Goal: Communication & Community: Answer question/provide support

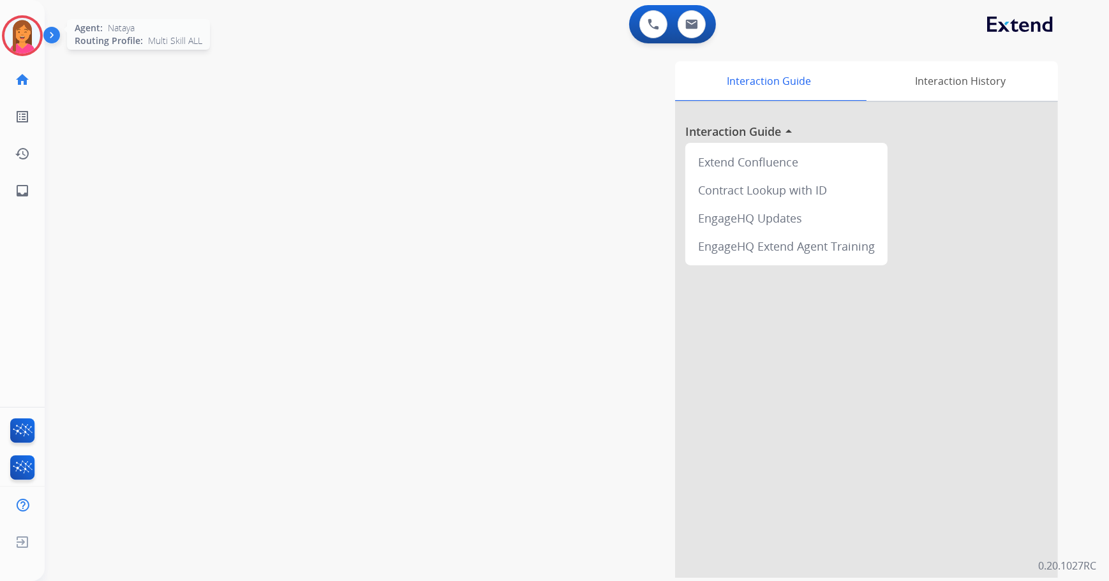
click at [36, 41] on img at bounding box center [22, 36] width 36 height 36
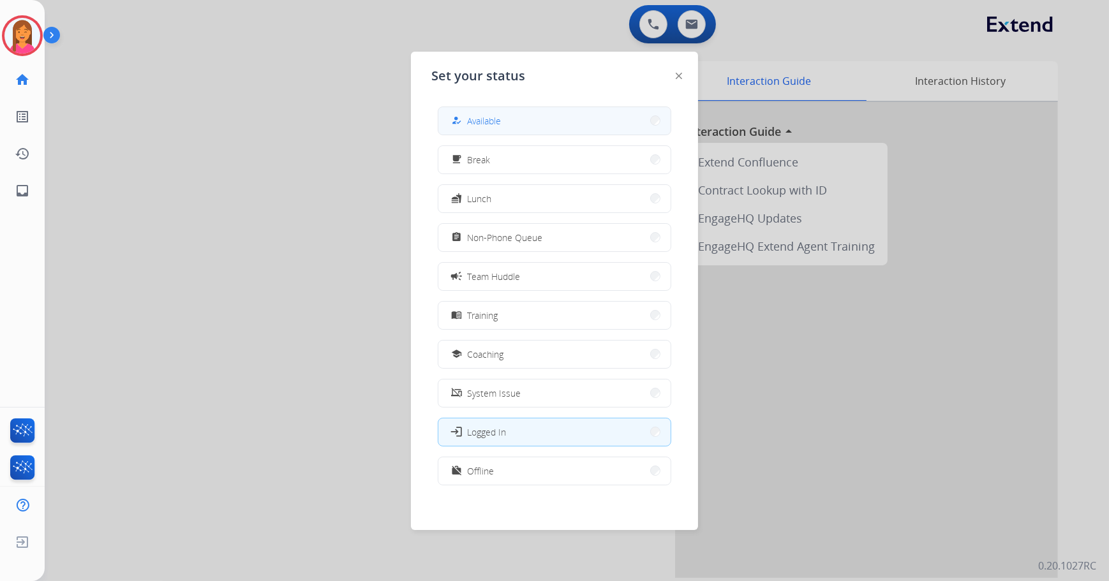
click at [493, 125] on span "Available" at bounding box center [484, 120] width 34 height 13
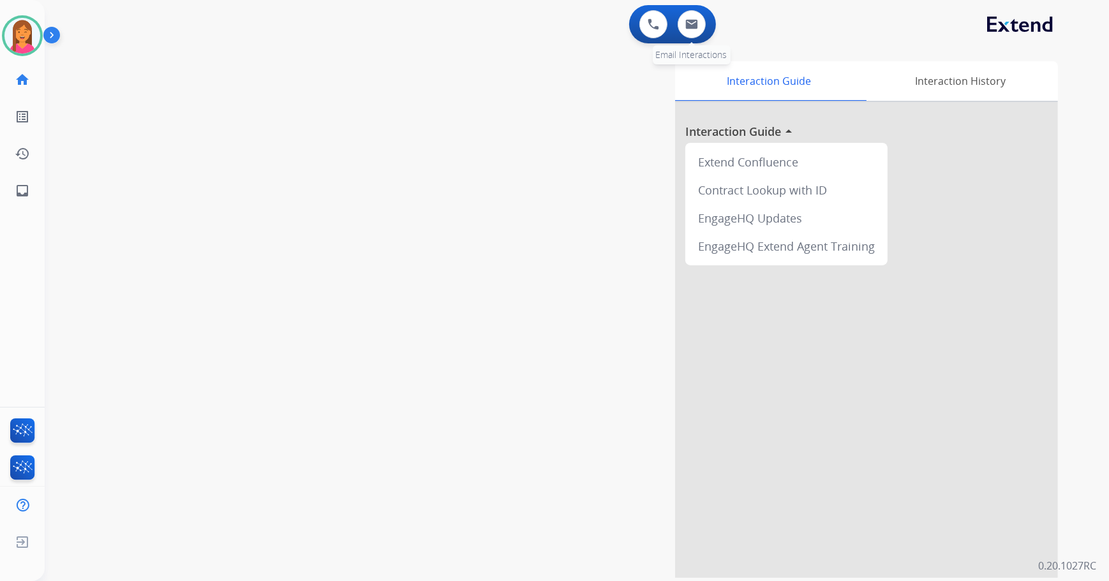
click at [705, 31] on div "0 Email Interactions" at bounding box center [691, 24] width 38 height 28
click at [692, 24] on img at bounding box center [691, 24] width 13 height 10
select select "**********"
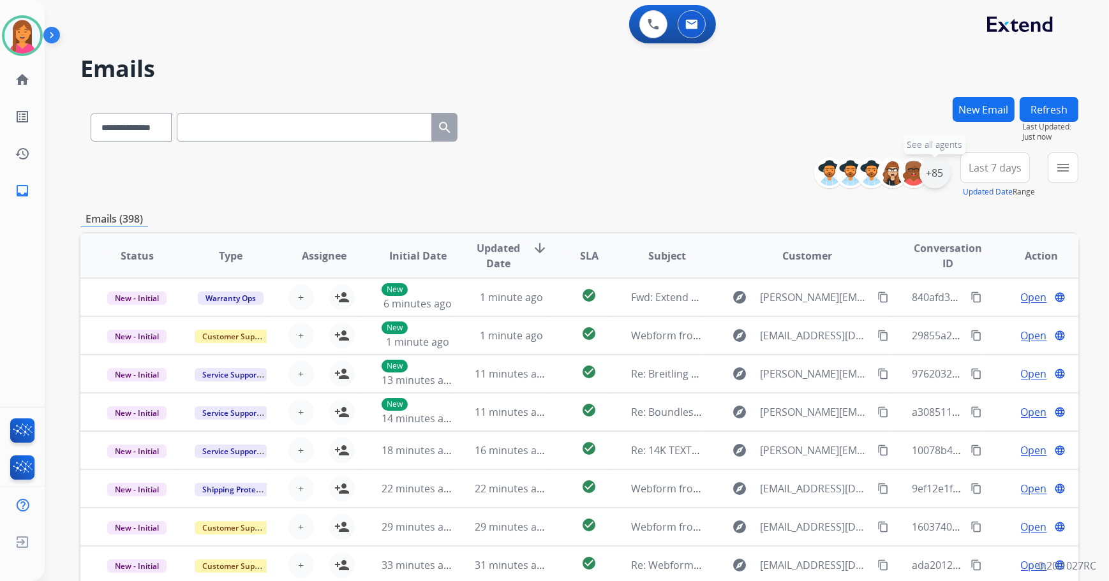
click at [937, 172] on div "+85" at bounding box center [934, 173] width 31 height 31
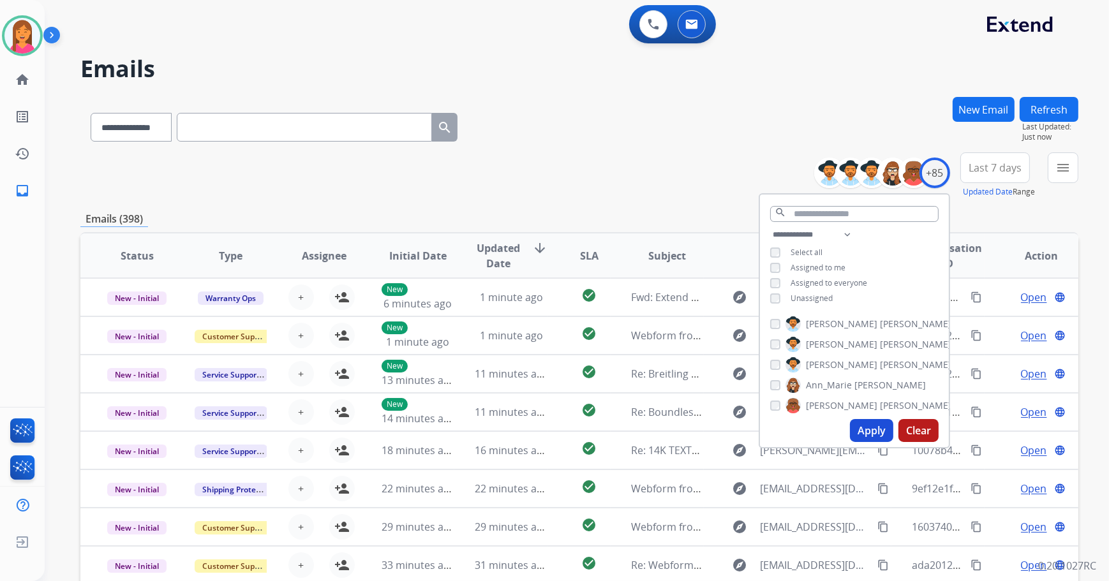
click at [807, 300] on span "Unassigned" at bounding box center [811, 298] width 42 height 11
click at [881, 424] on button "Apply" at bounding box center [871, 430] width 43 height 23
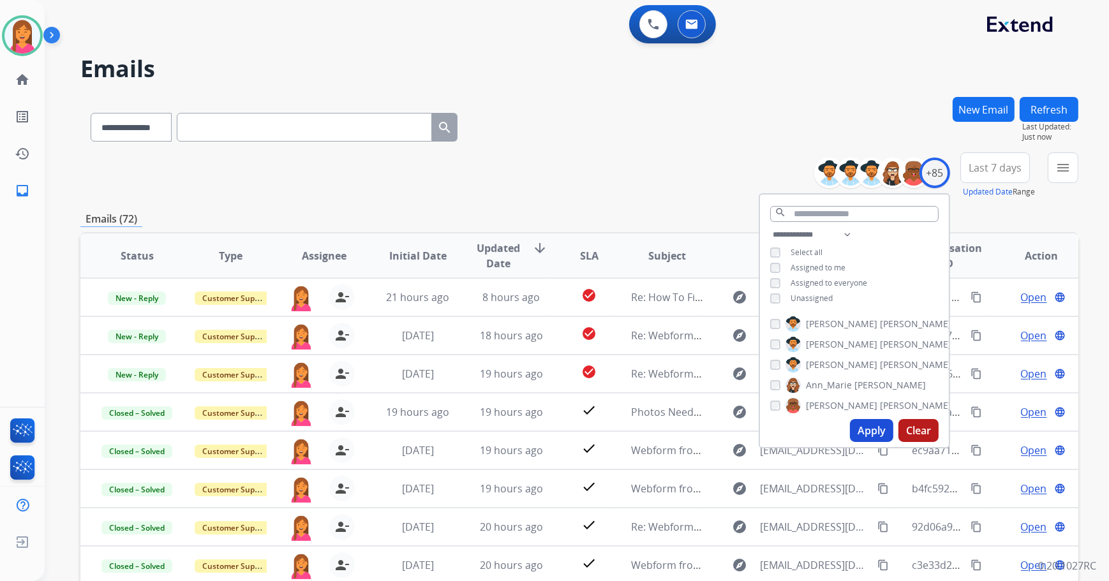
click at [612, 170] on div "**********" at bounding box center [579, 175] width 998 height 46
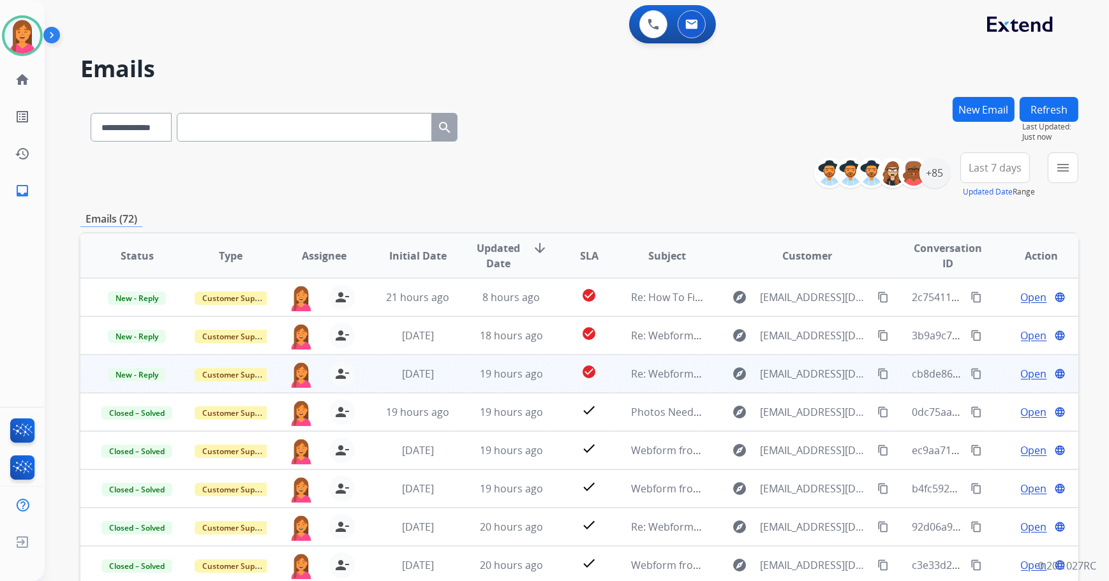
click at [617, 383] on td "Re: Webform from [EMAIL_ADDRESS][DOMAIN_NAME] on [DATE]" at bounding box center [658, 374] width 94 height 38
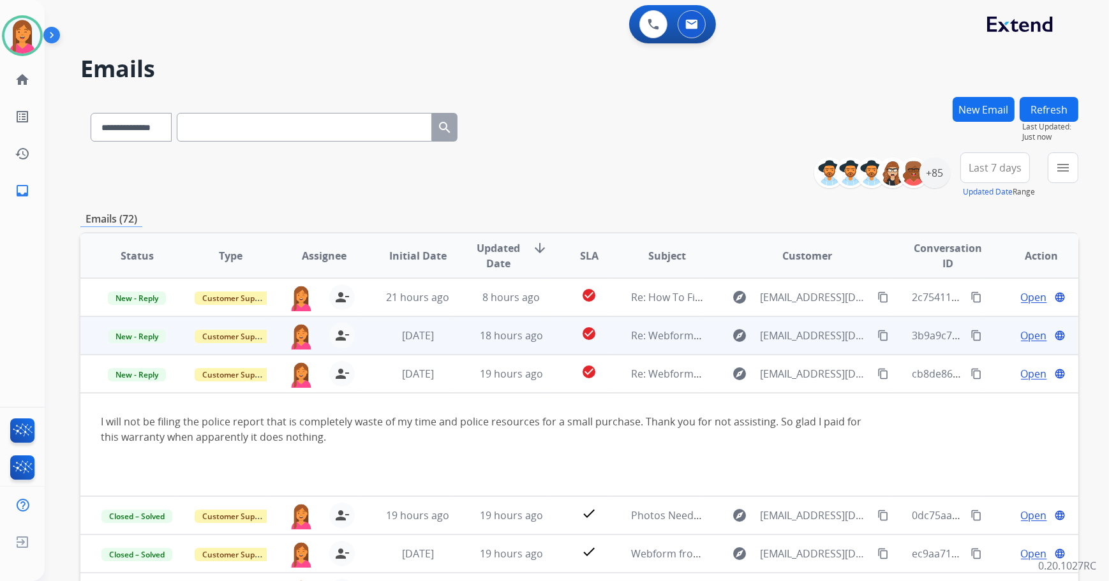
click at [604, 346] on td "check_circle" at bounding box center [579, 335] width 63 height 38
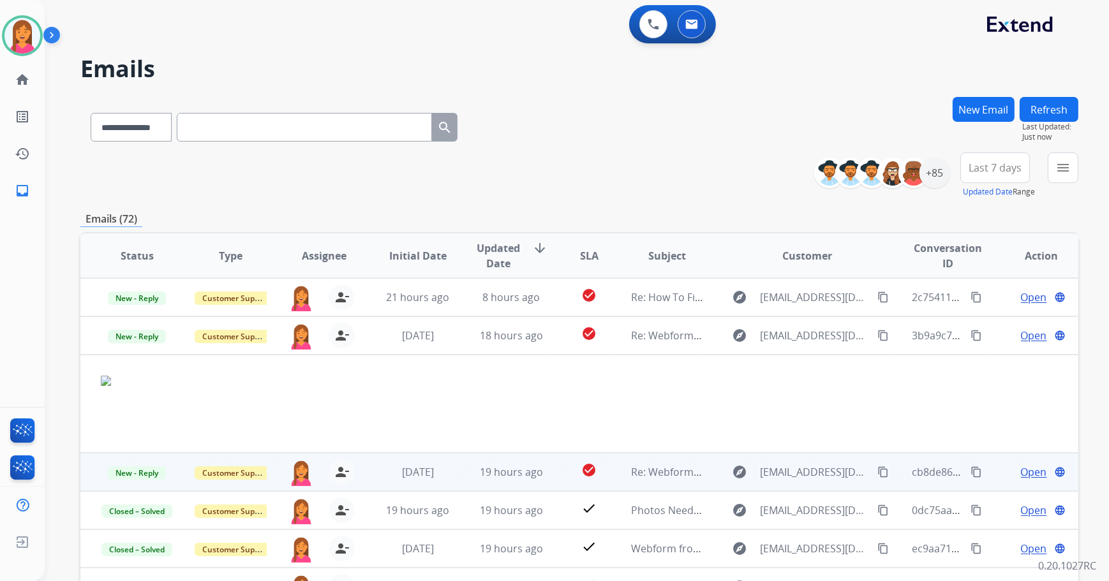
click at [704, 480] on td "explore [EMAIL_ADDRESS][DOMAIN_NAME] content_copy" at bounding box center [797, 472] width 187 height 38
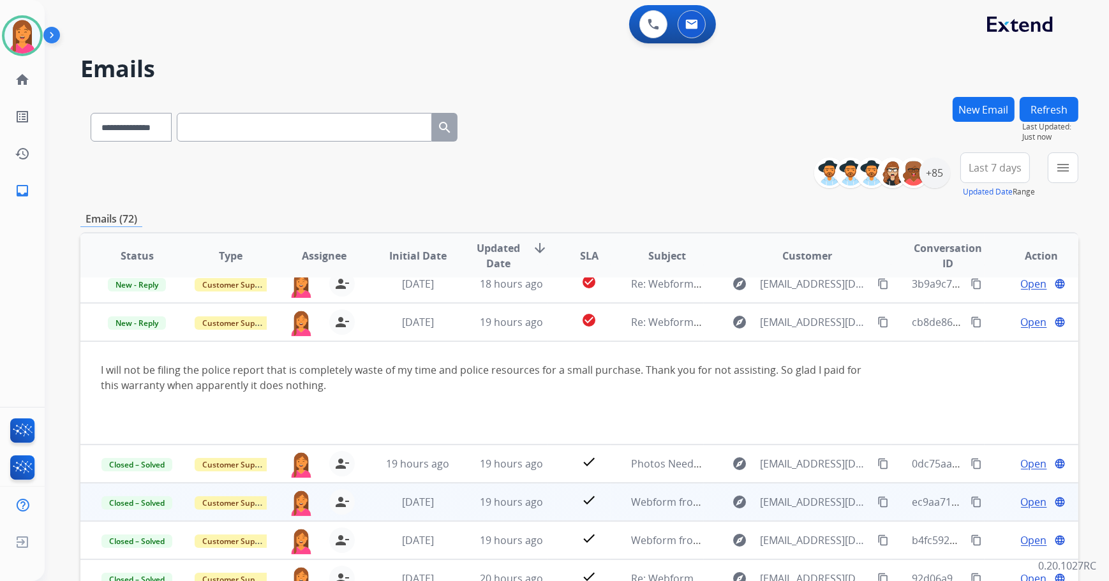
scroll to position [77, 0]
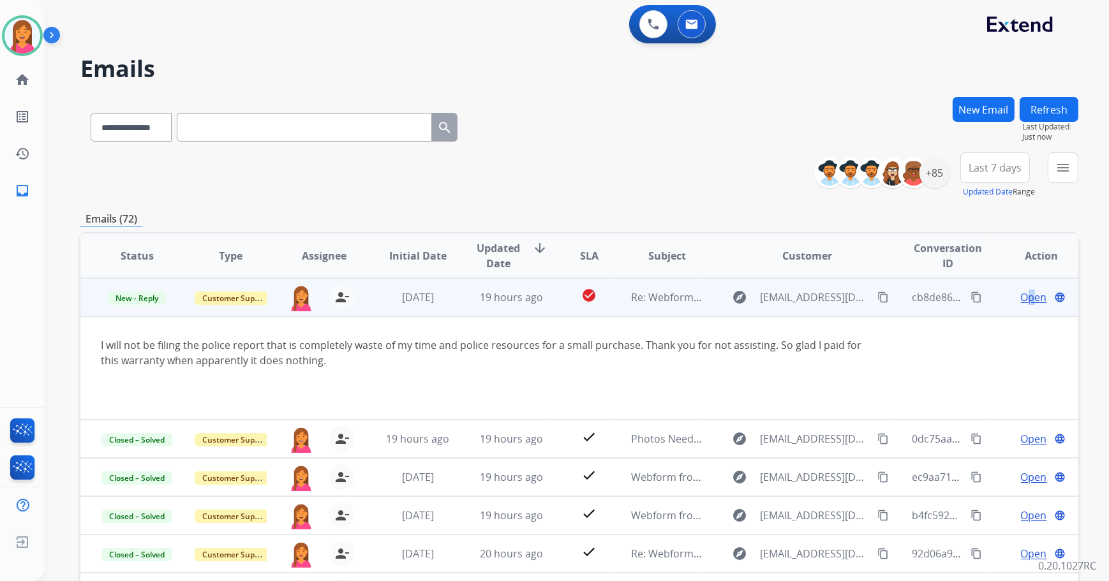
click at [1023, 302] on span "Open" at bounding box center [1034, 297] width 26 height 15
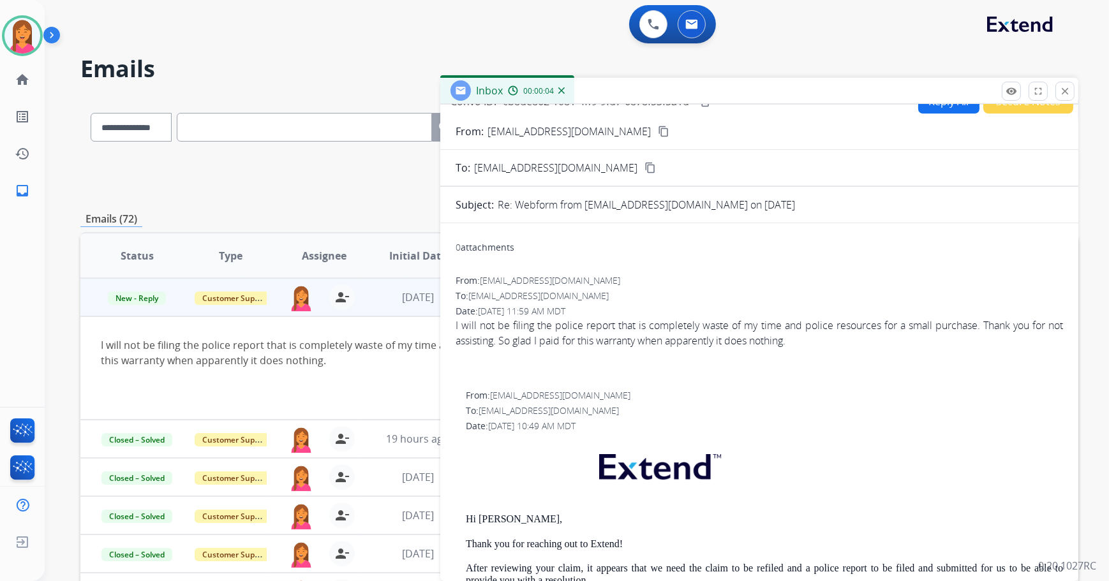
scroll to position [0, 0]
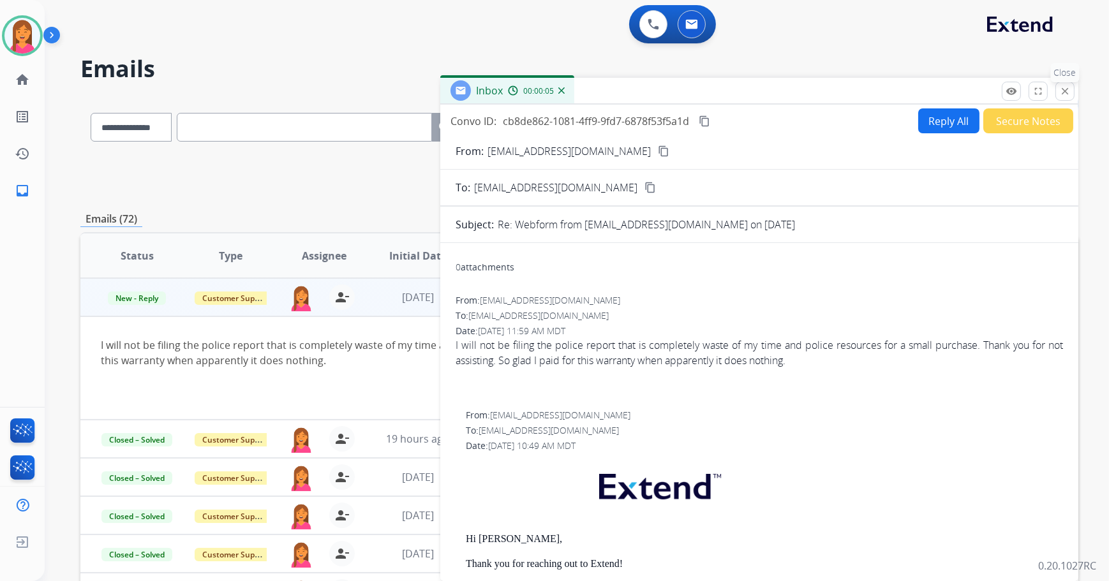
click at [1070, 92] on button "close Close" at bounding box center [1064, 91] width 19 height 19
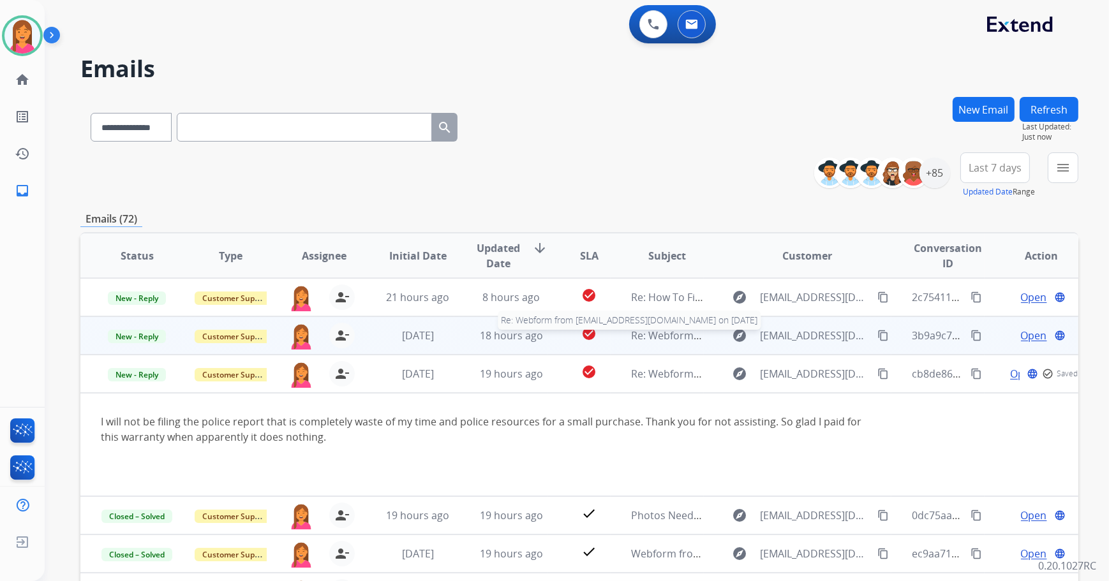
click at [658, 341] on span "Re: Webform from [EMAIL_ADDRESS][DOMAIN_NAME] on [DATE]" at bounding box center [784, 336] width 306 height 14
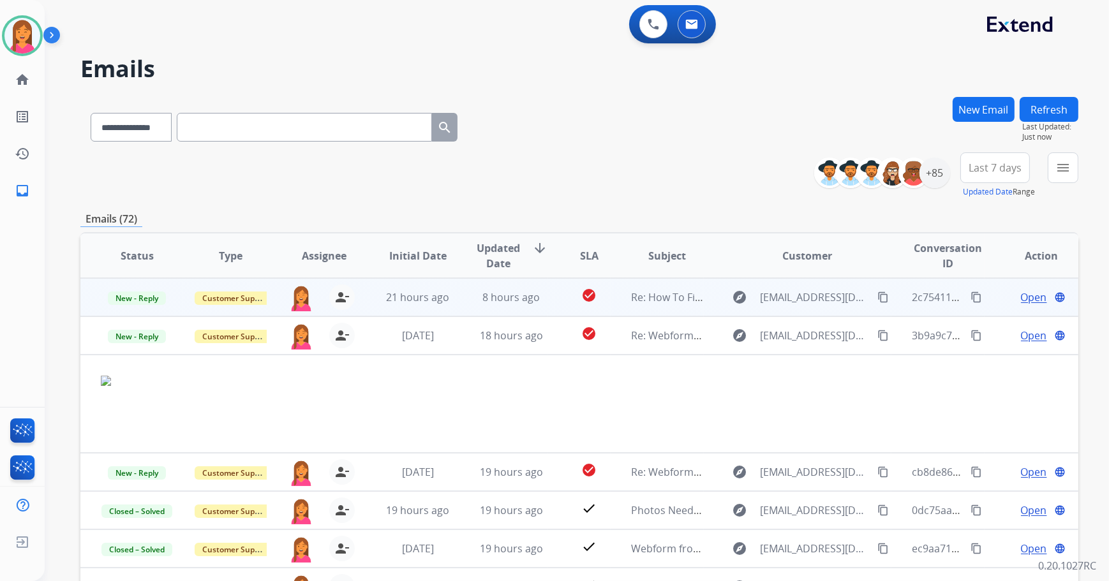
click at [620, 307] on td "Re: How To File A Claim" at bounding box center [658, 297] width 94 height 38
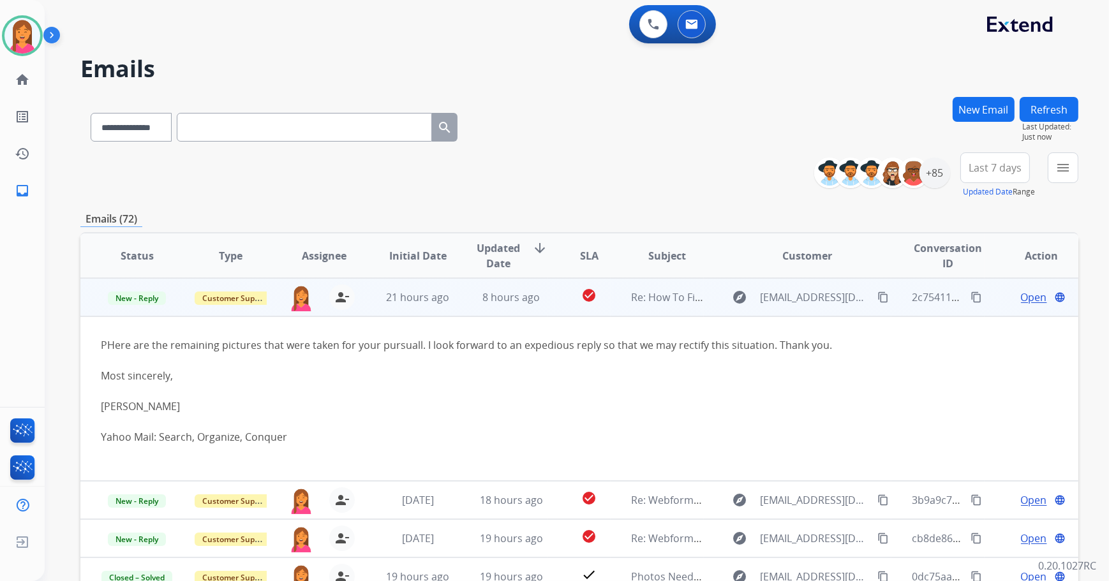
click at [548, 305] on td "check_circle" at bounding box center [579, 297] width 63 height 38
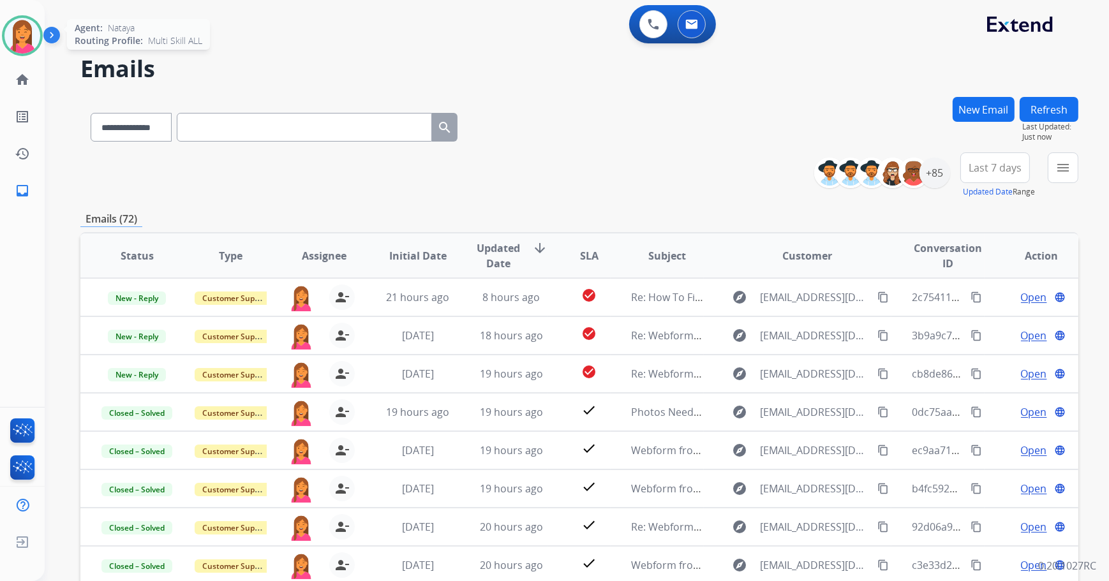
click at [23, 49] on img at bounding box center [22, 36] width 36 height 36
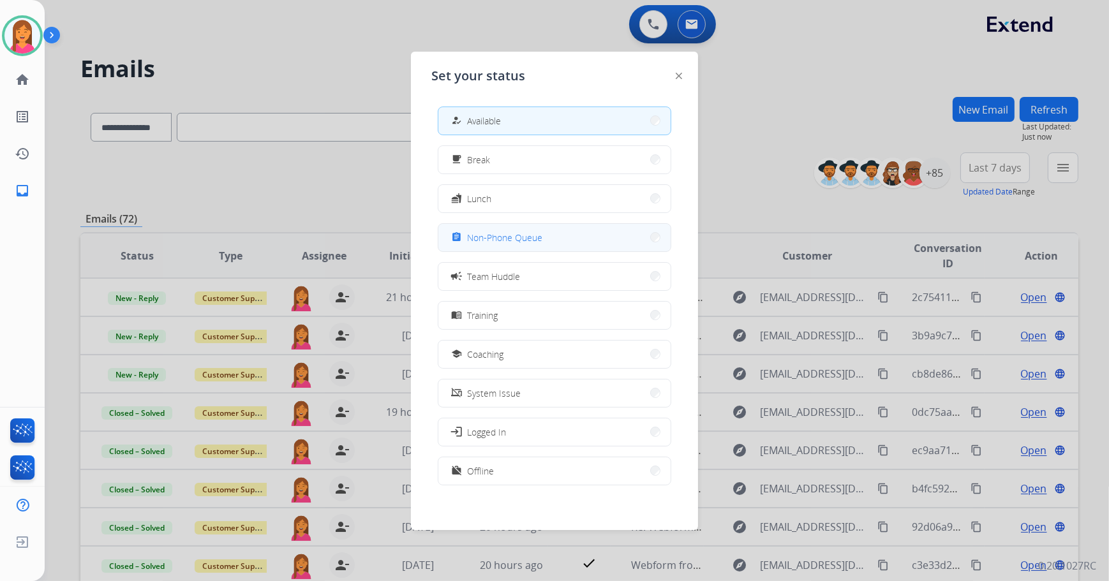
click at [541, 249] on button "assignment Non-Phone Queue" at bounding box center [554, 237] width 232 height 27
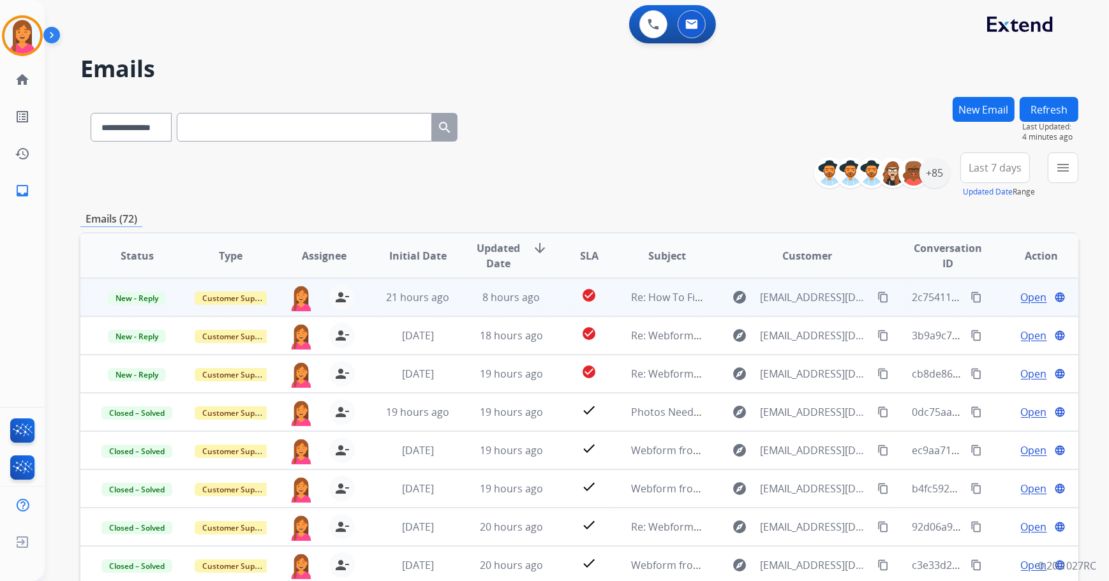
click at [571, 309] on td "check_circle" at bounding box center [579, 297] width 63 height 38
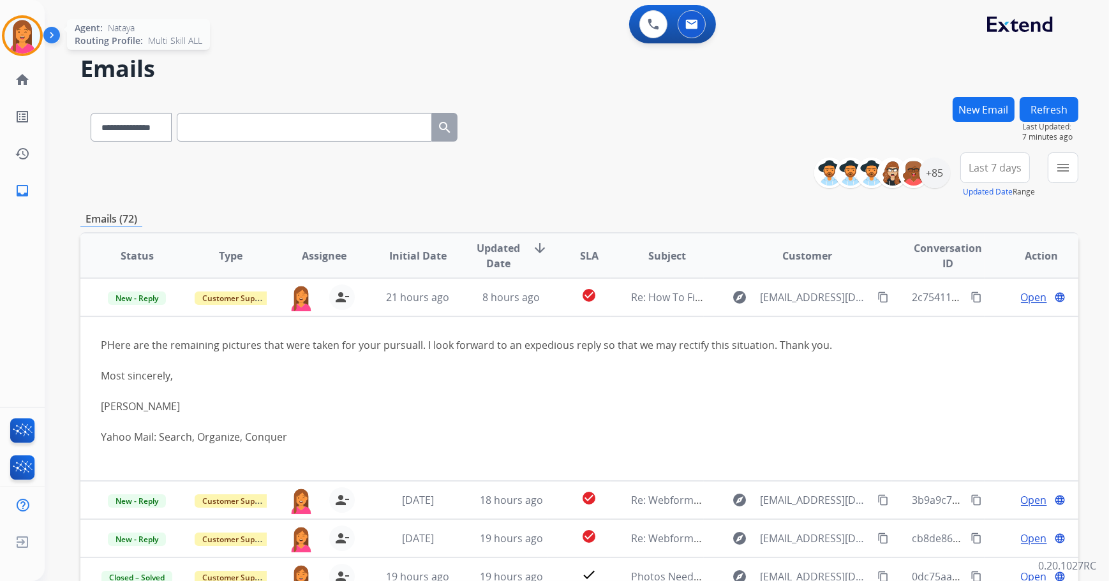
click at [26, 45] on img at bounding box center [22, 36] width 36 height 36
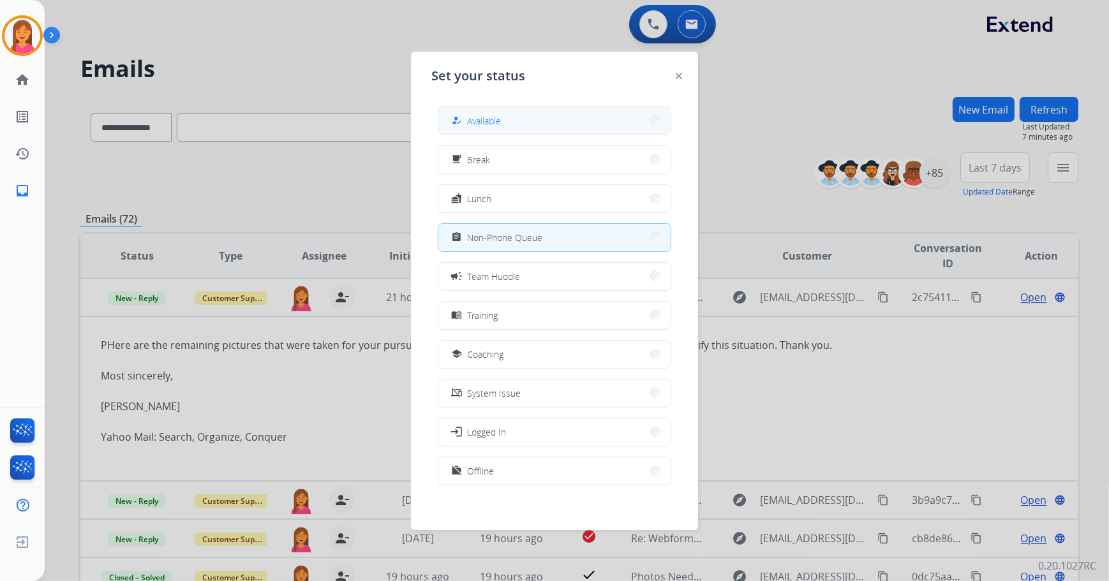
click at [470, 123] on span "Available" at bounding box center [484, 120] width 34 height 13
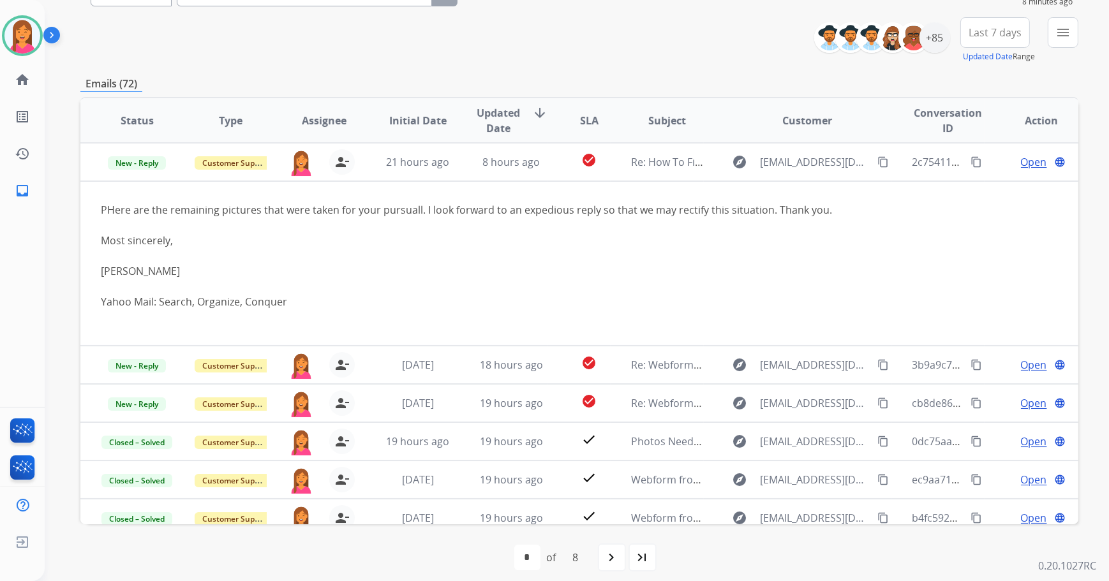
scroll to position [145, 0]
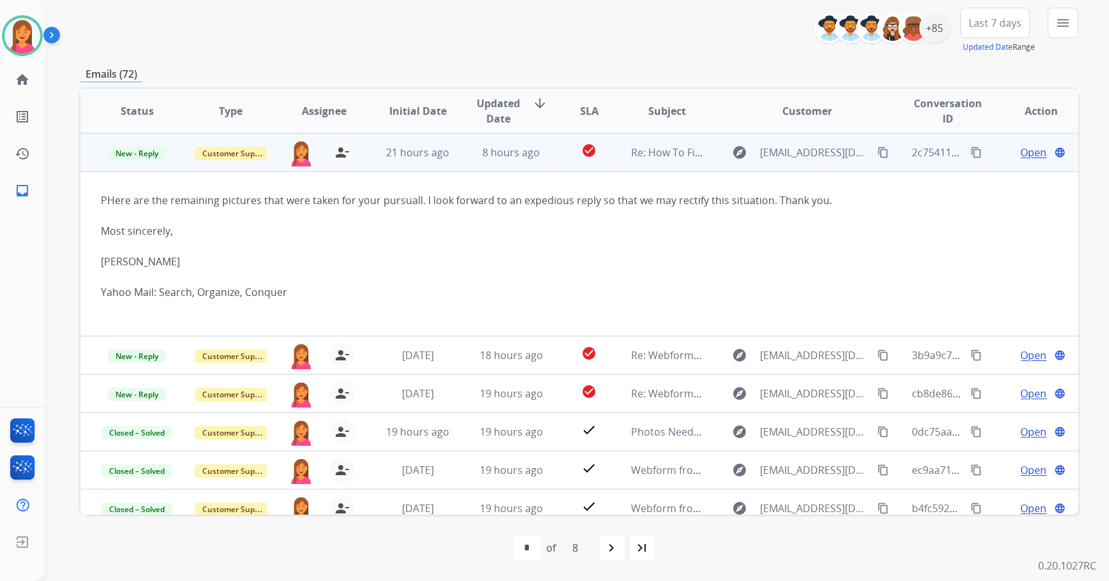
click at [1021, 154] on span "Open" at bounding box center [1034, 152] width 26 height 15
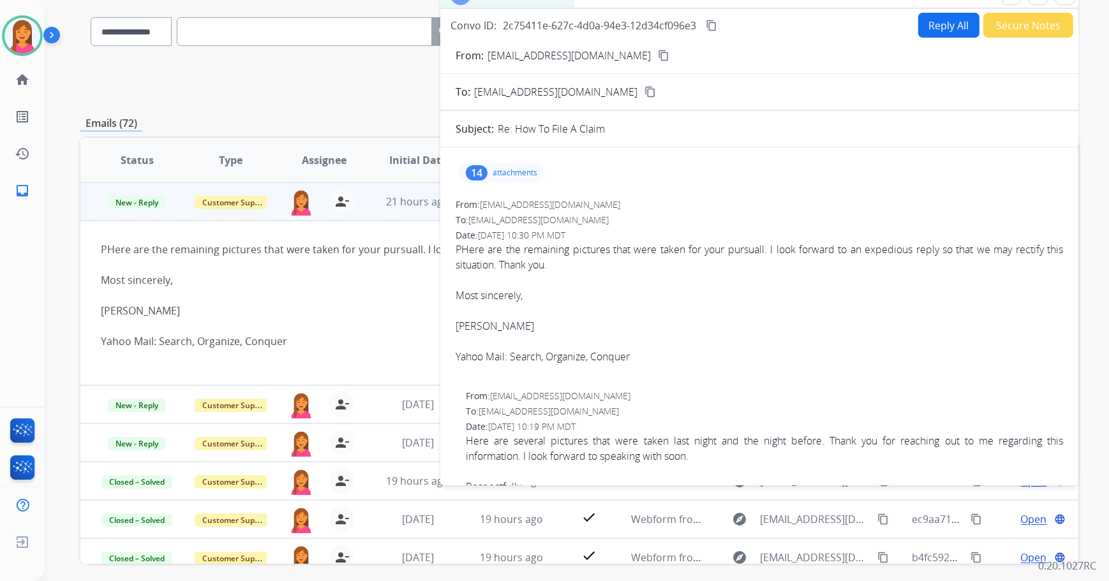
scroll to position [0, 0]
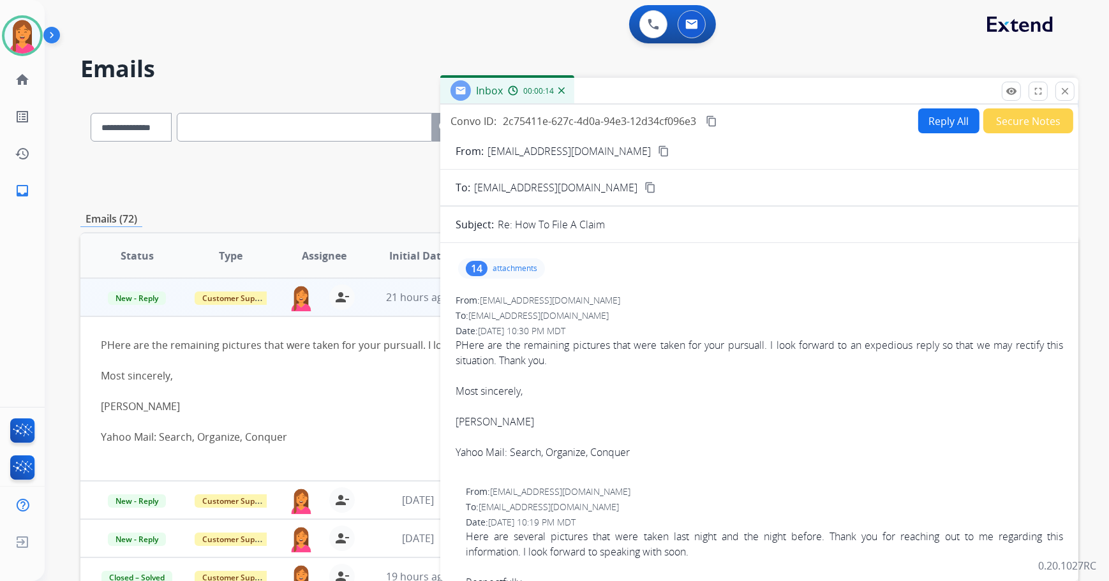
click at [658, 149] on mat-icon "content_copy" at bounding box center [663, 150] width 11 height 11
click at [517, 262] on div "14 attachments" at bounding box center [501, 268] width 87 height 20
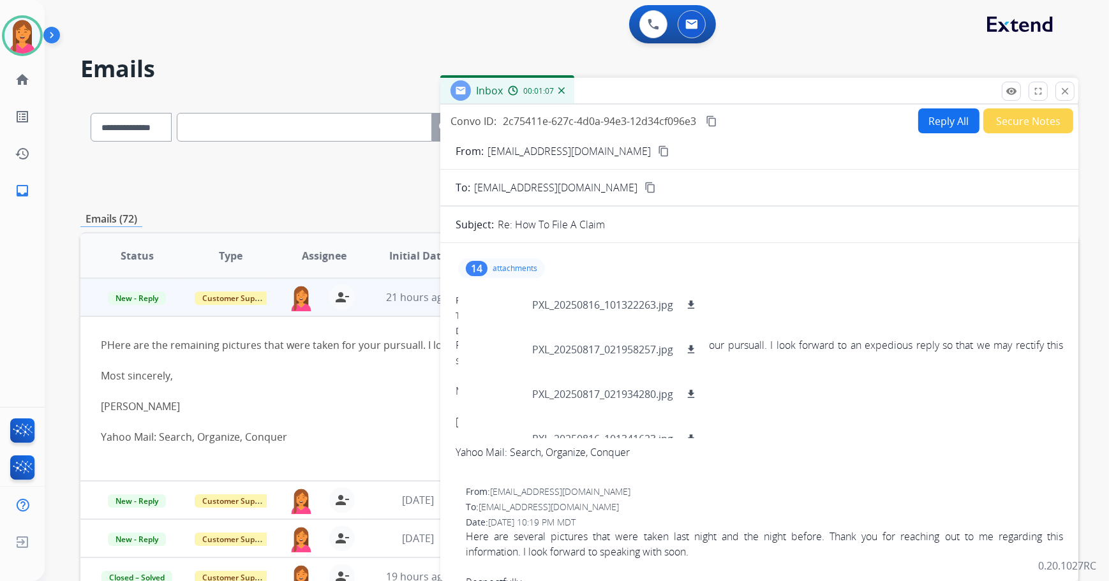
scroll to position [466, 0]
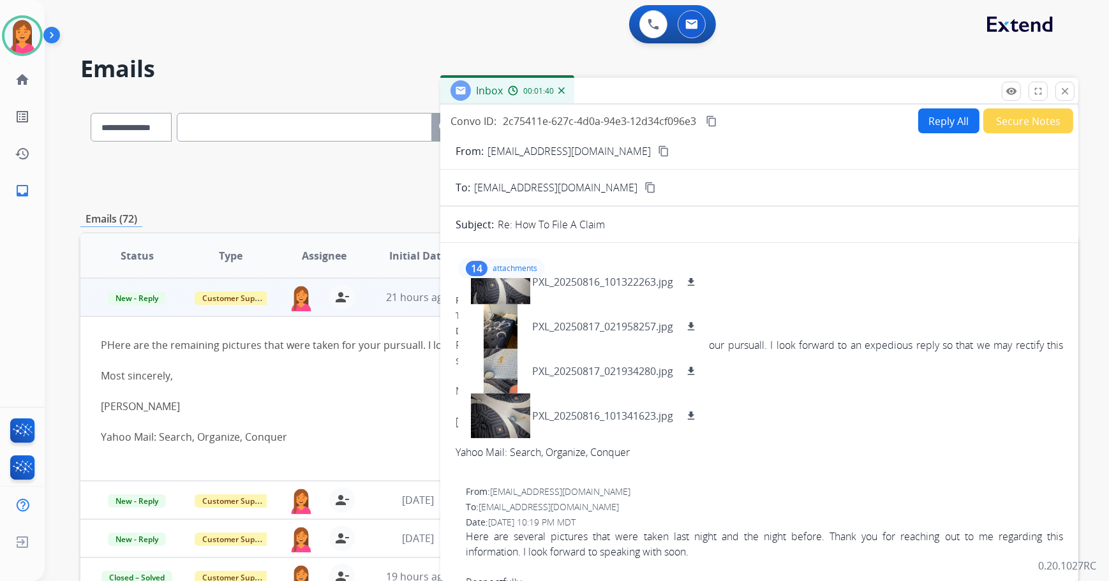
click at [933, 121] on button "Reply All" at bounding box center [948, 120] width 61 height 25
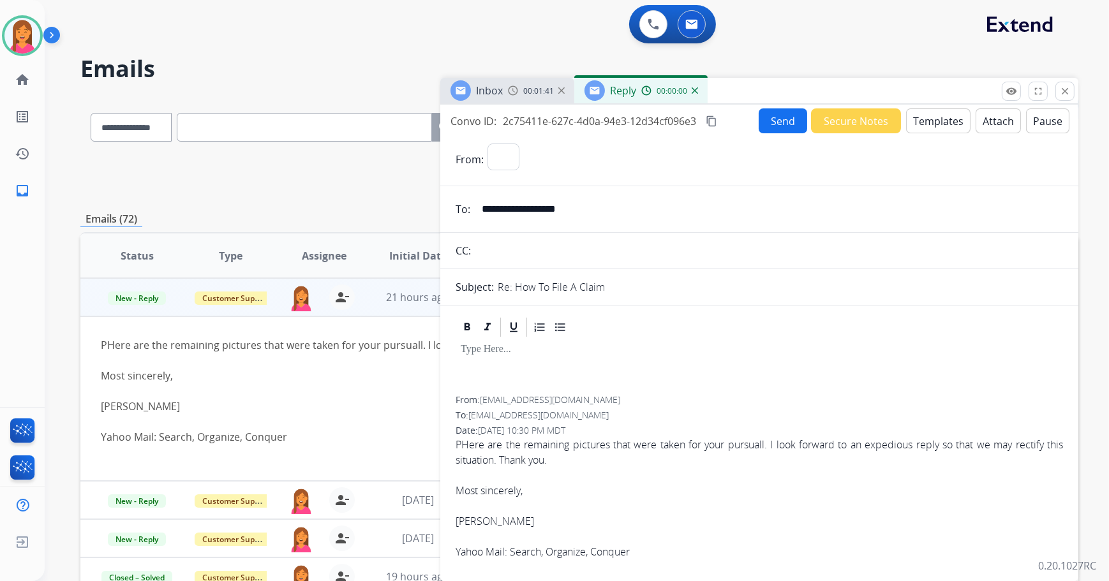
select select "**********"
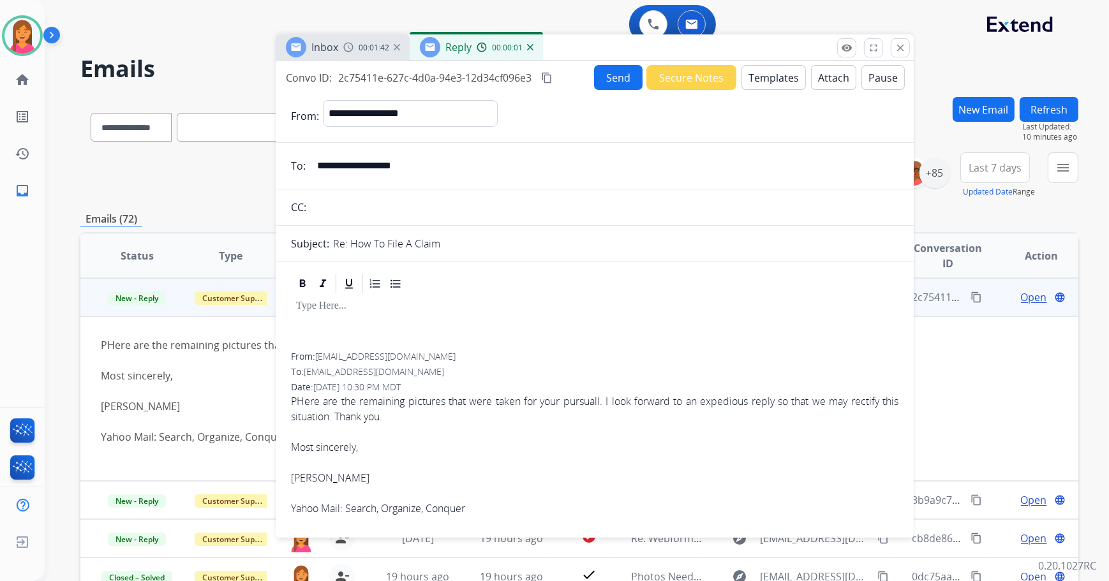
drag, startPoint x: 887, startPoint y: 96, endPoint x: 713, endPoint y: 38, distance: 183.6
click at [713, 38] on div "Inbox 00:01:42 Reply 00:00:01" at bounding box center [595, 47] width 638 height 27
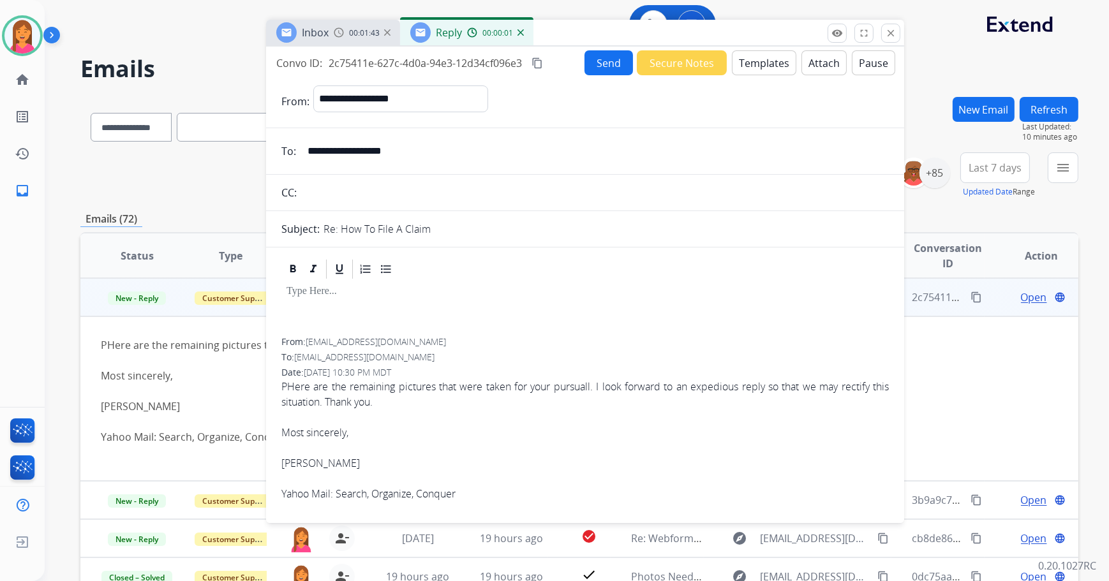
click at [766, 64] on button "Templates" at bounding box center [764, 62] width 64 height 25
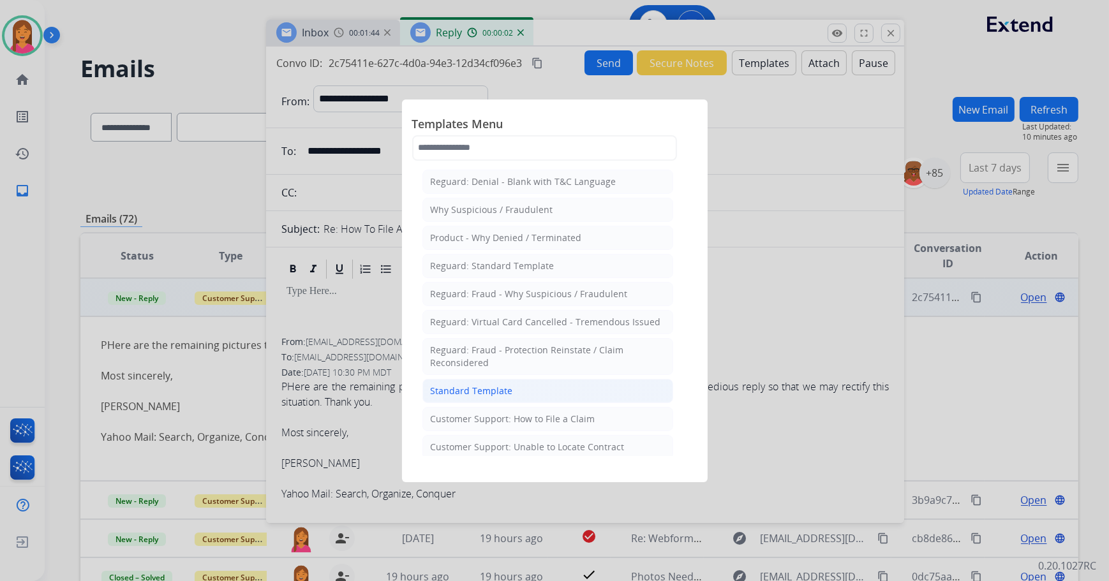
click at [544, 383] on li "Standard Template" at bounding box center [547, 391] width 251 height 24
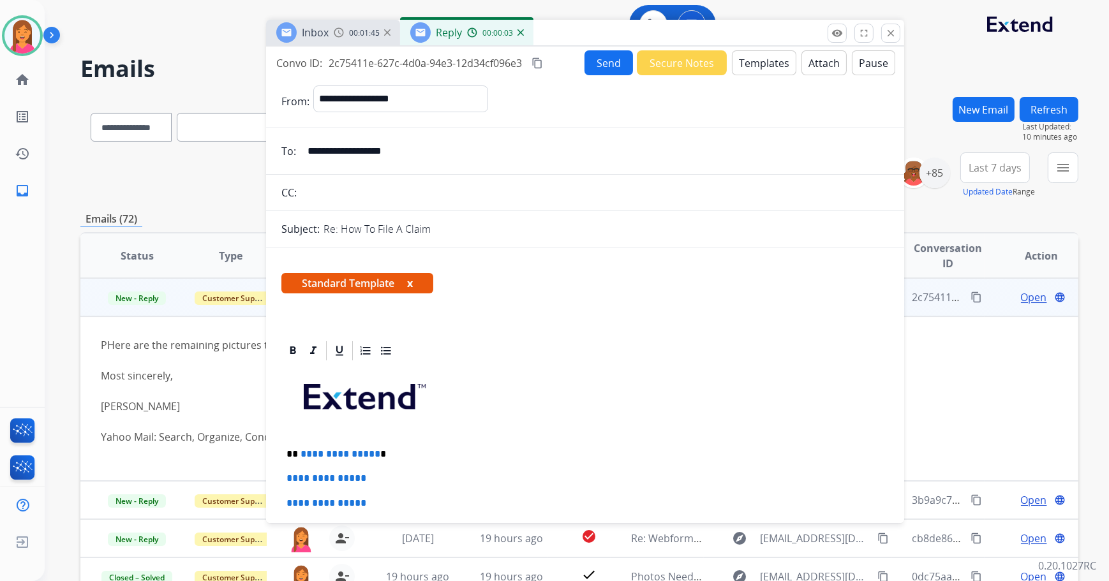
click at [413, 282] on button "x" at bounding box center [410, 283] width 6 height 15
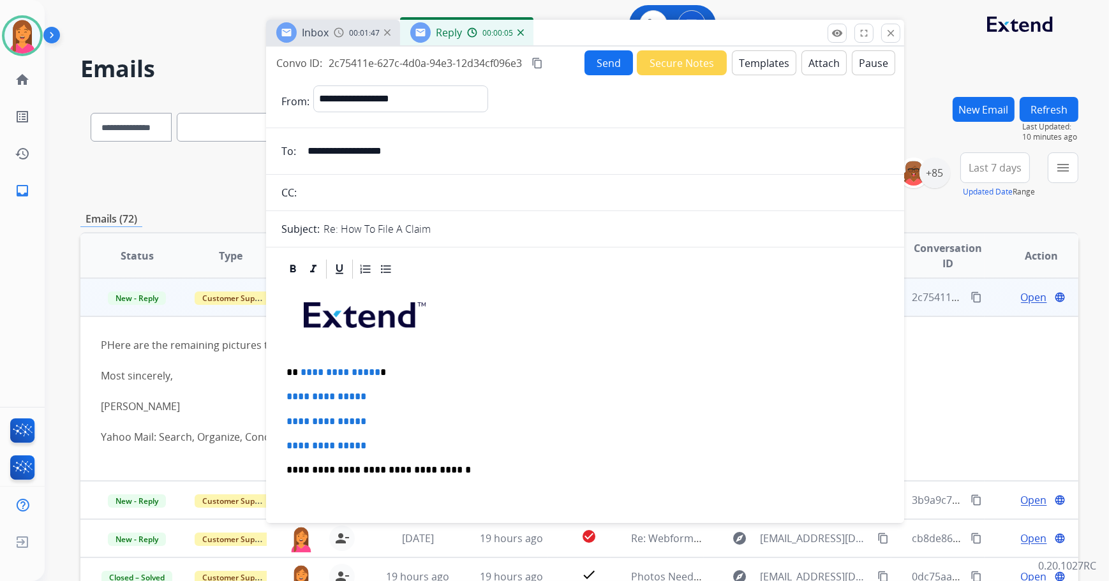
click at [383, 374] on p "**********" at bounding box center [580, 372] width 588 height 11
drag, startPoint x: 377, startPoint y: 443, endPoint x: 272, endPoint y: 395, distance: 115.3
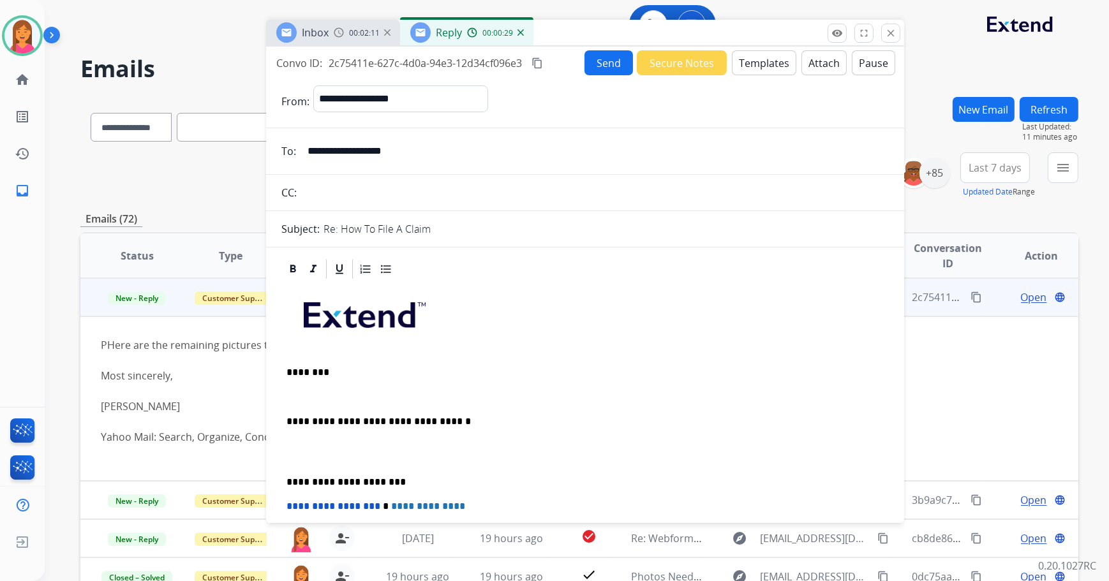
click at [294, 391] on p at bounding box center [584, 396] width 597 height 11
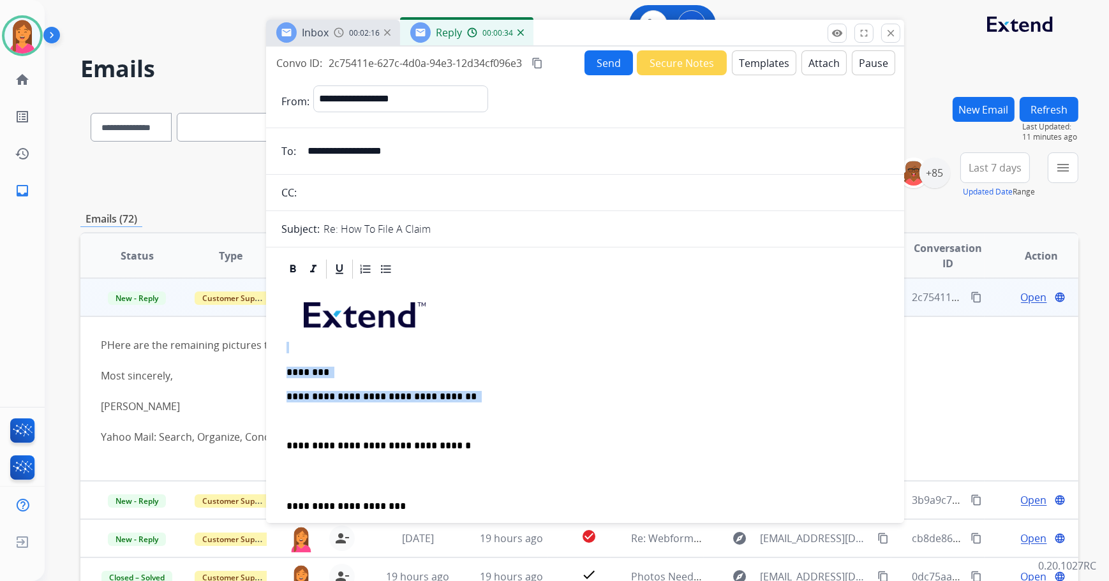
drag, startPoint x: 461, startPoint y: 400, endPoint x: 257, endPoint y: 402, distance: 203.5
click at [257, 402] on div "**********" at bounding box center [579, 411] width 998 height 629
click at [493, 395] on p "**********" at bounding box center [580, 396] width 588 height 11
click at [454, 401] on p "**********" at bounding box center [580, 396] width 588 height 11
drag, startPoint x: 454, startPoint y: 399, endPoint x: 285, endPoint y: 397, distance: 168.4
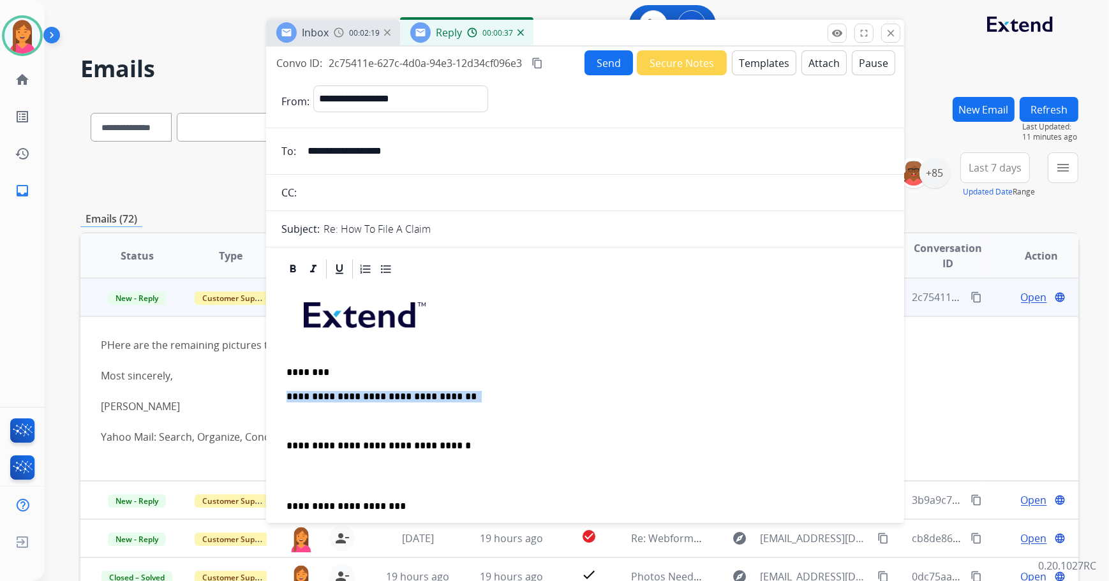
click at [285, 397] on div "**********" at bounding box center [584, 488] width 607 height 415
click at [294, 404] on div "**********" at bounding box center [584, 488] width 607 height 415
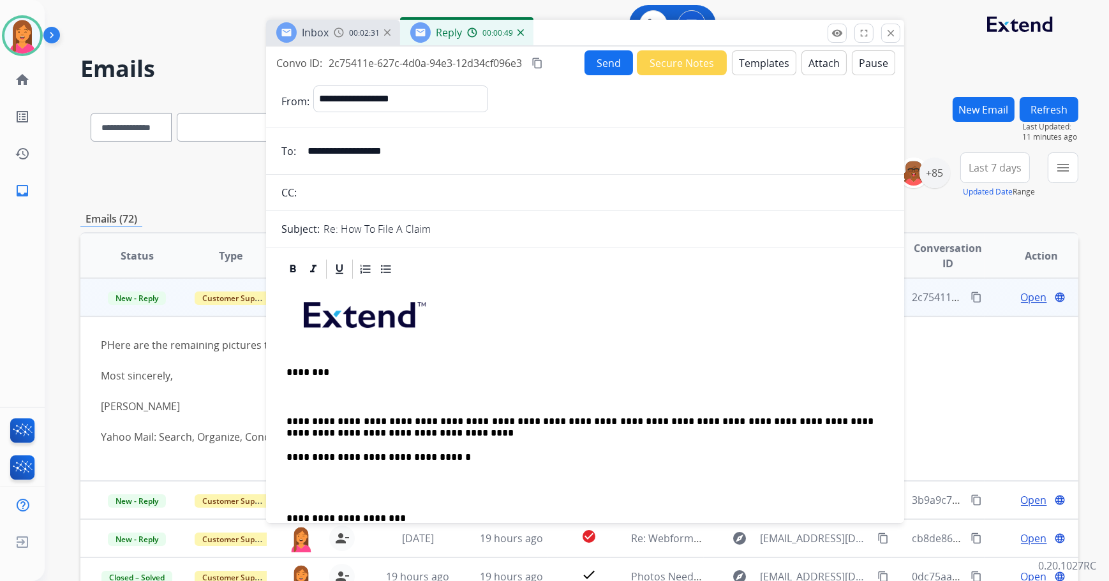
click at [285, 419] on div "**********" at bounding box center [584, 494] width 607 height 426
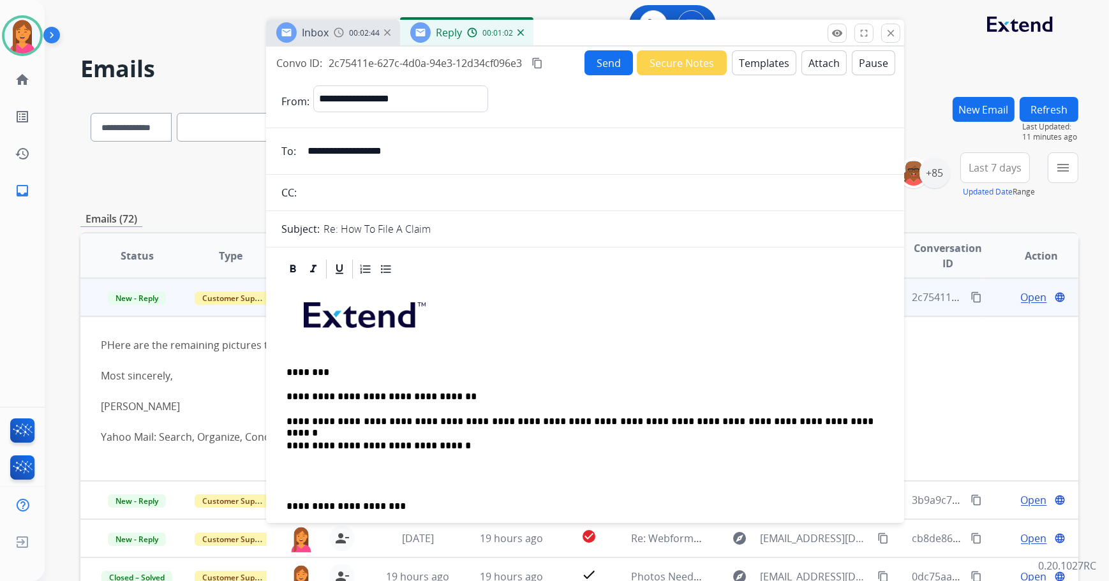
click at [283, 509] on div "**********" at bounding box center [584, 488] width 607 height 415
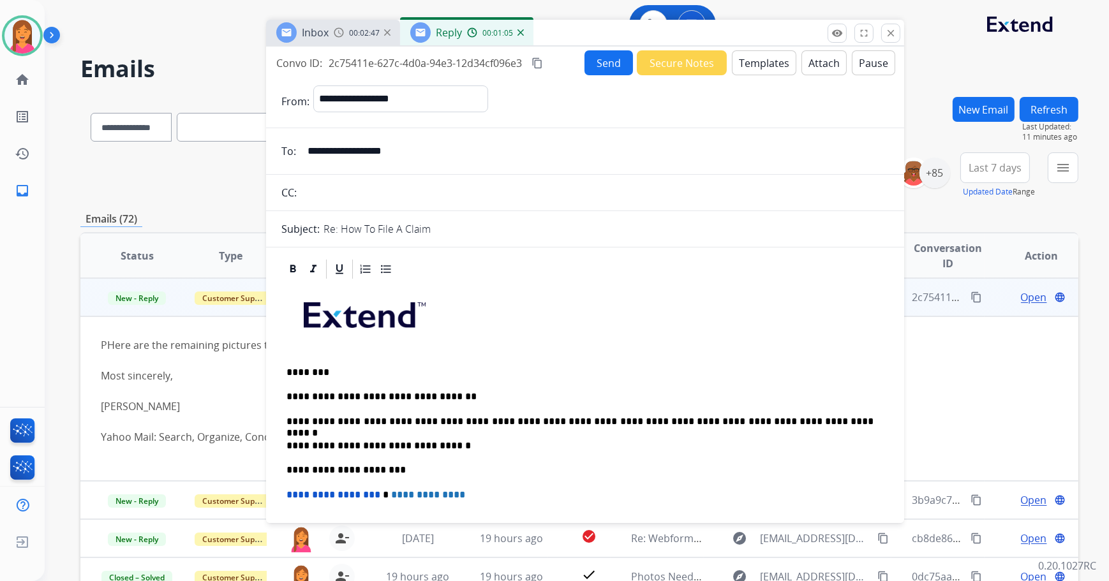
click at [602, 68] on button "Send" at bounding box center [608, 62] width 48 height 25
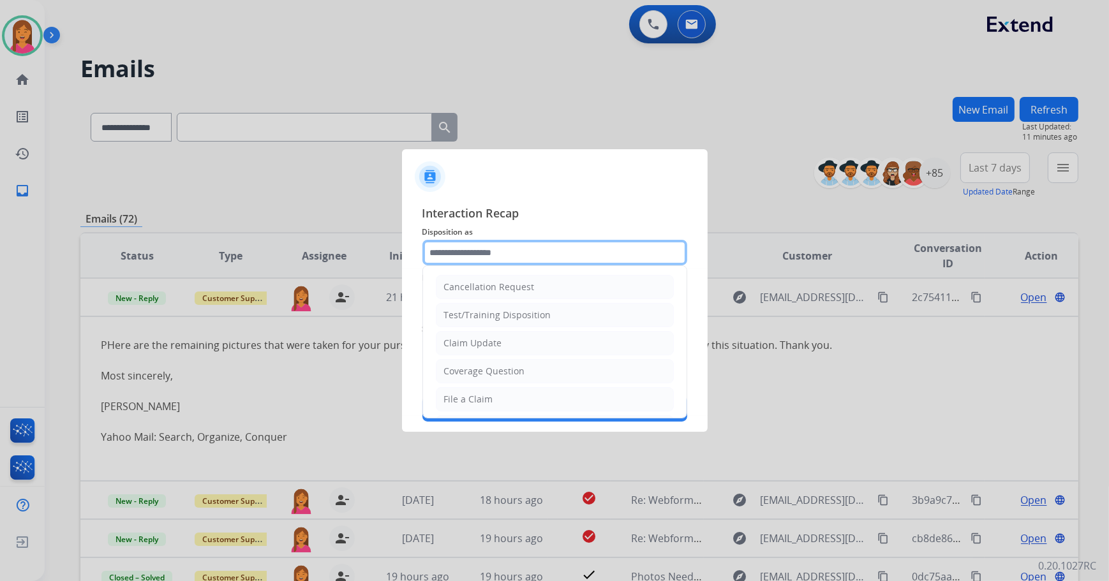
click at [521, 242] on input "text" at bounding box center [554, 253] width 265 height 26
click at [491, 347] on div "Claim Update" at bounding box center [473, 343] width 58 height 13
type input "**********"
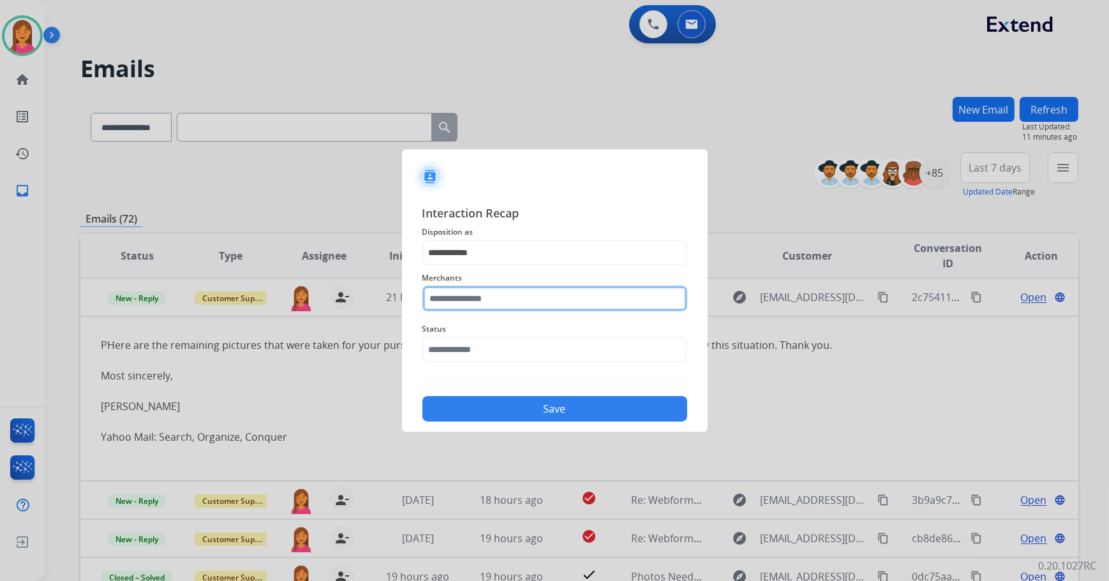
click at [480, 306] on input "text" at bounding box center [554, 299] width 265 height 26
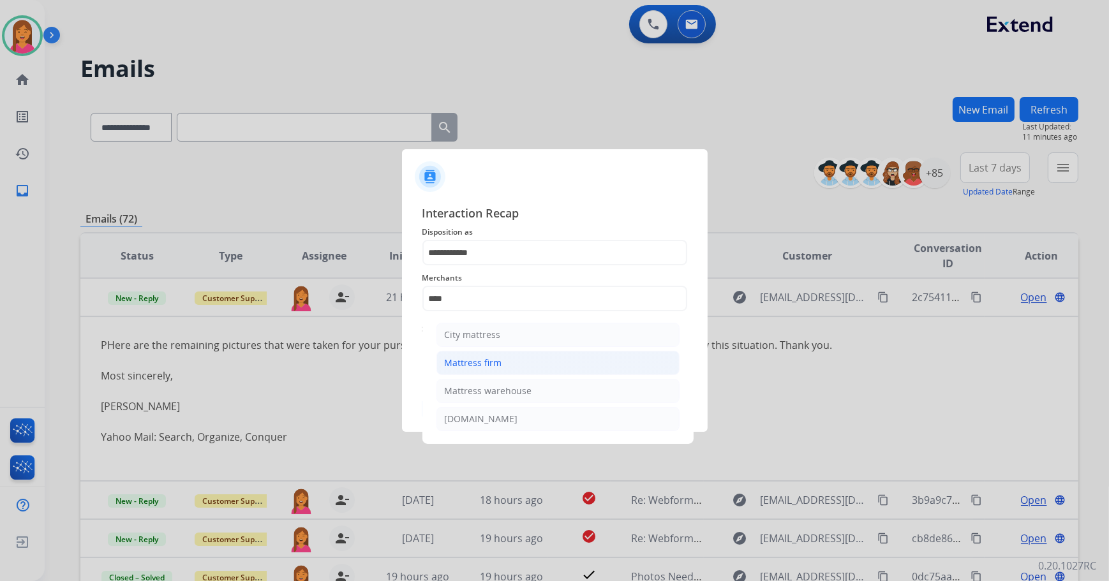
click at [476, 367] on div "Mattress firm" at bounding box center [473, 363] width 57 height 13
type input "**********"
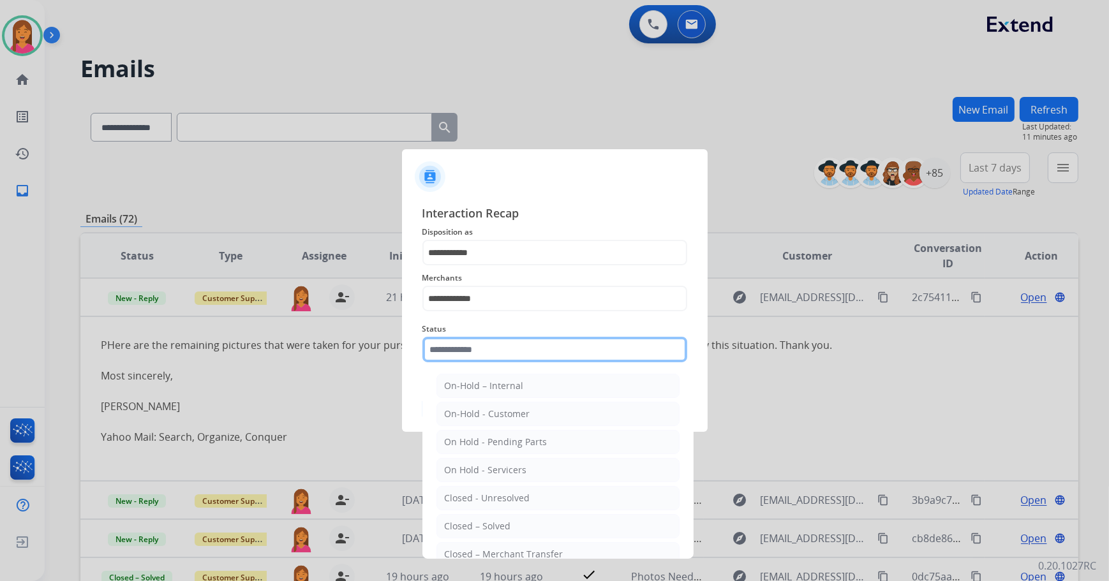
click at [472, 351] on input "text" at bounding box center [554, 350] width 265 height 26
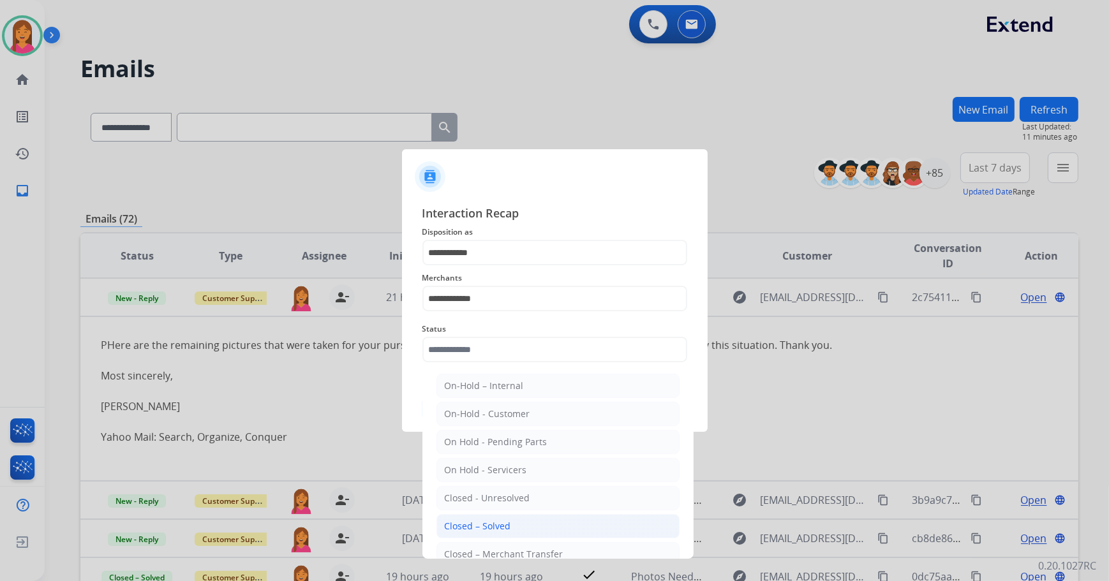
click at [480, 533] on li "Closed – Solved" at bounding box center [557, 526] width 243 height 24
type input "**********"
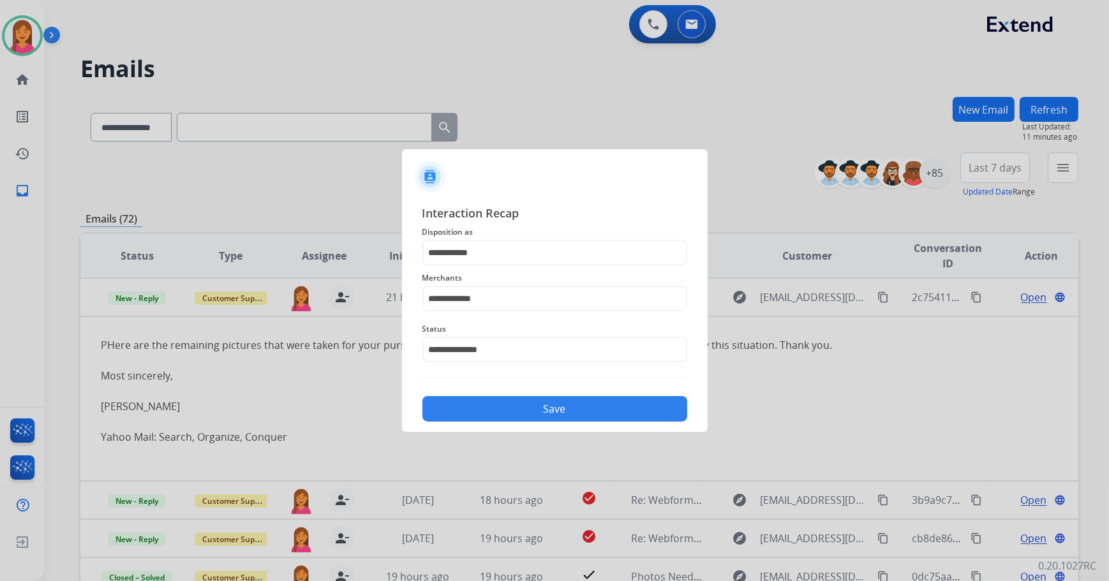
click at [481, 411] on button "Save" at bounding box center [554, 409] width 265 height 26
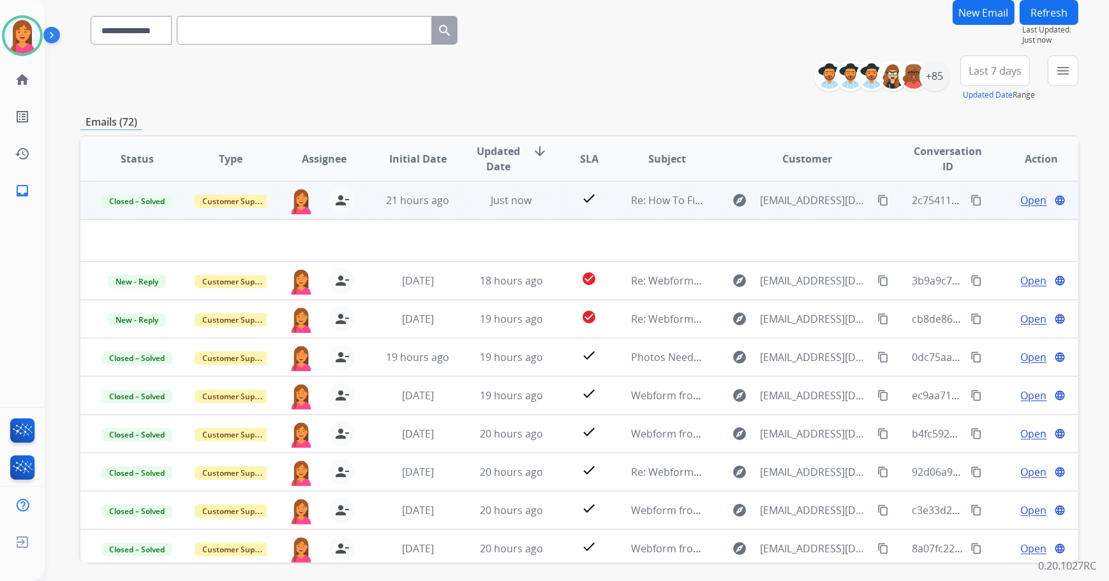
scroll to position [115, 0]
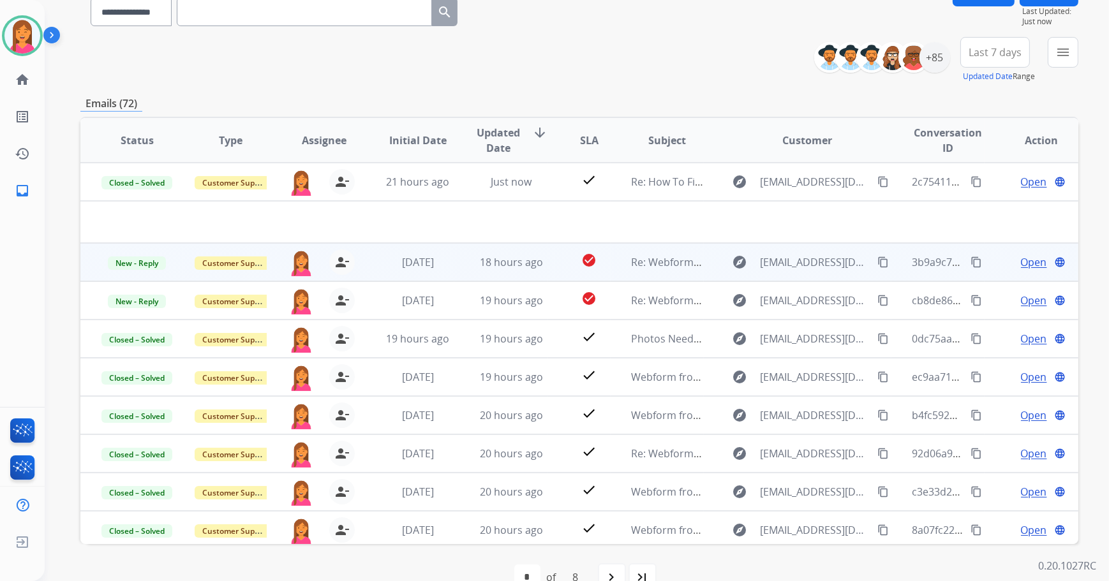
click at [622, 267] on td "Re: Webform from [EMAIL_ADDRESS][DOMAIN_NAME] on [DATE]" at bounding box center [658, 262] width 94 height 38
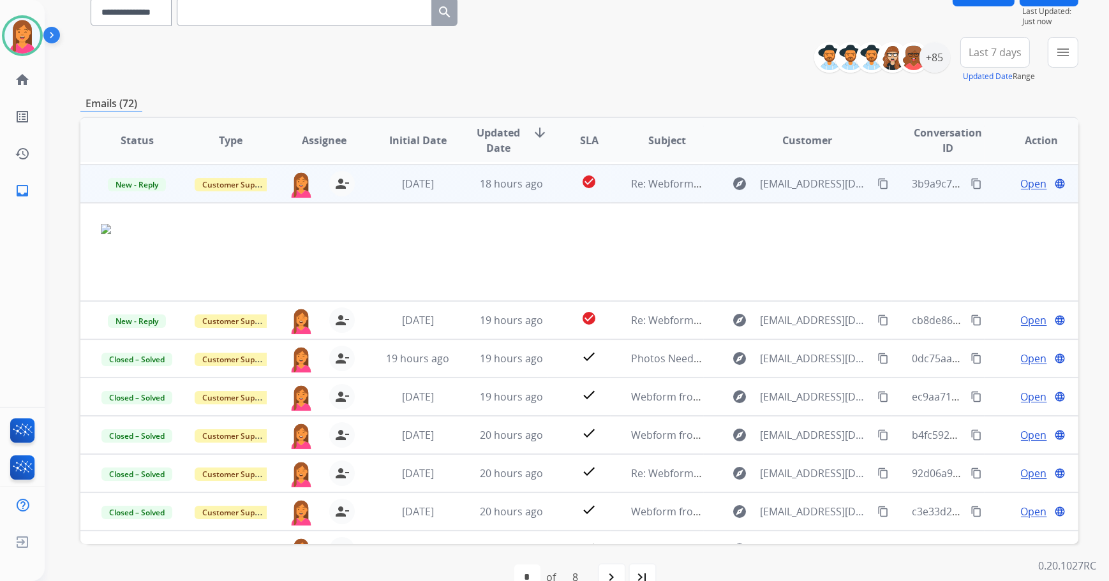
scroll to position [38, 0]
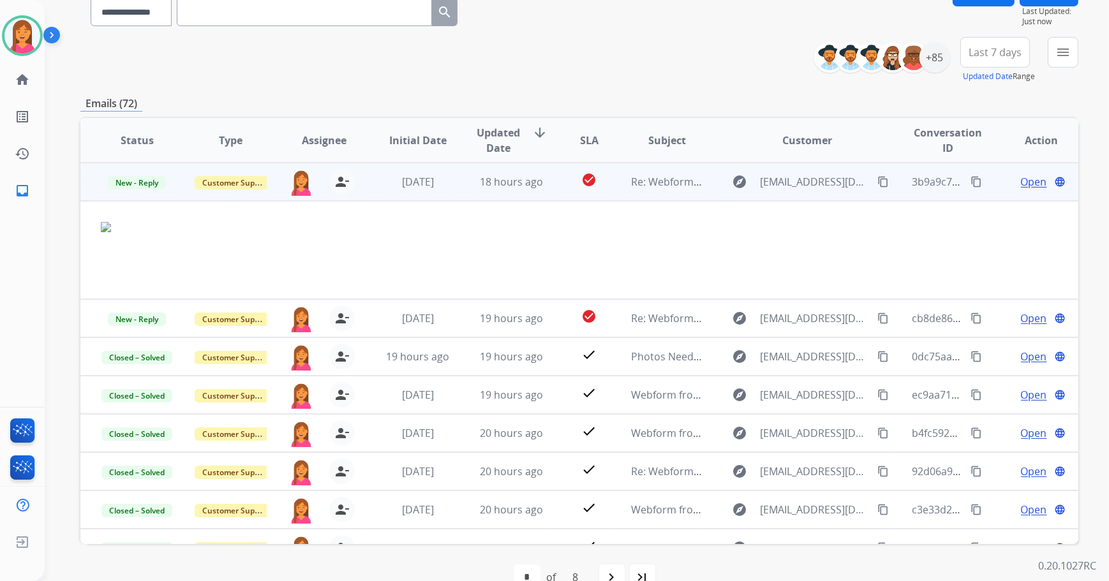
click at [1021, 184] on span "Open" at bounding box center [1034, 181] width 26 height 15
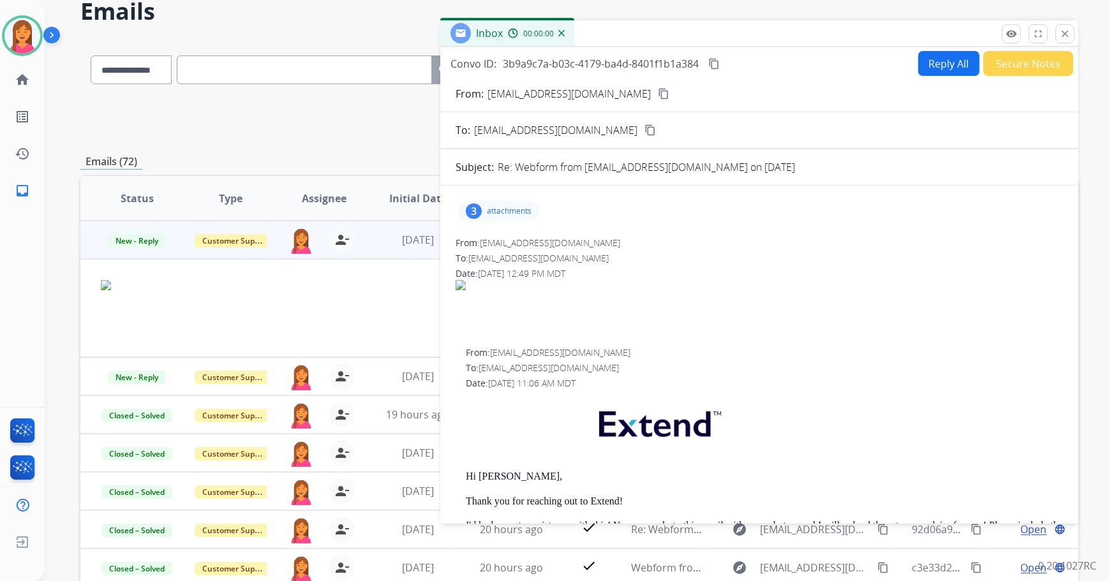
scroll to position [0, 0]
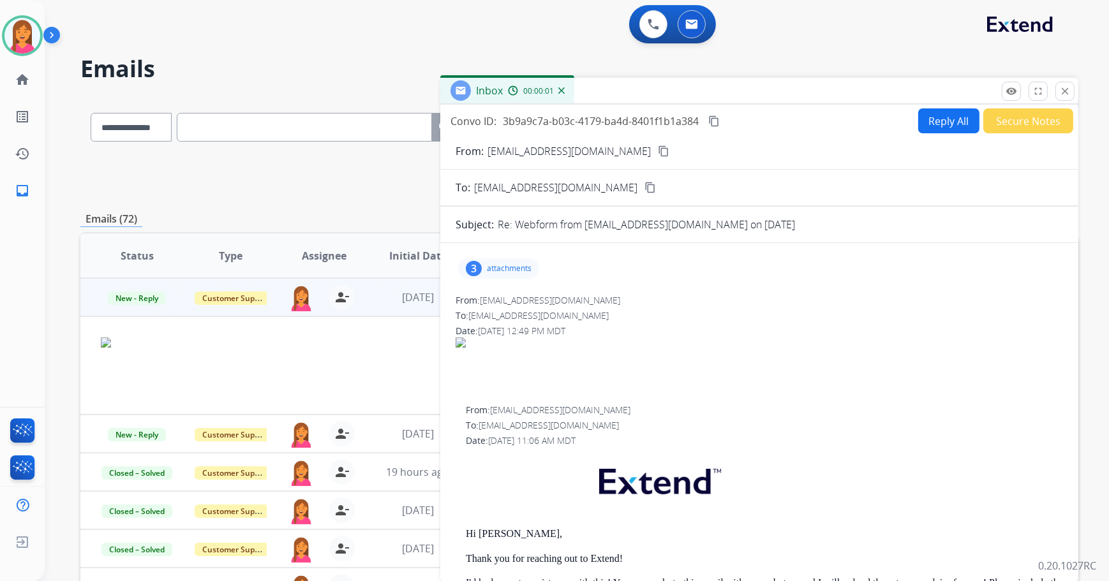
click at [658, 147] on mat-icon "content_copy" at bounding box center [663, 150] width 11 height 11
drag, startPoint x: 480, startPoint y: 269, endPoint x: 487, endPoint y: 272, distance: 7.1
click at [480, 269] on div "3" at bounding box center [474, 268] width 16 height 15
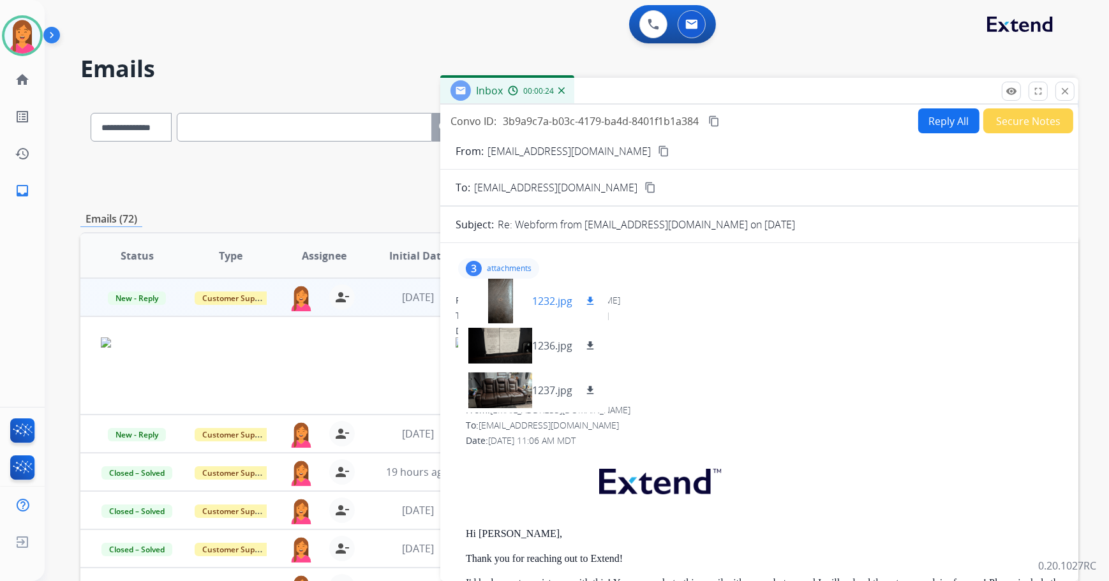
click at [590, 304] on mat-icon "download" at bounding box center [589, 300] width 11 height 11
drag, startPoint x: 1014, startPoint y: 312, endPoint x: 1015, endPoint y: 288, distance: 23.6
click at [1014, 312] on div "To: [EMAIL_ADDRESS][DOMAIN_NAME]" at bounding box center [759, 315] width 607 height 13
click at [949, 122] on button "Reply All" at bounding box center [948, 120] width 61 height 25
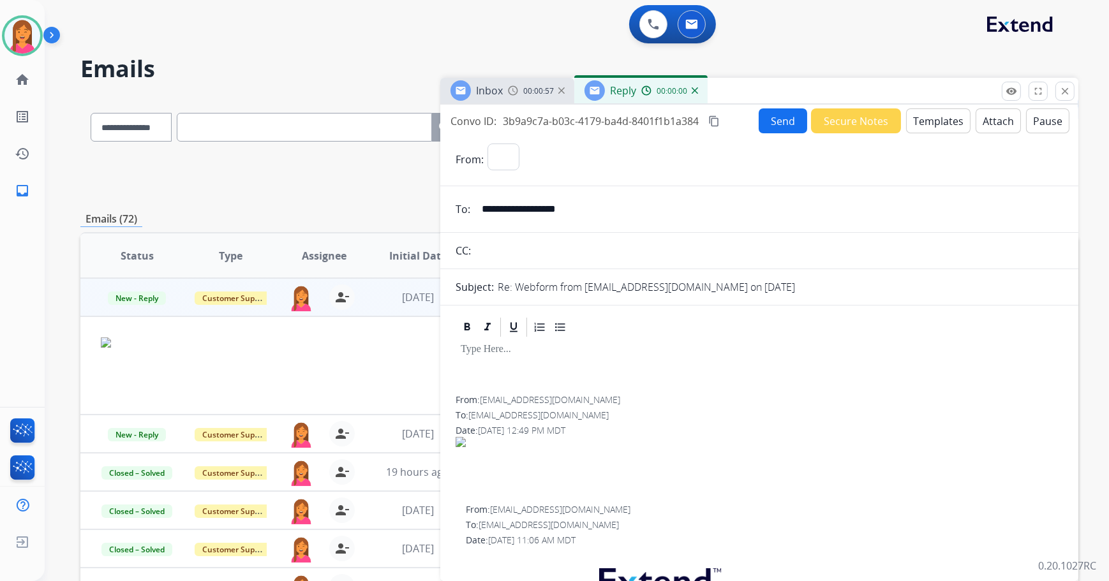
select select "**********"
click at [928, 115] on button "Templates" at bounding box center [938, 120] width 64 height 25
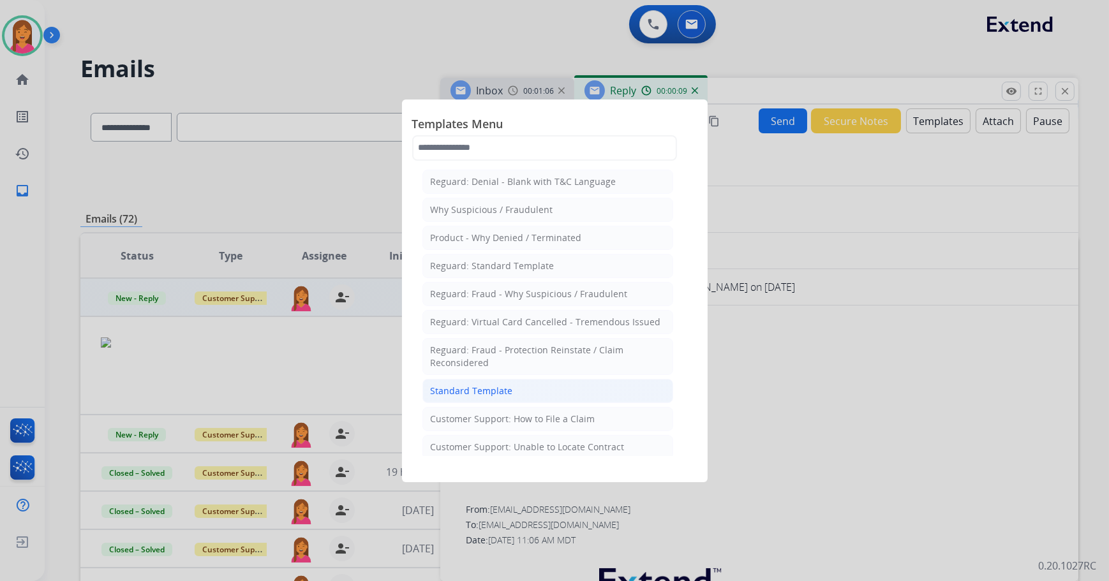
click at [496, 396] on li "Standard Template" at bounding box center [547, 391] width 251 height 24
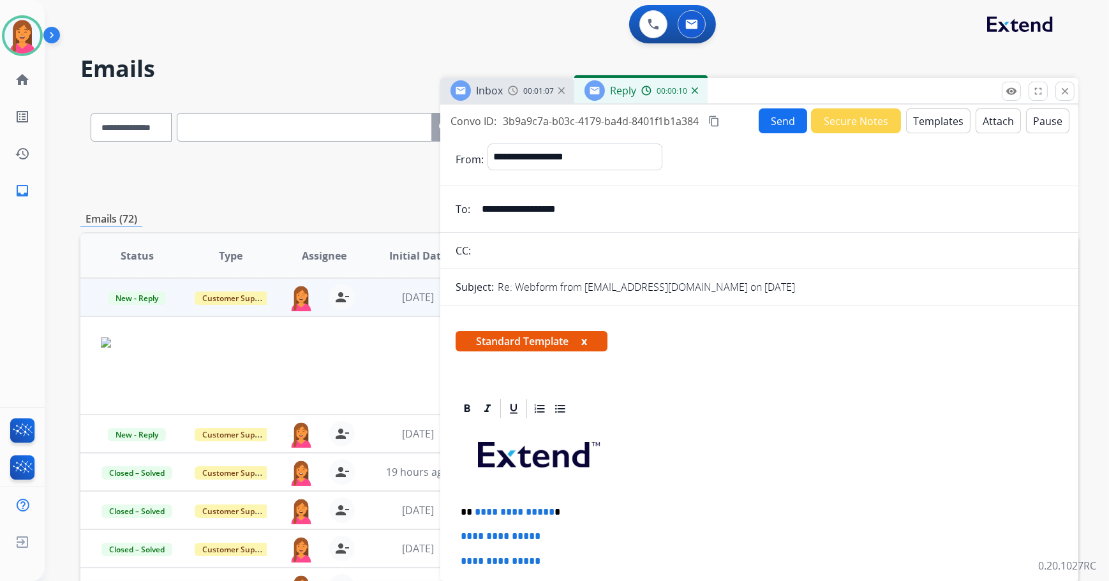
click at [586, 339] on button "x" at bounding box center [584, 341] width 6 height 15
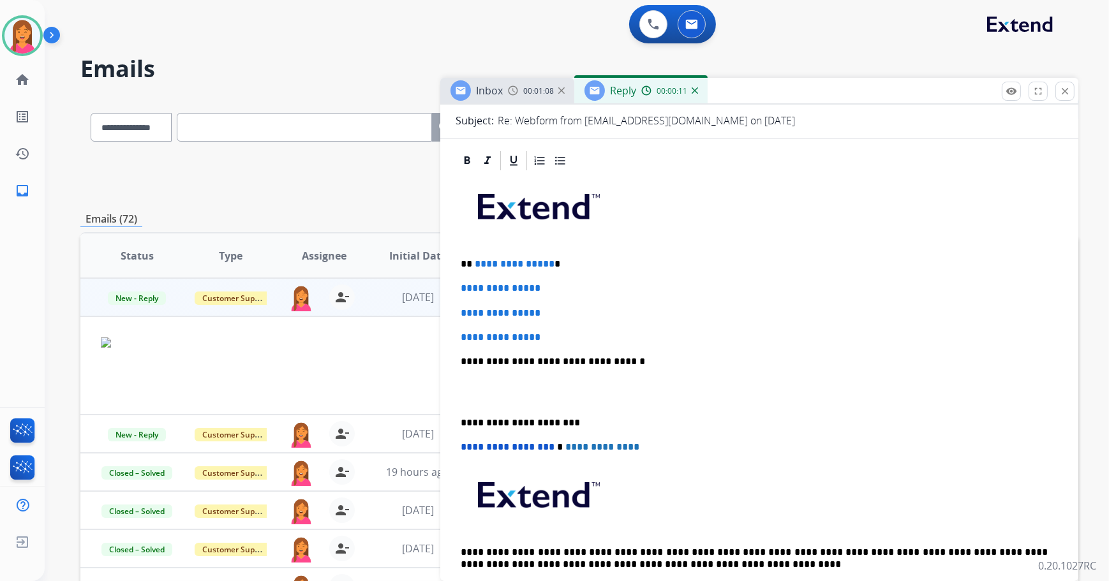
scroll to position [174, 0]
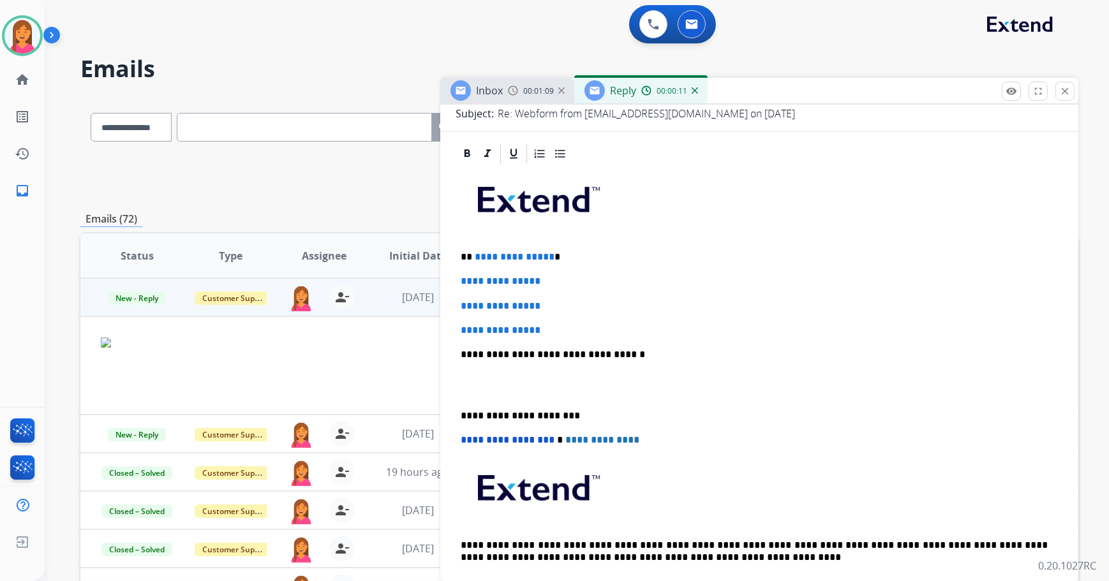
click at [556, 258] on p "**********" at bounding box center [755, 256] width 588 height 11
drag, startPoint x: 546, startPoint y: 330, endPoint x: 456, endPoint y: 277, distance: 104.9
click at [456, 277] on div "**********" at bounding box center [759, 384] width 607 height 439
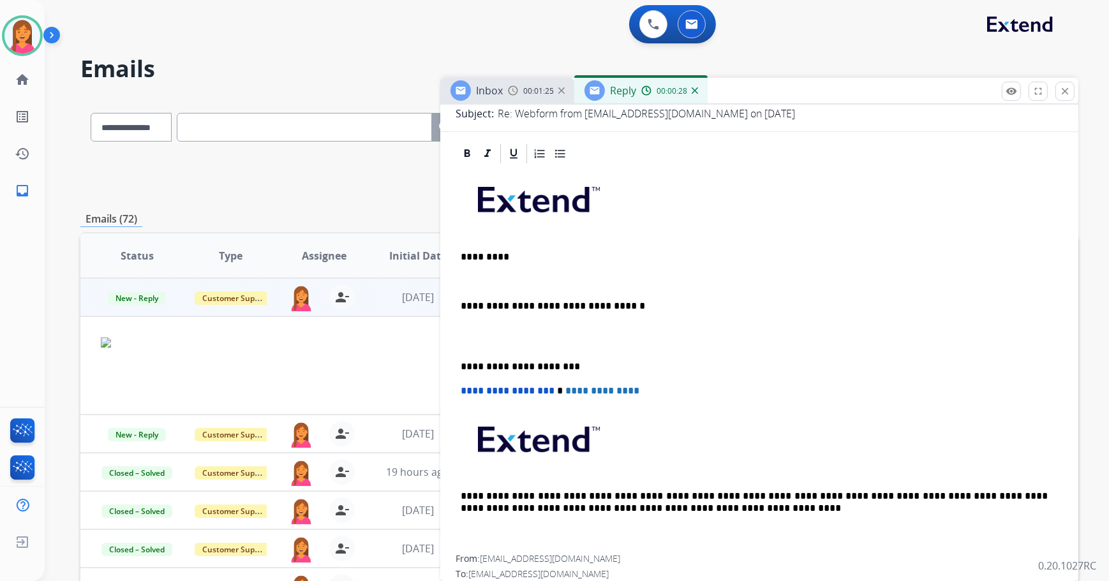
click at [472, 278] on p at bounding box center [759, 281] width 597 height 11
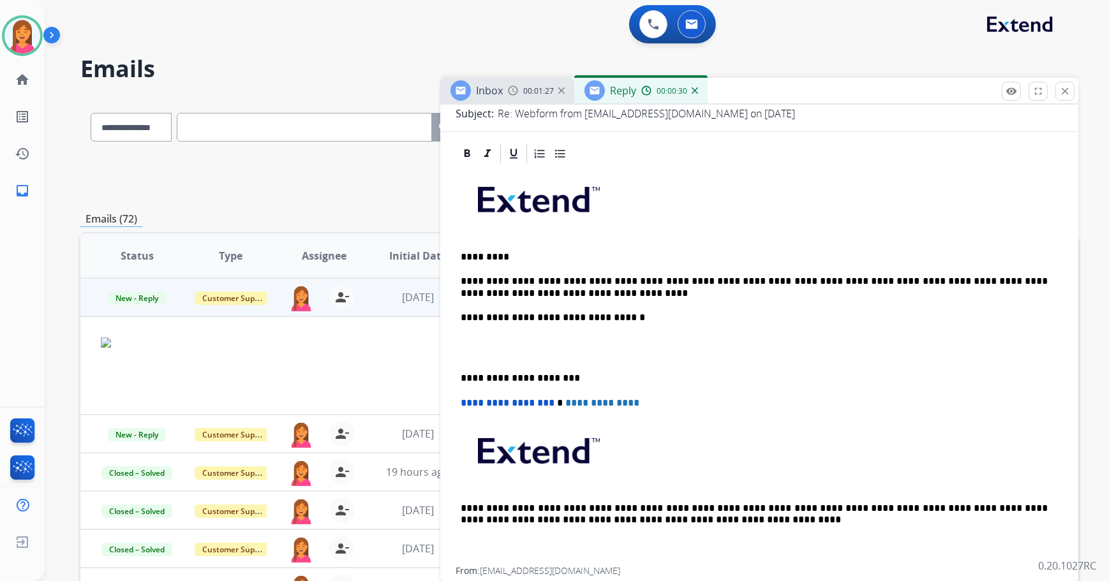
click at [605, 277] on p "**********" at bounding box center [755, 288] width 588 height 24
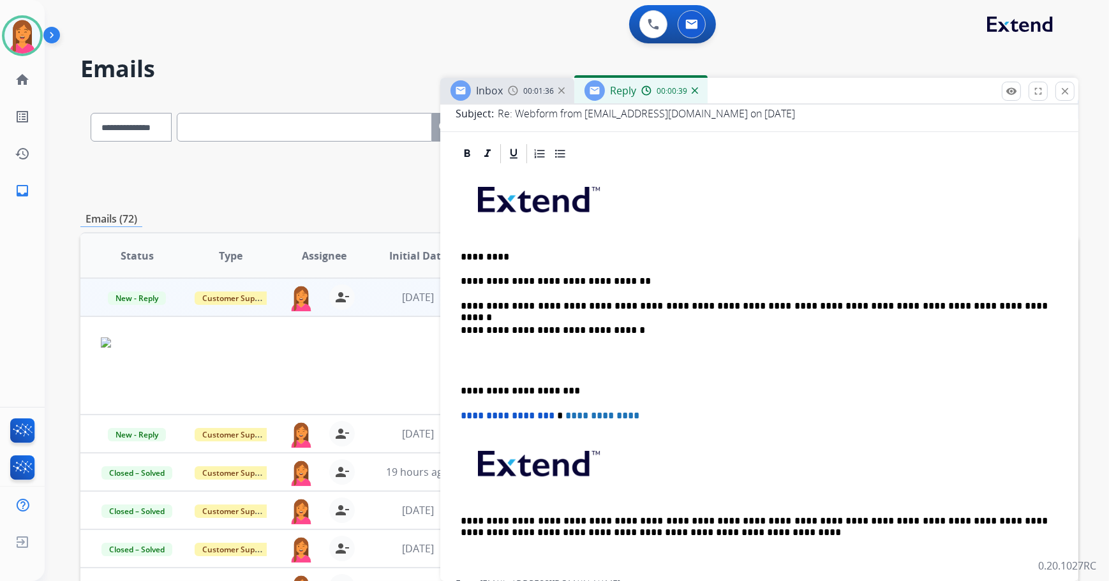
click at [463, 396] on div "**********" at bounding box center [759, 372] width 607 height 415
click at [461, 388] on p "**********" at bounding box center [755, 390] width 588 height 11
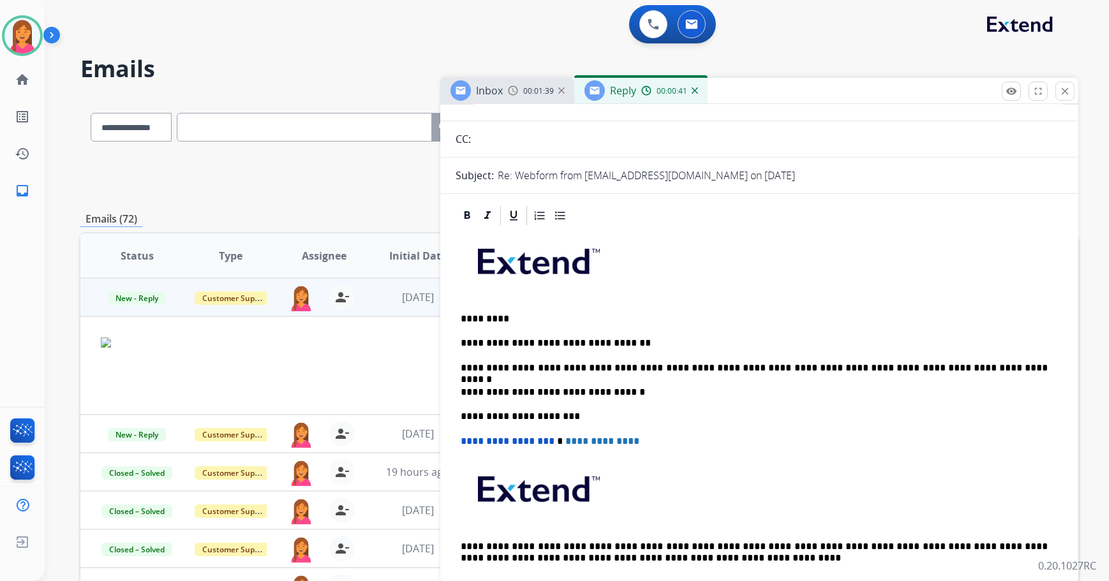
scroll to position [0, 0]
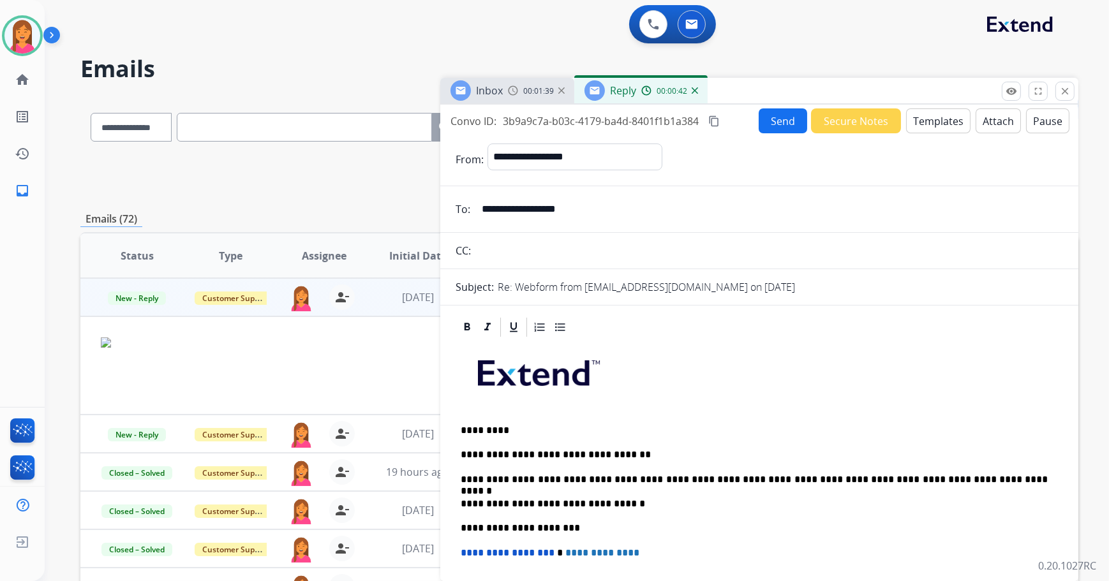
click at [766, 128] on button "Send" at bounding box center [783, 120] width 48 height 25
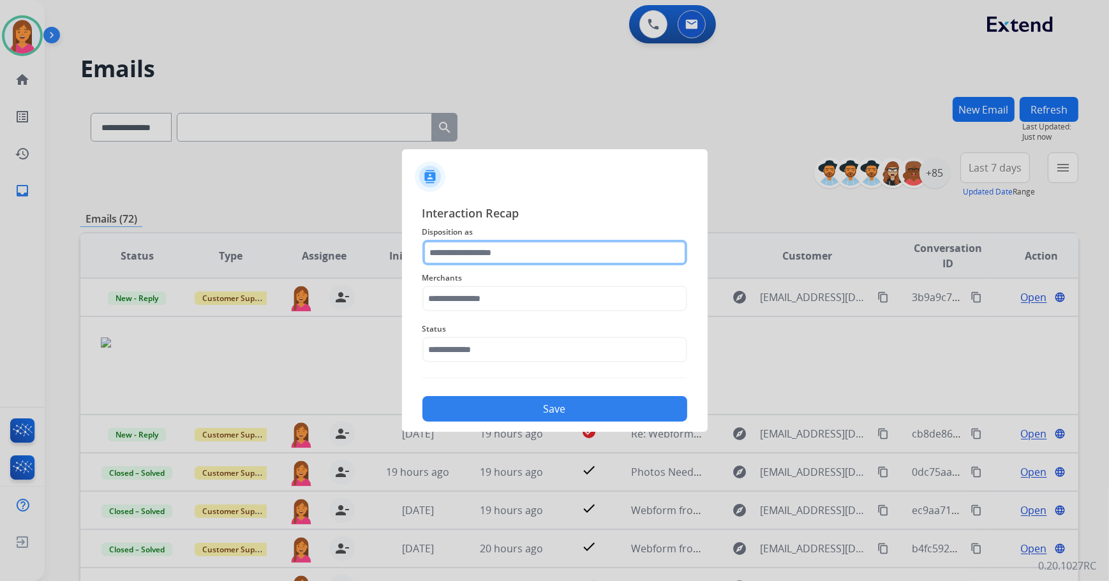
click at [542, 255] on input "text" at bounding box center [554, 253] width 265 height 26
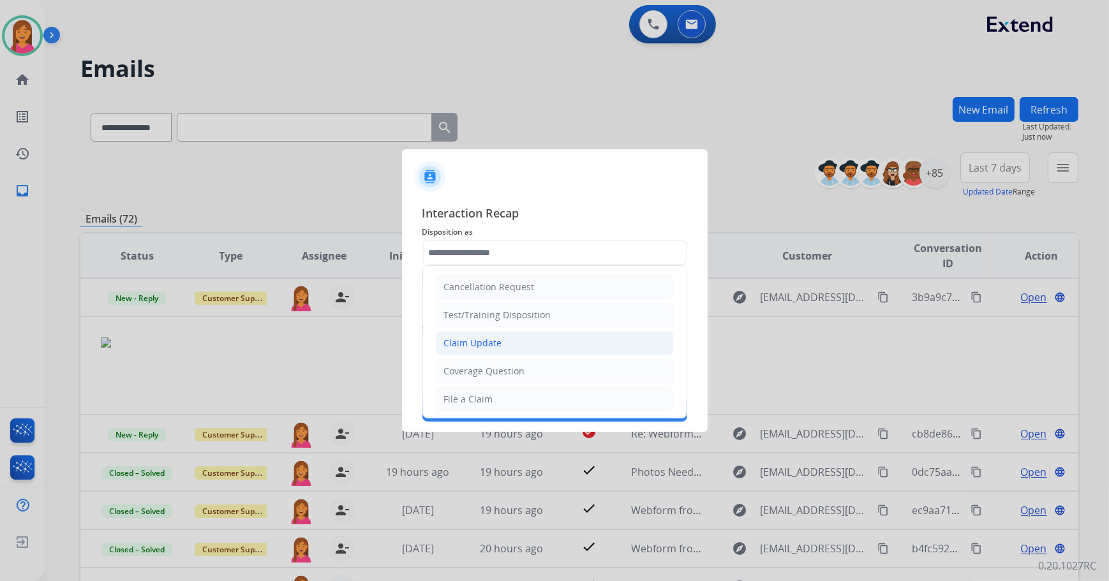
click at [489, 349] on div "Claim Update" at bounding box center [473, 343] width 58 height 13
type input "**********"
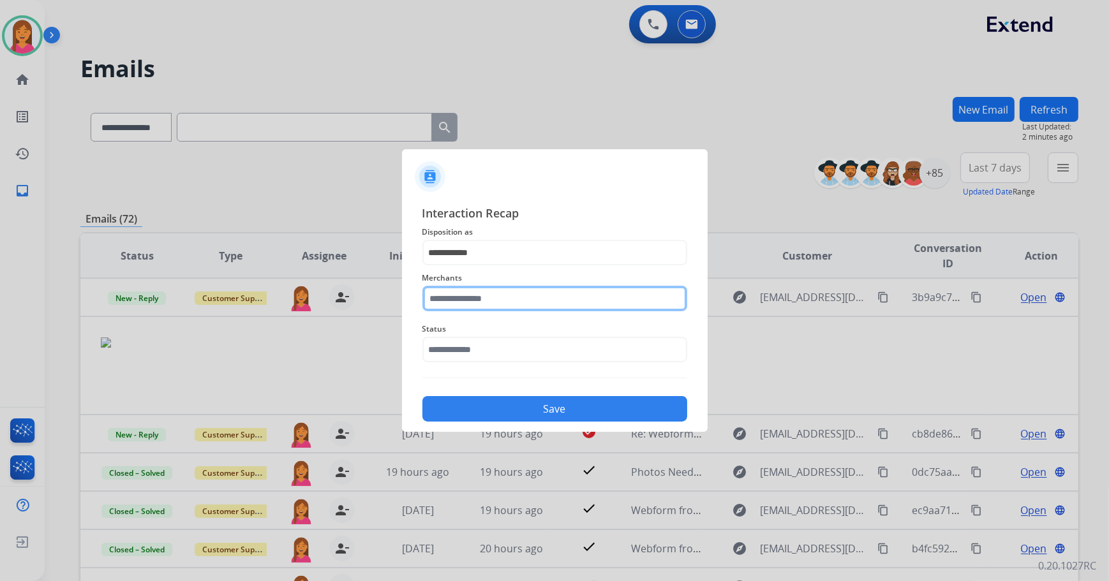
click at [476, 302] on input "text" at bounding box center [554, 299] width 265 height 26
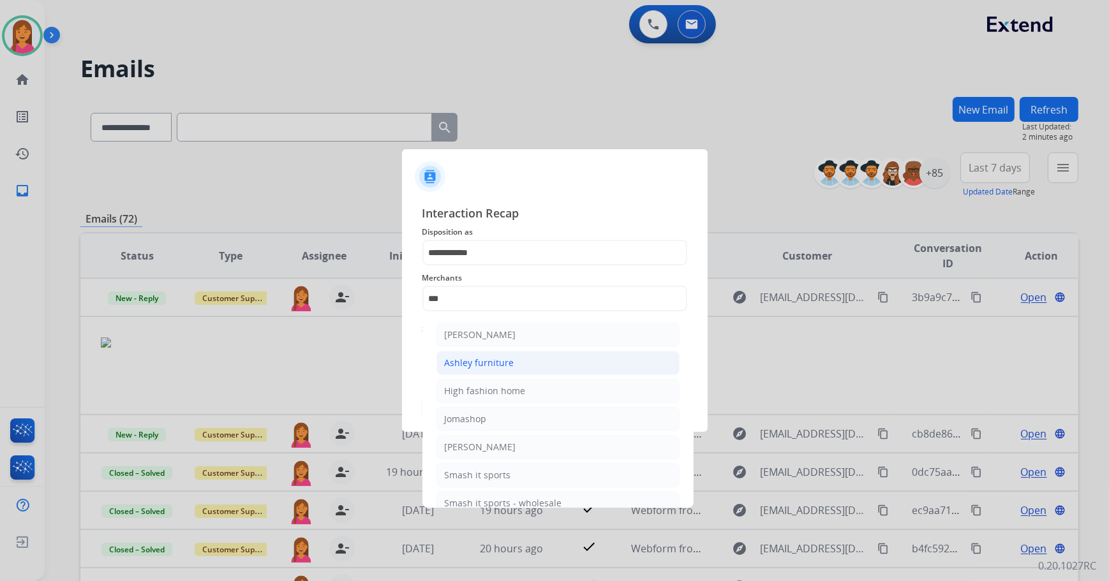
click at [543, 362] on li "Ashley furniture" at bounding box center [557, 363] width 243 height 24
type input "**********"
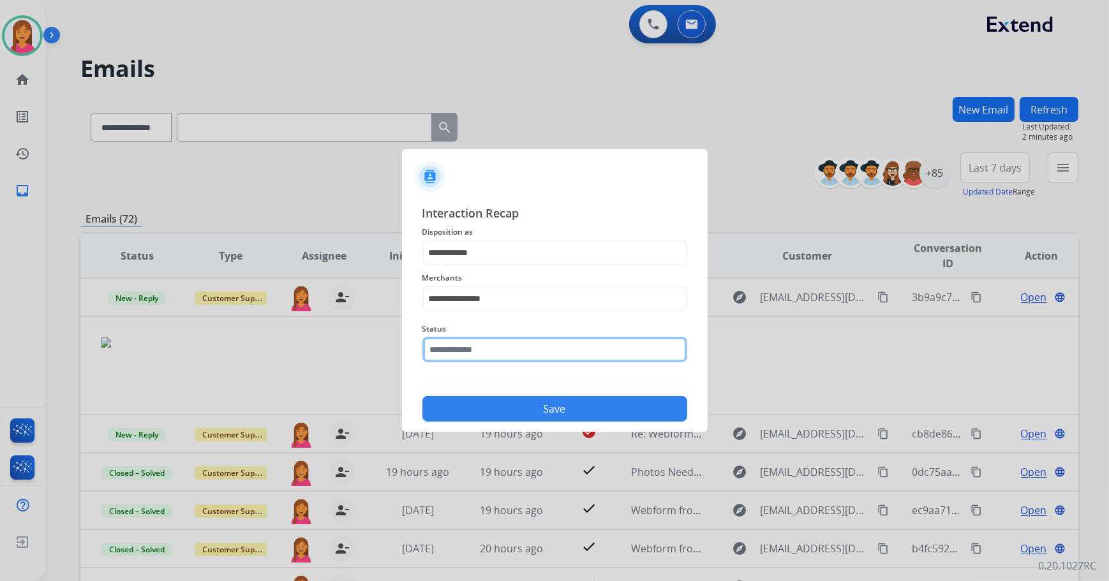
click at [536, 344] on input "text" at bounding box center [554, 350] width 265 height 26
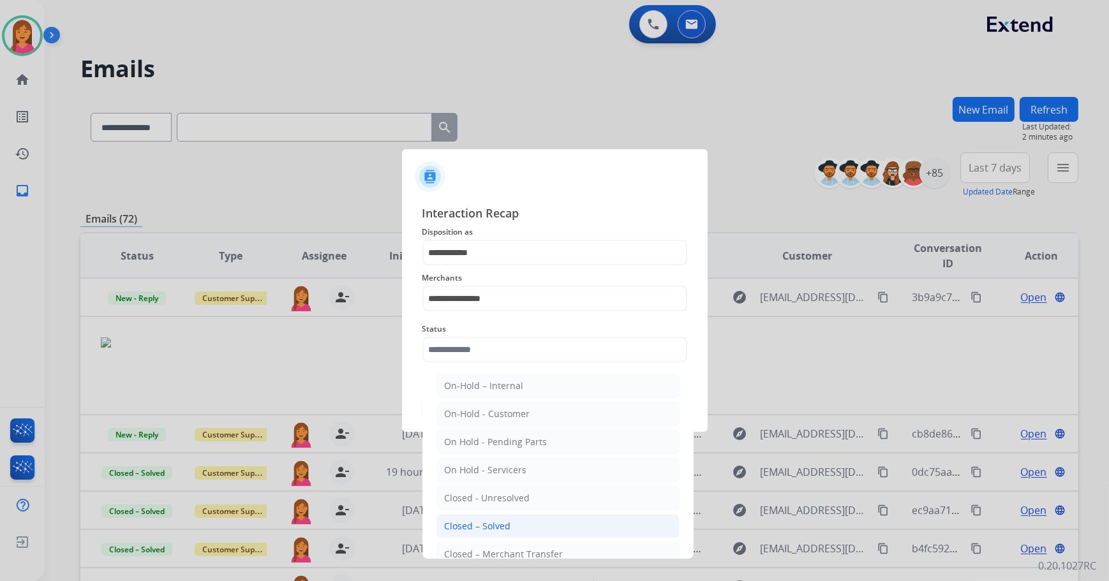
click at [524, 519] on li "Closed – Solved" at bounding box center [557, 526] width 243 height 24
type input "**********"
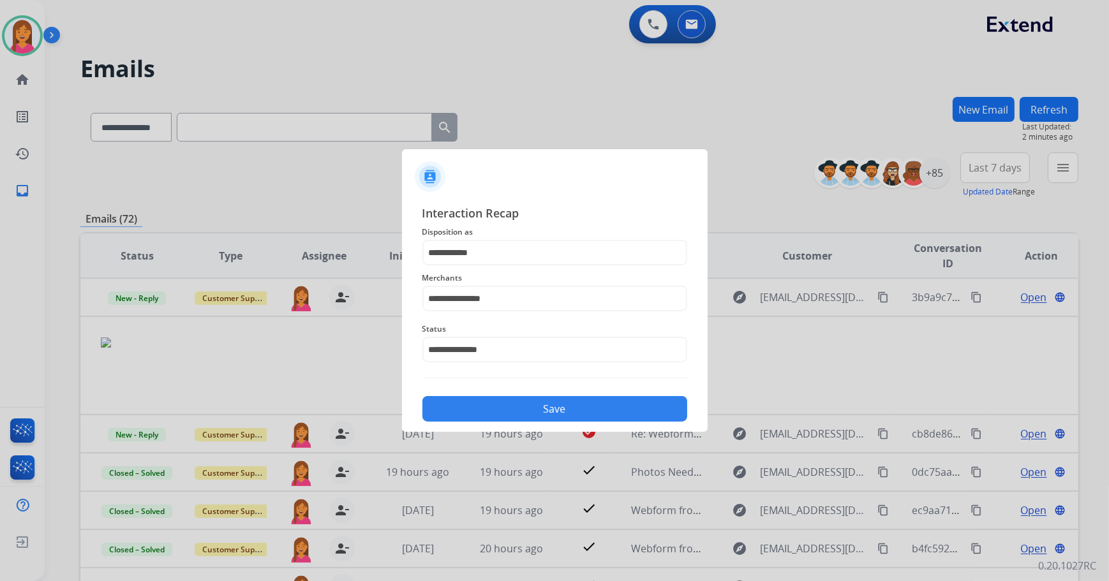
click at [506, 408] on button "Save" at bounding box center [554, 409] width 265 height 26
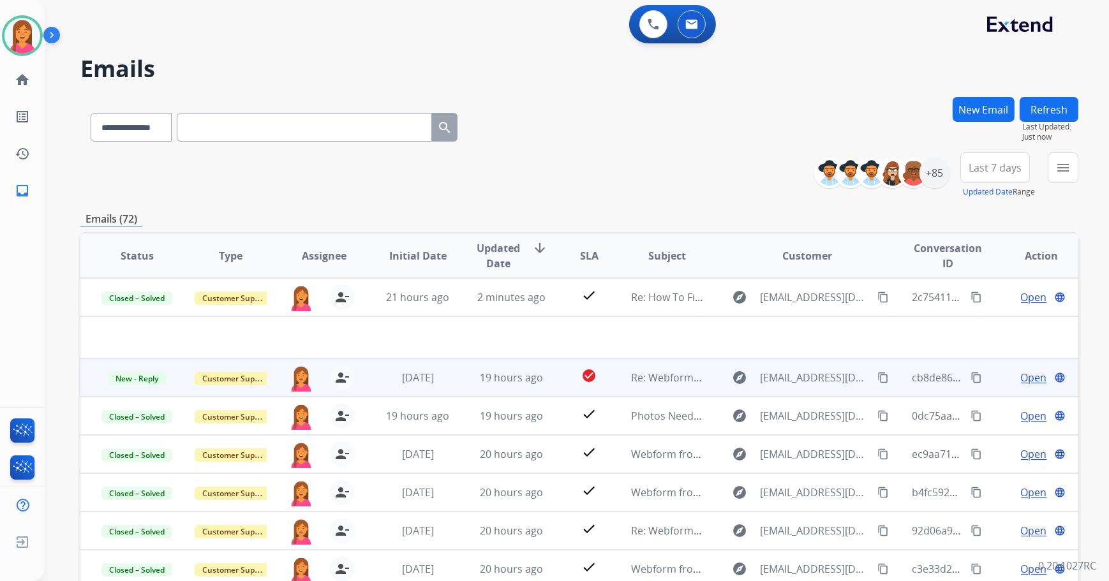
click at [554, 374] on td "check_circle" at bounding box center [579, 378] width 63 height 38
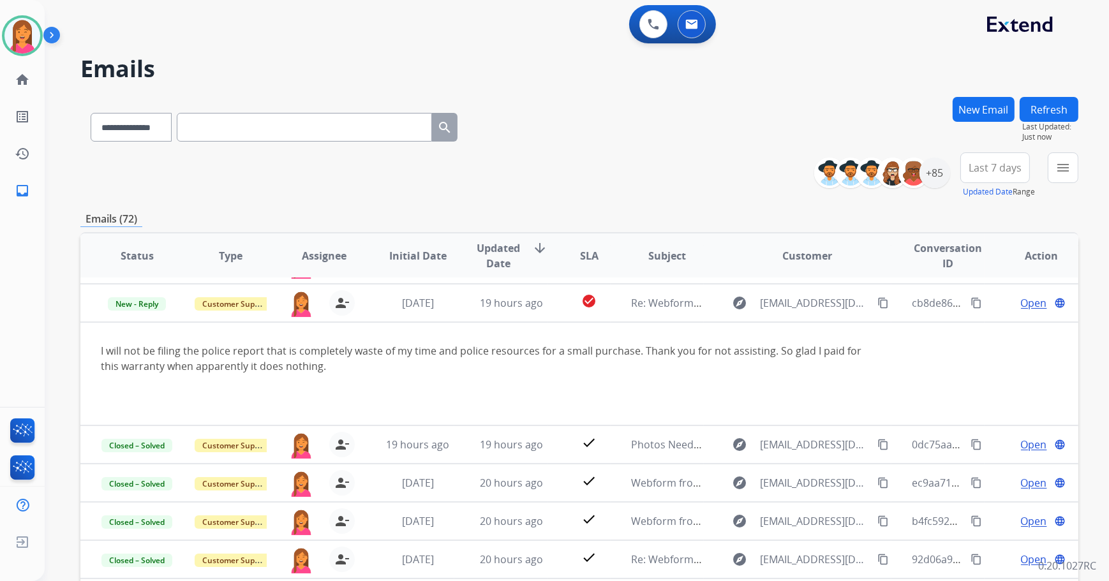
scroll to position [77, 0]
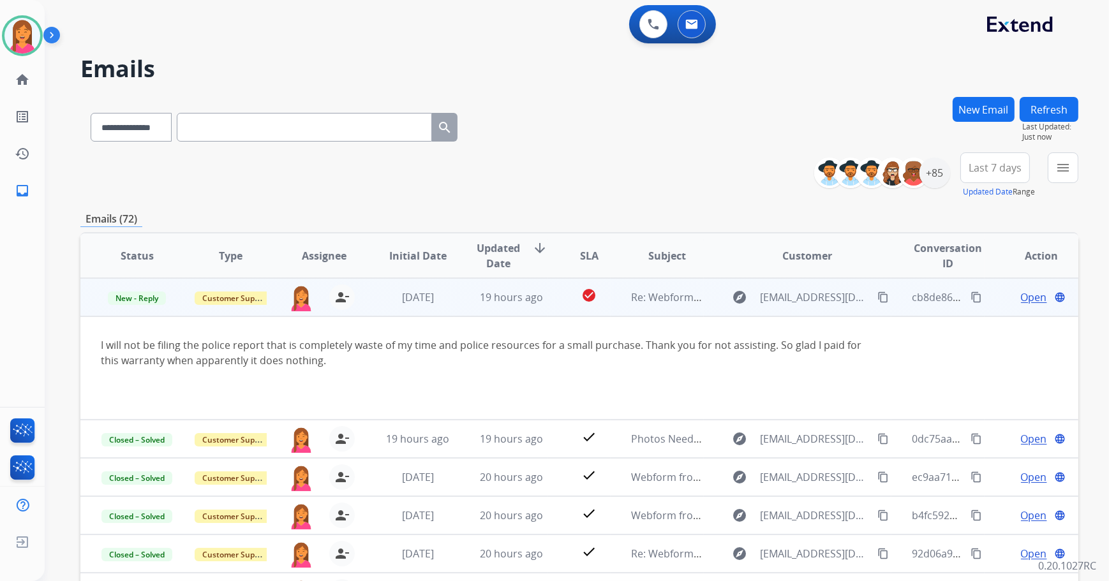
click at [1023, 292] on span "Open" at bounding box center [1034, 297] width 26 height 15
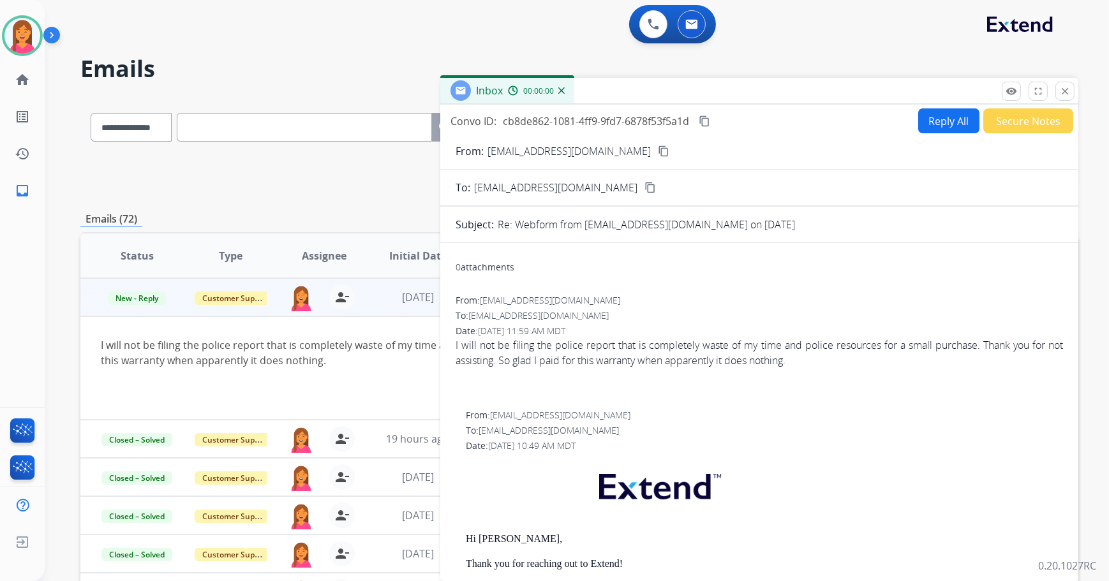
click at [942, 114] on button "Reply All" at bounding box center [948, 120] width 61 height 25
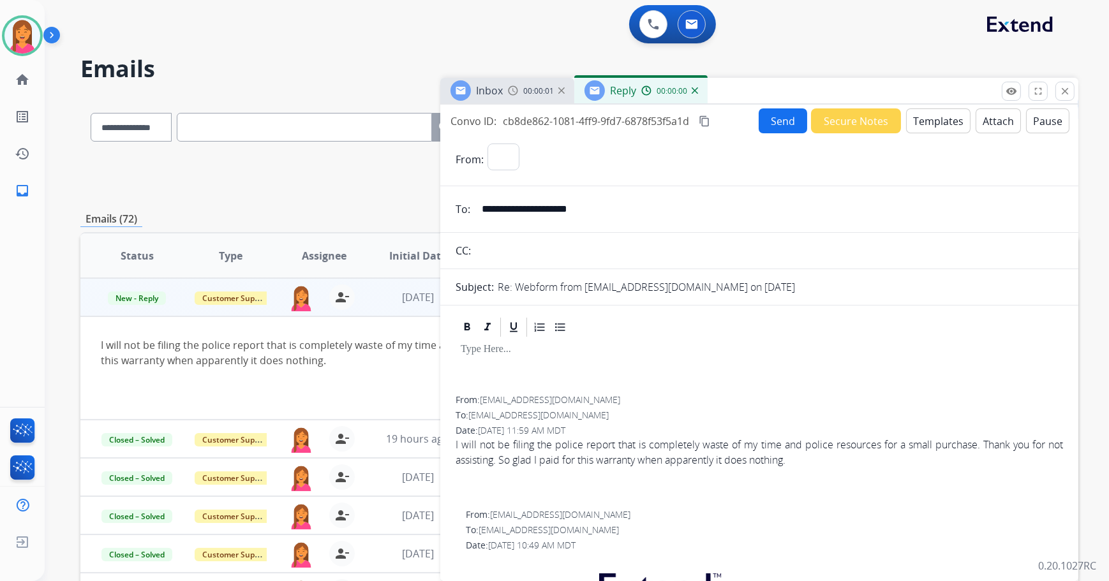
select select "**********"
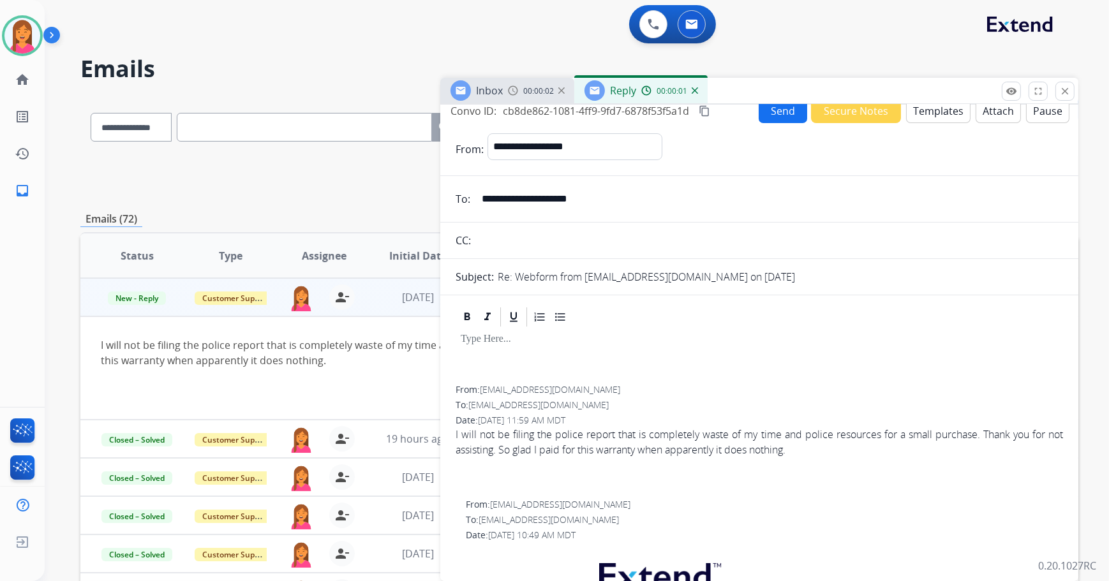
scroll to position [0, 0]
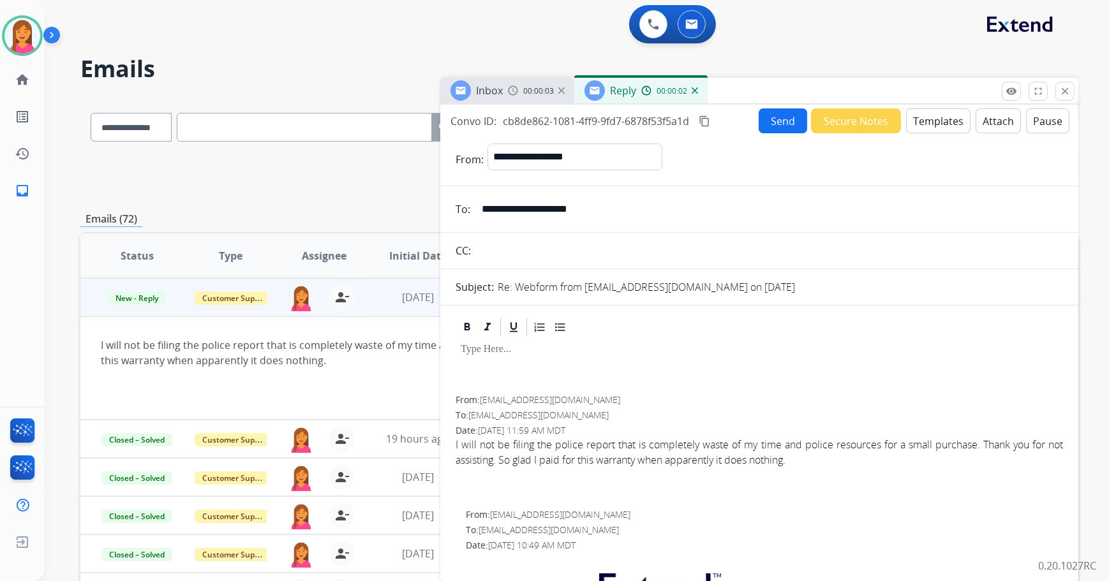
drag, startPoint x: 603, startPoint y: 212, endPoint x: 475, endPoint y: 230, distance: 129.4
click at [475, 230] on form "**********" at bounding box center [759, 574] width 638 height 882
click at [1070, 89] on button "close Close" at bounding box center [1064, 91] width 19 height 19
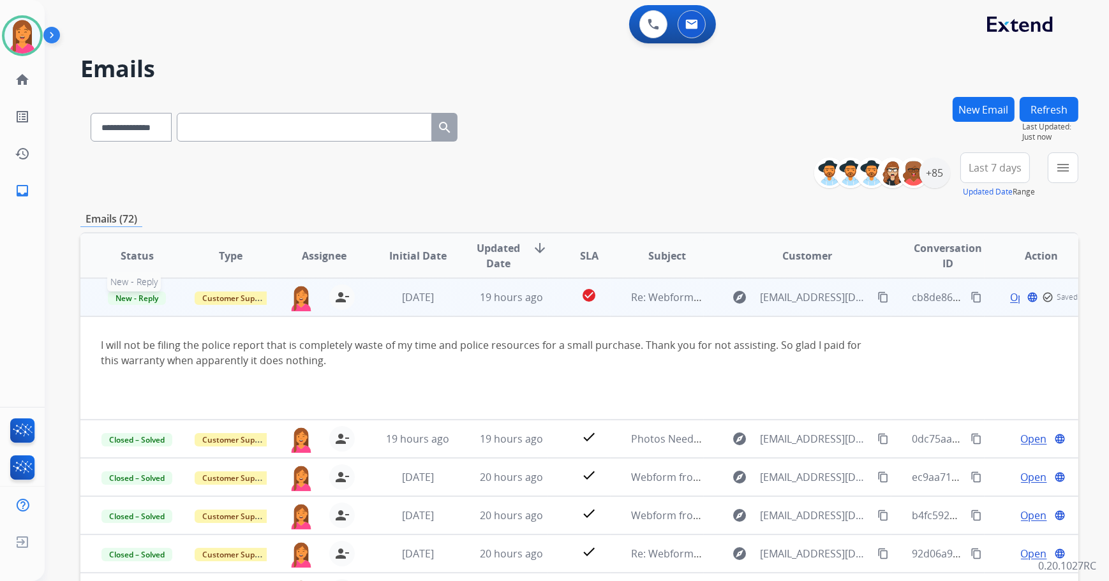
click at [135, 293] on span "New - Reply" at bounding box center [137, 298] width 58 height 13
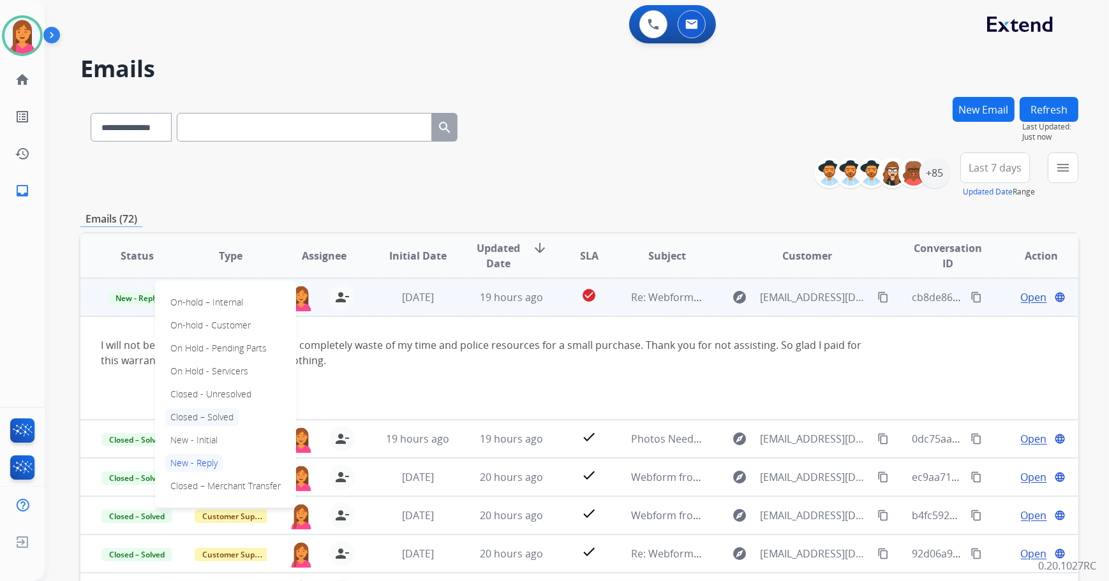
click at [194, 409] on p "Closed – Solved" at bounding box center [201, 417] width 73 height 18
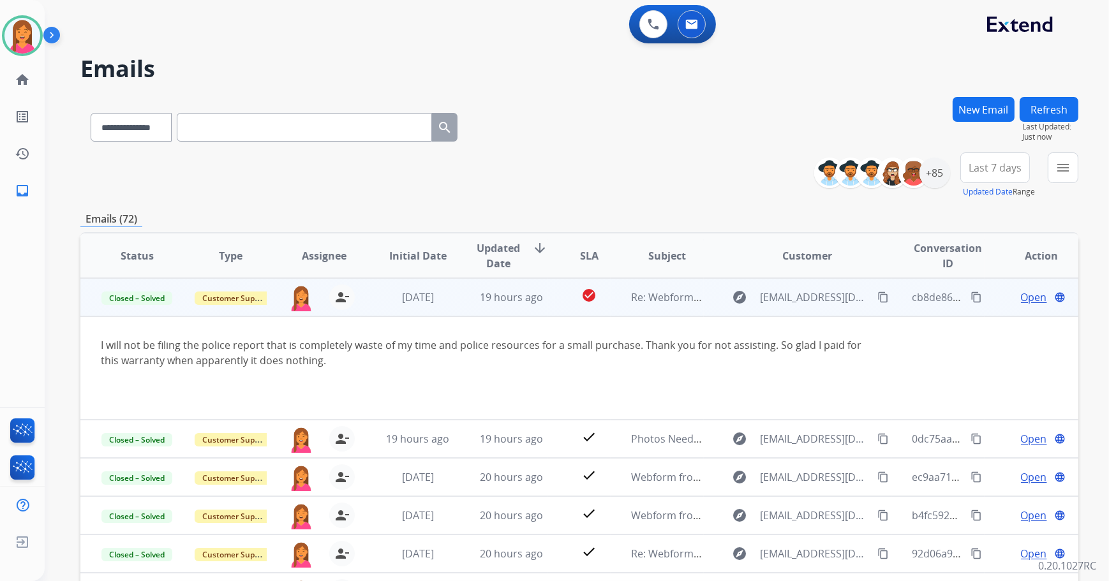
click at [1046, 108] on button "Refresh" at bounding box center [1048, 109] width 59 height 25
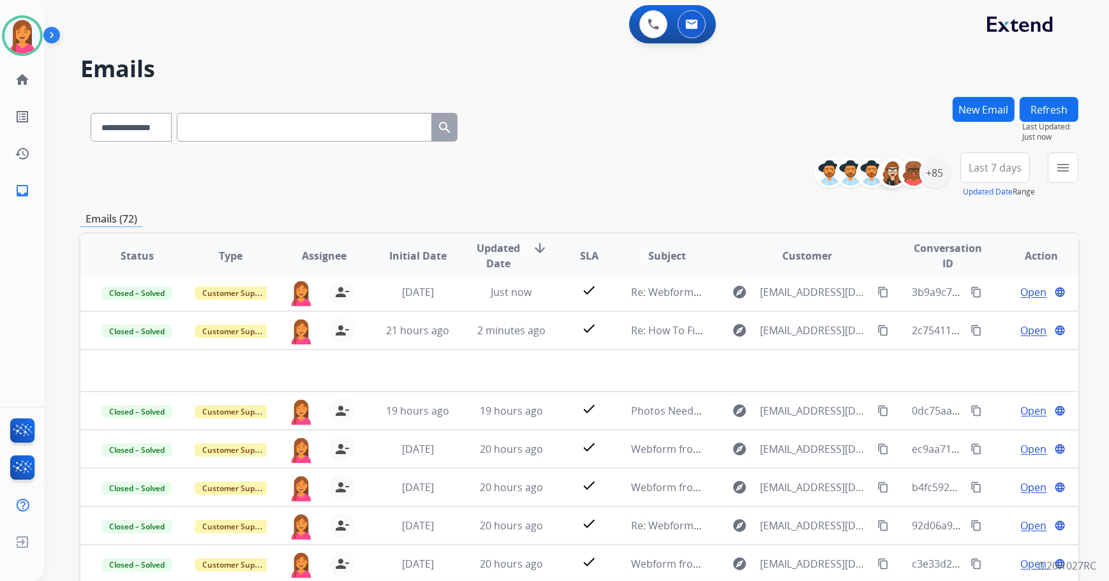
scroll to position [43, 0]
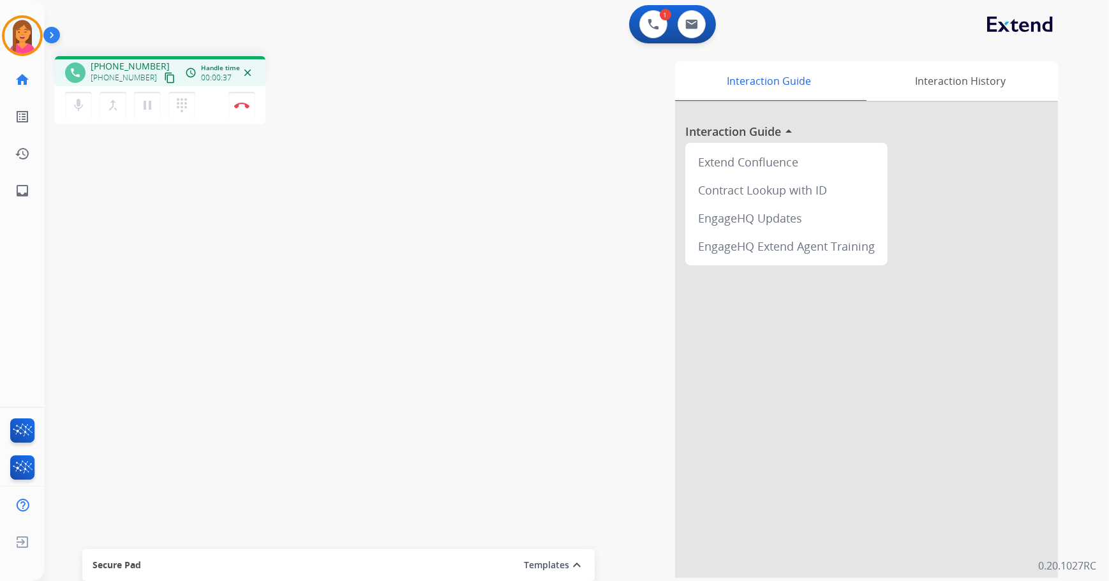
drag, startPoint x: 156, startPoint y: 77, endPoint x: 130, endPoint y: 104, distance: 37.9
click at [164, 77] on mat-icon "content_copy" at bounding box center [169, 77] width 11 height 11
click at [249, 105] on img at bounding box center [241, 105] width 15 height 6
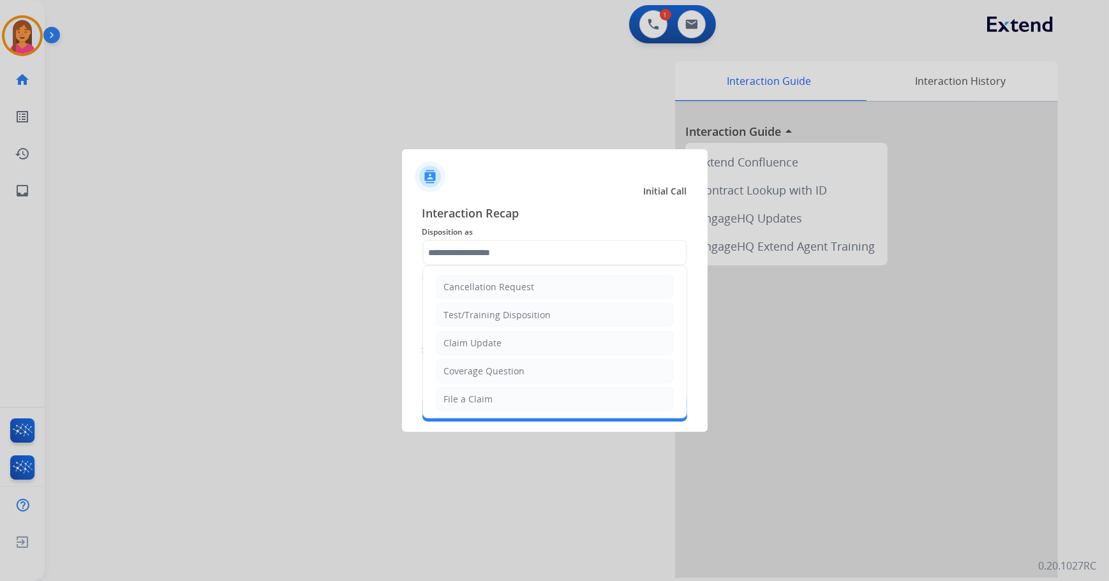
click at [474, 252] on input "text" at bounding box center [554, 253] width 265 height 26
click at [489, 346] on div "Claim Update" at bounding box center [473, 343] width 58 height 13
type input "**********"
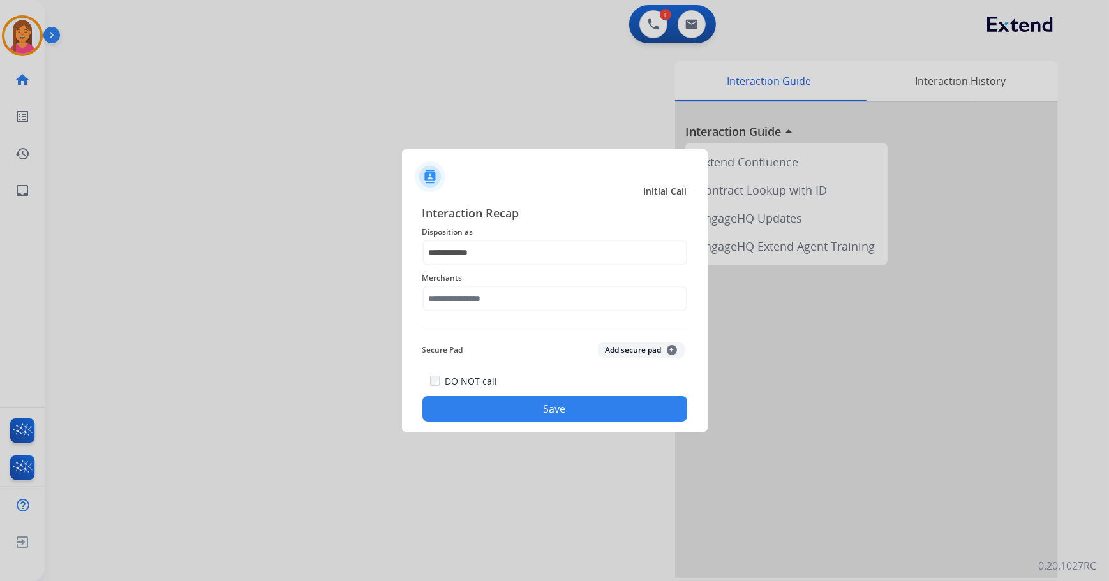
click at [485, 311] on div "Merchants" at bounding box center [554, 290] width 265 height 51
click at [482, 306] on input "text" at bounding box center [554, 299] width 265 height 26
click at [497, 336] on li "Jomashop" at bounding box center [557, 335] width 243 height 24
type input "********"
click at [517, 401] on button "Save" at bounding box center [554, 409] width 265 height 26
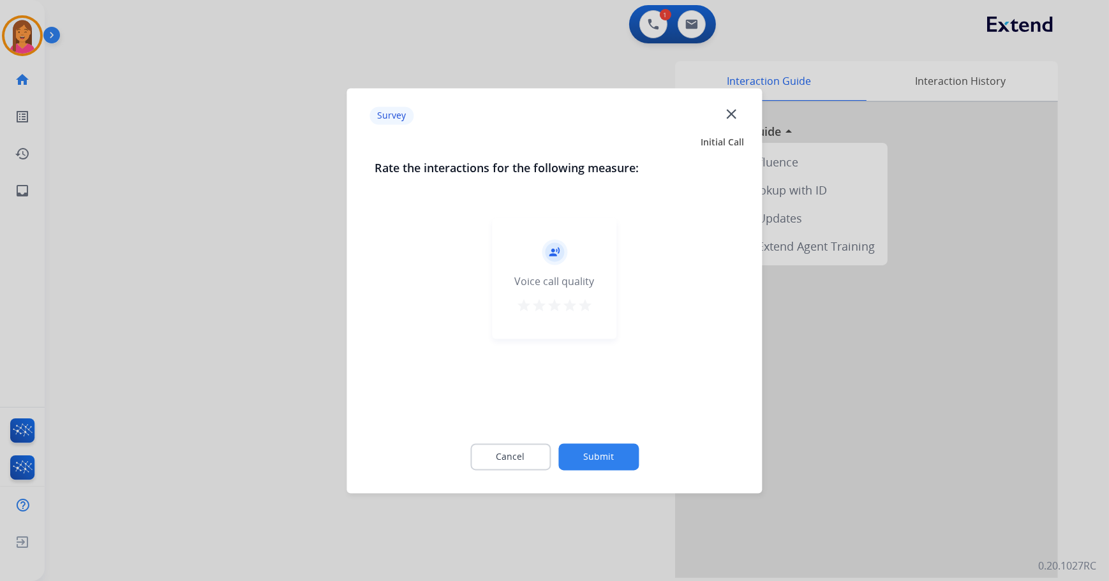
click at [580, 304] on mat-icon "star" at bounding box center [584, 305] width 15 height 15
click at [614, 452] on button "Submit" at bounding box center [598, 456] width 80 height 27
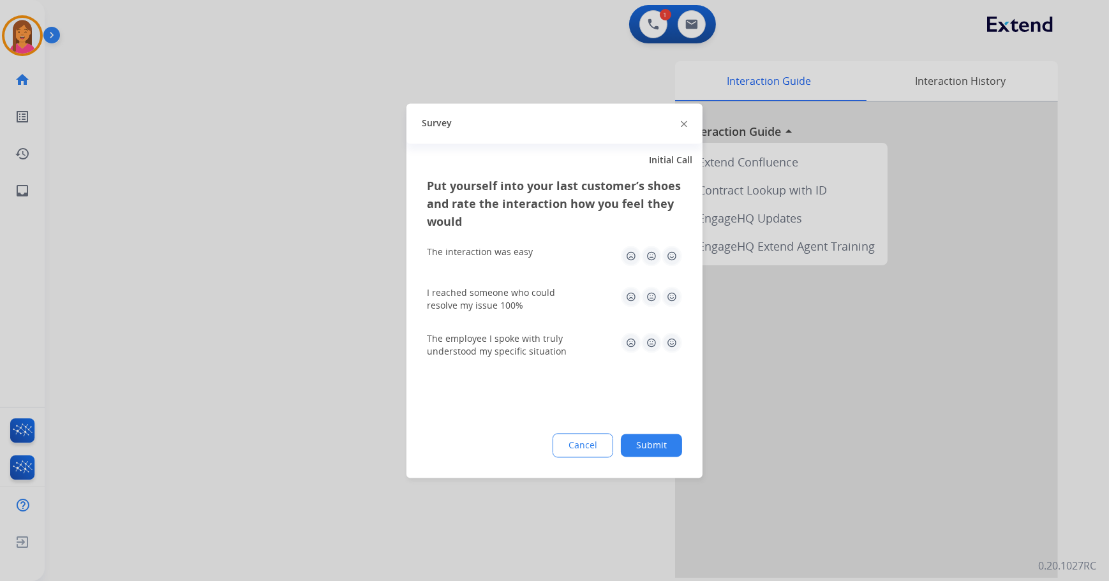
click at [667, 258] on img at bounding box center [672, 256] width 20 height 20
click at [676, 293] on img at bounding box center [672, 296] width 20 height 20
click at [672, 346] on img at bounding box center [672, 342] width 20 height 20
click at [671, 444] on button "Submit" at bounding box center [651, 445] width 61 height 23
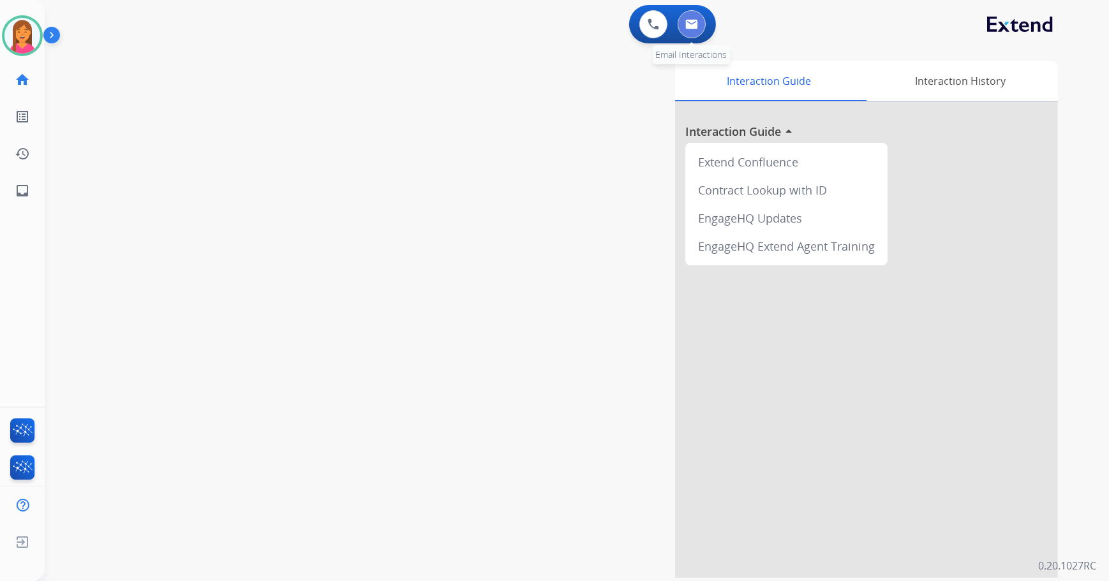
click at [680, 33] on button at bounding box center [692, 24] width 28 height 28
select select "**********"
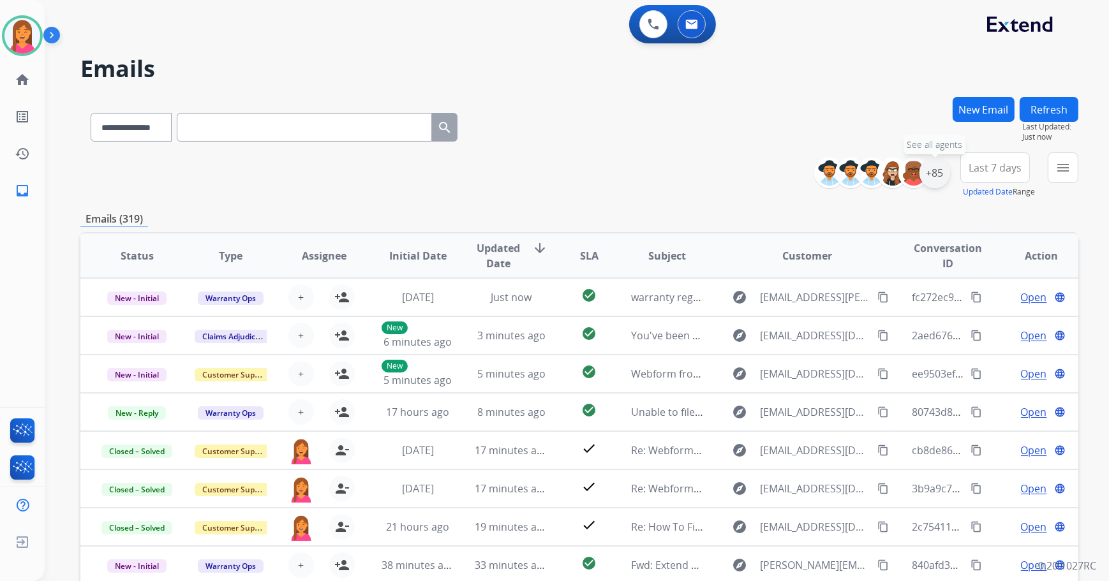
click at [934, 171] on div "+85" at bounding box center [934, 173] width 31 height 31
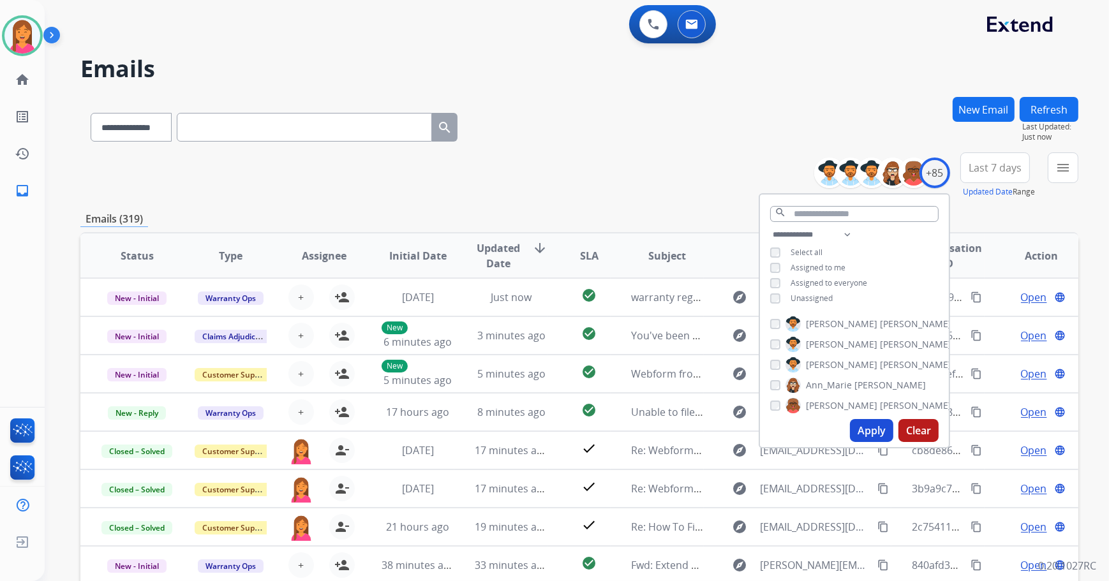
click at [808, 295] on span "Unassigned" at bounding box center [811, 298] width 42 height 11
click at [861, 431] on button "Apply" at bounding box center [871, 430] width 43 height 23
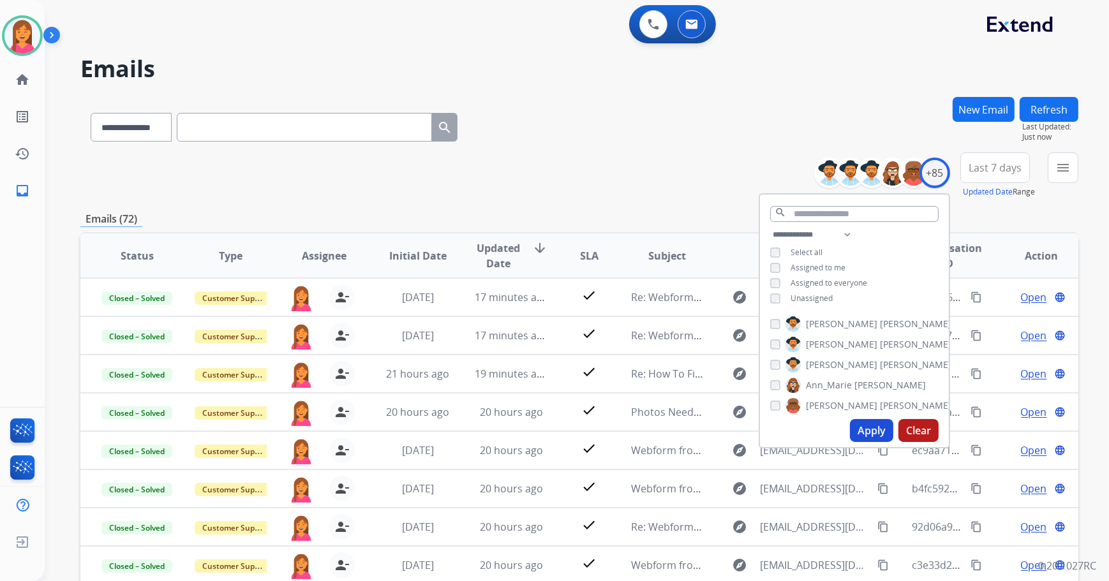
click at [548, 156] on div "**********" at bounding box center [579, 175] width 998 height 46
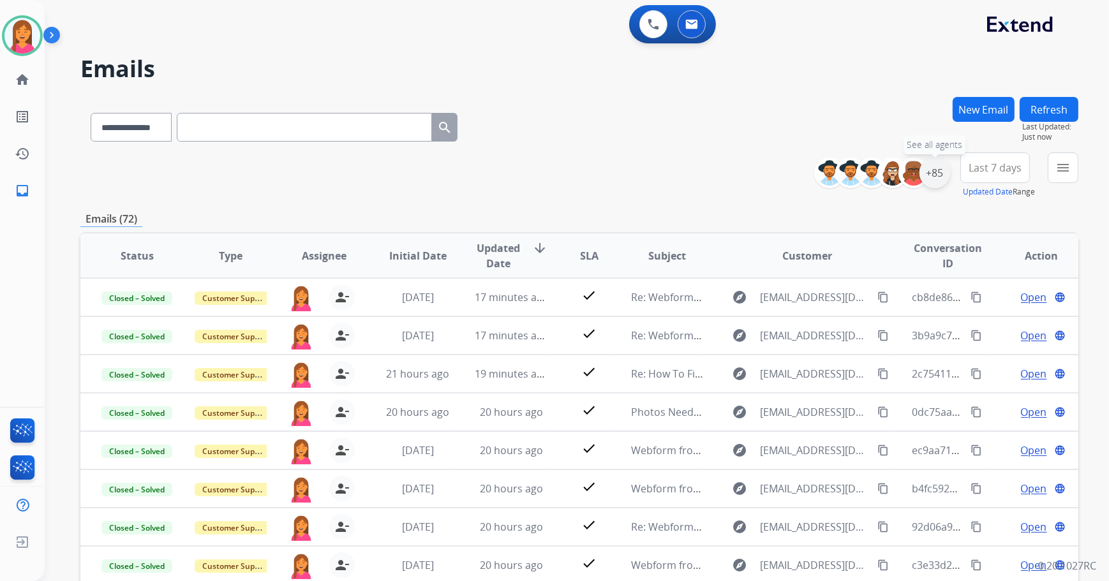
click at [937, 172] on div "+85" at bounding box center [934, 173] width 31 height 31
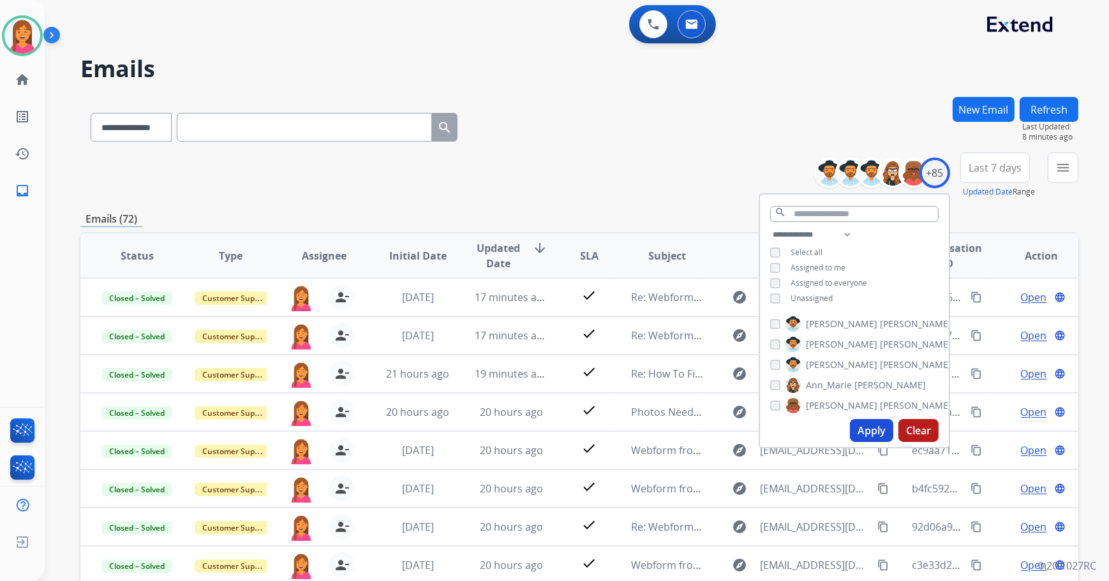
click at [574, 215] on div "Emails (72)" at bounding box center [579, 219] width 998 height 16
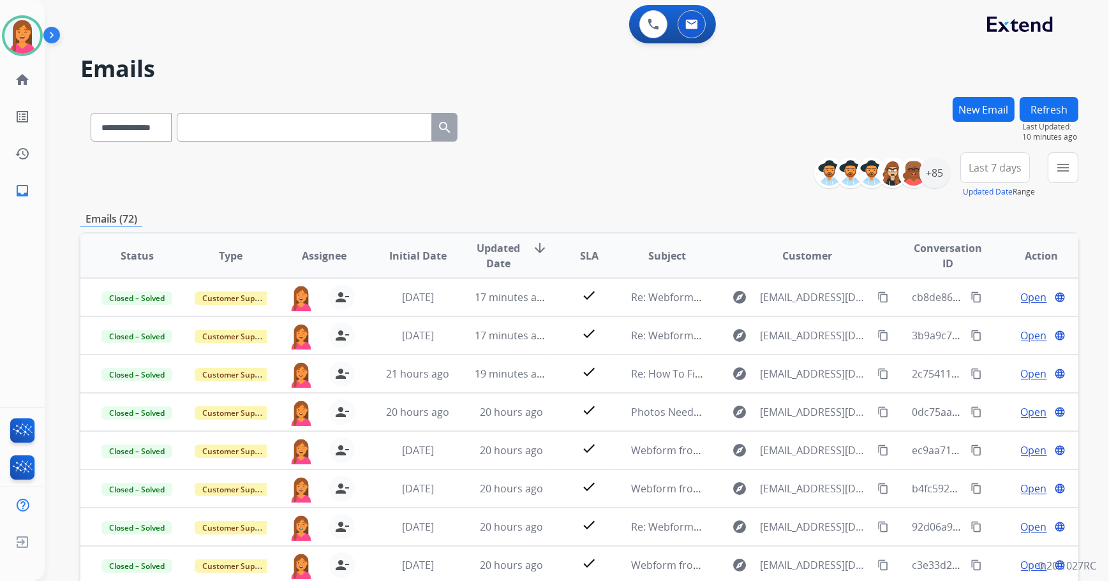
click at [1033, 110] on button "Refresh" at bounding box center [1048, 109] width 59 height 25
click at [931, 179] on div "+85" at bounding box center [934, 173] width 31 height 31
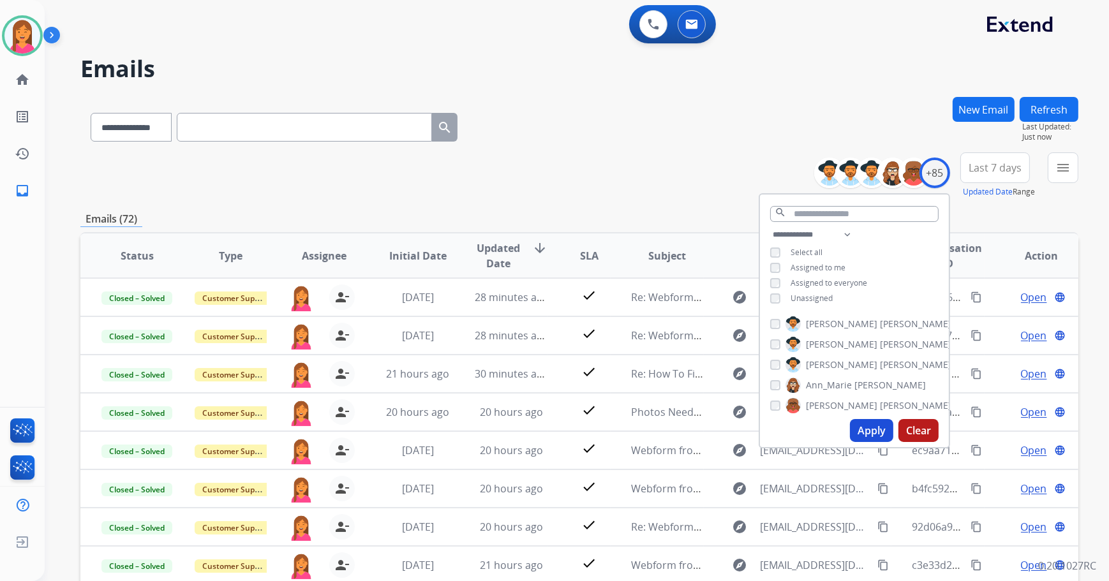
click at [773, 302] on div "**********" at bounding box center [854, 268] width 189 height 82
click at [855, 427] on button "Apply" at bounding box center [871, 430] width 43 height 23
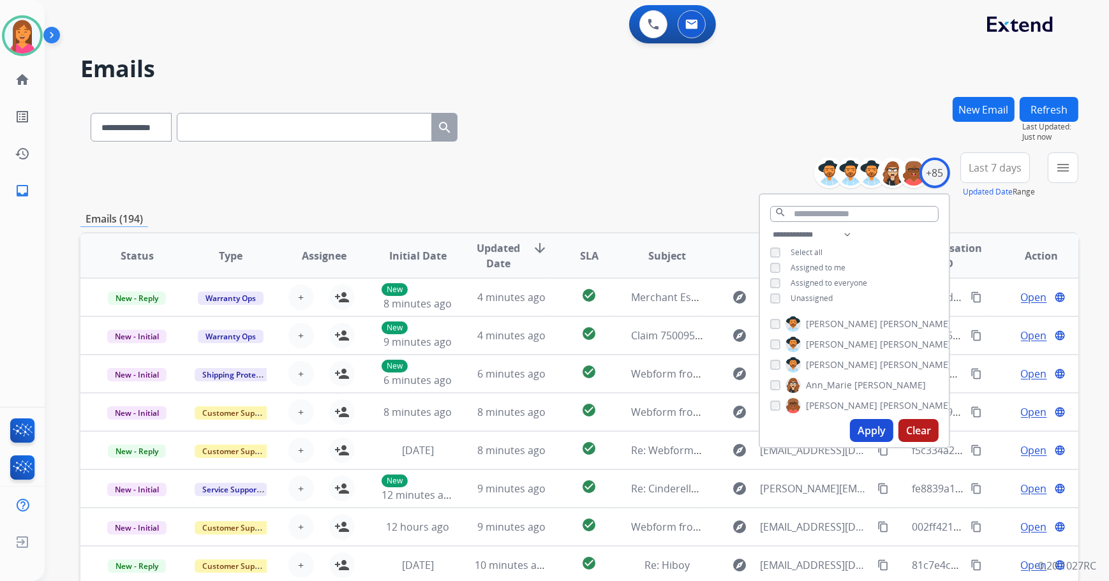
click at [844, 415] on div "Apply Clear" at bounding box center [854, 430] width 189 height 33
click at [640, 223] on div "Emails (194)" at bounding box center [579, 219] width 998 height 16
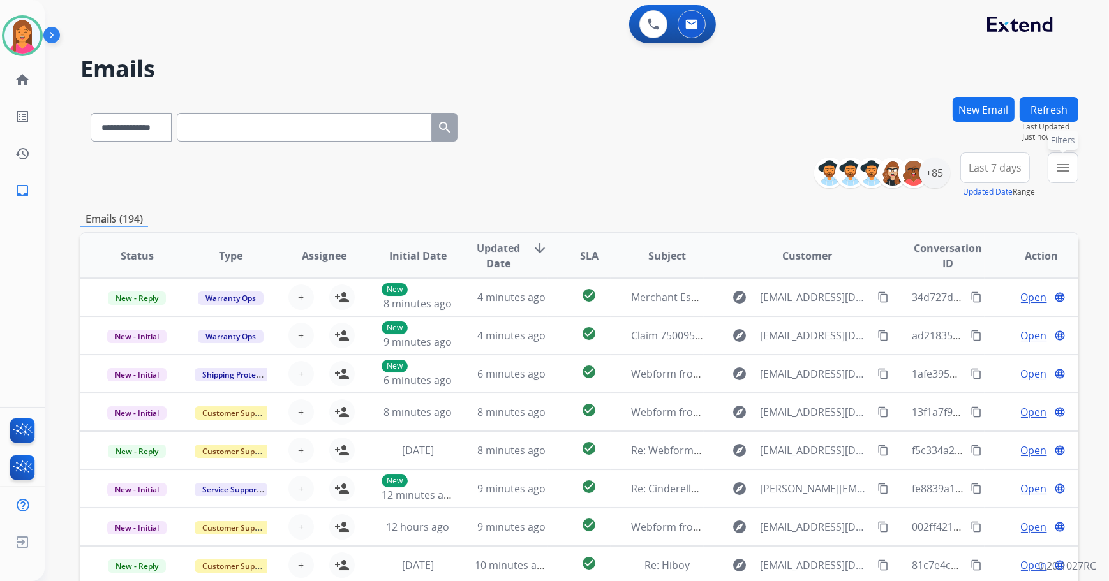
click at [1059, 164] on mat-icon "menu" at bounding box center [1062, 167] width 15 height 15
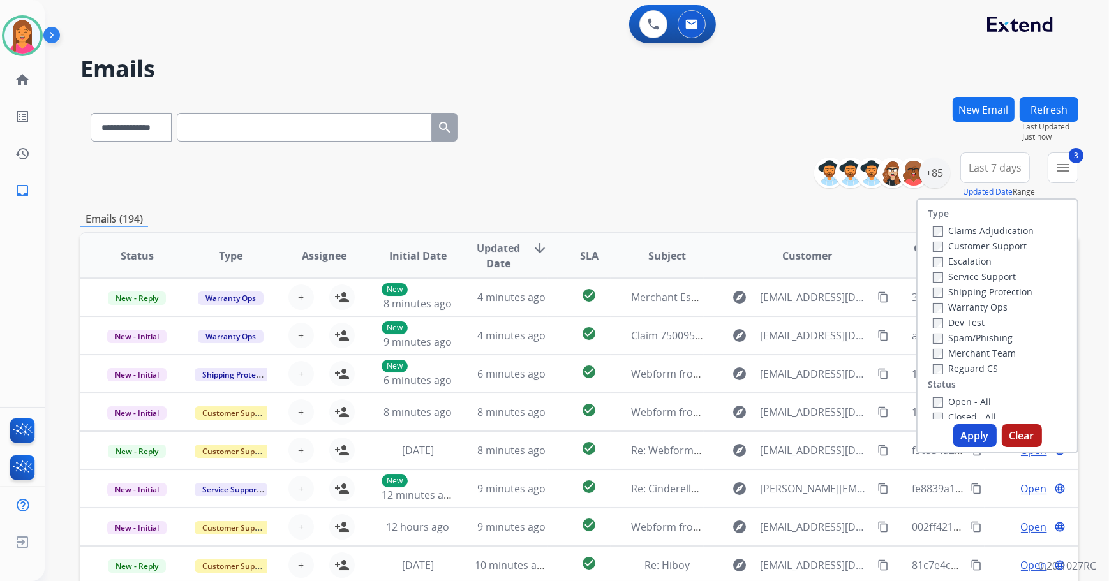
click at [933, 411] on label "Closed - All" at bounding box center [964, 417] width 63 height 12
click at [970, 431] on button "Apply" at bounding box center [974, 435] width 43 height 23
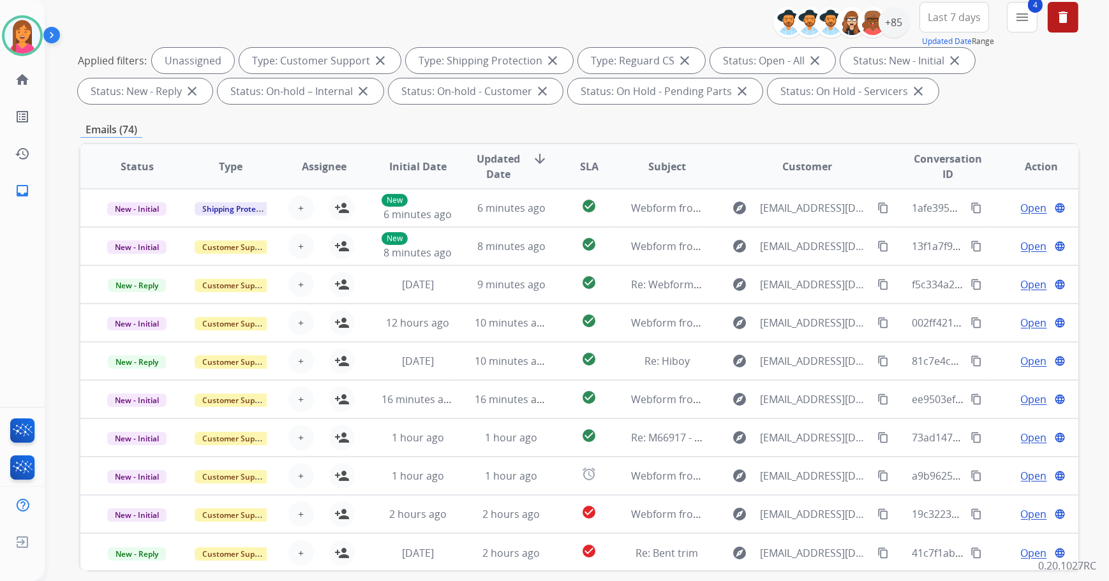
scroll to position [205, 0]
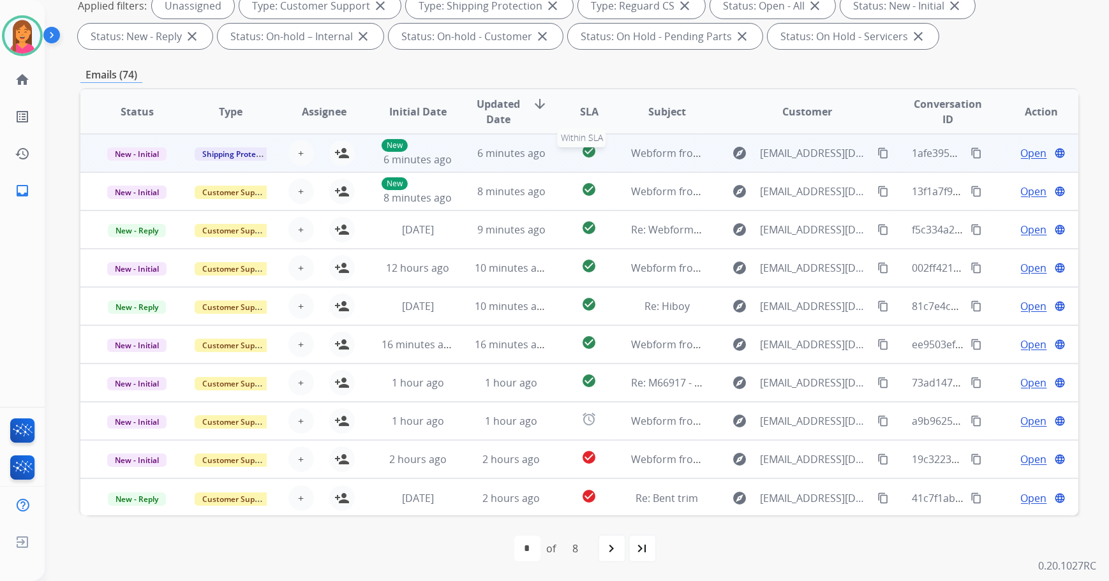
click at [593, 161] on div "check_circle" at bounding box center [588, 153] width 41 height 19
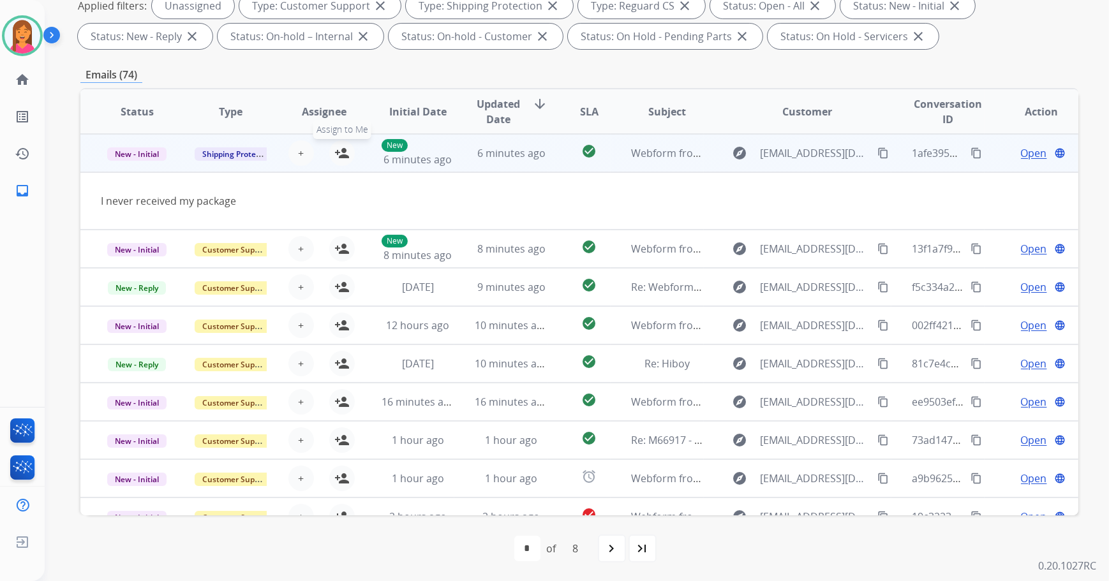
click at [344, 147] on mat-icon "person_add" at bounding box center [341, 152] width 15 height 15
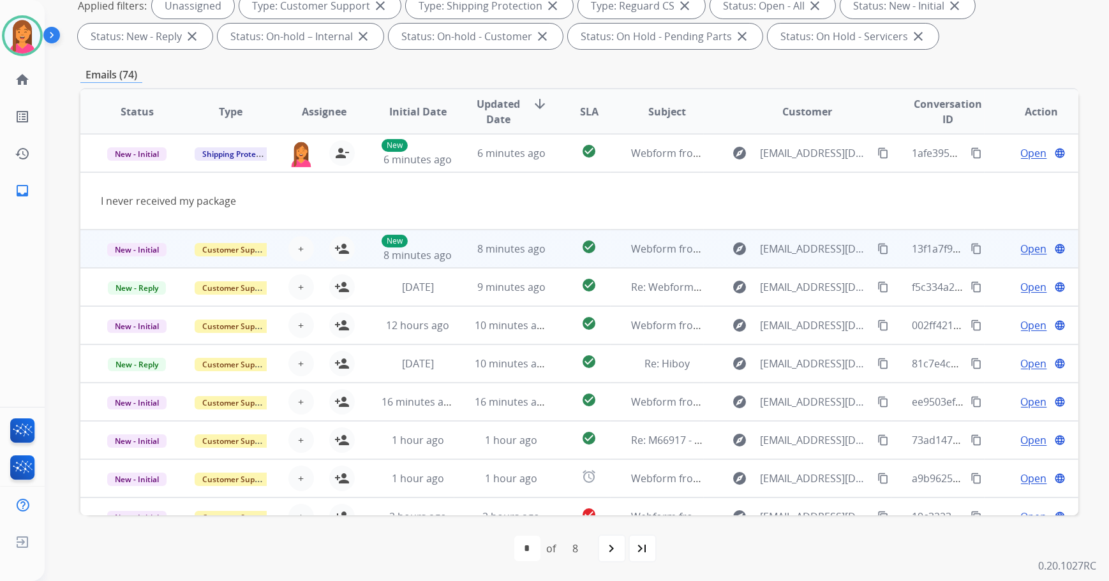
click at [556, 262] on td "check_circle" at bounding box center [579, 249] width 63 height 38
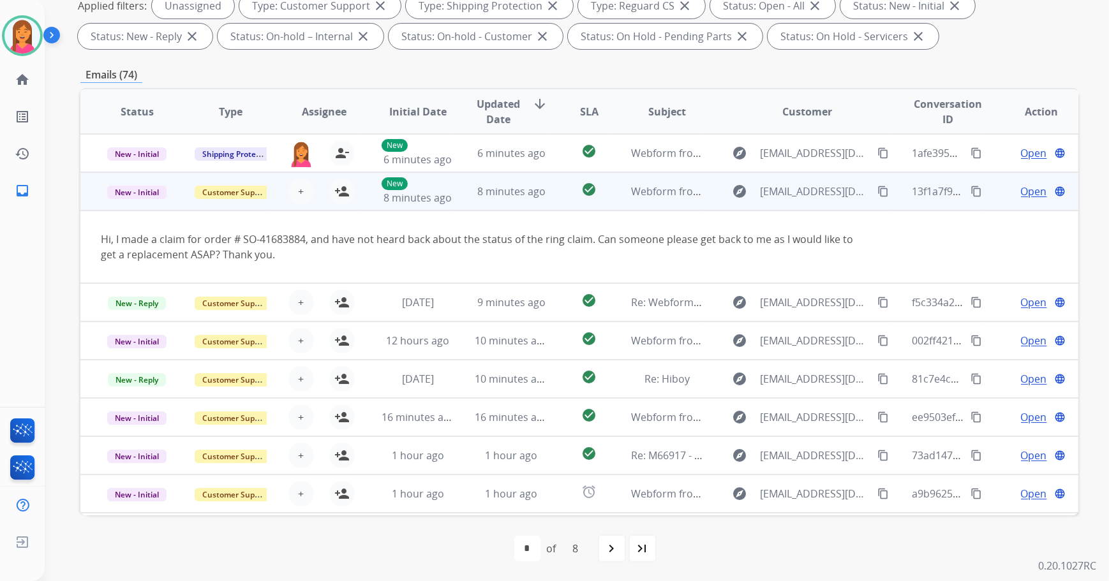
scroll to position [38, 0]
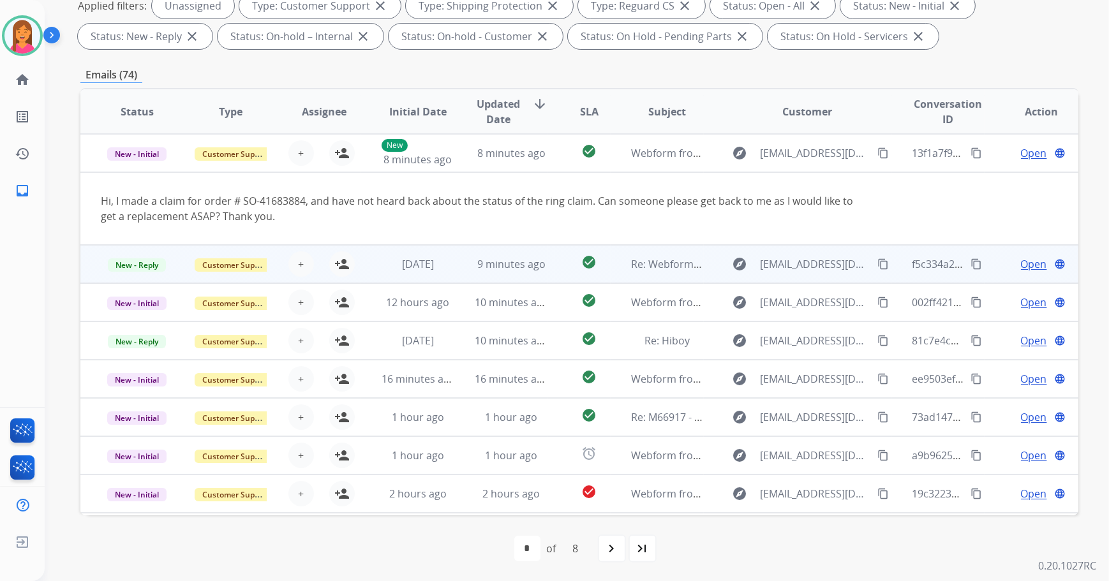
click at [556, 260] on td "check_circle" at bounding box center [579, 264] width 63 height 38
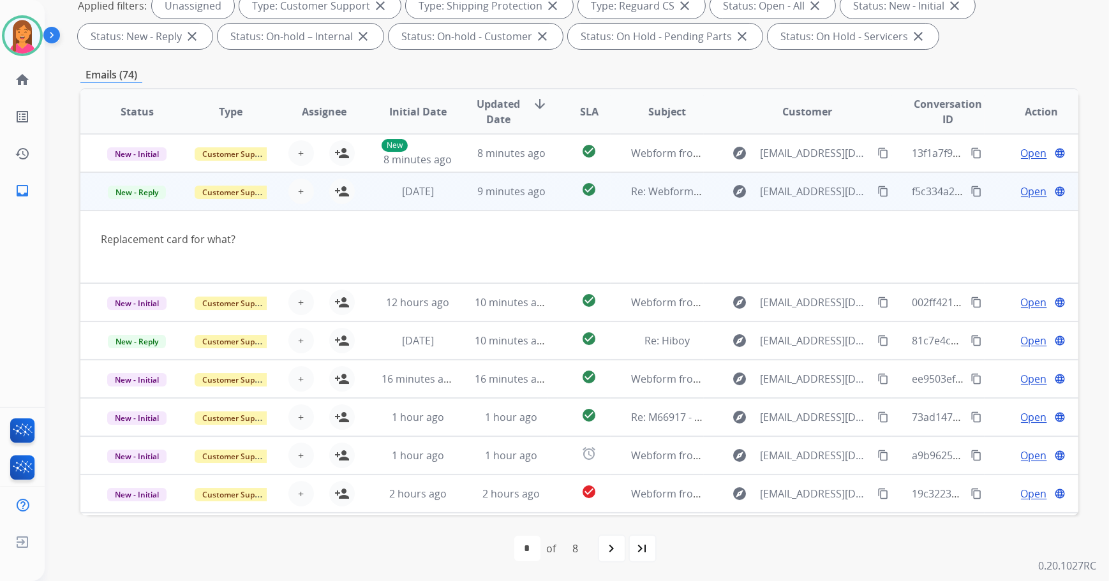
scroll to position [73, 0]
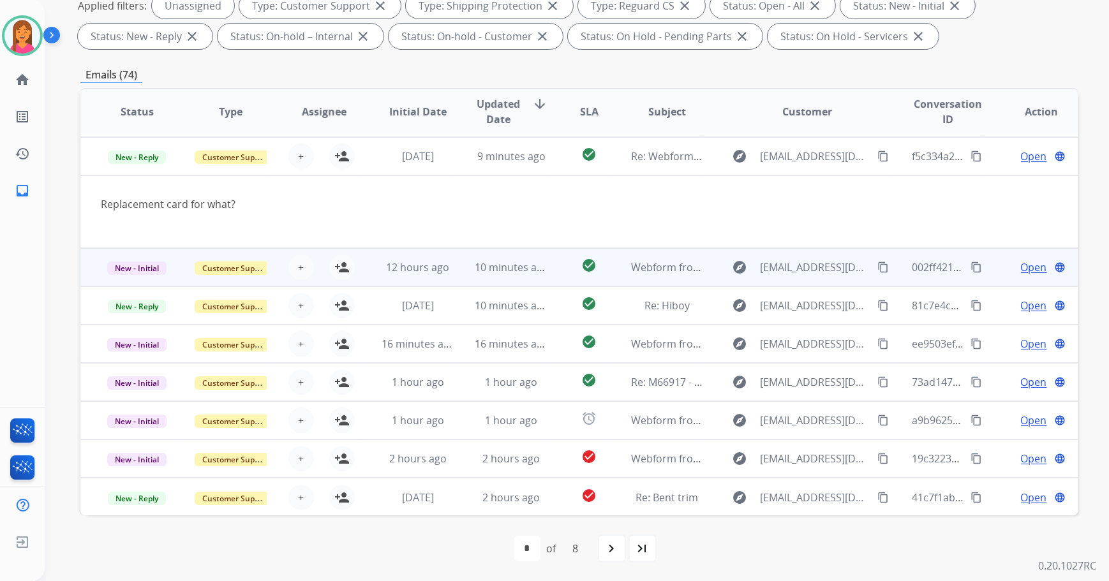
click at [561, 268] on td "check_circle" at bounding box center [579, 267] width 63 height 38
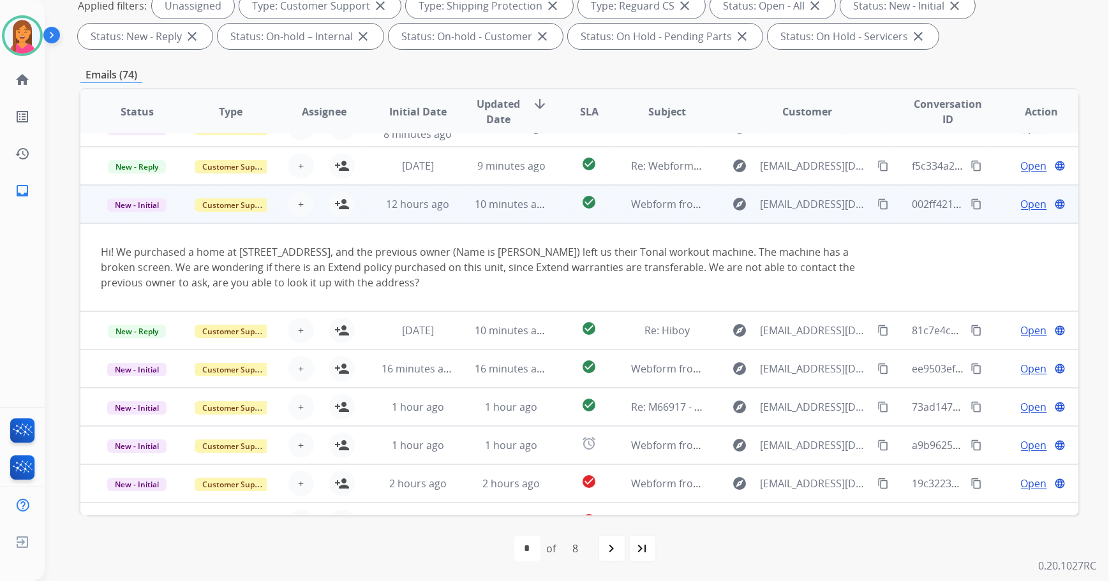
scroll to position [89, 0]
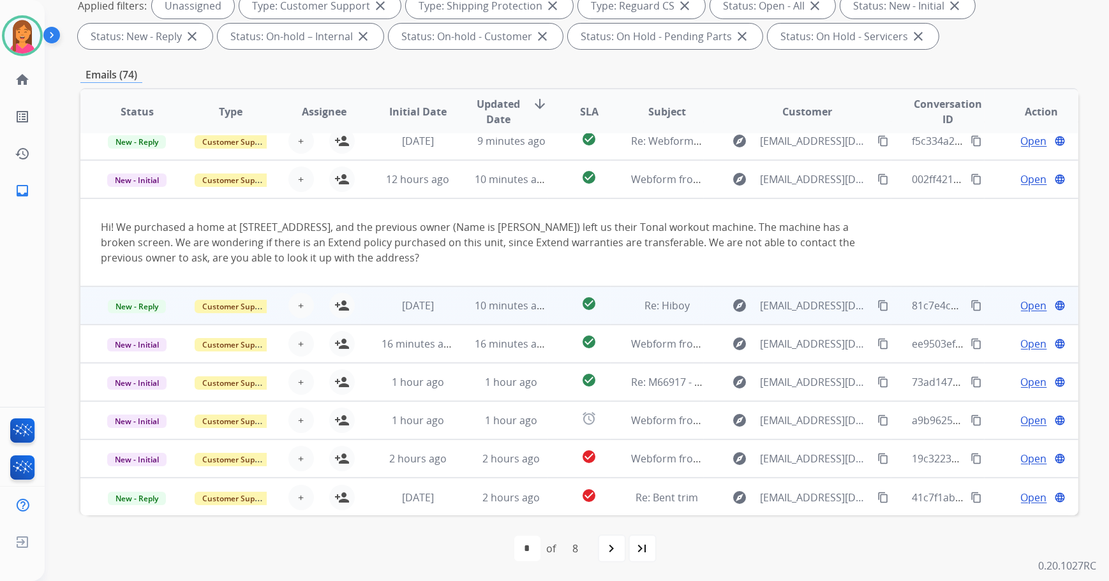
click at [559, 300] on td "check_circle" at bounding box center [579, 305] width 63 height 38
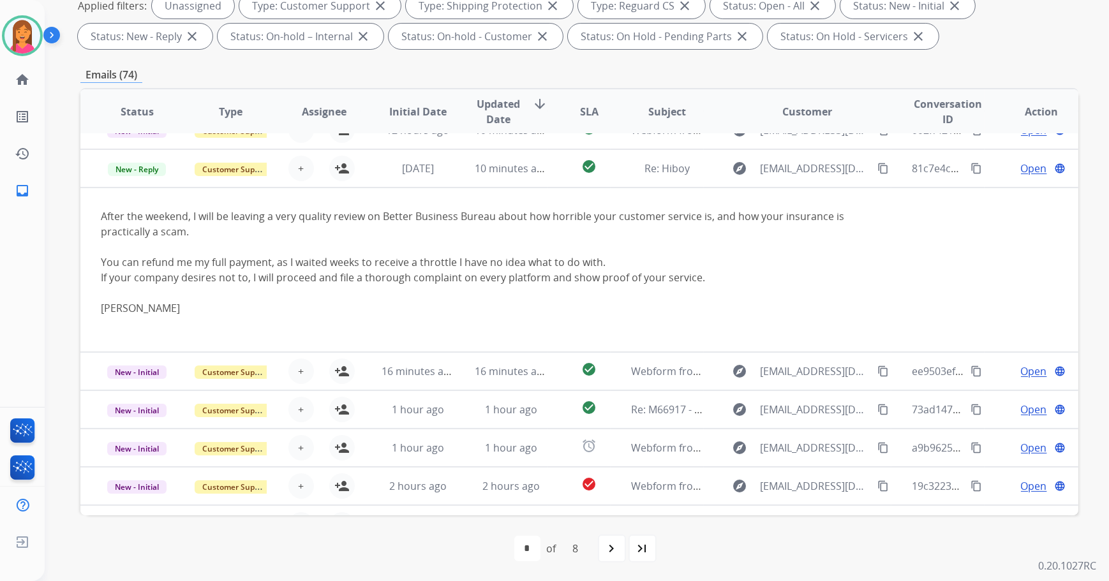
scroll to position [153, 0]
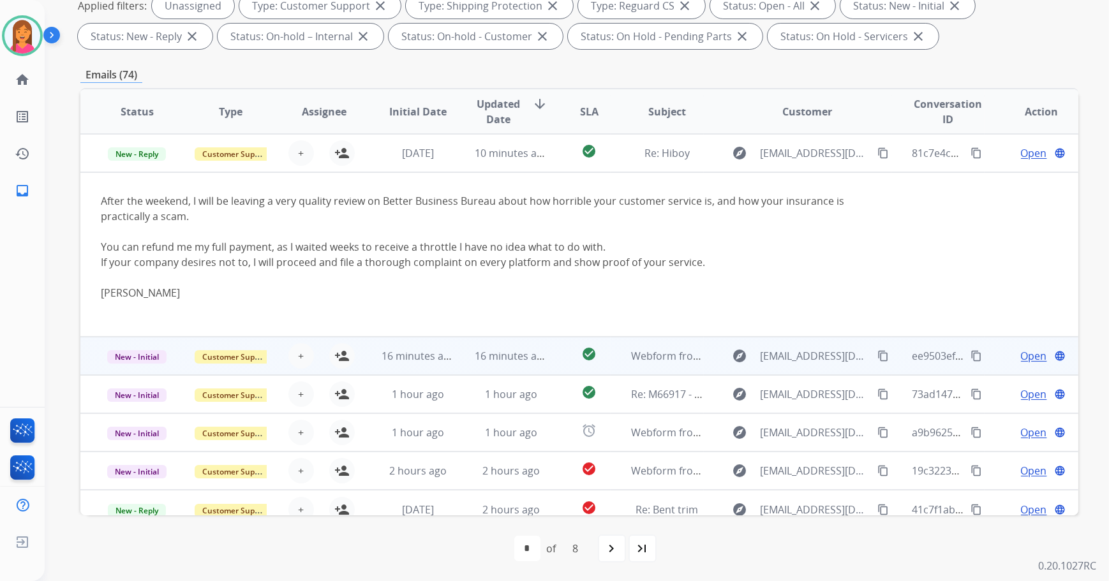
click at [548, 351] on td "check_circle" at bounding box center [579, 356] width 63 height 38
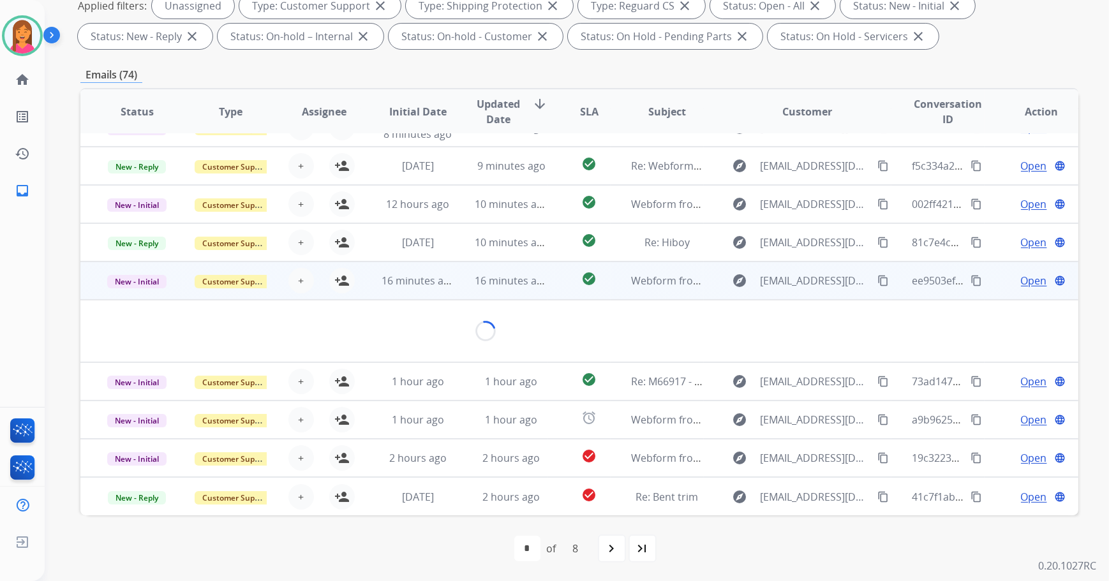
scroll to position [58, 0]
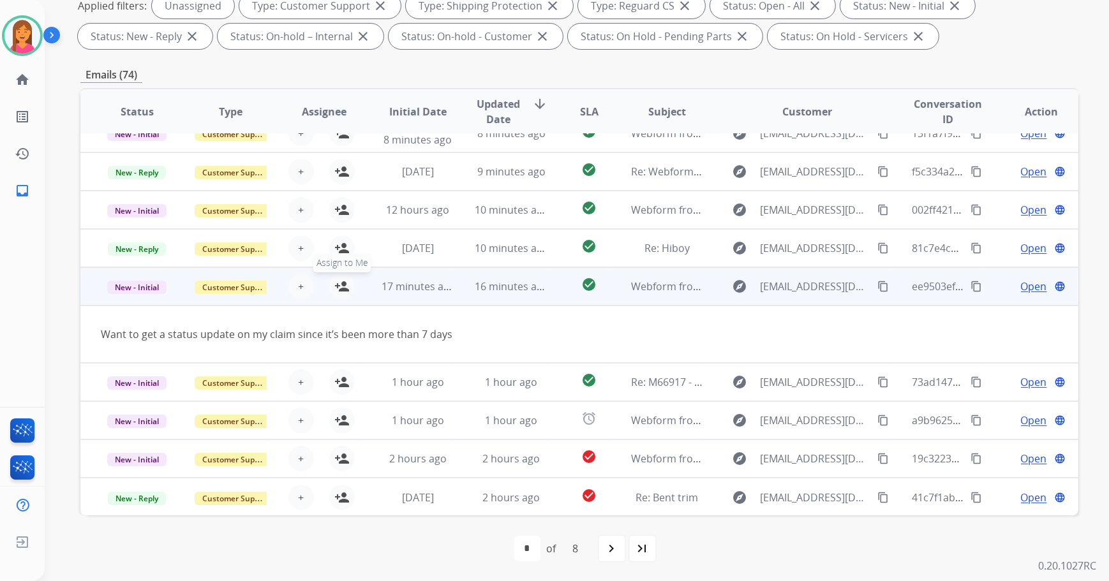
click at [344, 287] on mat-icon "person_add" at bounding box center [341, 286] width 15 height 15
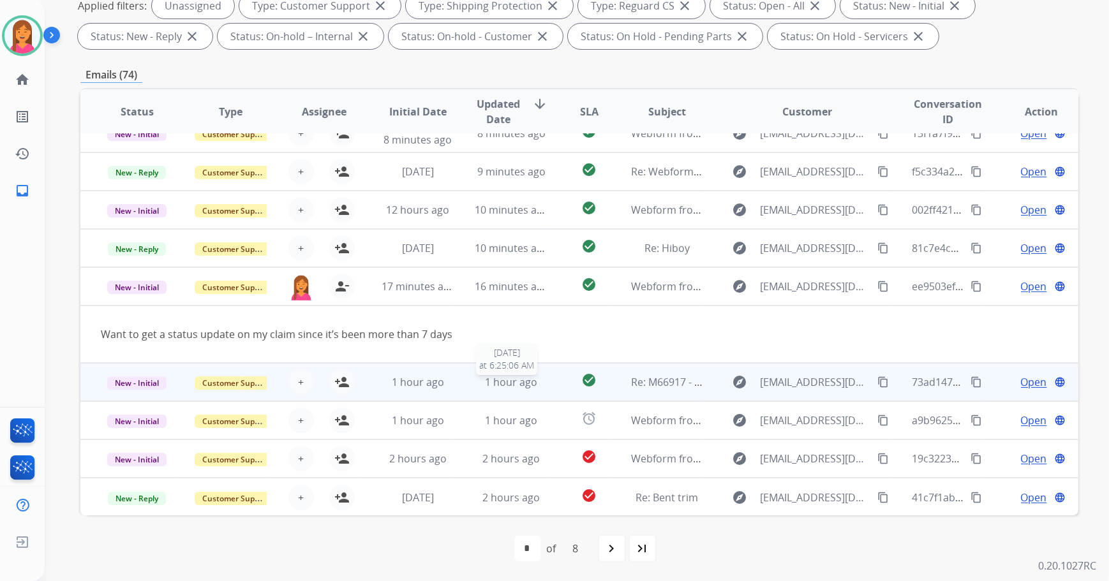
click at [542, 381] on div "1 hour ago" at bounding box center [511, 381] width 73 height 15
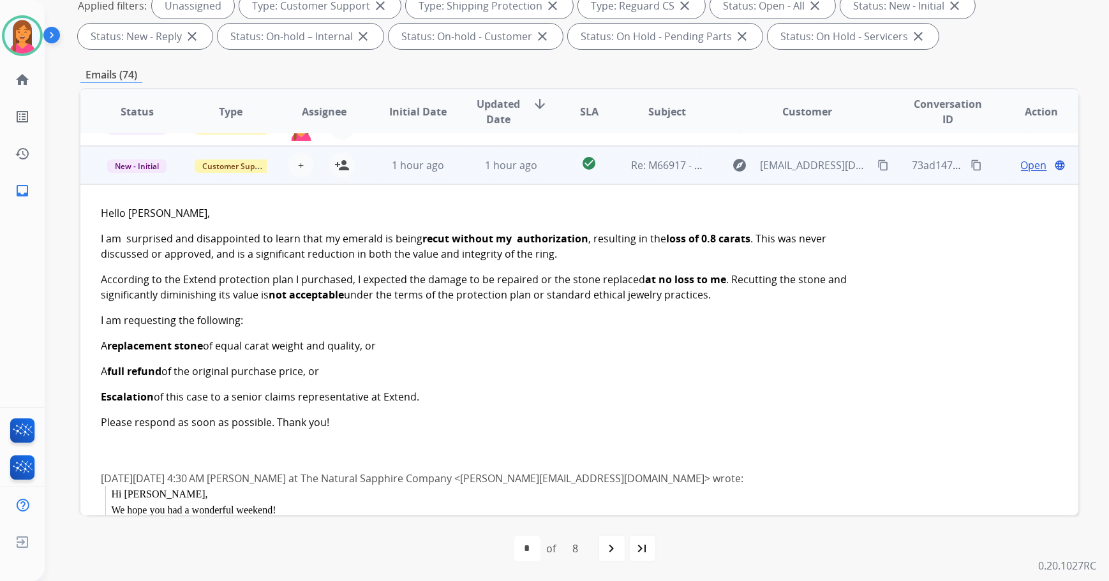
scroll to position [230, 0]
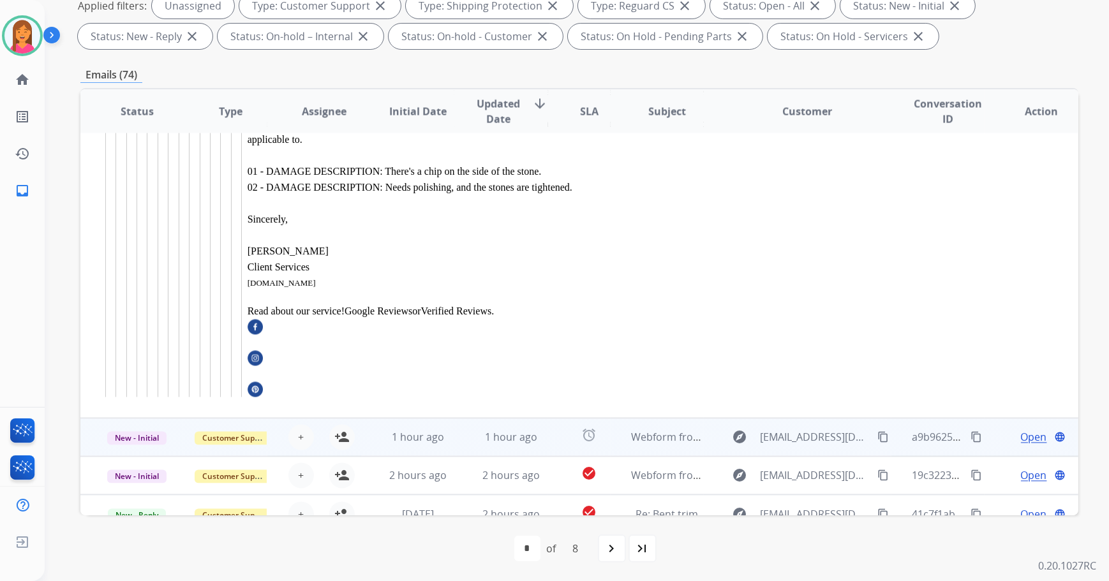
click at [557, 419] on td "alarm" at bounding box center [579, 438] width 63 height 38
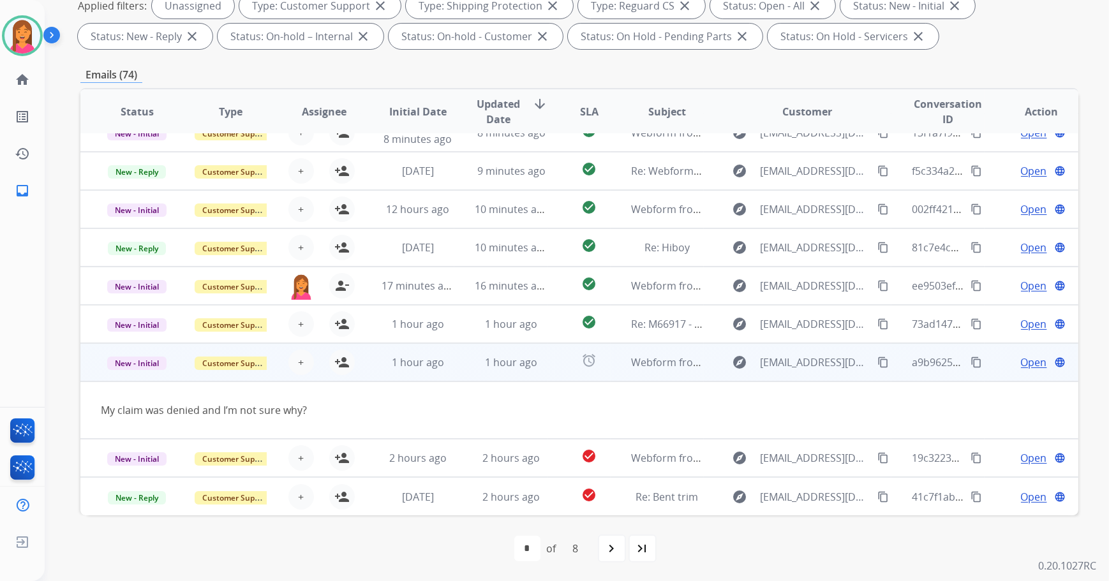
scroll to position [58, 0]
click at [351, 362] on button "person_add Assign to Me" at bounding box center [342, 363] width 26 height 26
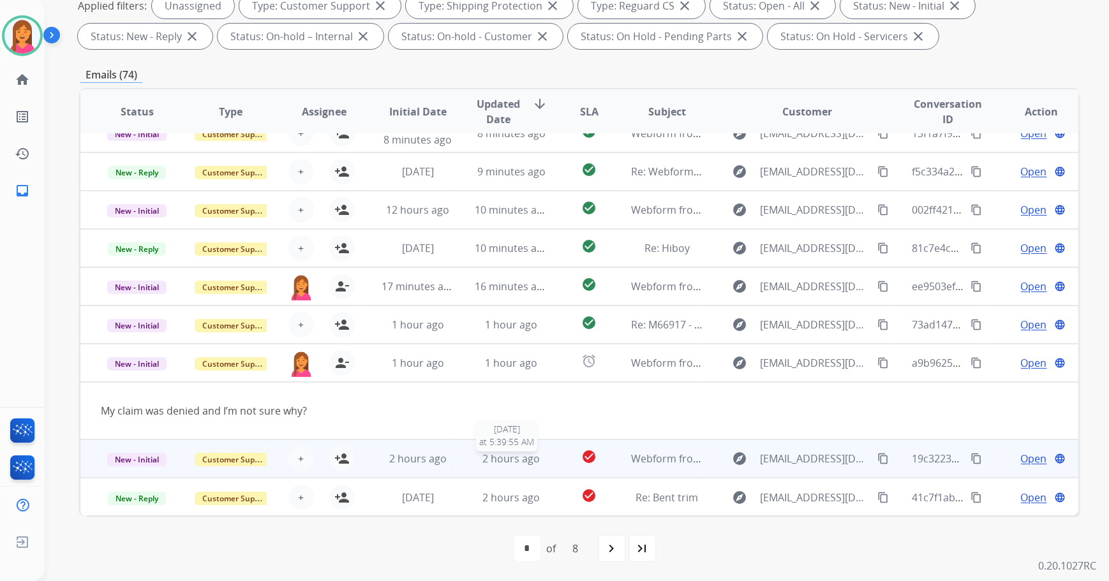
click at [561, 454] on td "check_circle" at bounding box center [579, 459] width 63 height 38
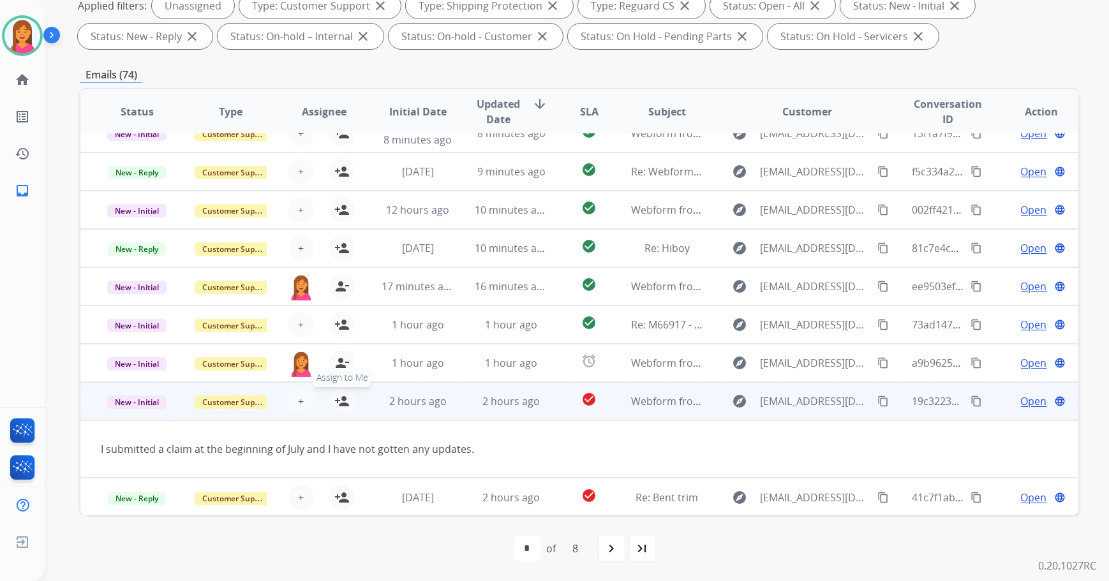
click at [337, 407] on mat-icon "person_add" at bounding box center [341, 401] width 15 height 15
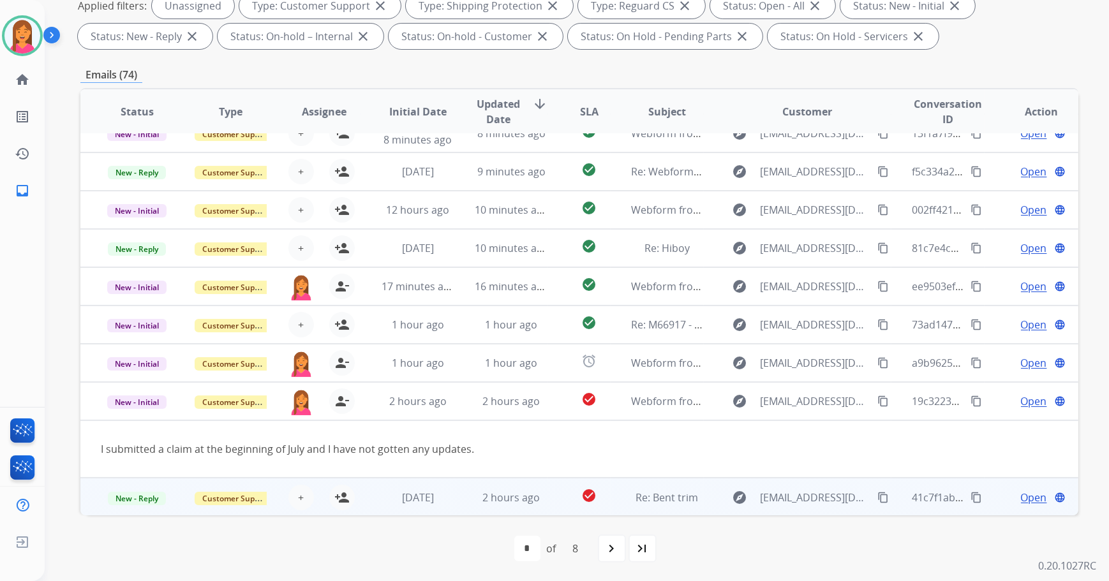
click at [548, 493] on td "check_circle" at bounding box center [579, 497] width 63 height 38
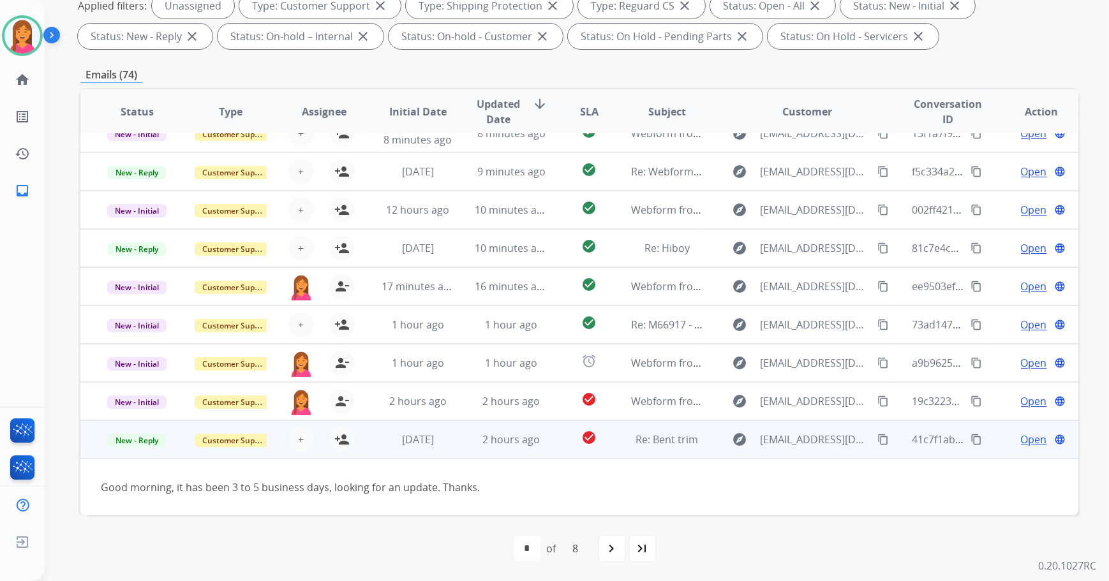
scroll to position [103, 0]
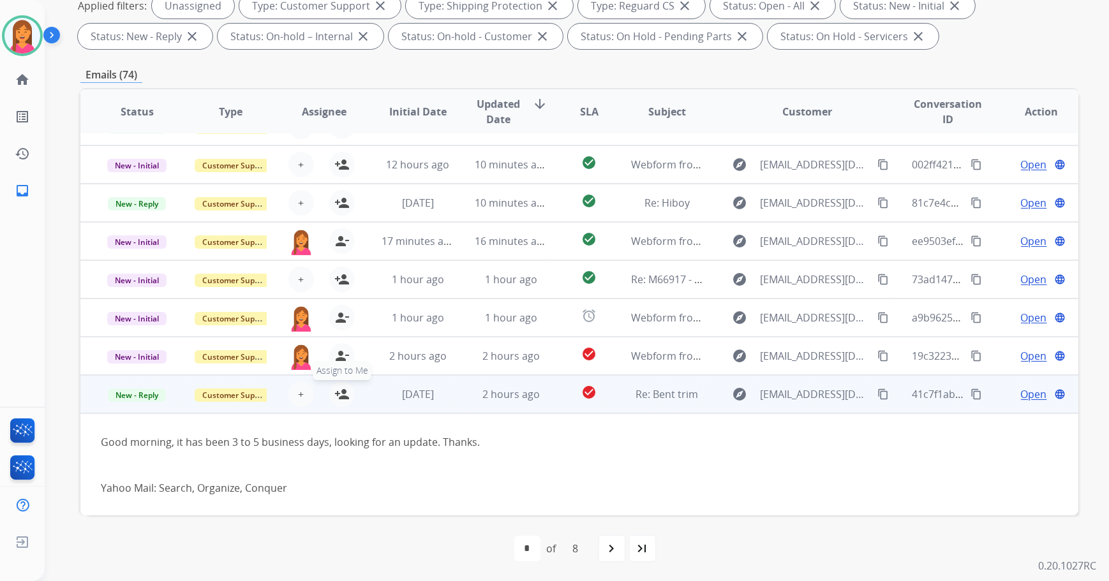
click at [339, 394] on mat-icon "person_add" at bounding box center [341, 394] width 15 height 15
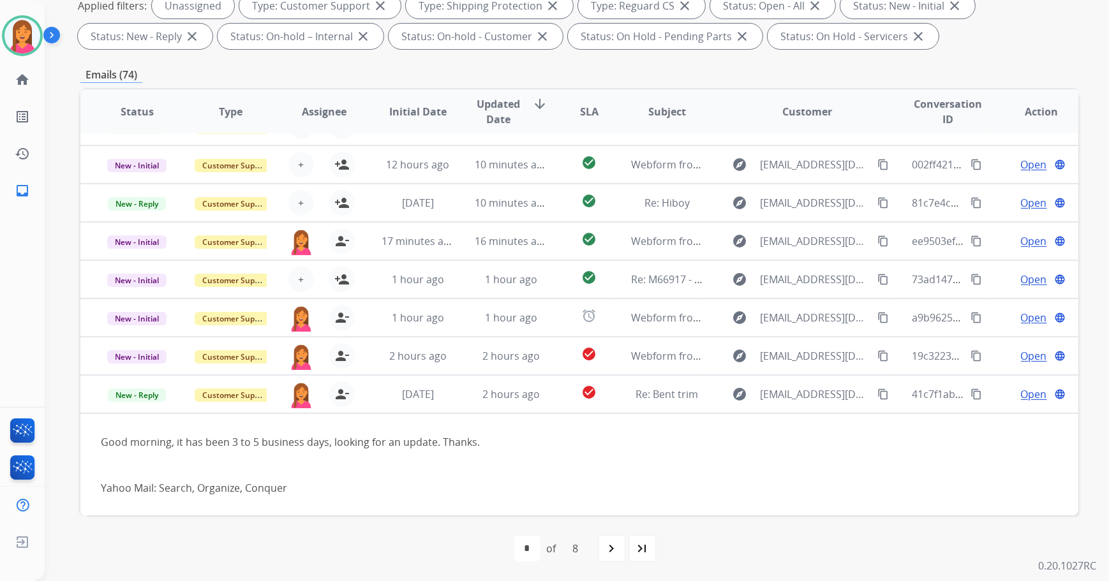
click at [599, 549] on div "navigate_next" at bounding box center [612, 549] width 28 height 28
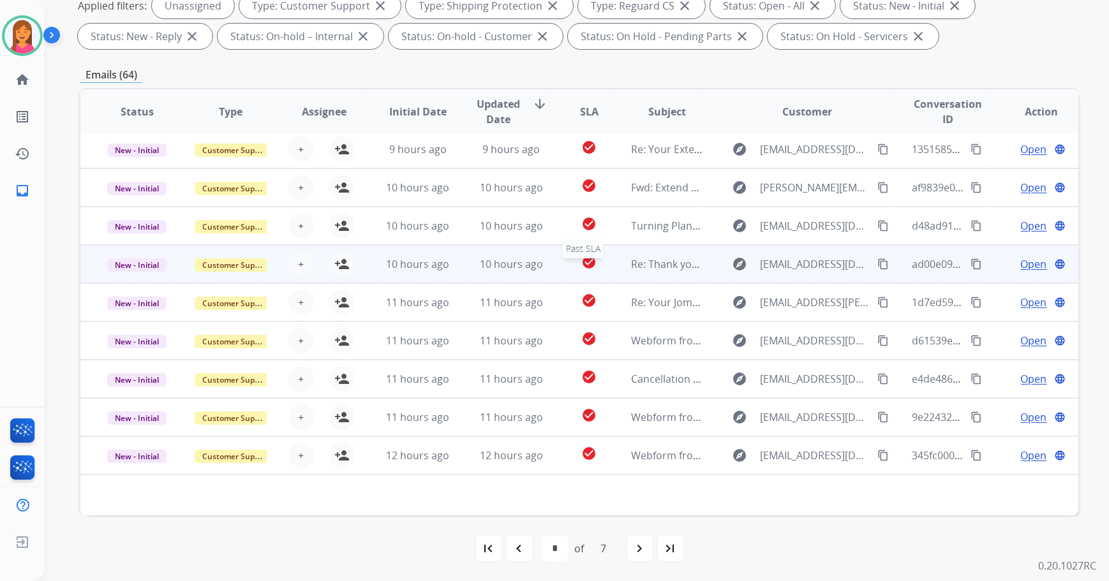
scroll to position [0, 0]
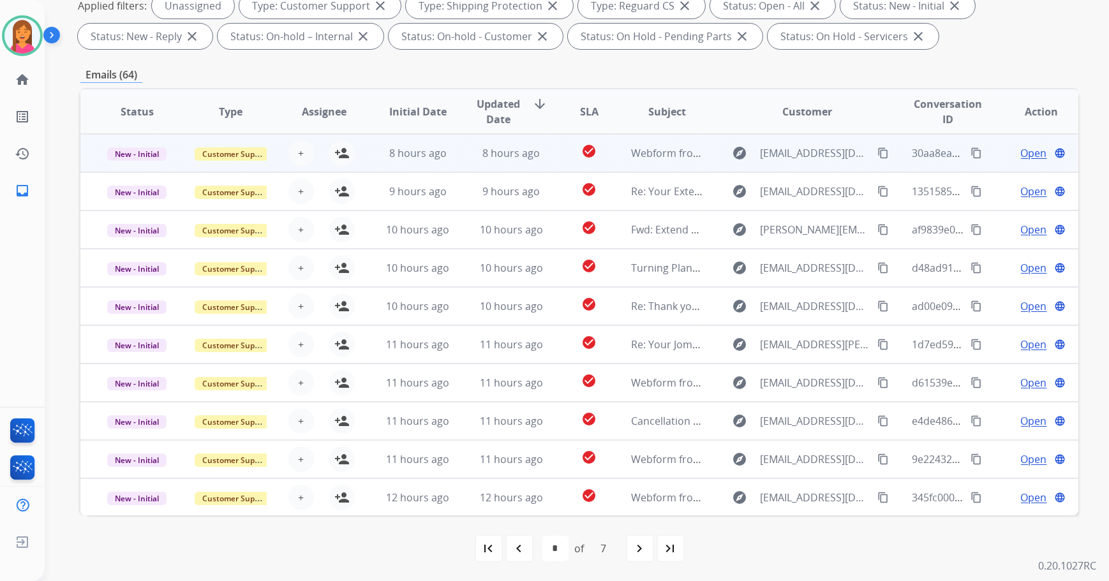
click at [548, 156] on td "check_circle" at bounding box center [579, 153] width 63 height 38
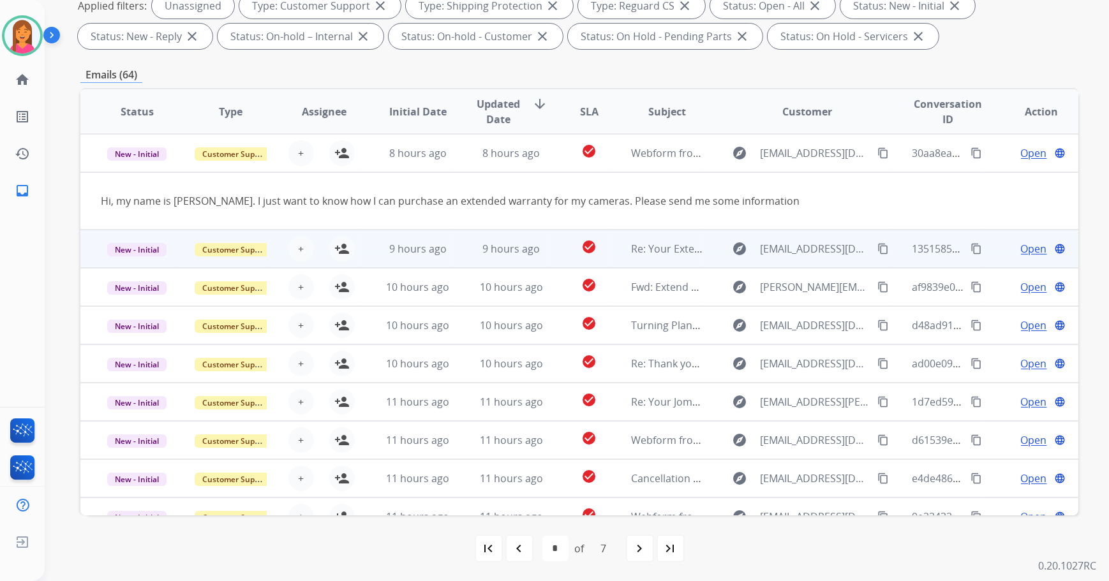
click at [548, 258] on td "check_circle" at bounding box center [579, 249] width 63 height 38
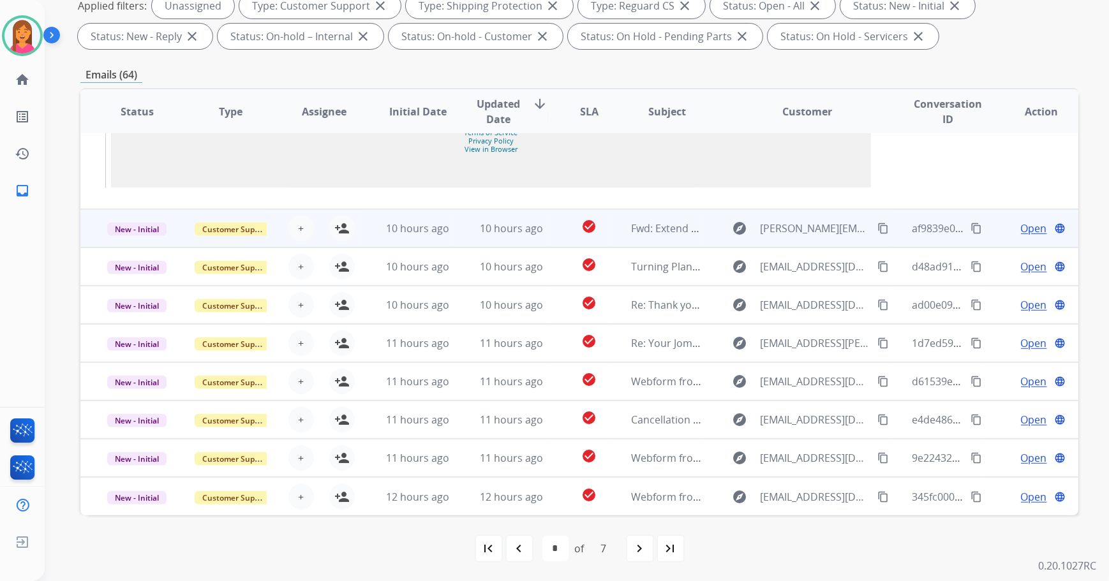
click at [561, 231] on td "check_circle" at bounding box center [579, 228] width 63 height 38
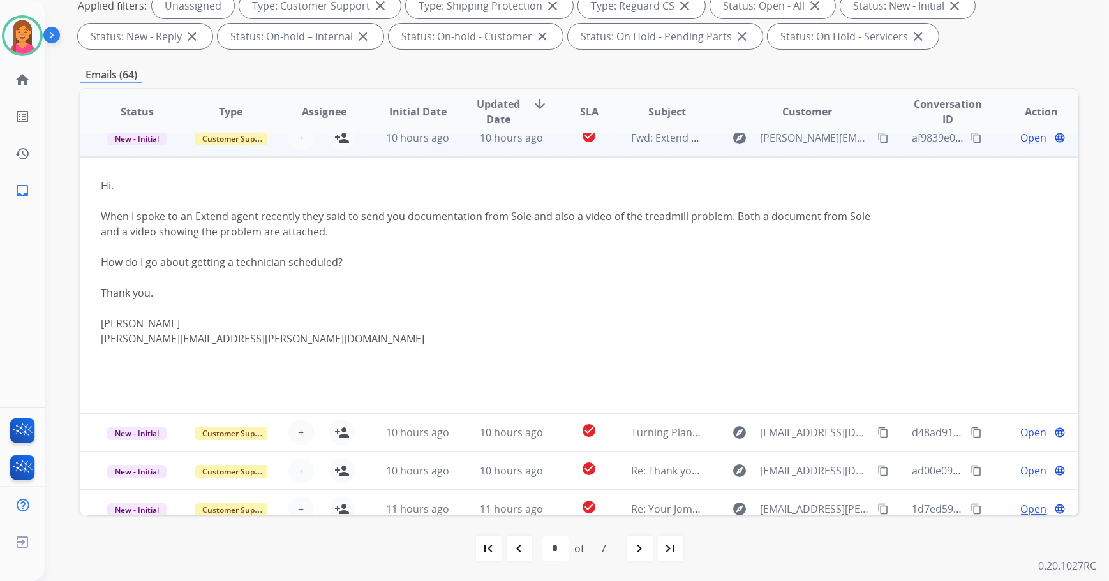
scroll to position [77, 0]
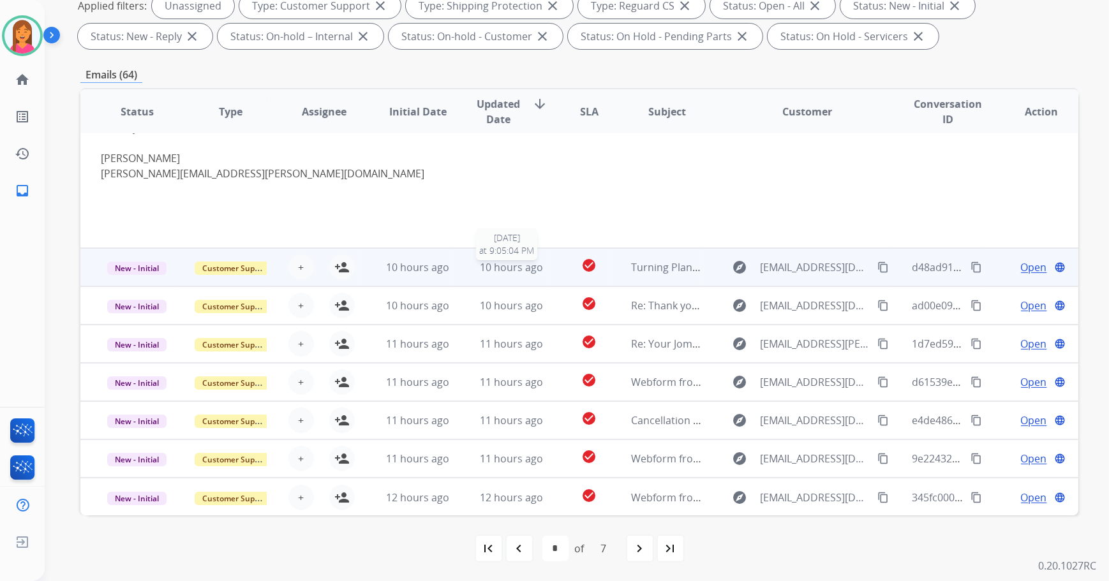
click at [497, 270] on span "10 hours ago" at bounding box center [511, 267] width 63 height 14
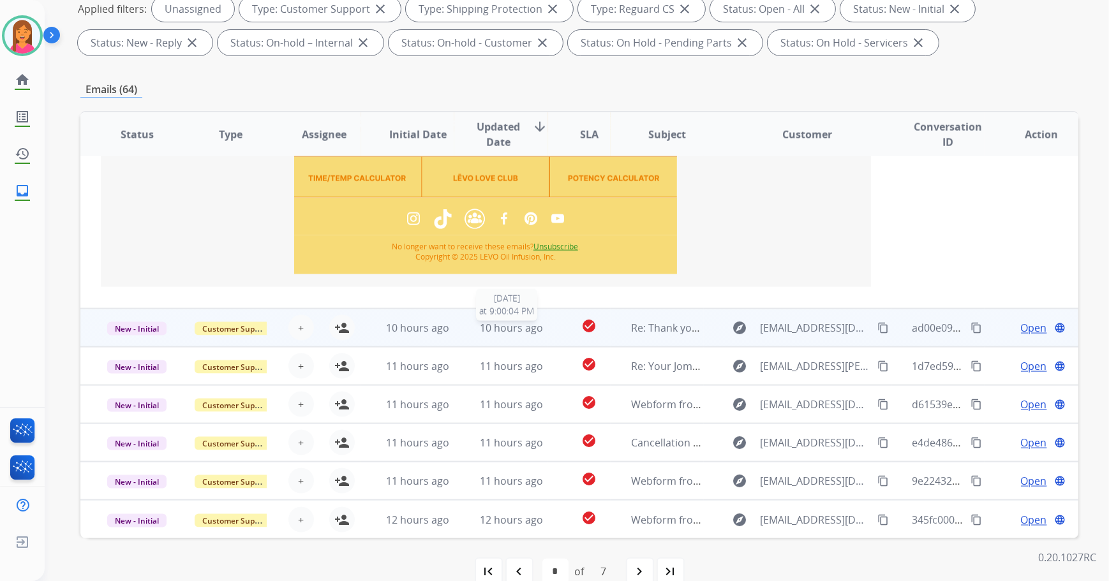
click at [517, 331] on span "10 hours ago" at bounding box center [511, 328] width 63 height 14
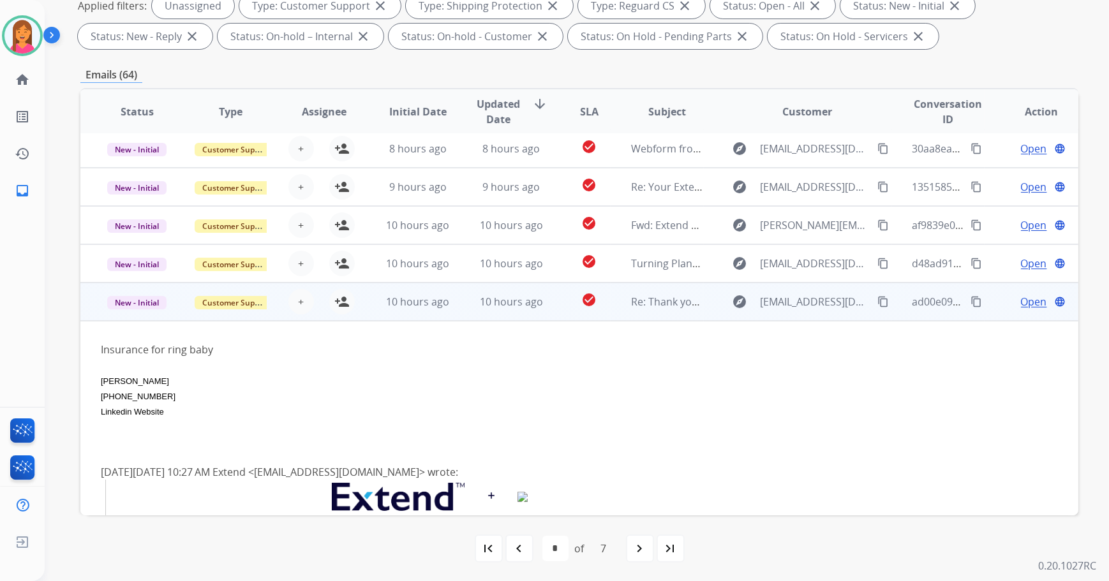
scroll to position [0, 0]
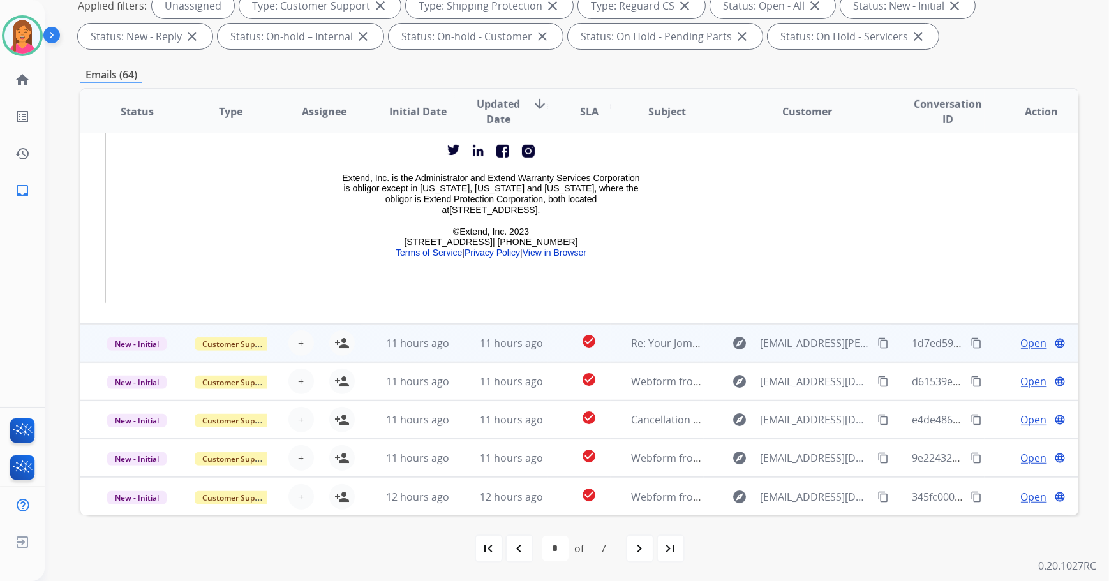
click at [568, 344] on div "check_circle" at bounding box center [588, 343] width 41 height 19
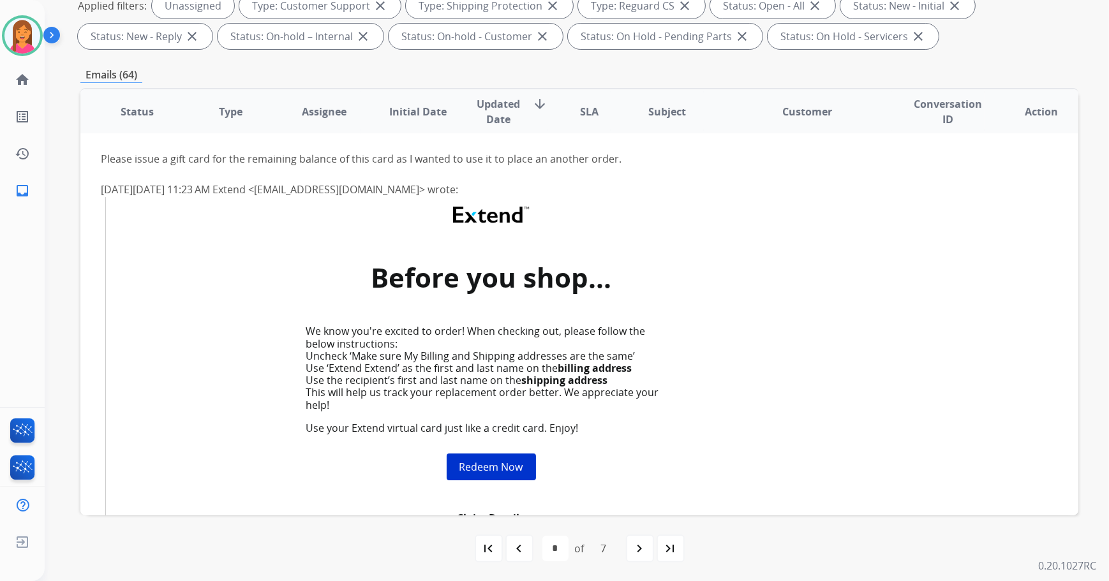
scroll to position [191, 0]
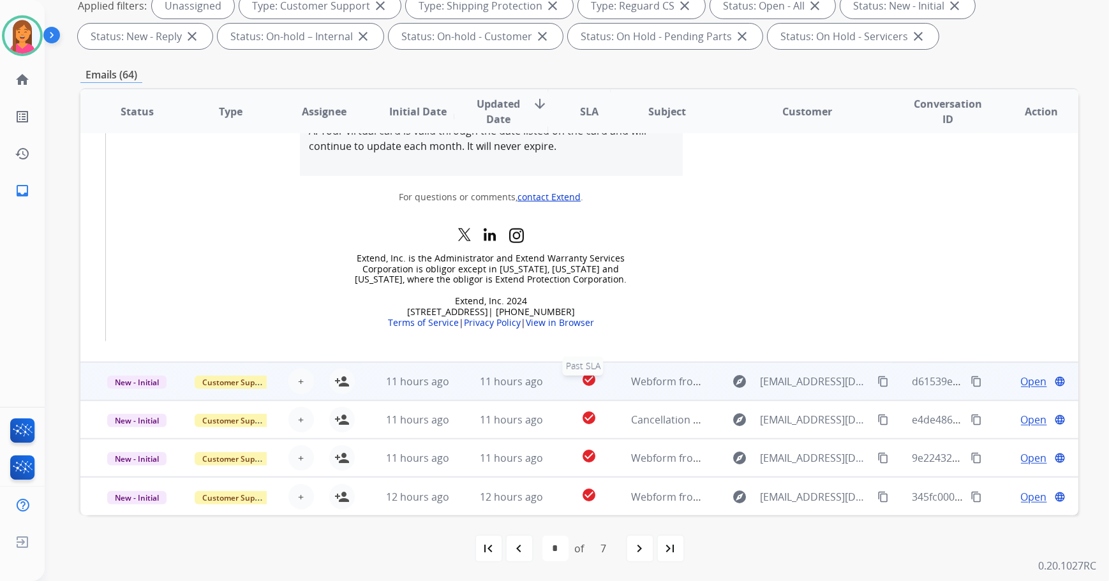
click at [568, 385] on div "check_circle" at bounding box center [588, 381] width 41 height 19
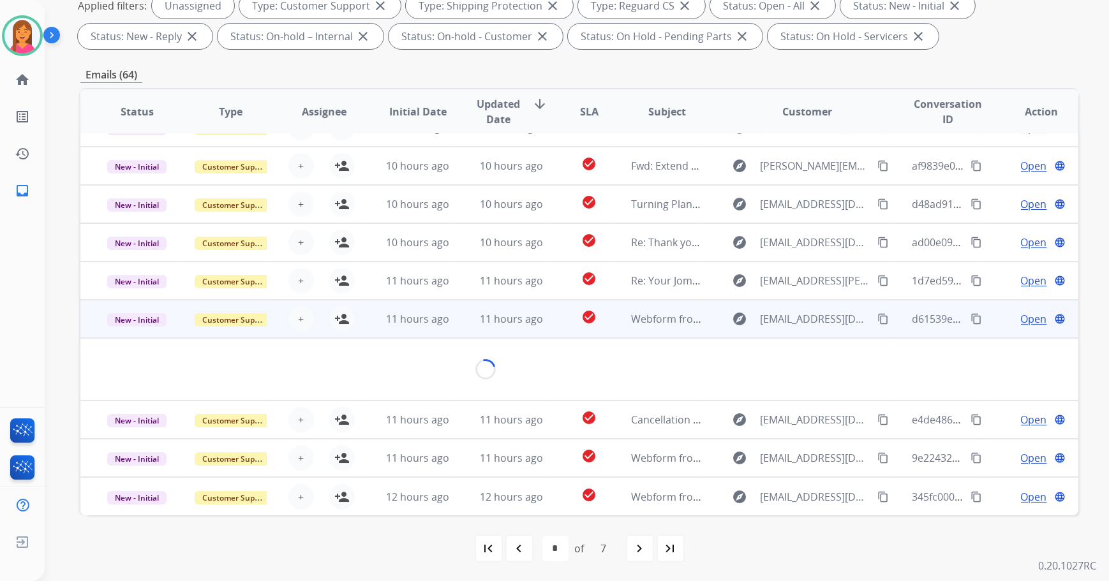
scroll to position [58, 0]
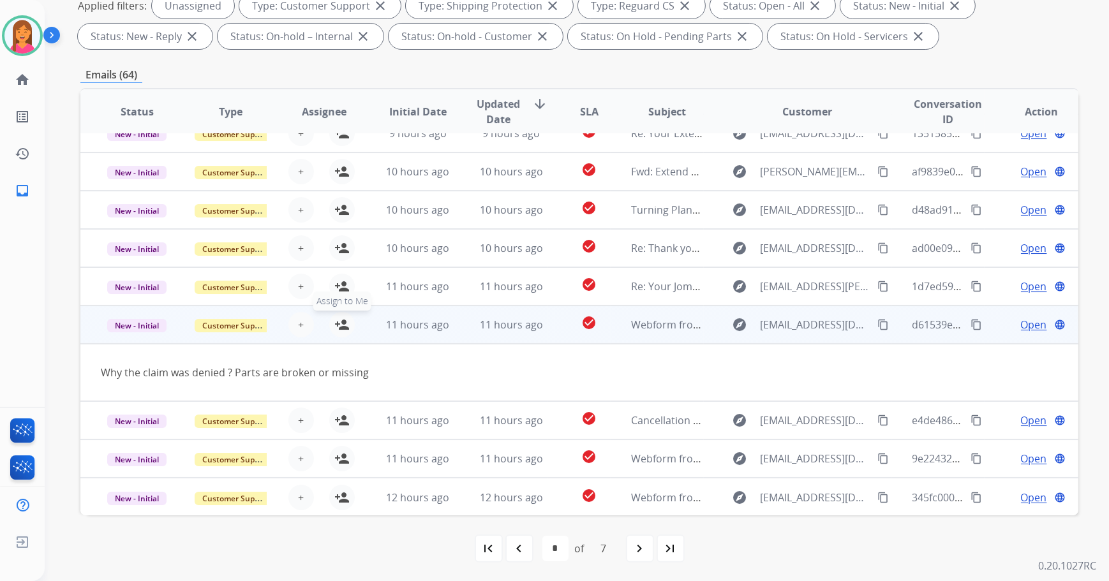
click at [342, 319] on mat-icon "person_add" at bounding box center [341, 324] width 15 height 15
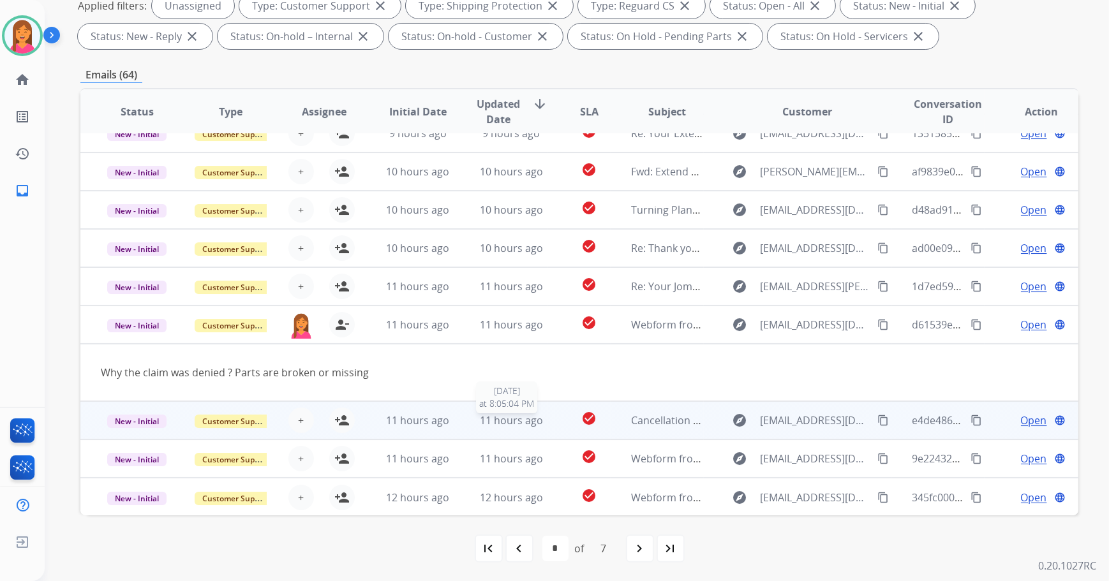
click at [548, 427] on td "check_circle" at bounding box center [579, 420] width 63 height 38
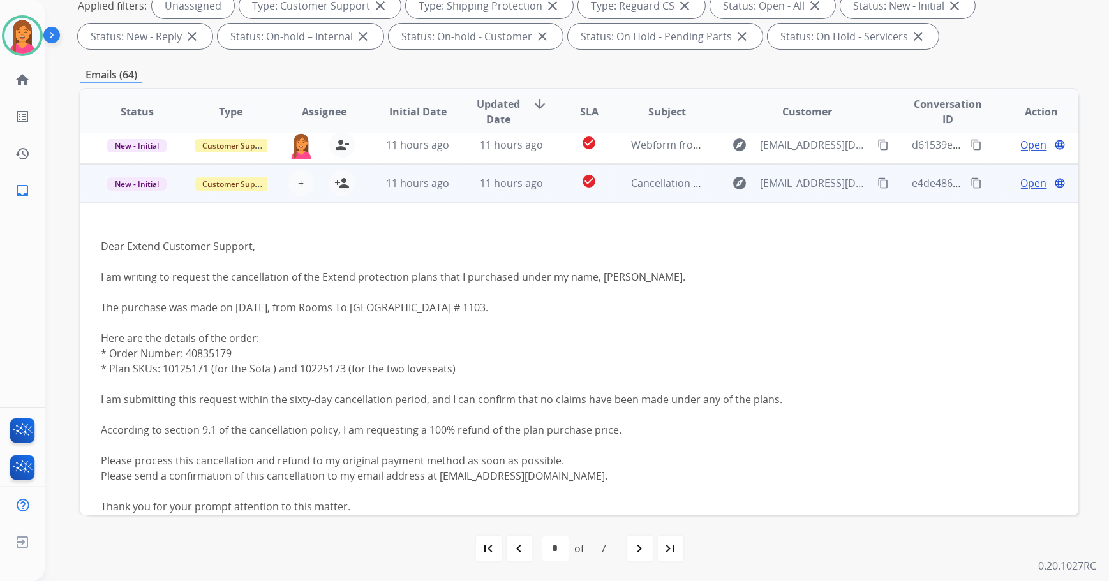
scroll to position [268, 0]
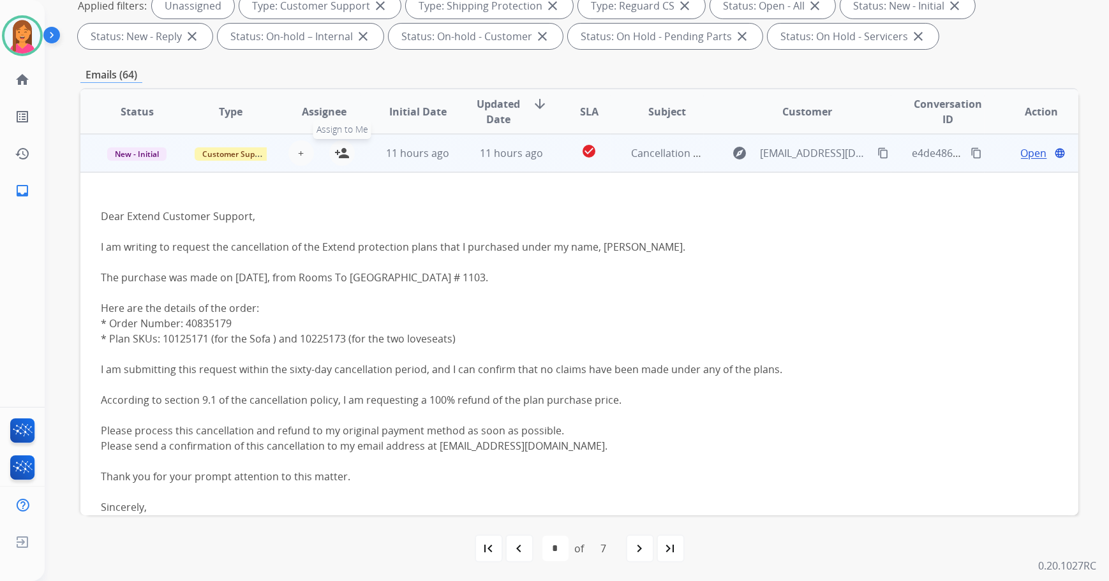
click at [334, 155] on mat-icon "person_add" at bounding box center [341, 152] width 15 height 15
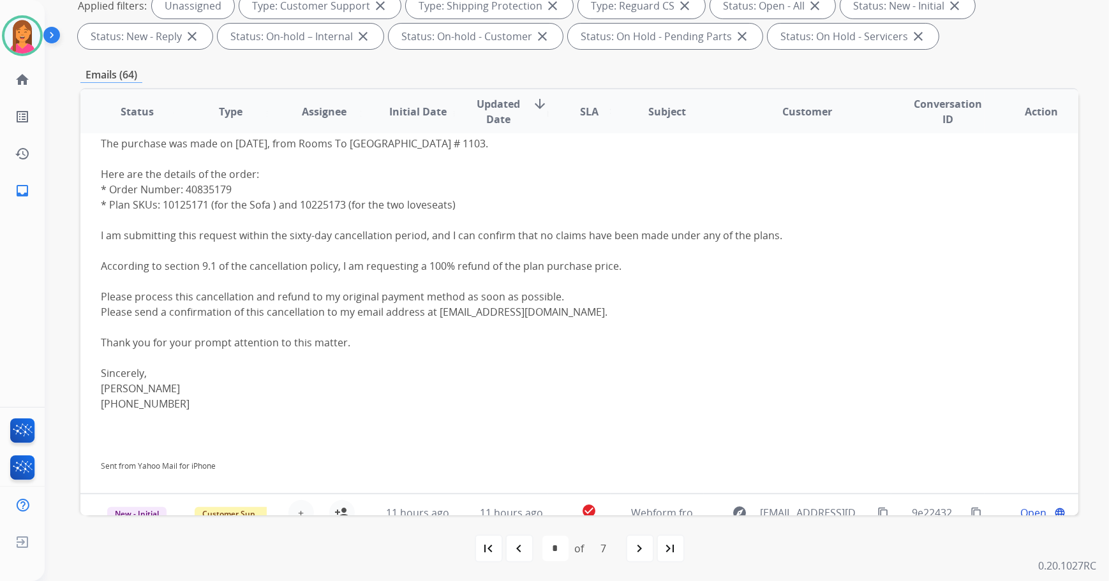
scroll to position [456, 0]
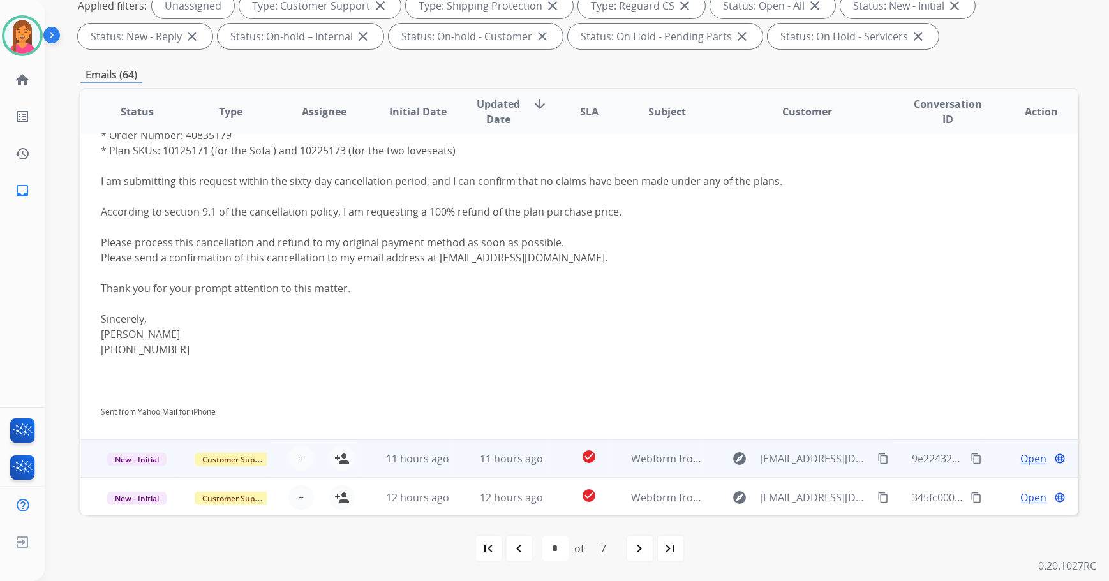
click at [556, 459] on td "check_circle" at bounding box center [579, 459] width 63 height 38
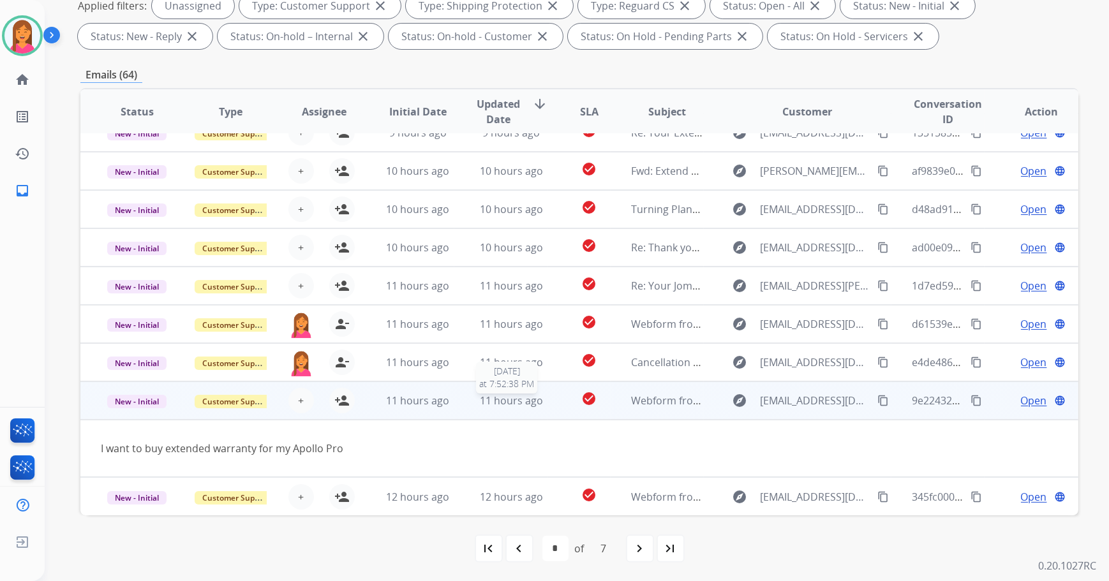
scroll to position [58, 0]
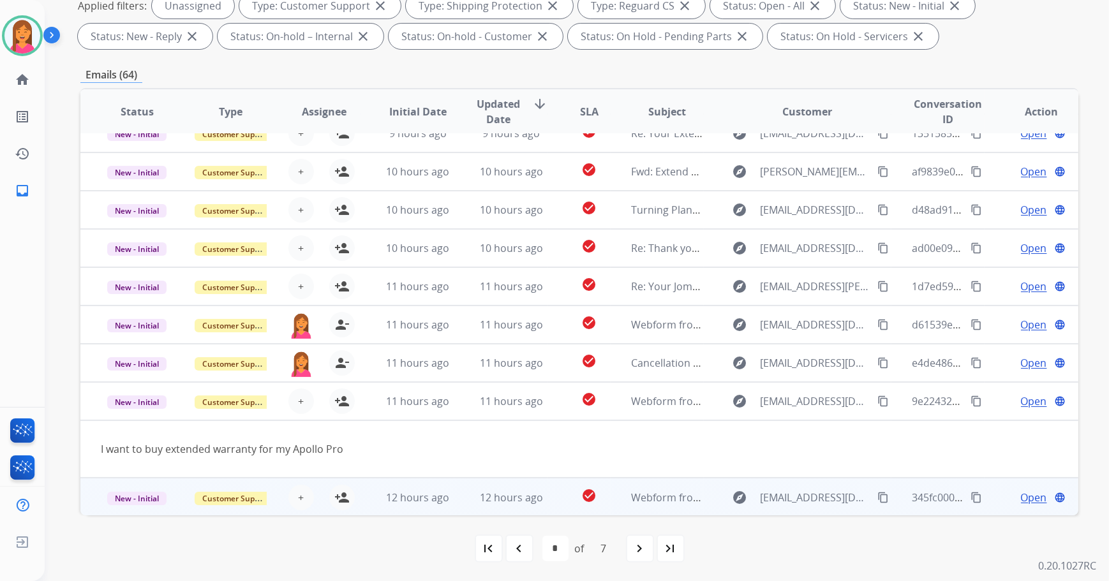
click at [561, 498] on td "check_circle" at bounding box center [579, 497] width 63 height 38
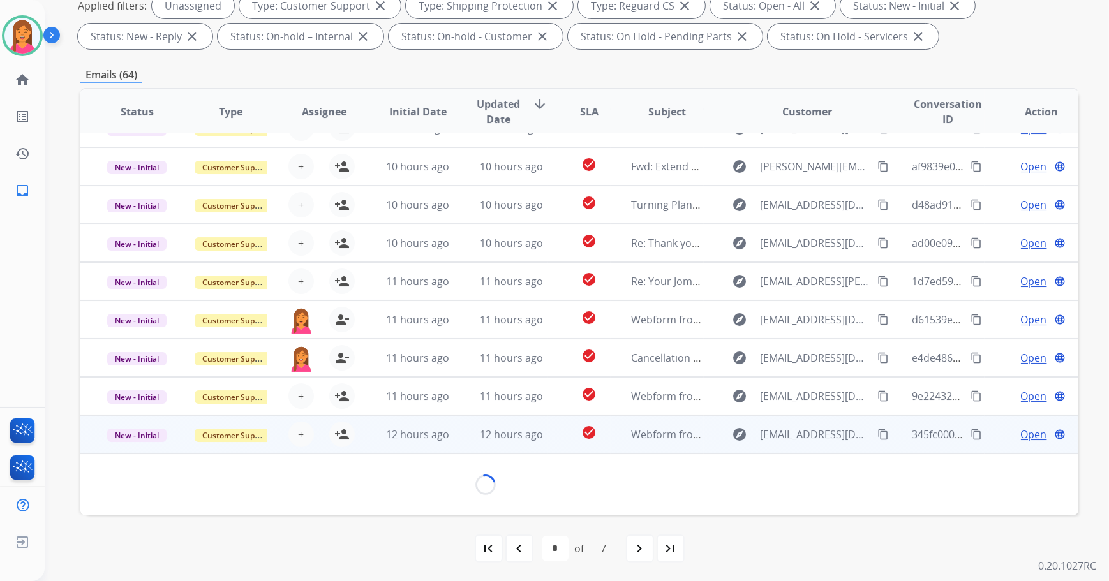
scroll to position [57, 0]
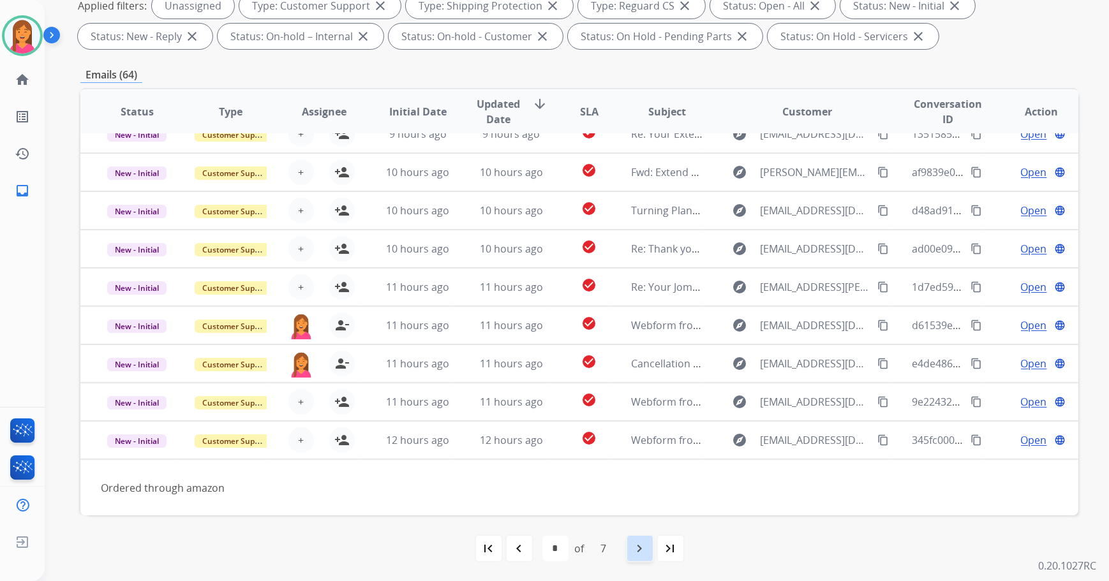
click at [628, 548] on div "navigate_next" at bounding box center [640, 549] width 28 height 28
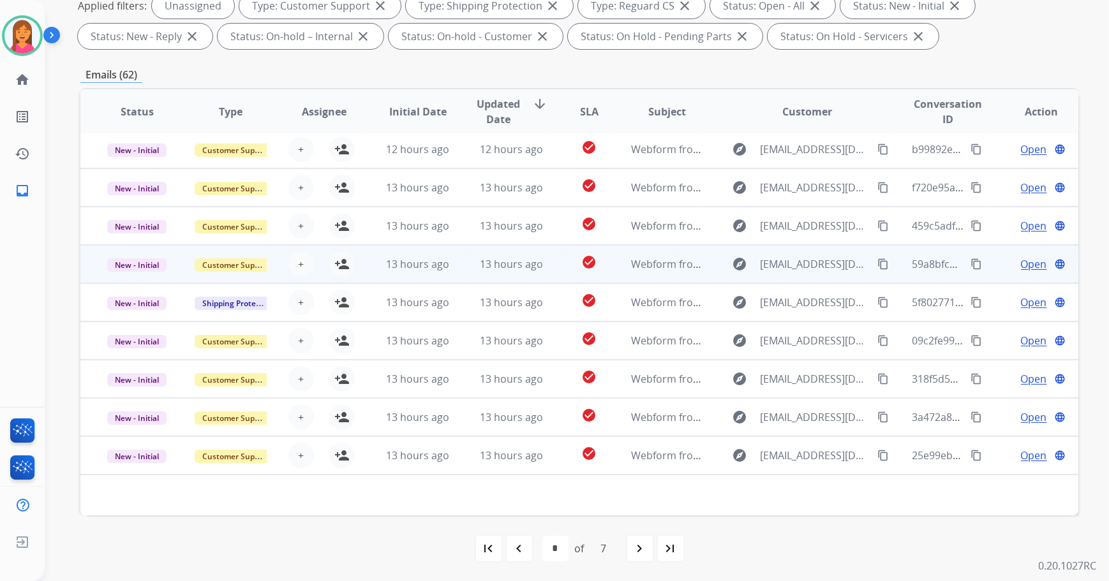
scroll to position [0, 0]
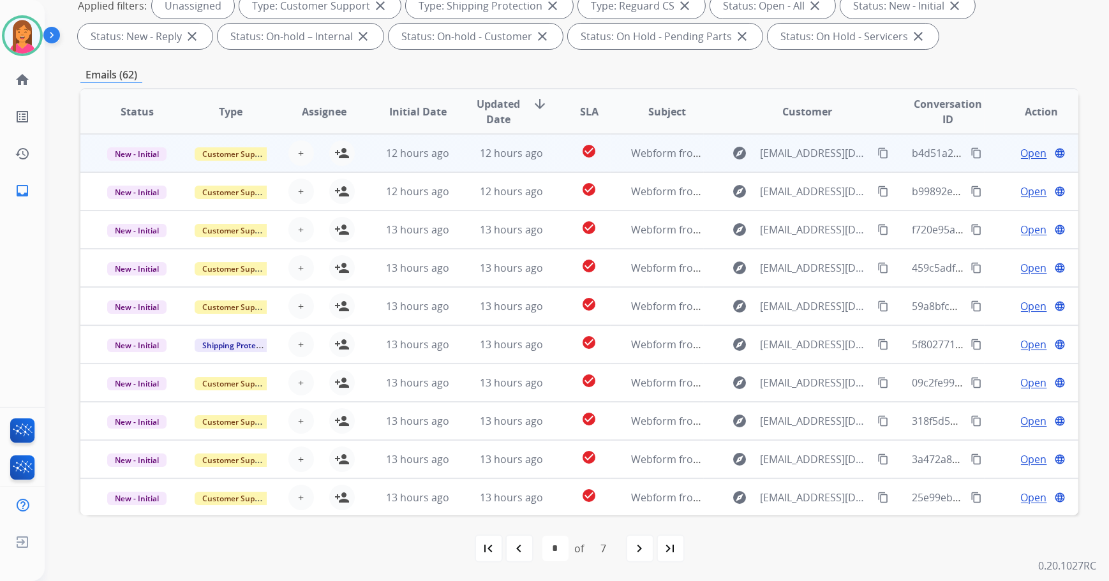
click at [528, 159] on td "12 hours ago" at bounding box center [501, 153] width 94 height 38
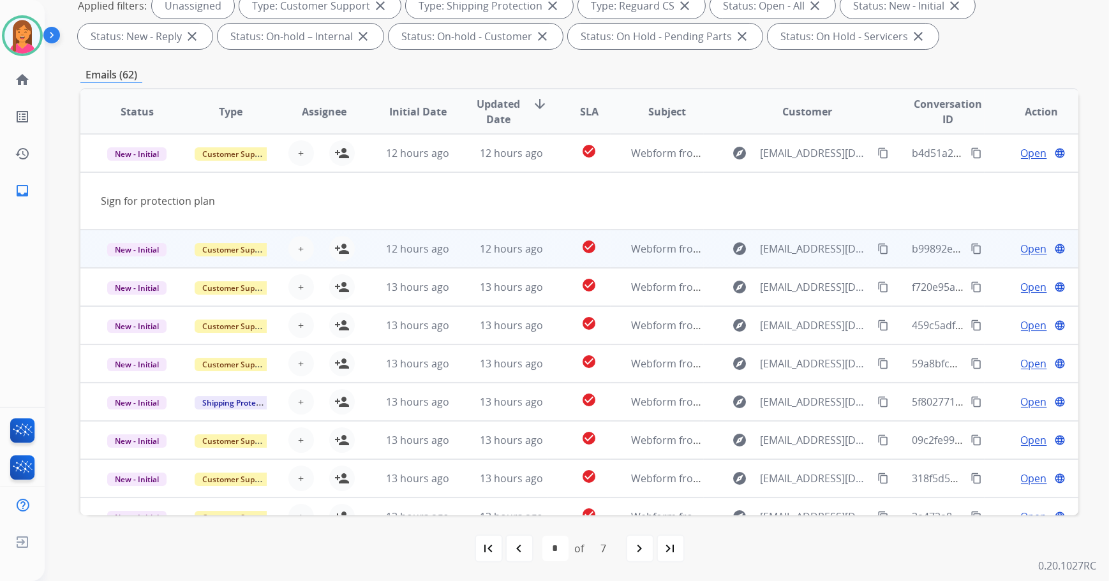
click at [443, 261] on td "12 hours ago" at bounding box center [408, 249] width 94 height 38
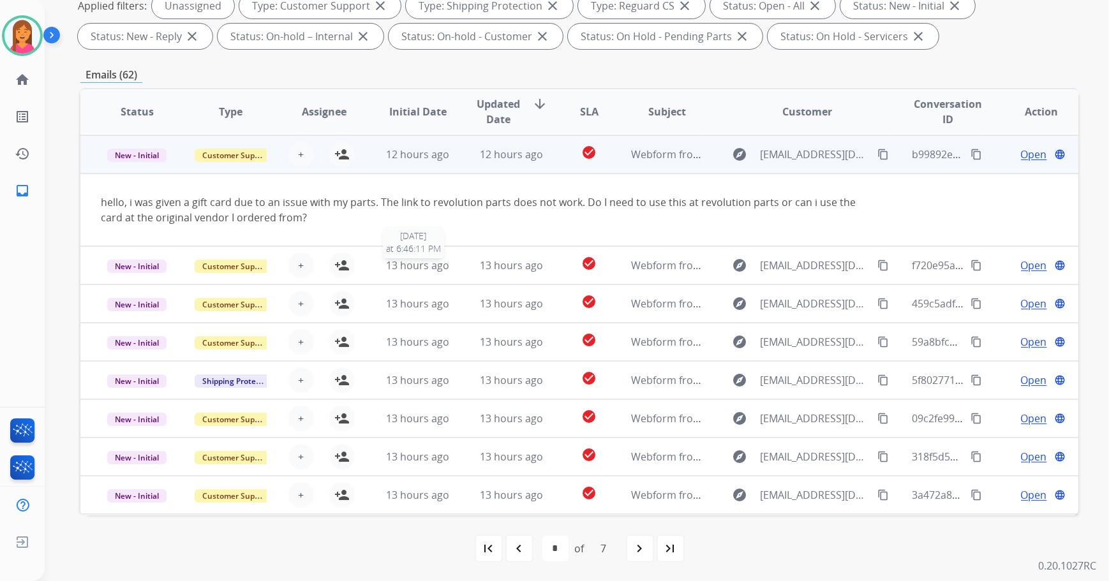
scroll to position [38, 0]
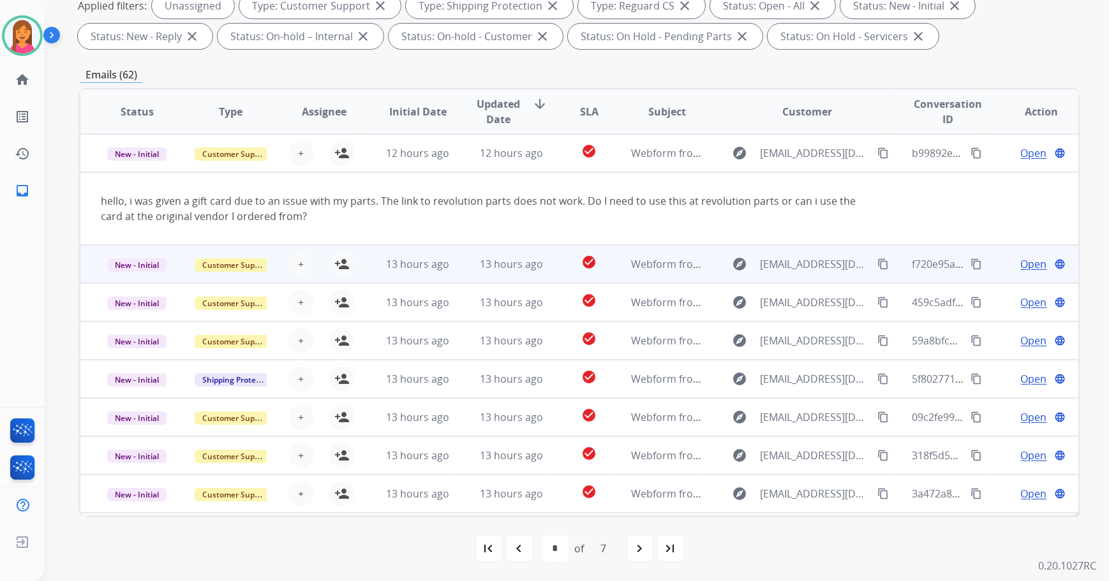
click at [558, 262] on td "check_circle" at bounding box center [579, 264] width 63 height 38
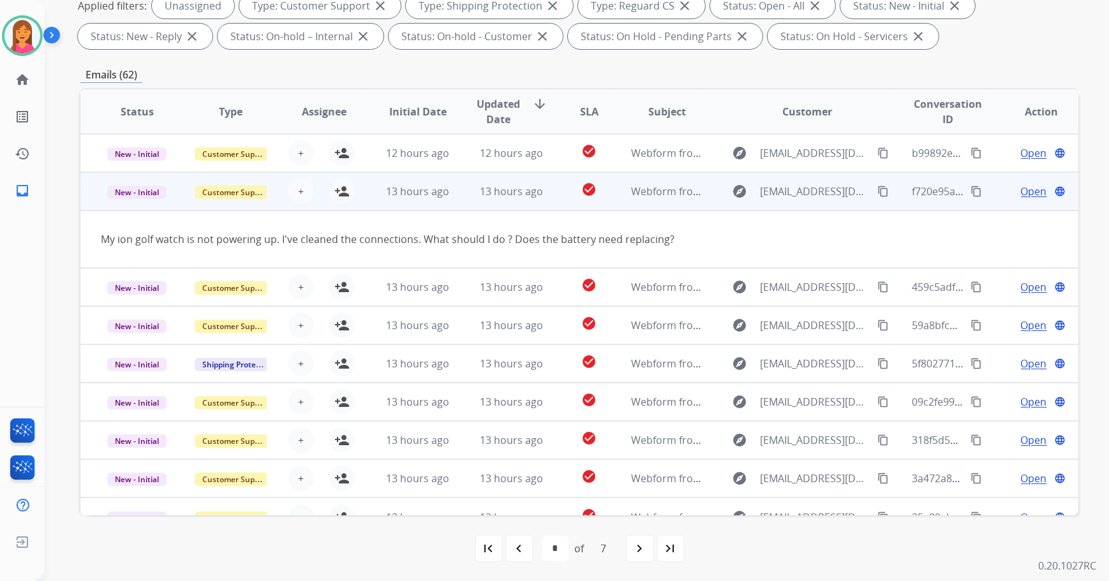
scroll to position [58, 0]
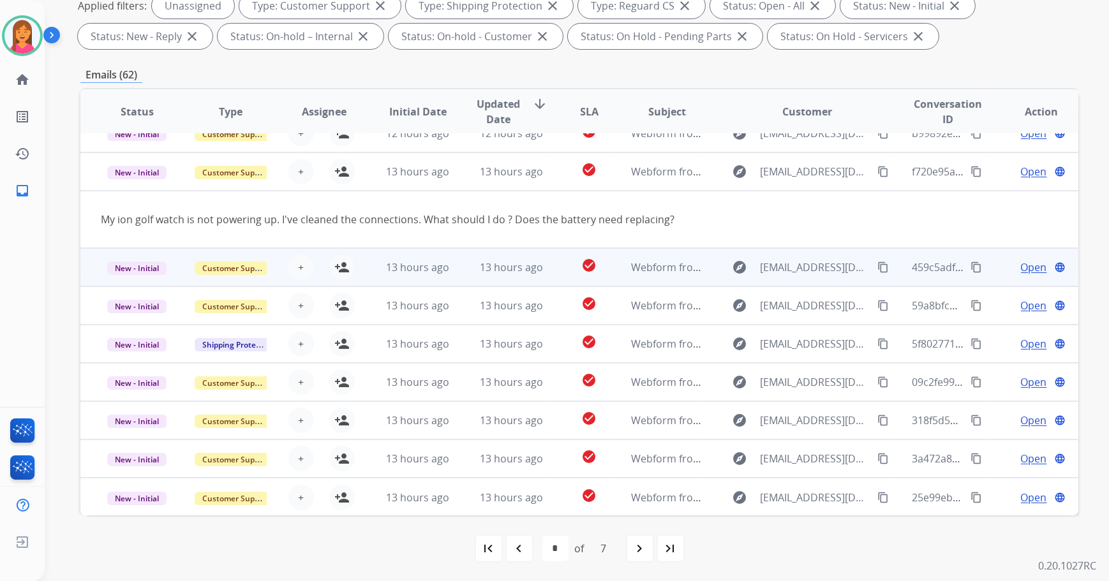
click at [486, 277] on td "13 hours ago" at bounding box center [501, 267] width 94 height 38
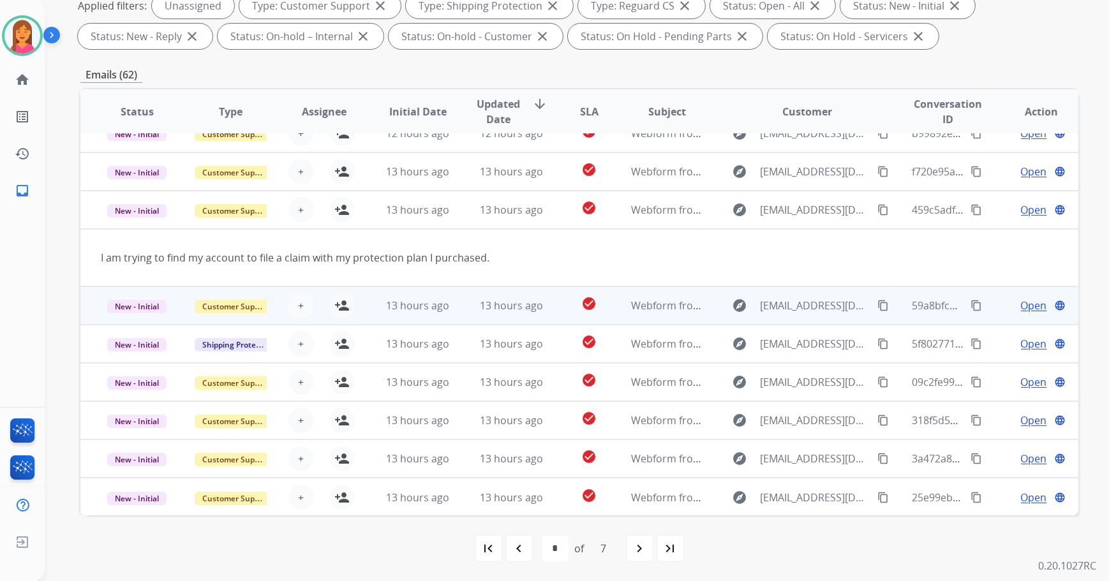
click at [461, 313] on td "13 hours ago" at bounding box center [501, 305] width 94 height 38
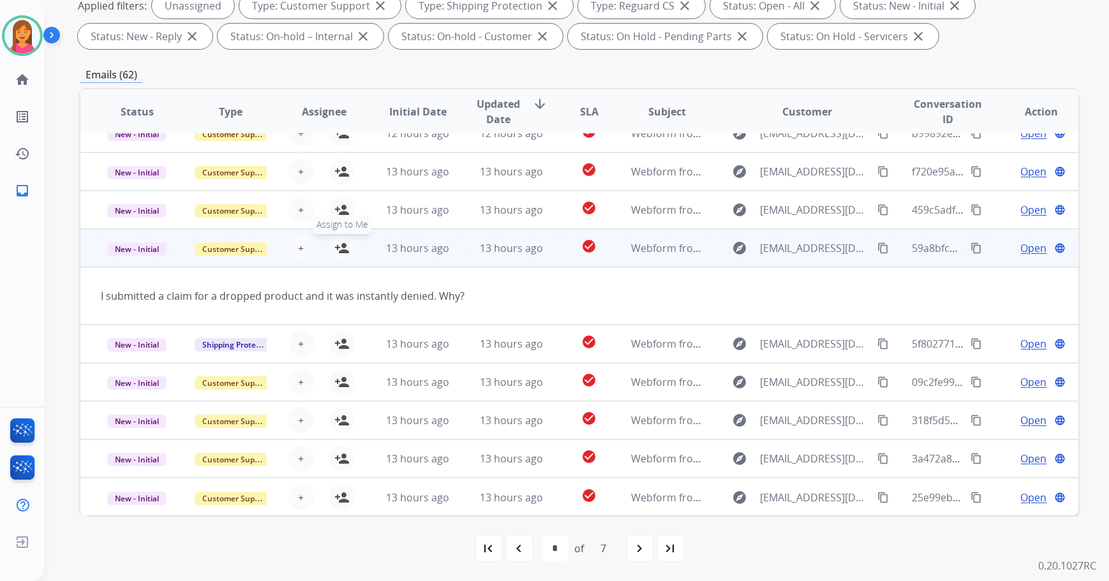
click at [348, 245] on button "person_add Assign to Me" at bounding box center [342, 248] width 26 height 26
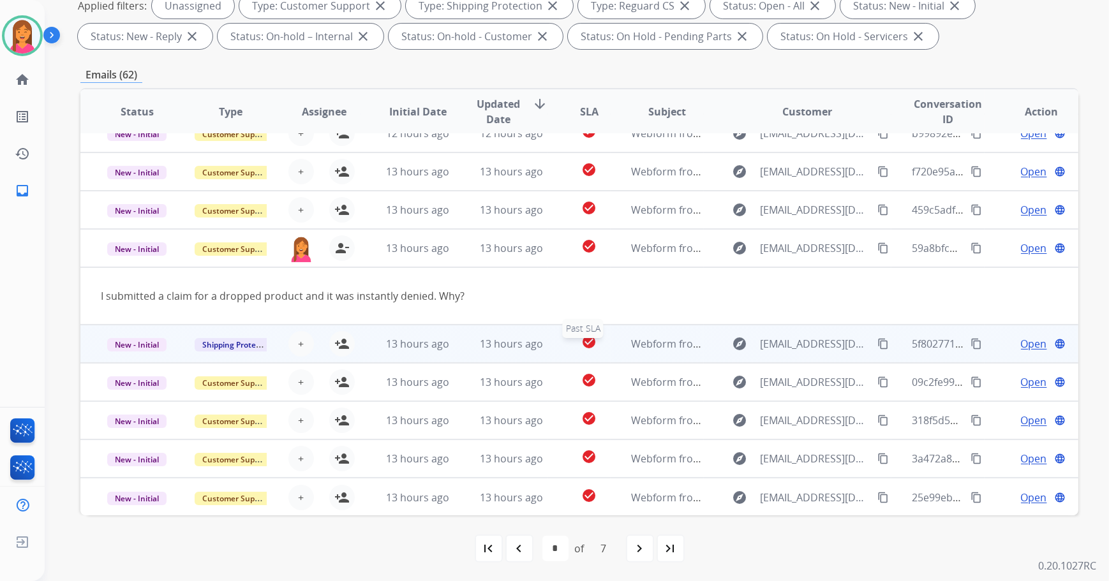
click at [563, 352] on td "check_circle Past SLA" at bounding box center [579, 344] width 63 height 38
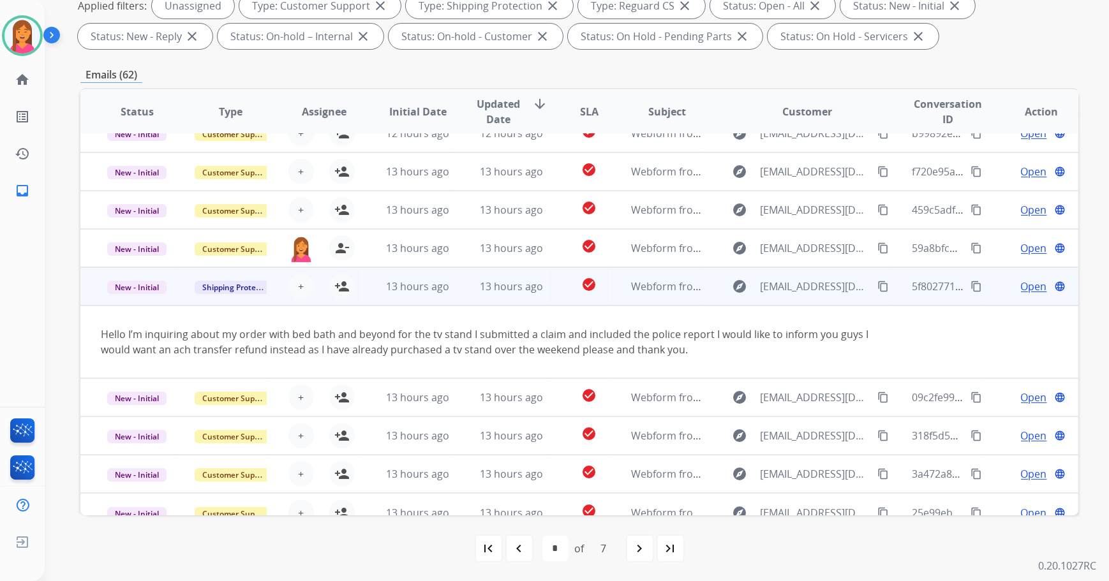
scroll to position [73, 0]
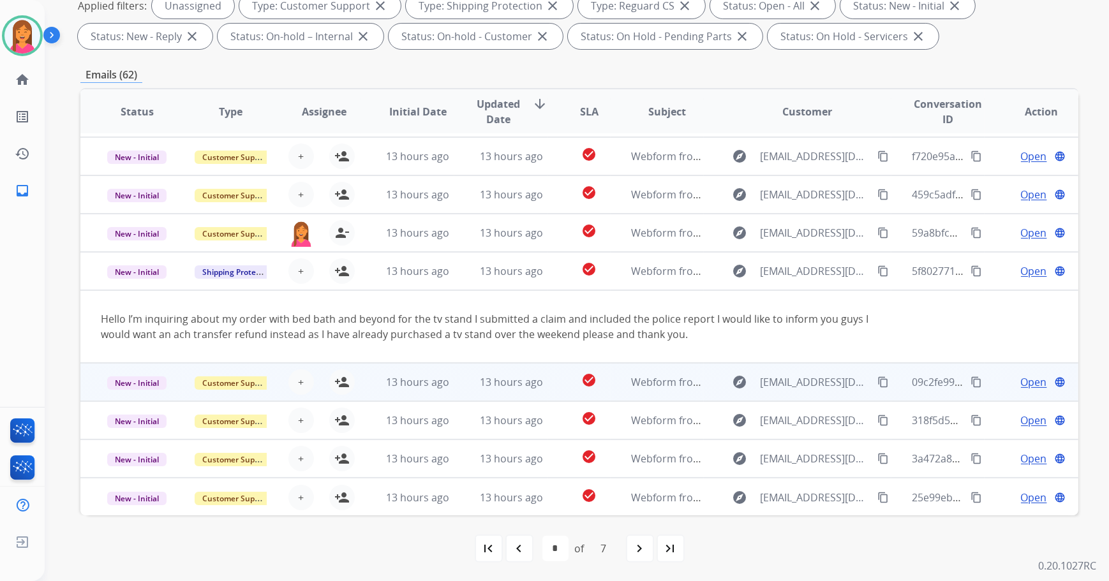
click at [551, 384] on td "check_circle" at bounding box center [579, 382] width 63 height 38
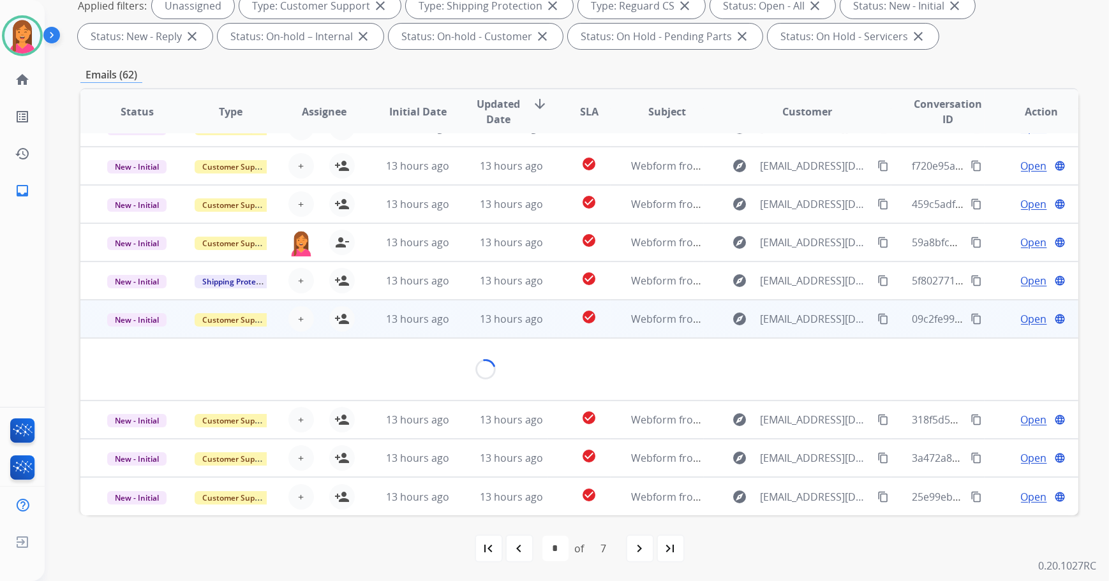
scroll to position [58, 0]
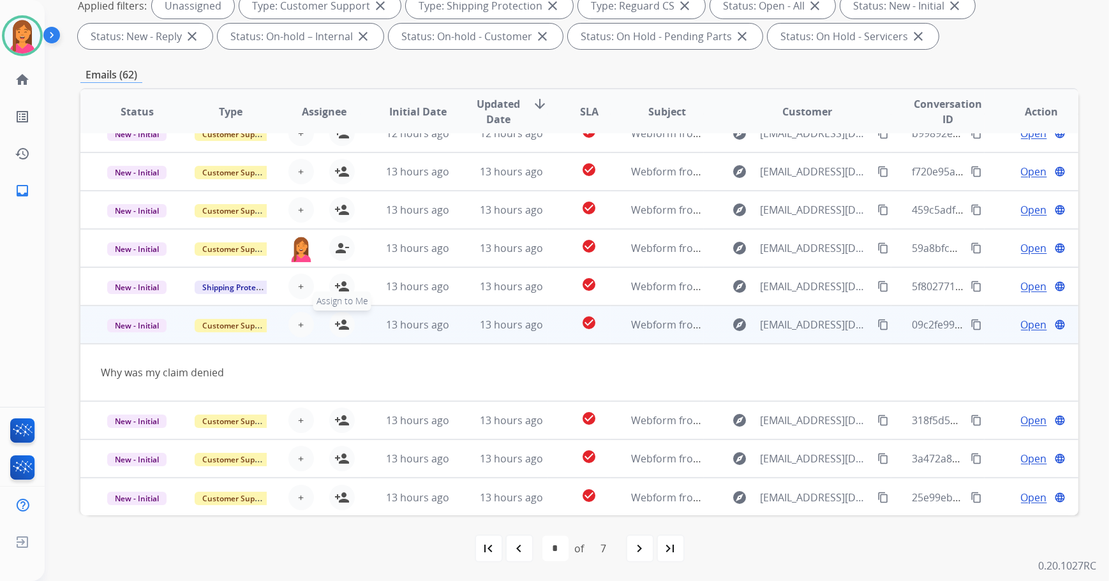
click at [348, 325] on button "person_add Assign to Me" at bounding box center [342, 325] width 26 height 26
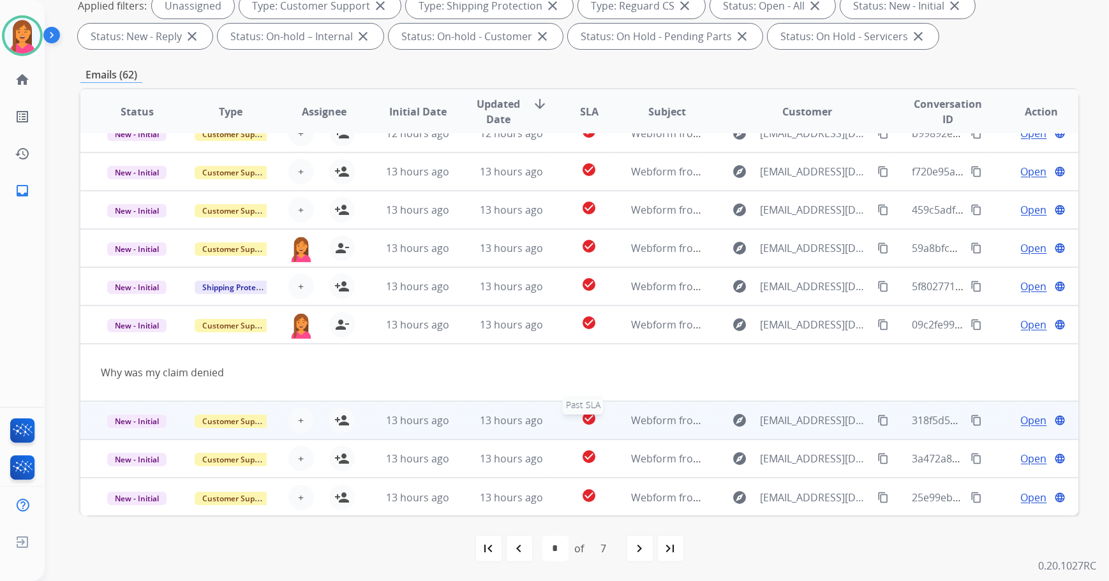
click at [568, 427] on div "check_circle" at bounding box center [588, 420] width 41 height 19
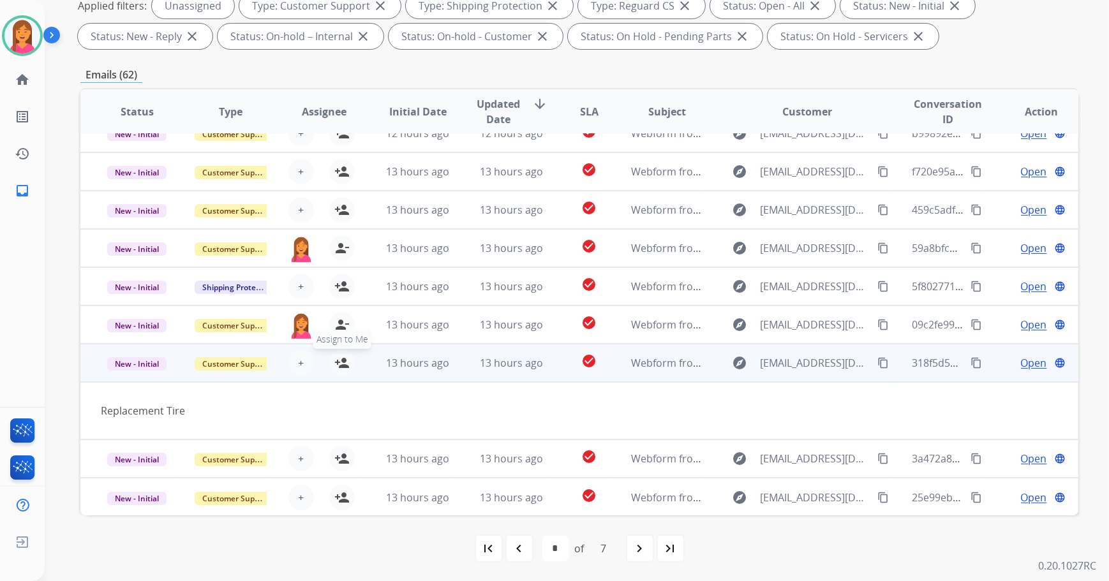
click at [340, 367] on mat-icon "person_add" at bounding box center [341, 362] width 15 height 15
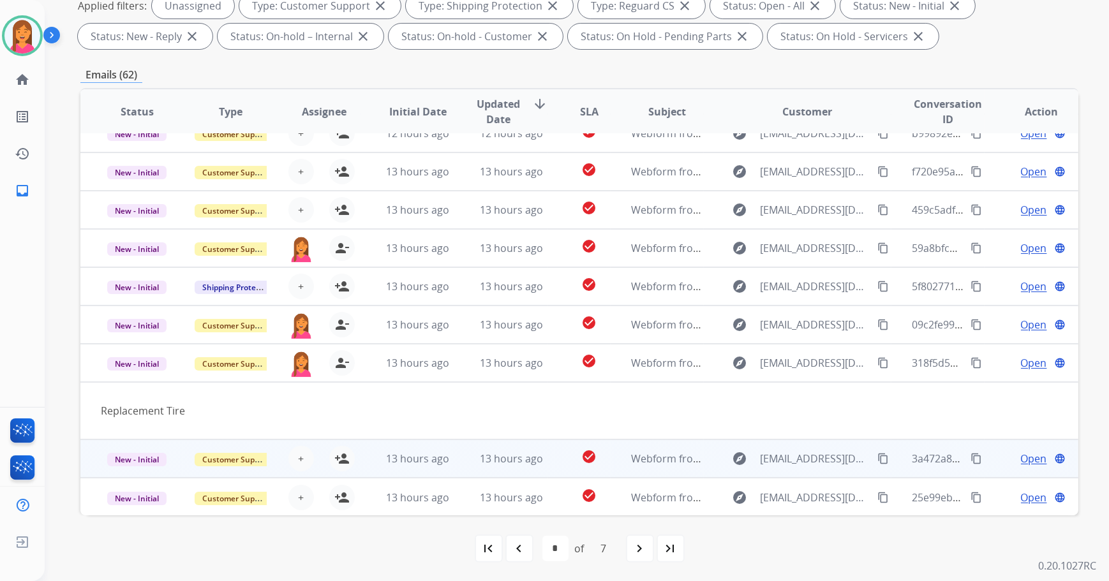
click at [548, 461] on td "check_circle" at bounding box center [579, 459] width 63 height 38
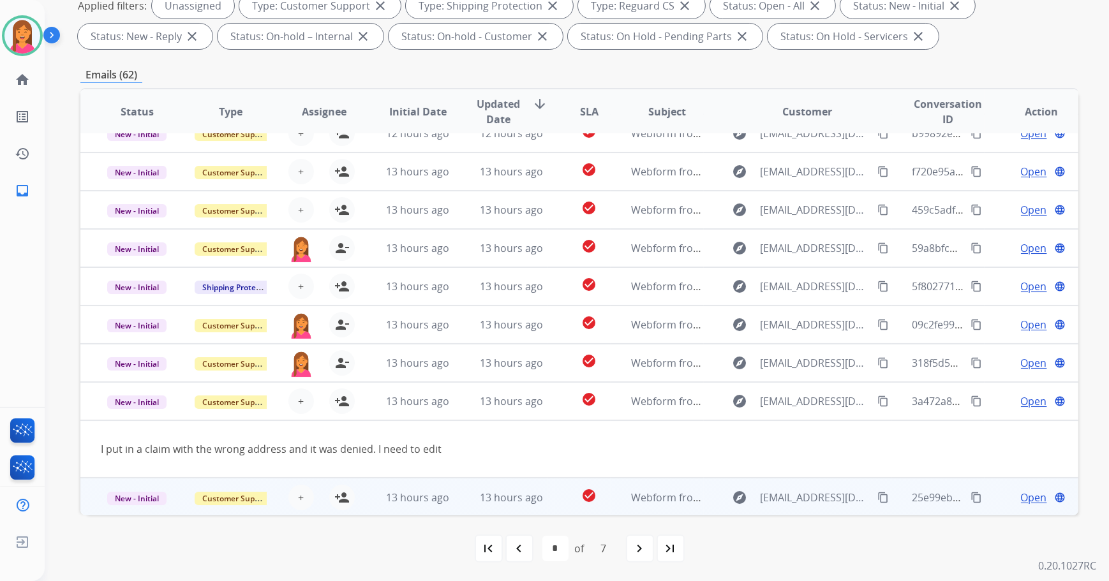
click at [462, 493] on td "13 hours ago" at bounding box center [501, 497] width 94 height 38
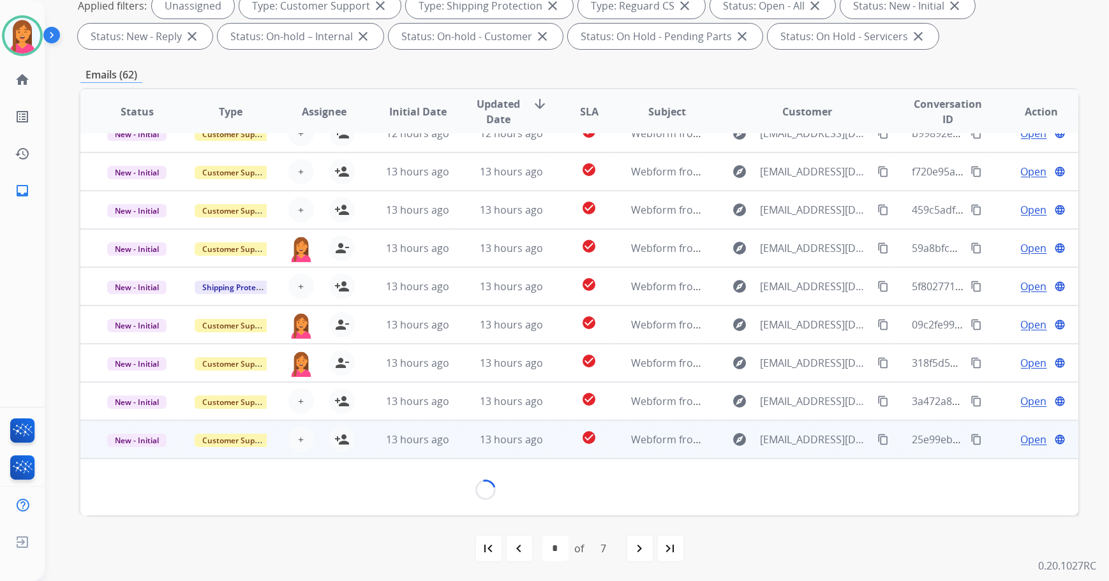
scroll to position [57, 0]
click at [334, 439] on mat-icon "person_add" at bounding box center [341, 440] width 15 height 15
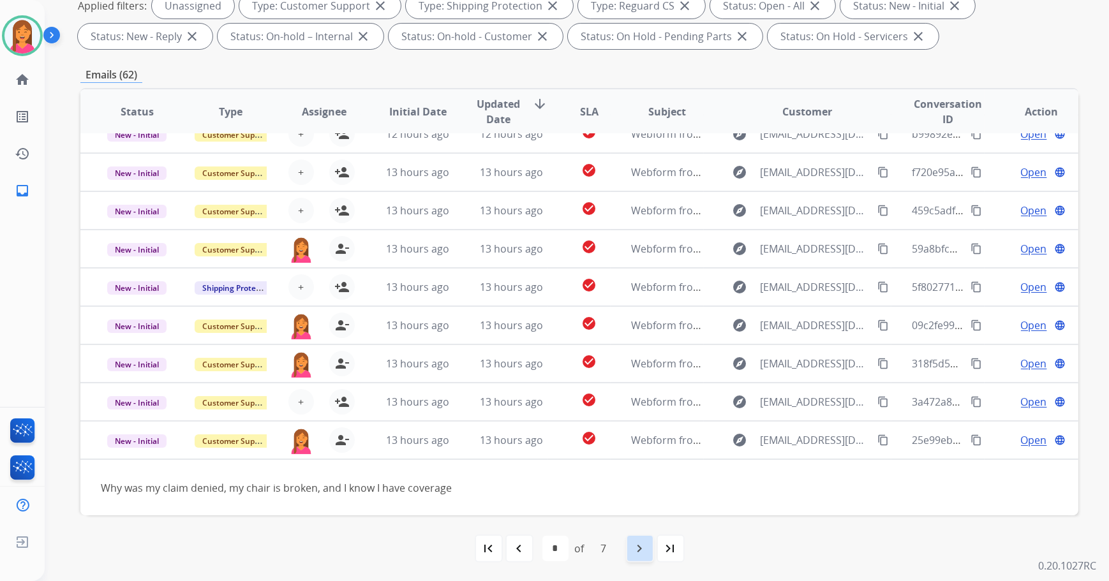
click at [637, 541] on mat-icon "navigate_next" at bounding box center [639, 548] width 15 height 15
select select "*"
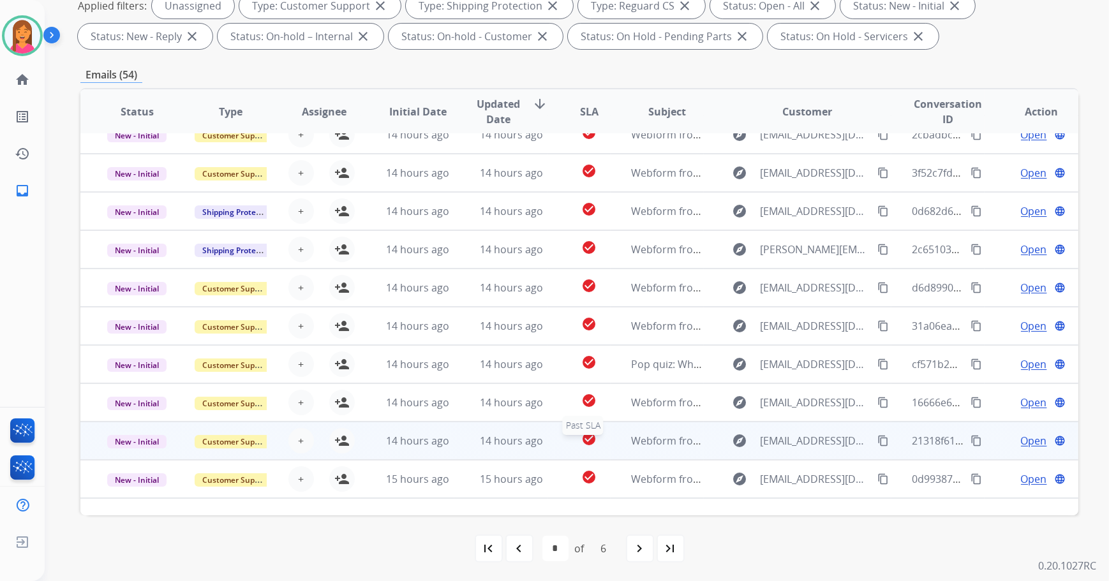
scroll to position [0, 0]
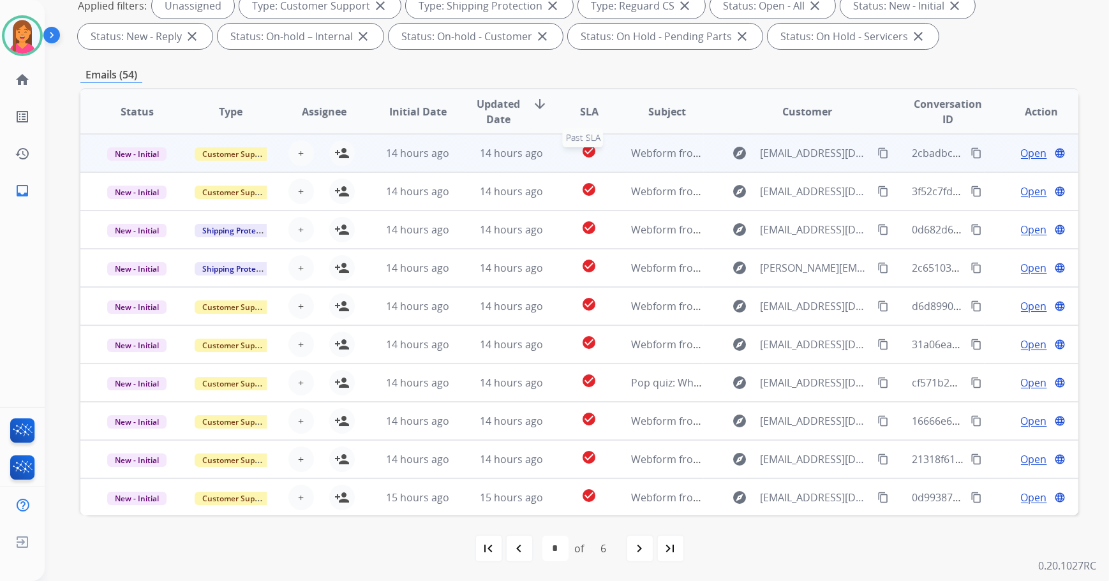
click at [568, 151] on div "check_circle" at bounding box center [588, 153] width 41 height 19
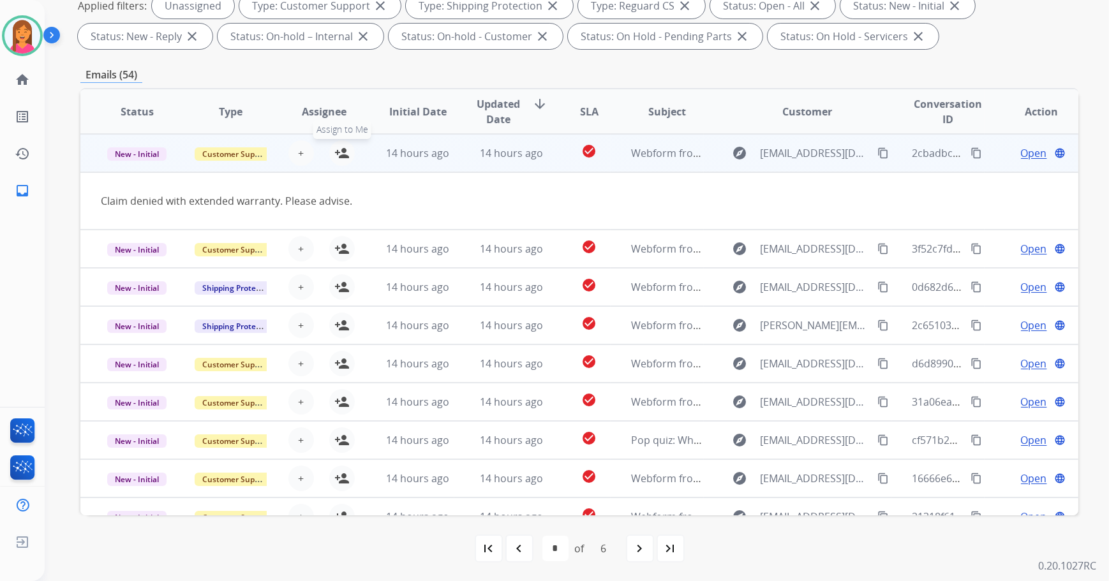
click at [339, 149] on mat-icon "person_add" at bounding box center [341, 152] width 15 height 15
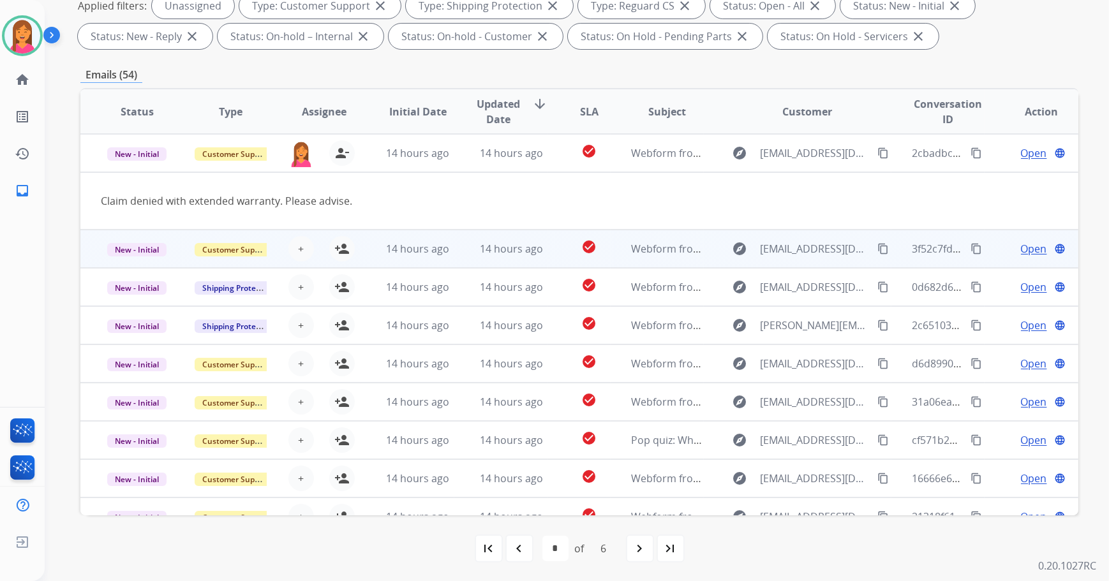
click at [550, 255] on td "check_circle" at bounding box center [579, 249] width 63 height 38
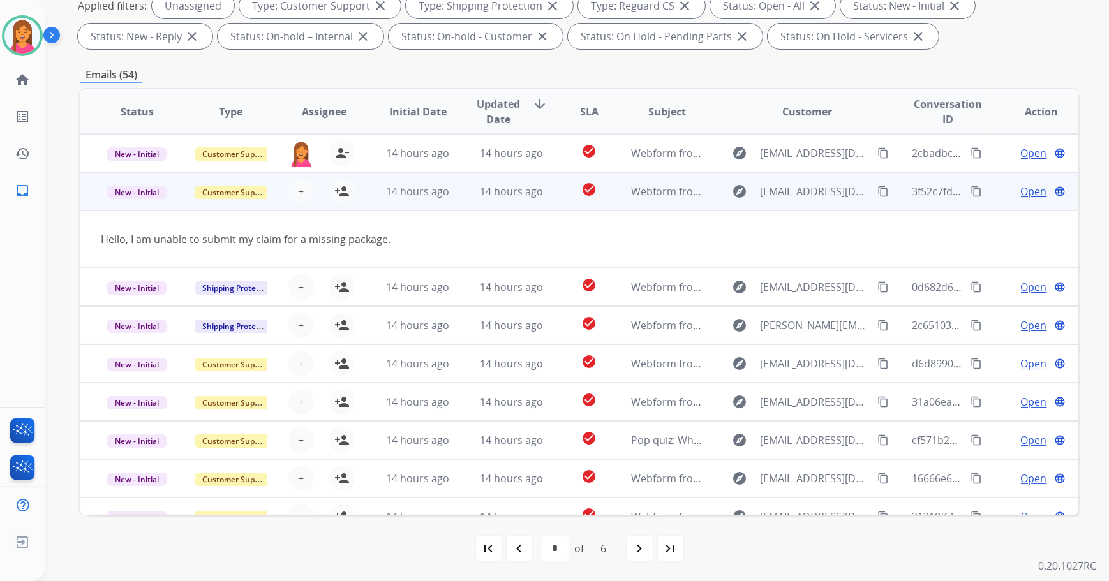
scroll to position [38, 0]
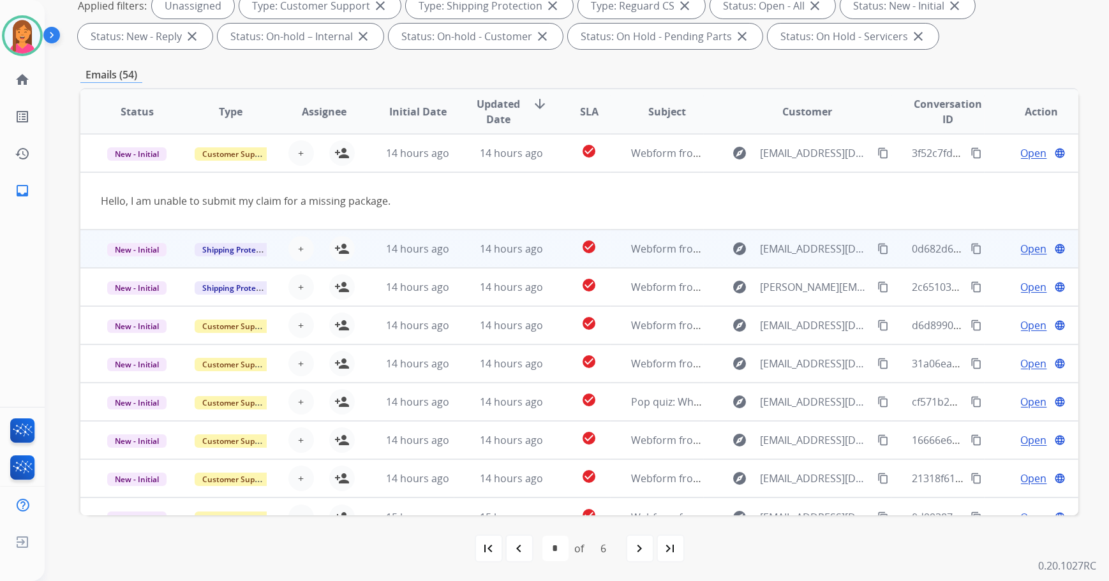
click at [550, 253] on td "check_circle" at bounding box center [579, 249] width 63 height 38
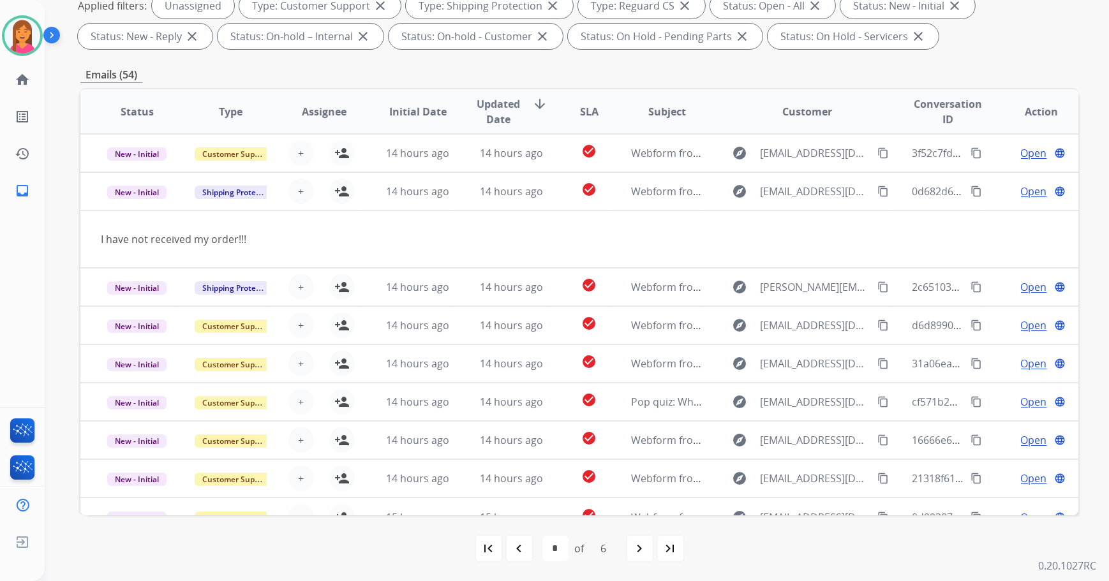
scroll to position [58, 0]
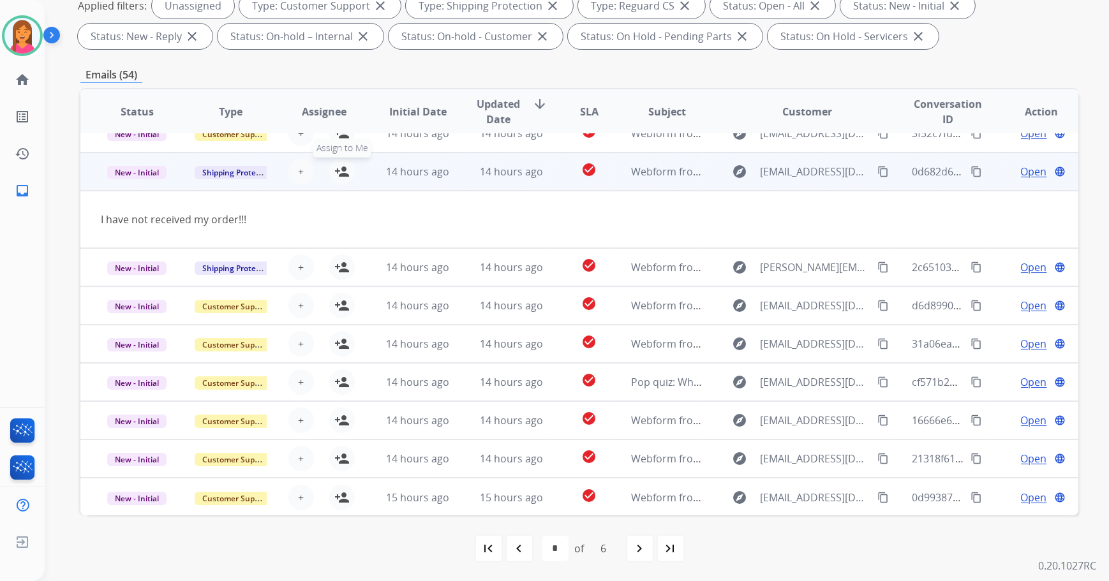
click at [341, 175] on mat-icon "person_add" at bounding box center [341, 171] width 15 height 15
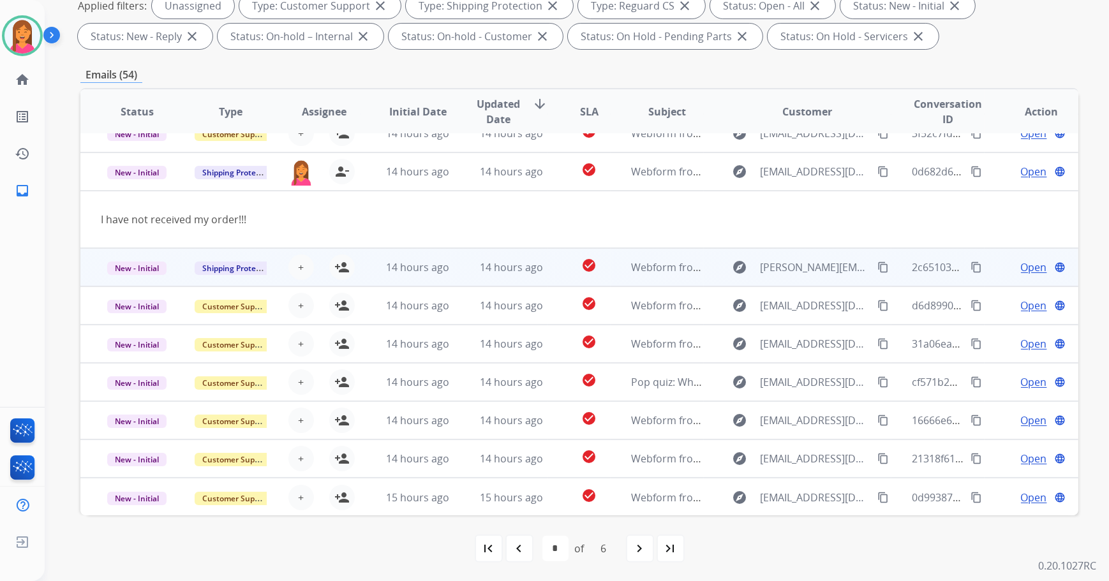
click at [523, 276] on td "14 hours ago" at bounding box center [501, 267] width 94 height 38
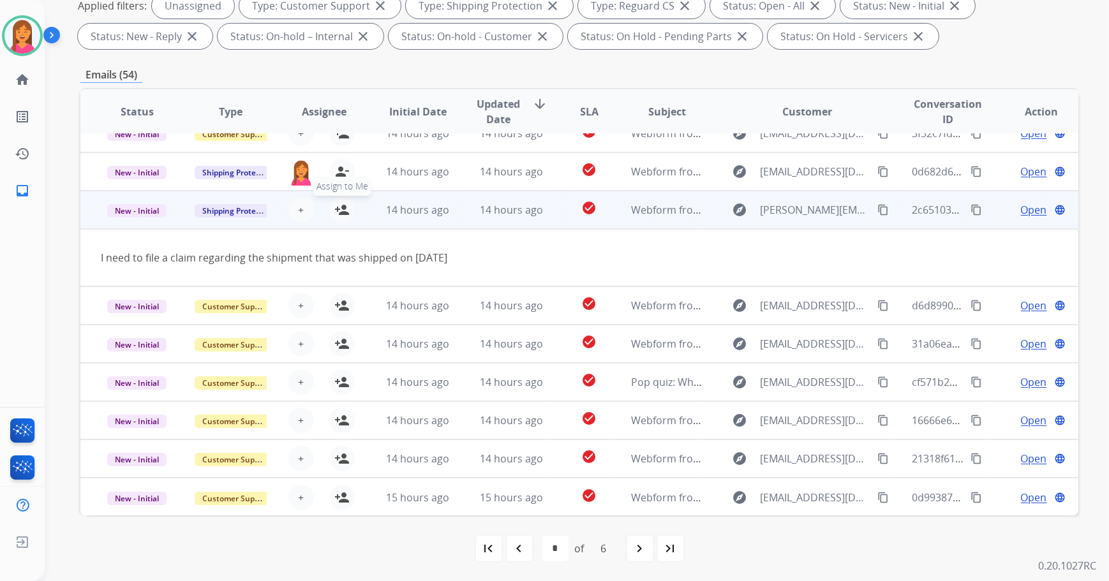
click at [340, 212] on mat-icon "person_add" at bounding box center [341, 209] width 15 height 15
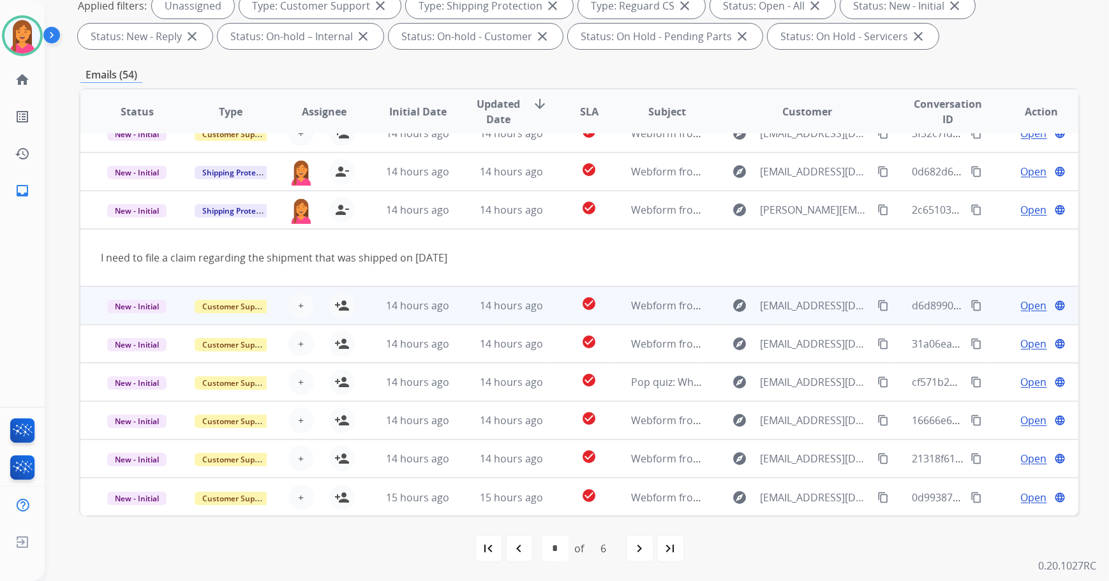
click at [558, 304] on td "check_circle" at bounding box center [579, 305] width 63 height 38
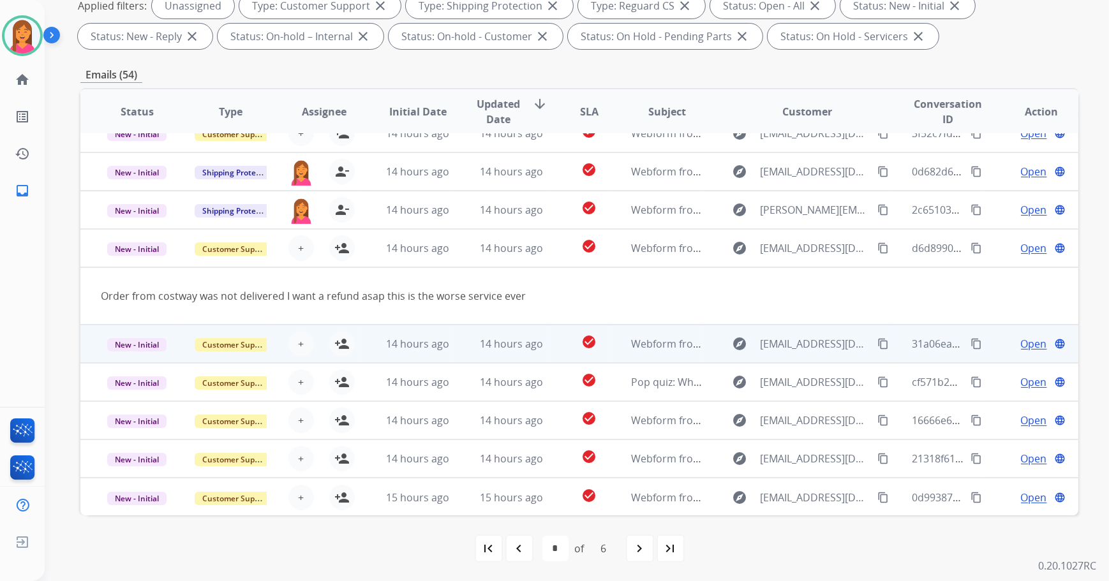
click at [554, 349] on td "check_circle" at bounding box center [579, 344] width 63 height 38
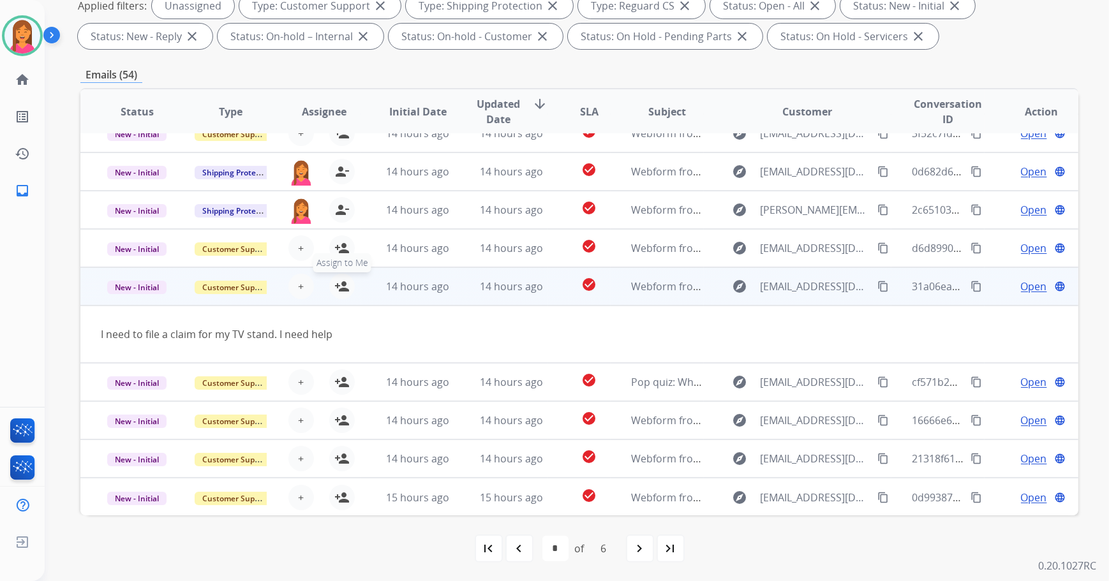
click at [348, 287] on button "person_add Assign to Me" at bounding box center [342, 287] width 26 height 26
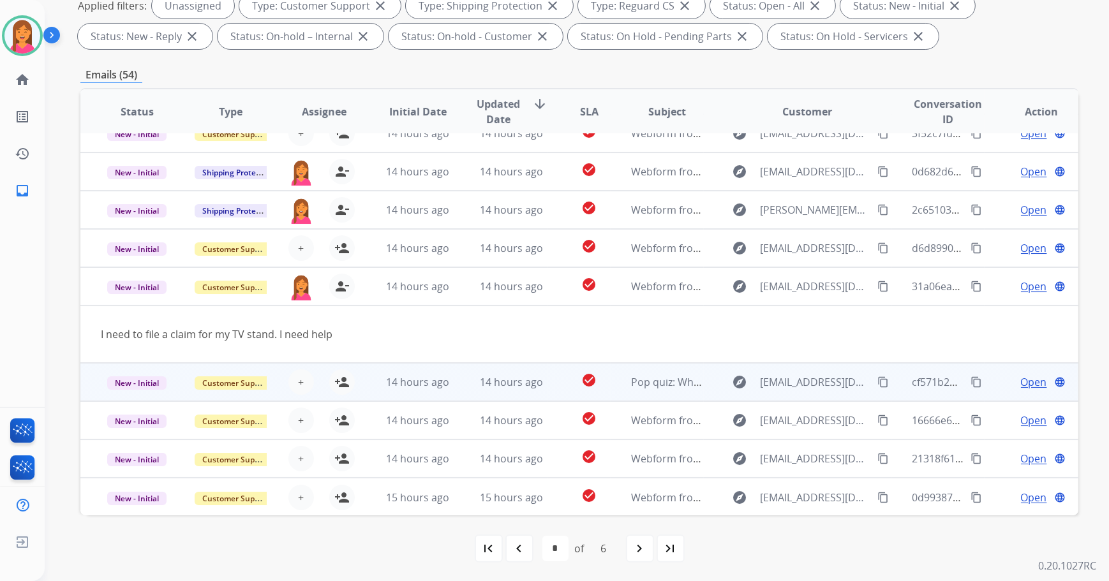
click at [548, 383] on td "check_circle" at bounding box center [579, 382] width 63 height 38
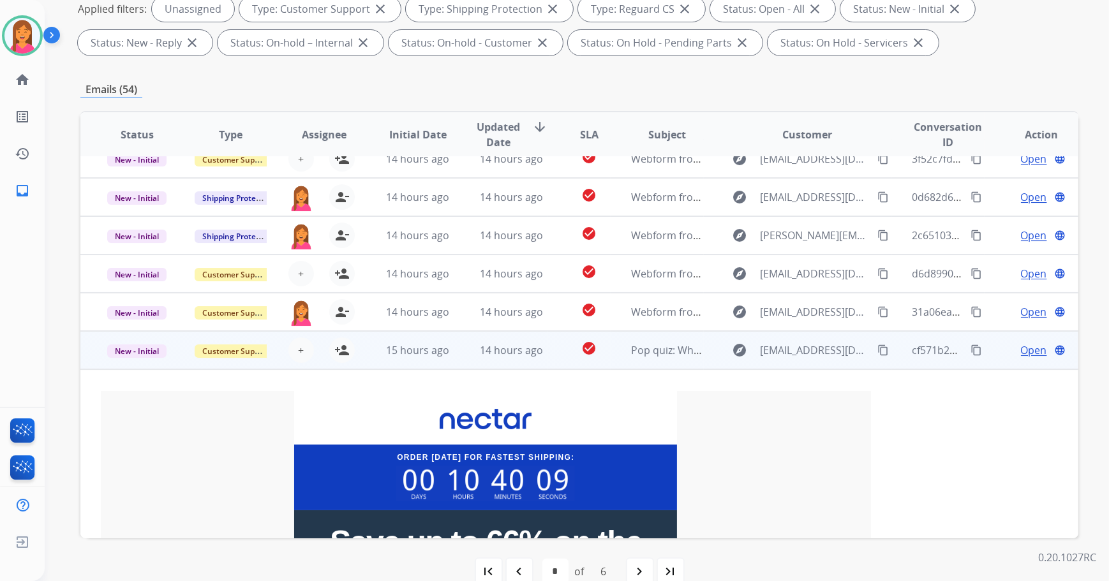
click at [558, 344] on td "check_circle" at bounding box center [579, 350] width 63 height 38
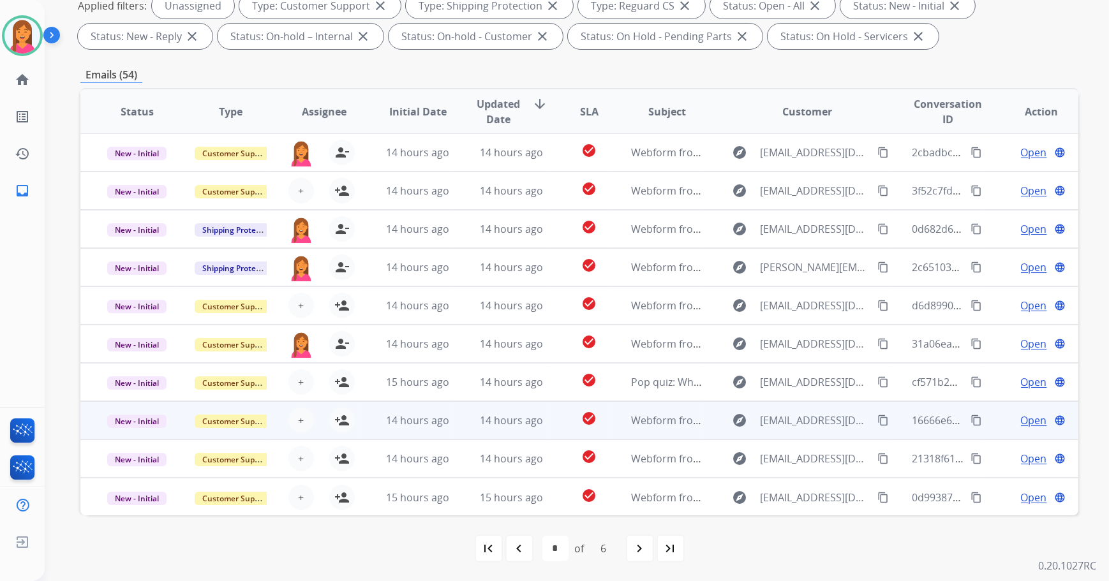
click at [568, 422] on div "check_circle" at bounding box center [588, 420] width 41 height 19
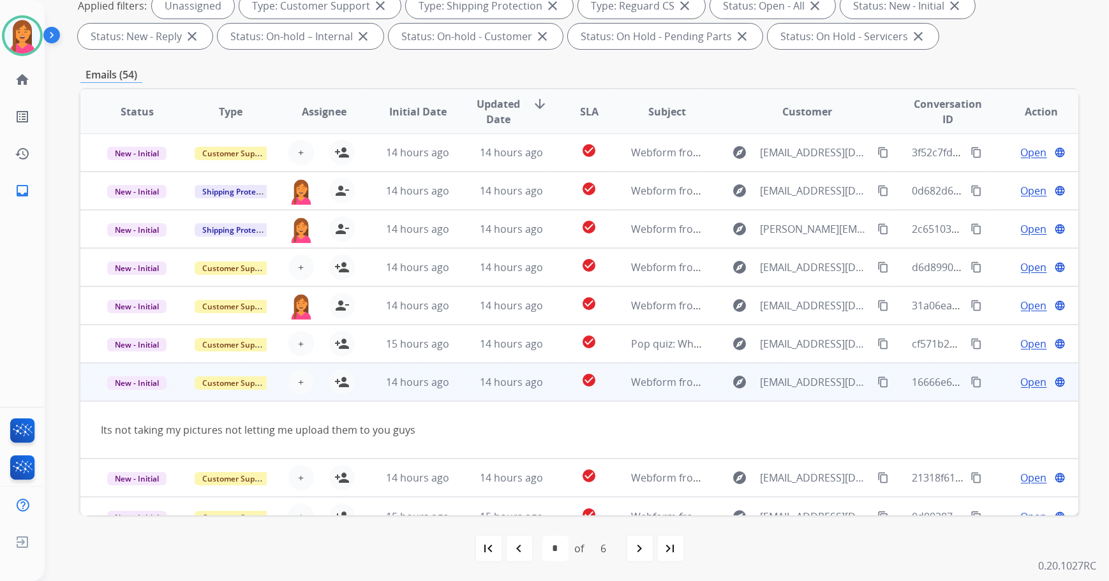
scroll to position [58, 0]
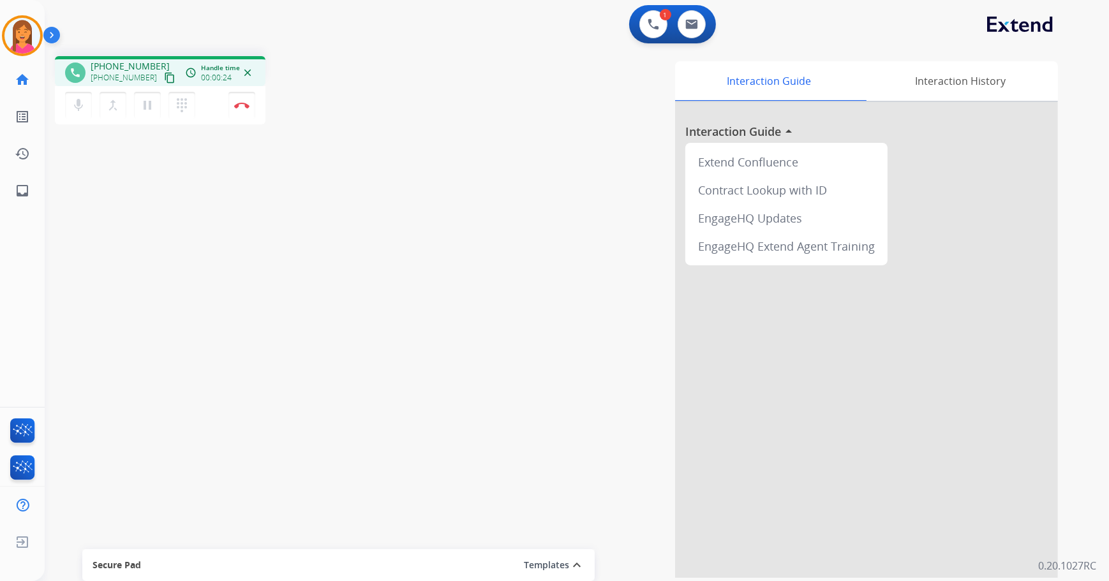
click at [164, 77] on mat-icon "content_copy" at bounding box center [169, 77] width 11 height 11
click at [251, 100] on button "Disconnect" at bounding box center [241, 105] width 27 height 27
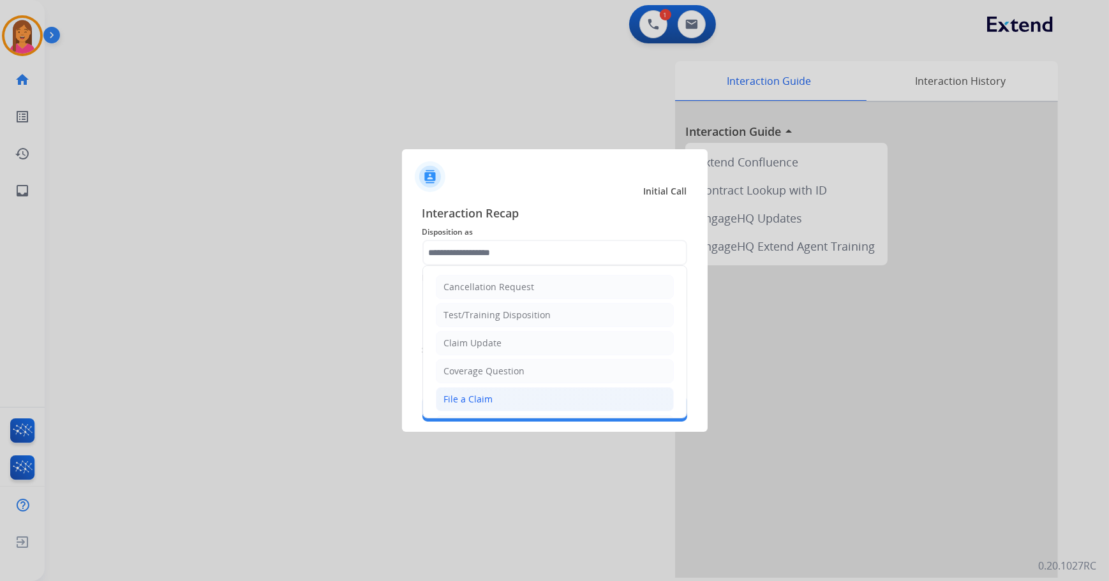
click at [481, 399] on div "File a Claim" at bounding box center [468, 399] width 49 height 13
type input "**********"
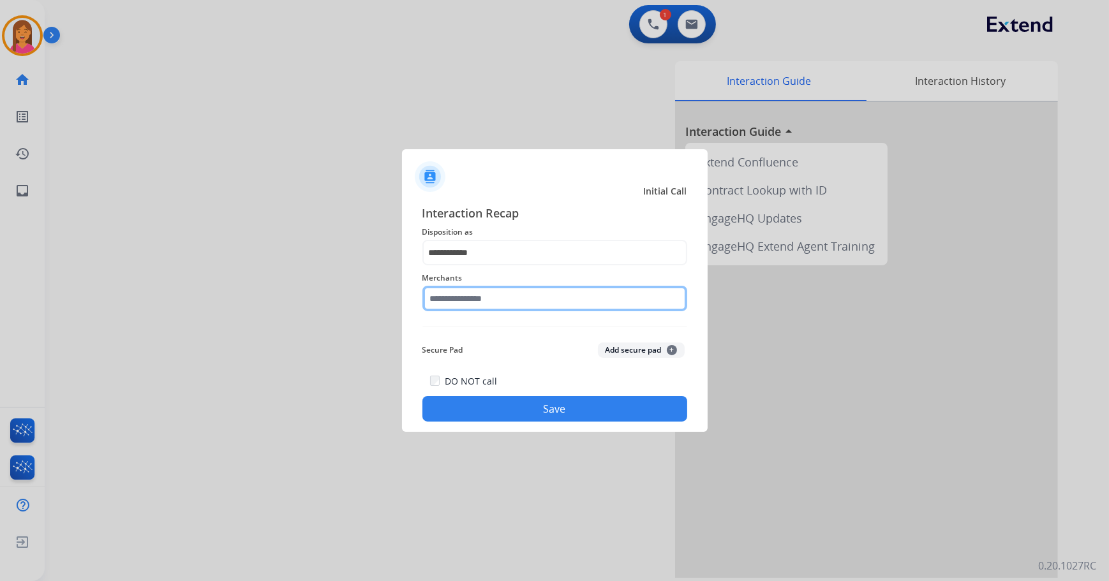
click at [480, 293] on input "text" at bounding box center [554, 299] width 265 height 26
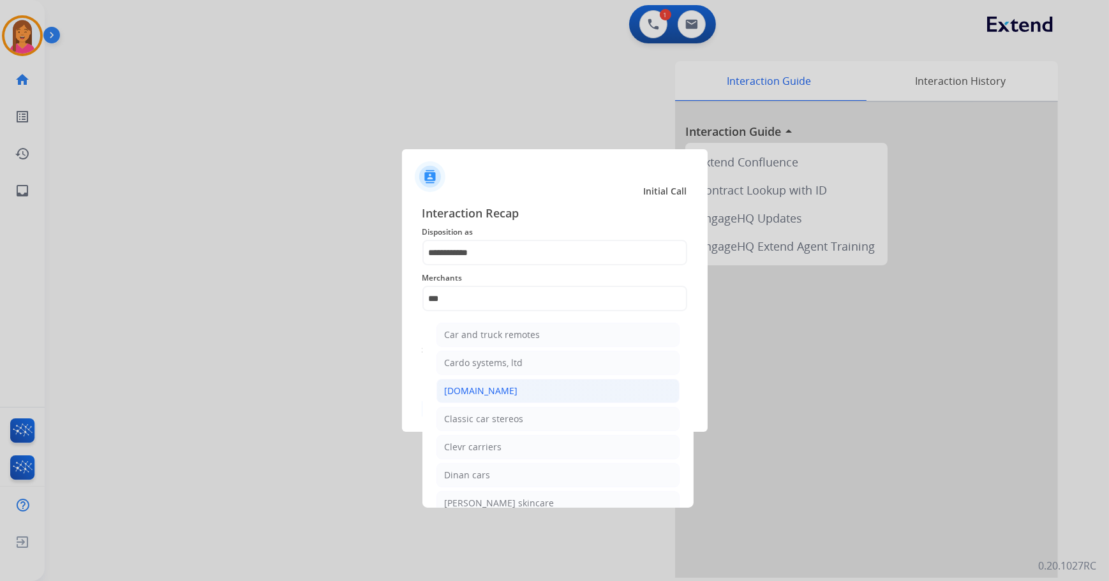
click at [505, 392] on li "[DOMAIN_NAME]" at bounding box center [557, 391] width 243 height 24
type input "**********"
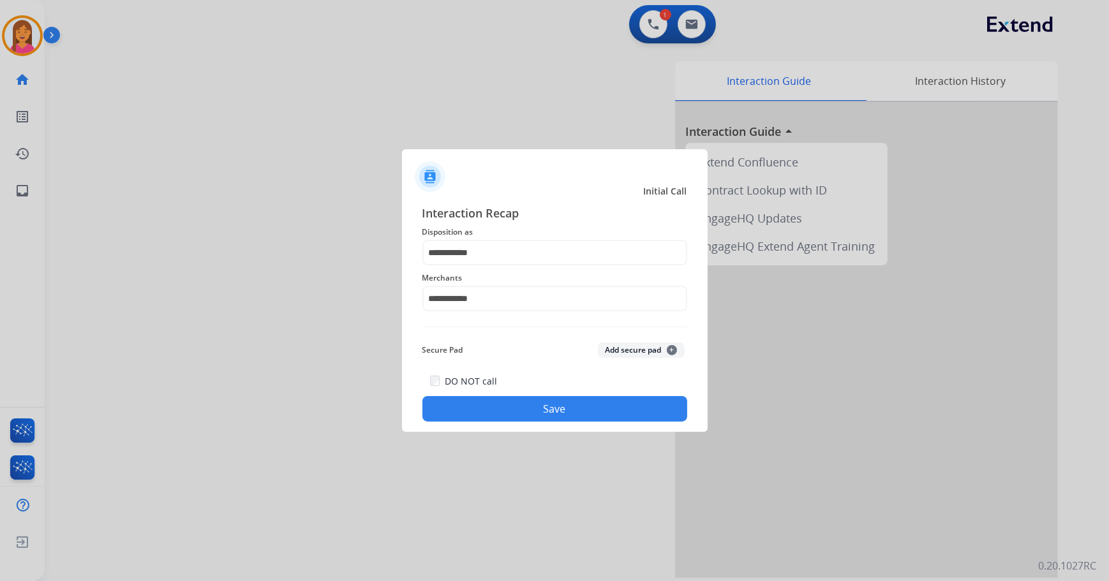
click at [508, 411] on button "Save" at bounding box center [554, 409] width 265 height 26
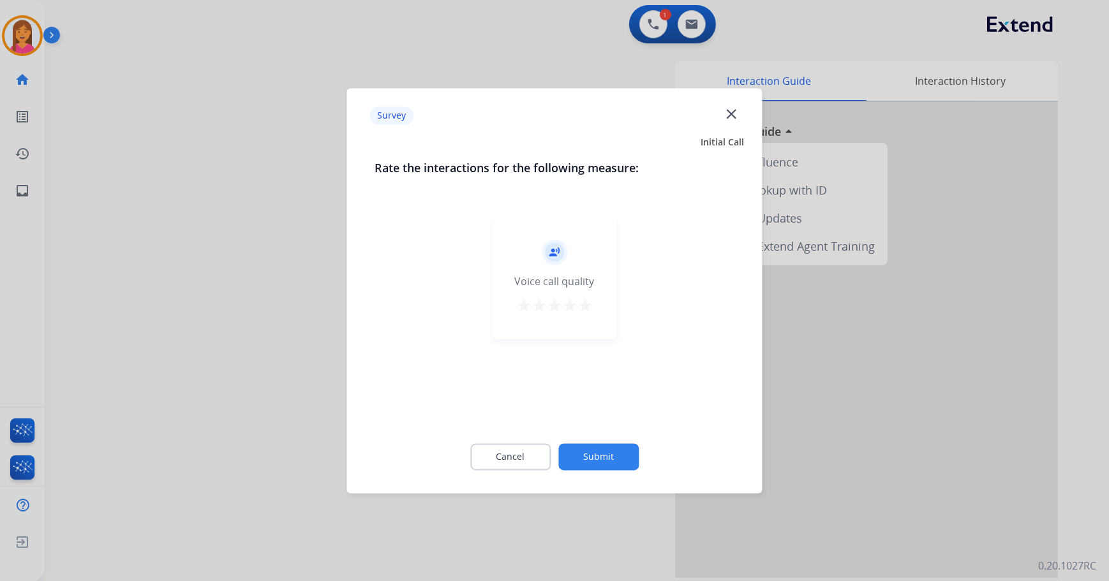
click at [589, 304] on mat-icon "star" at bounding box center [584, 305] width 15 height 15
click at [598, 428] on div "Cancel Submit" at bounding box center [554, 456] width 359 height 57
click at [599, 450] on button "Submit" at bounding box center [598, 456] width 80 height 27
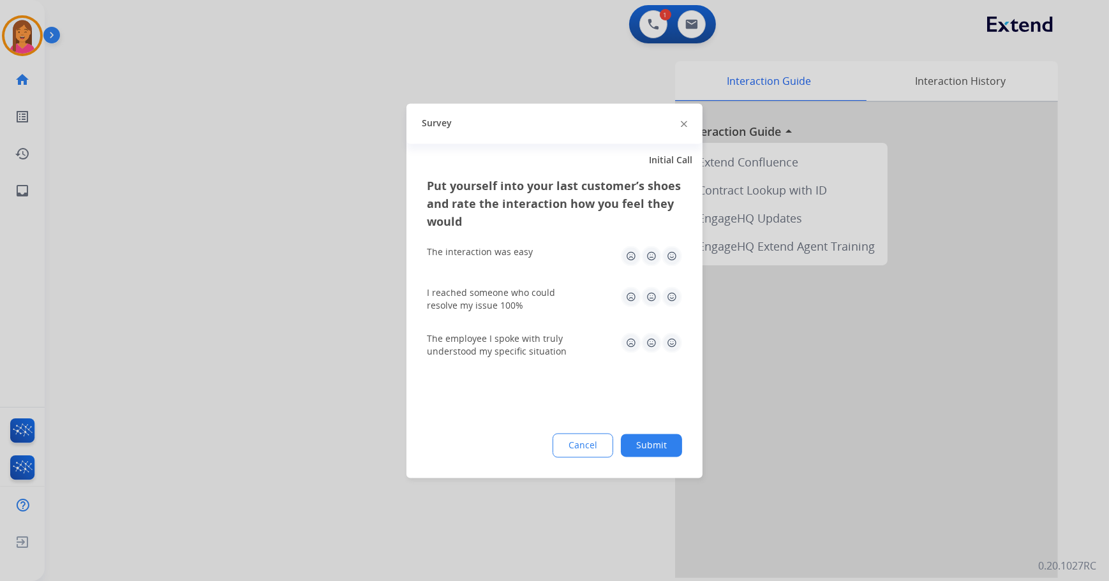
click at [672, 249] on img at bounding box center [672, 256] width 20 height 20
click at [672, 302] on img at bounding box center [672, 296] width 20 height 20
click at [673, 345] on img at bounding box center [672, 342] width 20 height 20
click at [655, 444] on button "Submit" at bounding box center [651, 445] width 61 height 23
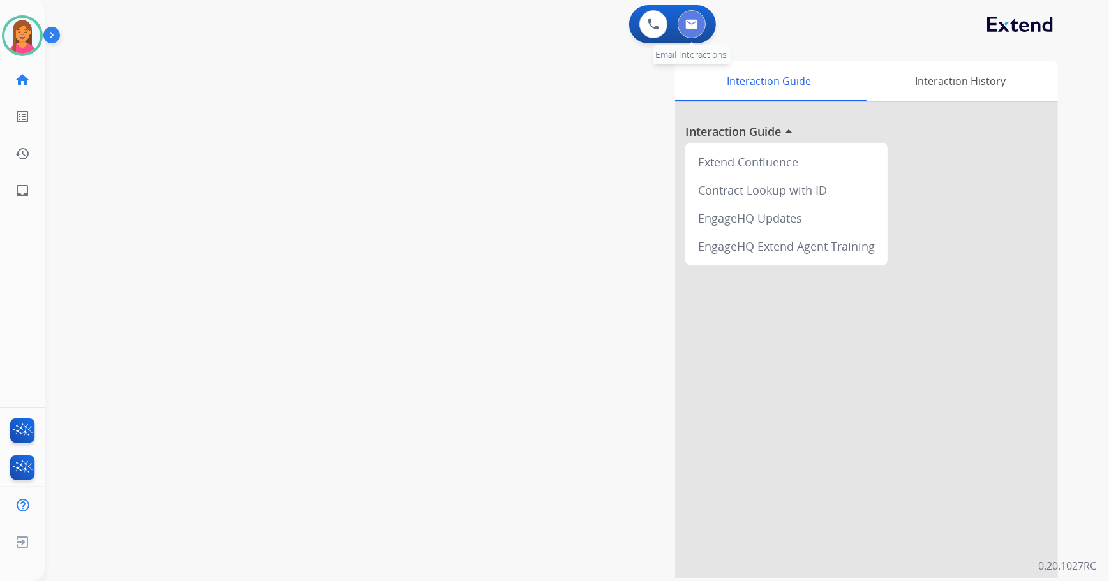
drag, startPoint x: 1102, startPoint y: 48, endPoint x: 689, endPoint y: 24, distance: 413.5
click at [689, 24] on img at bounding box center [691, 24] width 13 height 10
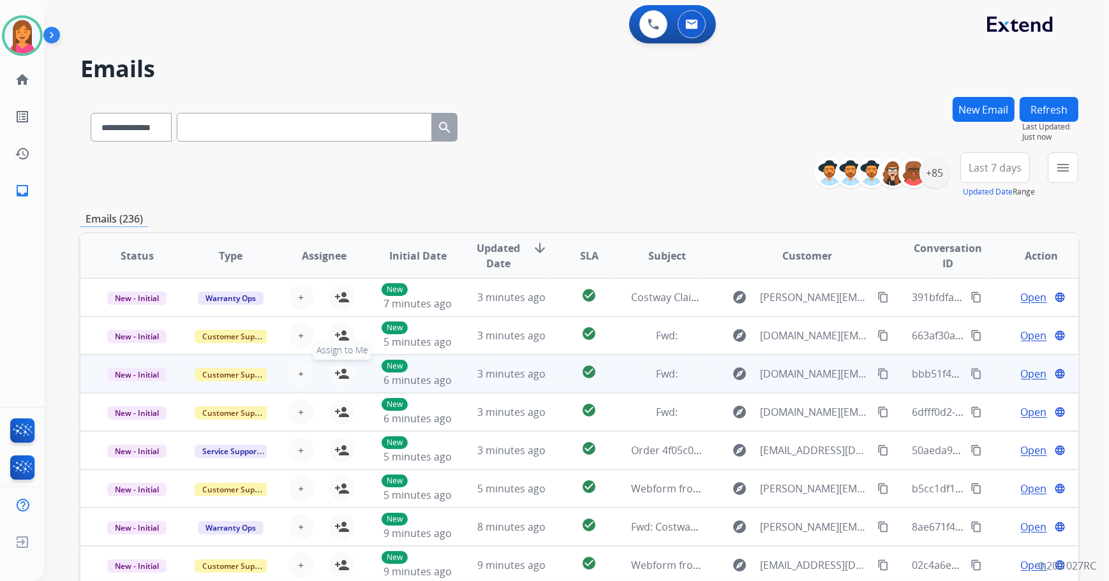
click at [337, 378] on mat-icon "person_add" at bounding box center [341, 373] width 15 height 15
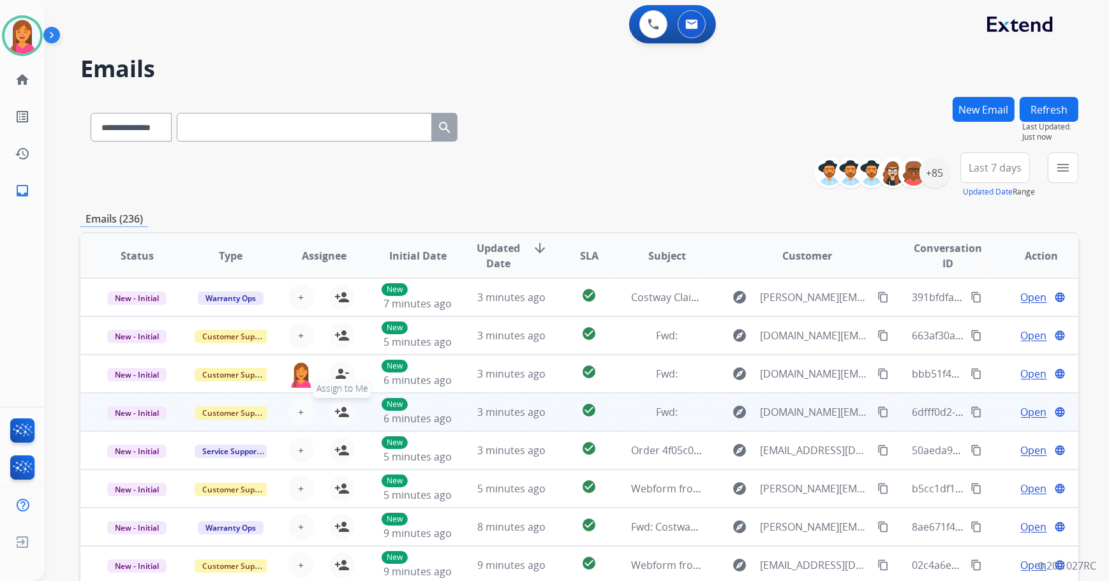
click at [337, 408] on mat-icon "person_add" at bounding box center [341, 411] width 15 height 15
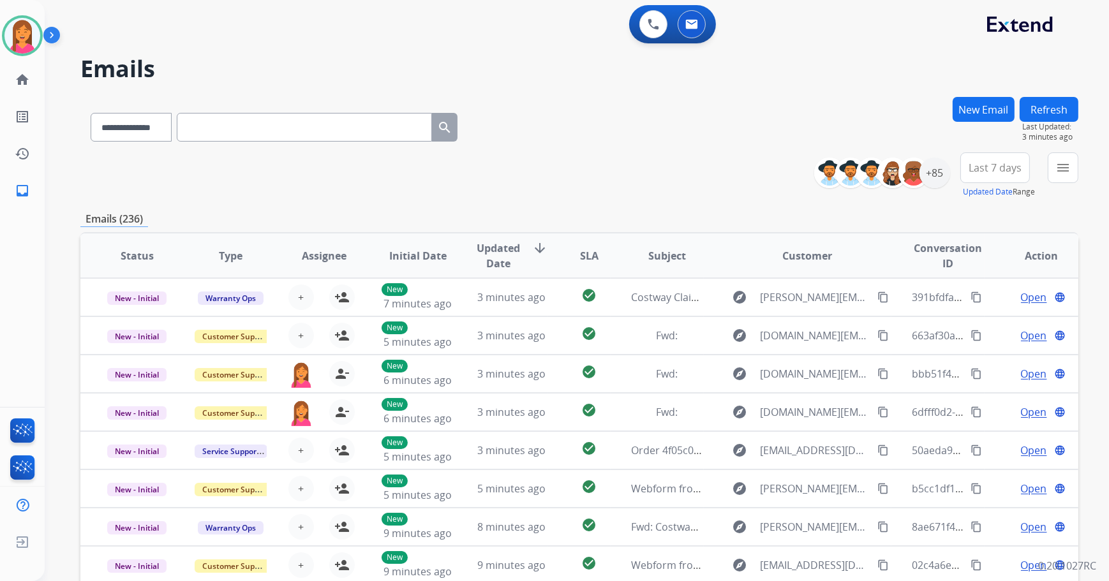
click at [1033, 109] on button "Refresh" at bounding box center [1048, 109] width 59 height 25
click at [937, 183] on div "+85" at bounding box center [934, 173] width 31 height 31
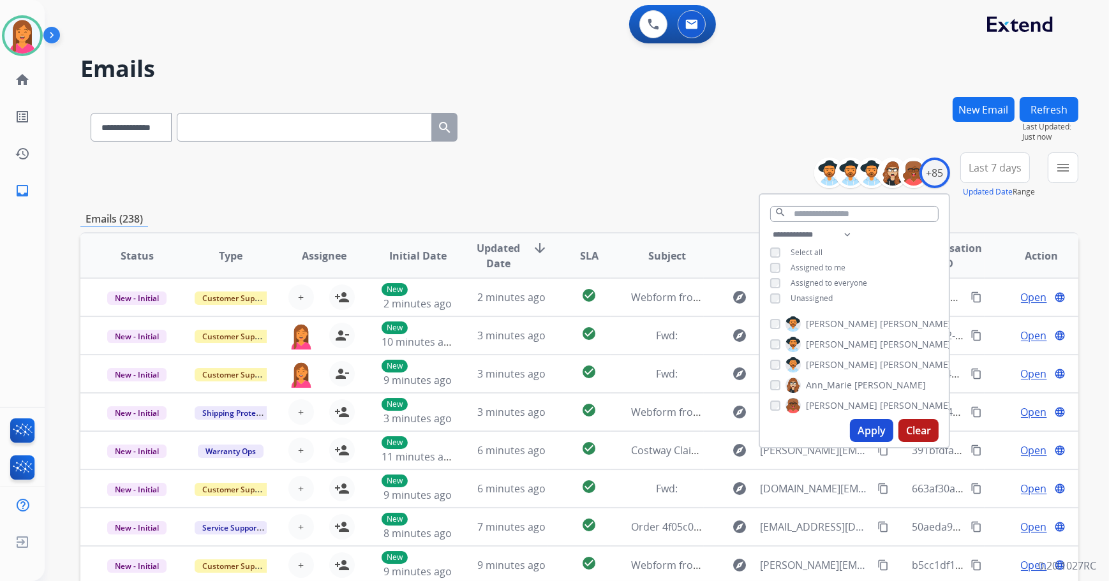
click at [809, 301] on span "Unassigned" at bounding box center [811, 298] width 42 height 11
click at [874, 424] on button "Apply" at bounding box center [871, 430] width 43 height 23
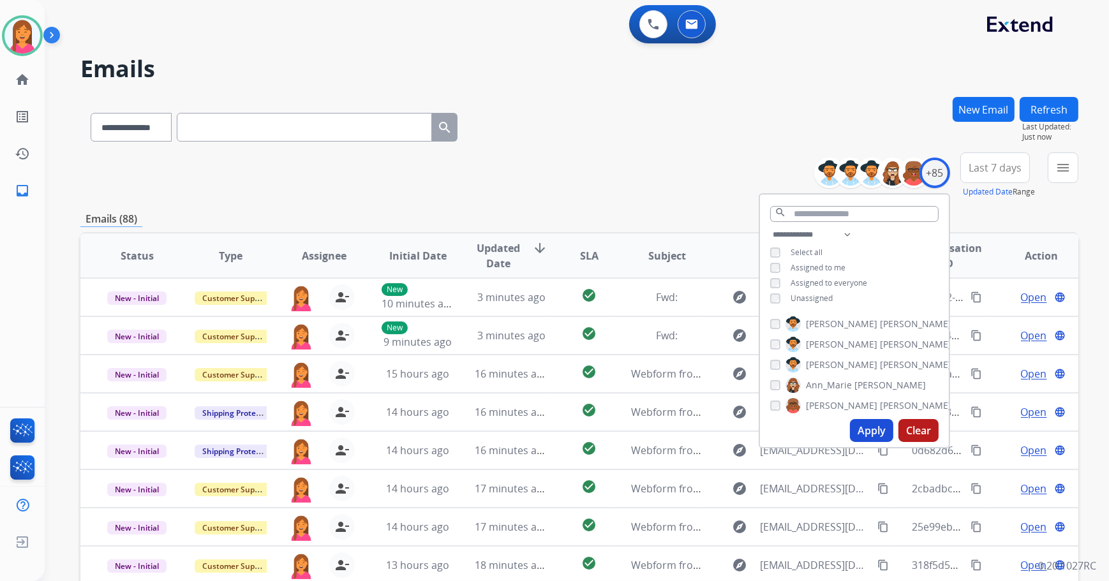
click at [659, 134] on div "**********" at bounding box center [579, 125] width 998 height 56
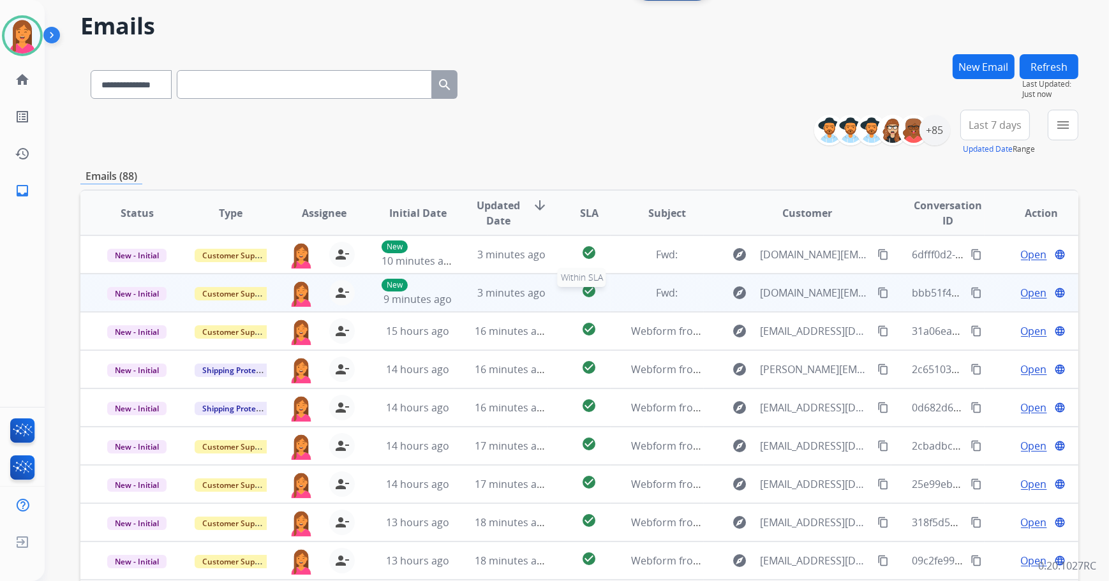
scroll to position [115, 0]
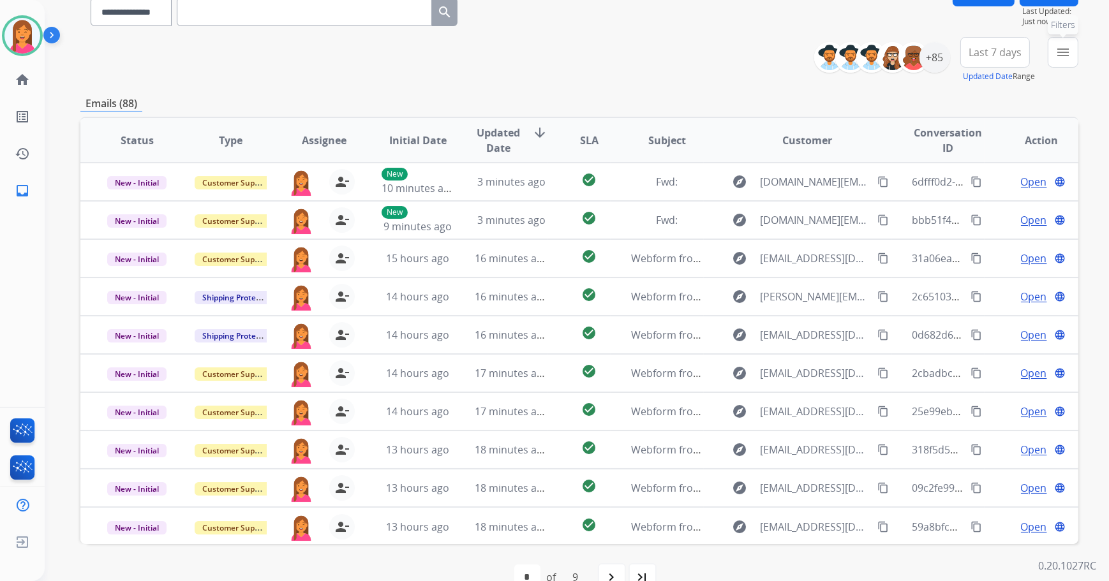
click at [1065, 52] on mat-icon "menu" at bounding box center [1062, 52] width 15 height 15
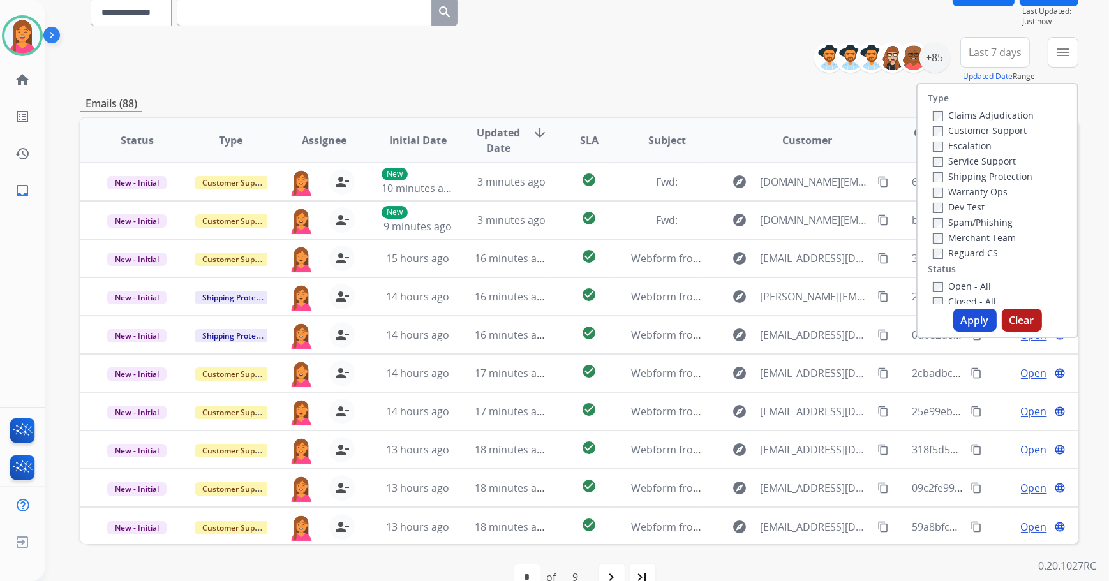
click at [962, 288] on label "Open - All" at bounding box center [962, 286] width 58 height 12
click at [958, 326] on button "Apply" at bounding box center [974, 320] width 43 height 23
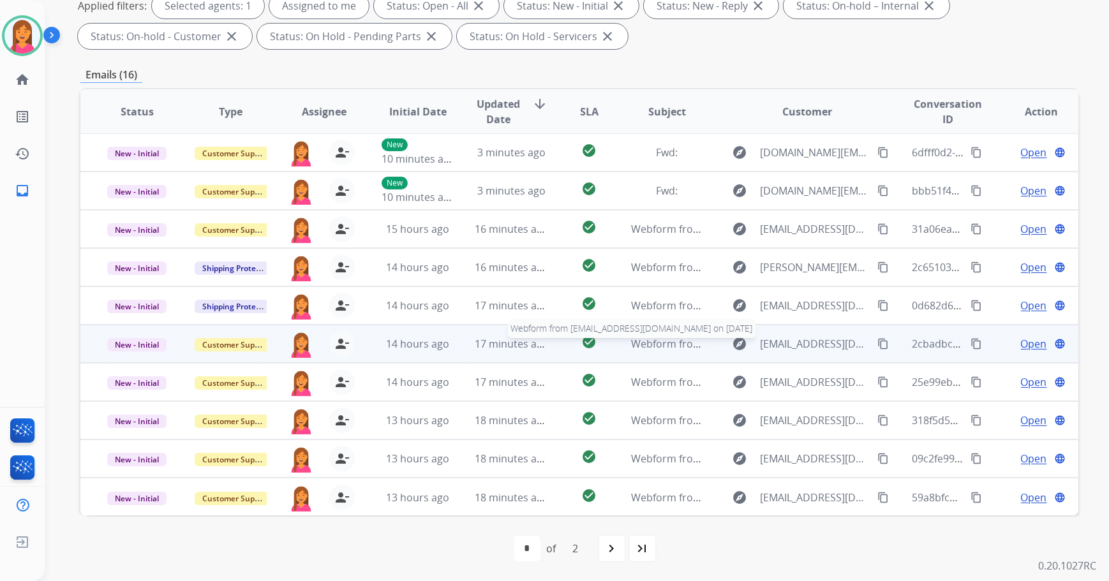
scroll to position [0, 0]
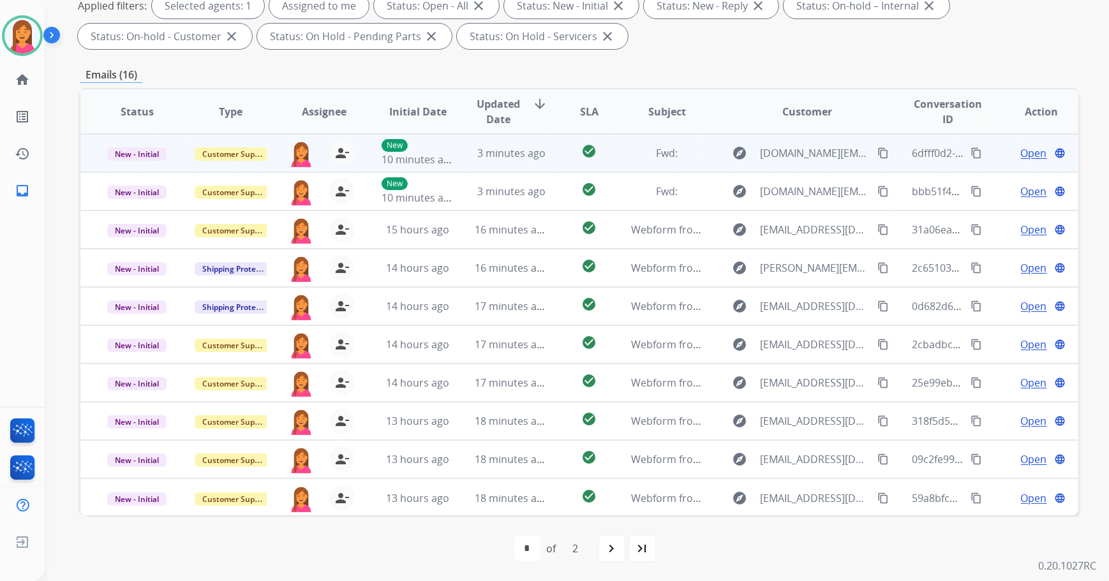
click at [666, 162] on td "Fwd:" at bounding box center [658, 153] width 94 height 38
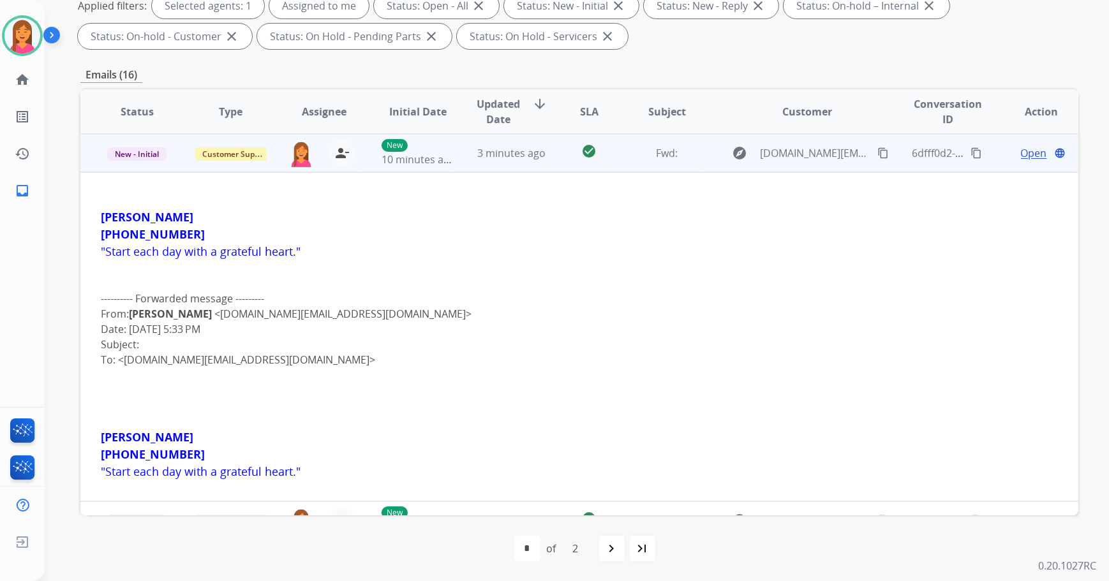
click at [1021, 152] on span "Open" at bounding box center [1034, 152] width 26 height 15
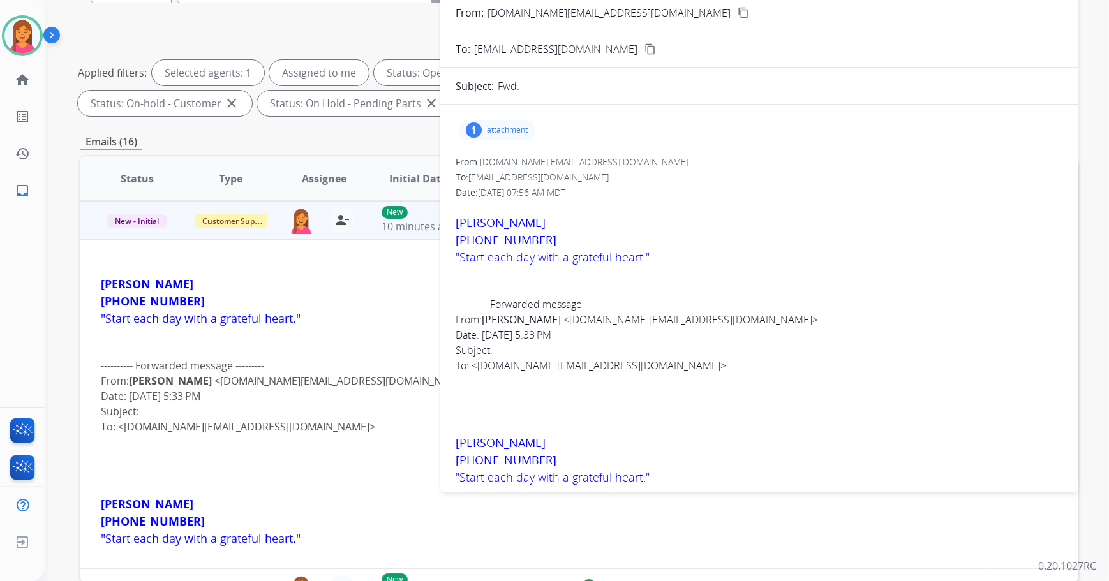
scroll to position [32, 0]
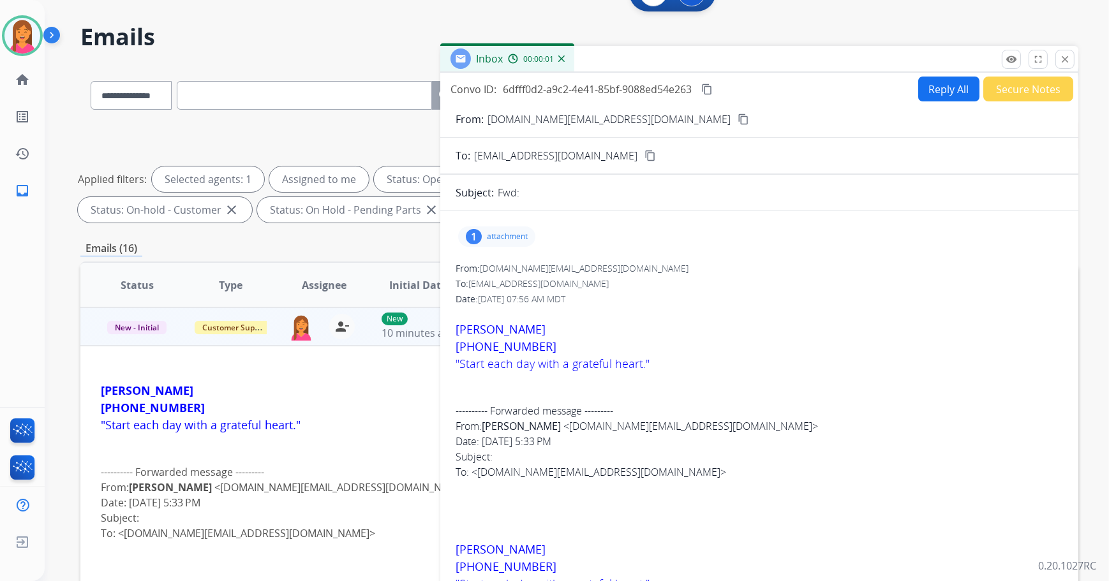
click at [485, 230] on div "1 attachment" at bounding box center [496, 236] width 77 height 20
click at [581, 270] on p "20250816_171336.jpg" at bounding box center [583, 269] width 102 height 15
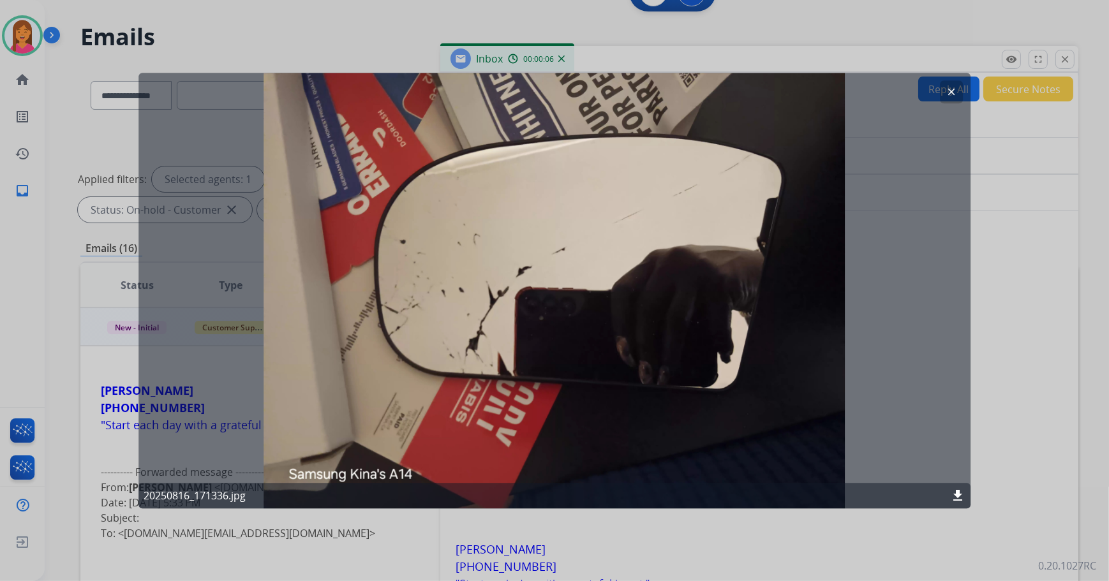
click at [951, 92] on mat-icon "clear" at bounding box center [950, 91] width 11 height 11
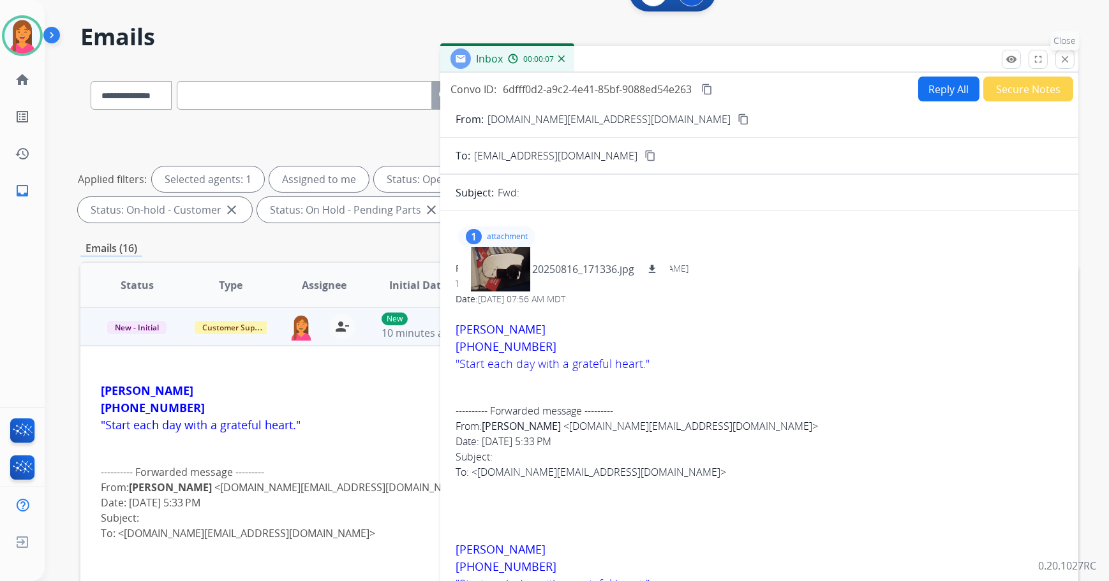
click at [1068, 63] on mat-icon "close" at bounding box center [1064, 59] width 11 height 11
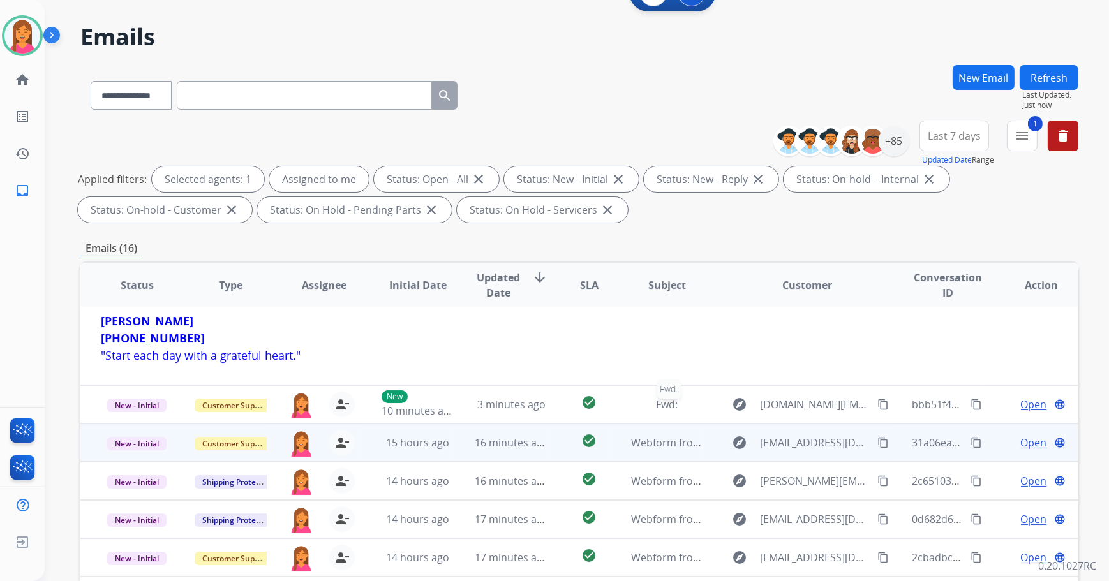
click at [676, 401] on div "Fwd:" at bounding box center [667, 404] width 73 height 15
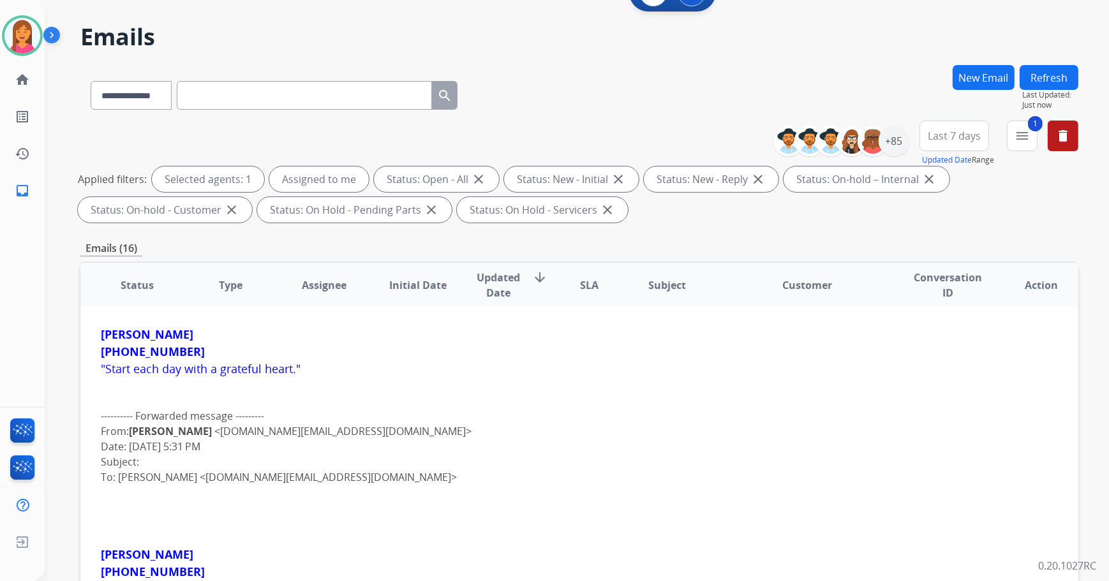
scroll to position [38, 0]
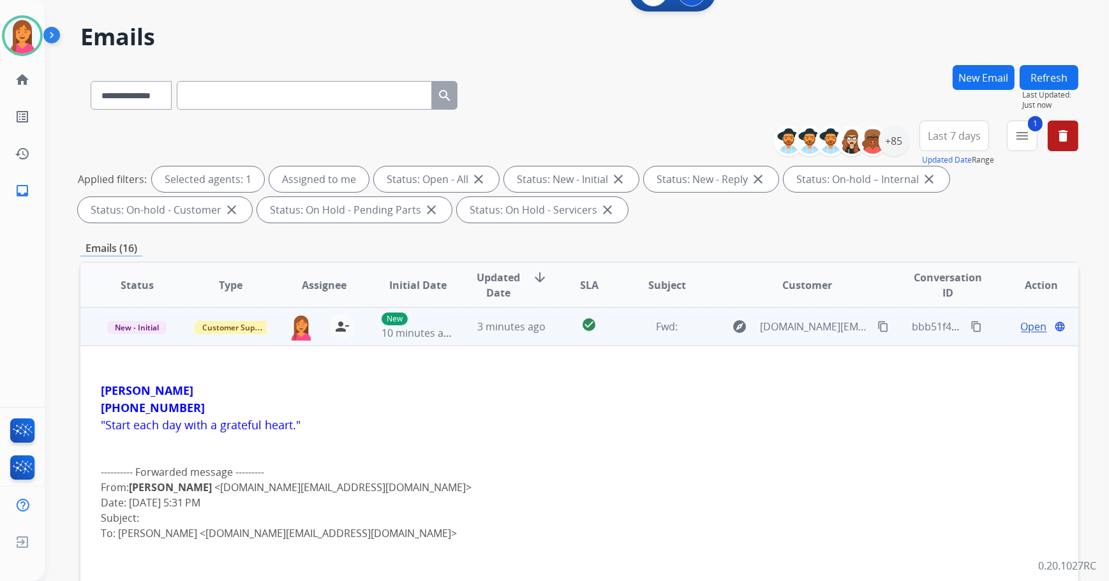
click at [1021, 327] on span "Open" at bounding box center [1034, 326] width 26 height 15
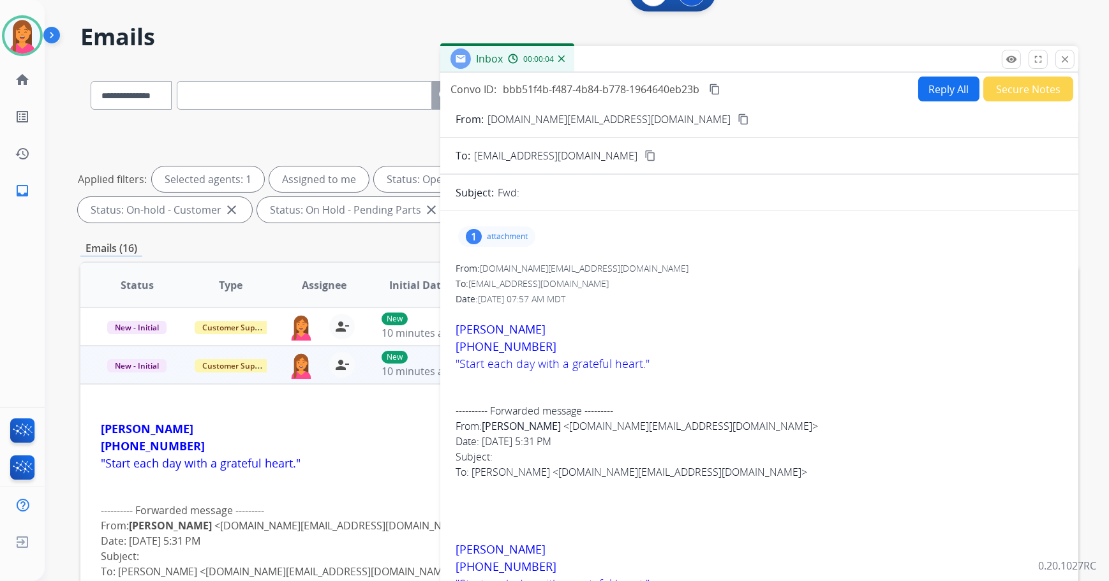
scroll to position [0, 0]
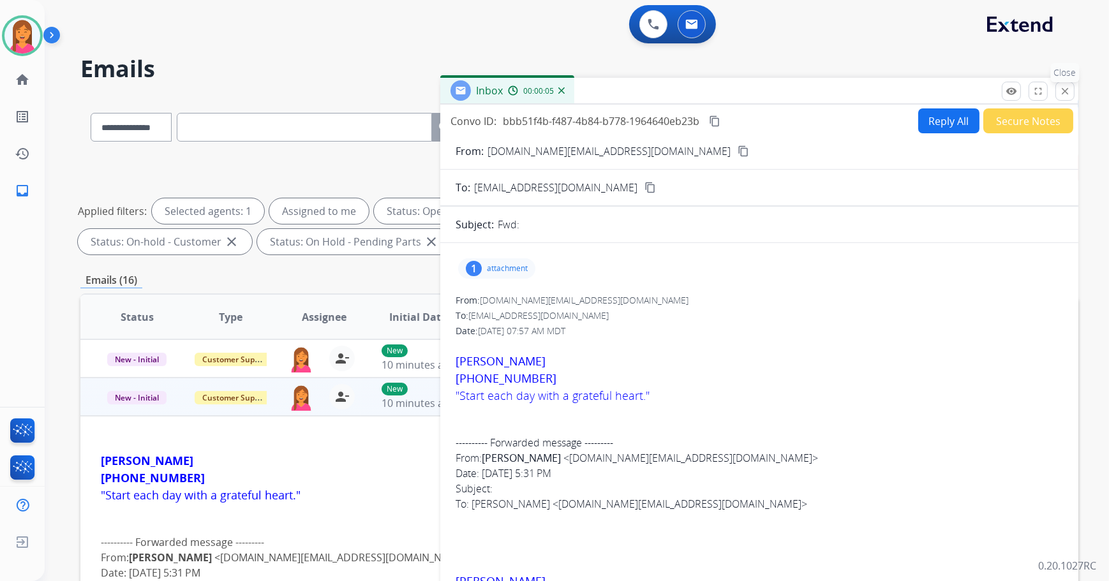
click at [1059, 94] on mat-icon "close" at bounding box center [1064, 90] width 11 height 11
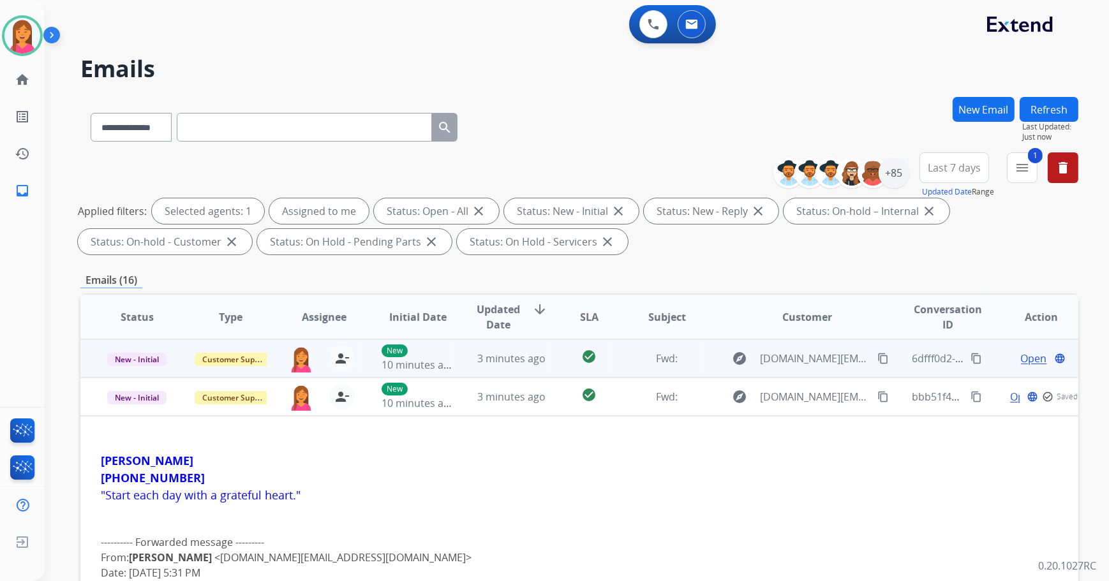
click at [557, 364] on td "check_circle" at bounding box center [579, 358] width 63 height 38
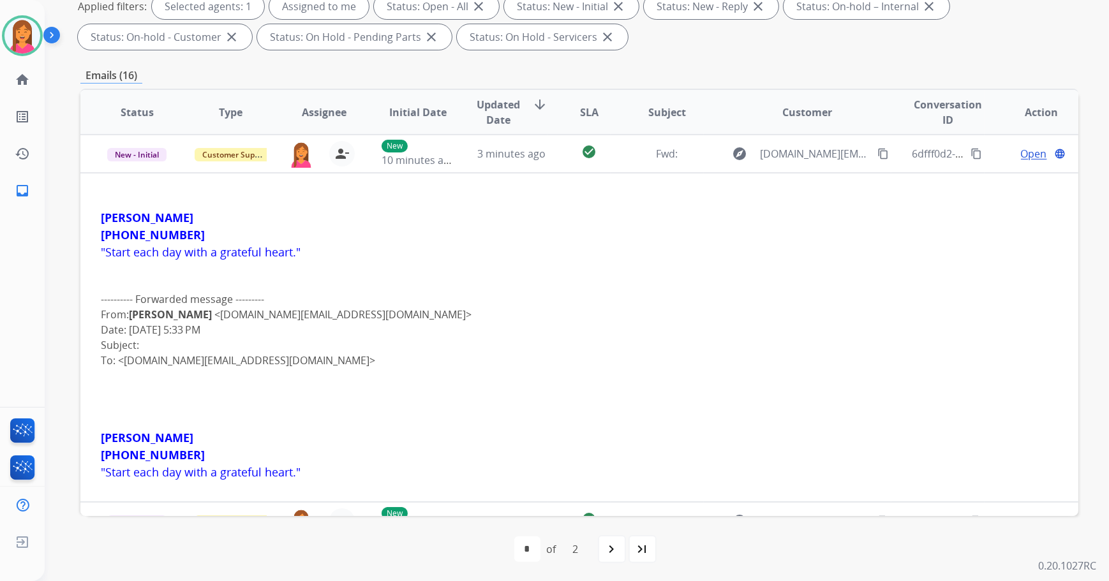
scroll to position [205, 0]
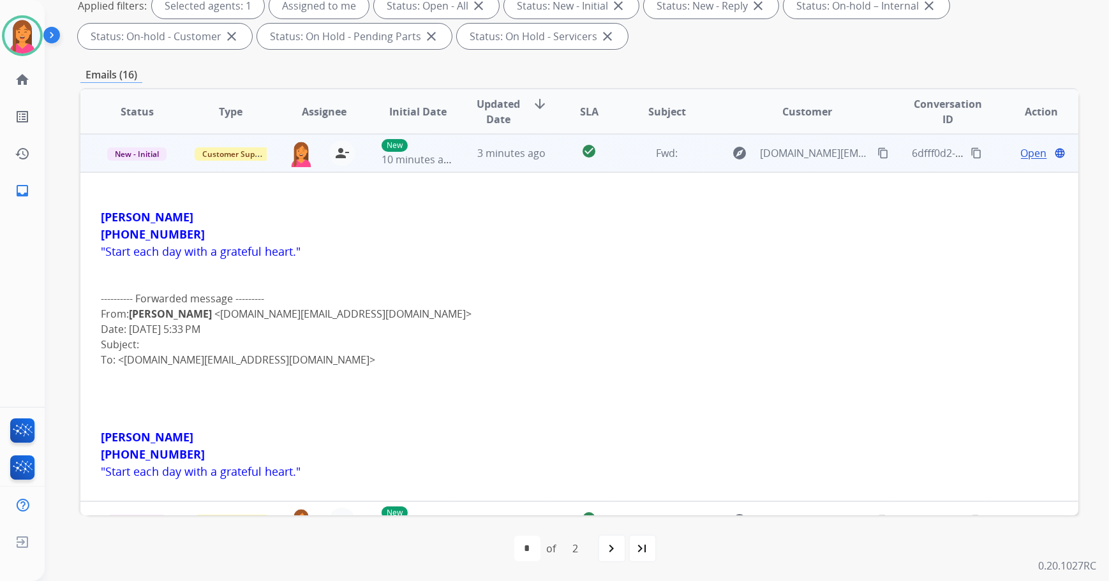
click at [1021, 152] on span "Open" at bounding box center [1034, 152] width 26 height 15
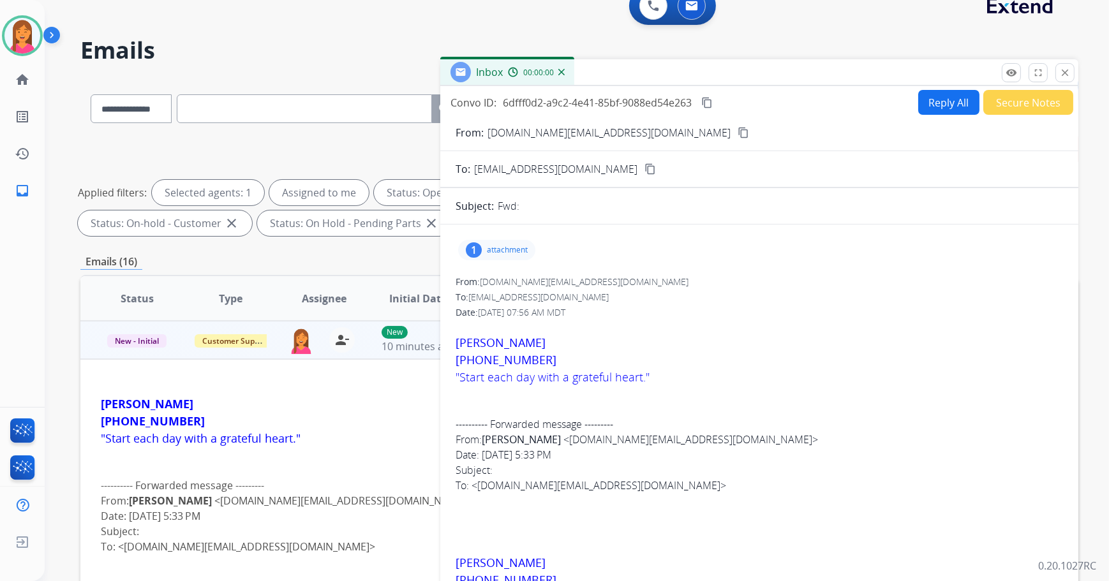
scroll to position [0, 0]
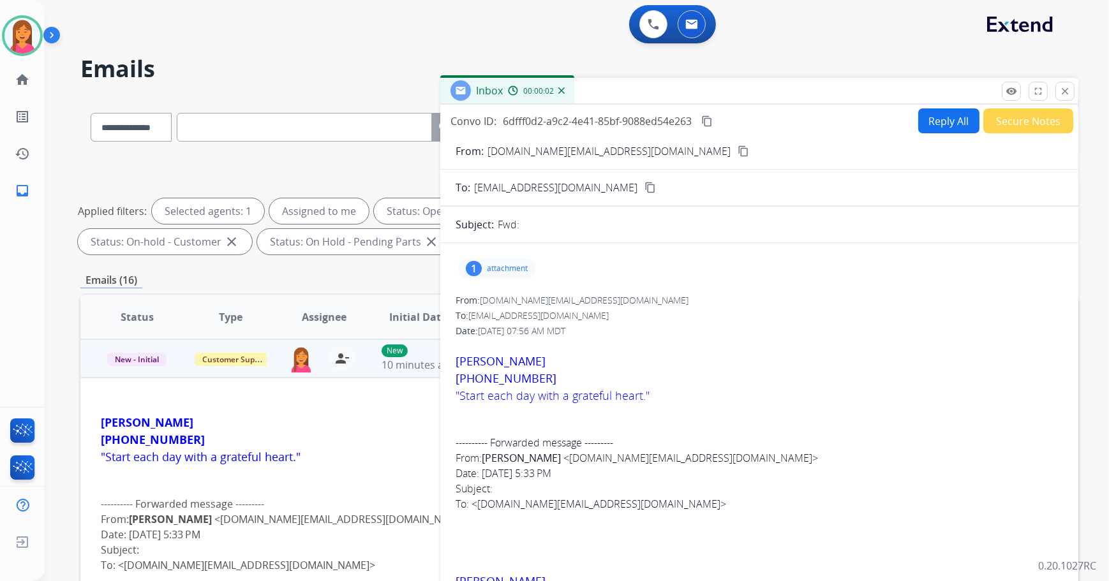
click at [478, 271] on div "1" at bounding box center [474, 268] width 16 height 15
click at [555, 296] on p "20250816_171336.jpg" at bounding box center [583, 300] width 102 height 15
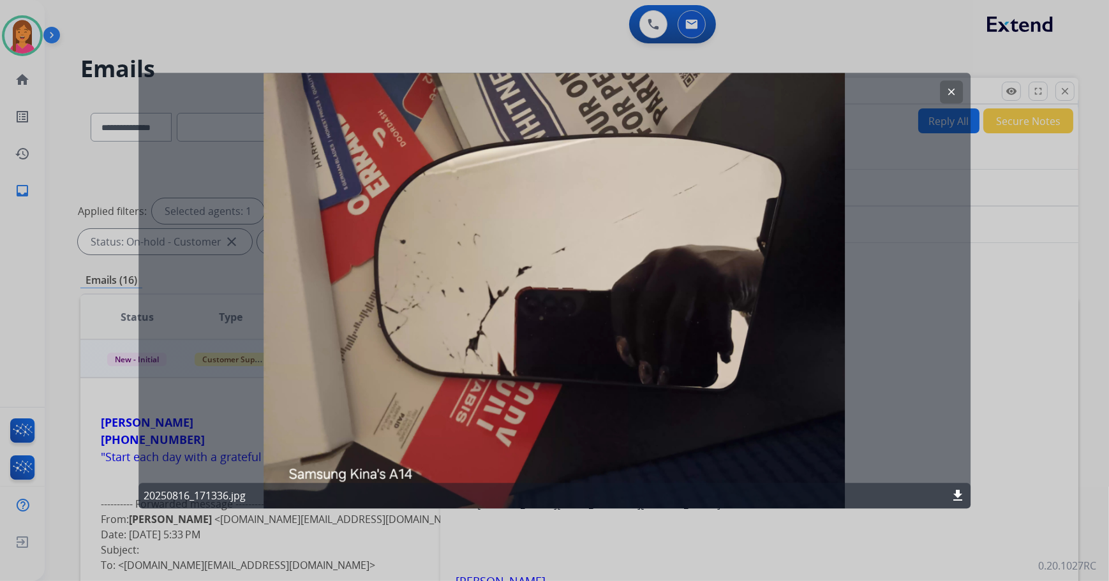
click at [958, 494] on mat-icon "download" at bounding box center [957, 495] width 15 height 15
click at [1010, 253] on div at bounding box center [554, 290] width 1109 height 581
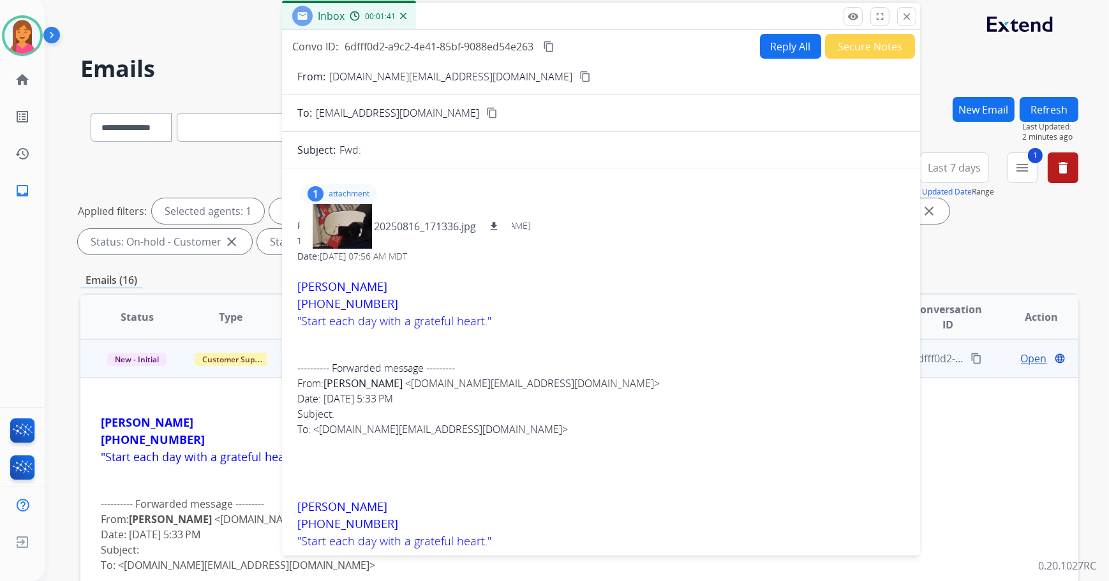
drag, startPoint x: 860, startPoint y: 87, endPoint x: 702, endPoint y: 12, distance: 174.9
click at [702, 12] on div "Inbox 00:01:41" at bounding box center [601, 16] width 638 height 27
click at [797, 44] on button "Reply All" at bounding box center [790, 46] width 61 height 25
select select "**********"
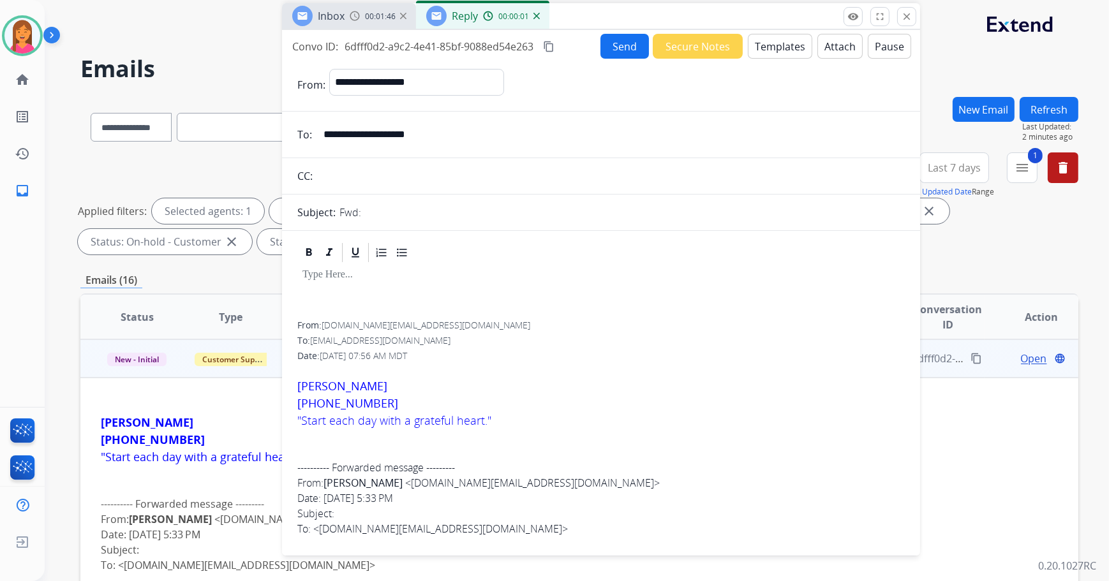
click at [788, 41] on button "Templates" at bounding box center [780, 46] width 64 height 25
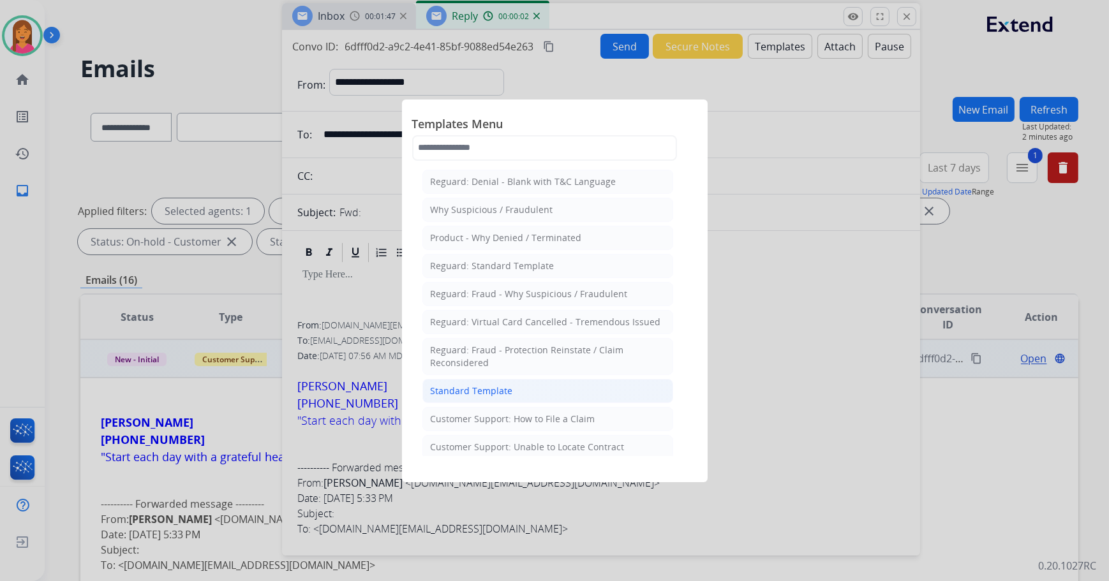
click at [502, 389] on div "Standard Template" at bounding box center [472, 391] width 82 height 13
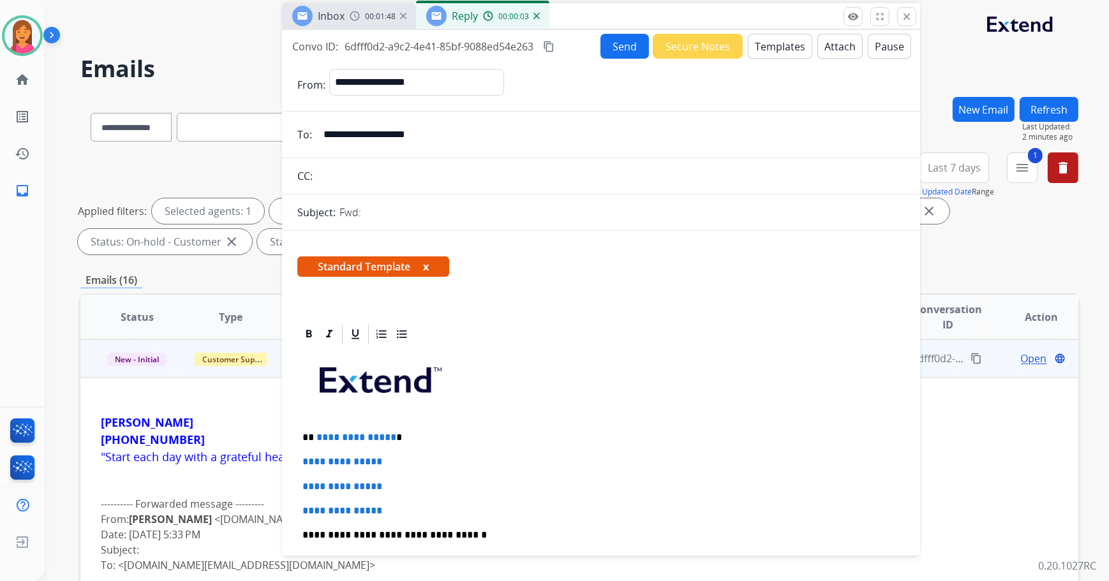
click at [428, 268] on button "x" at bounding box center [426, 266] width 6 height 15
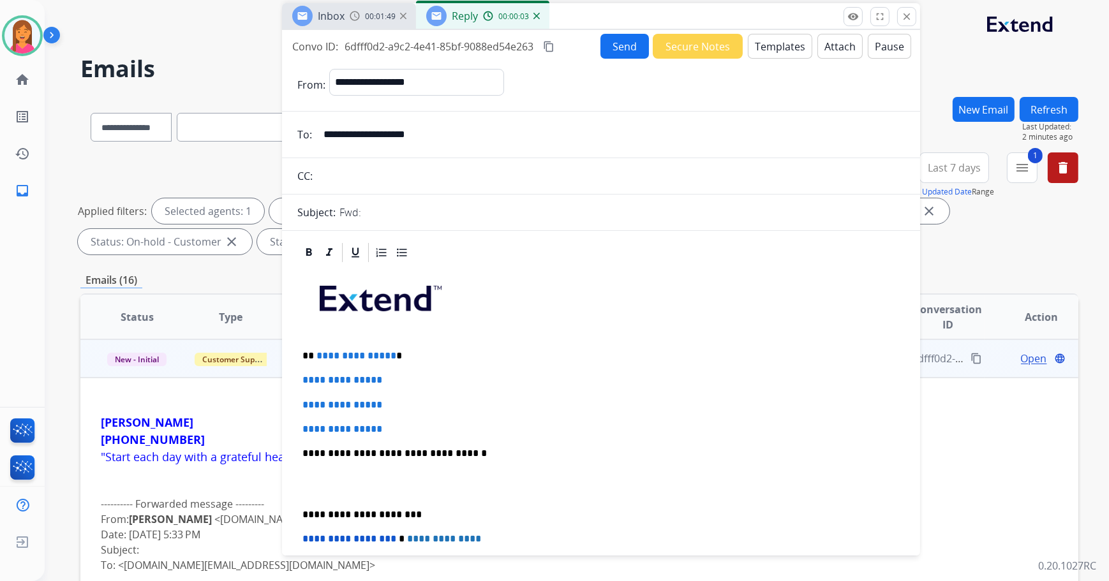
click at [422, 351] on p "**********" at bounding box center [596, 355] width 588 height 11
drag, startPoint x: 406, startPoint y: 426, endPoint x: 302, endPoint y: 380, distance: 113.4
click at [302, 380] on div "**********" at bounding box center [600, 483] width 607 height 439
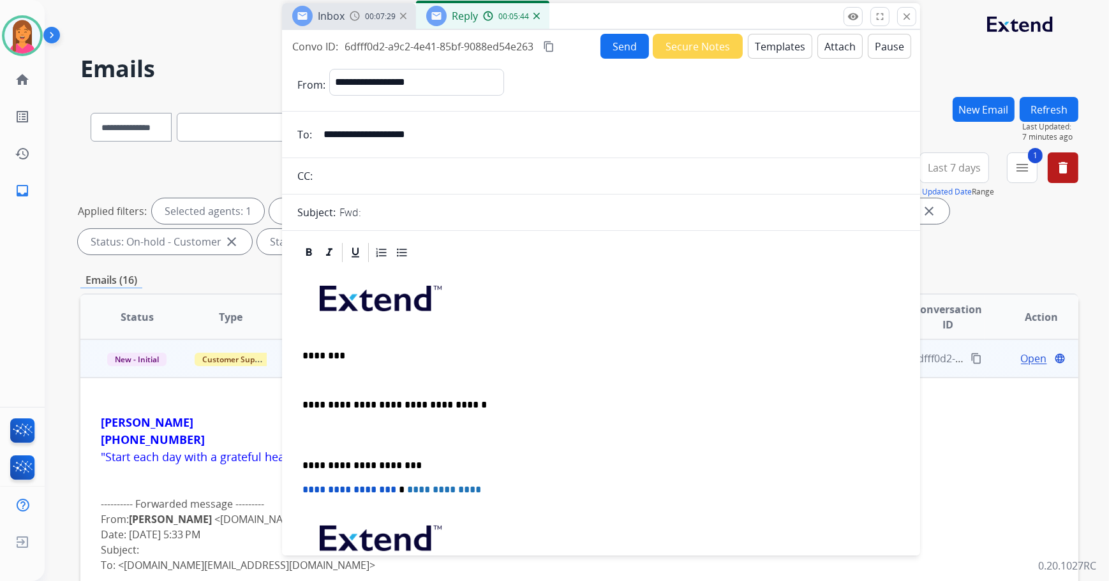
click at [307, 383] on p at bounding box center [600, 379] width 597 height 11
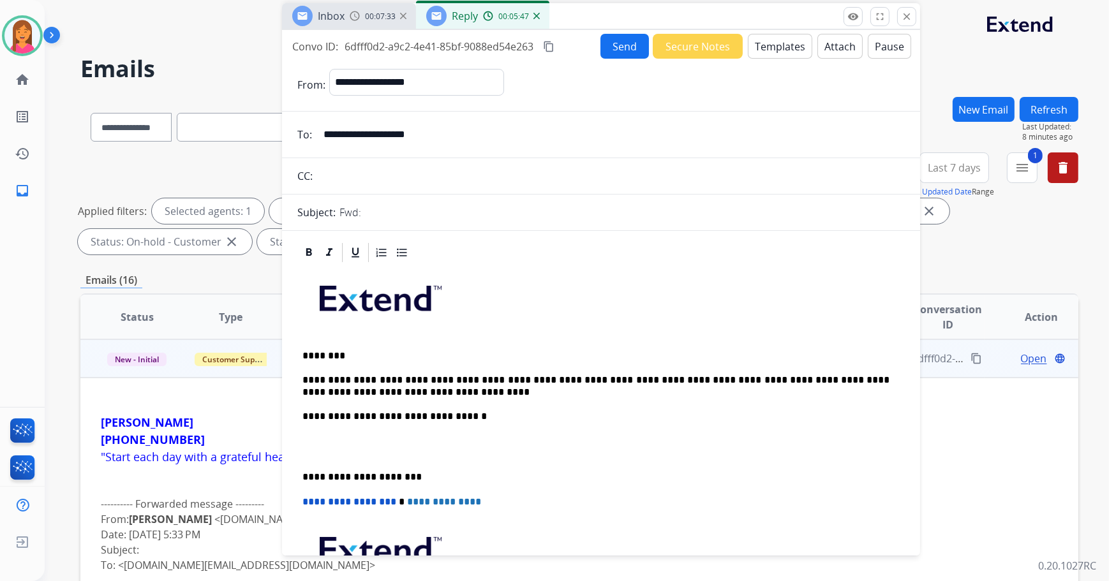
click at [446, 377] on p "**********" at bounding box center [596, 386] width 588 height 24
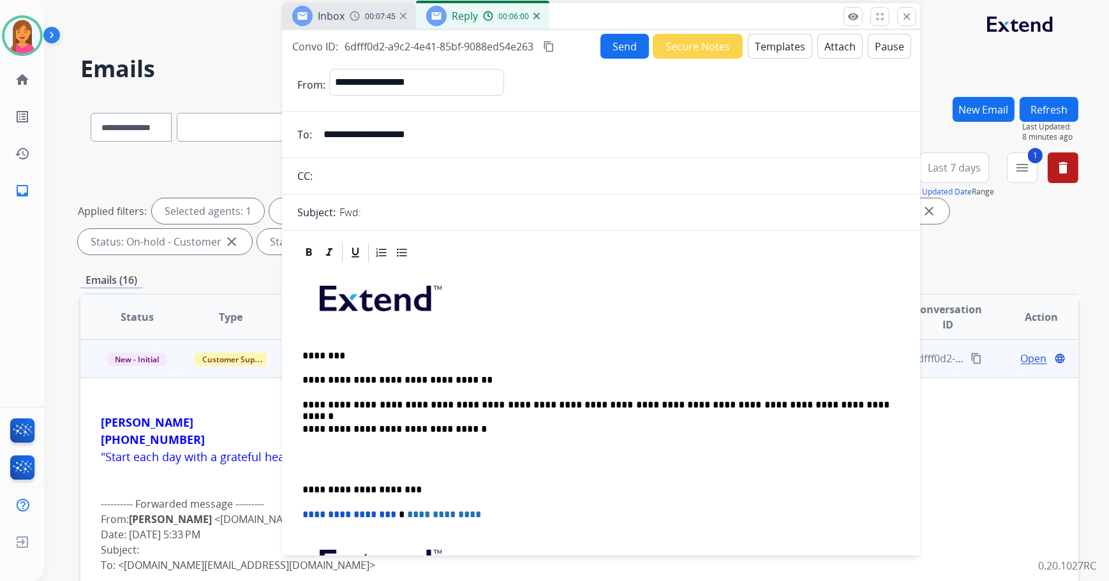
click at [299, 488] on div "**********" at bounding box center [600, 471] width 607 height 415
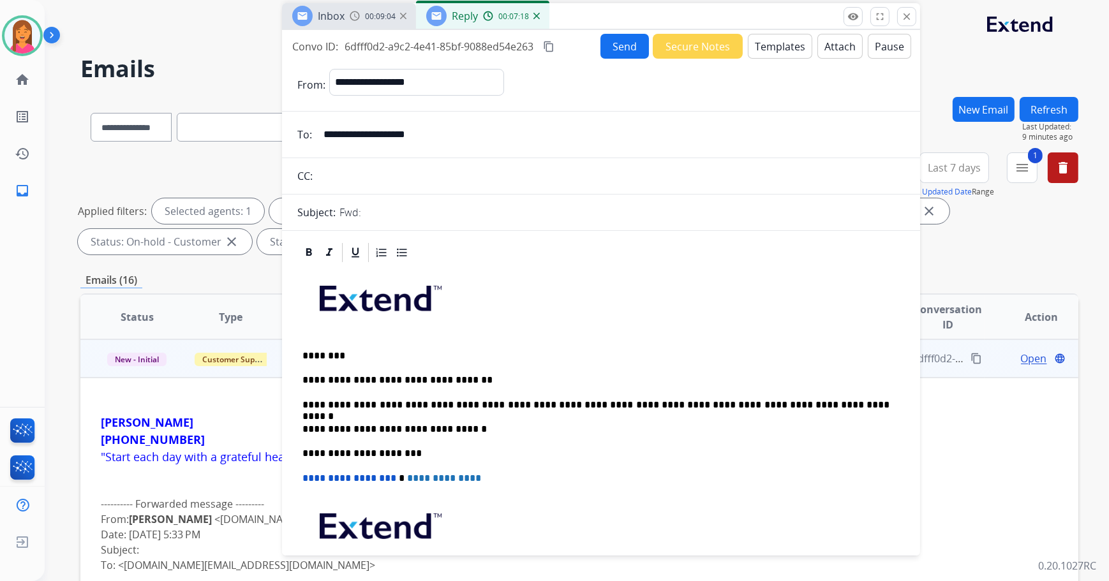
click at [621, 54] on button "Send" at bounding box center [624, 46] width 48 height 25
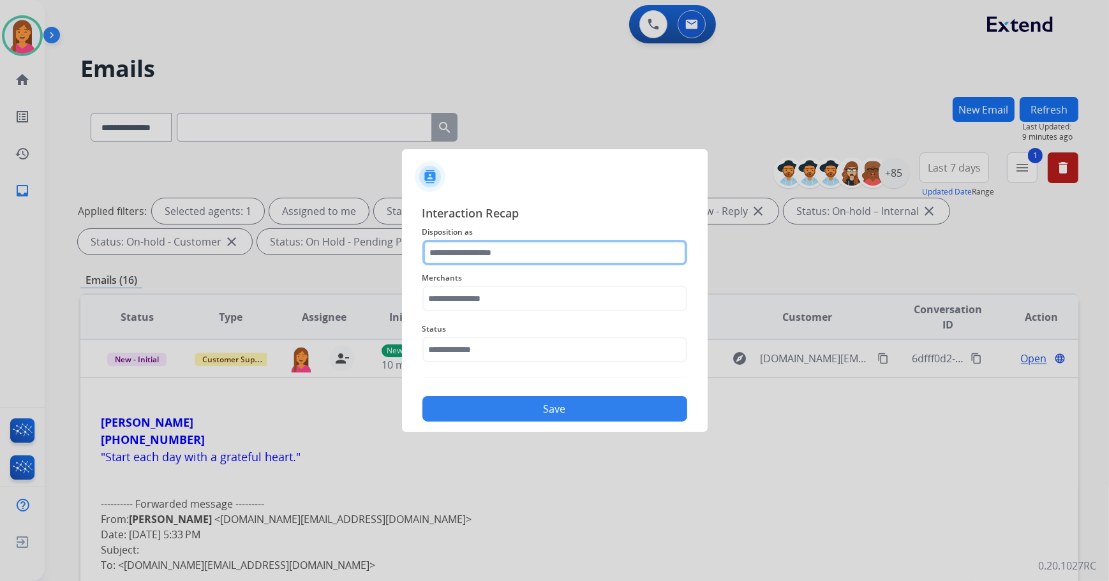
click at [485, 247] on input "text" at bounding box center [554, 253] width 265 height 26
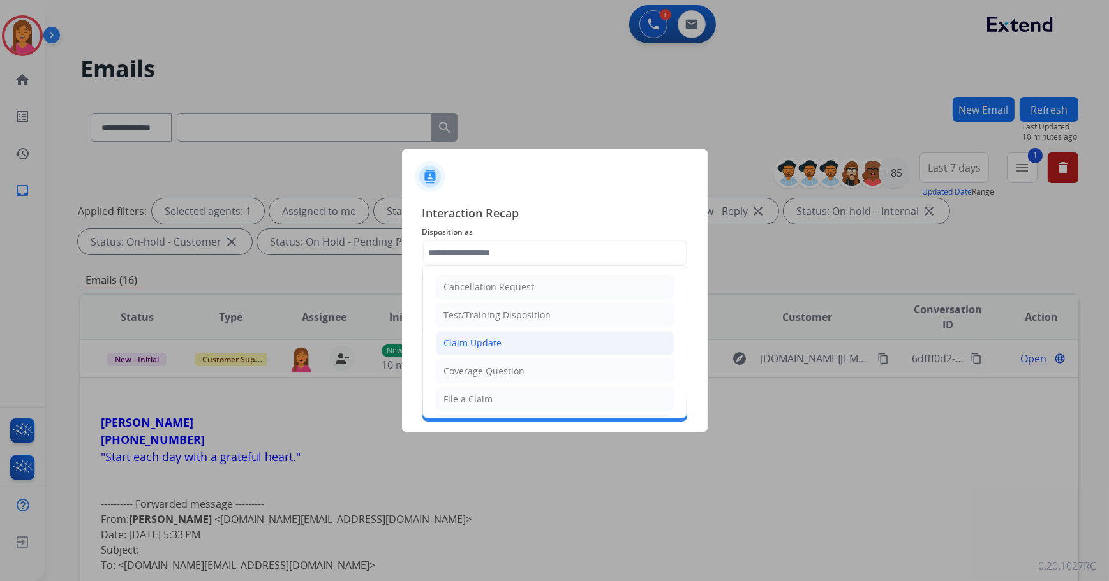
click at [493, 339] on div "Claim Update" at bounding box center [473, 343] width 58 height 13
type input "**********"
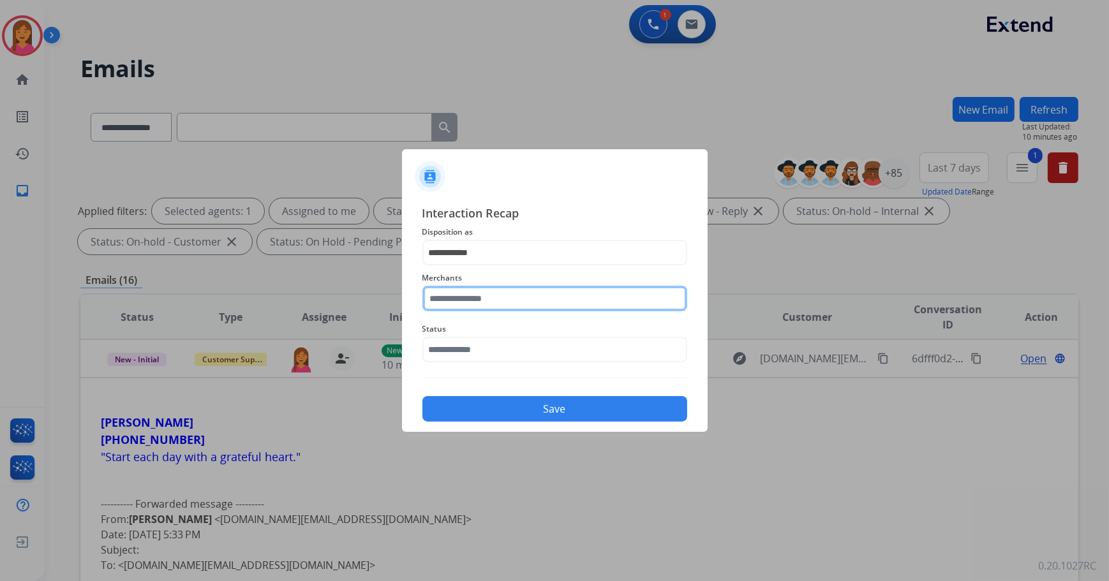
click at [476, 304] on input "text" at bounding box center [554, 299] width 265 height 26
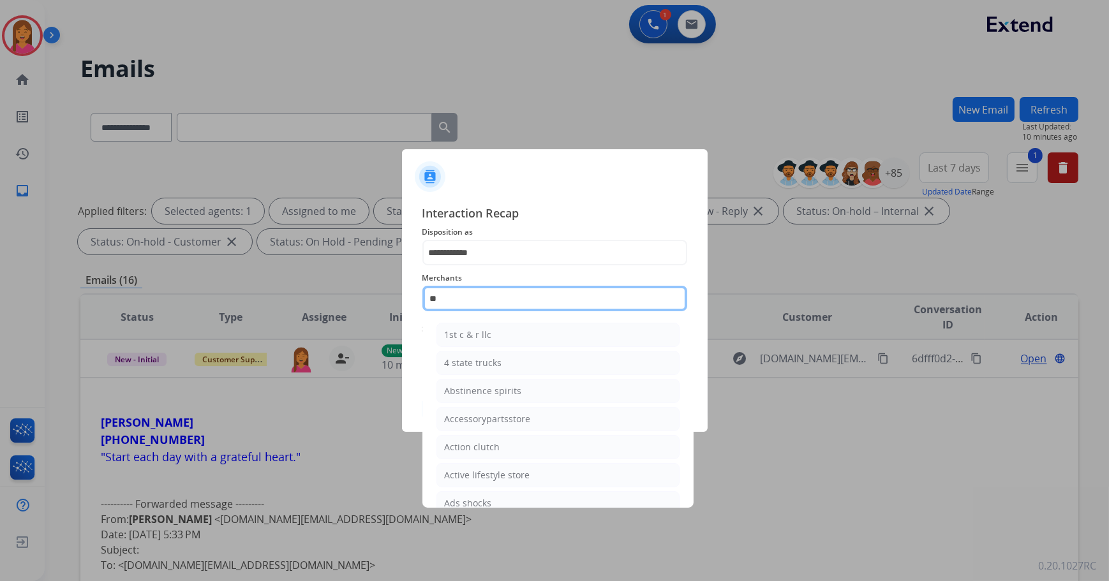
type input "***"
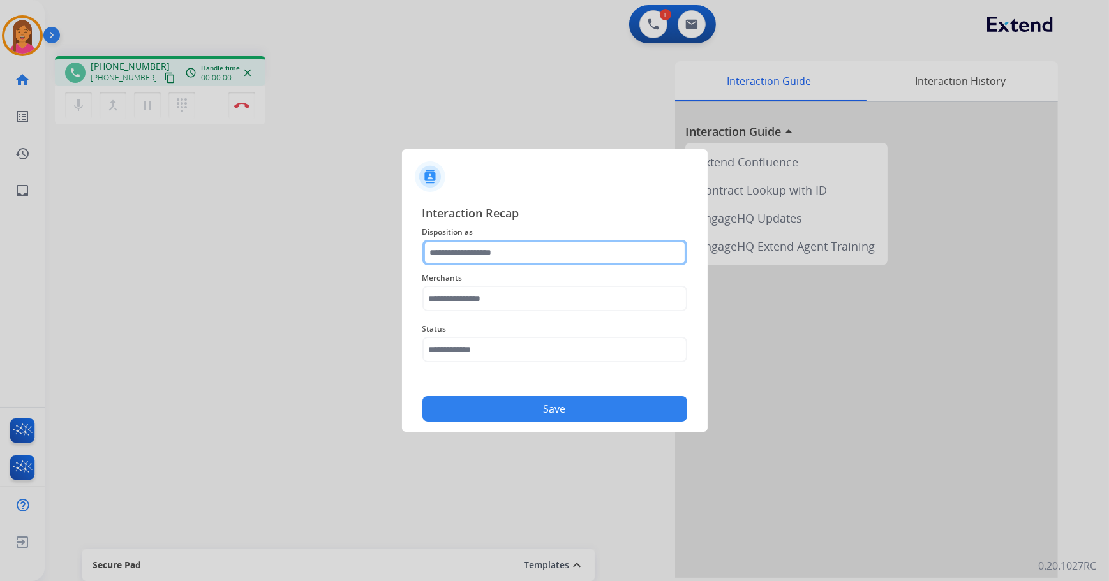
click at [503, 249] on input "text" at bounding box center [554, 253] width 265 height 26
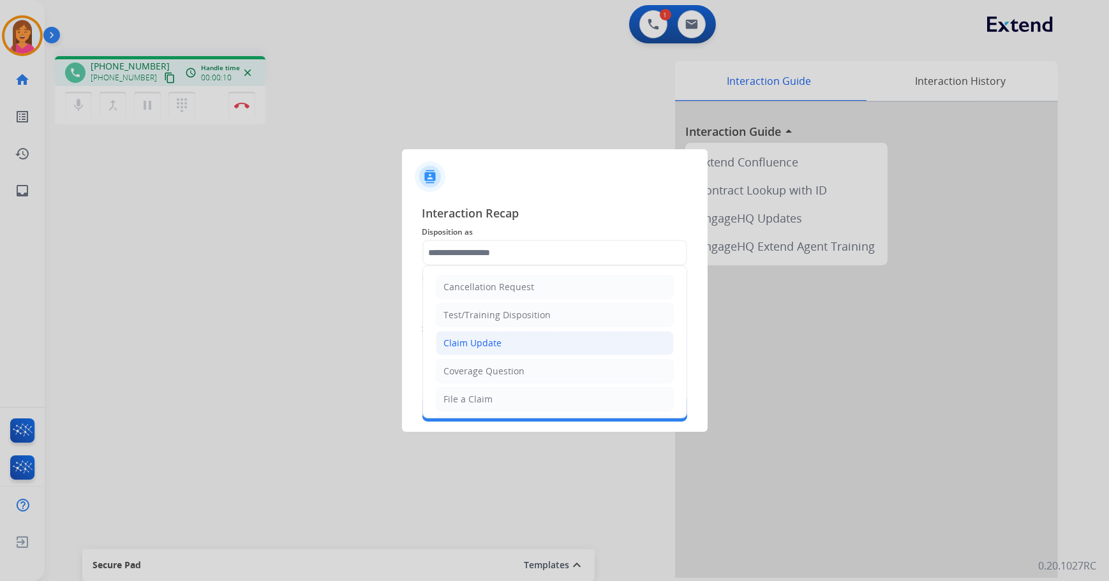
click at [486, 347] on div "Claim Update" at bounding box center [473, 343] width 58 height 13
type input "**********"
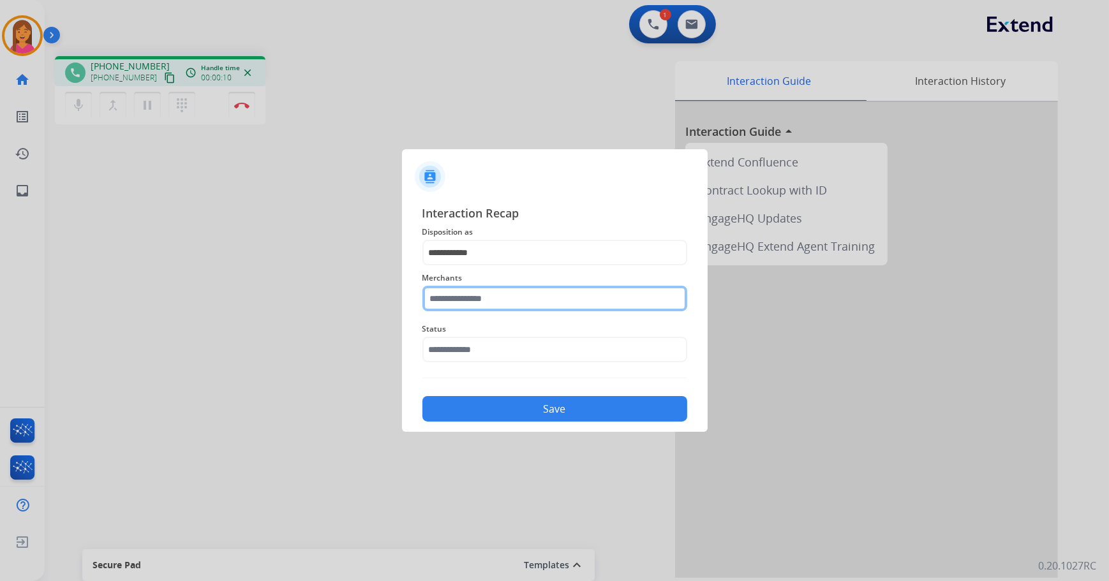
click at [478, 290] on input "text" at bounding box center [554, 299] width 265 height 26
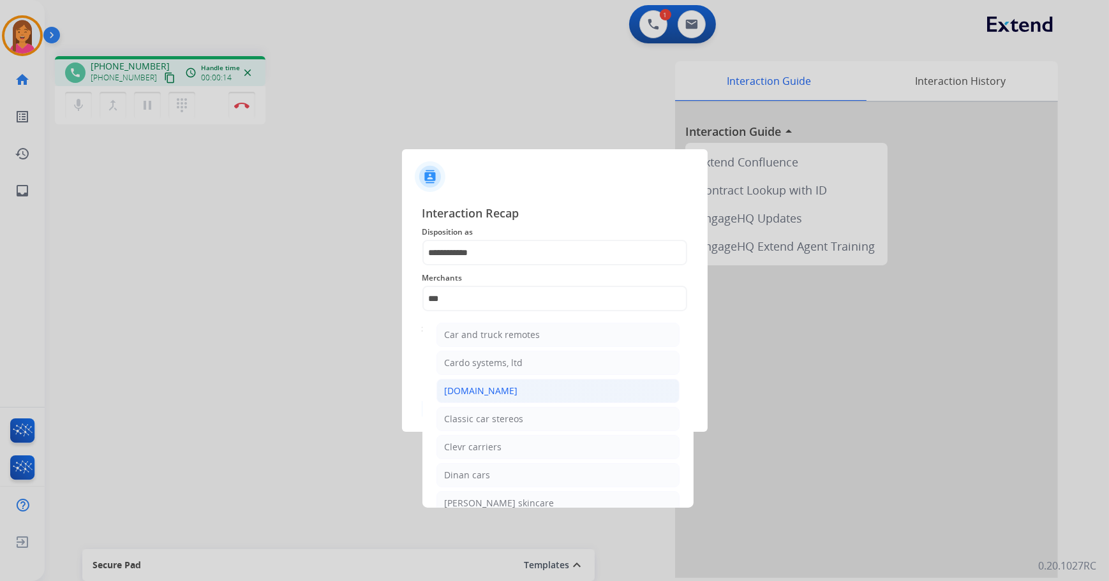
click at [491, 389] on div "[DOMAIN_NAME]" at bounding box center [481, 391] width 73 height 13
type input "**********"
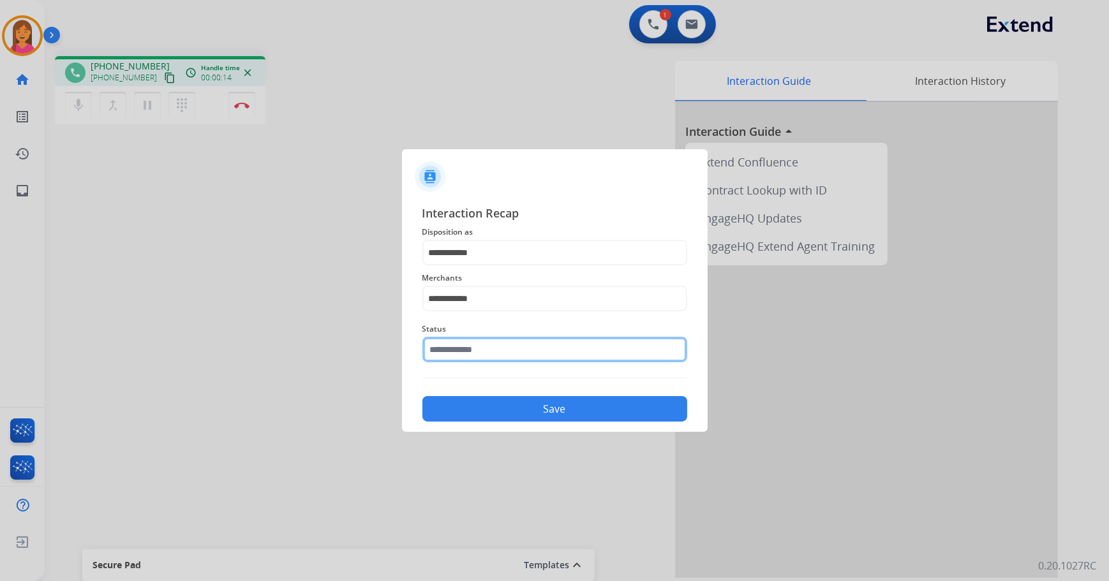
click at [482, 355] on input "text" at bounding box center [554, 350] width 265 height 26
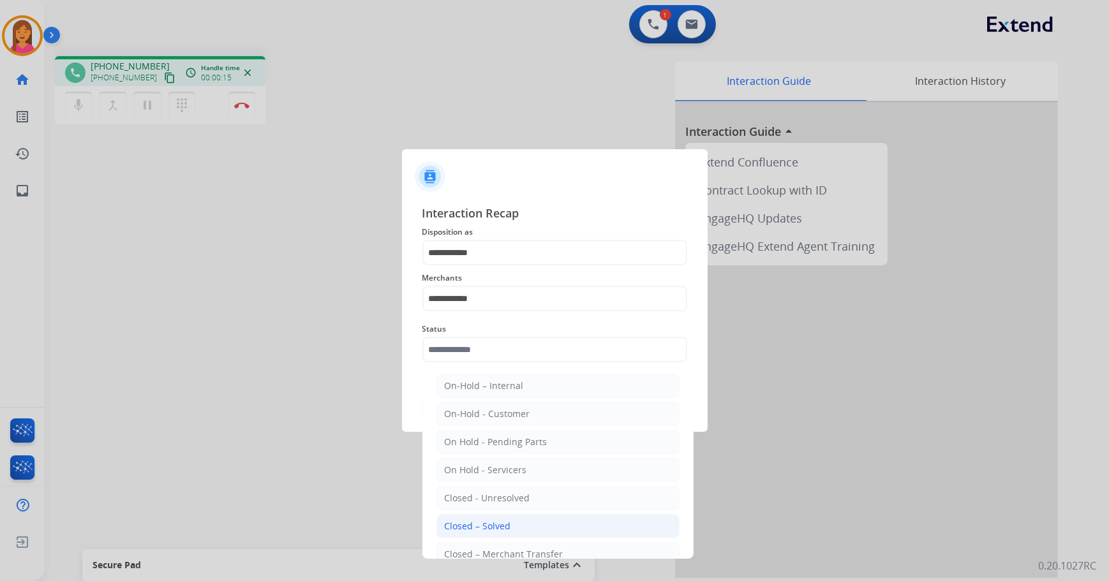
click at [498, 522] on div "Closed – Solved" at bounding box center [478, 526] width 66 height 13
type input "**********"
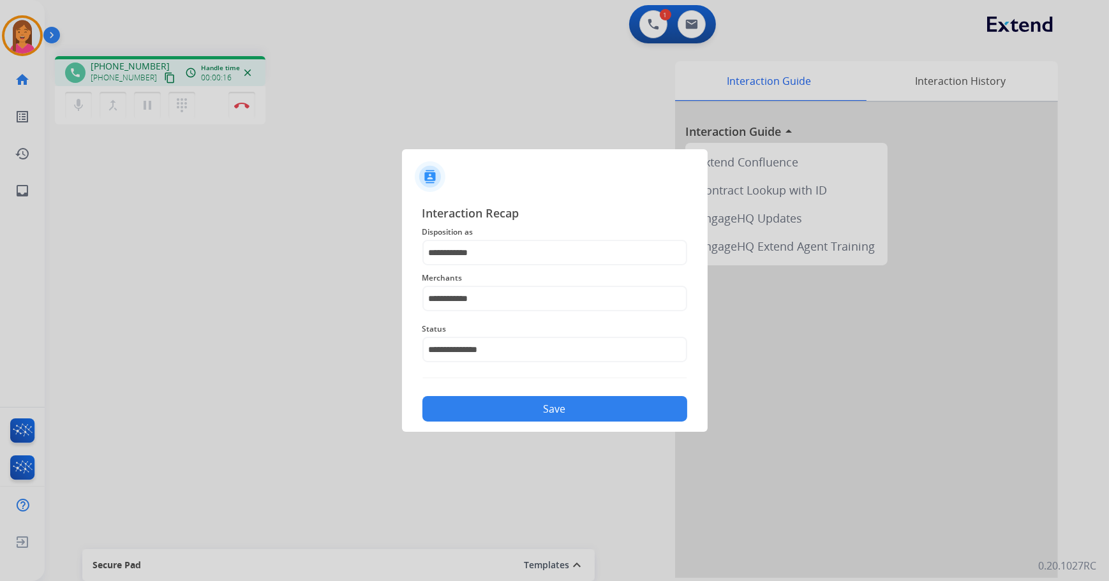
click at [498, 408] on button "Save" at bounding box center [554, 409] width 265 height 26
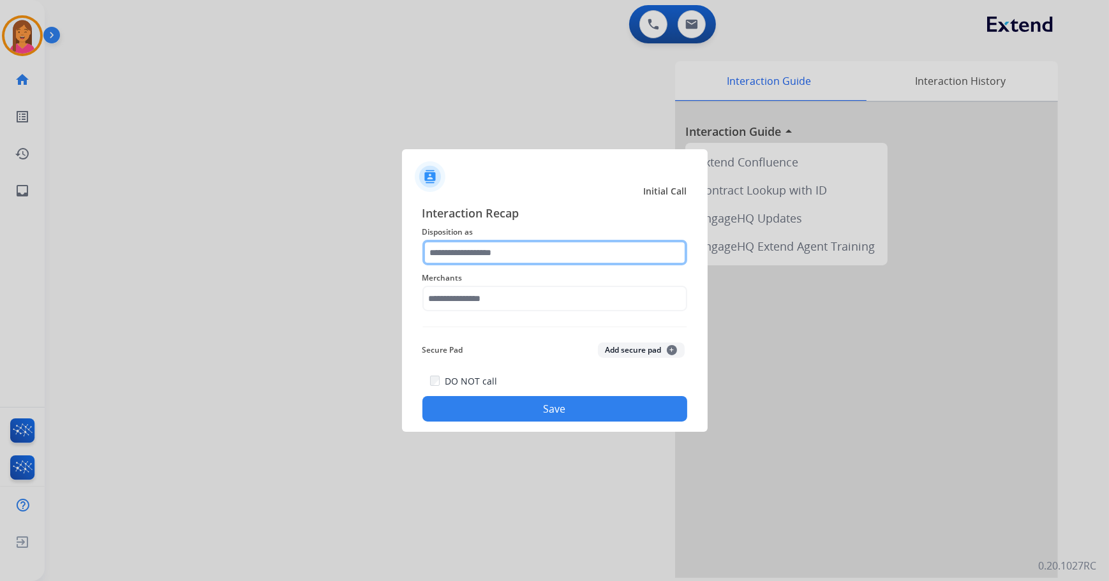
click at [582, 262] on input "text" at bounding box center [554, 253] width 265 height 26
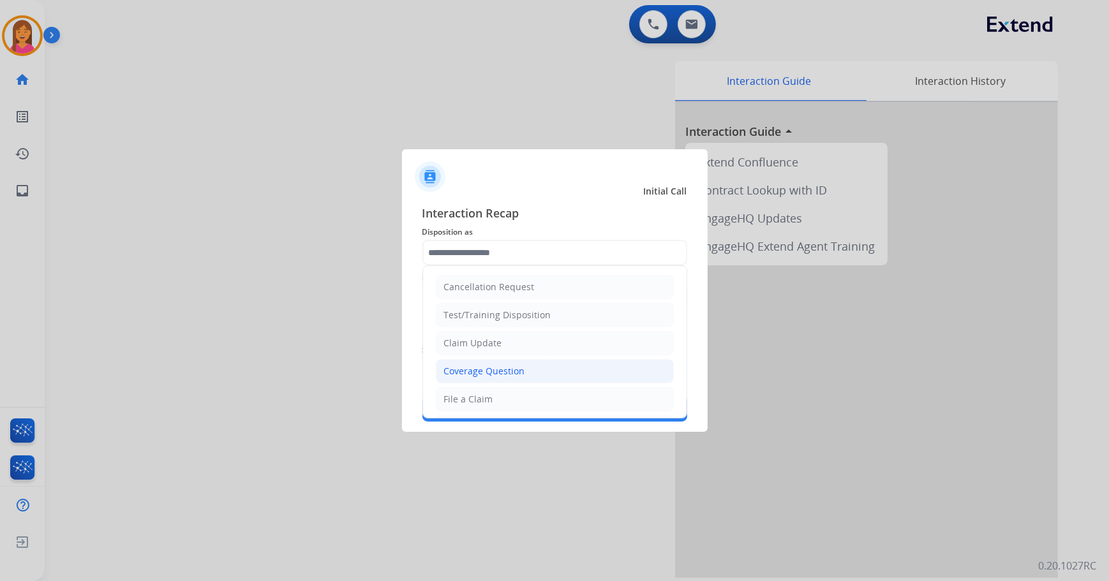
click at [504, 378] on li "Coverage Question" at bounding box center [555, 371] width 238 height 24
type input "**********"
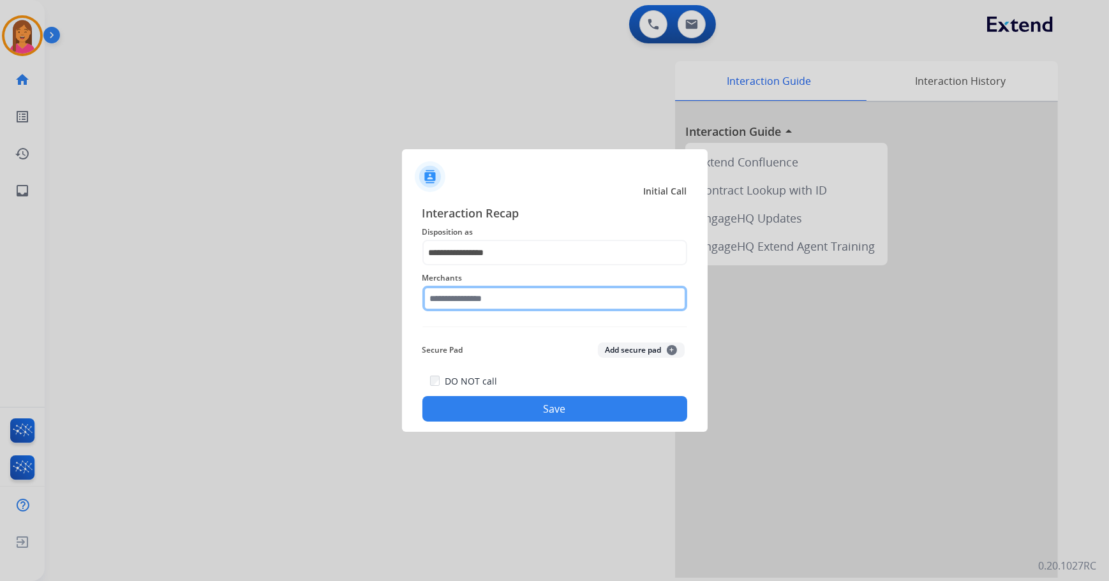
click at [493, 297] on input "text" at bounding box center [554, 299] width 265 height 26
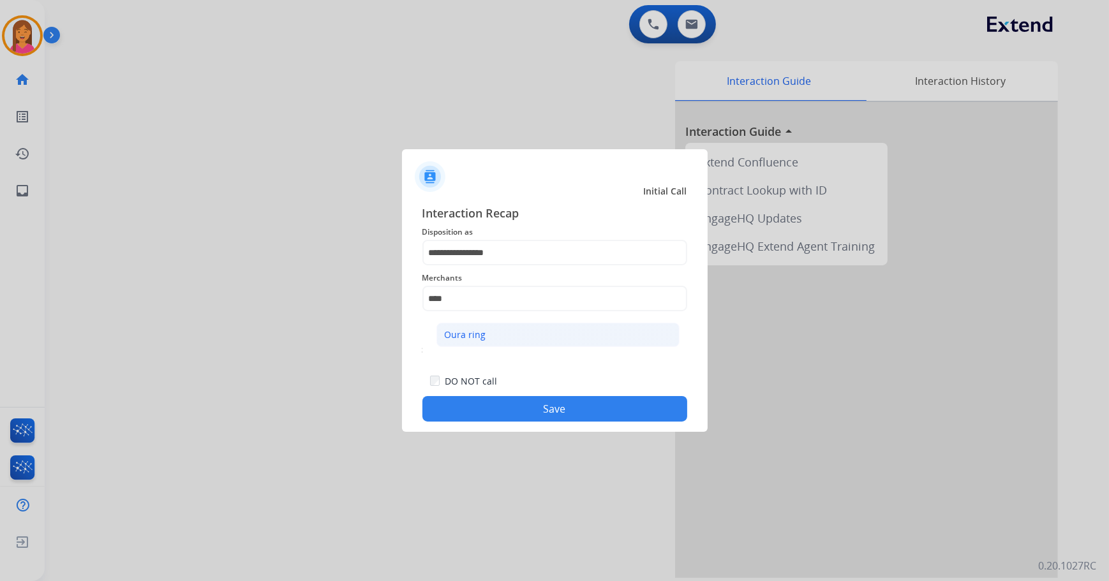
click at [494, 332] on li "Oura ring" at bounding box center [557, 335] width 243 height 24
type input "*********"
click at [498, 413] on button "Save" at bounding box center [554, 409] width 265 height 26
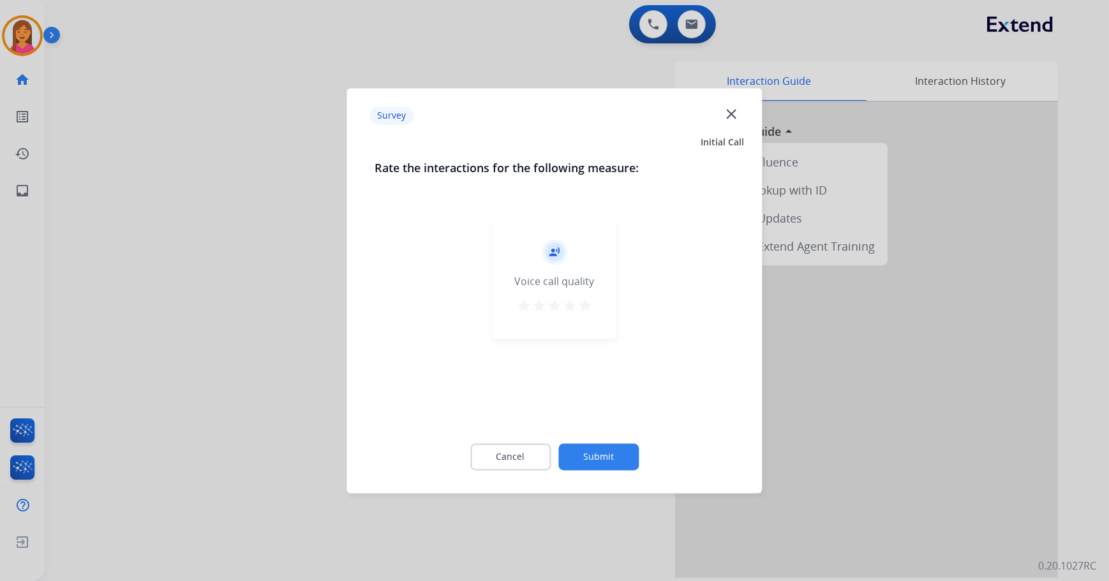
click at [586, 305] on mat-icon "star" at bounding box center [584, 305] width 15 height 15
click at [619, 446] on button "Submit" at bounding box center [598, 456] width 80 height 27
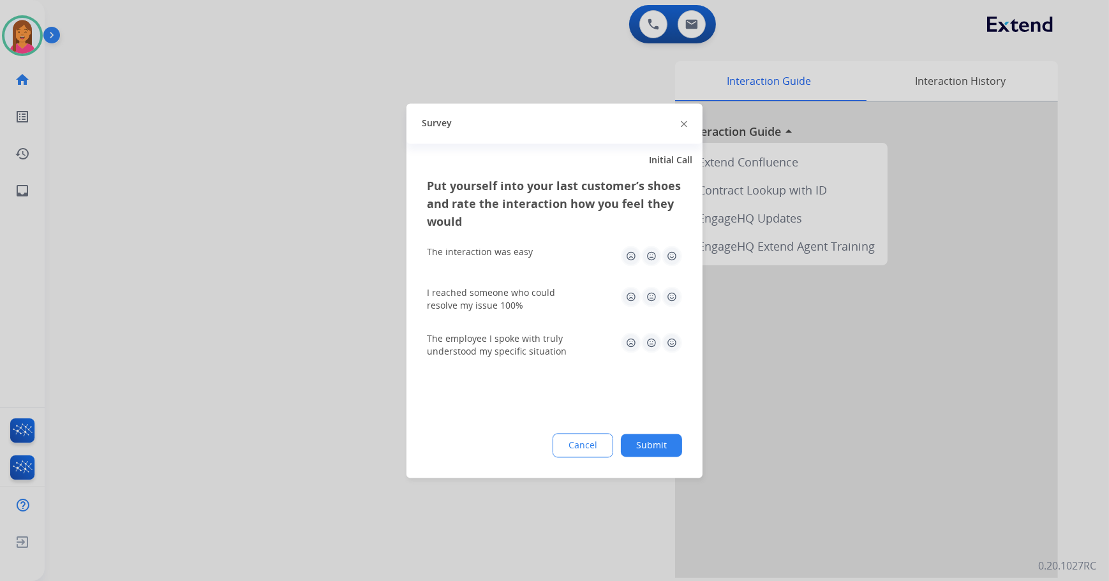
click at [670, 249] on img at bounding box center [672, 256] width 20 height 20
click at [676, 293] on img at bounding box center [672, 296] width 20 height 20
click at [670, 346] on img at bounding box center [672, 342] width 20 height 20
click at [668, 444] on button "Submit" at bounding box center [651, 445] width 61 height 23
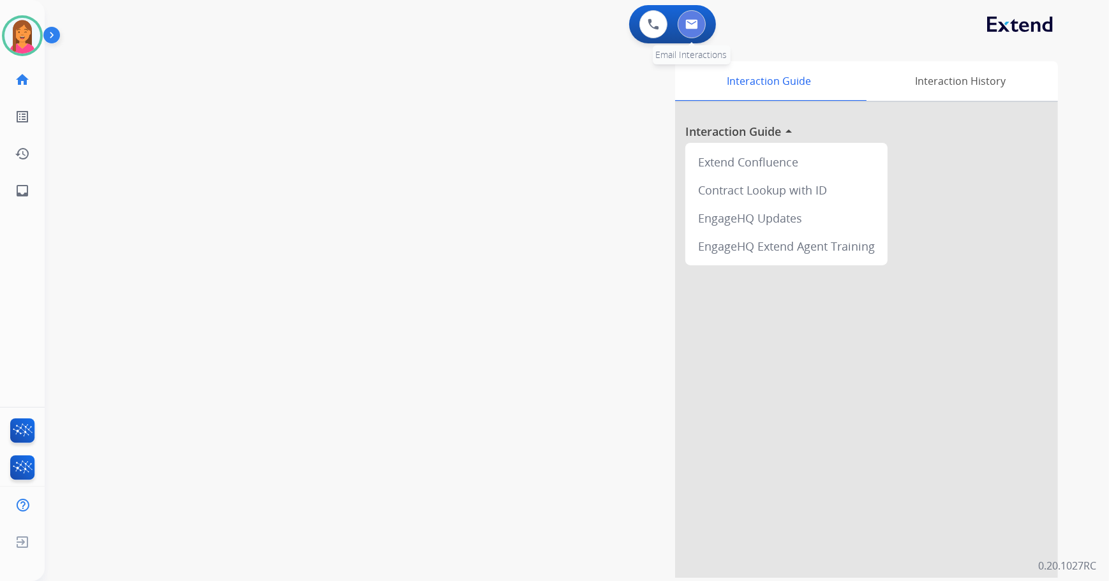
click at [695, 24] on img at bounding box center [691, 24] width 13 height 10
select select "**********"
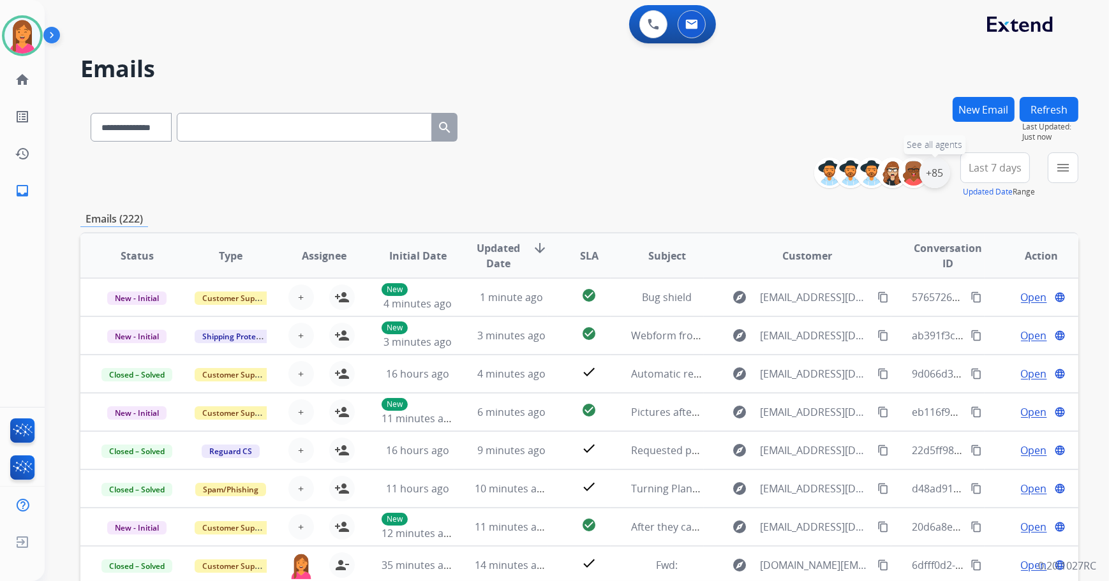
click at [938, 182] on div "+85" at bounding box center [934, 173] width 31 height 31
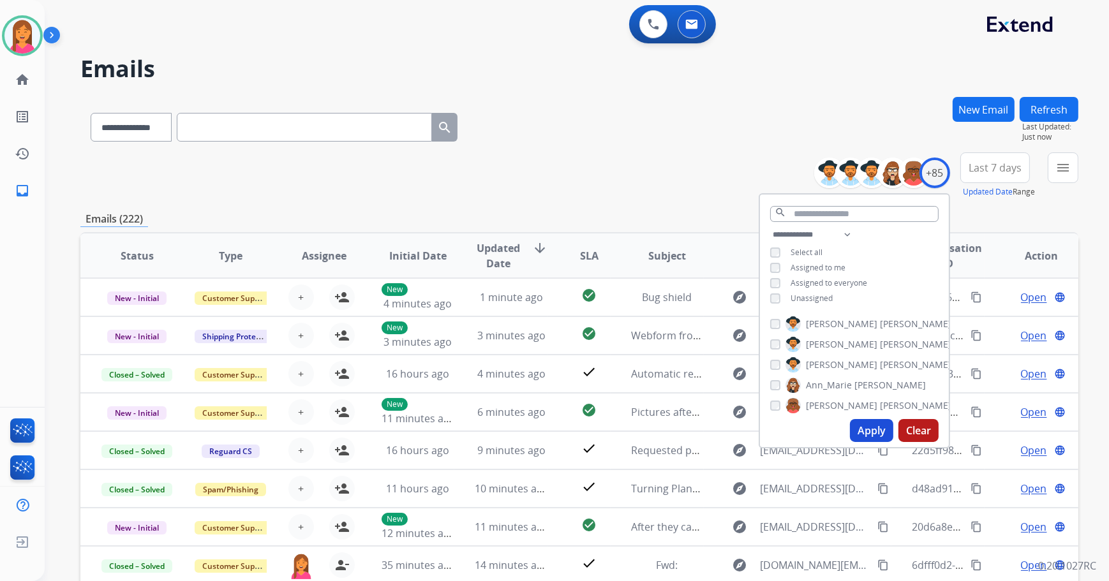
click at [808, 295] on span "Unassigned" at bounding box center [811, 298] width 42 height 11
click at [874, 431] on button "Apply" at bounding box center [871, 430] width 43 height 23
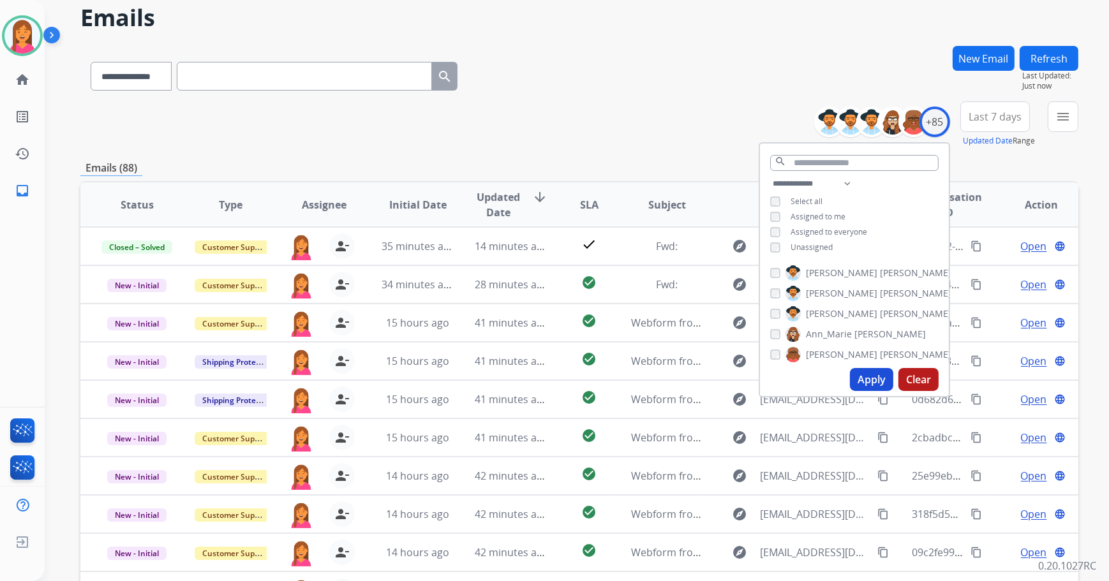
scroll to position [115, 0]
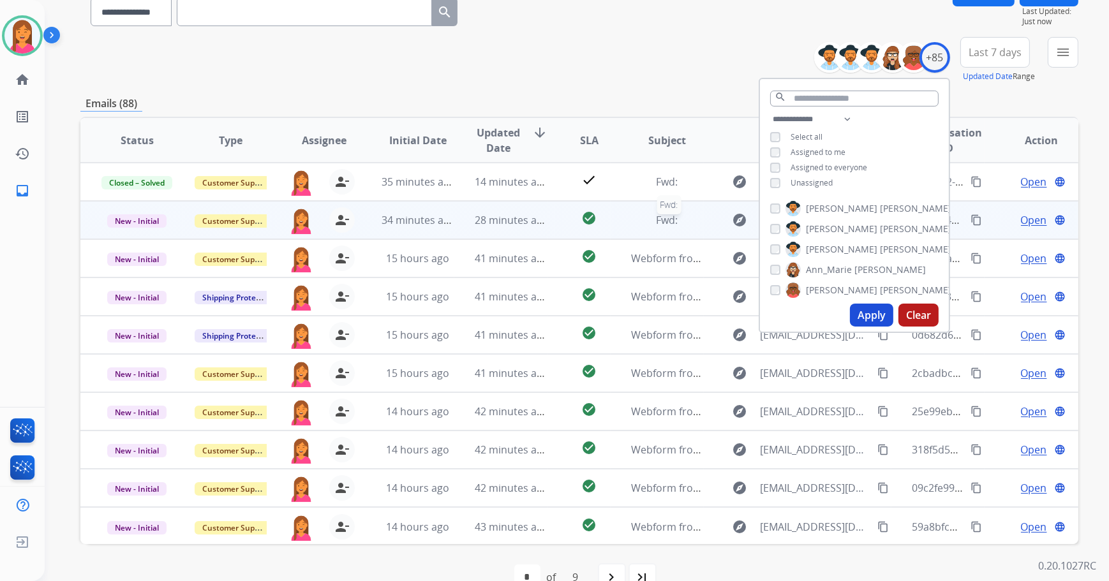
click at [631, 216] on div "Fwd:" at bounding box center [667, 219] width 73 height 15
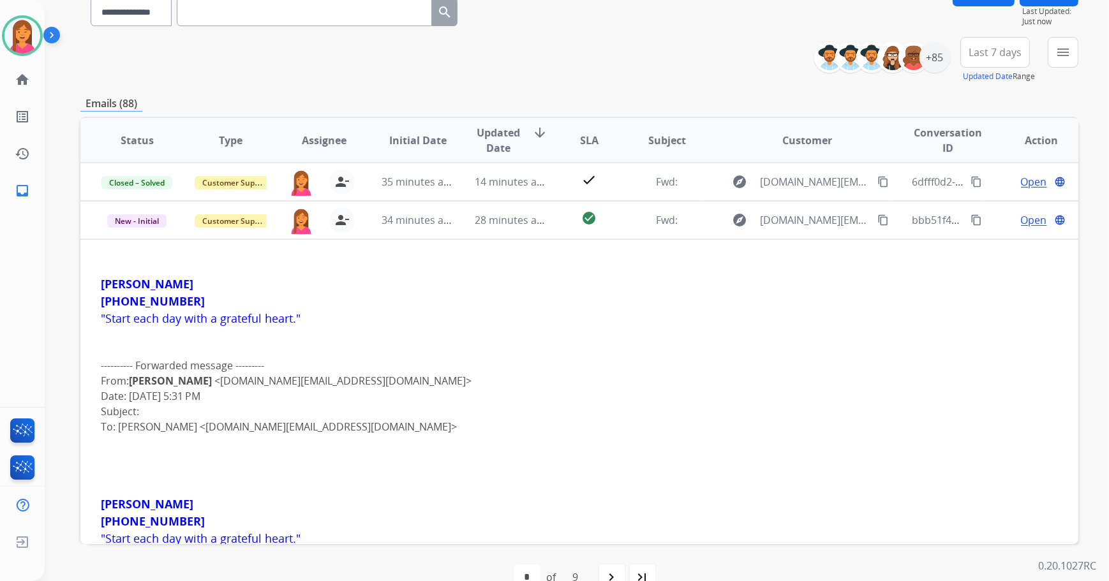
scroll to position [38, 0]
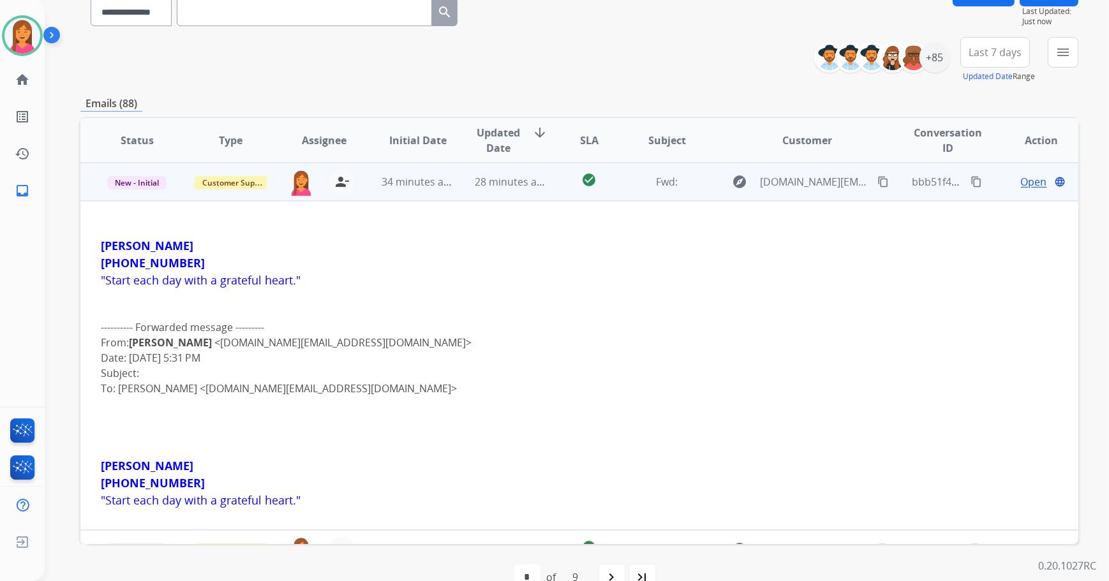
click at [1026, 183] on span "Open" at bounding box center [1034, 181] width 26 height 15
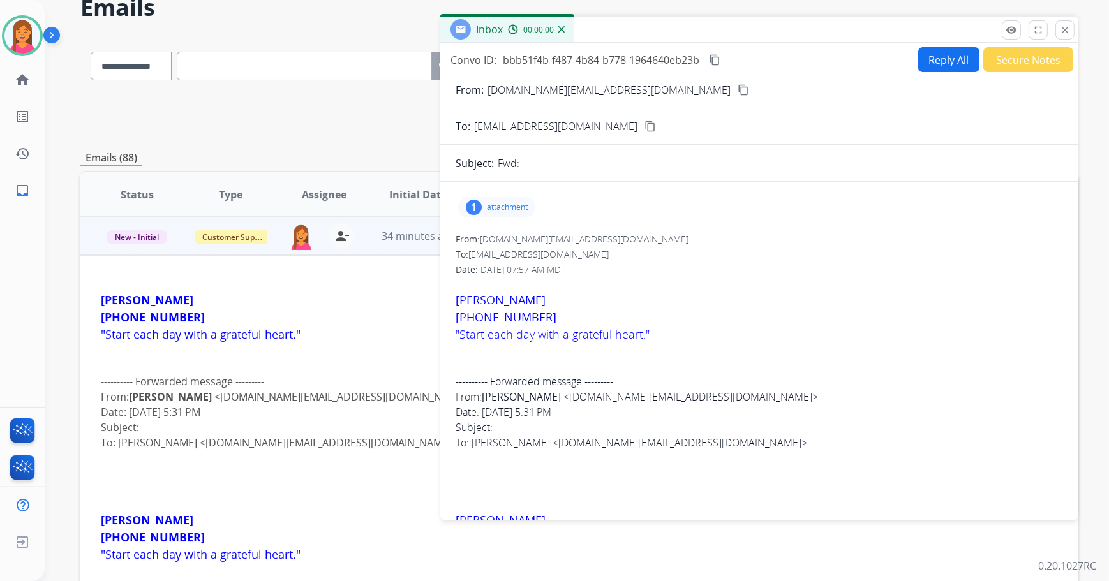
scroll to position [0, 0]
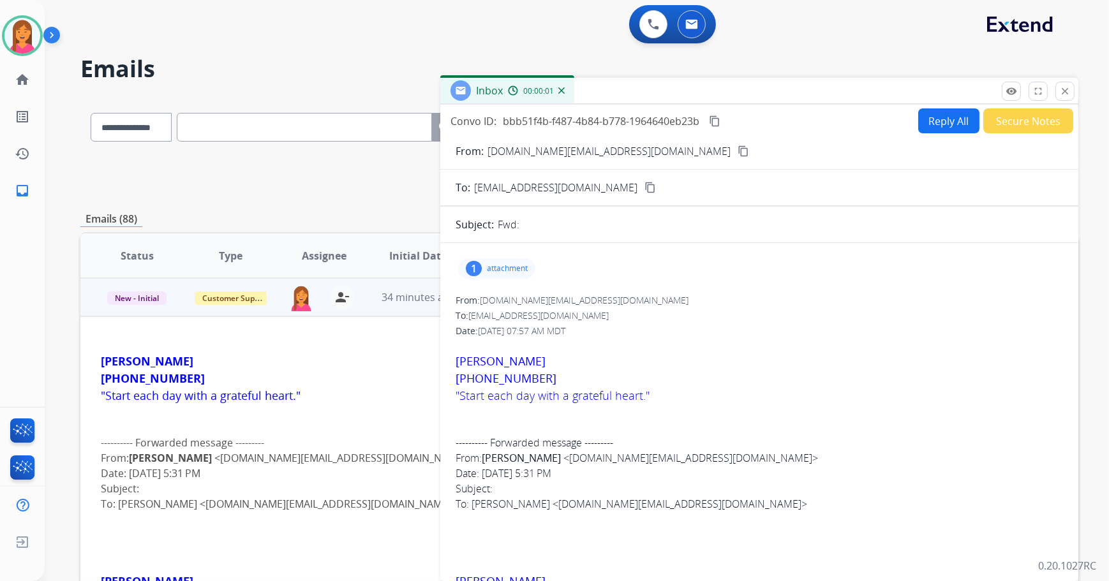
click at [941, 125] on button "Reply All" at bounding box center [948, 120] width 61 height 25
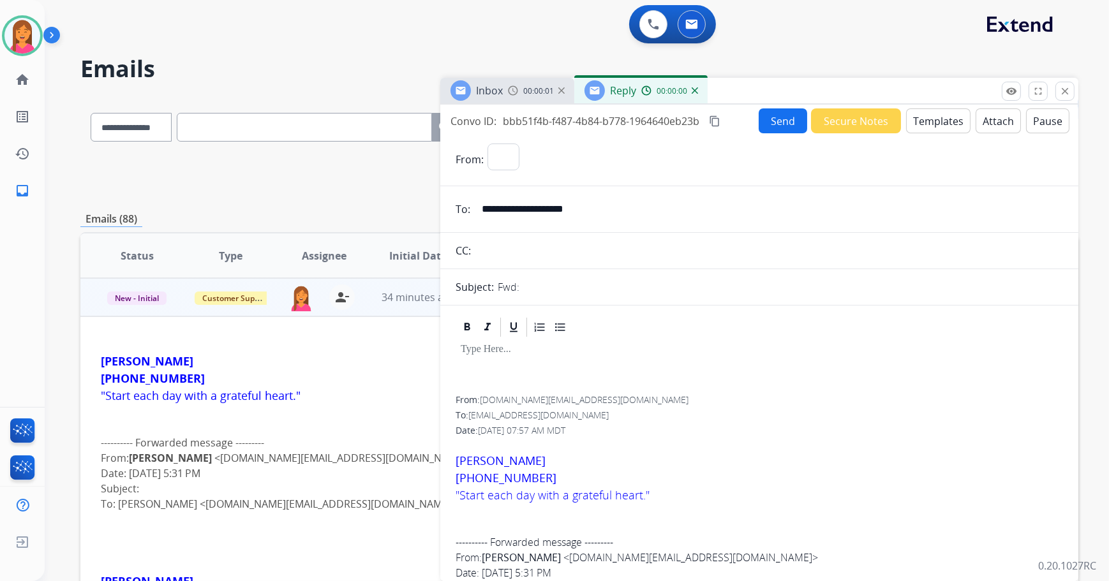
select select "**********"
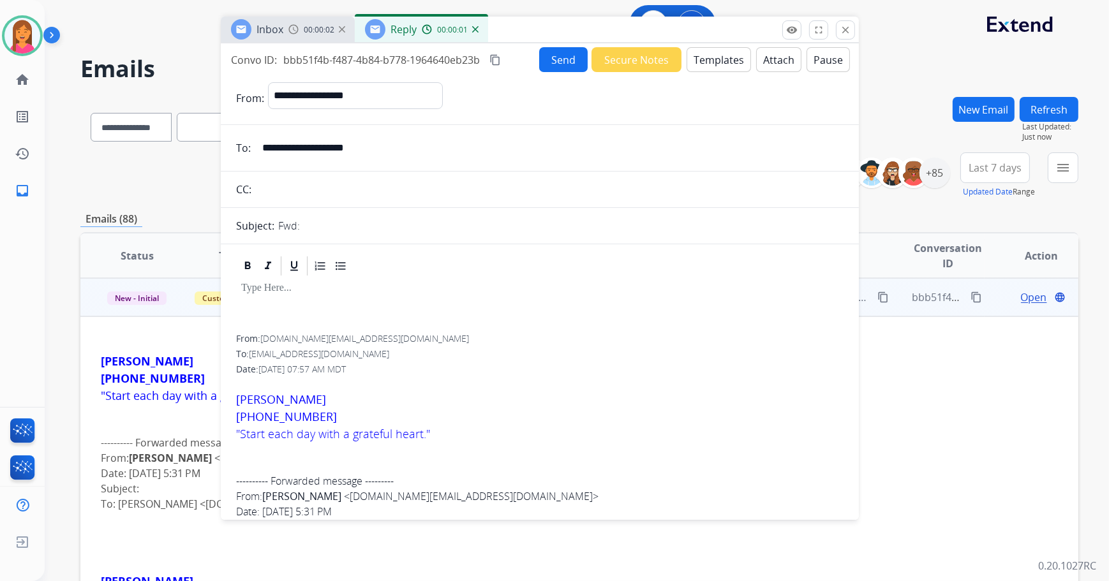
drag, startPoint x: 906, startPoint y: 82, endPoint x: 688, endPoint y: 28, distance: 224.2
click at [688, 28] on div "Inbox 00:00:02 Reply 00:00:01" at bounding box center [540, 30] width 638 height 27
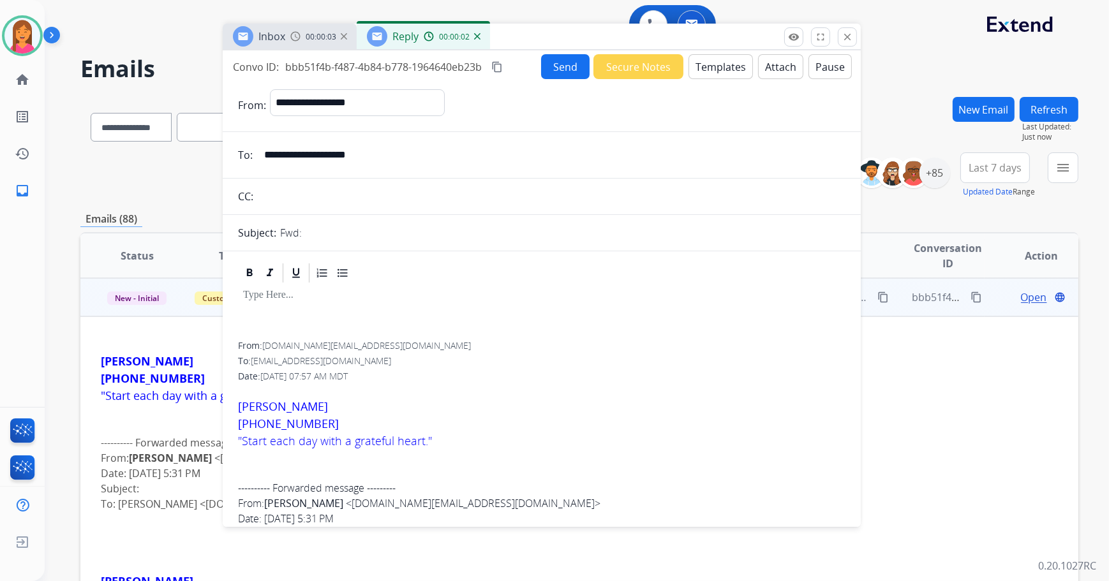
click at [695, 74] on button "Templates" at bounding box center [720, 66] width 64 height 25
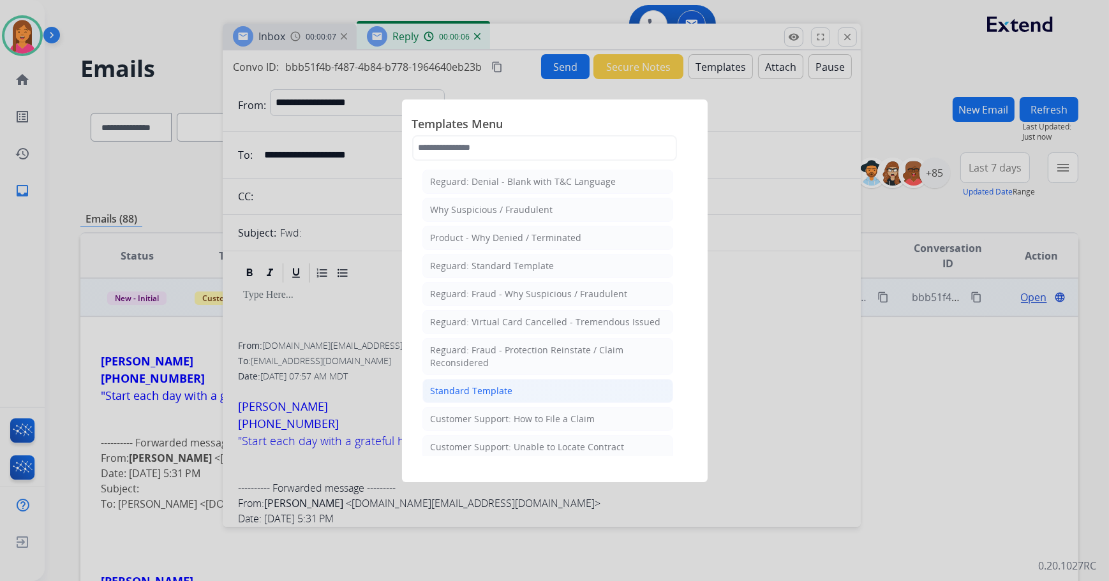
click at [458, 399] on li "Standard Template" at bounding box center [547, 391] width 251 height 24
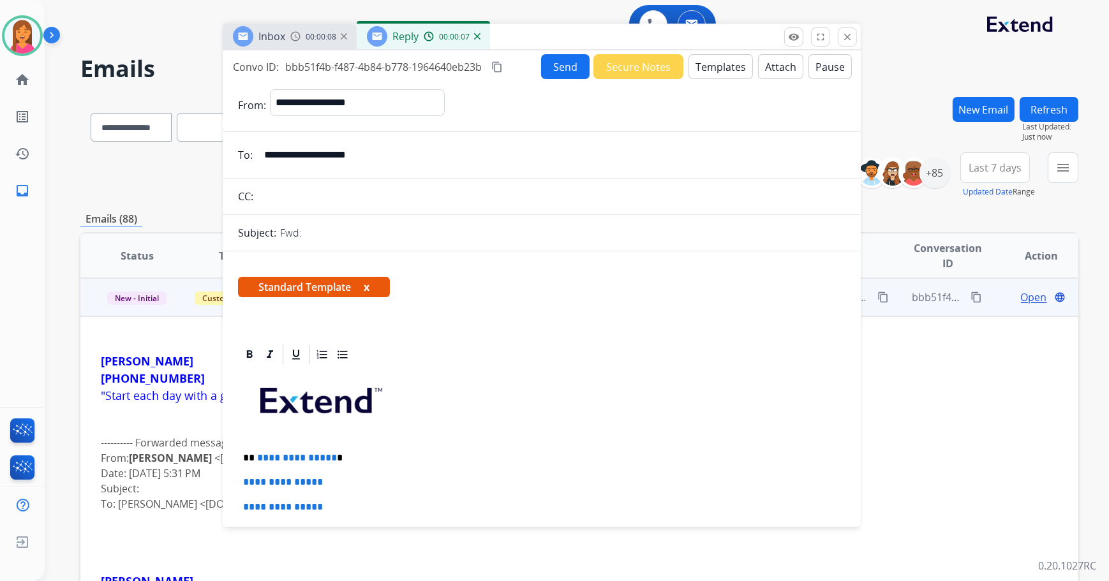
click at [369, 292] on button "x" at bounding box center [367, 286] width 6 height 15
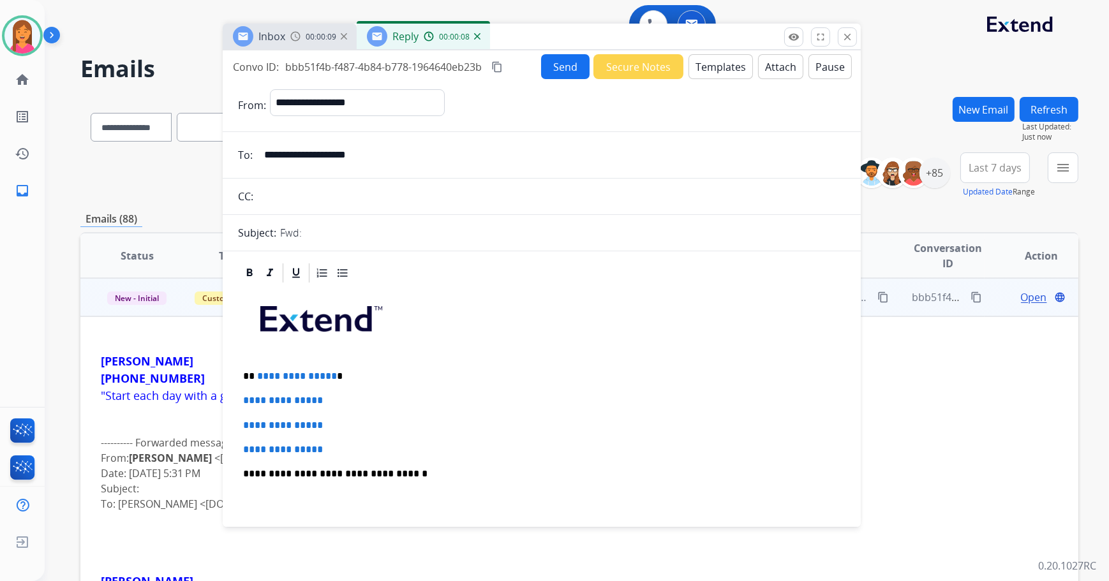
click at [349, 376] on p "**********" at bounding box center [537, 376] width 588 height 11
drag, startPoint x: 336, startPoint y: 447, endPoint x: 244, endPoint y: 390, distance: 107.7
click at [244, 390] on div "**********" at bounding box center [541, 504] width 607 height 439
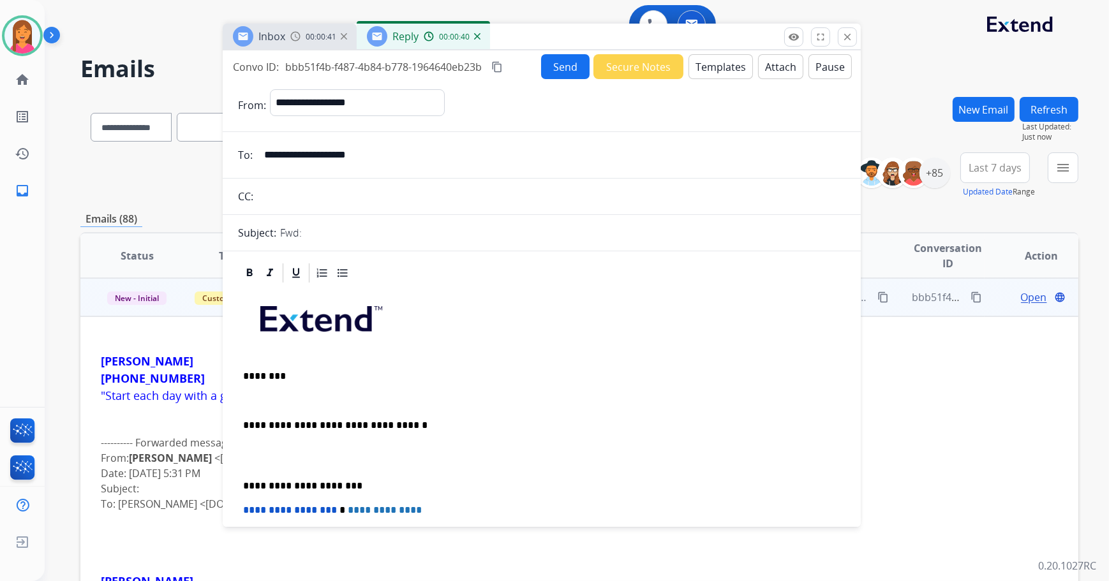
click at [249, 396] on p at bounding box center [541, 400] width 597 height 11
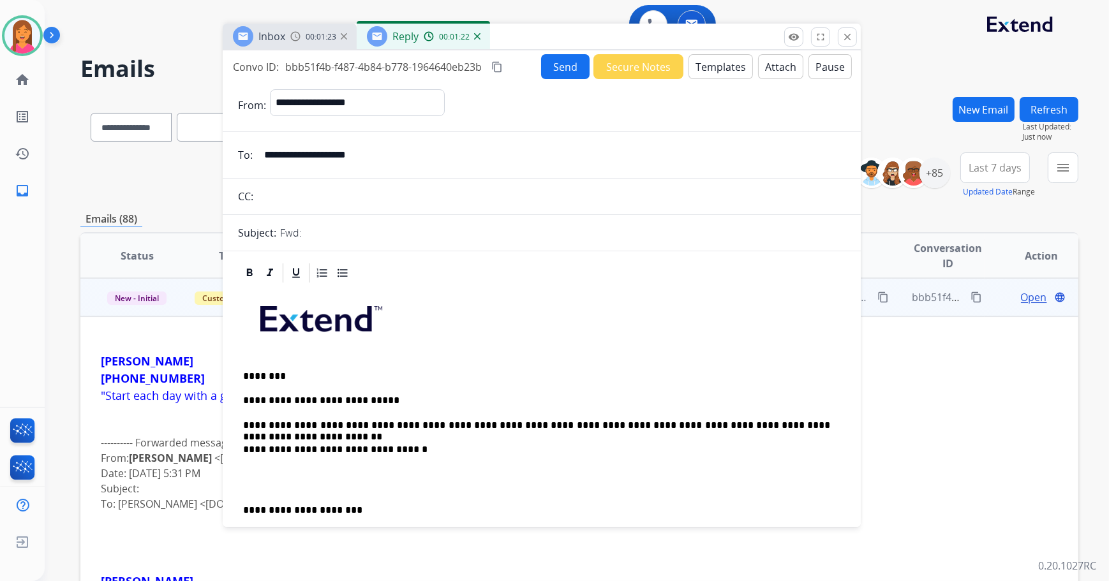
click at [243, 514] on p "**********" at bounding box center [537, 510] width 588 height 11
click at [561, 71] on button "Send" at bounding box center [565, 66] width 48 height 25
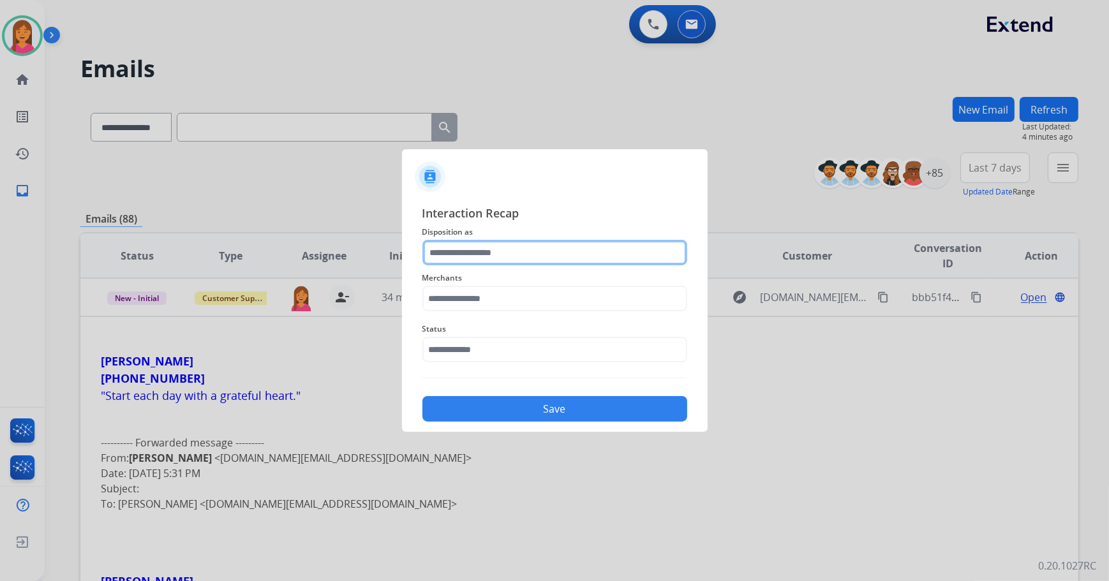
click at [478, 258] on input "text" at bounding box center [554, 253] width 265 height 26
click at [477, 260] on input "text" at bounding box center [554, 253] width 265 height 26
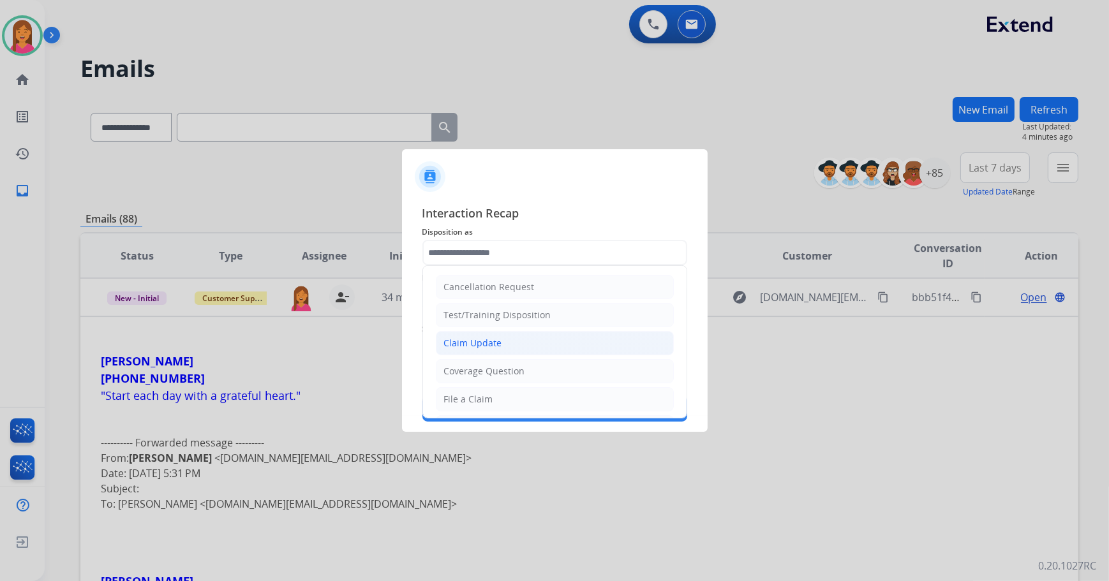
click at [463, 347] on div "Claim Update" at bounding box center [473, 343] width 58 height 13
type input "**********"
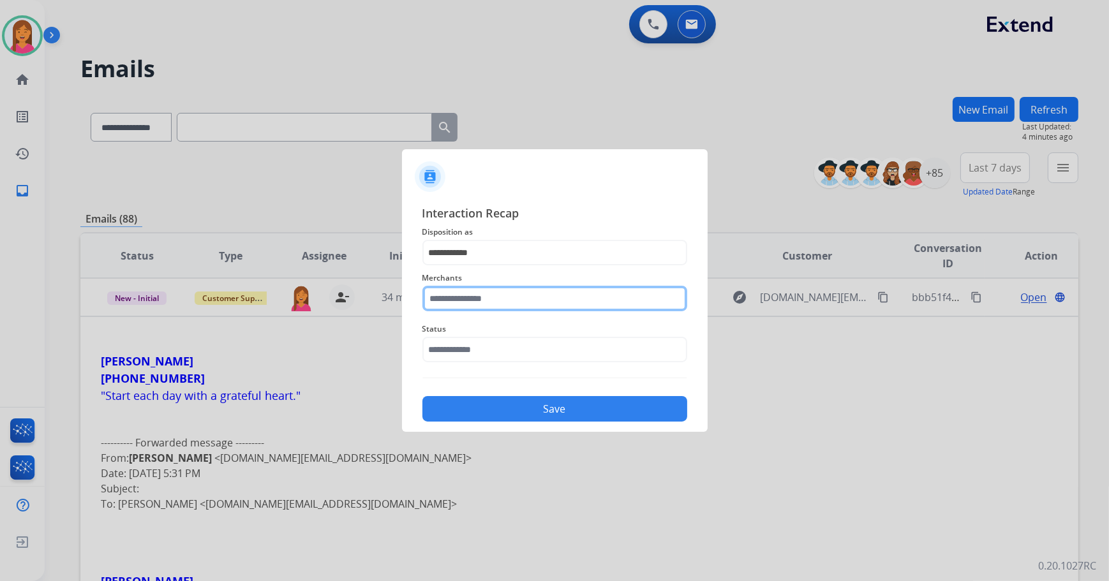
click at [454, 286] on input "text" at bounding box center [554, 299] width 265 height 26
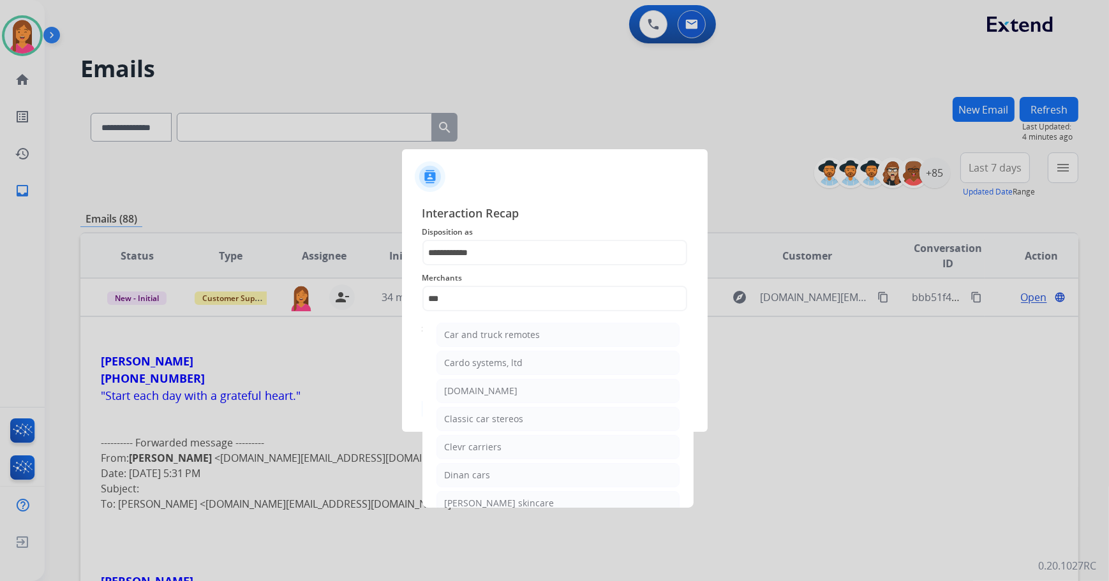
drag, startPoint x: 451, startPoint y: 389, endPoint x: 452, endPoint y: 379, distance: 10.2
click at [452, 389] on div "[DOMAIN_NAME]" at bounding box center [481, 391] width 73 height 13
type input "**********"
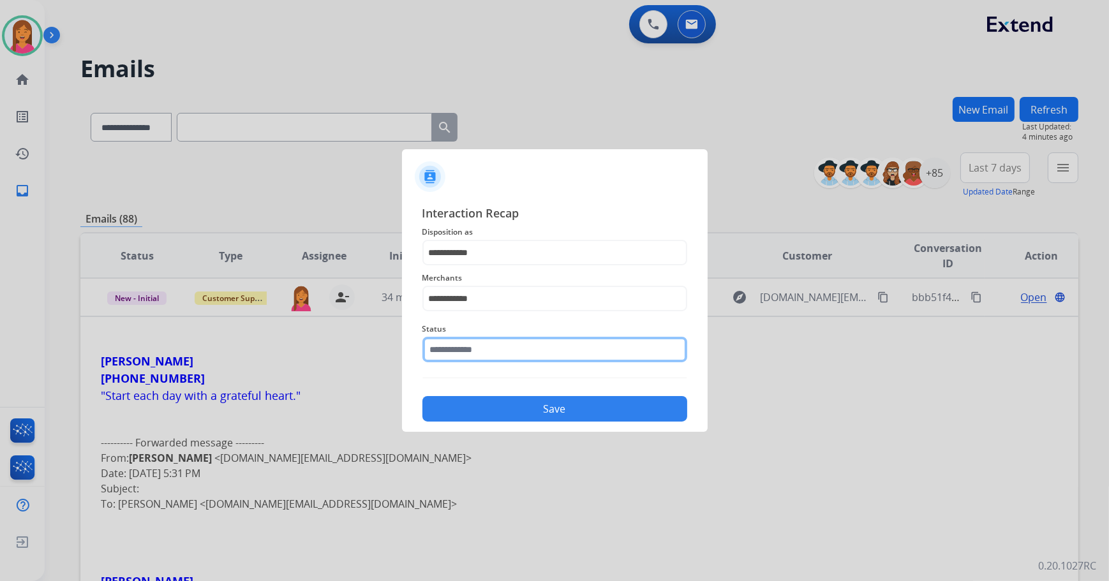
click at [452, 347] on input "text" at bounding box center [554, 350] width 265 height 26
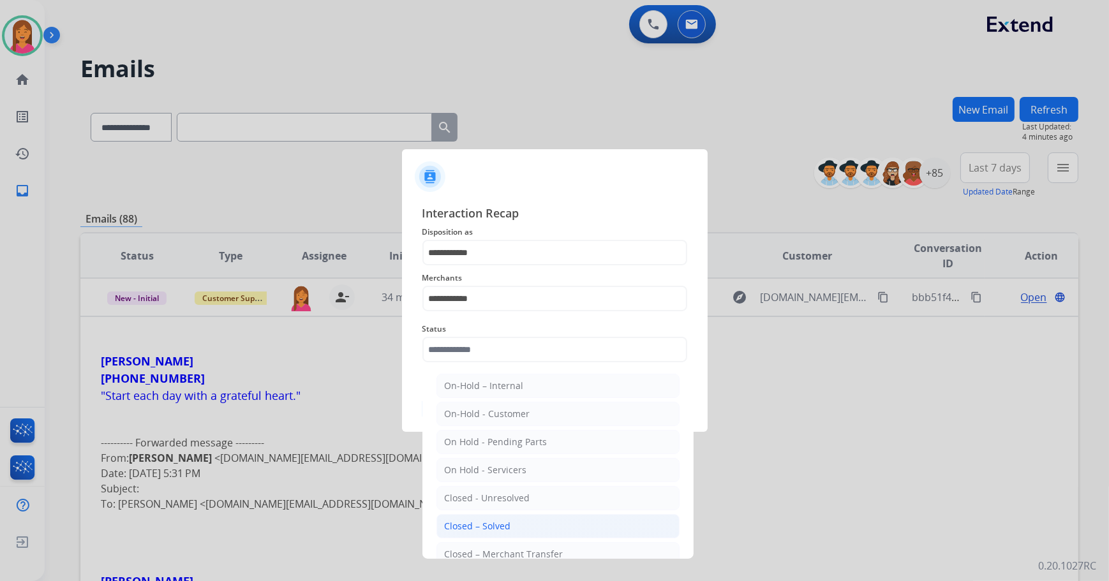
click at [519, 523] on li "Closed – Solved" at bounding box center [557, 526] width 243 height 24
type input "**********"
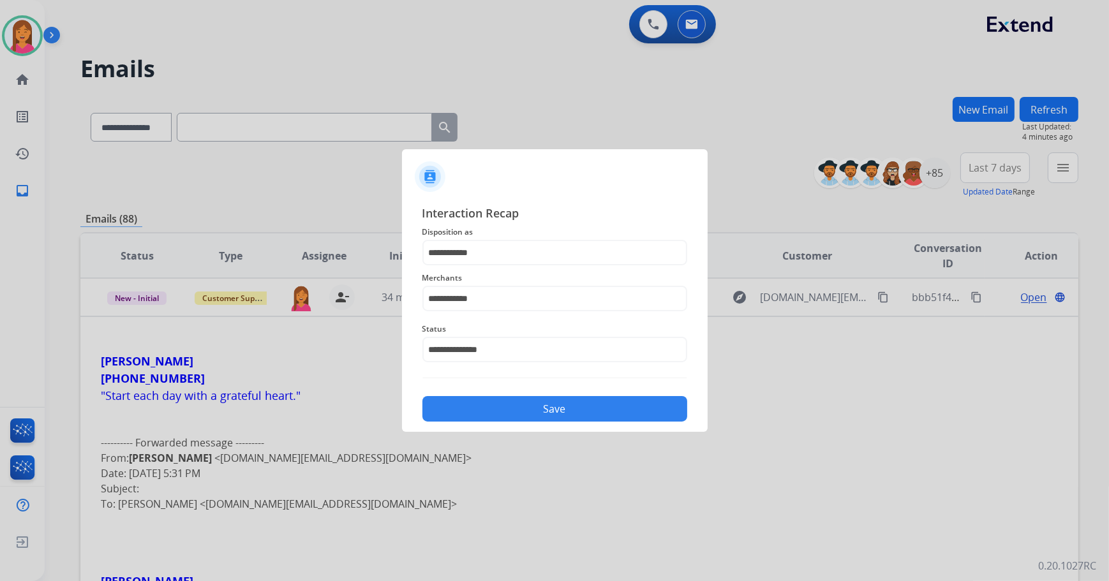
click at [497, 408] on button "Save" at bounding box center [554, 409] width 265 height 26
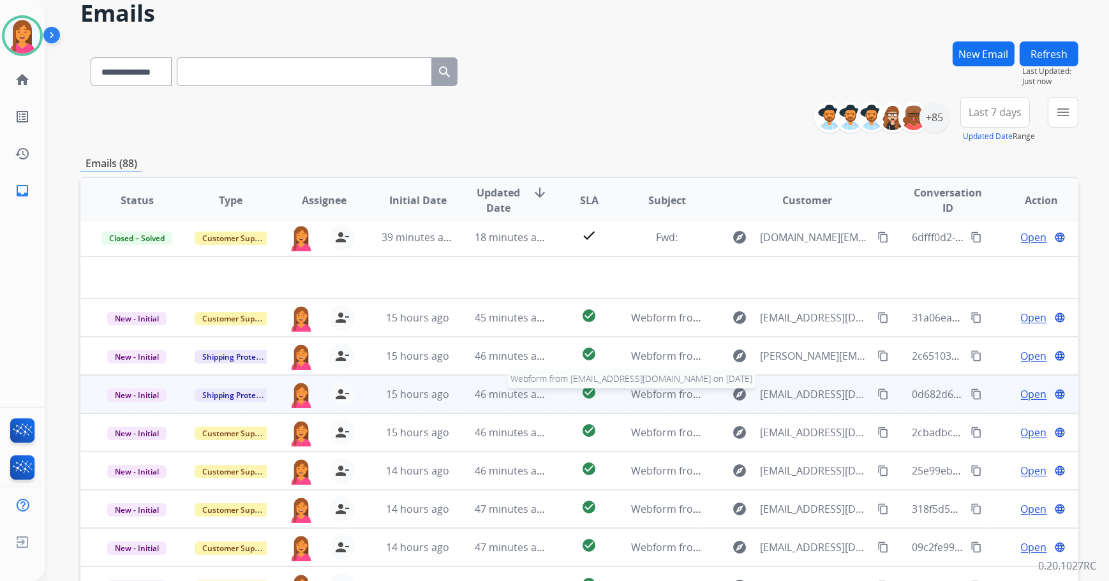
scroll to position [57, 0]
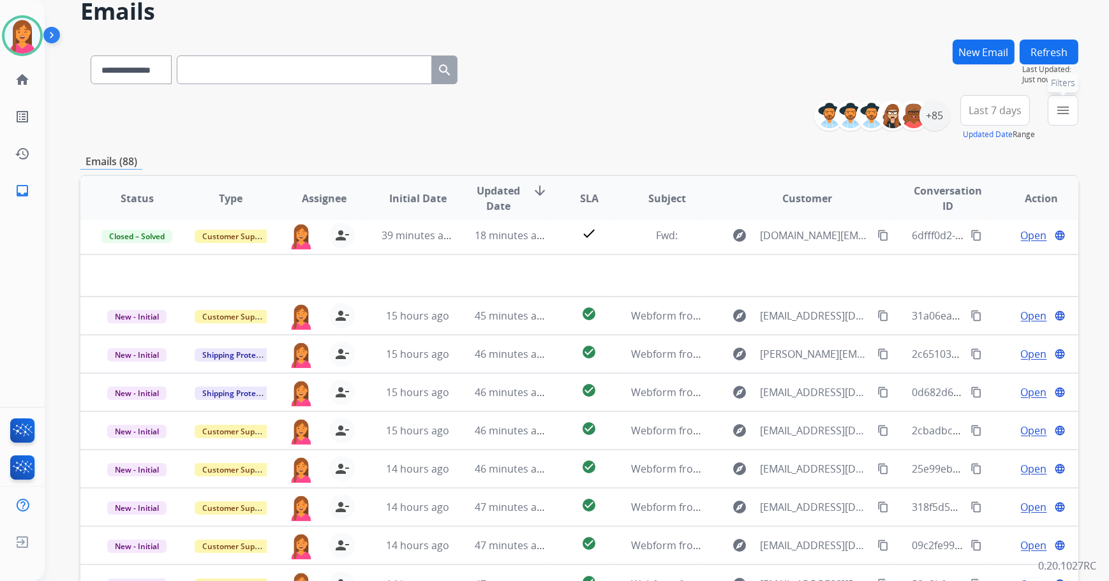
click at [1057, 115] on mat-icon "menu" at bounding box center [1062, 110] width 15 height 15
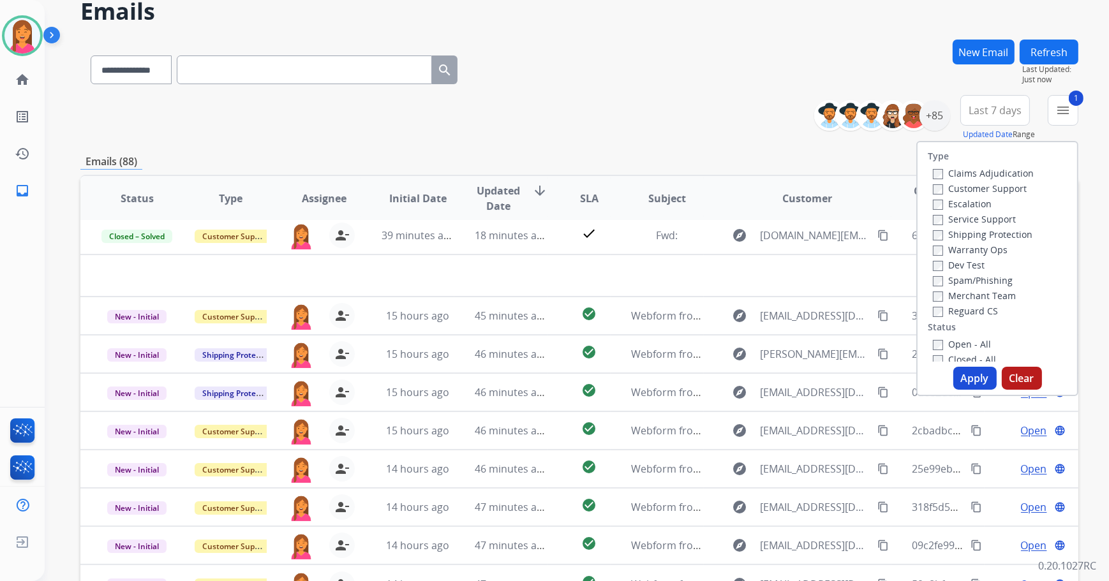
click at [979, 382] on button "Apply" at bounding box center [974, 378] width 43 height 23
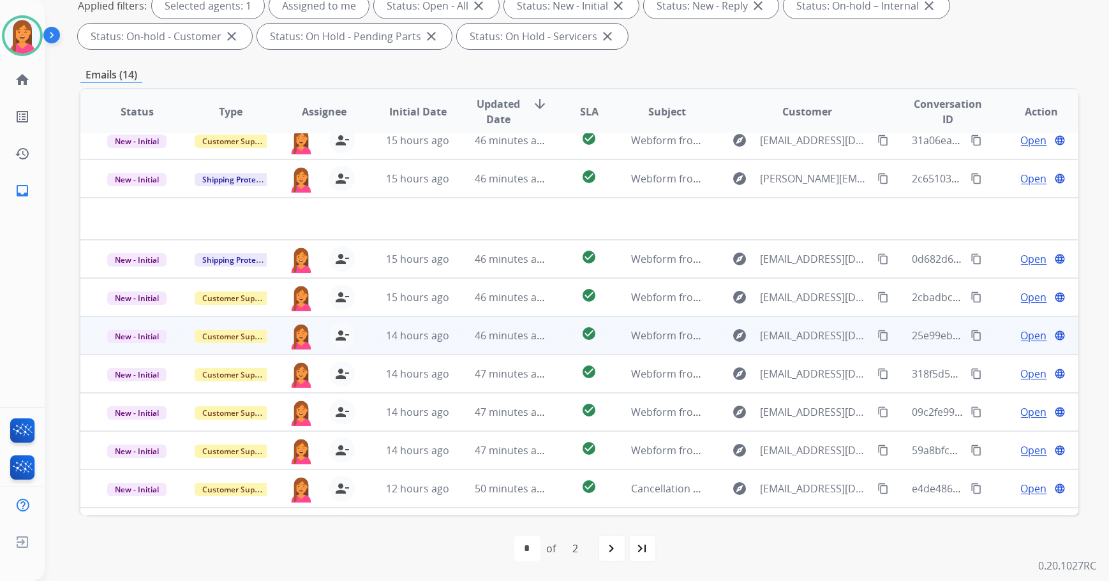
scroll to position [0, 0]
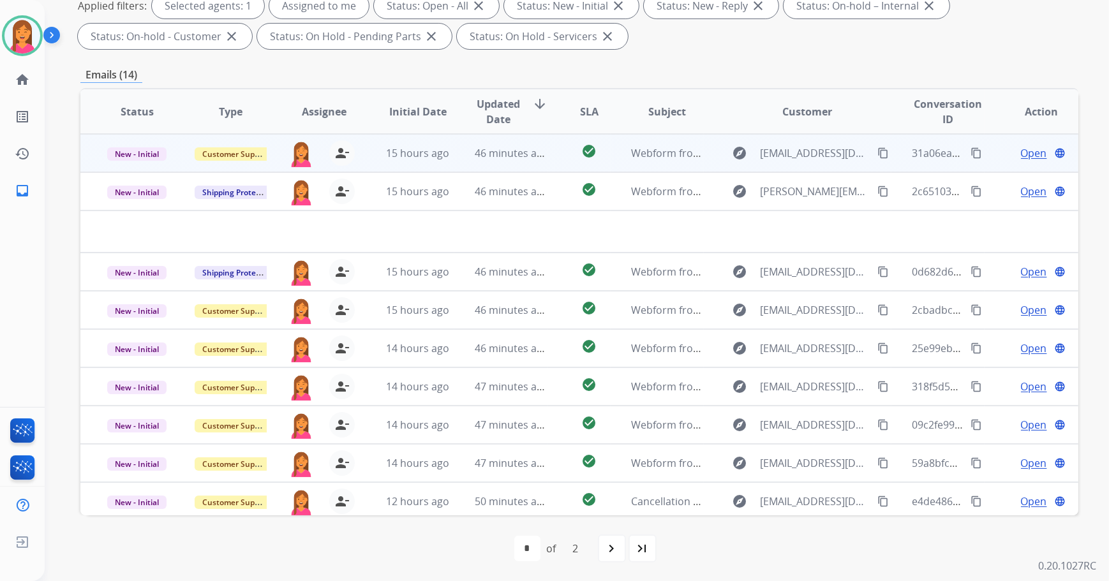
click at [542, 150] on span "46 minutes ago" at bounding box center [512, 153] width 74 height 14
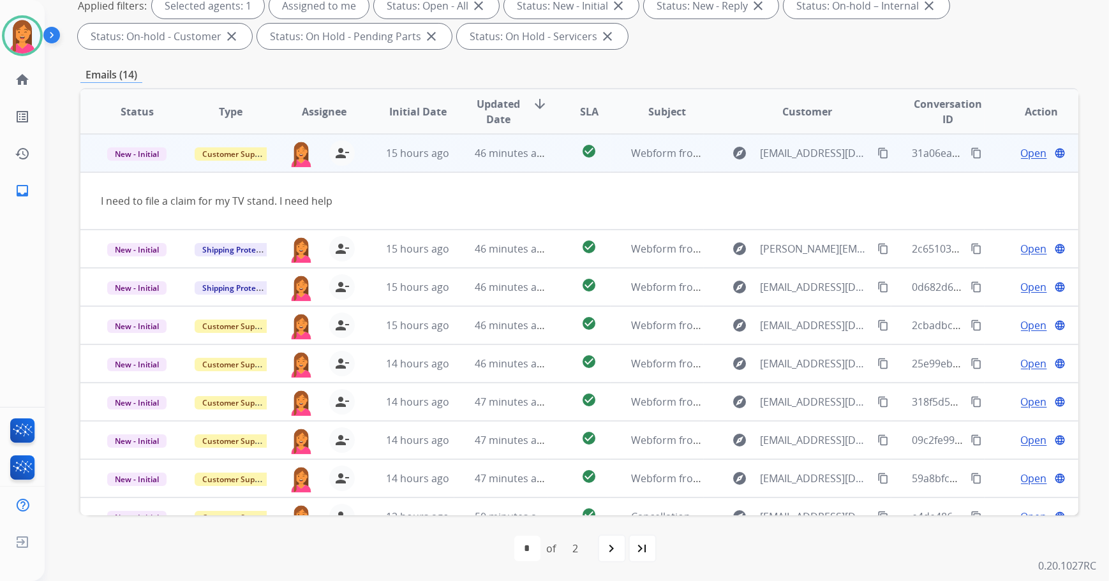
click at [1021, 149] on span "Open" at bounding box center [1034, 152] width 26 height 15
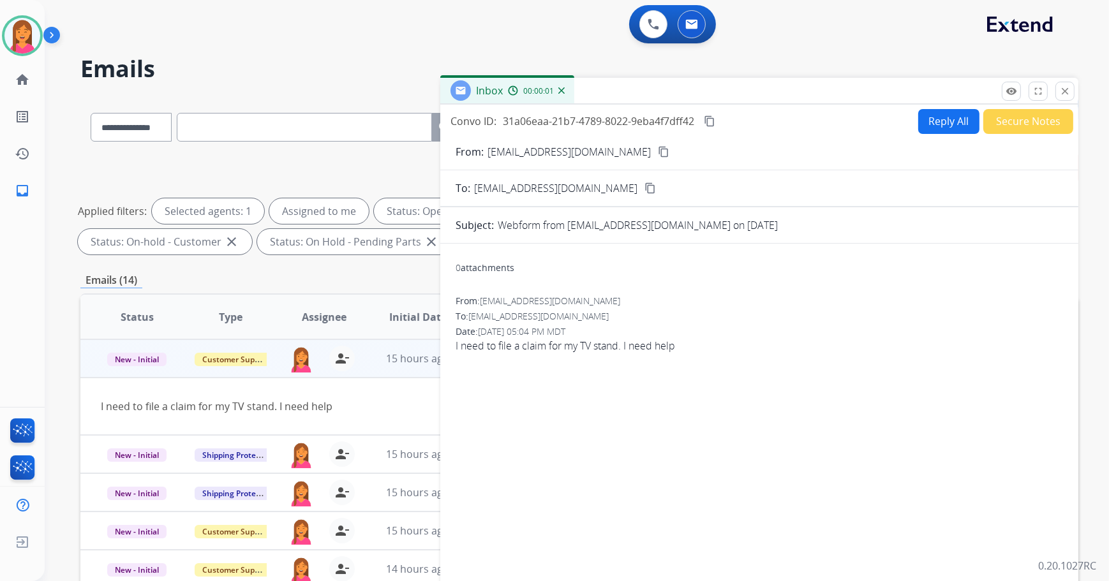
click at [658, 147] on mat-icon "content_copy" at bounding box center [663, 151] width 11 height 11
click at [945, 119] on button "Reply All" at bounding box center [948, 121] width 61 height 25
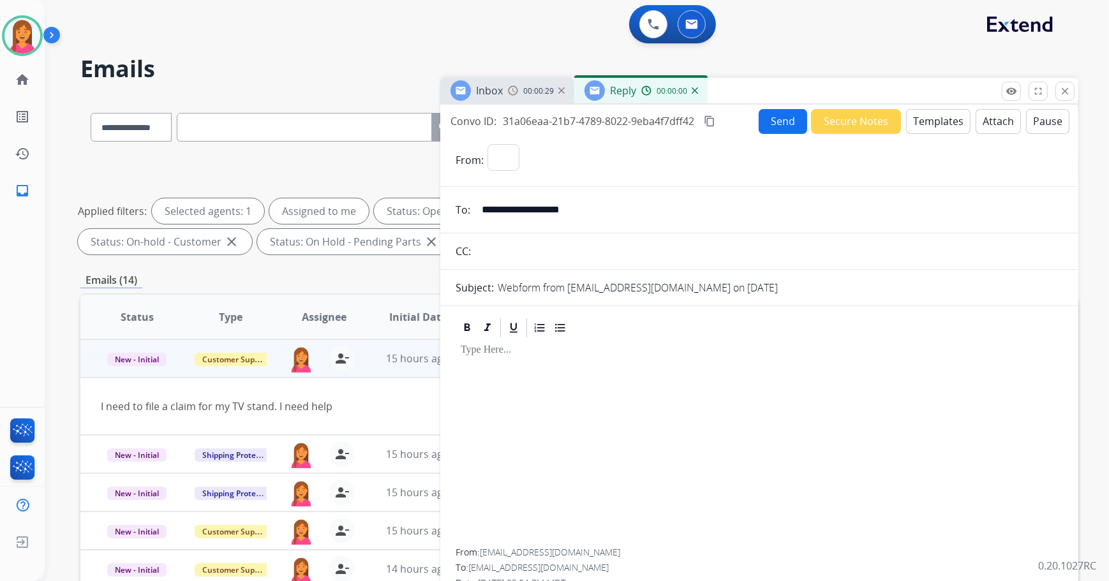
select select "**********"
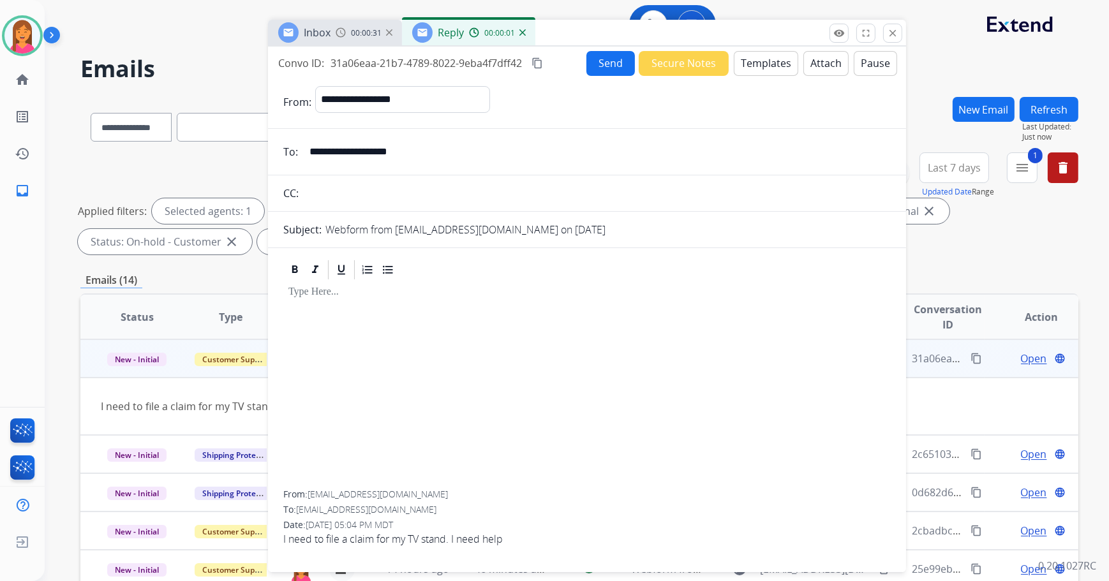
drag, startPoint x: 781, startPoint y: 91, endPoint x: 609, endPoint y: 33, distance: 181.8
click at [609, 33] on div "Inbox 00:00:31 Reply 00:00:01" at bounding box center [587, 33] width 638 height 27
click at [739, 56] on button "Templates" at bounding box center [766, 63] width 64 height 25
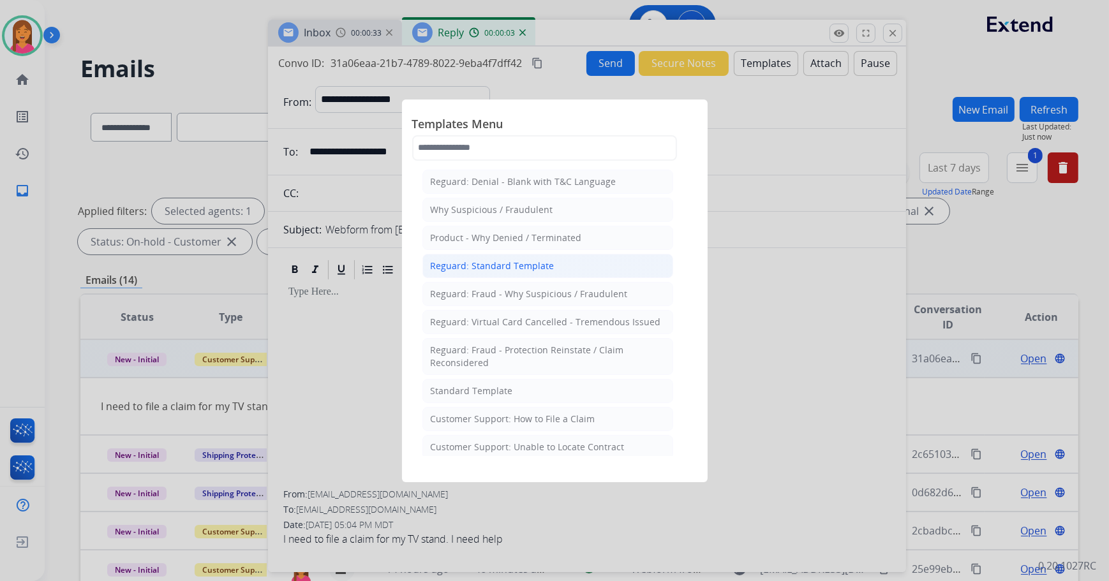
click at [449, 258] on li "Reguard: Standard Template" at bounding box center [547, 266] width 251 height 24
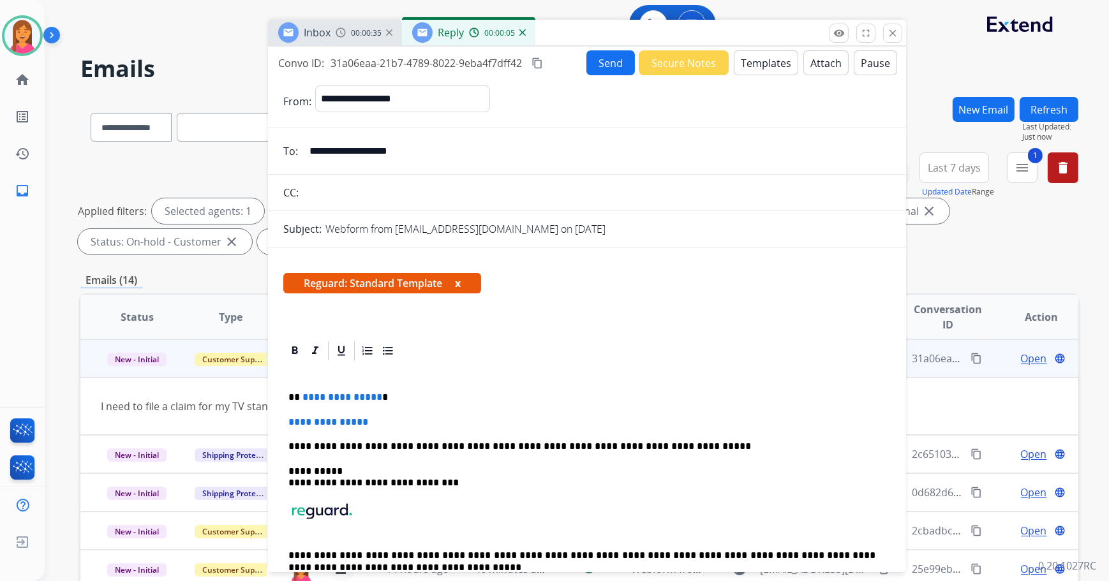
click at [456, 283] on span "Reguard: Standard Template x" at bounding box center [382, 283] width 198 height 20
click at [456, 285] on span "Reguard: Standard Template x" at bounding box center [382, 283] width 198 height 20
click at [454, 281] on span "Reguard: Standard Template x" at bounding box center [382, 283] width 198 height 20
click at [469, 284] on span "Reguard: Standard Template x" at bounding box center [382, 283] width 198 height 20
click at [461, 283] on button "x" at bounding box center [458, 283] width 6 height 15
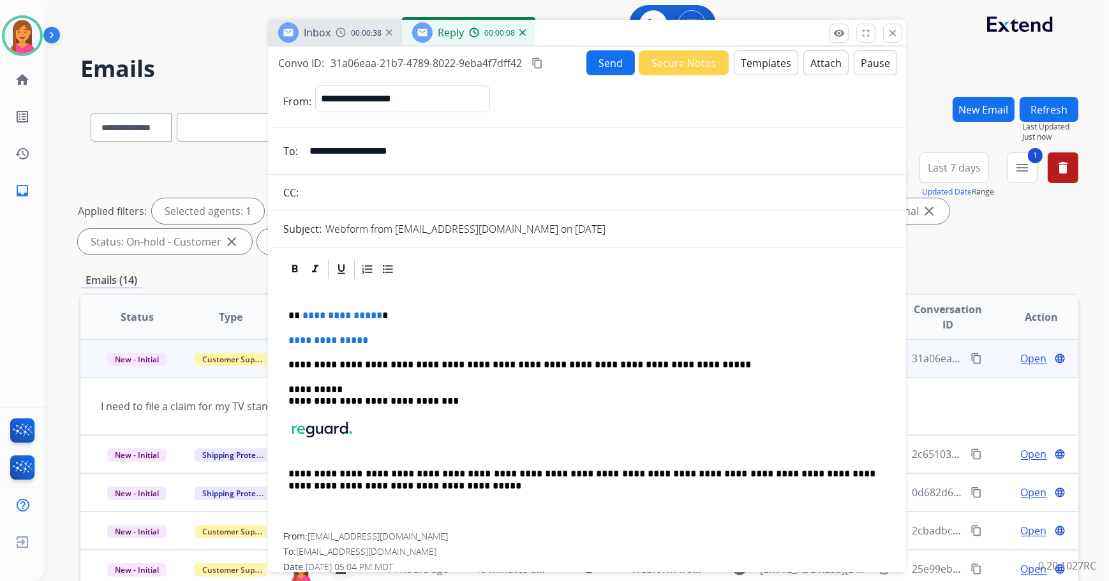
click at [402, 308] on div "**********" at bounding box center [586, 407] width 607 height 252
click at [326, 315] on p "**" at bounding box center [582, 315] width 588 height 11
drag, startPoint x: 383, startPoint y: 339, endPoint x: 286, endPoint y: 344, distance: 97.1
click at [286, 344] on div "**********" at bounding box center [586, 407] width 607 height 252
click at [299, 338] on p at bounding box center [586, 340] width 597 height 11
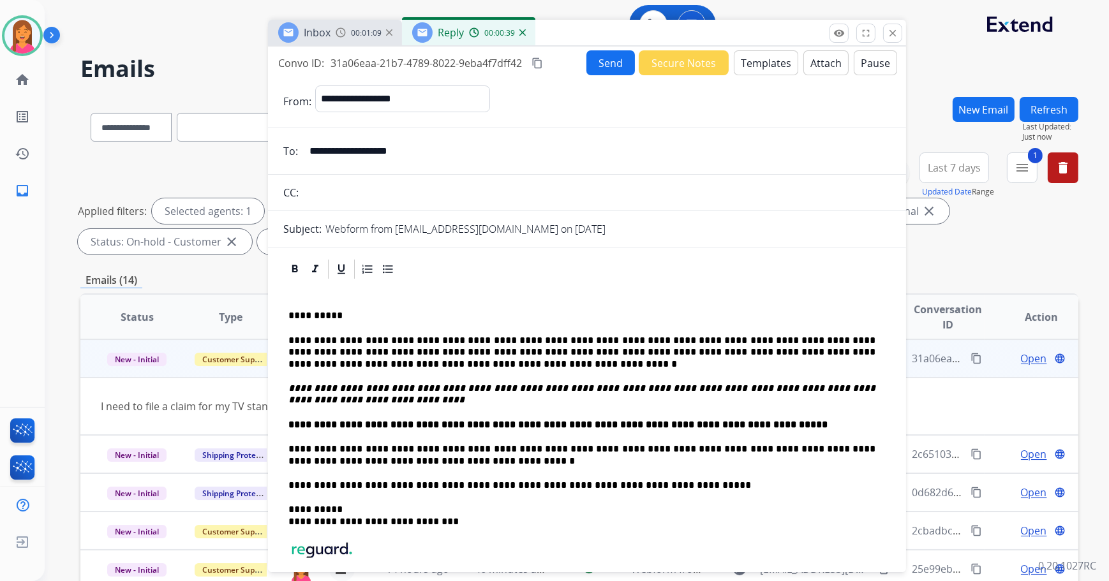
click at [586, 59] on button "Send" at bounding box center [610, 62] width 48 height 25
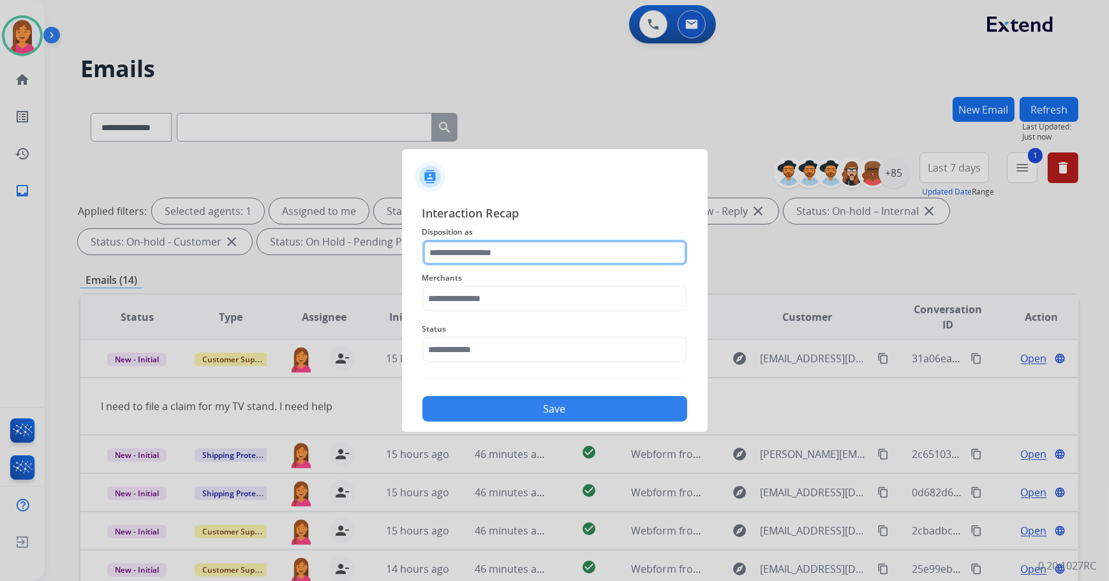
click at [514, 253] on input "text" at bounding box center [554, 253] width 265 height 26
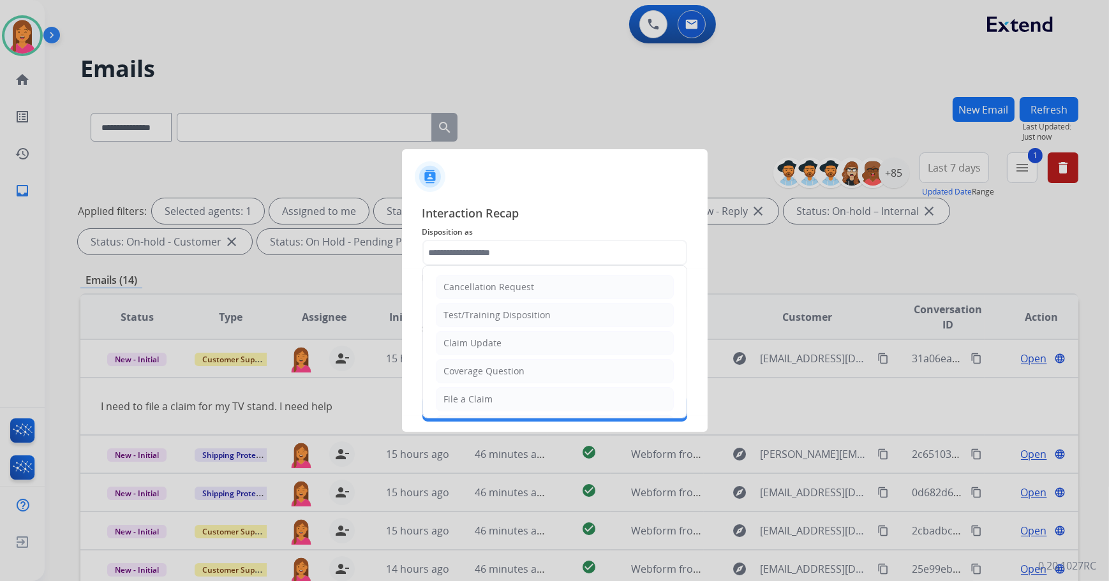
click at [492, 406] on li "File a Claim" at bounding box center [555, 399] width 238 height 24
type input "**********"
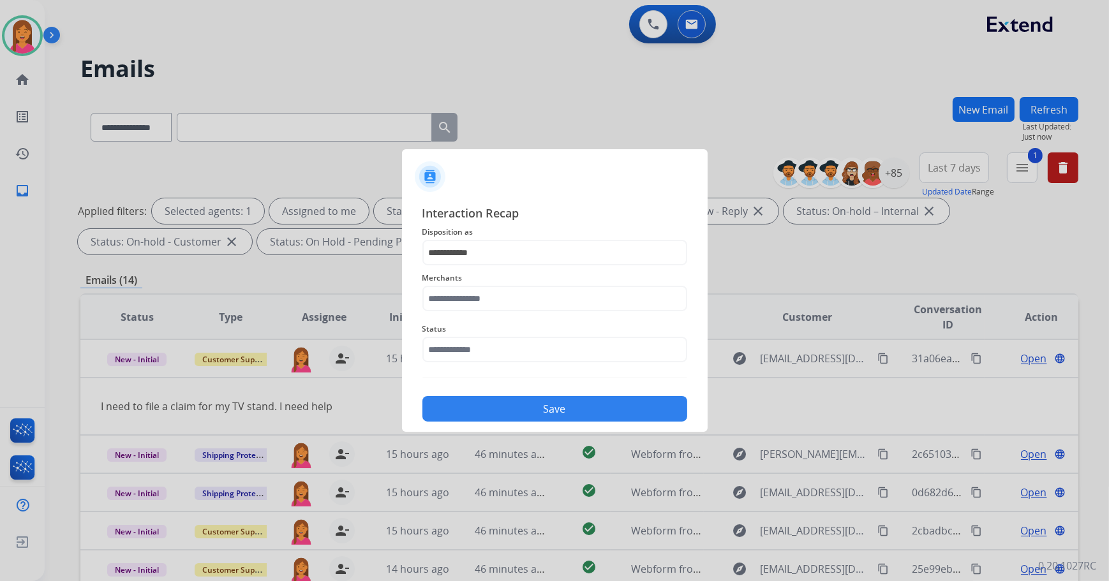
click at [453, 280] on span "Merchants" at bounding box center [554, 277] width 265 height 15
click at [457, 293] on input "text" at bounding box center [554, 299] width 265 height 26
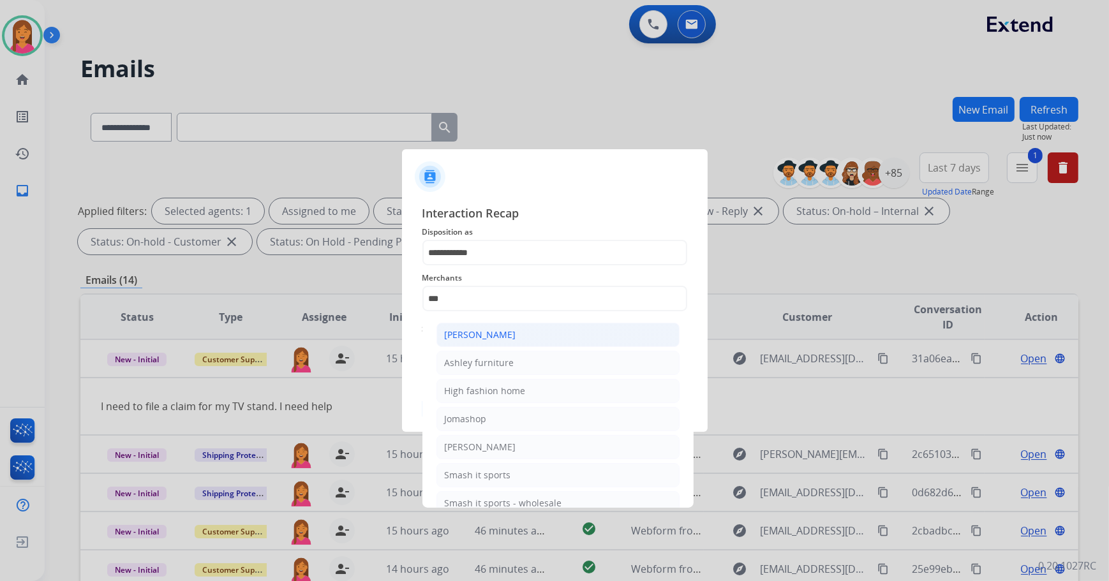
click at [509, 336] on div "[PERSON_NAME]" at bounding box center [480, 335] width 71 height 13
type input "**********"
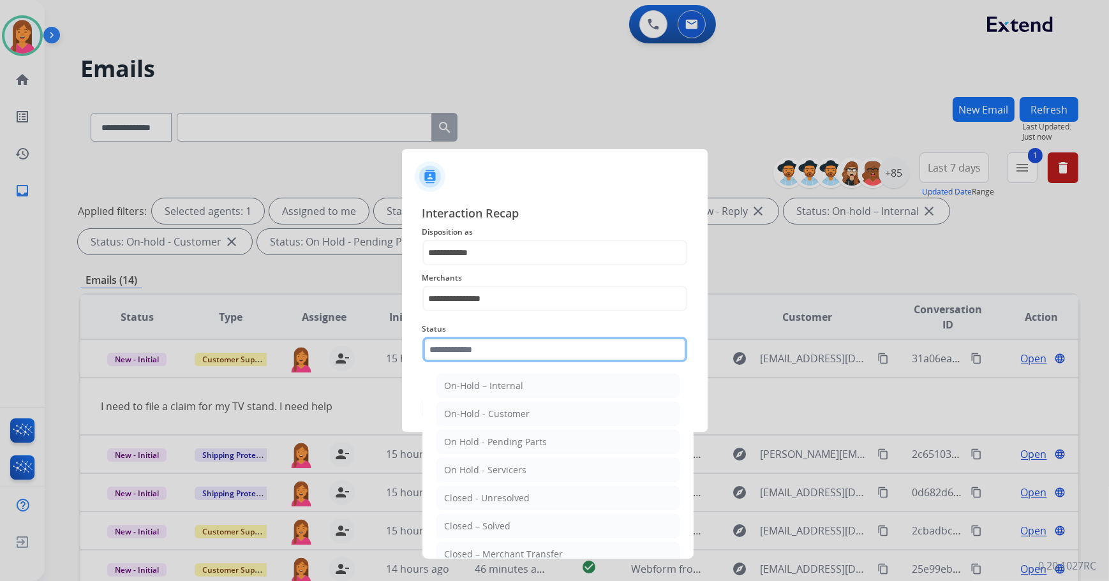
click at [504, 341] on input "text" at bounding box center [554, 350] width 265 height 26
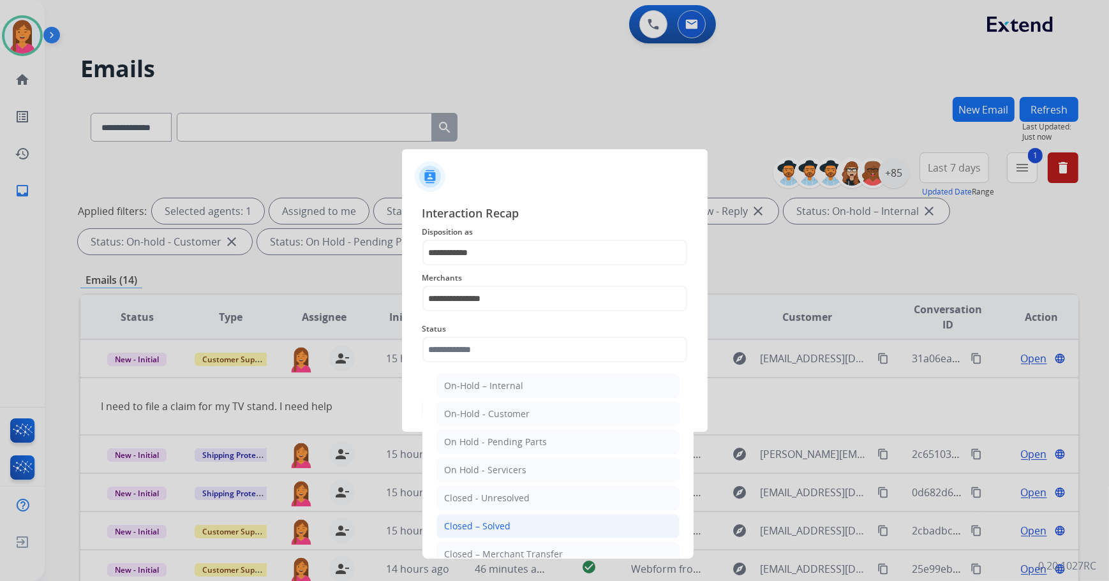
click at [514, 520] on li "Closed – Solved" at bounding box center [557, 526] width 243 height 24
type input "**********"
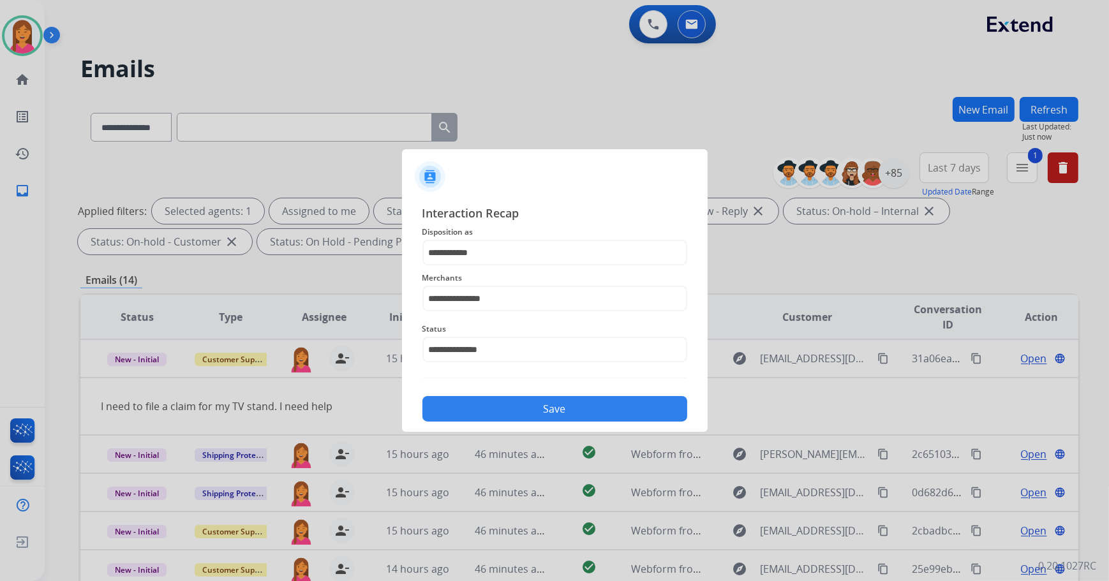
click at [503, 406] on button "Save" at bounding box center [554, 409] width 265 height 26
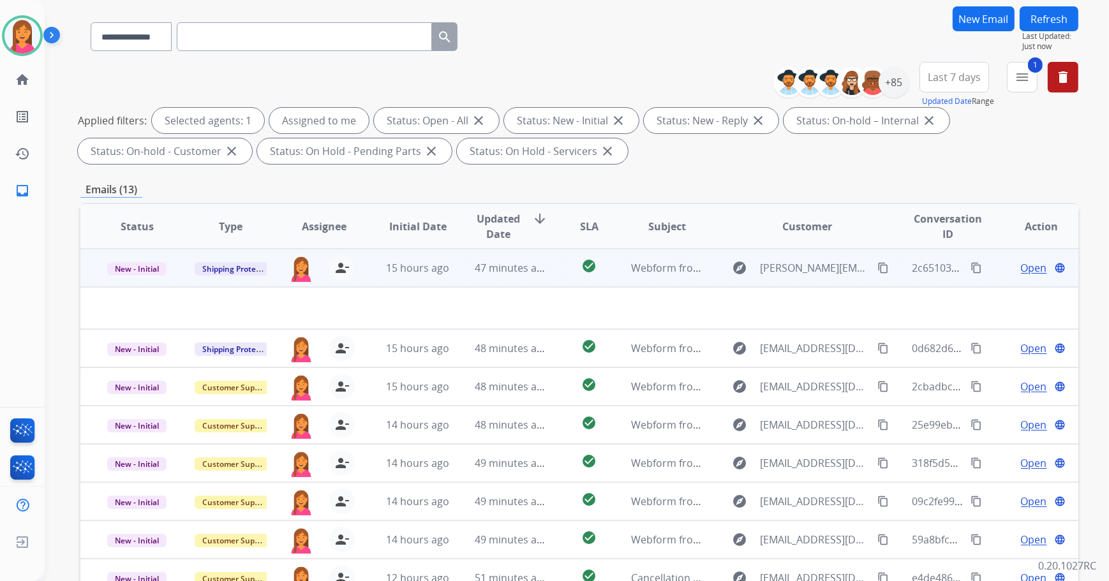
scroll to position [89, 0]
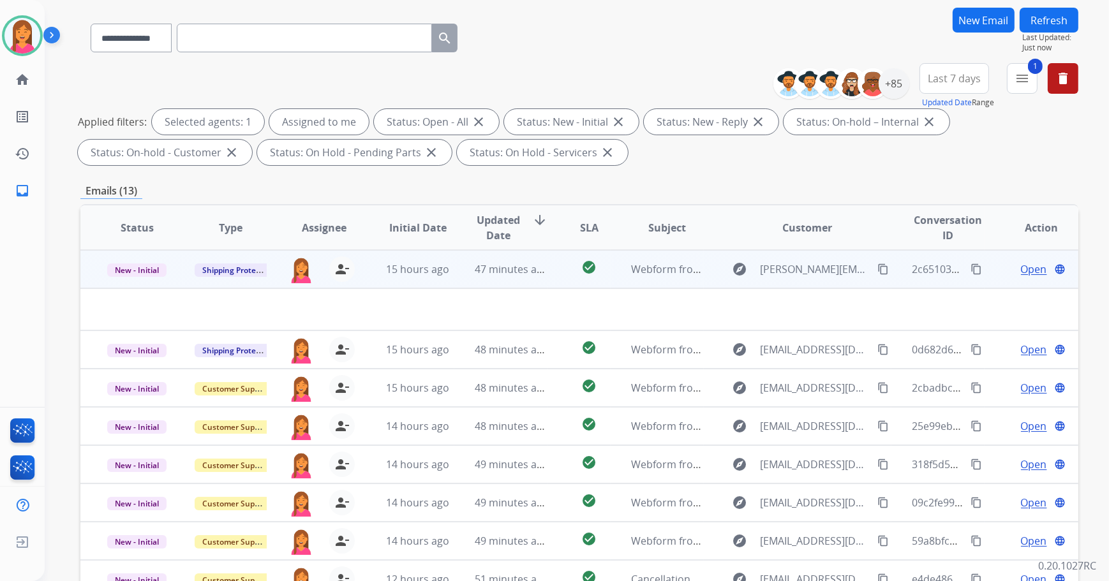
click at [538, 279] on td "47 minutes ago" at bounding box center [501, 269] width 94 height 38
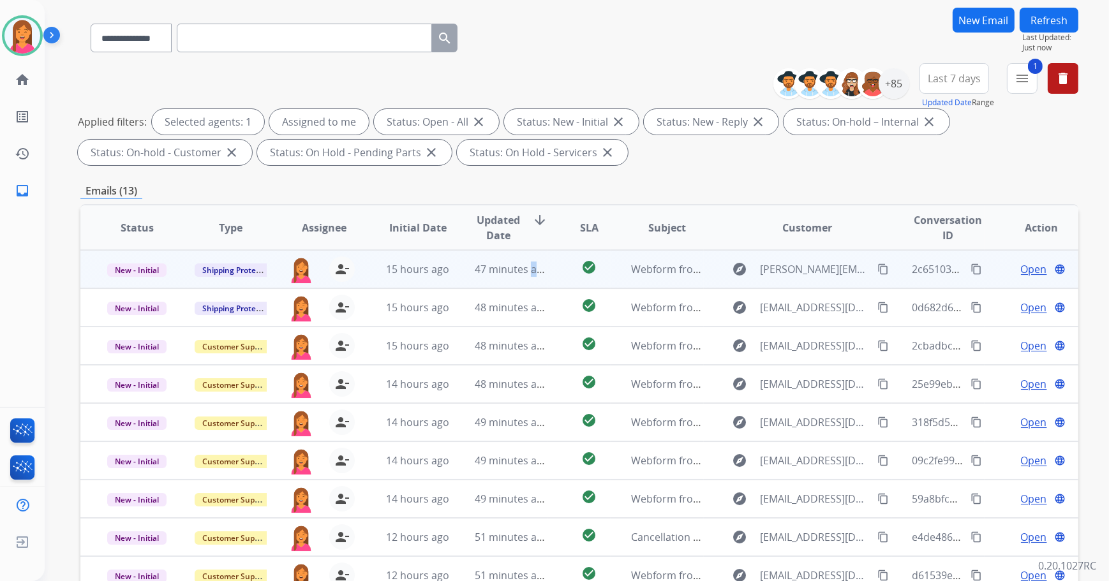
click at [538, 279] on td "47 minutes ago" at bounding box center [501, 269] width 94 height 38
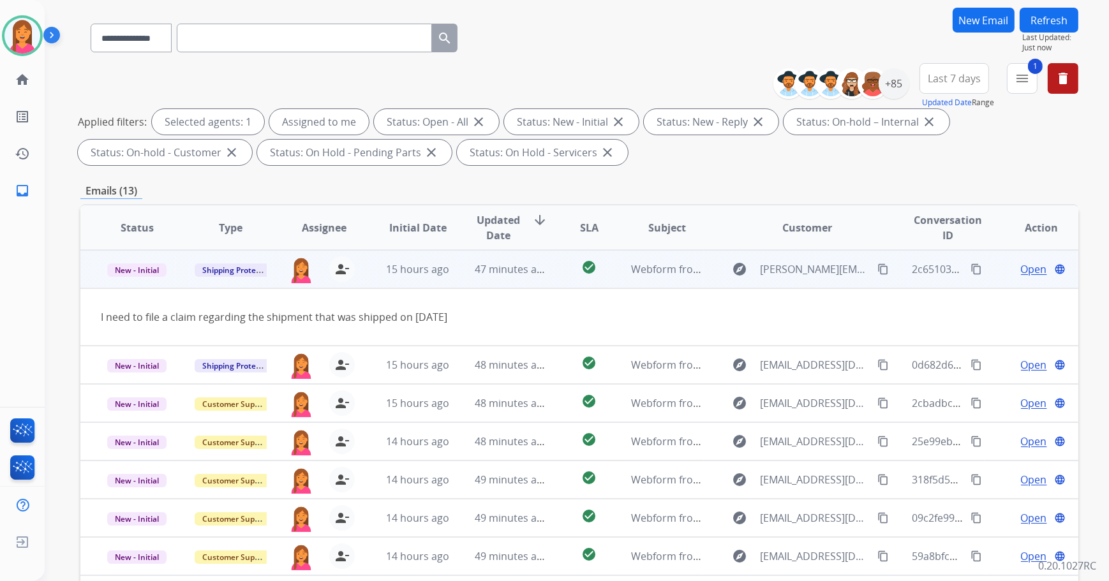
click at [1021, 270] on span "Open" at bounding box center [1034, 269] width 26 height 15
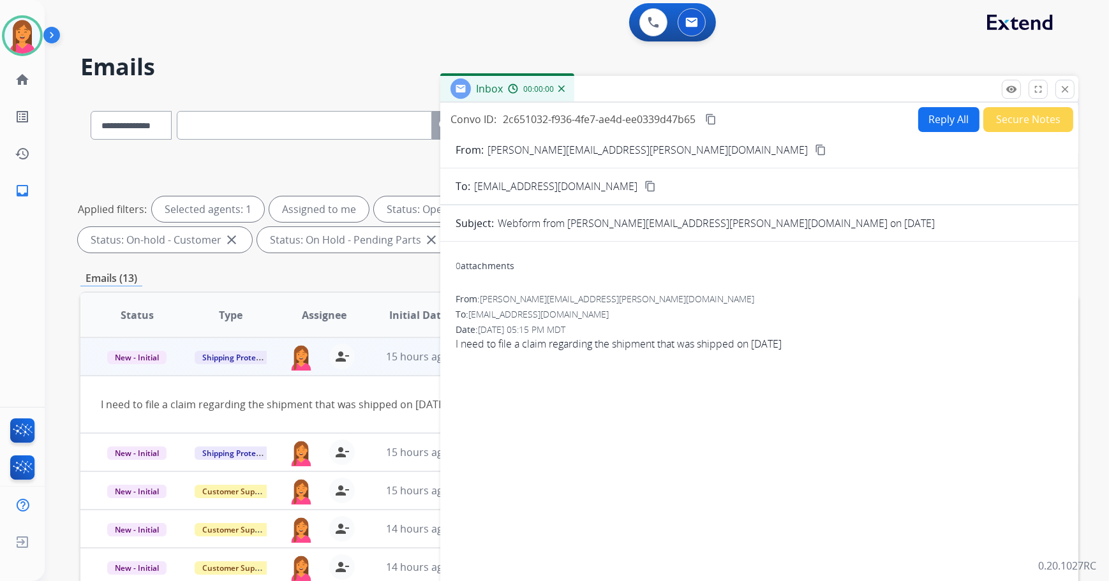
scroll to position [0, 0]
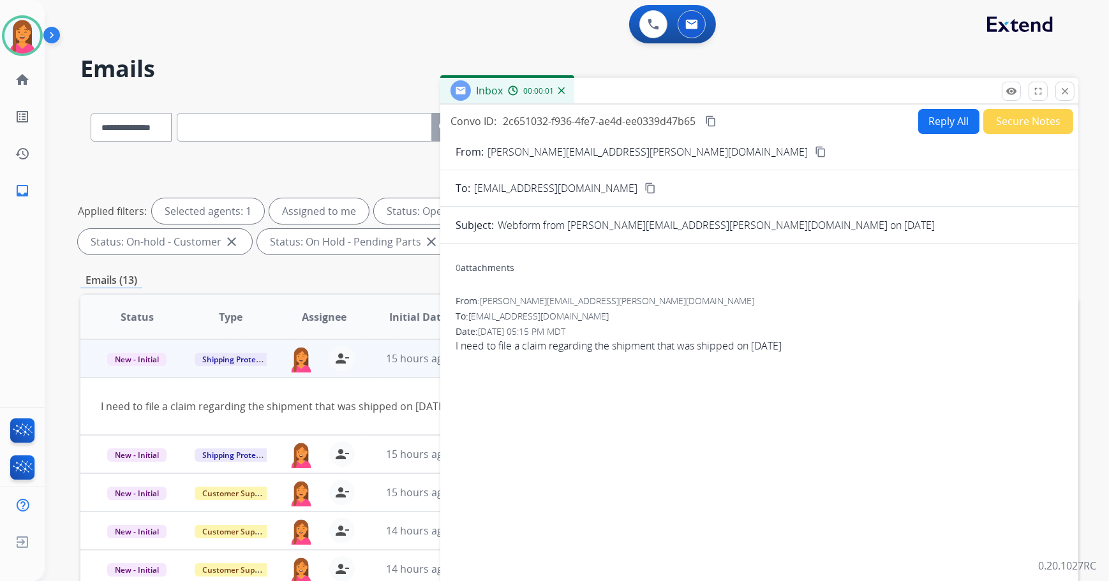
click at [815, 151] on mat-icon "content_copy" at bounding box center [820, 151] width 11 height 11
click at [935, 112] on button "Reply All" at bounding box center [948, 121] width 61 height 25
select select "**********"
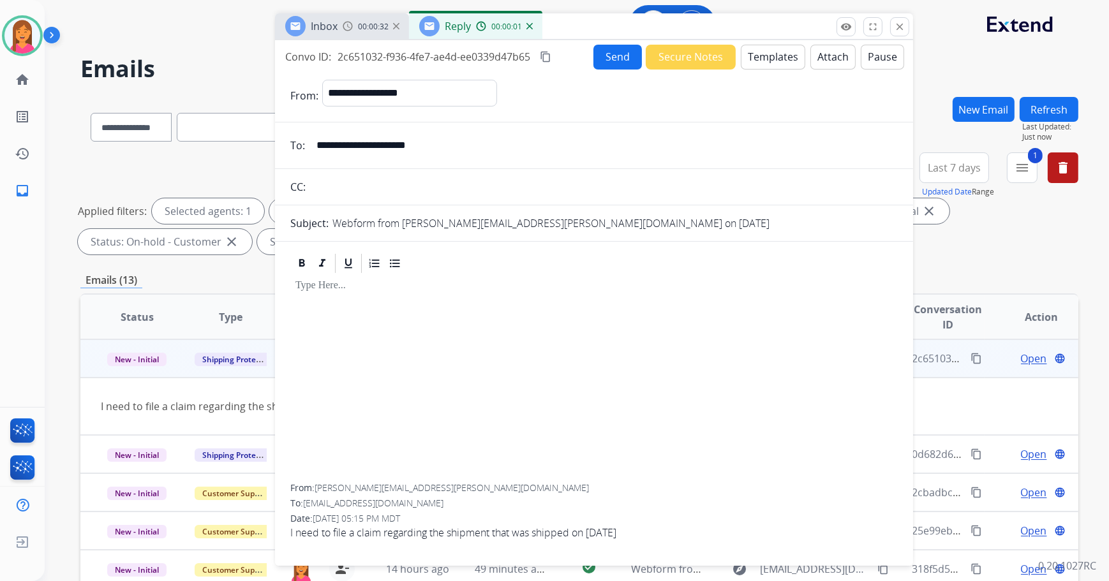
drag, startPoint x: 923, startPoint y: 96, endPoint x: 758, endPoint y: 34, distance: 176.7
click at [758, 34] on div "Inbox 00:00:32 Reply 00:00:01" at bounding box center [594, 26] width 638 height 27
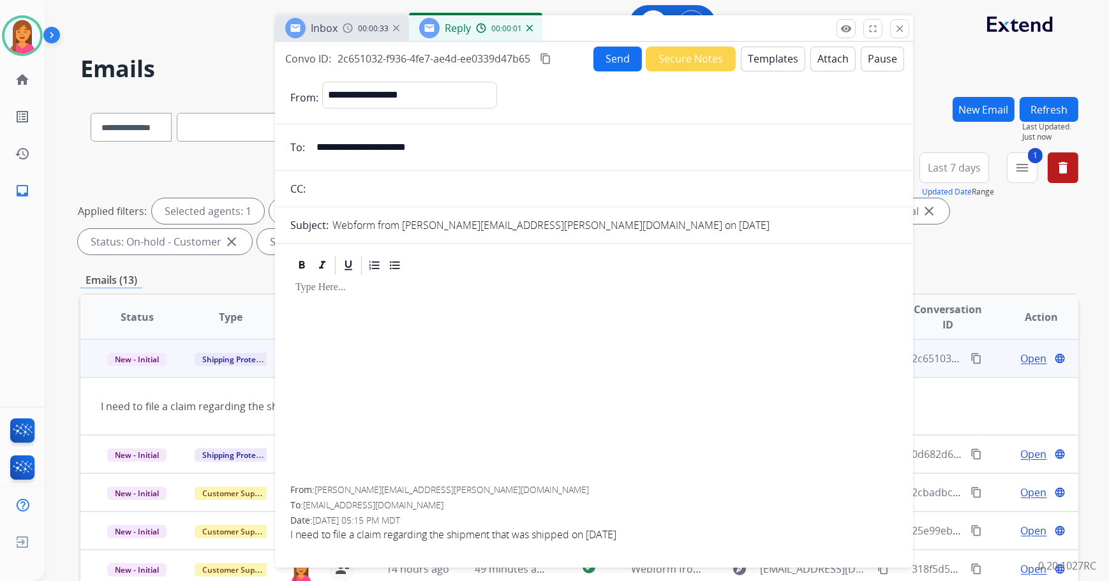
click at [774, 59] on button "Templates" at bounding box center [773, 59] width 64 height 25
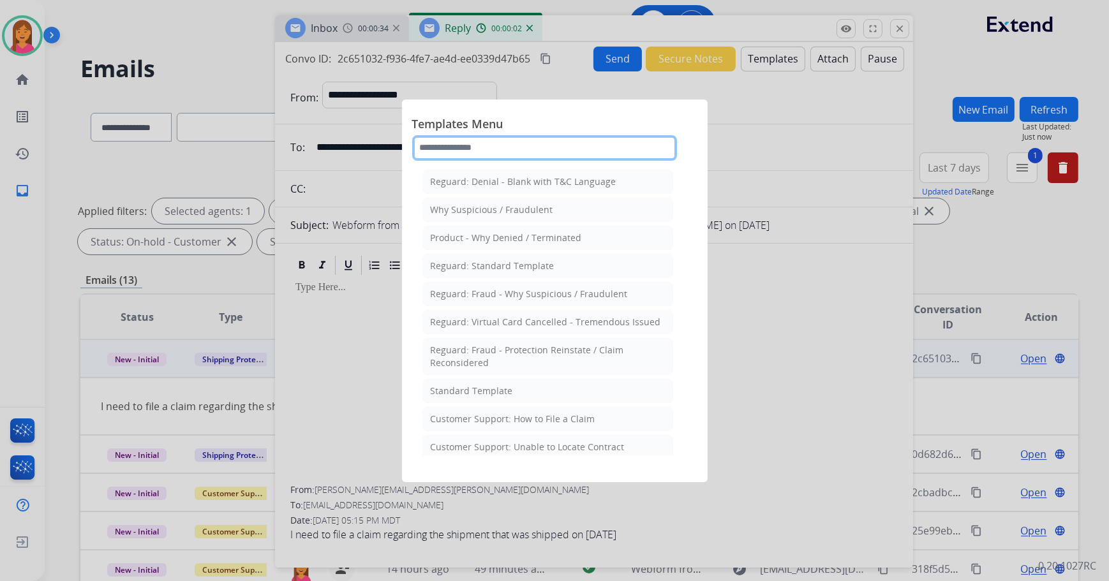
click at [610, 145] on input "text" at bounding box center [544, 148] width 265 height 26
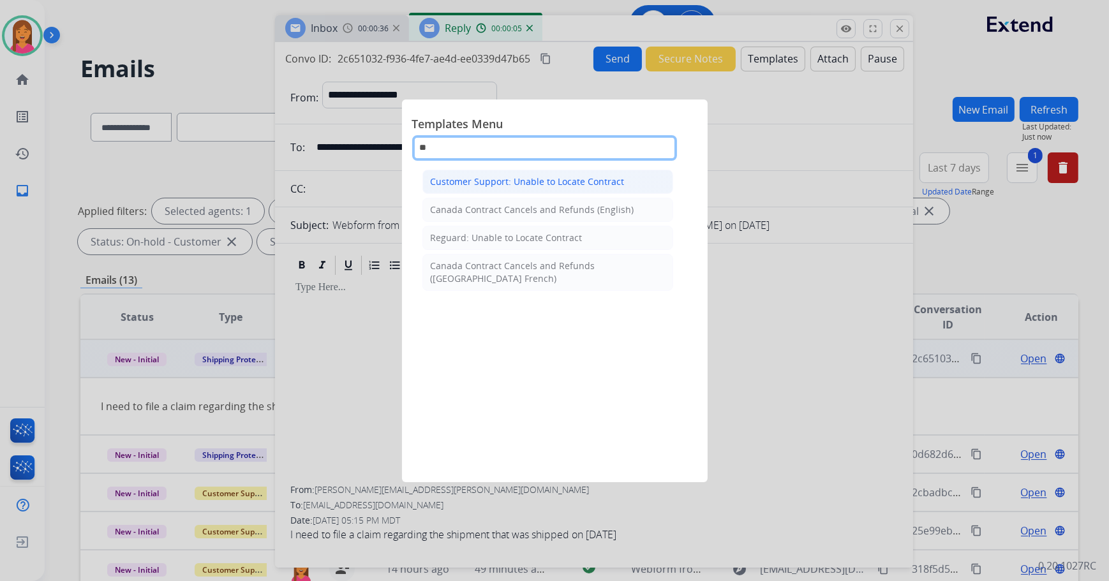
type input "**"
click at [605, 181] on div "Customer Support: Unable to Locate Contract" at bounding box center [528, 181] width 194 height 13
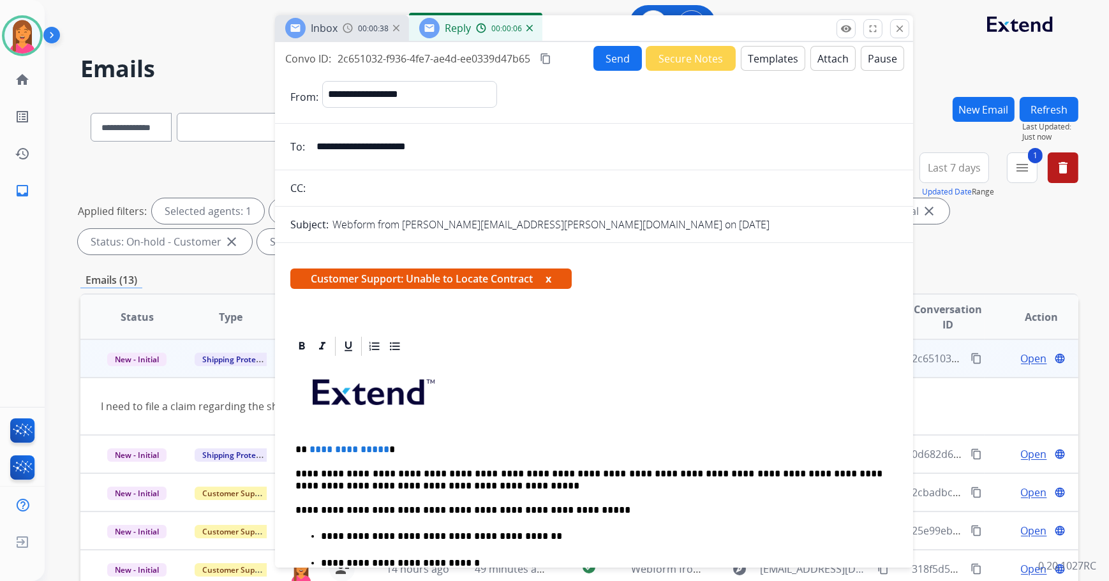
click at [555, 280] on span "Customer Support: Unable to Locate Contract x" at bounding box center [430, 279] width 281 height 20
click at [554, 280] on span "Customer Support: Unable to Locate Contract x" at bounding box center [430, 279] width 281 height 20
click at [550, 274] on button "x" at bounding box center [548, 278] width 6 height 15
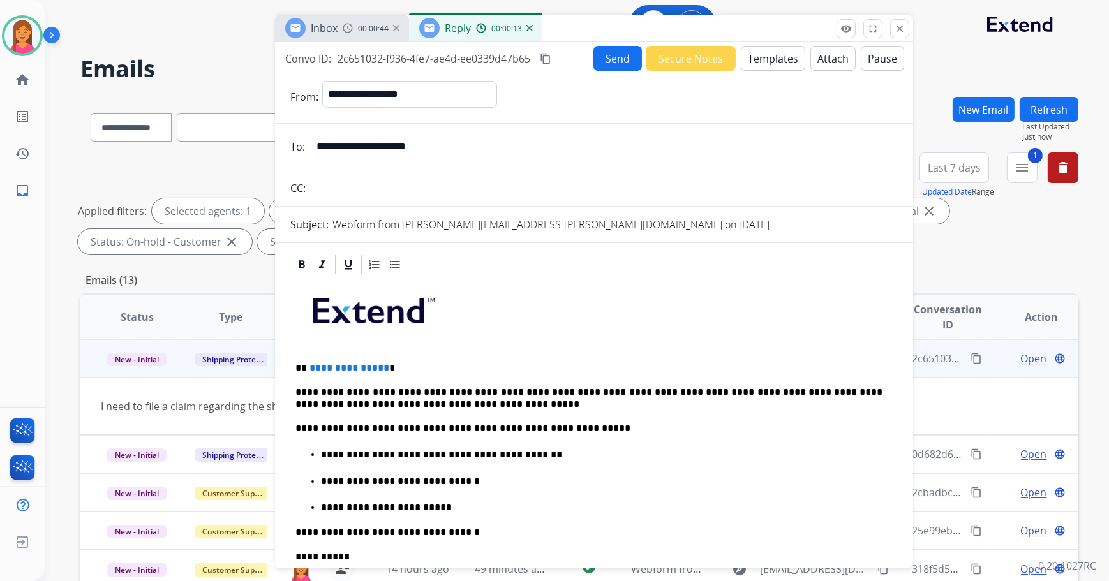
click at [377, 139] on input "**********" at bounding box center [603, 147] width 589 height 26
drag, startPoint x: 438, startPoint y: 144, endPoint x: 288, endPoint y: 143, distance: 150.6
click at [288, 143] on div "**********" at bounding box center [594, 147] width 638 height 26
click at [434, 367] on p "**********" at bounding box center [589, 367] width 588 height 11
click at [598, 56] on button "Send" at bounding box center [617, 58] width 48 height 25
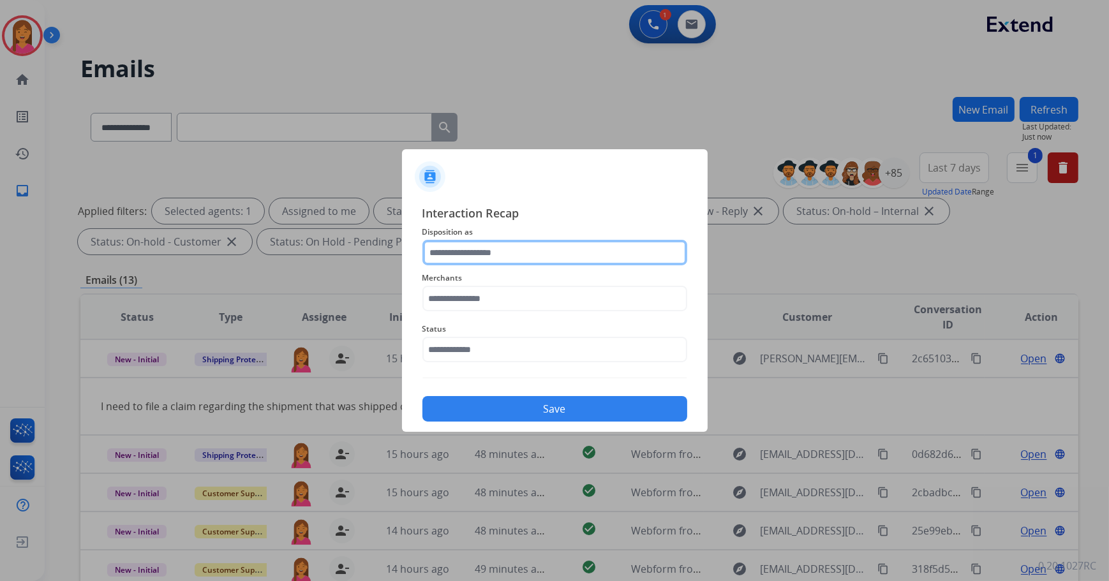
click at [541, 245] on input "text" at bounding box center [554, 253] width 265 height 26
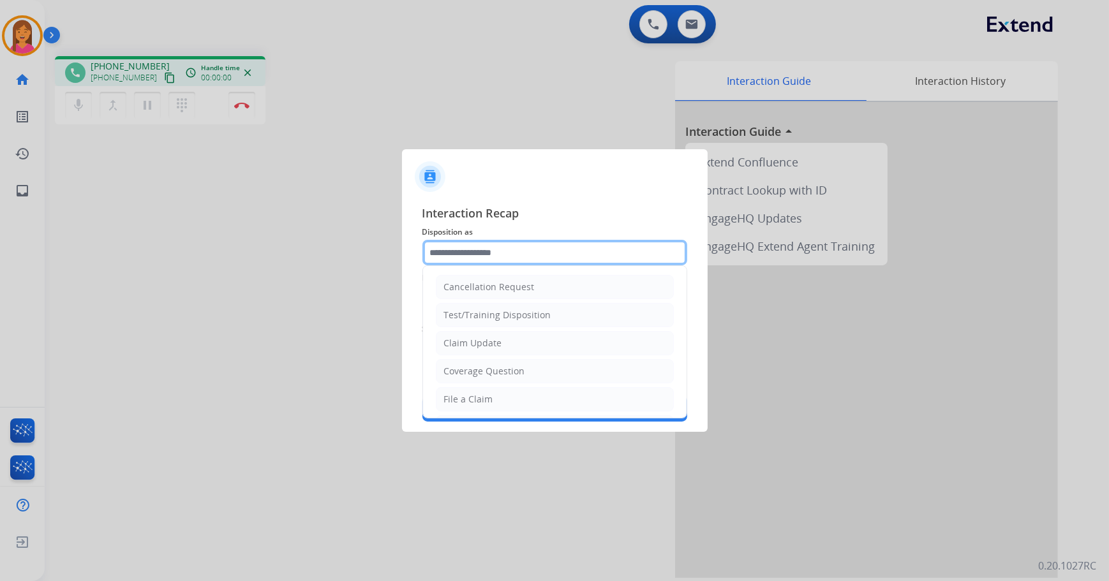
click at [471, 253] on input "text" at bounding box center [554, 253] width 265 height 26
click at [491, 387] on li "File a Claim" at bounding box center [555, 399] width 238 height 24
type input "**********"
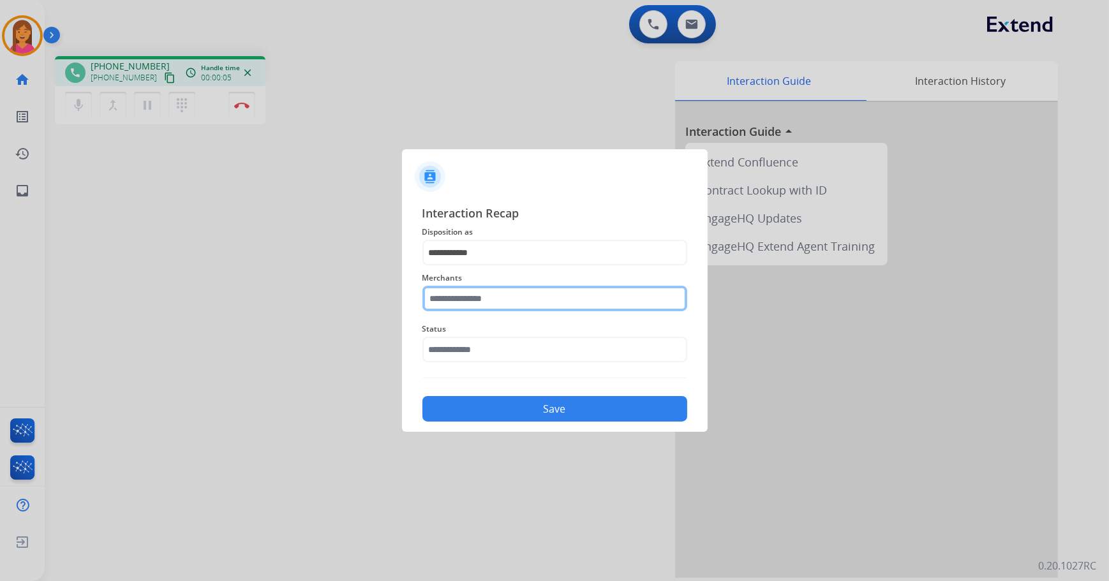
click at [491, 306] on input "text" at bounding box center [554, 299] width 265 height 26
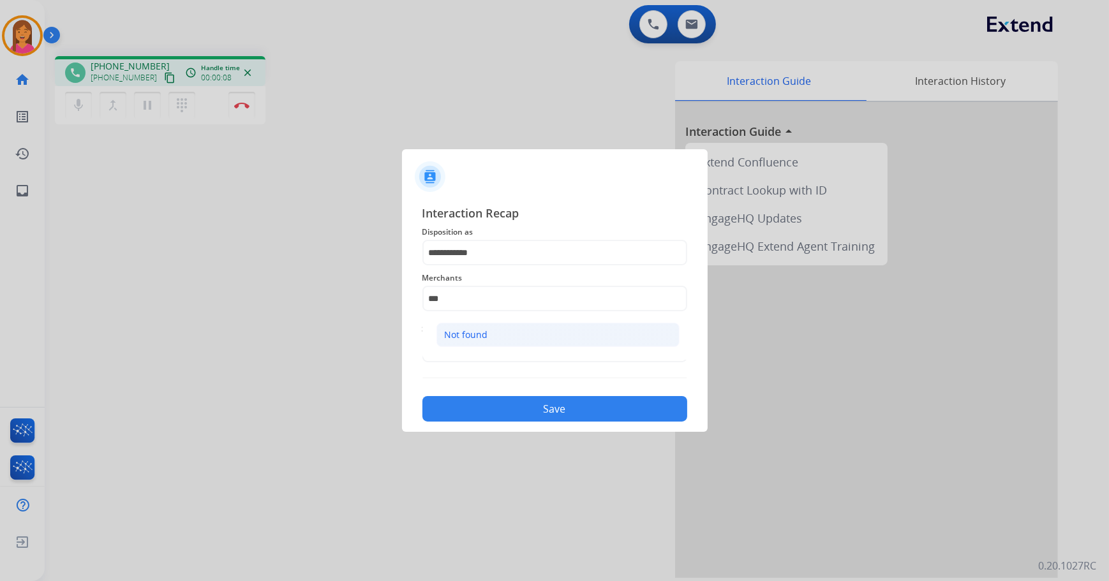
click at [509, 333] on li "Not found" at bounding box center [557, 335] width 243 height 24
type input "*********"
click at [506, 340] on input "text" at bounding box center [554, 350] width 265 height 26
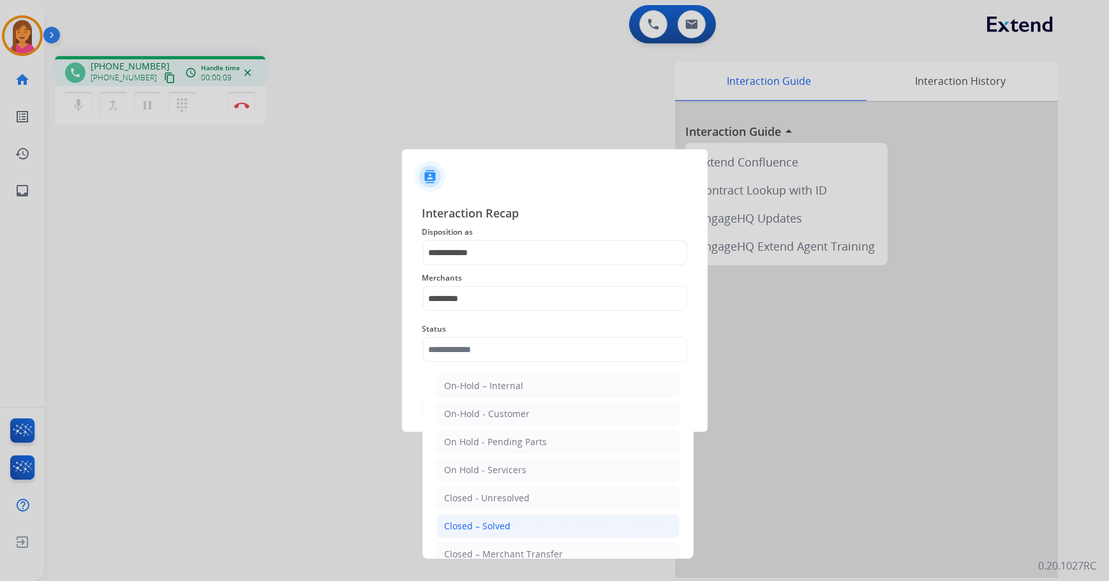
click at [516, 521] on li "Closed – Solved" at bounding box center [557, 526] width 243 height 24
type input "**********"
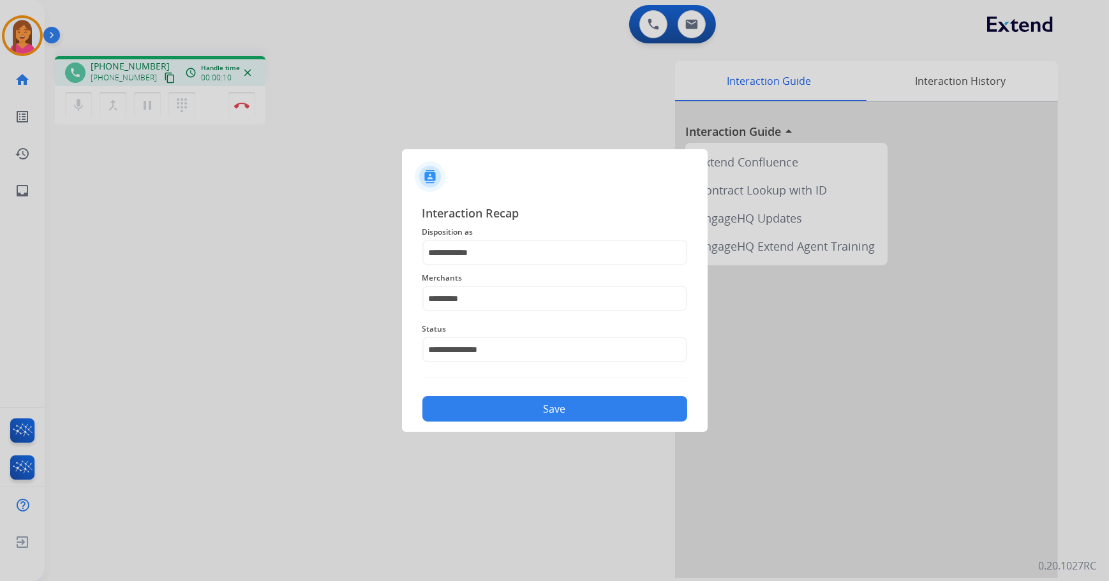
click at [482, 423] on div "**********" at bounding box center [555, 313] width 306 height 238
click at [481, 415] on button "Save" at bounding box center [554, 409] width 265 height 26
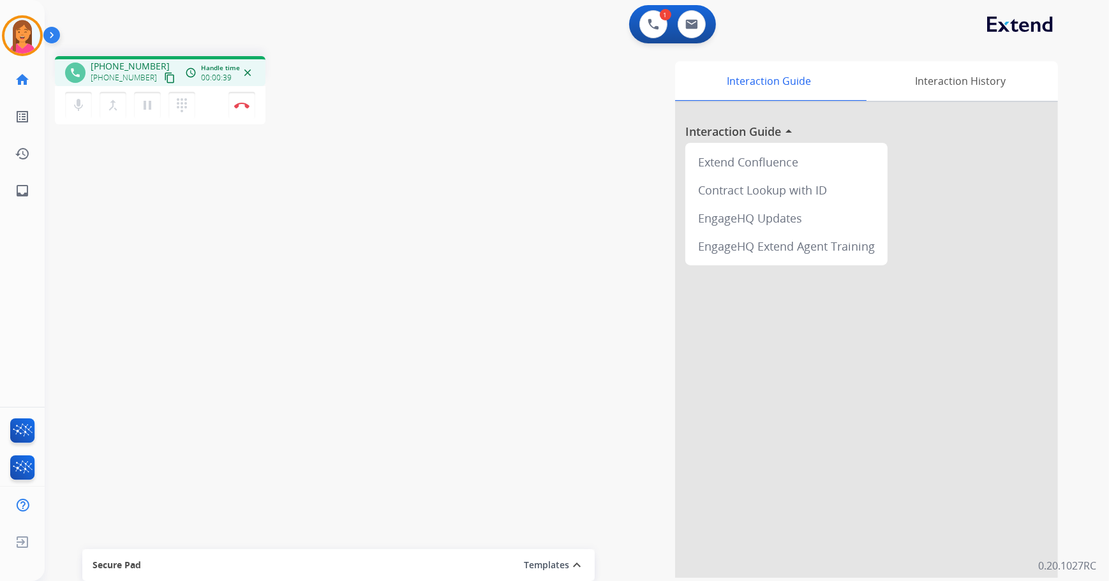
click at [164, 75] on mat-icon "content_copy" at bounding box center [169, 77] width 11 height 11
click at [239, 107] on img at bounding box center [241, 105] width 15 height 6
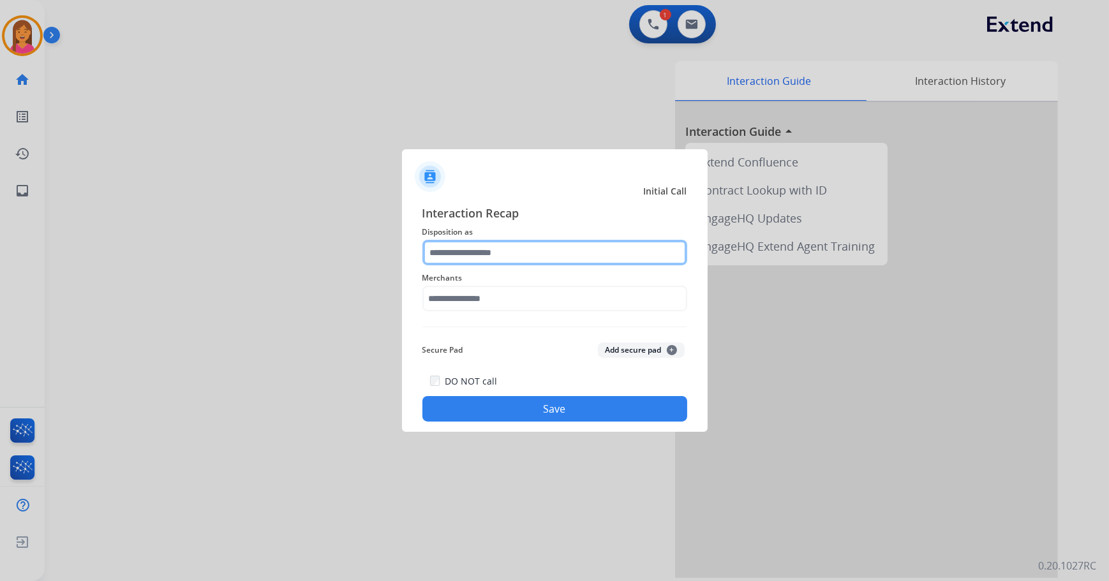
click at [438, 244] on input "text" at bounding box center [554, 253] width 265 height 26
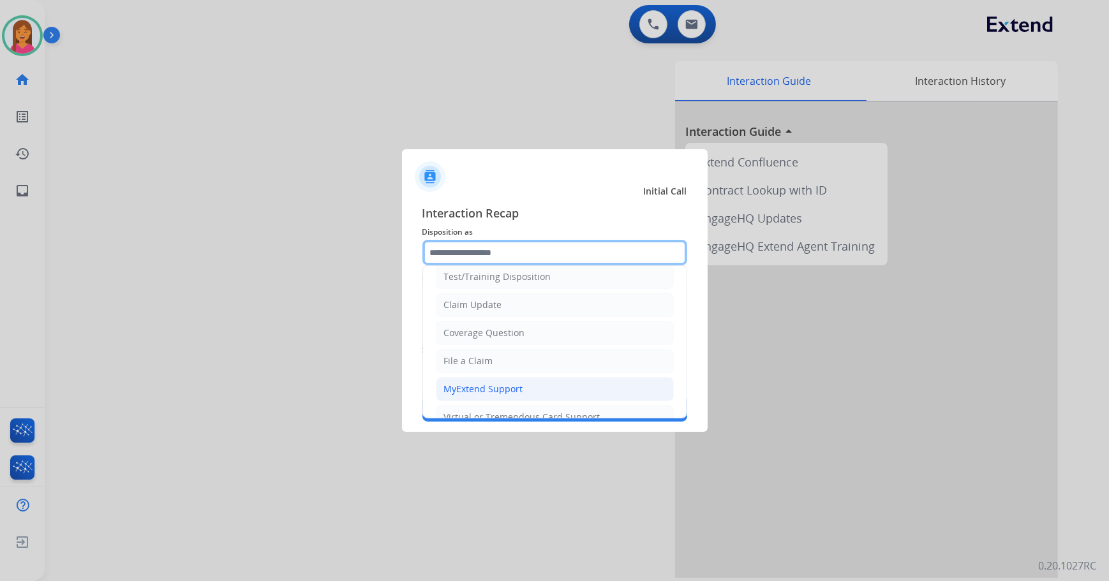
scroll to position [57, 0]
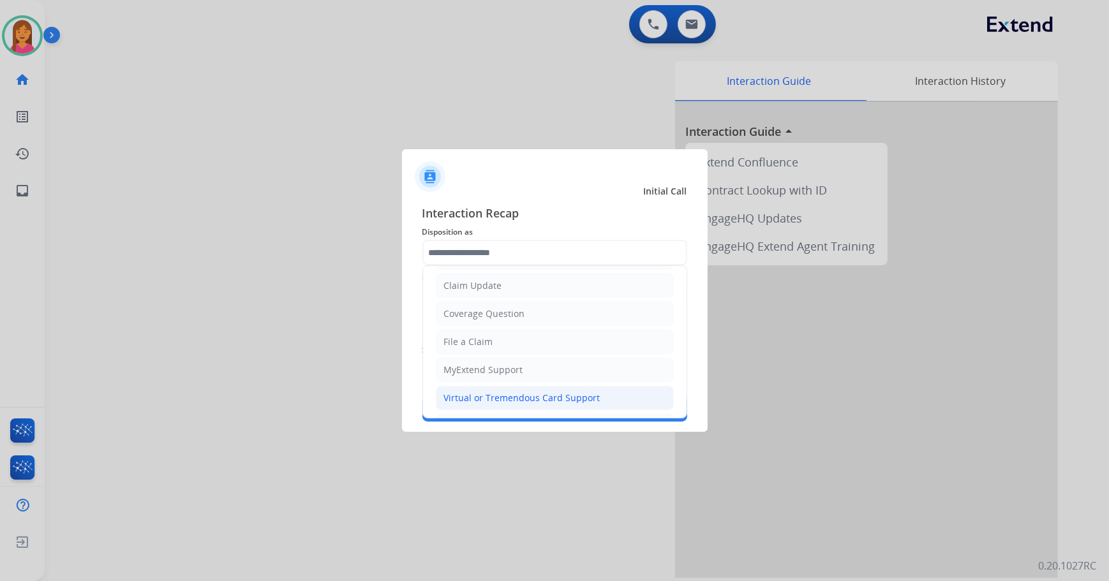
click at [501, 403] on li "Virtual or Tremendous Card Support" at bounding box center [555, 398] width 238 height 24
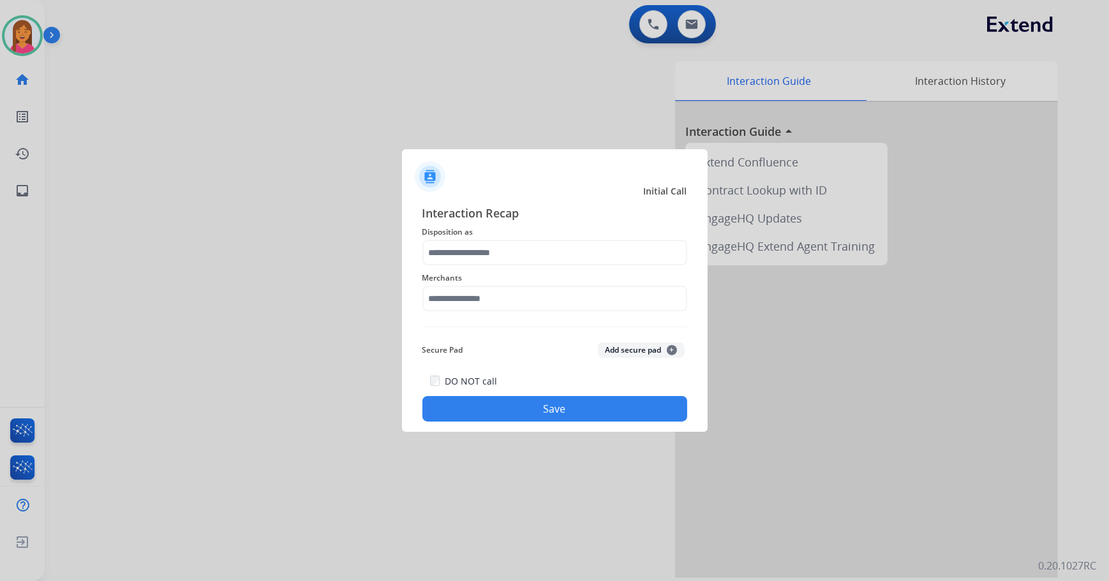
type input "**********"
click at [484, 304] on input "text" at bounding box center [554, 299] width 265 height 26
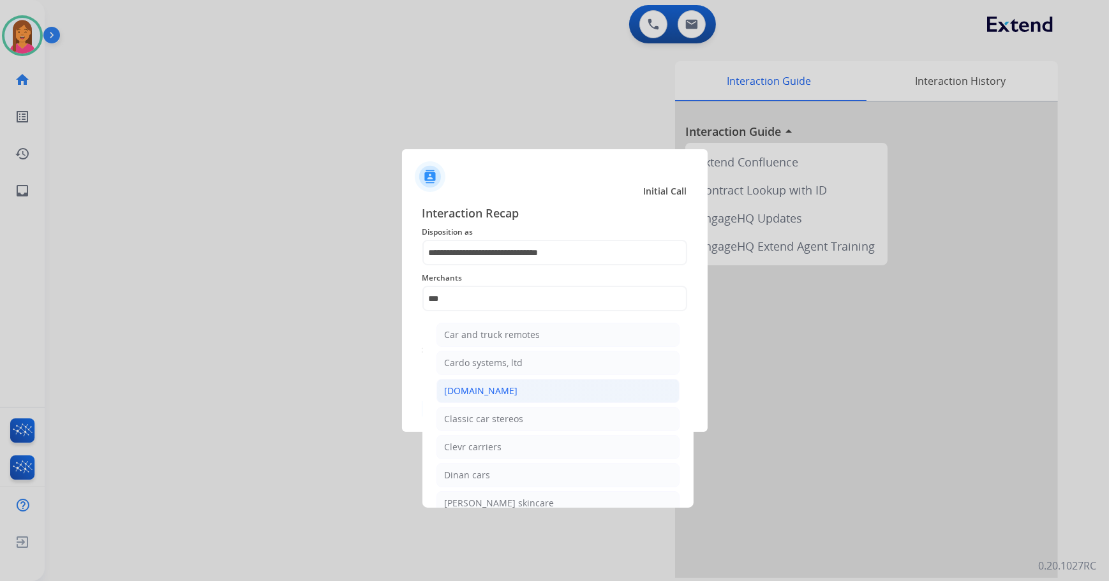
click at [506, 387] on li "[DOMAIN_NAME]" at bounding box center [557, 391] width 243 height 24
type input "**********"
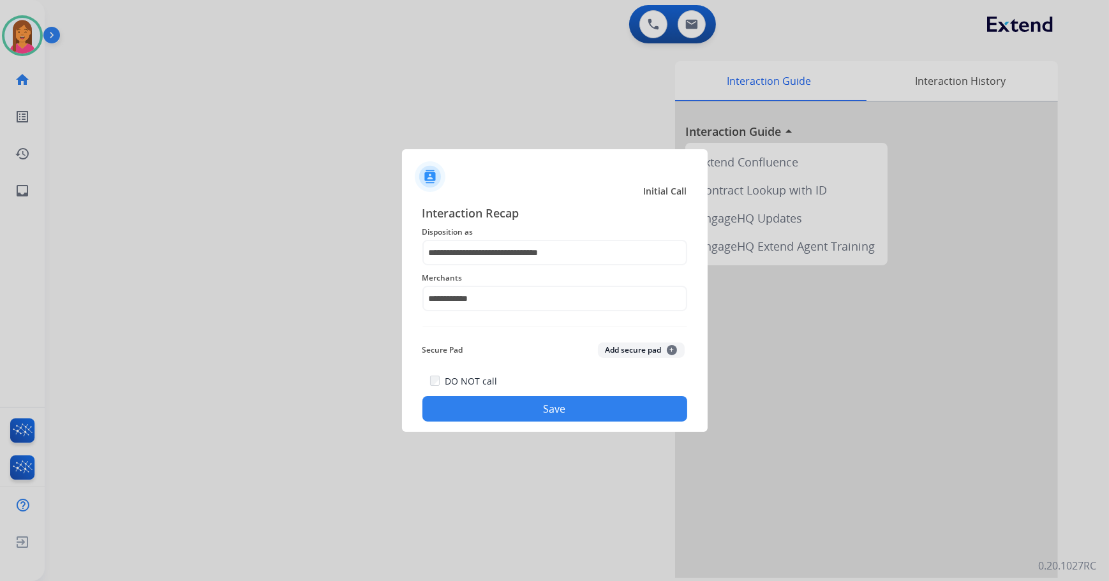
click at [499, 415] on button "Save" at bounding box center [554, 409] width 265 height 26
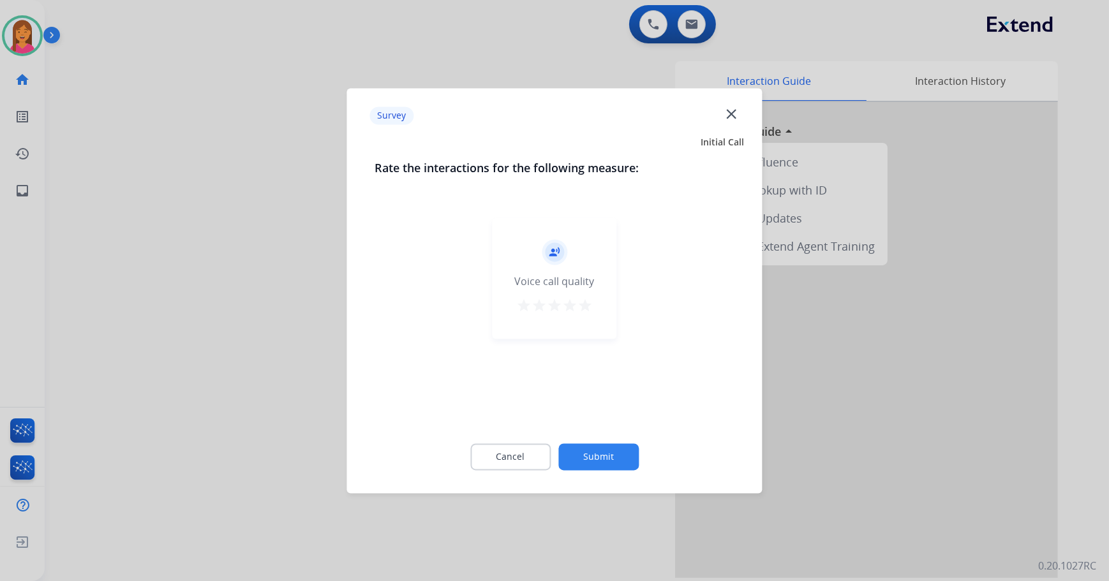
click at [584, 311] on mat-icon "star" at bounding box center [584, 305] width 15 height 15
click at [581, 453] on button "Submit" at bounding box center [598, 456] width 80 height 27
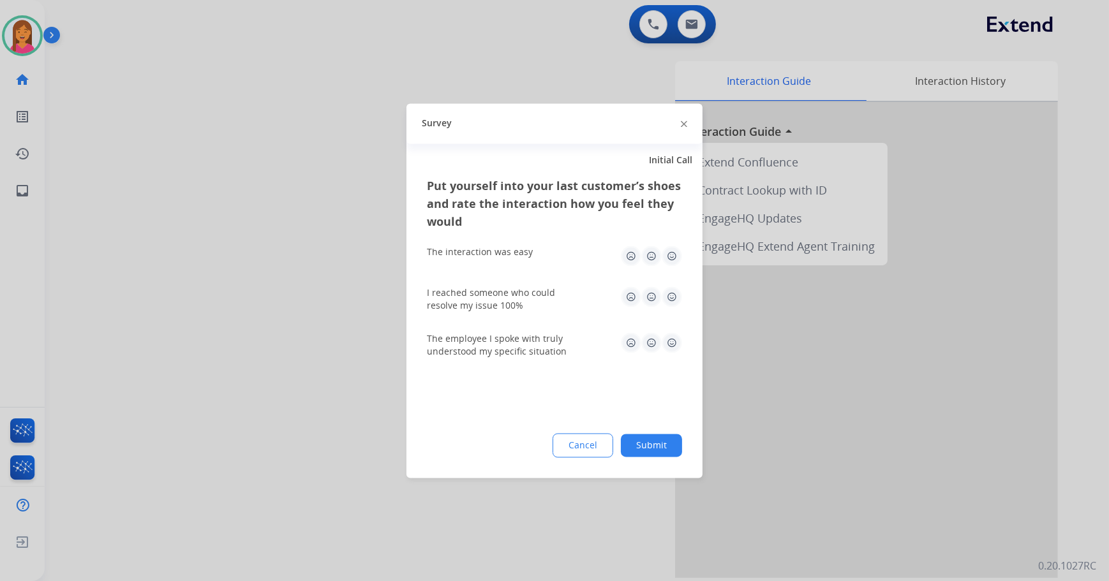
click at [670, 257] on img at bounding box center [672, 256] width 20 height 20
click at [666, 295] on img at bounding box center [672, 296] width 20 height 20
click at [675, 348] on img at bounding box center [672, 342] width 20 height 20
click at [670, 453] on button "Submit" at bounding box center [651, 445] width 61 height 23
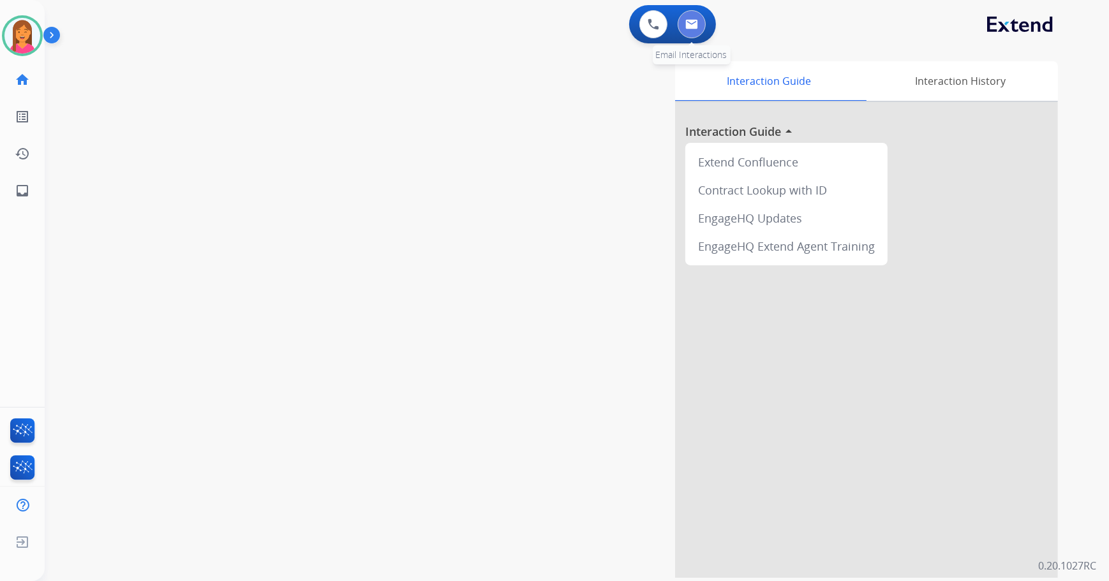
click at [693, 22] on img at bounding box center [691, 24] width 13 height 10
select select "**********"
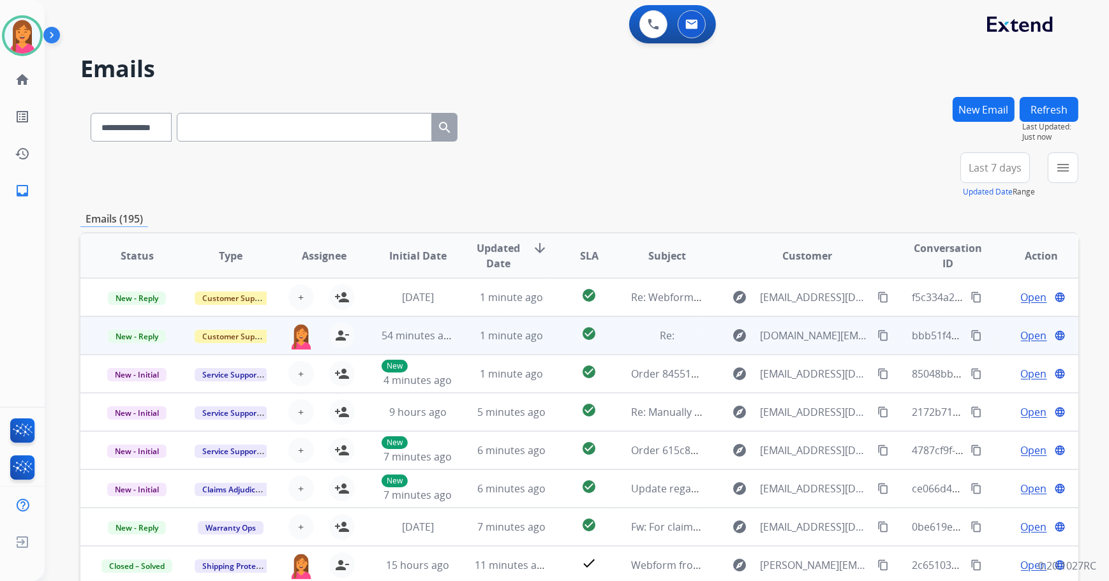
click at [704, 343] on td "explore [DOMAIN_NAME][EMAIL_ADDRESS][DOMAIN_NAME] content_copy" at bounding box center [797, 335] width 187 height 38
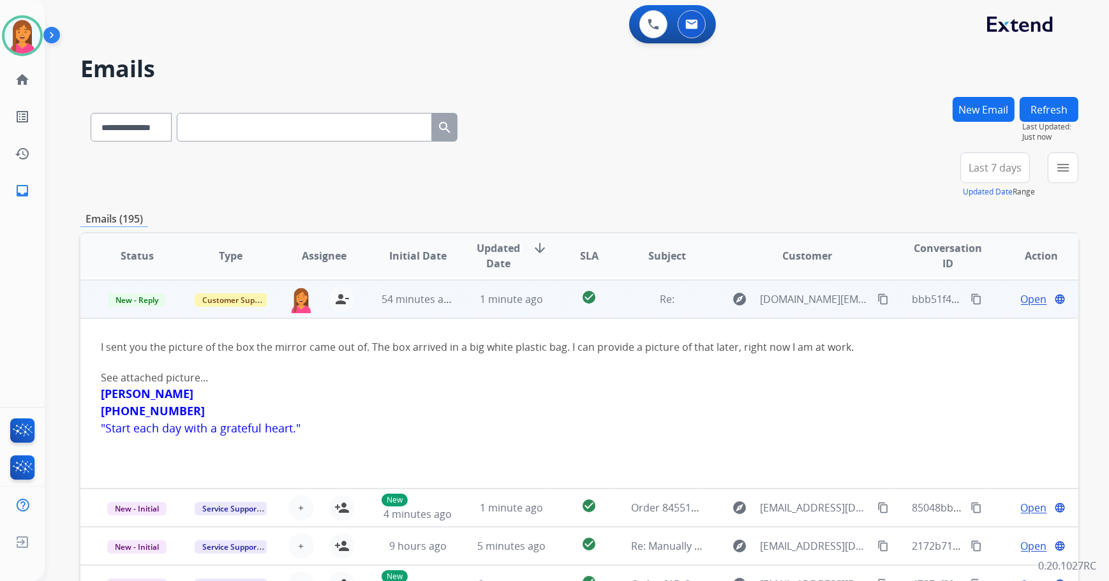
scroll to position [38, 0]
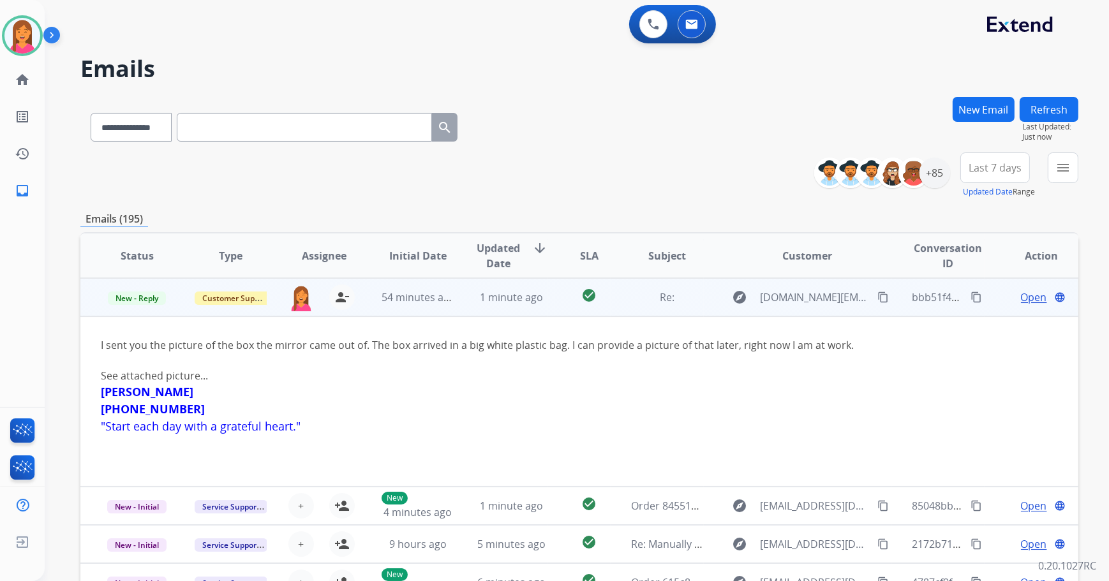
click at [709, 310] on td "explore [DOMAIN_NAME][EMAIL_ADDRESS][DOMAIN_NAME] content_copy" at bounding box center [797, 297] width 187 height 38
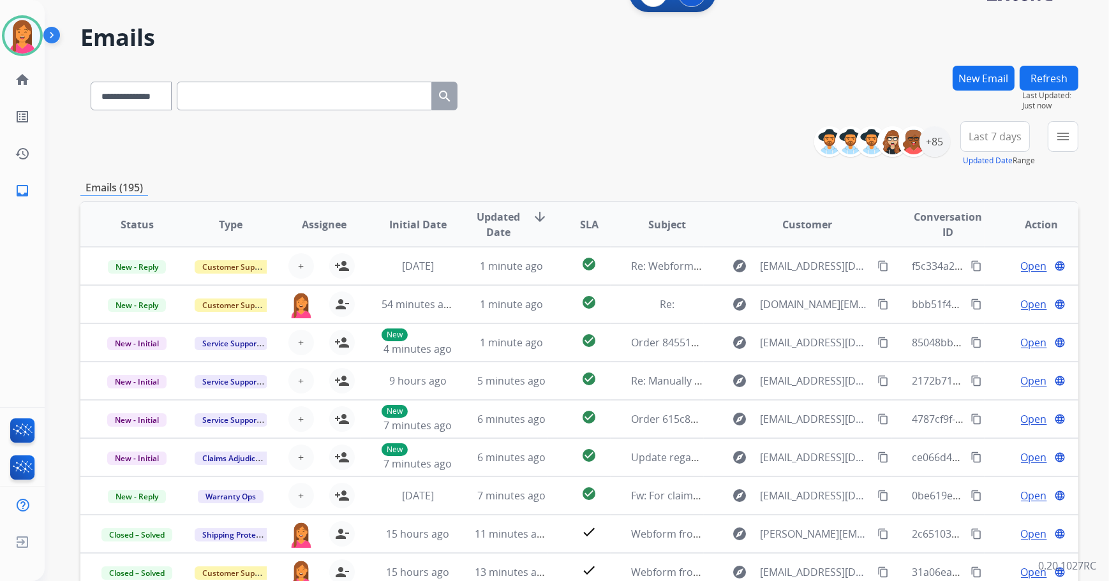
scroll to position [0, 0]
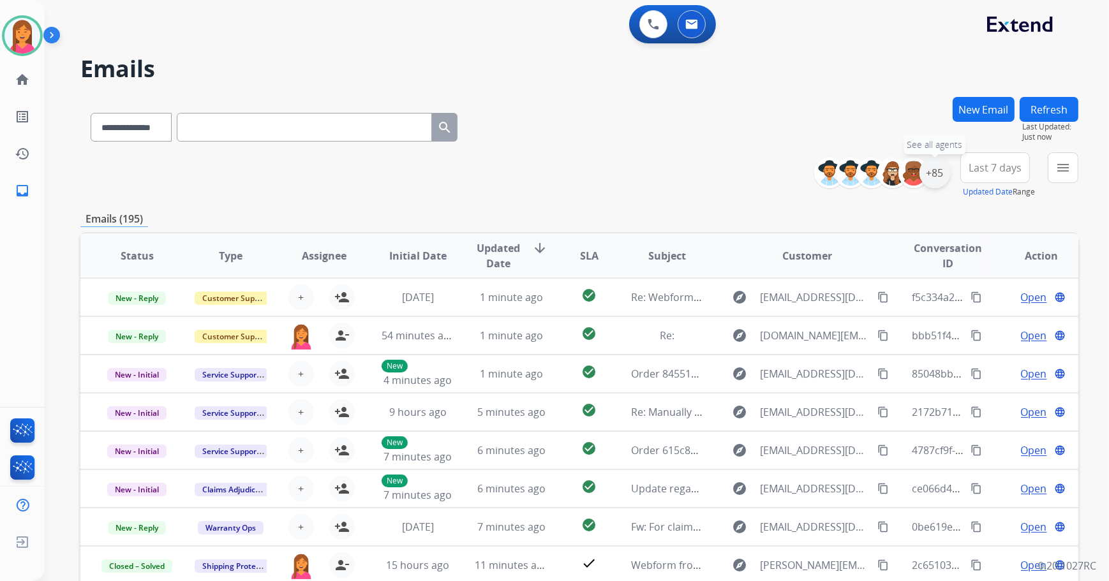
click at [935, 172] on div "+85" at bounding box center [934, 173] width 31 height 31
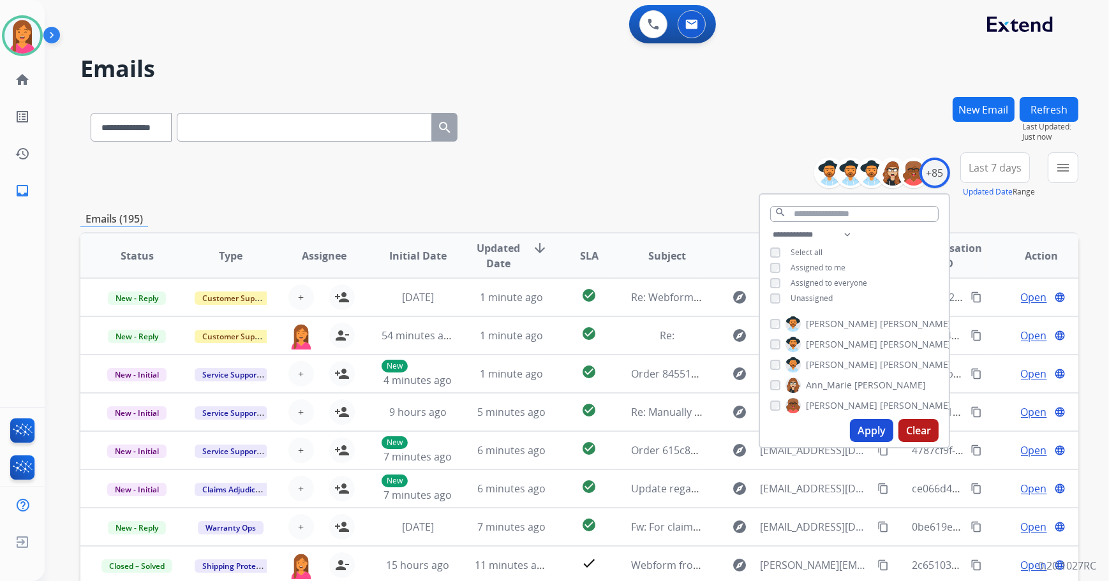
click at [803, 295] on span "Unassigned" at bounding box center [811, 298] width 42 height 11
click at [871, 428] on button "Apply" at bounding box center [871, 430] width 43 height 23
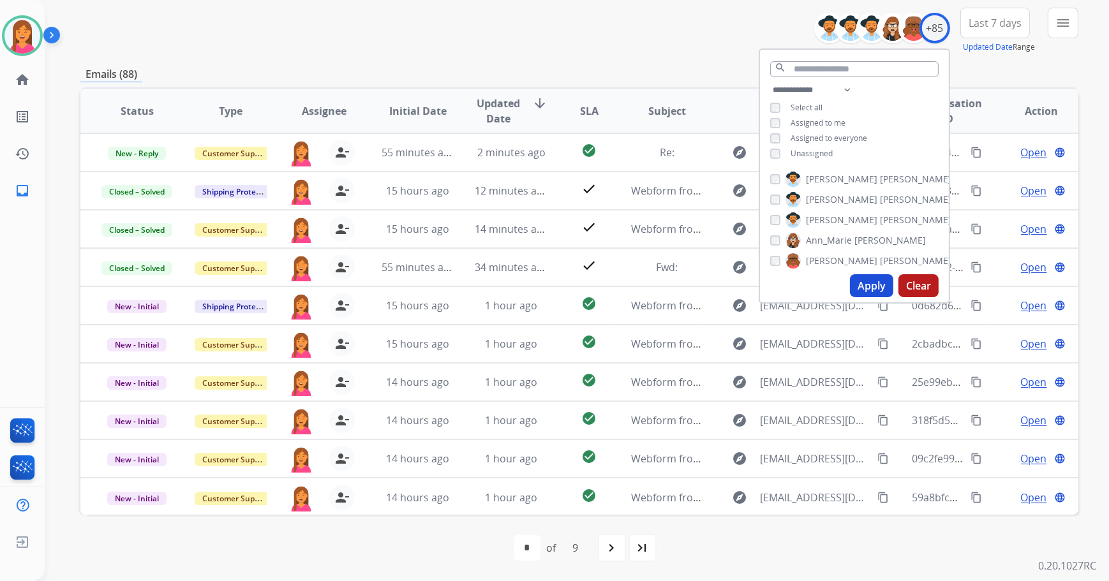
click at [647, 29] on div "**********" at bounding box center [579, 31] width 998 height 46
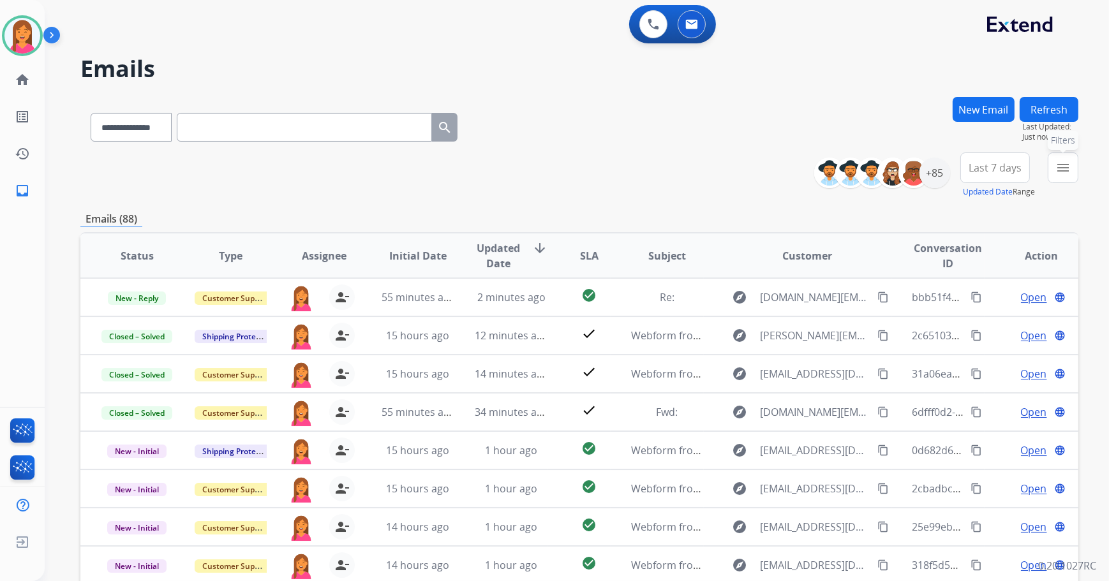
click at [1056, 160] on mat-icon "menu" at bounding box center [1062, 167] width 15 height 15
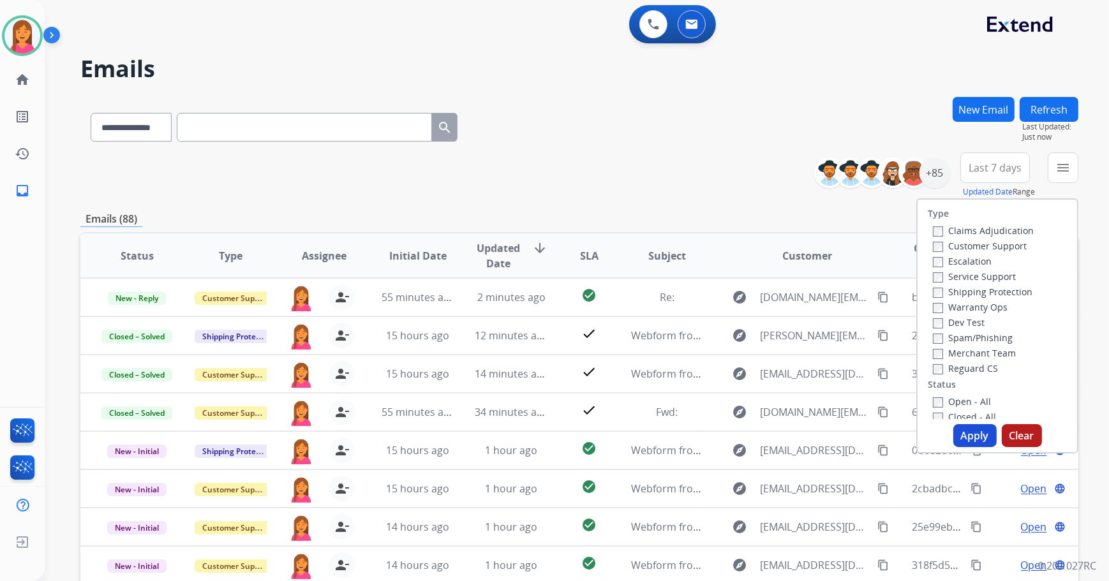
click at [963, 406] on label "Open - All" at bounding box center [962, 402] width 58 height 12
click at [963, 444] on button "Apply" at bounding box center [974, 435] width 43 height 23
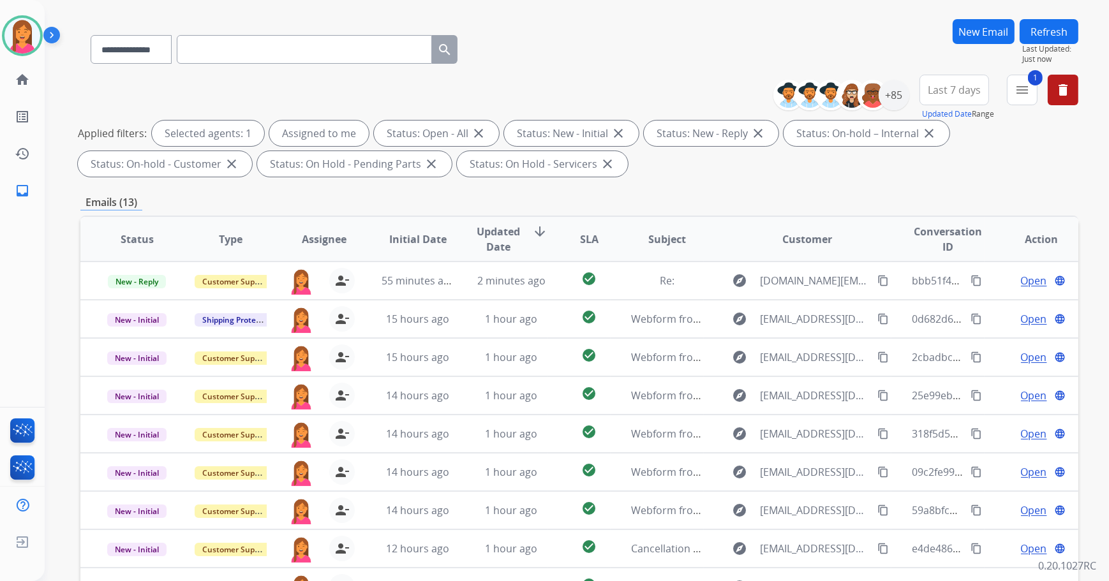
scroll to position [205, 0]
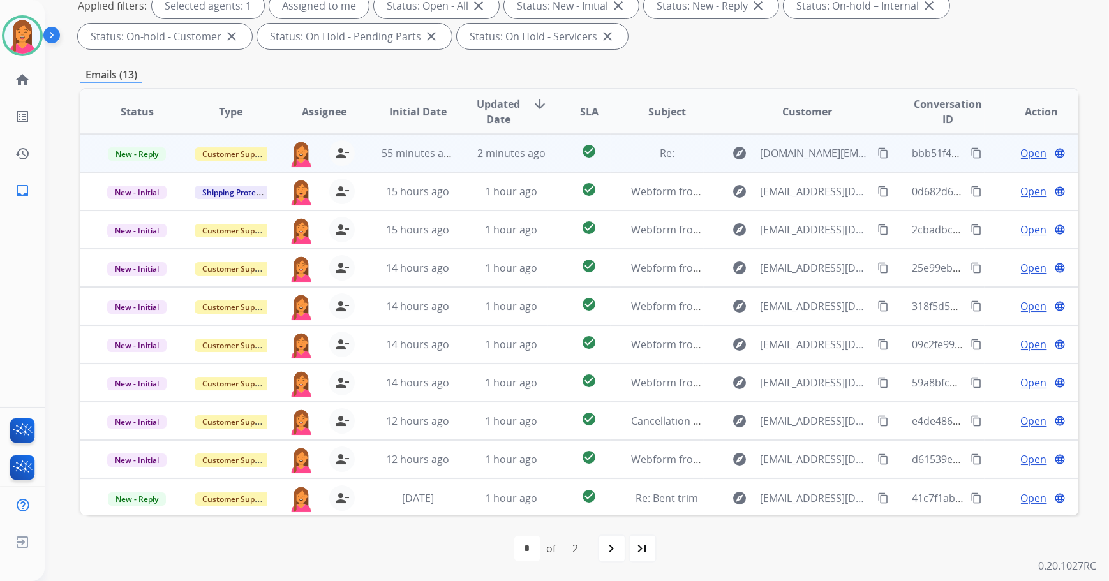
click at [620, 158] on td "Re:" at bounding box center [658, 153] width 94 height 38
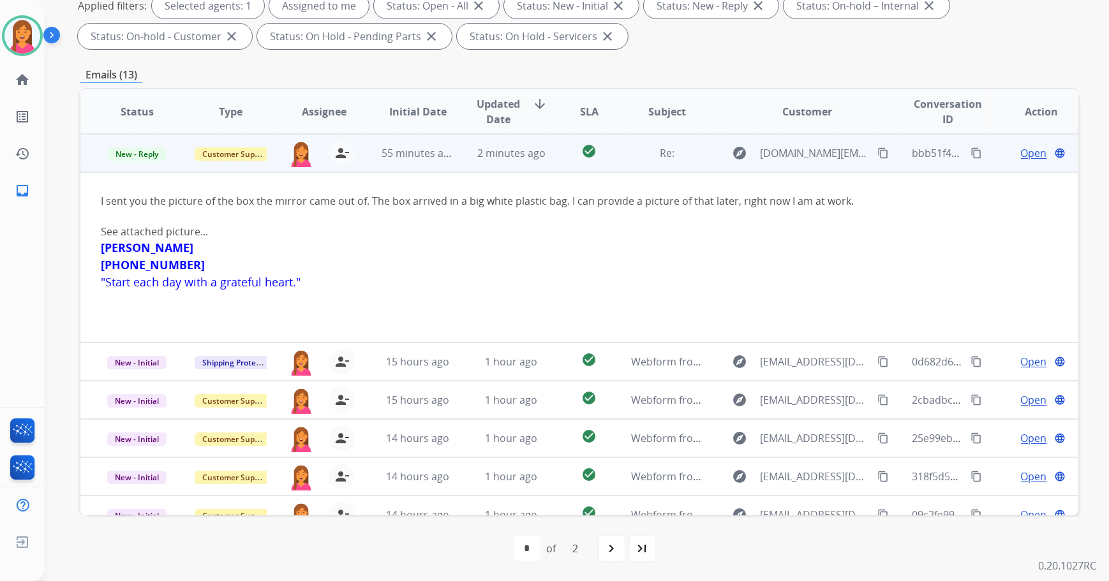
click at [1033, 152] on span "Open" at bounding box center [1034, 152] width 26 height 15
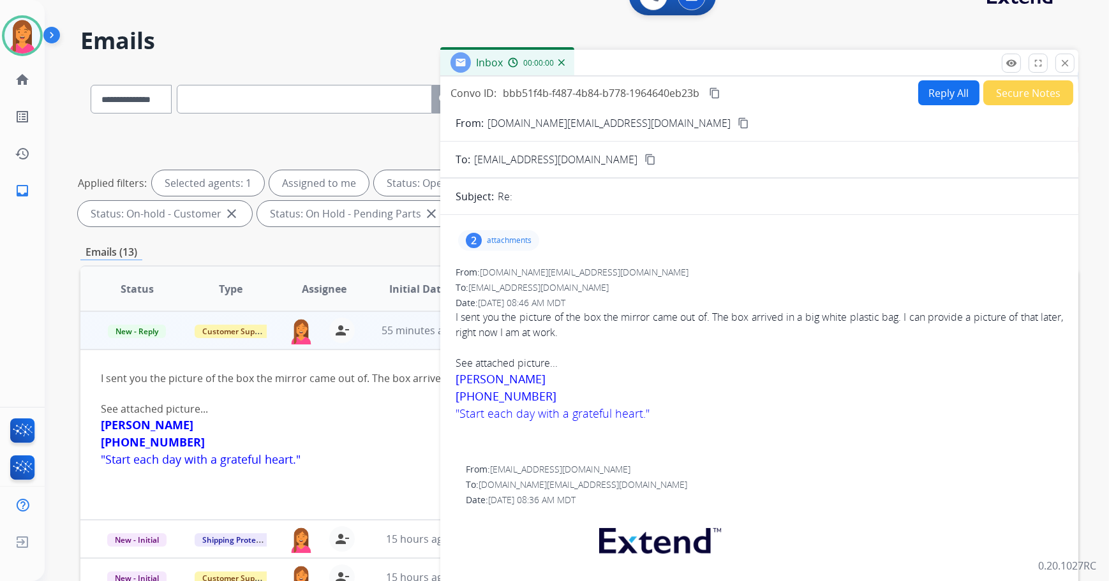
scroll to position [0, 0]
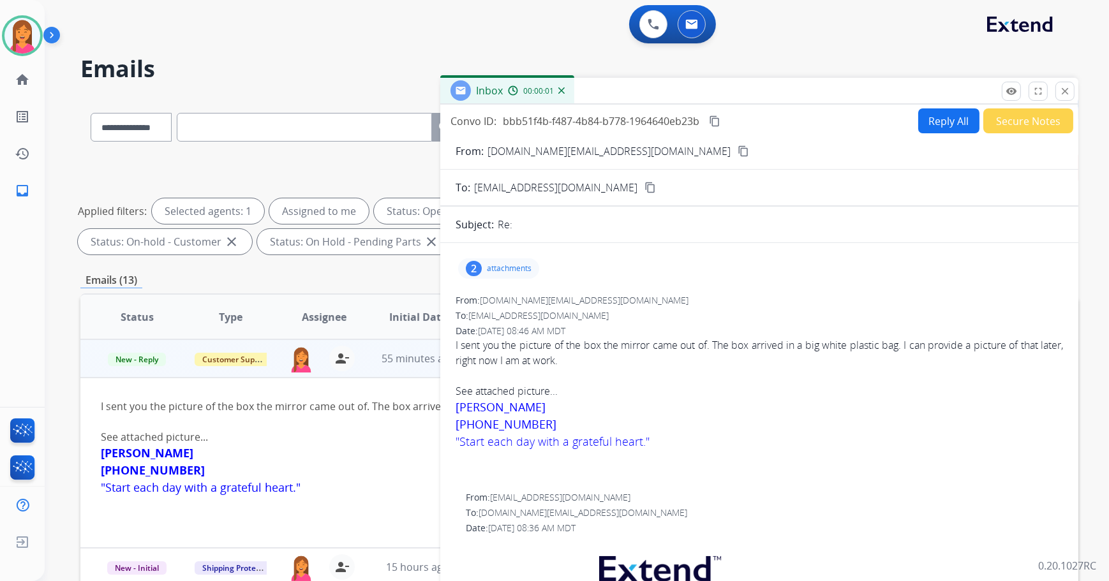
click at [524, 277] on div "2 attachments" at bounding box center [498, 268] width 81 height 20
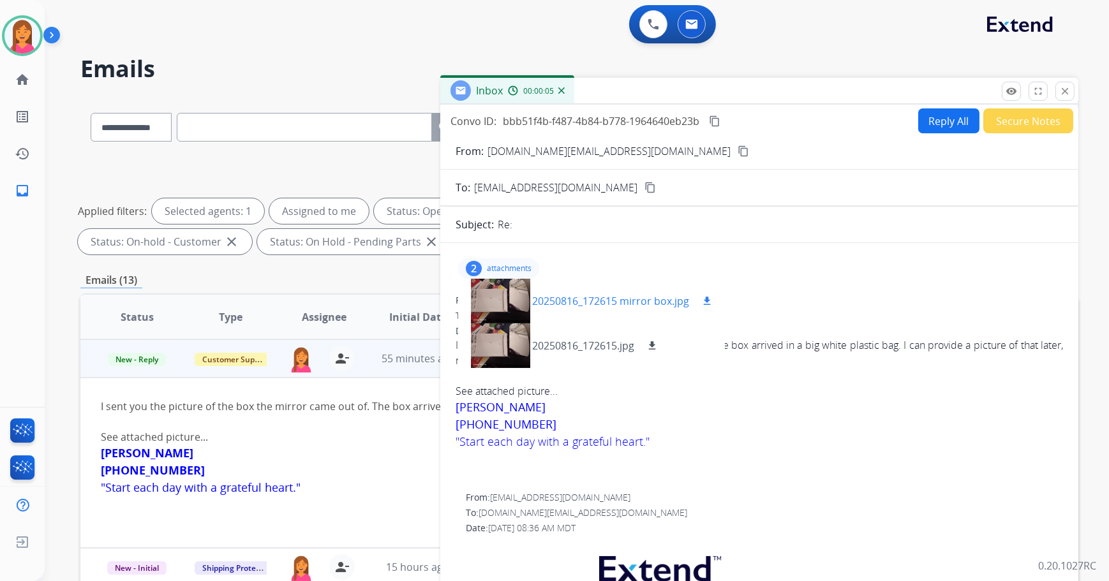
click at [530, 299] on div at bounding box center [500, 301] width 64 height 45
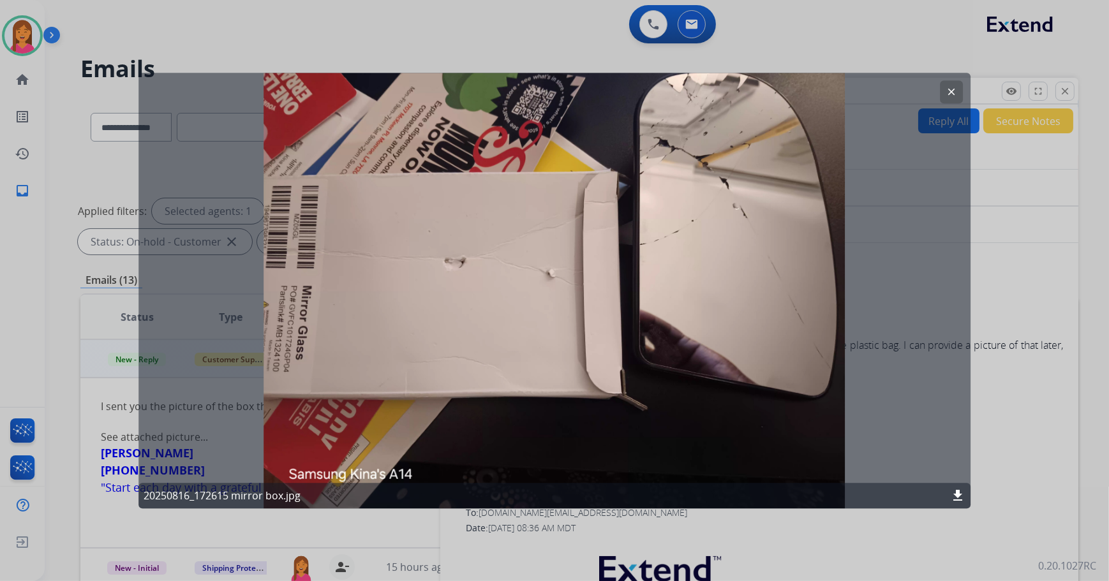
click at [950, 84] on button "clear" at bounding box center [951, 91] width 23 height 23
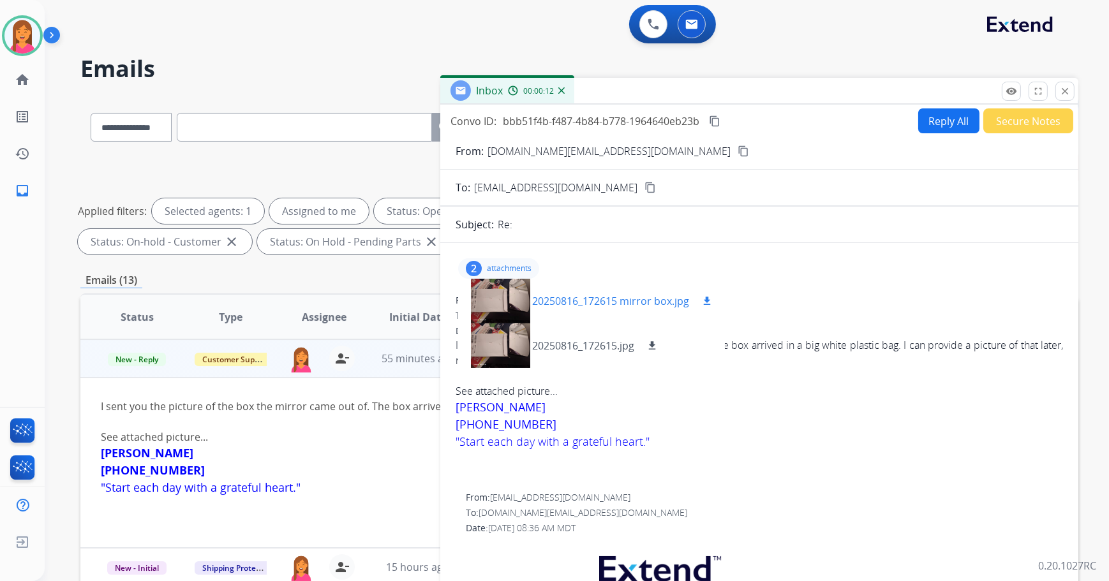
click at [705, 297] on mat-icon "download" at bounding box center [706, 300] width 11 height 11
click at [737, 148] on mat-icon "content_copy" at bounding box center [742, 150] width 11 height 11
click at [393, 451] on div "[PERSON_NAME]" at bounding box center [486, 453] width 770 height 17
drag, startPoint x: 954, startPoint y: 245, endPoint x: 940, endPoint y: 203, distance: 44.4
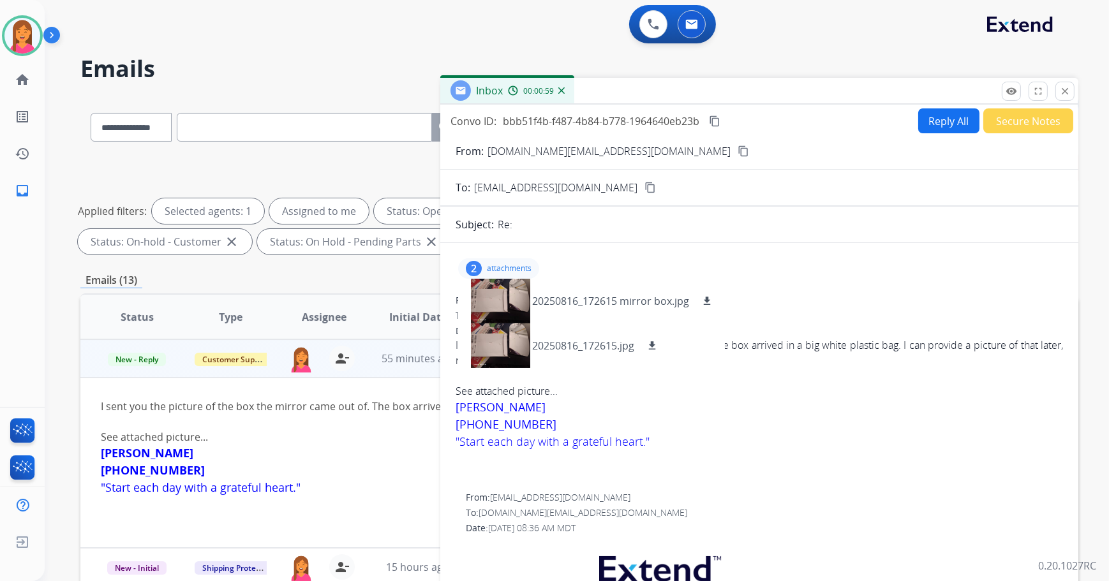
click at [924, 127] on button "Reply All" at bounding box center [948, 120] width 61 height 25
select select "**********"
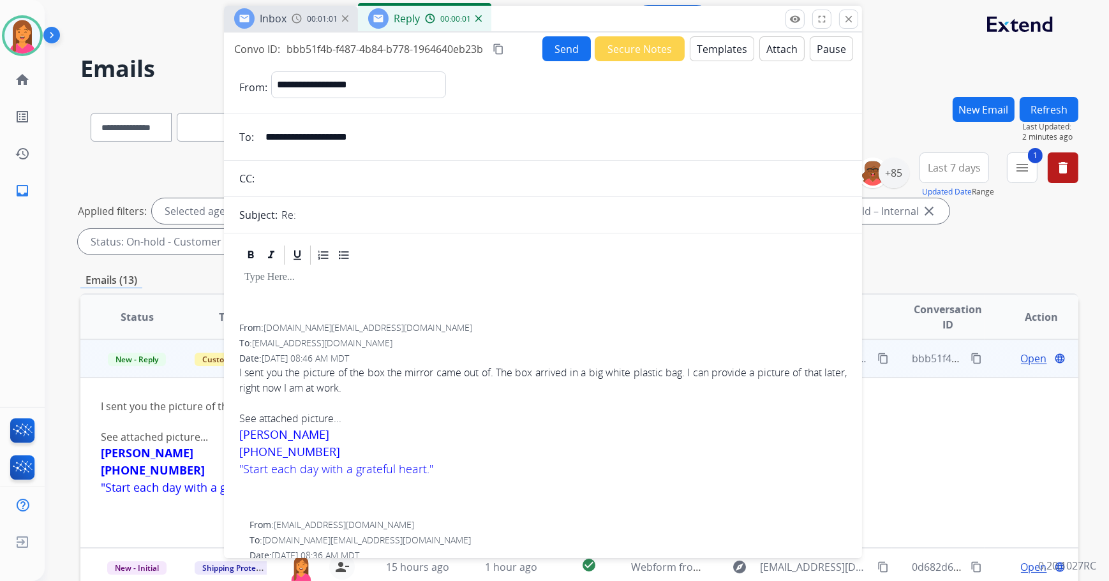
drag, startPoint x: 908, startPoint y: 89, endPoint x: 692, endPoint y: 17, distance: 227.4
click at [692, 17] on div "Inbox 00:01:01 Reply 00:00:01" at bounding box center [543, 19] width 638 height 27
click at [710, 40] on button "Templates" at bounding box center [722, 48] width 64 height 25
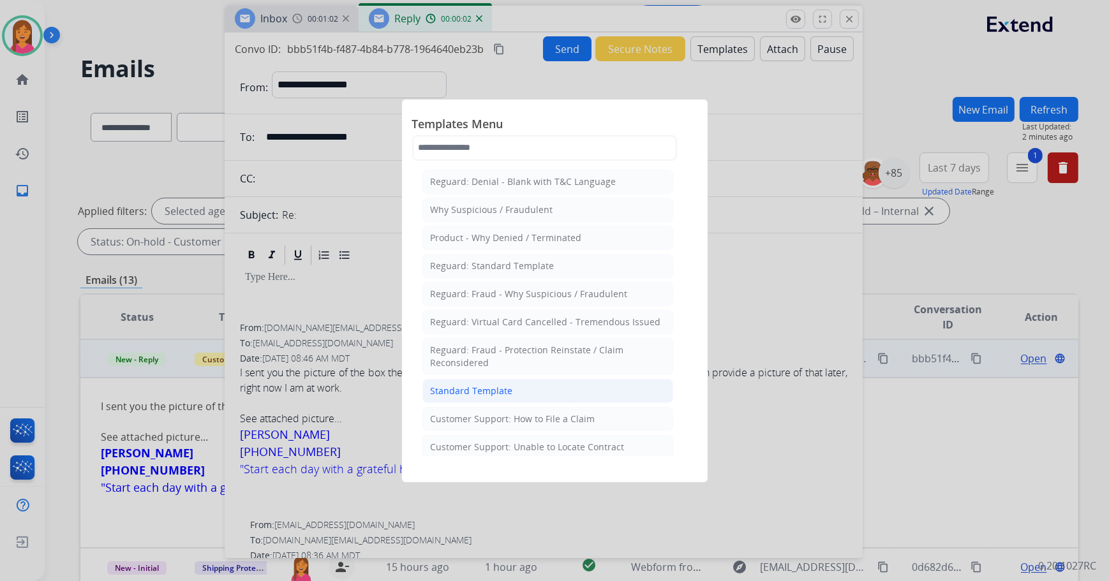
click at [505, 389] on div "Standard Template" at bounding box center [472, 391] width 82 height 13
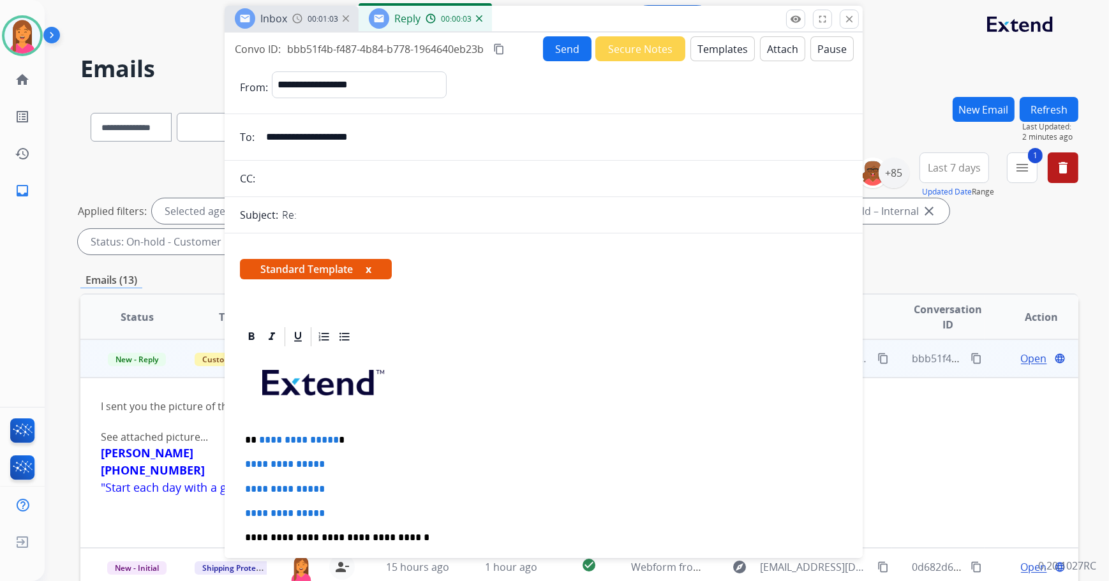
click at [367, 268] on button "x" at bounding box center [369, 269] width 6 height 15
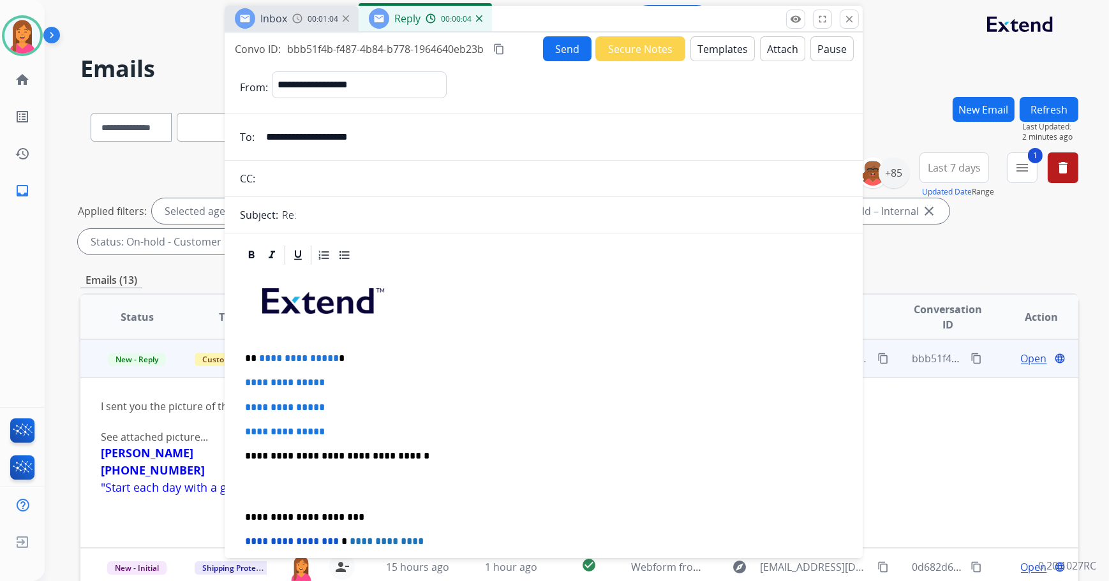
click at [348, 360] on p "**********" at bounding box center [539, 358] width 588 height 11
drag, startPoint x: 343, startPoint y: 429, endPoint x: 242, endPoint y: 378, distance: 113.8
click at [242, 378] on div "**********" at bounding box center [543, 486] width 607 height 439
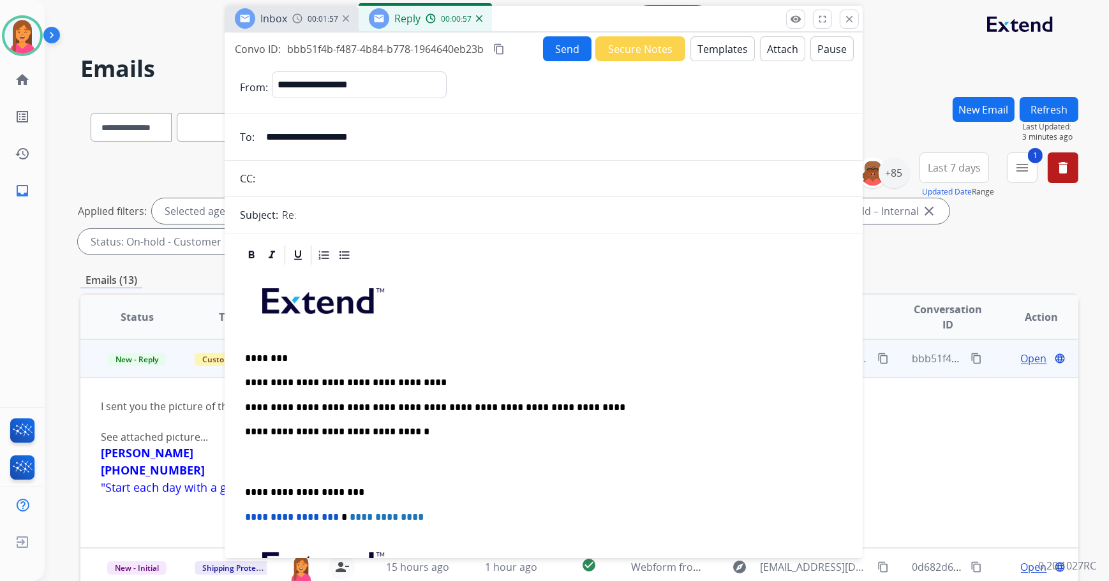
click at [262, 385] on p "**********" at bounding box center [539, 382] width 588 height 11
click at [267, 382] on p "**********" at bounding box center [539, 382] width 588 height 11
click at [448, 381] on p "**********" at bounding box center [539, 382] width 588 height 11
click at [241, 486] on div "**********" at bounding box center [543, 474] width 607 height 415
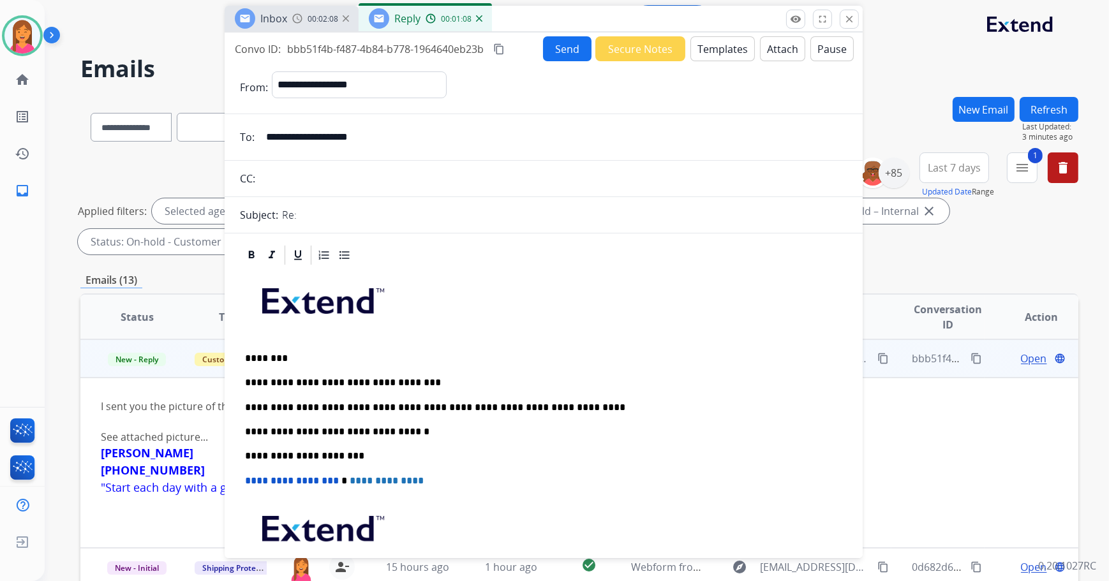
click at [561, 57] on button "Send" at bounding box center [567, 48] width 48 height 25
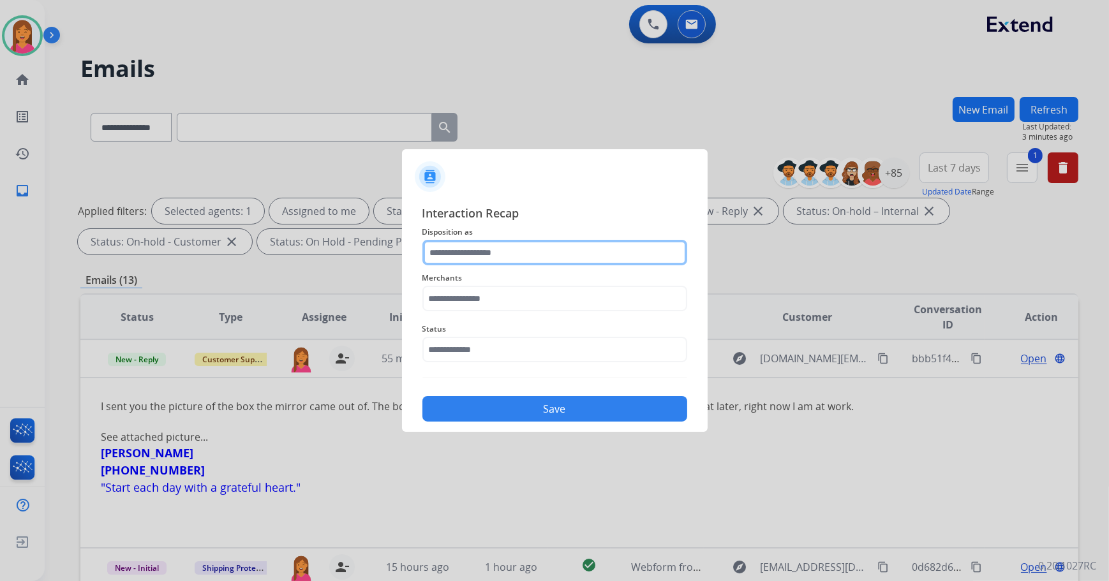
click at [514, 251] on input "text" at bounding box center [554, 253] width 265 height 26
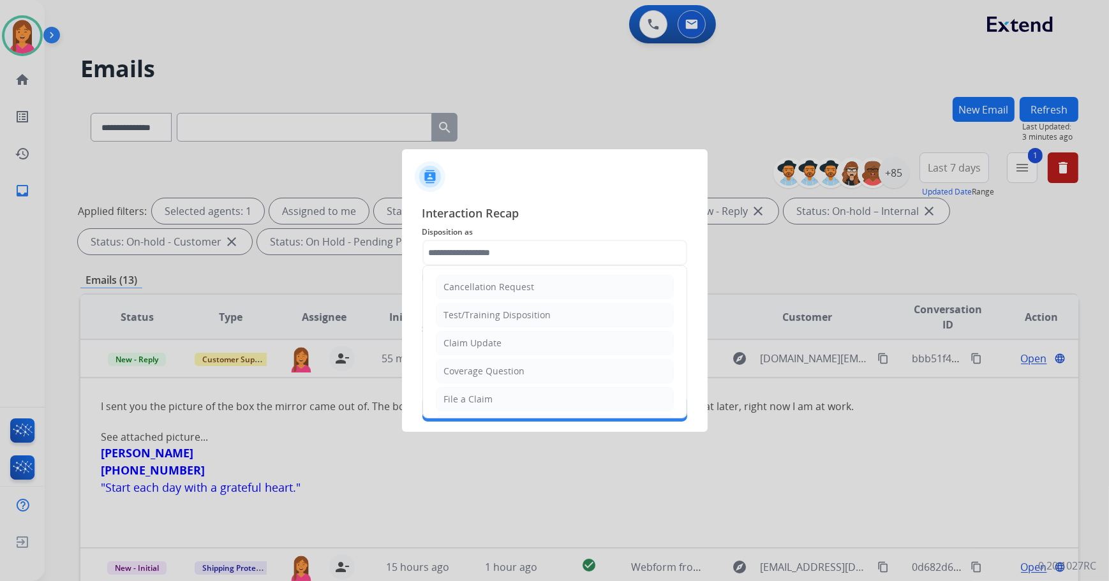
click at [484, 396] on div "File a Claim" at bounding box center [468, 399] width 49 height 13
type input "**********"
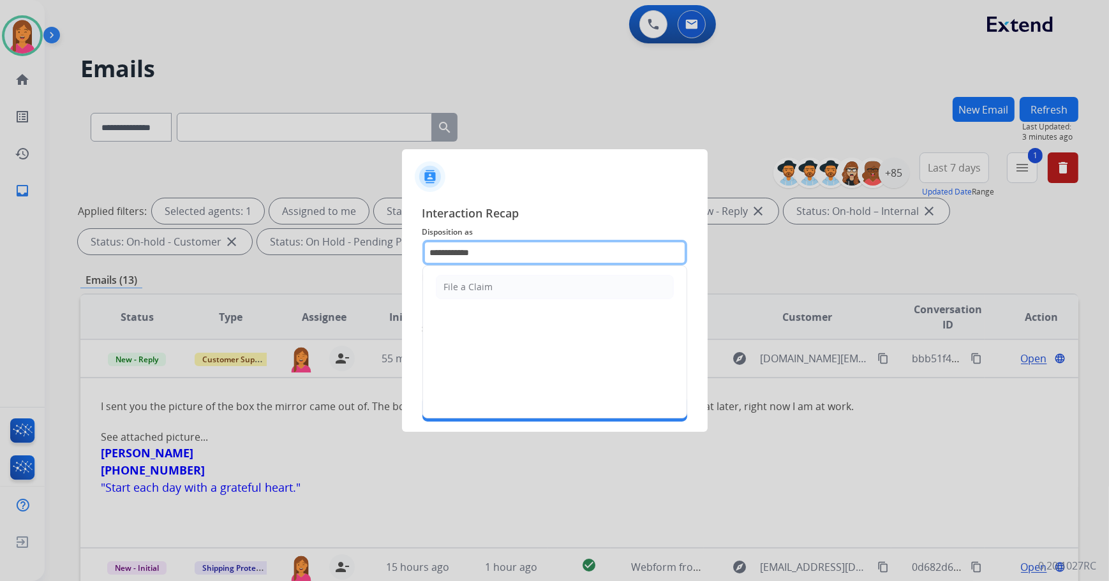
drag, startPoint x: 481, startPoint y: 245, endPoint x: 313, endPoint y: 250, distance: 167.9
click at [0, 250] on app-contact-recap-modal "**********" at bounding box center [0, 290] width 0 height 581
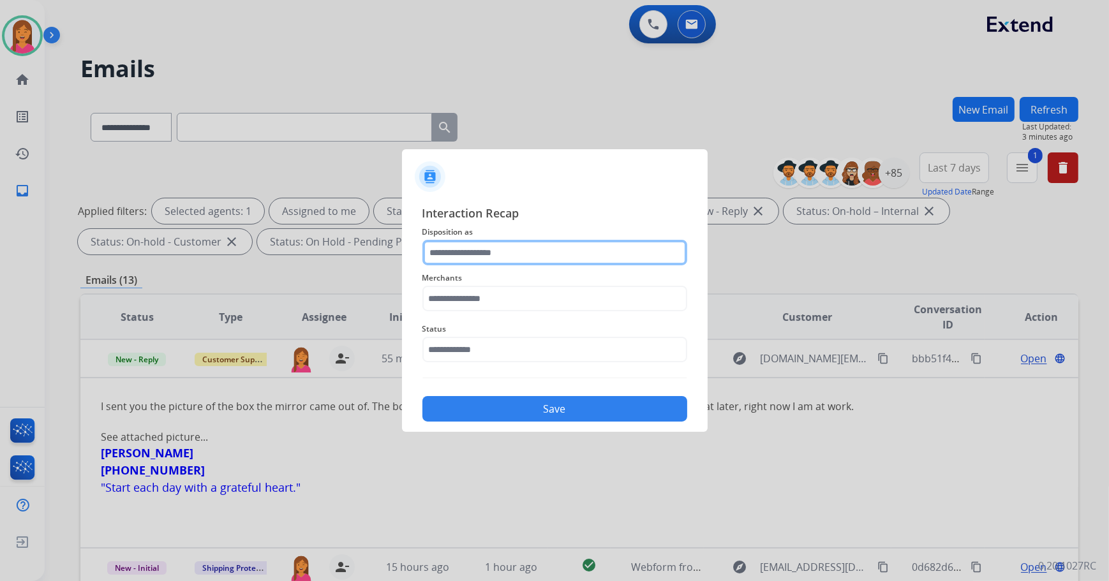
click at [535, 251] on input "text" at bounding box center [554, 253] width 265 height 26
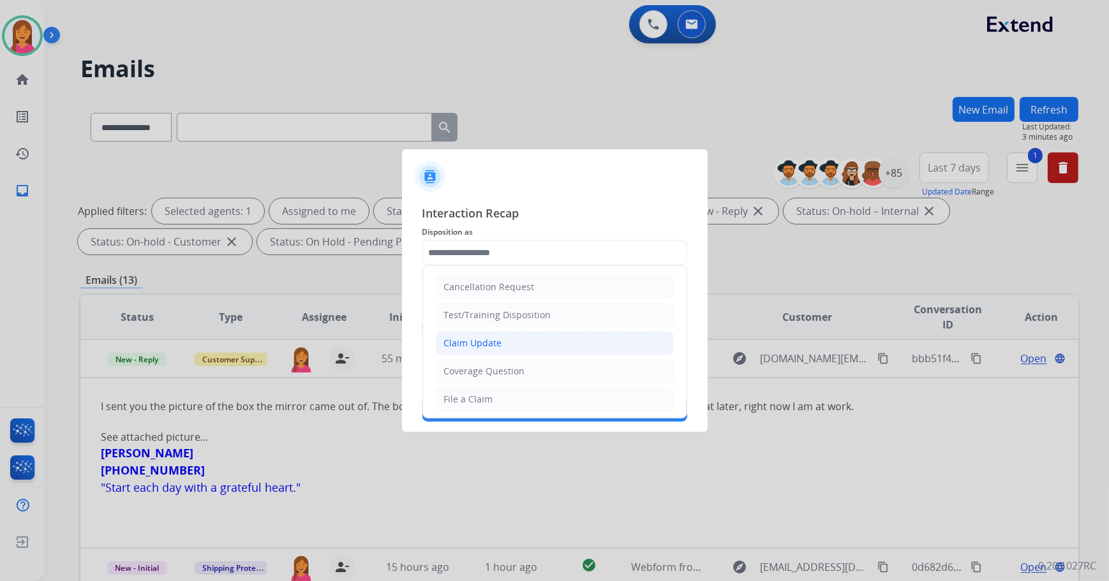
click at [484, 343] on div "Claim Update" at bounding box center [473, 343] width 58 height 13
type input "**********"
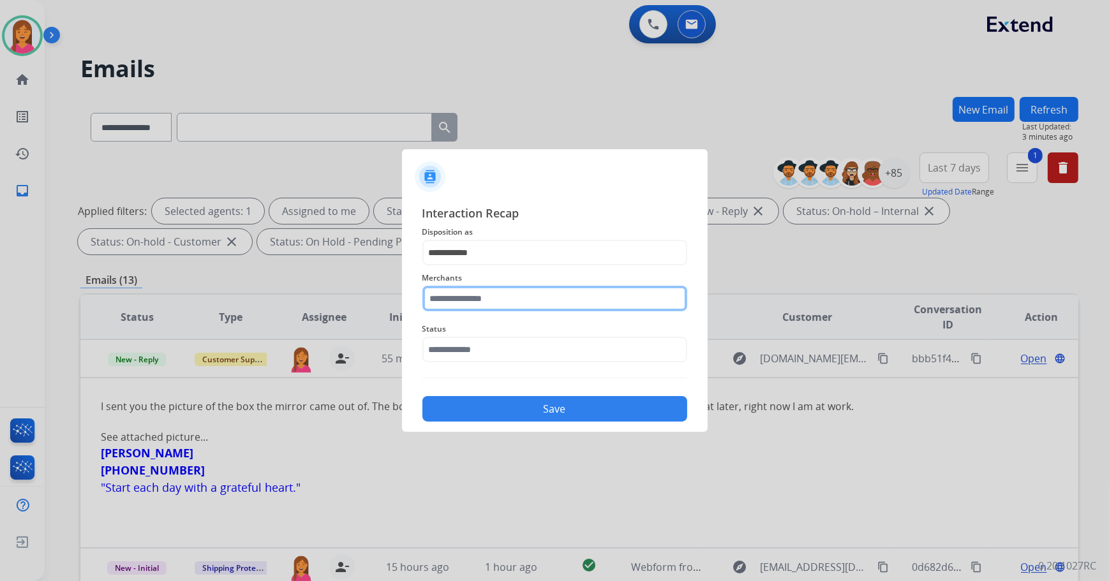
click at [486, 301] on input "text" at bounding box center [554, 299] width 265 height 26
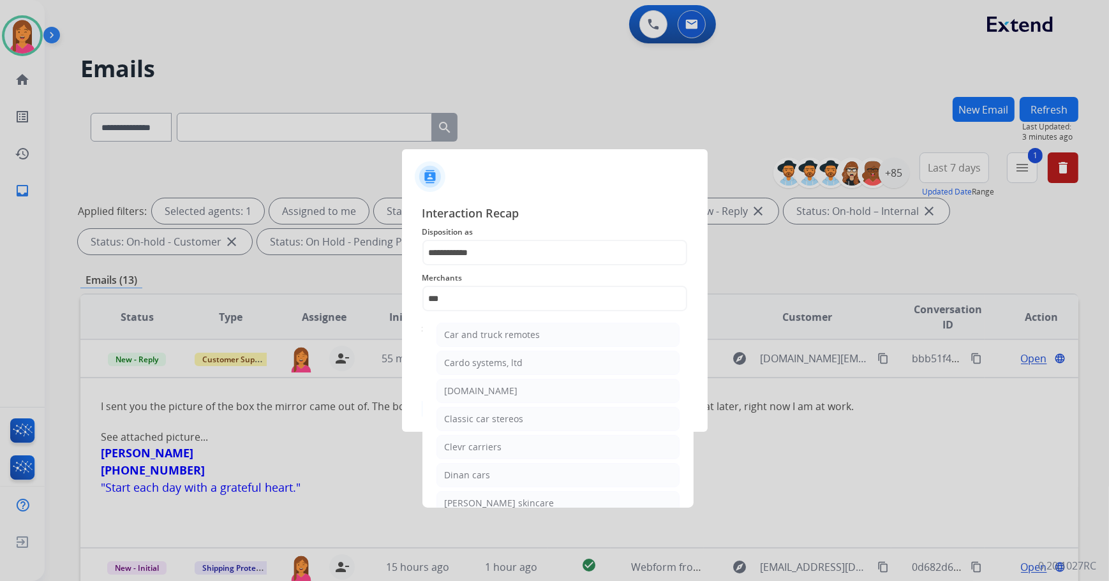
drag, startPoint x: 485, startPoint y: 385, endPoint x: 480, endPoint y: 370, distance: 16.1
click at [485, 386] on div "[DOMAIN_NAME]" at bounding box center [481, 391] width 73 height 13
type input "**********"
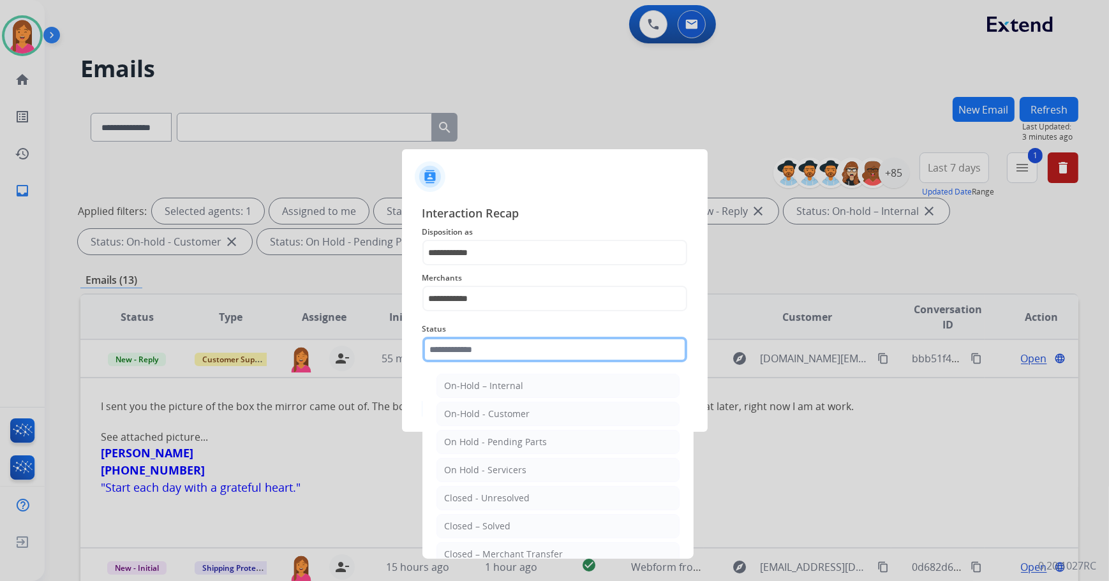
click at [477, 352] on input "text" at bounding box center [554, 350] width 265 height 26
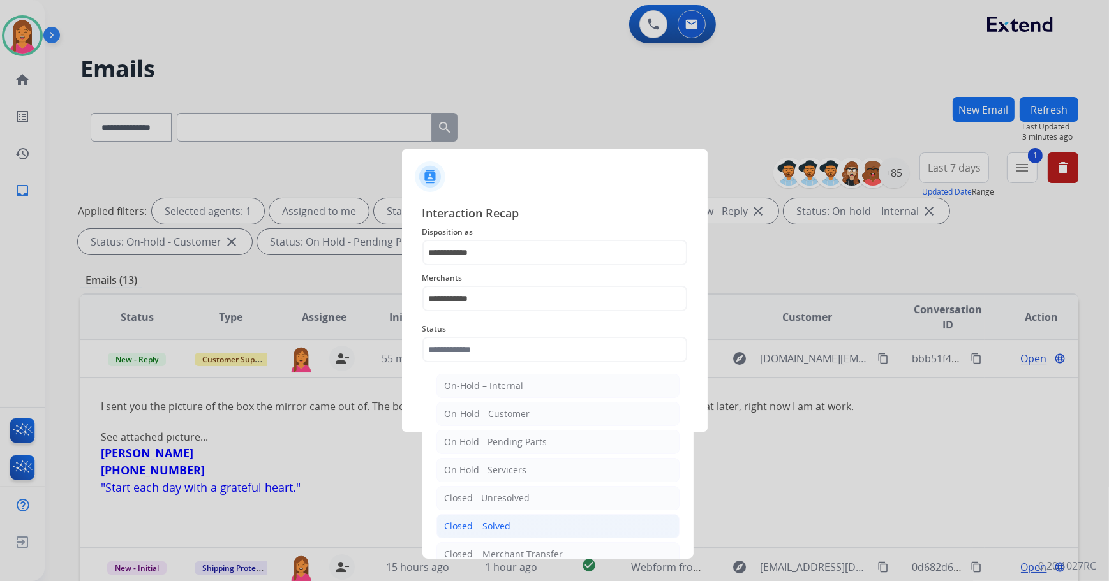
click at [506, 526] on div "Closed – Solved" at bounding box center [478, 526] width 66 height 13
type input "**********"
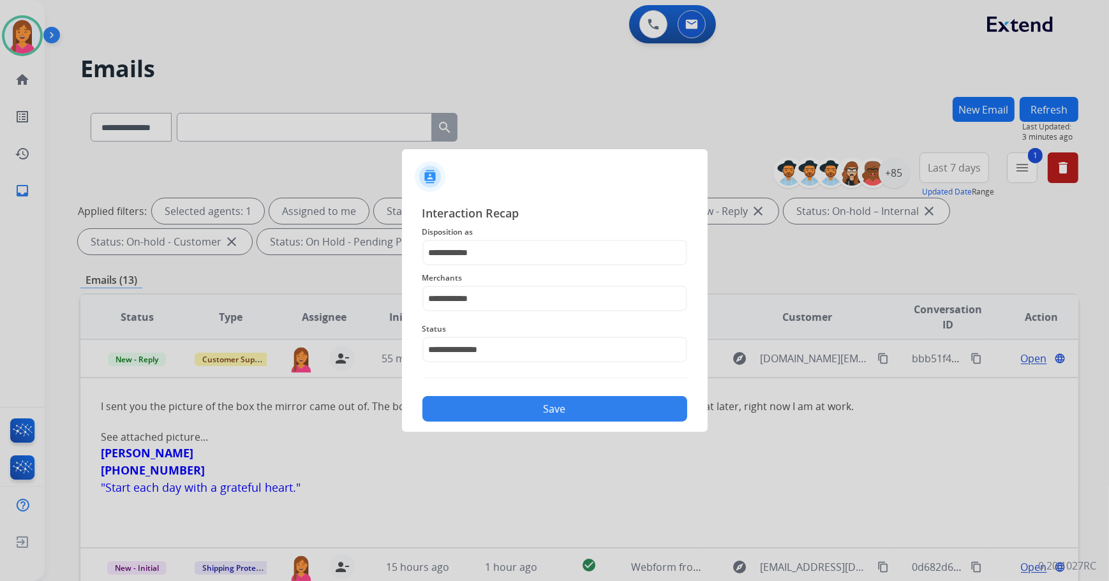
click at [516, 389] on div "Save" at bounding box center [554, 405] width 265 height 33
click at [512, 412] on button "Save" at bounding box center [554, 409] width 265 height 26
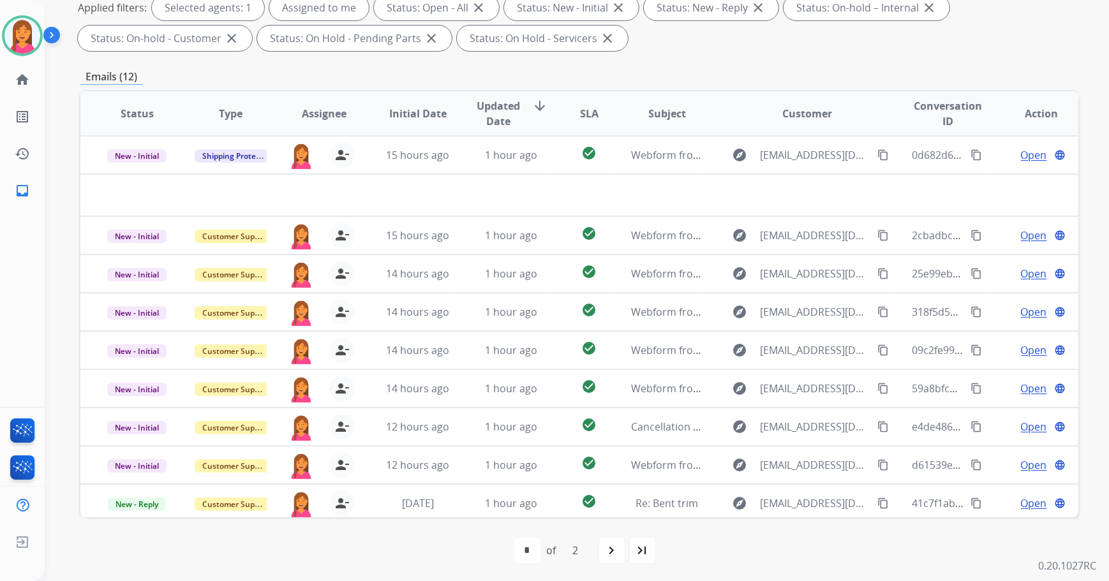
scroll to position [205, 0]
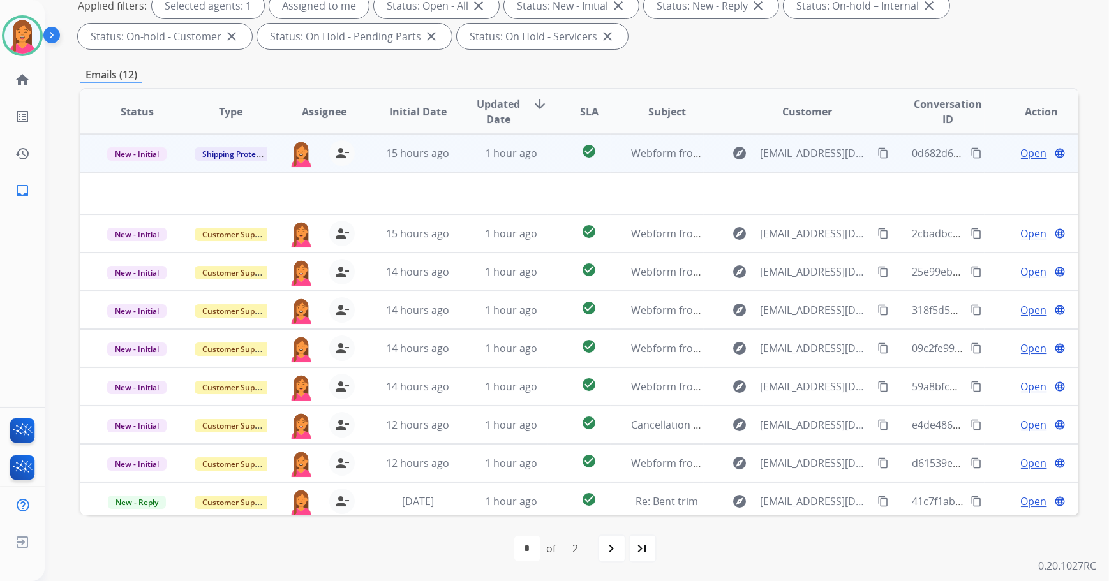
click at [531, 161] on td "1 hour ago" at bounding box center [501, 153] width 94 height 38
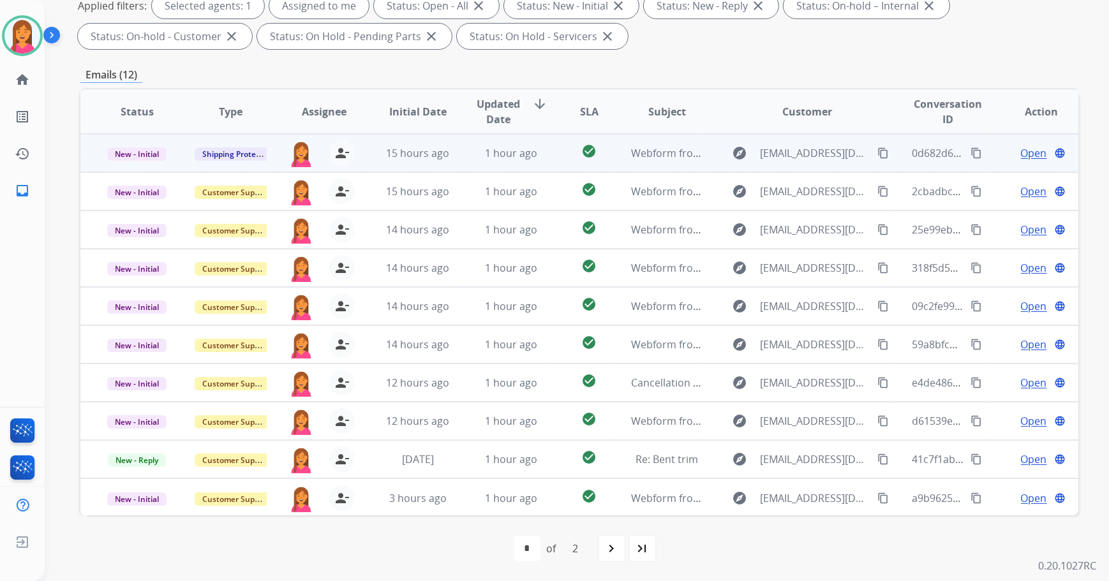
click at [531, 161] on td "1 hour ago" at bounding box center [501, 153] width 94 height 38
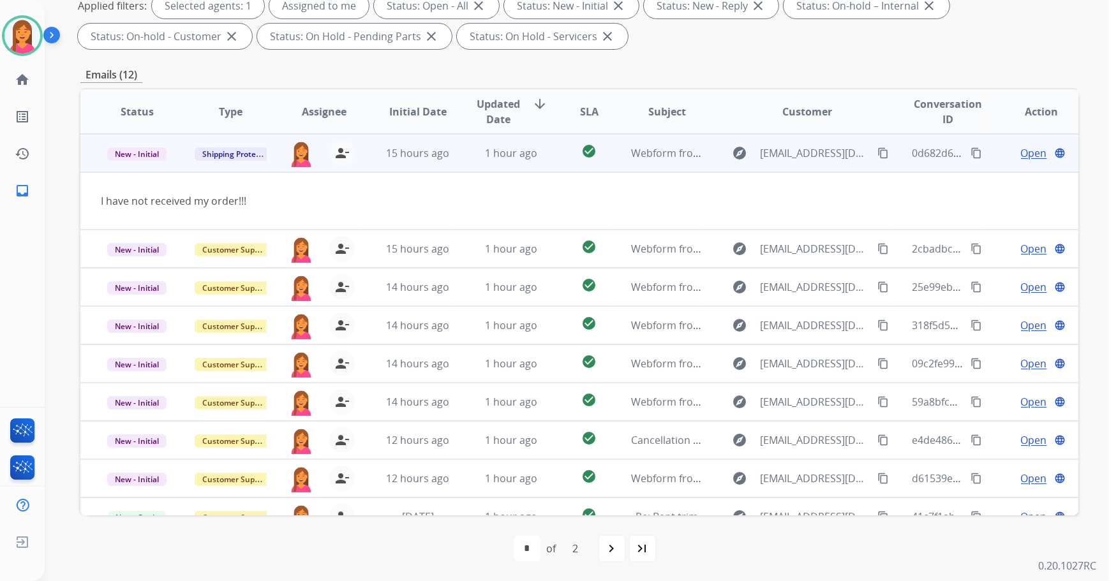
click at [1021, 153] on span "Open" at bounding box center [1034, 152] width 26 height 15
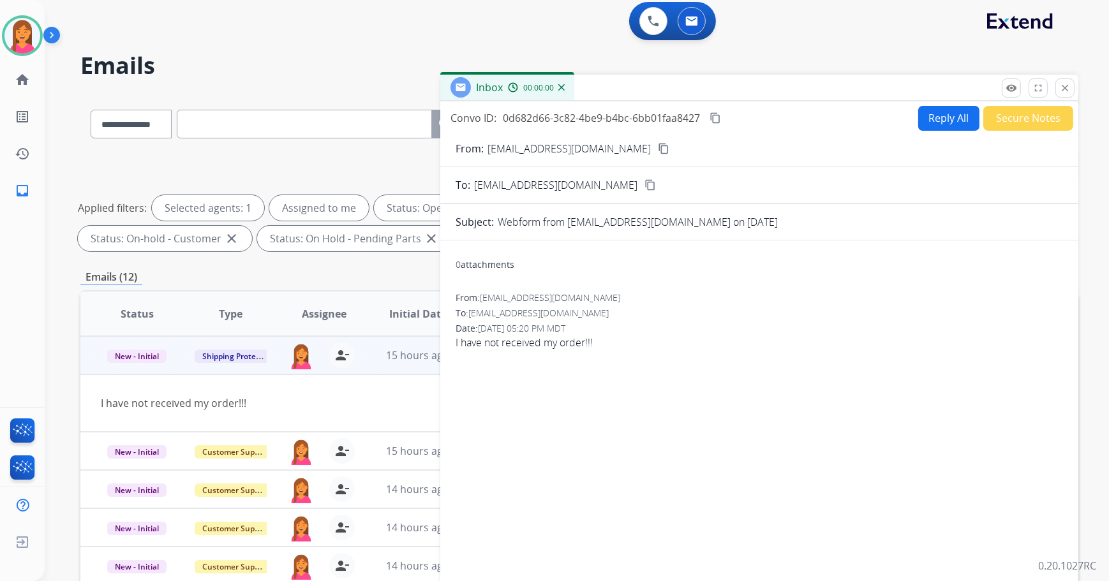
scroll to position [0, 0]
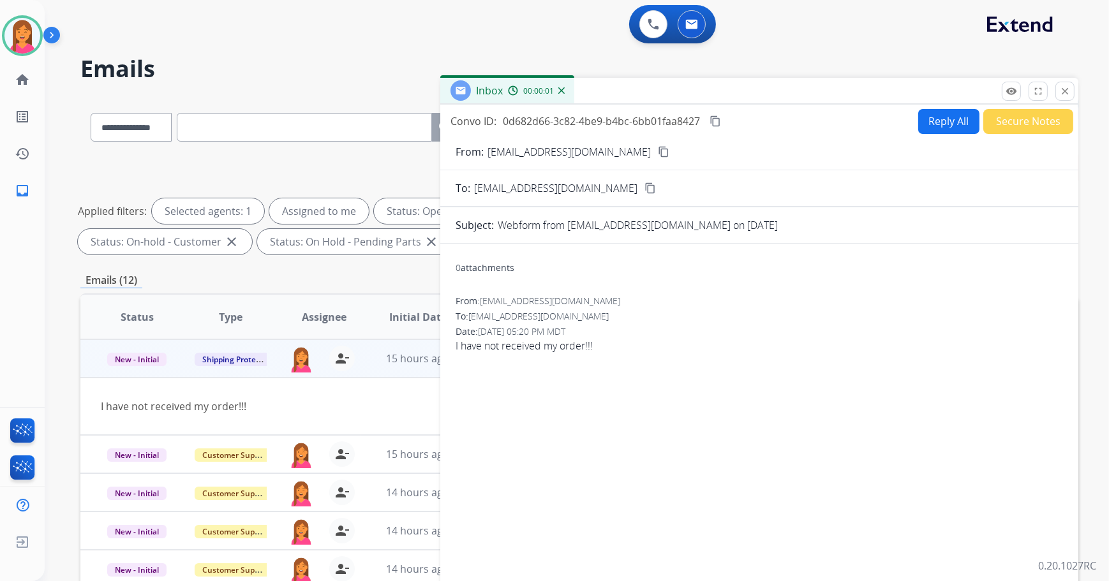
click at [665, 152] on mat-icon "content_copy" at bounding box center [663, 151] width 11 height 11
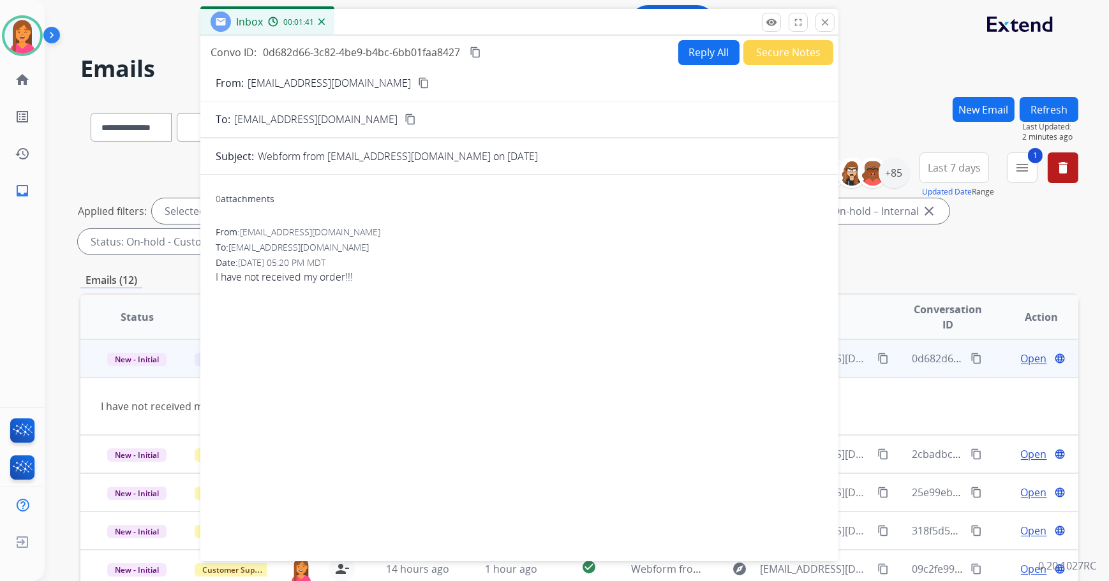
drag, startPoint x: 833, startPoint y: 93, endPoint x: 593, endPoint y: 25, distance: 249.4
click at [593, 25] on div "Inbox 00:01:41" at bounding box center [519, 22] width 638 height 27
click at [700, 43] on button "Reply All" at bounding box center [708, 53] width 61 height 25
select select "**********"
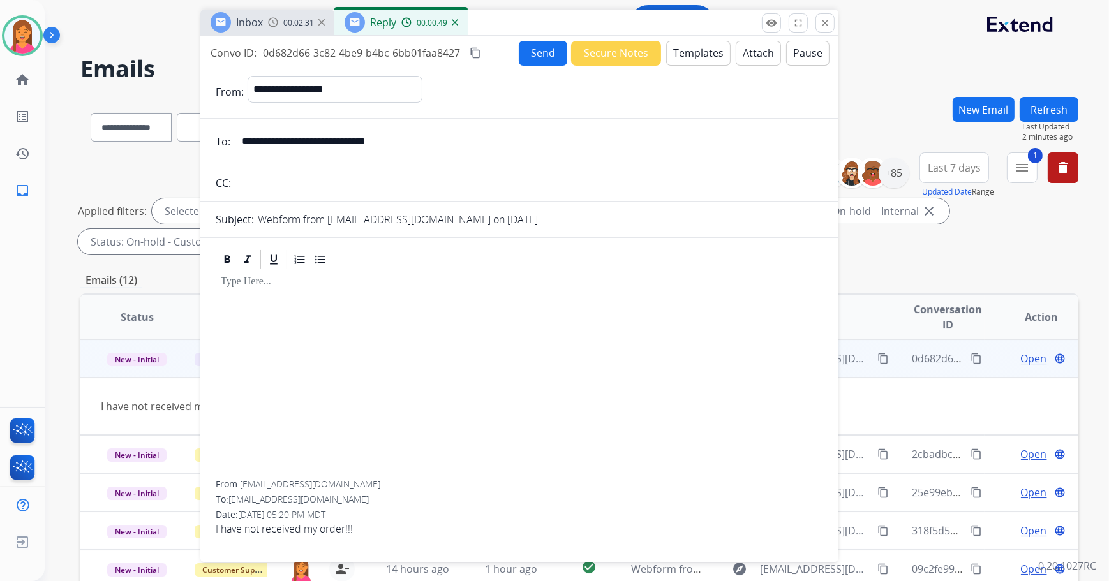
drag, startPoint x: 828, startPoint y: 26, endPoint x: 803, endPoint y: 29, distance: 25.7
click at [828, 26] on mat-icon "close" at bounding box center [824, 22] width 11 height 11
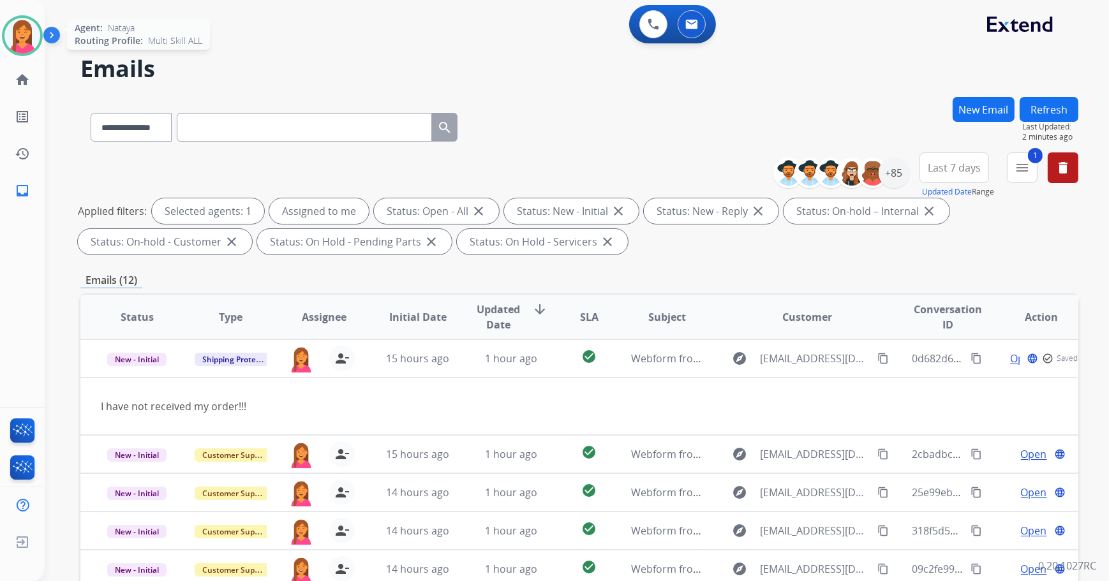
click at [17, 36] on img at bounding box center [22, 36] width 36 height 36
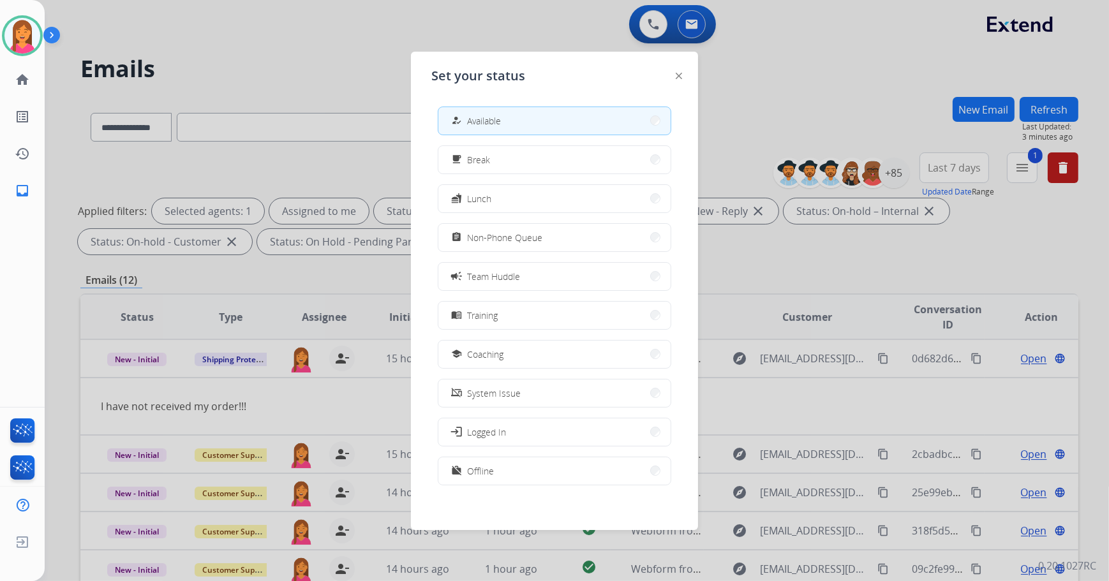
click at [485, 174] on div "how_to_reg Available free_breakfast Break fastfood Lunch assignment Non-Phone Q…" at bounding box center [554, 297] width 246 height 402
click at [487, 168] on button "free_breakfast Break" at bounding box center [554, 159] width 232 height 27
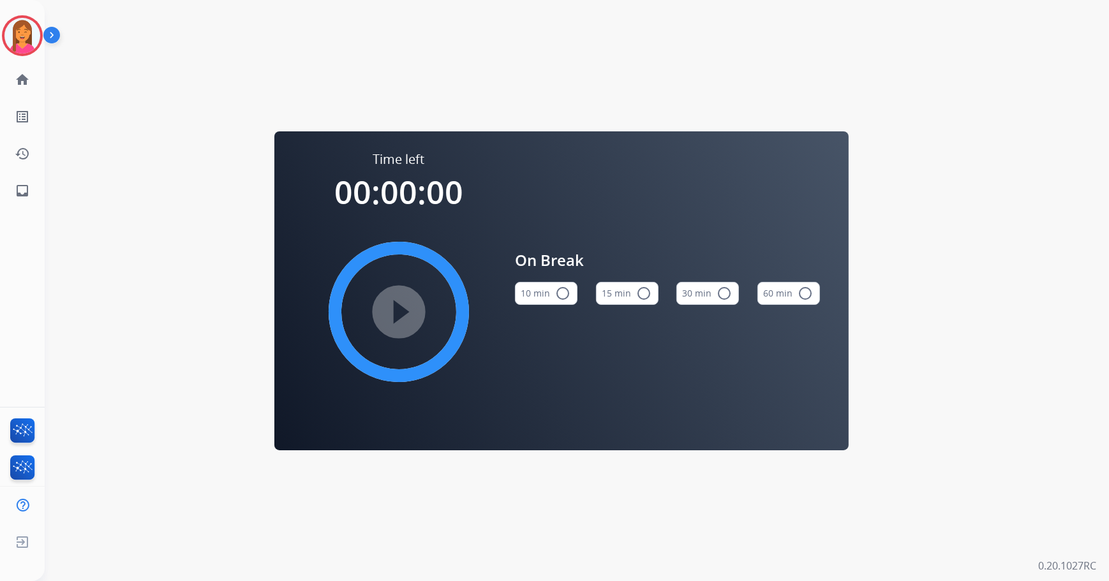
click at [639, 286] on mat-icon "radio_button_unchecked" at bounding box center [643, 293] width 15 height 15
click at [29, 40] on img at bounding box center [22, 36] width 36 height 36
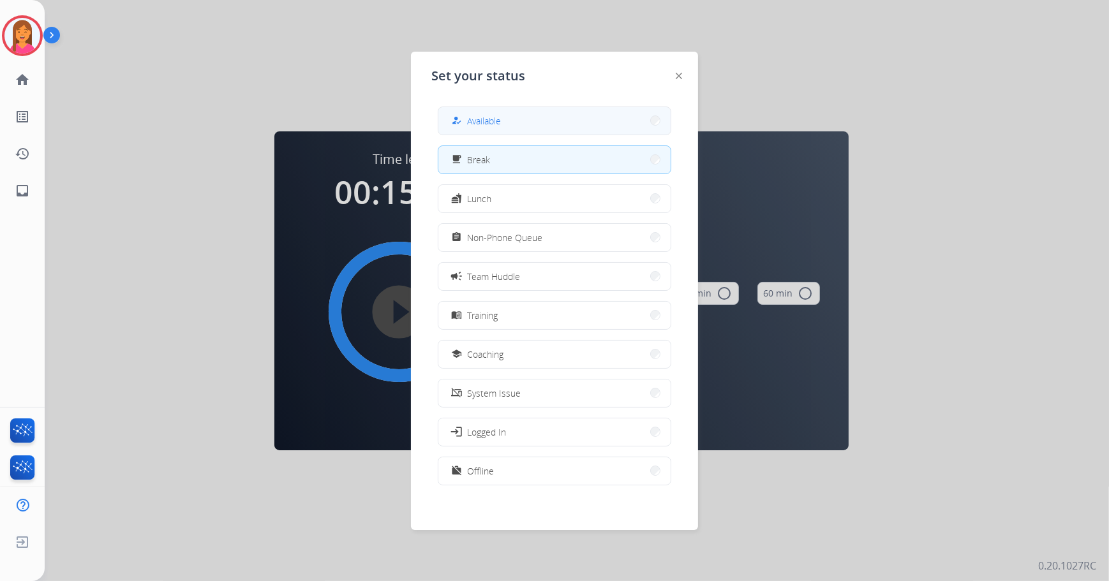
click at [465, 112] on button "how_to_reg Available" at bounding box center [554, 120] width 232 height 27
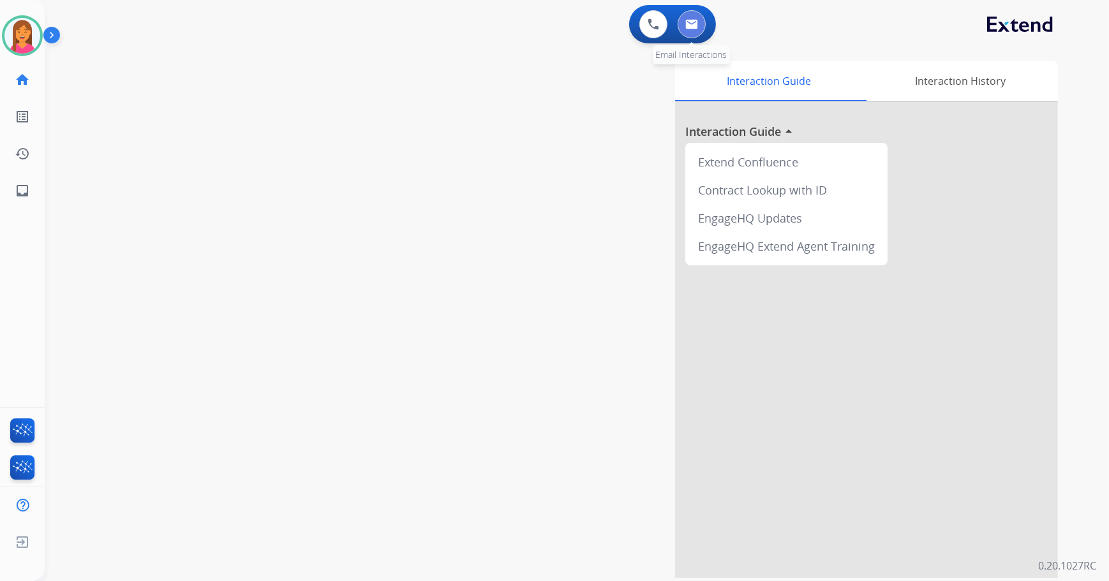
click at [693, 19] on button at bounding box center [692, 24] width 28 height 28
select select "**********"
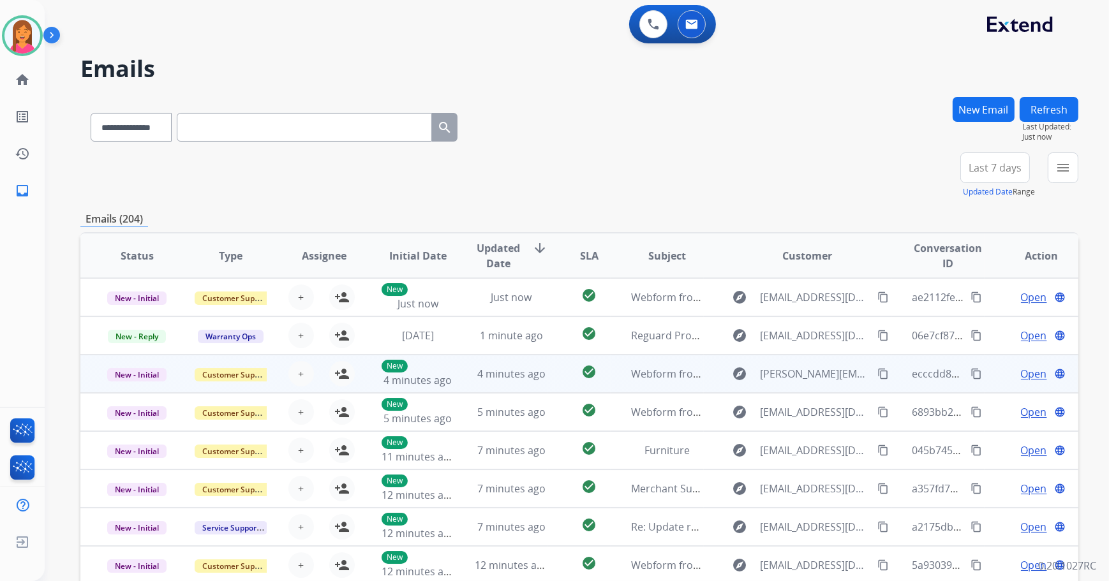
scroll to position [1, 0]
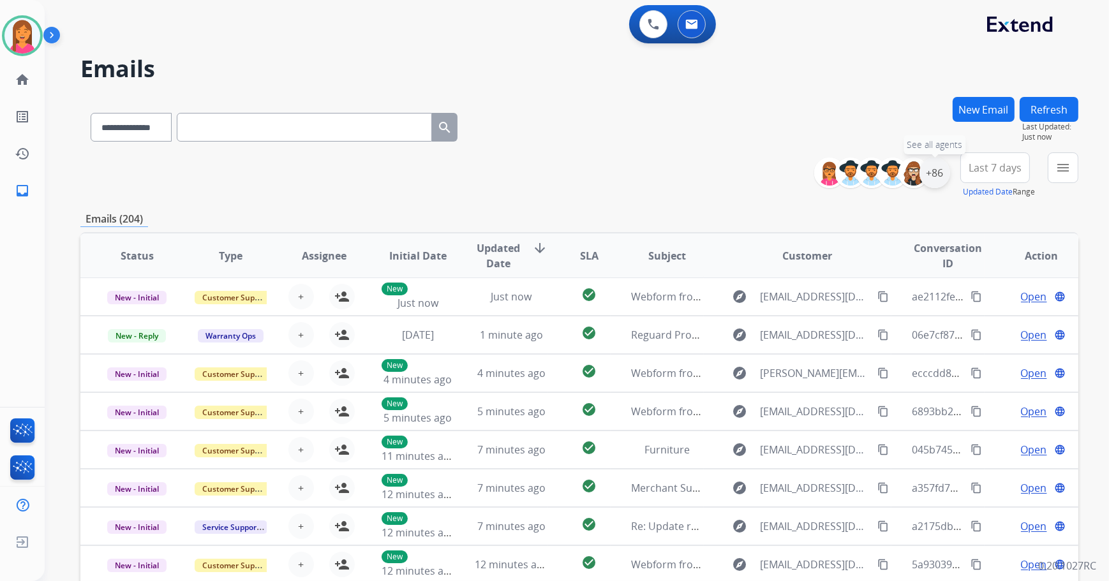
click at [931, 172] on div "+86" at bounding box center [934, 173] width 31 height 31
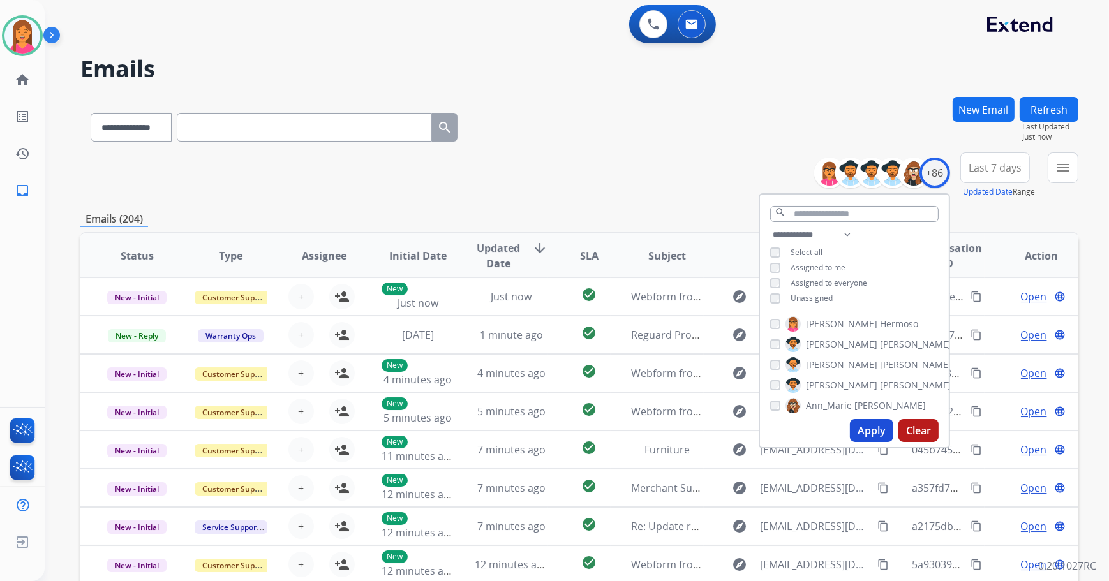
click at [827, 298] on span "Unassigned" at bounding box center [811, 298] width 42 height 11
click at [868, 435] on button "Apply" at bounding box center [871, 430] width 43 height 23
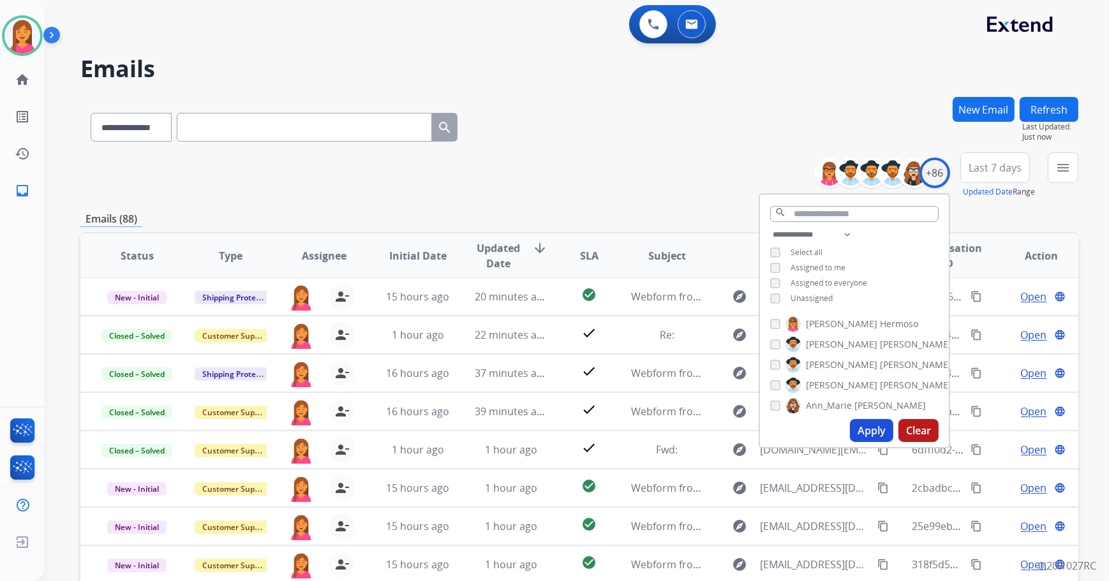
click at [676, 155] on div "**********" at bounding box center [579, 175] width 998 height 46
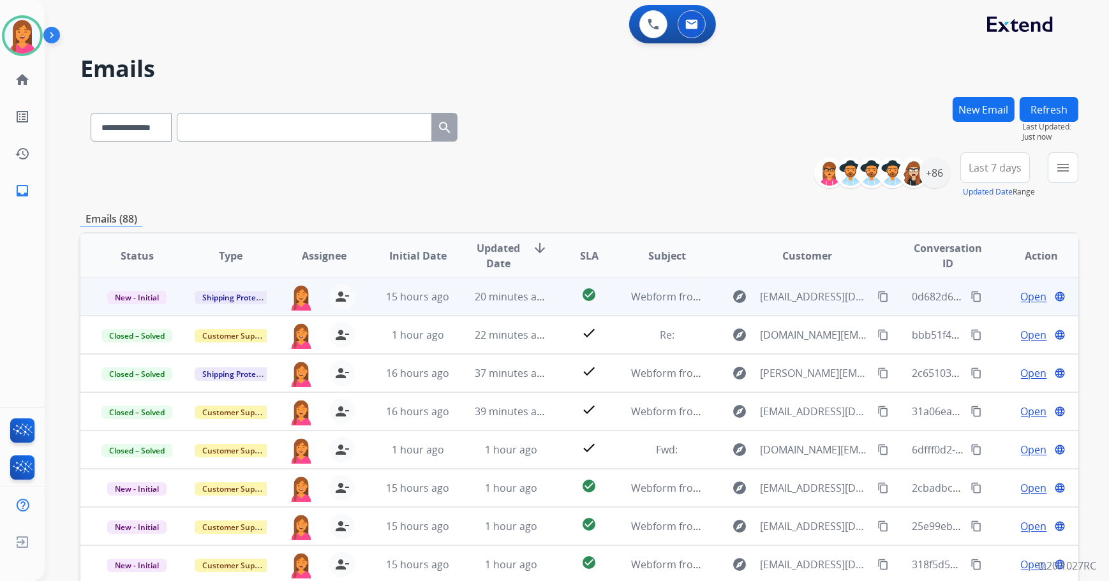
click at [708, 306] on td "explore [EMAIL_ADDRESS][DOMAIN_NAME] content_copy" at bounding box center [797, 297] width 187 height 38
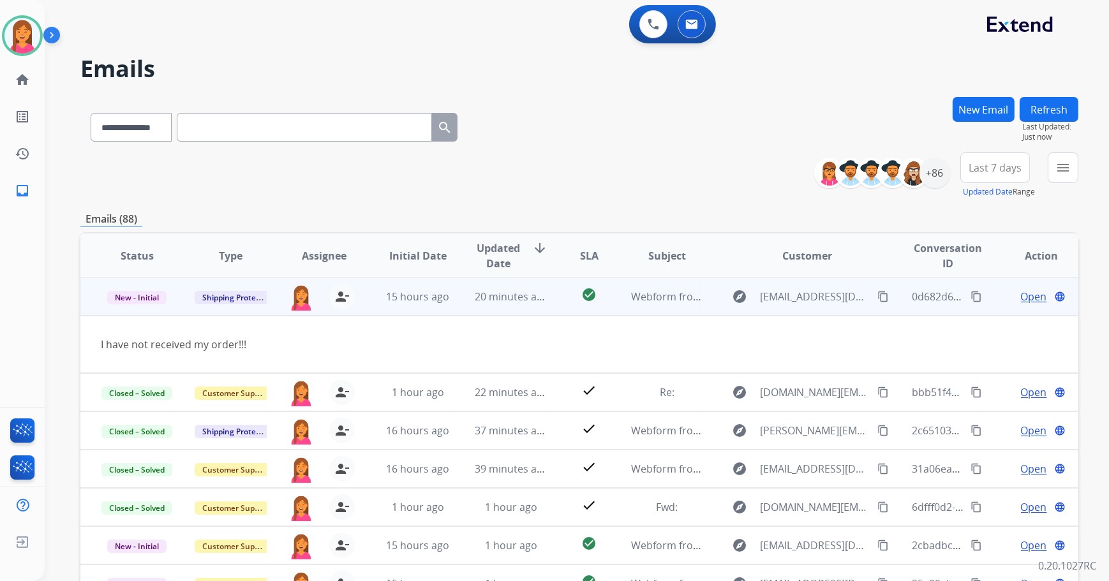
scroll to position [0, 0]
click at [708, 306] on td "explore [EMAIL_ADDRESS][DOMAIN_NAME] content_copy" at bounding box center [797, 297] width 187 height 38
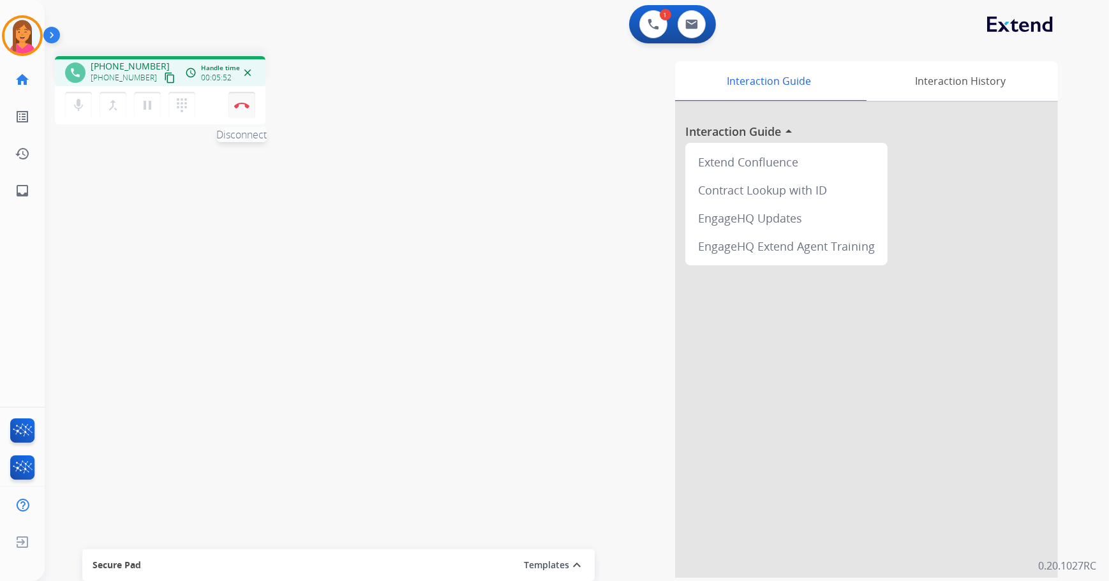
click at [249, 103] on button "Disconnect" at bounding box center [241, 105] width 27 height 27
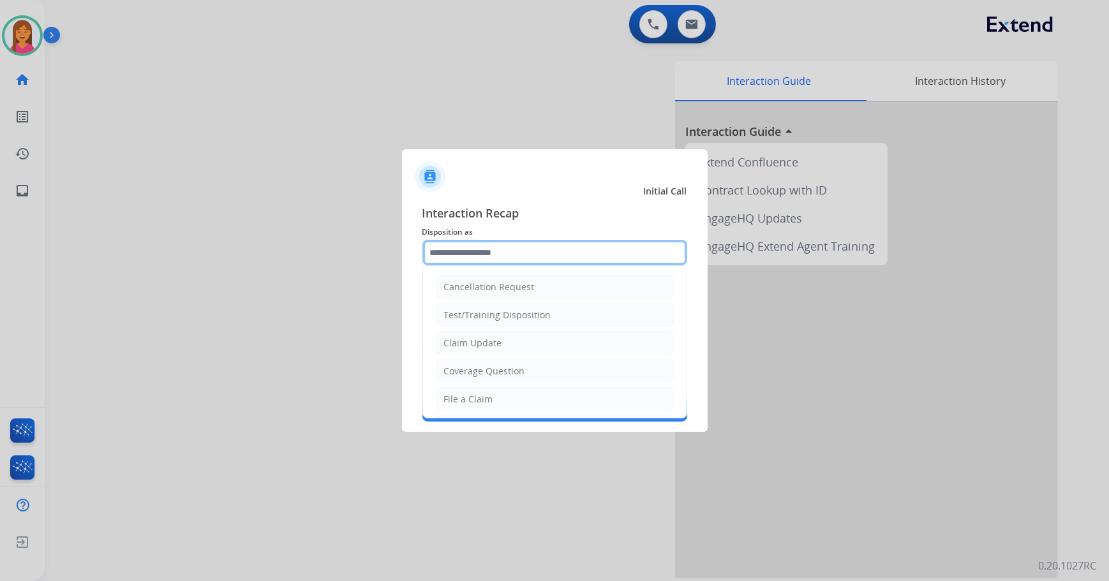
click at [544, 249] on input "text" at bounding box center [554, 253] width 265 height 26
click at [487, 399] on div "File a Claim" at bounding box center [468, 399] width 49 height 13
type input "**********"
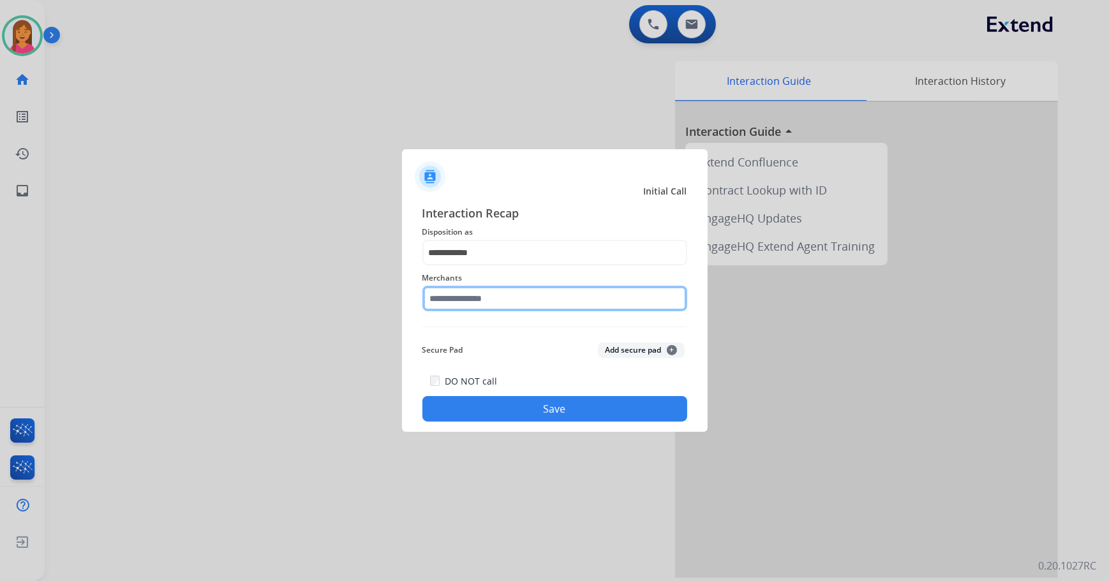
click at [477, 300] on input "text" at bounding box center [554, 299] width 265 height 26
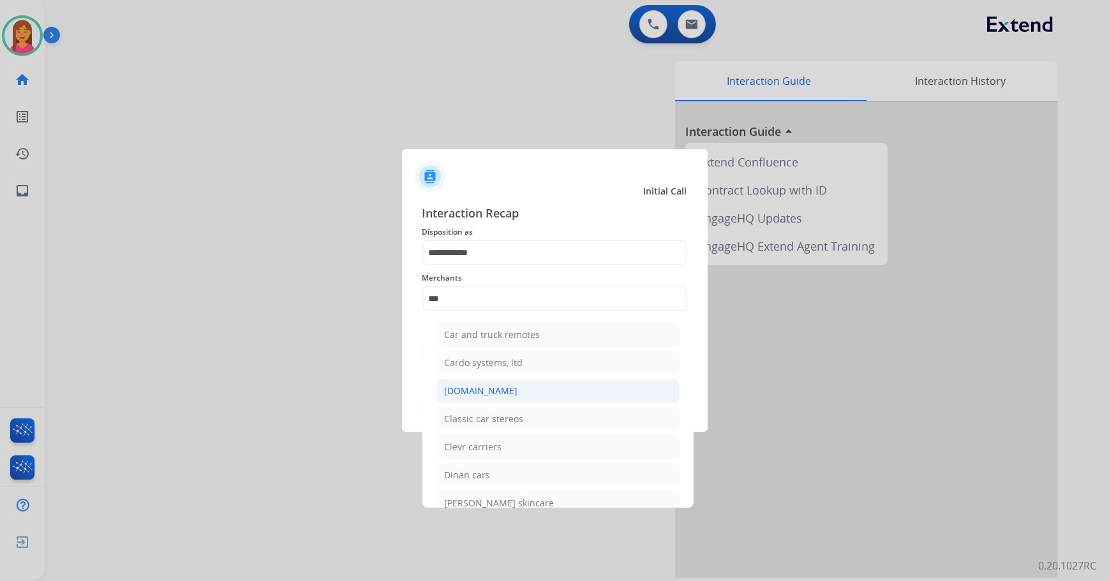
click at [450, 390] on div "[DOMAIN_NAME]" at bounding box center [481, 391] width 73 height 13
type input "**********"
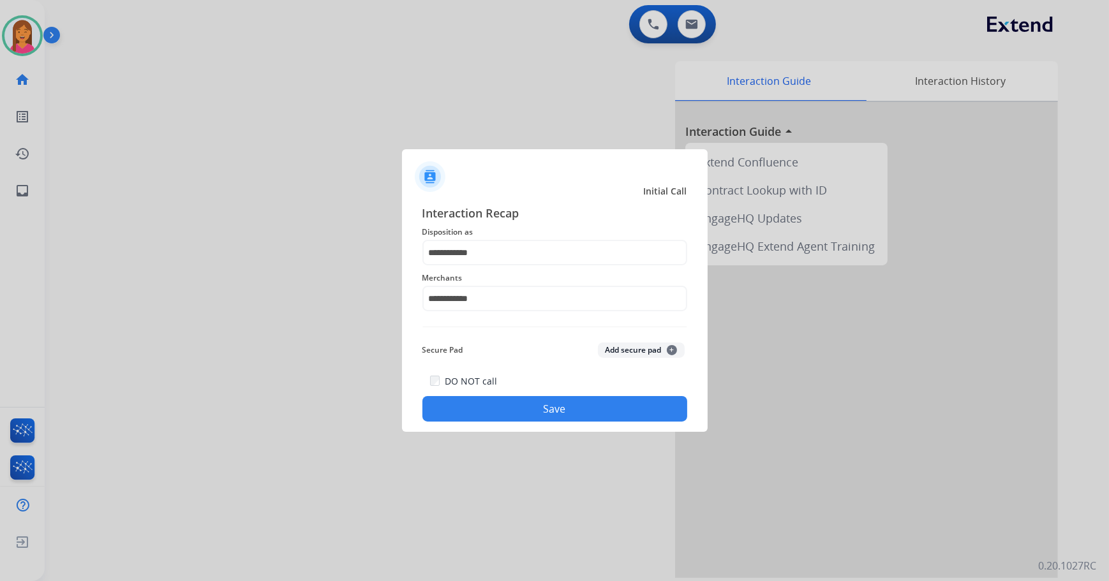
click at [478, 402] on button "Save" at bounding box center [554, 409] width 265 height 26
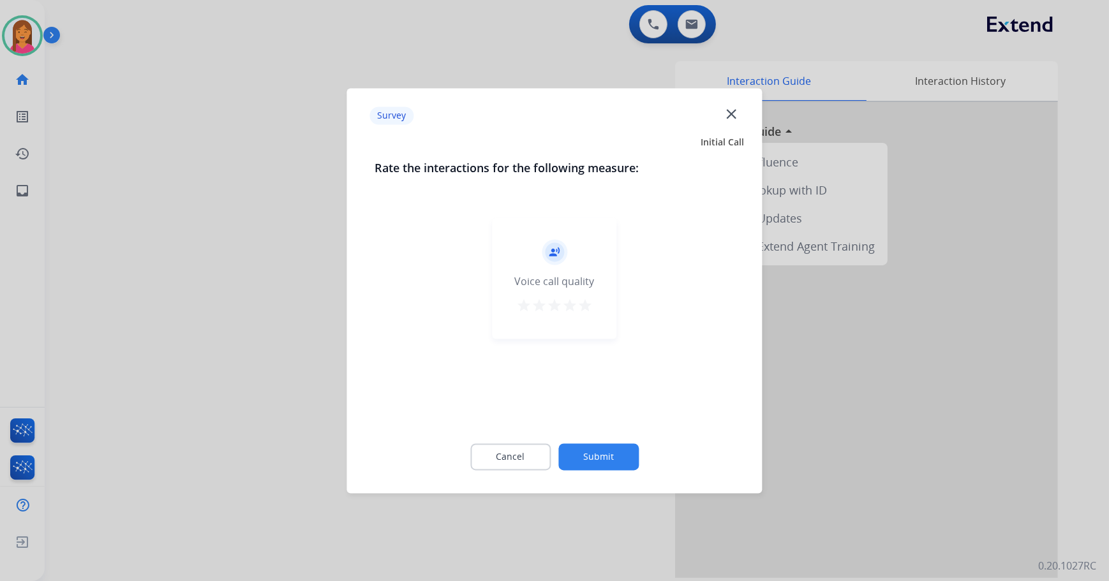
click at [588, 315] on button "star" at bounding box center [584, 307] width 15 height 19
click at [611, 452] on button "Submit" at bounding box center [598, 456] width 80 height 27
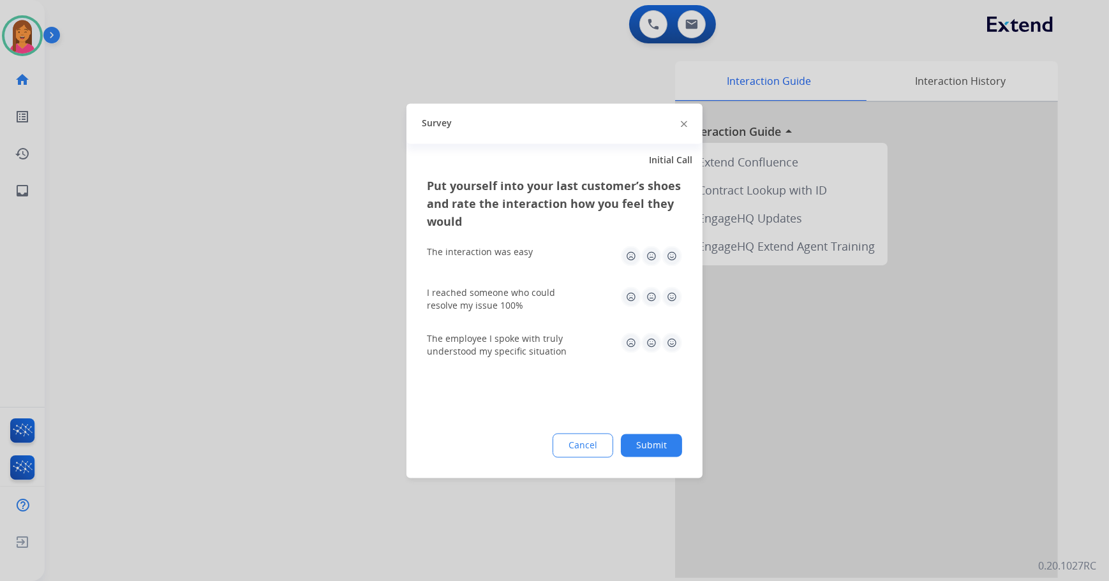
click at [668, 264] on img at bounding box center [672, 256] width 20 height 20
click at [670, 293] on img at bounding box center [672, 296] width 20 height 20
click at [675, 348] on img at bounding box center [672, 342] width 20 height 20
click at [665, 443] on button "Submit" at bounding box center [651, 445] width 61 height 23
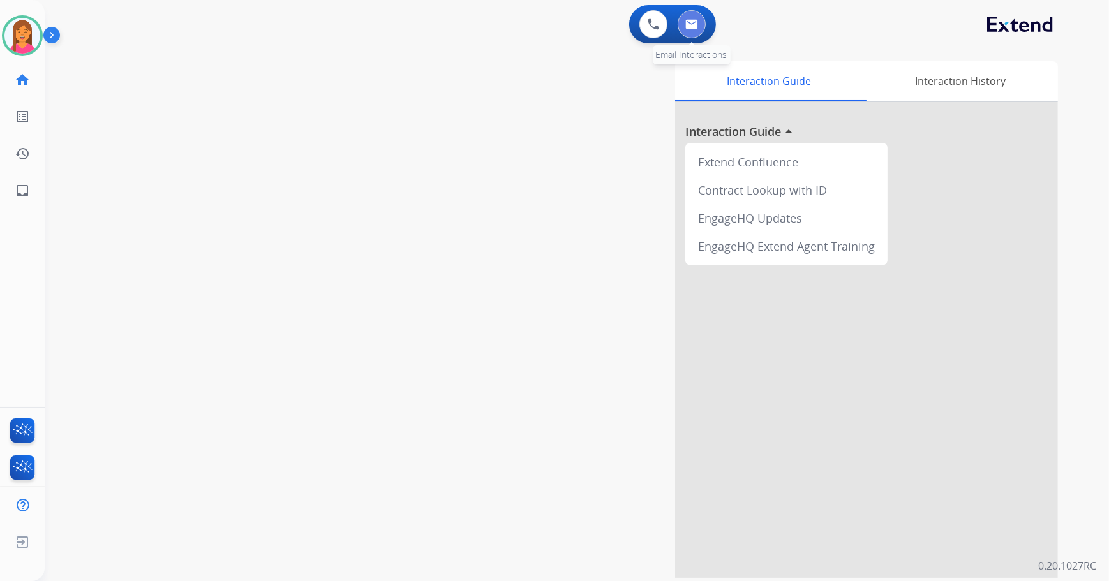
click at [693, 22] on img at bounding box center [691, 24] width 13 height 10
select select "**********"
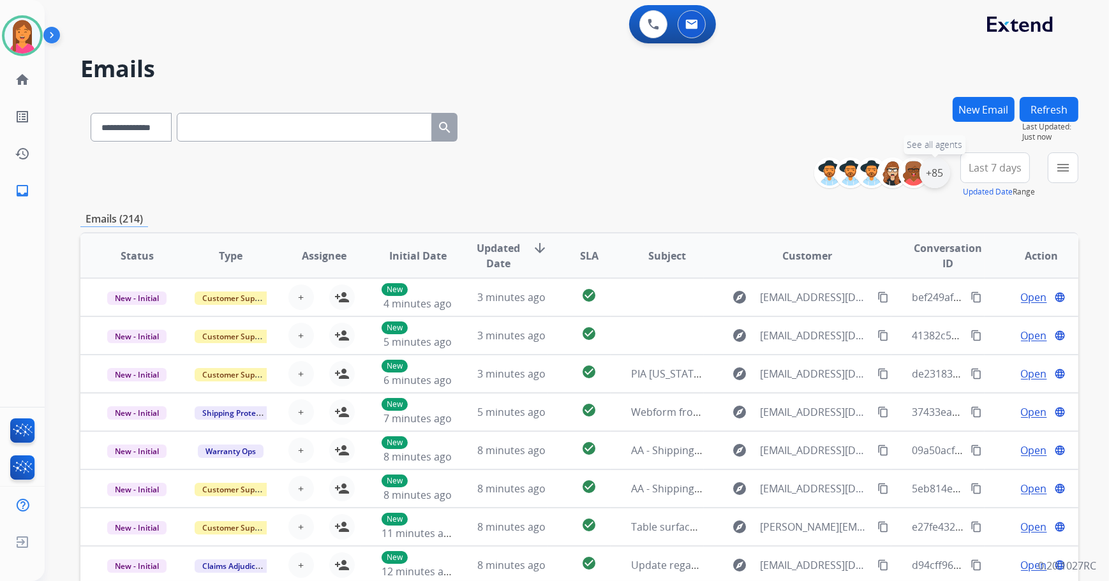
click at [937, 177] on div "+85" at bounding box center [934, 173] width 31 height 31
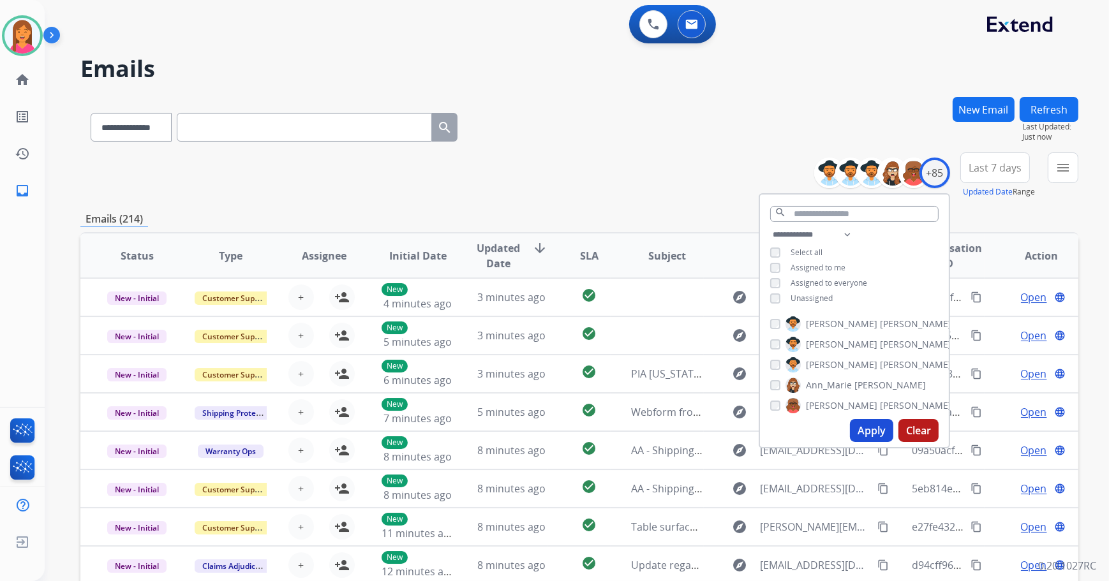
click at [787, 299] on div "Unassigned" at bounding box center [801, 298] width 63 height 10
click at [866, 427] on button "Apply" at bounding box center [871, 430] width 43 height 23
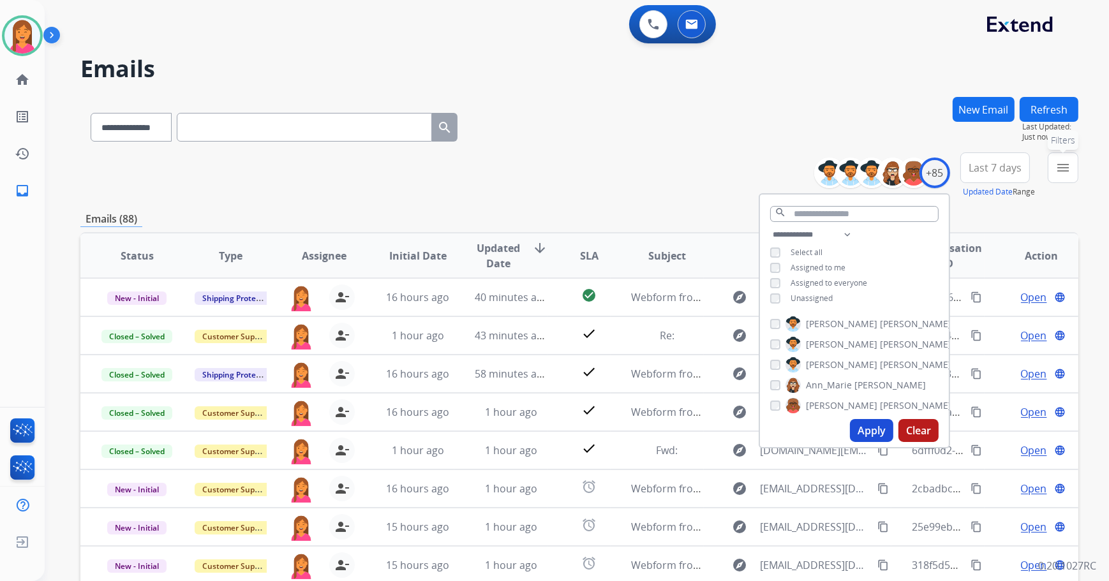
click at [1066, 168] on mat-icon "menu" at bounding box center [1062, 167] width 15 height 15
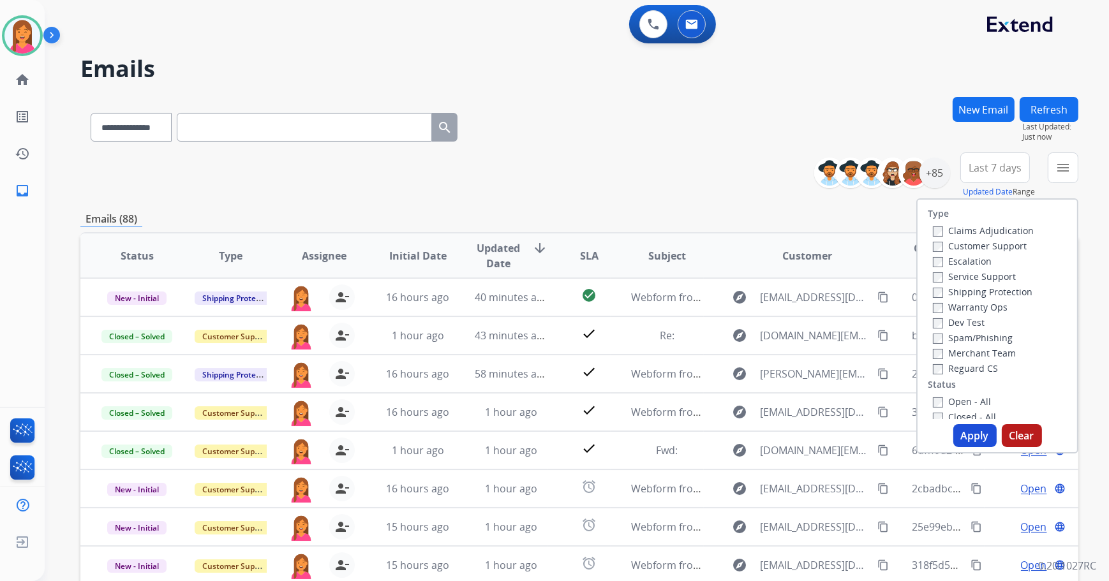
click at [933, 408] on div "Open - All" at bounding box center [1000, 401] width 134 height 15
click at [977, 441] on button "Apply" at bounding box center [974, 435] width 43 height 23
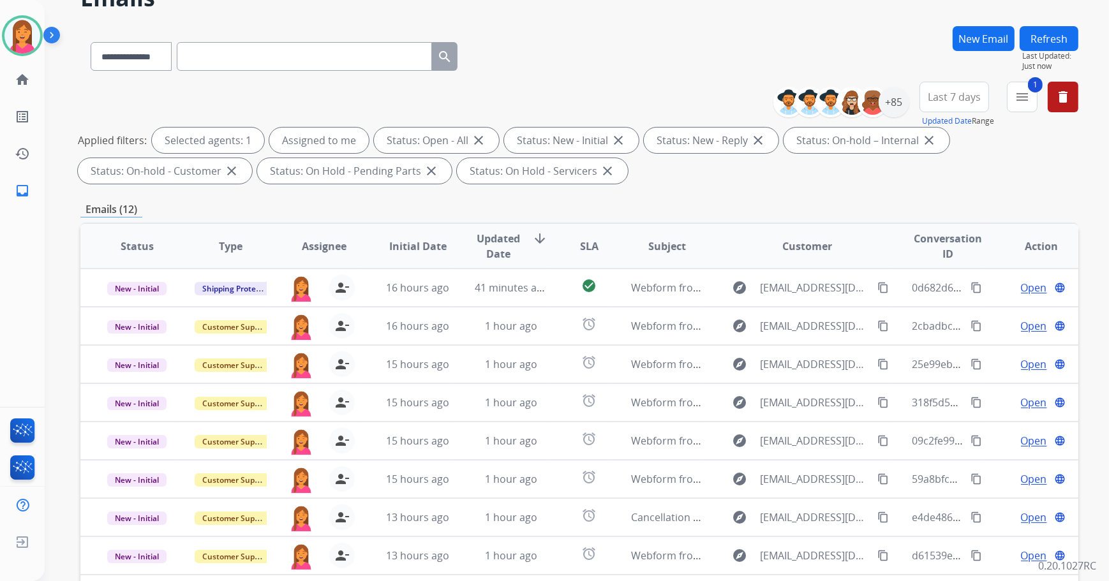
scroll to position [205, 0]
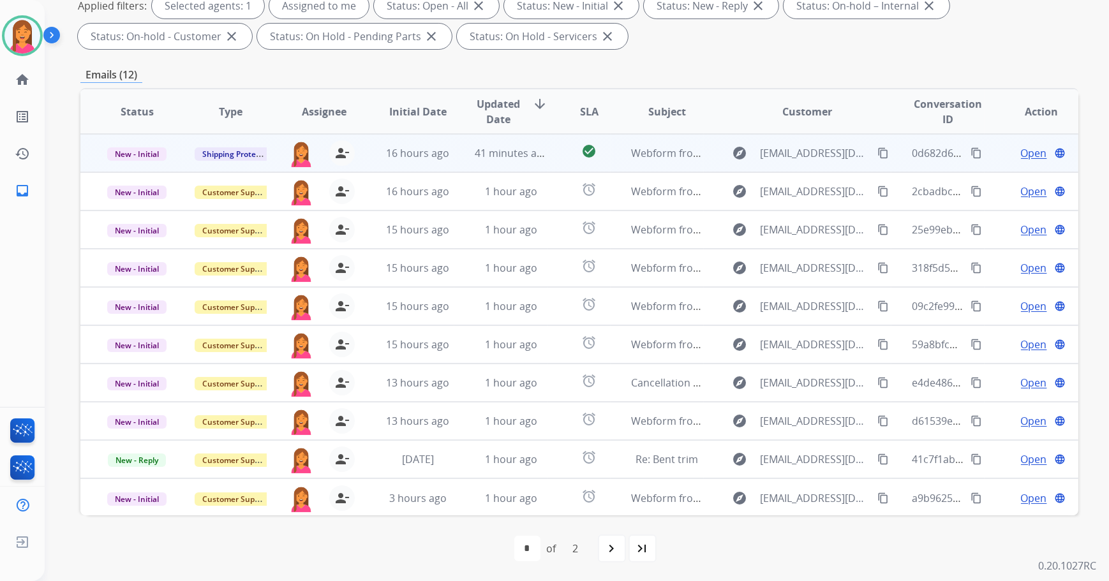
click at [554, 165] on td "check_circle" at bounding box center [579, 153] width 63 height 38
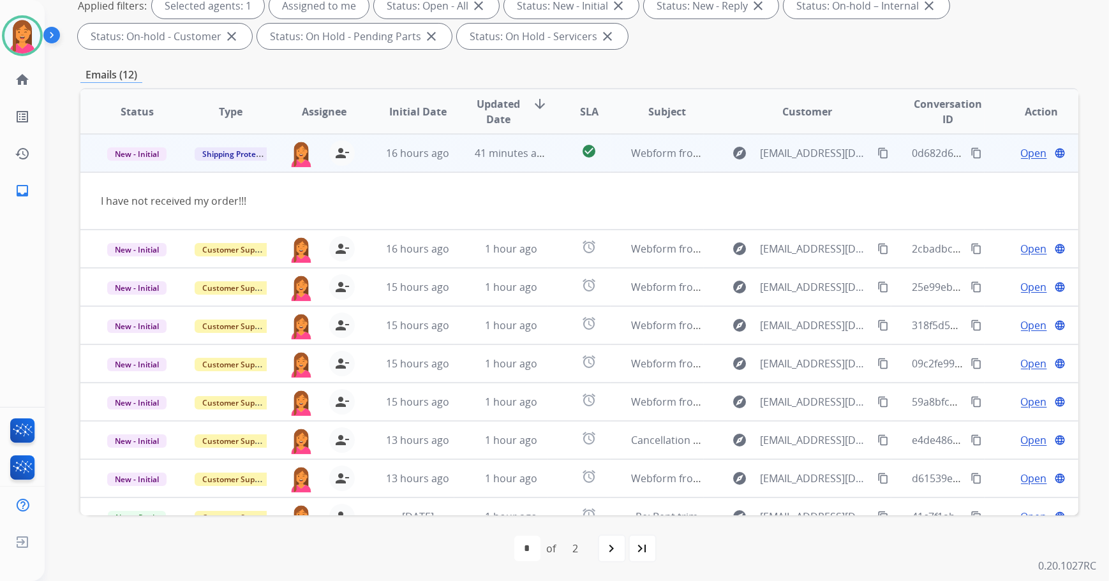
click at [1032, 158] on span "Open" at bounding box center [1034, 152] width 26 height 15
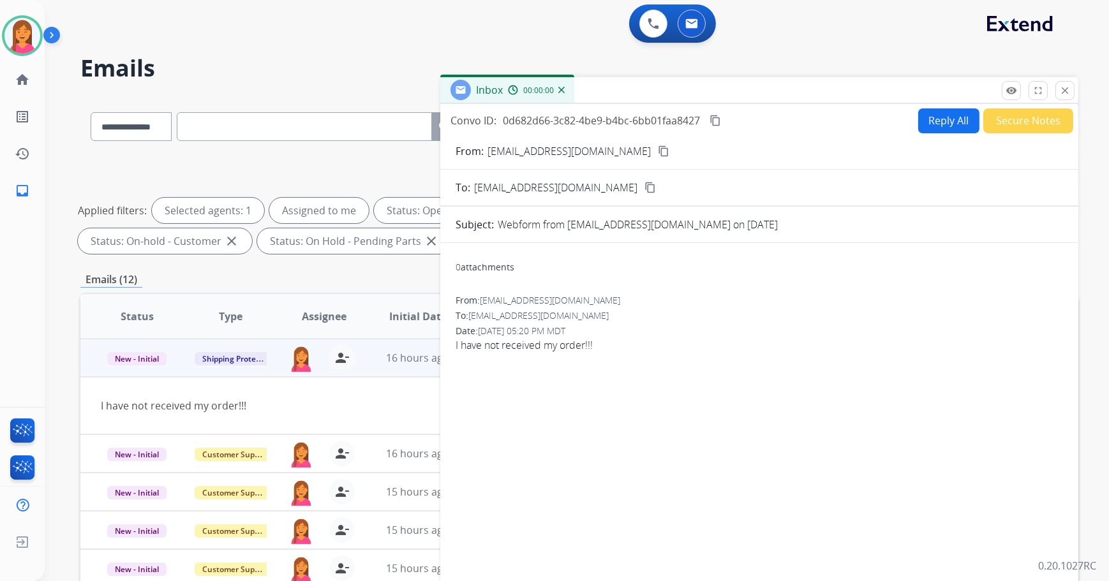
scroll to position [0, 0]
click at [663, 147] on mat-icon "content_copy" at bounding box center [663, 151] width 11 height 11
click at [918, 117] on button "Reply All" at bounding box center [948, 121] width 61 height 25
select select "**********"
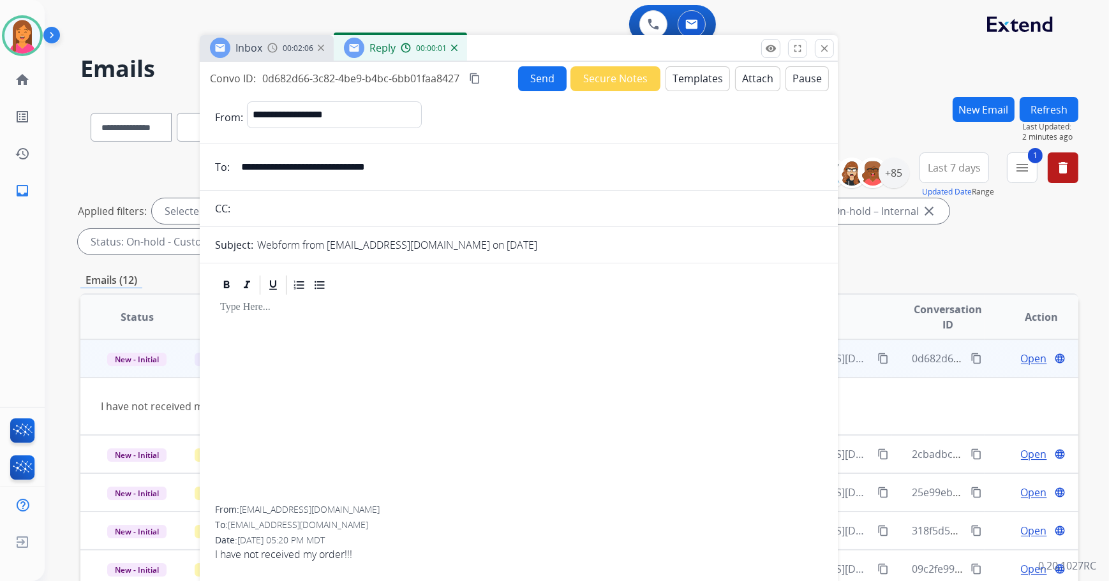
drag, startPoint x: 900, startPoint y: 92, endPoint x: 667, endPoint y: 54, distance: 236.5
click at [667, 54] on div "Inbox 00:02:06 Reply 00:00:01" at bounding box center [519, 48] width 638 height 27
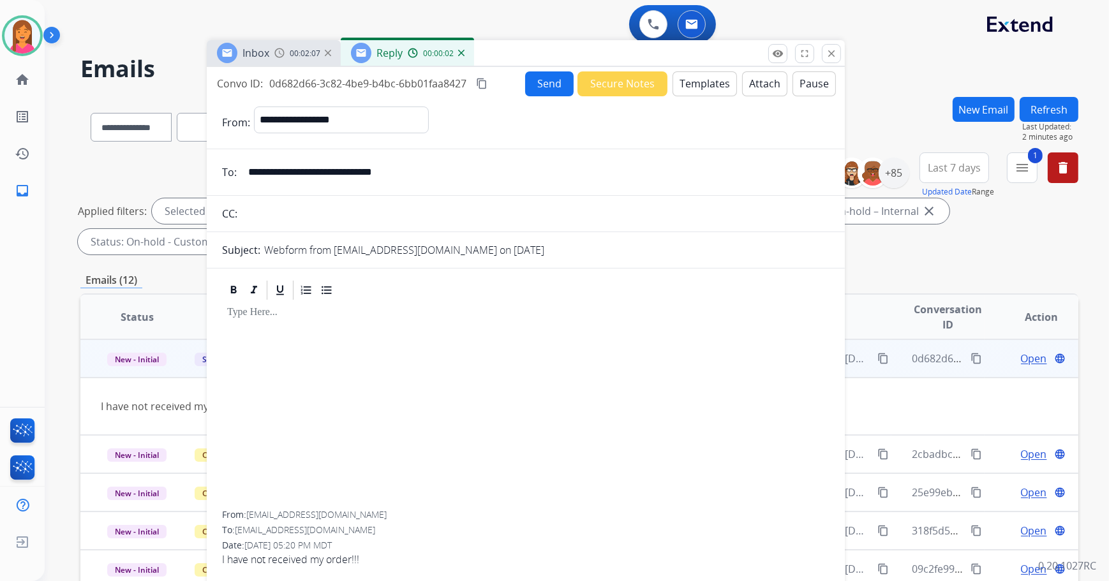
click at [713, 83] on button "Templates" at bounding box center [704, 83] width 64 height 25
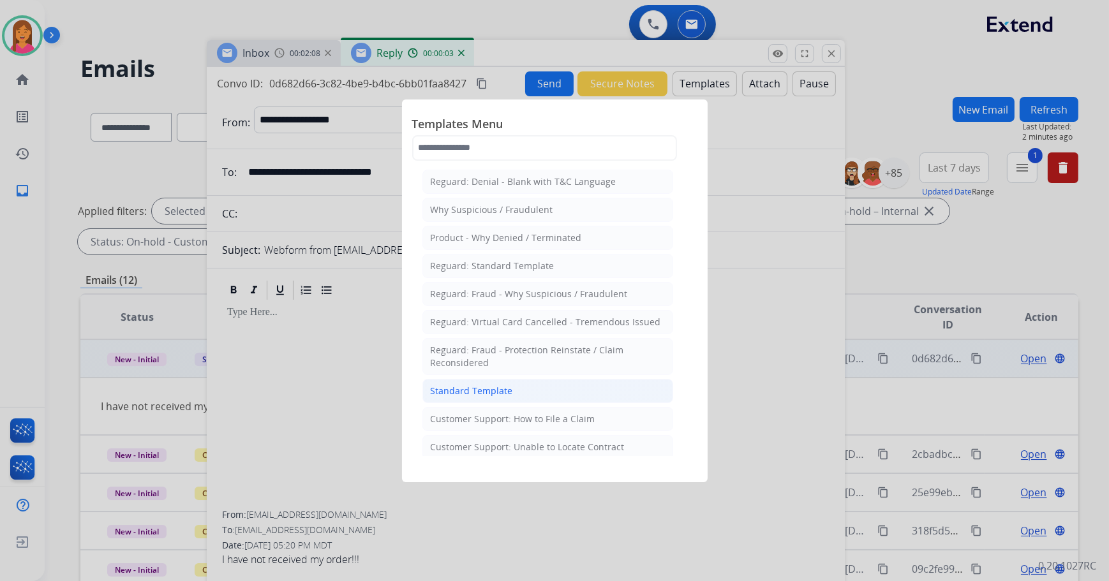
click at [487, 387] on div "Standard Template" at bounding box center [472, 391] width 82 height 13
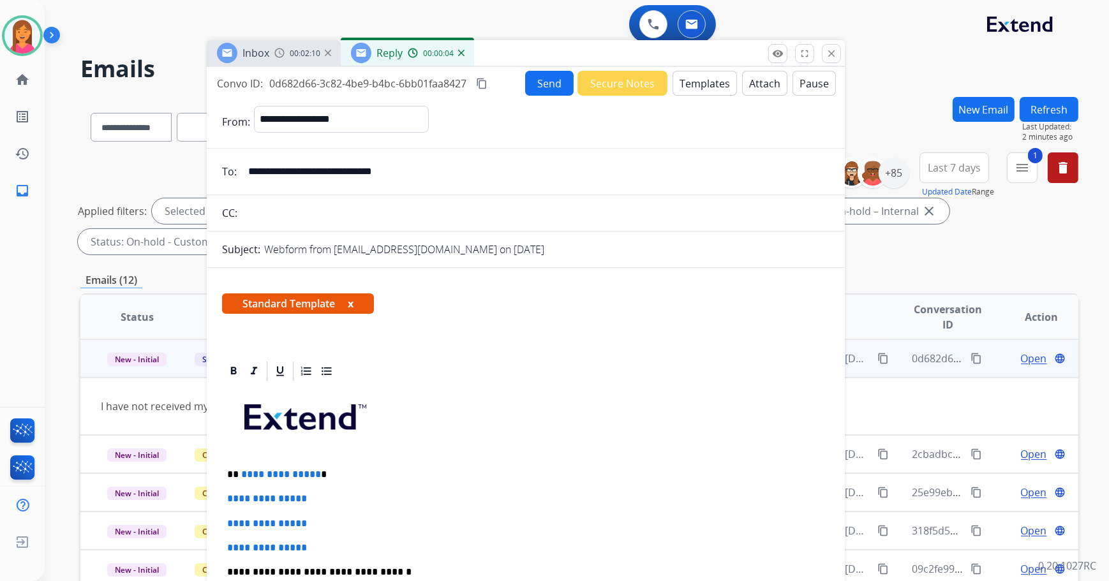
click at [353, 304] on button "x" at bounding box center [351, 303] width 6 height 15
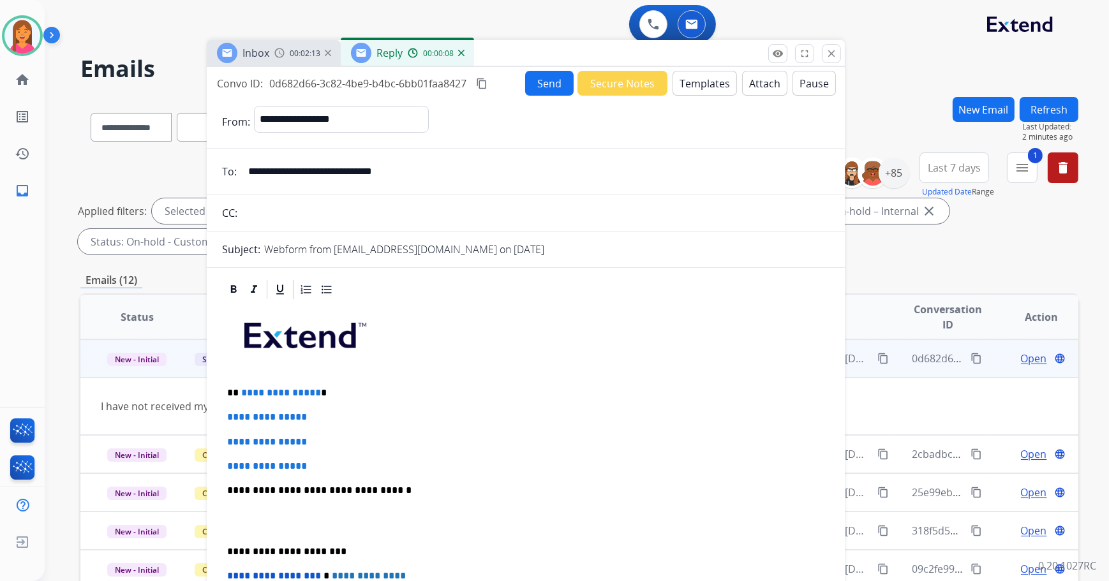
click at [327, 390] on p "**********" at bounding box center [521, 392] width 588 height 11
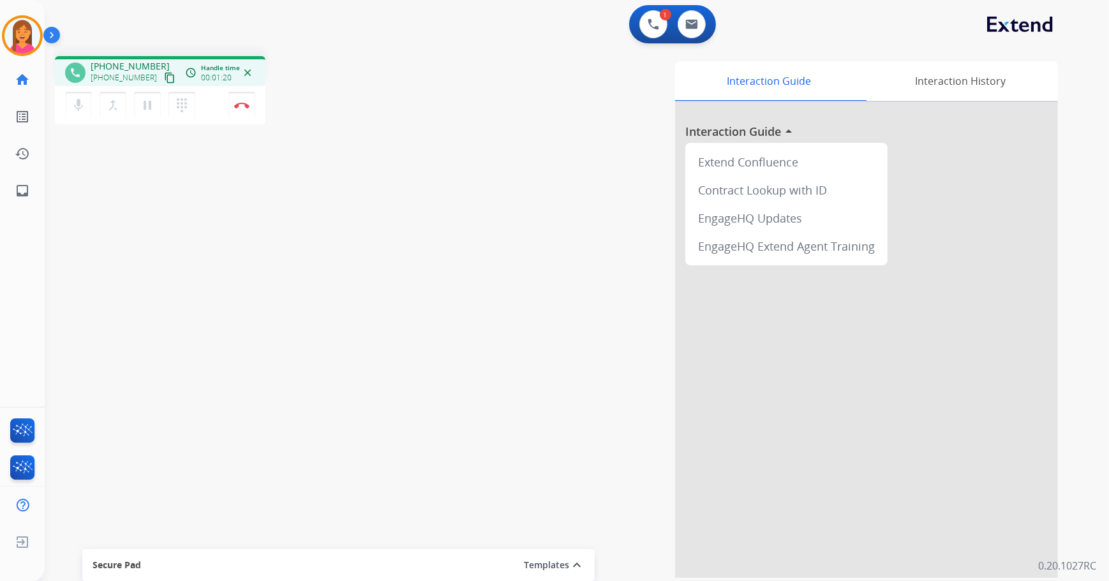
click at [164, 77] on mat-icon "content_copy" at bounding box center [169, 77] width 11 height 11
click at [246, 103] on img at bounding box center [241, 105] width 15 height 6
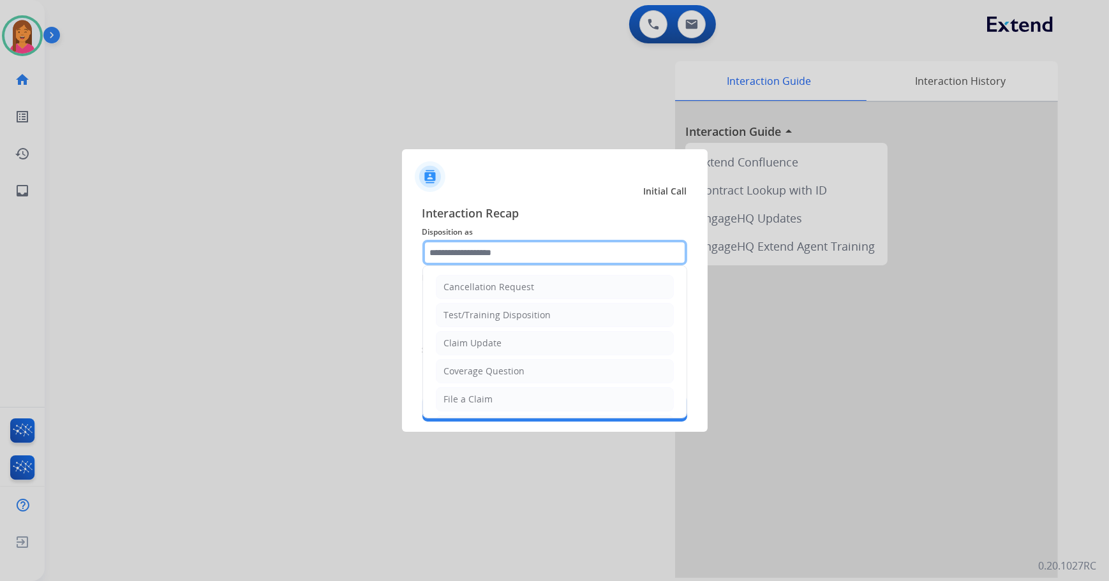
click at [473, 249] on input "text" at bounding box center [554, 253] width 265 height 26
click at [520, 397] on li "File a Claim" at bounding box center [555, 399] width 238 height 24
type input "**********"
drag, startPoint x: 500, startPoint y: 243, endPoint x: 351, endPoint y: 256, distance: 149.8
click at [0, 256] on app-contact-recap-modal "**********" at bounding box center [0, 290] width 0 height 581
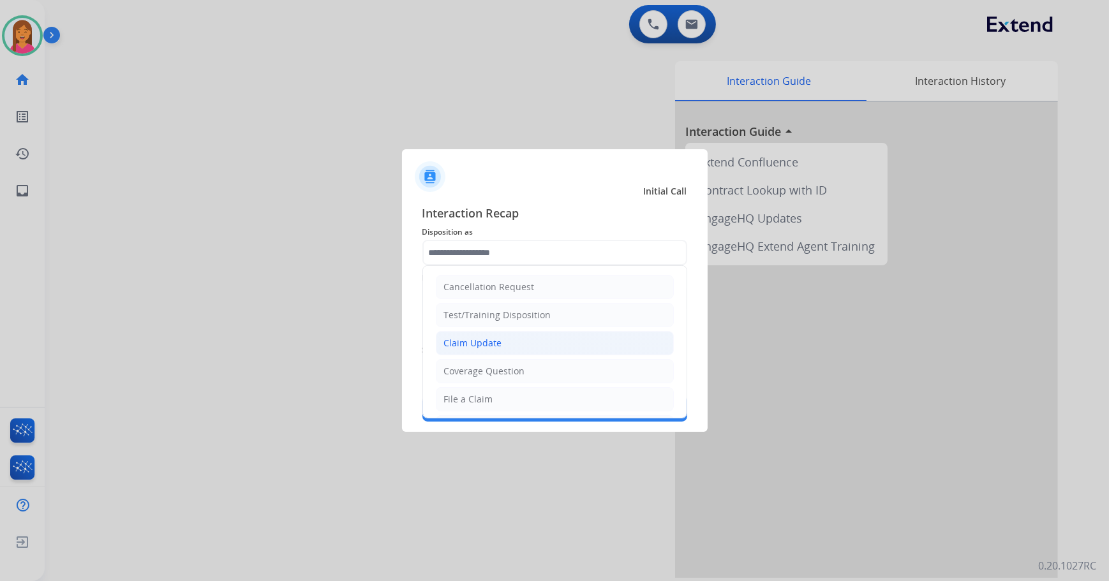
click at [501, 344] on li "Claim Update" at bounding box center [555, 343] width 238 height 24
type input "**********"
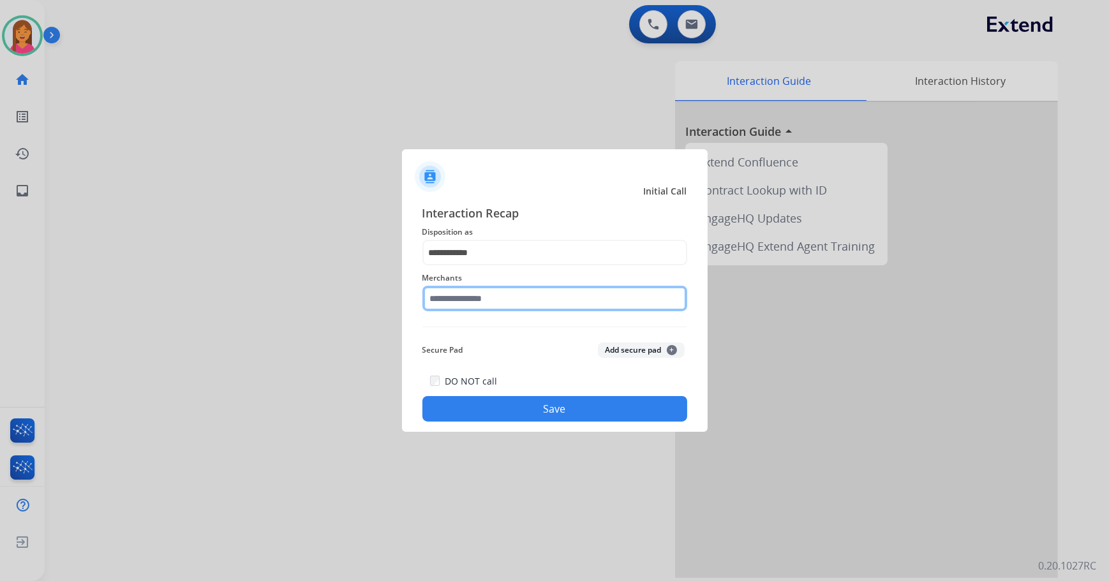
click at [489, 300] on input "text" at bounding box center [554, 299] width 265 height 26
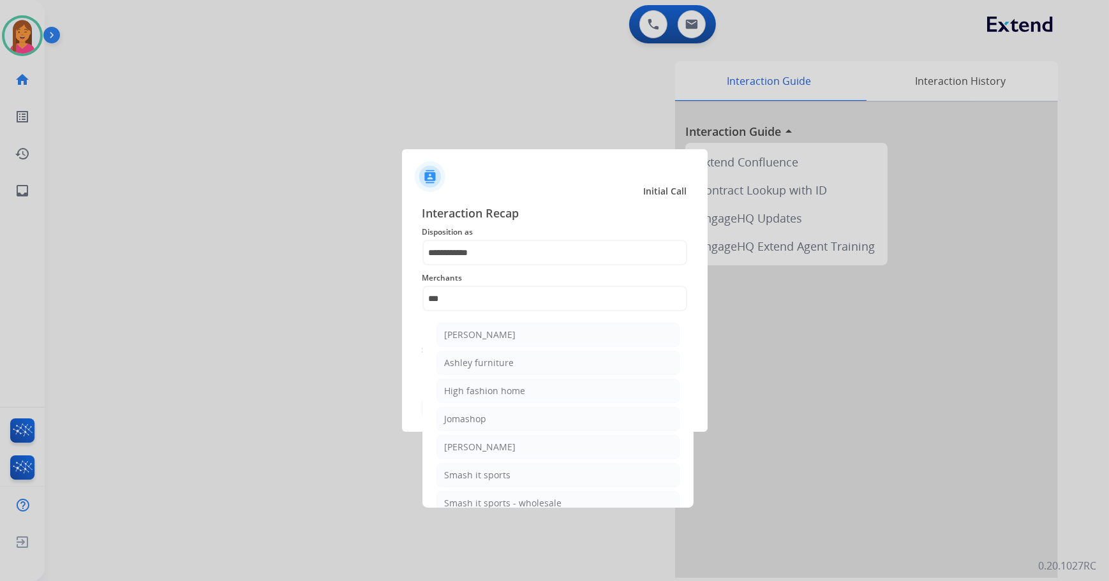
click at [474, 329] on div "[PERSON_NAME]" at bounding box center [480, 335] width 71 height 13
type input "**********"
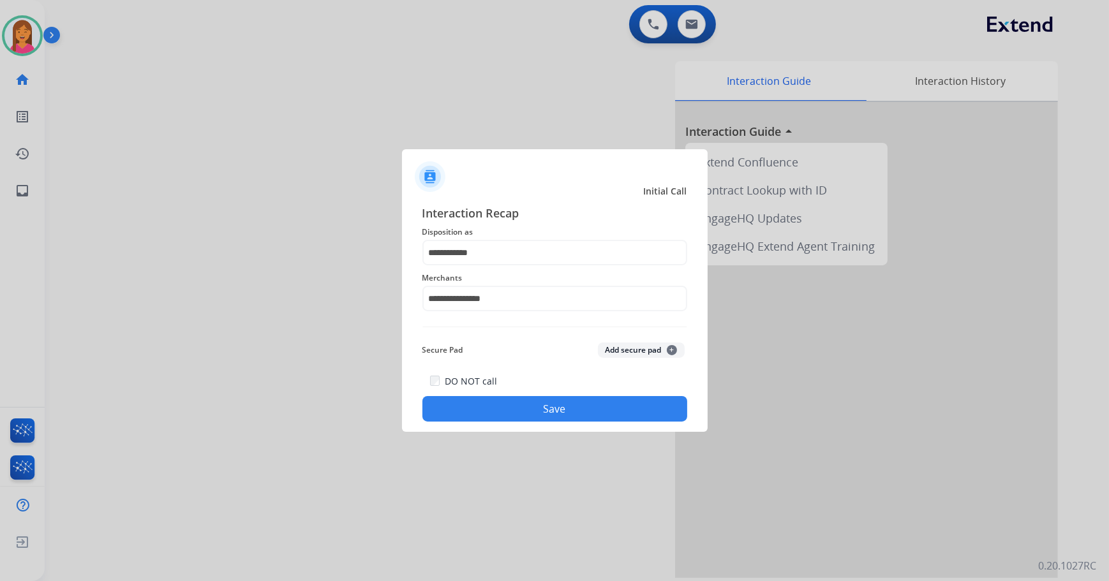
click at [526, 405] on button "Save" at bounding box center [554, 409] width 265 height 26
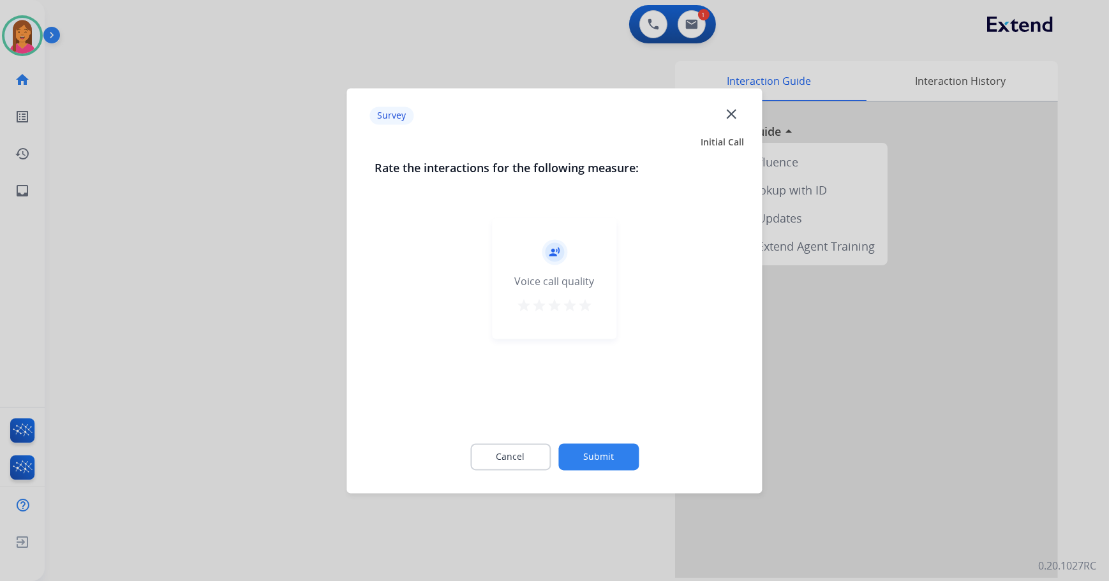
click at [584, 304] on mat-icon "star" at bounding box center [584, 305] width 15 height 15
click at [581, 448] on button "Submit" at bounding box center [598, 456] width 80 height 27
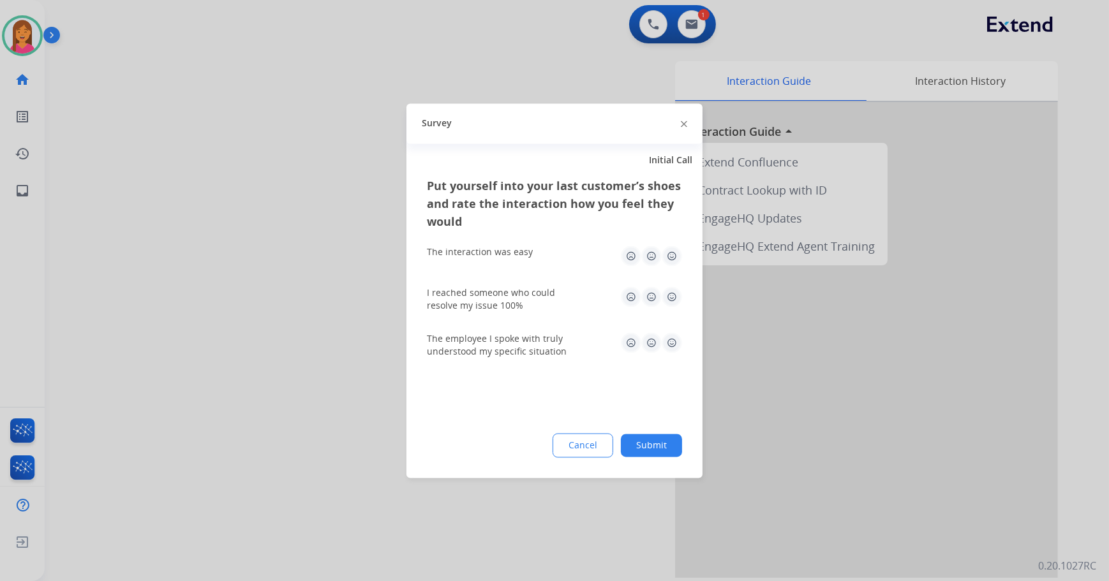
click at [672, 260] on img at bounding box center [672, 256] width 20 height 20
click at [666, 299] on img at bounding box center [672, 296] width 20 height 20
click at [668, 348] on img at bounding box center [672, 342] width 20 height 20
click at [664, 446] on button "Submit" at bounding box center [651, 445] width 61 height 23
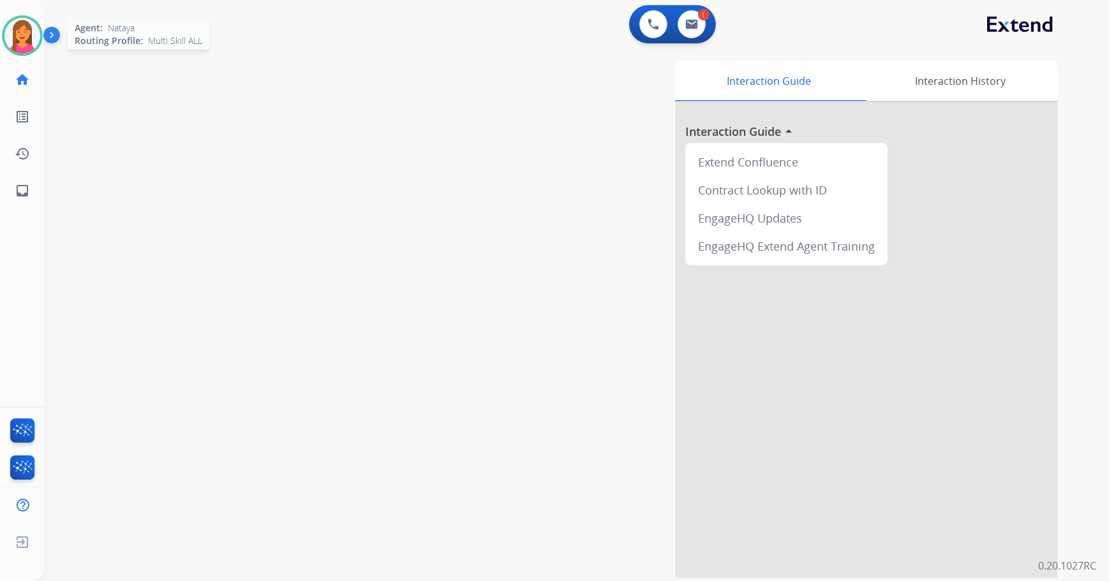
click at [32, 47] on img at bounding box center [22, 36] width 36 height 36
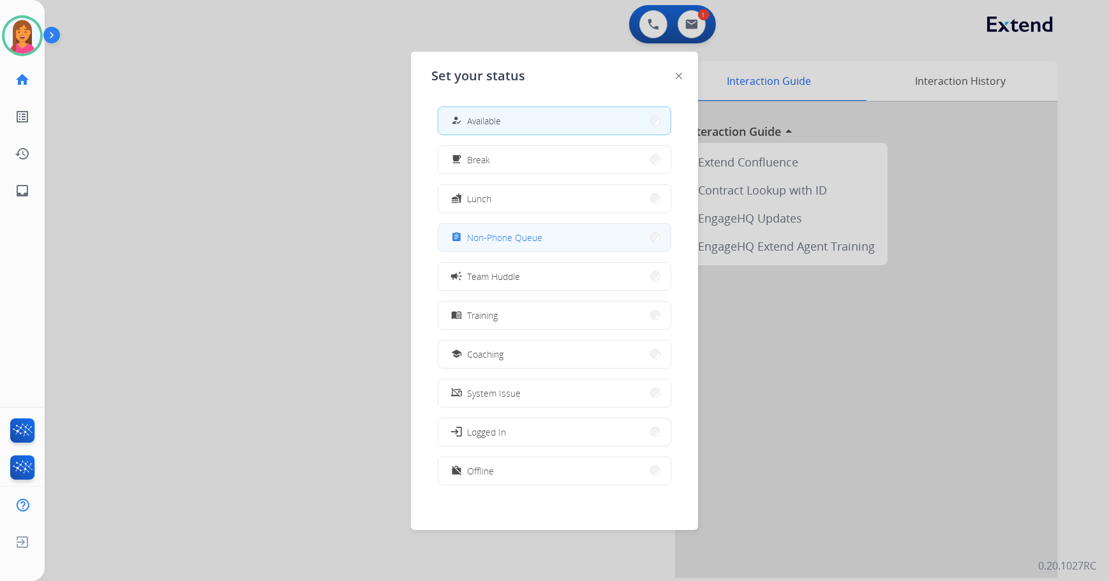
click at [552, 237] on button "assignment Non-Phone Queue" at bounding box center [554, 237] width 232 height 27
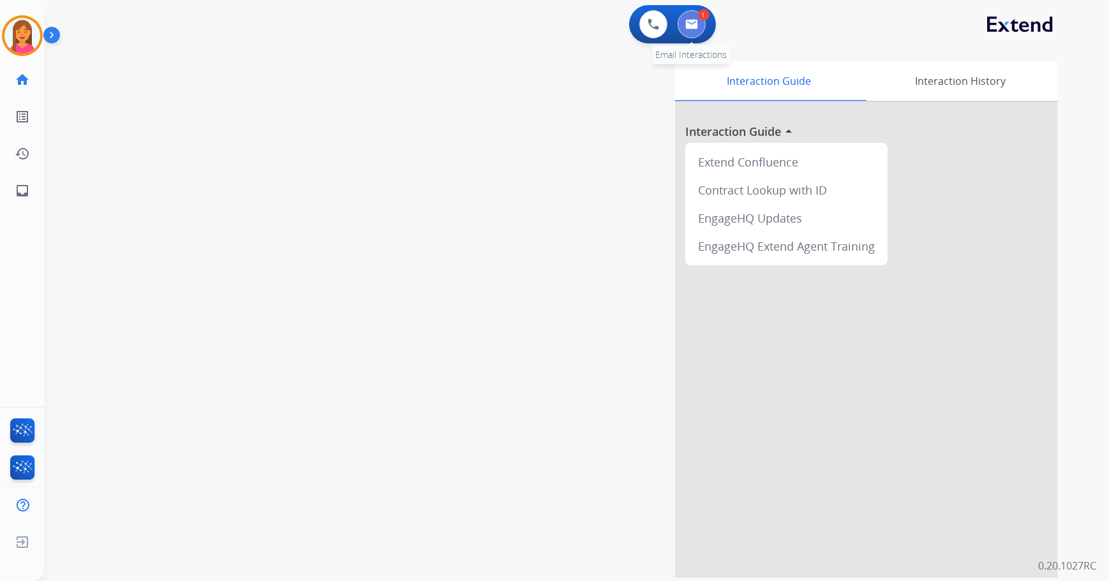
click at [682, 27] on button at bounding box center [692, 24] width 28 height 28
select select "**********"
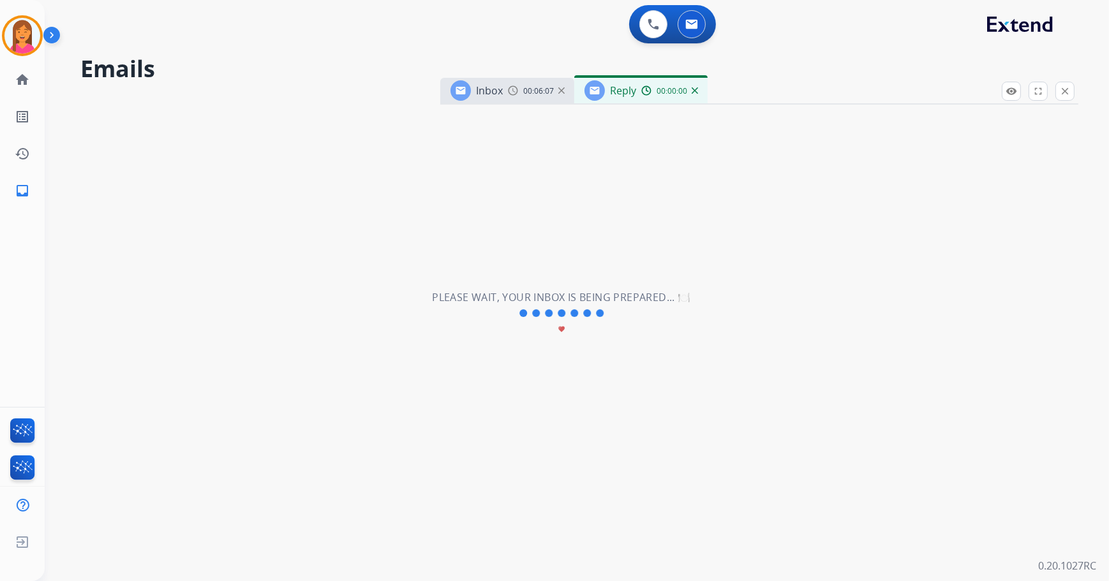
select select "**********"
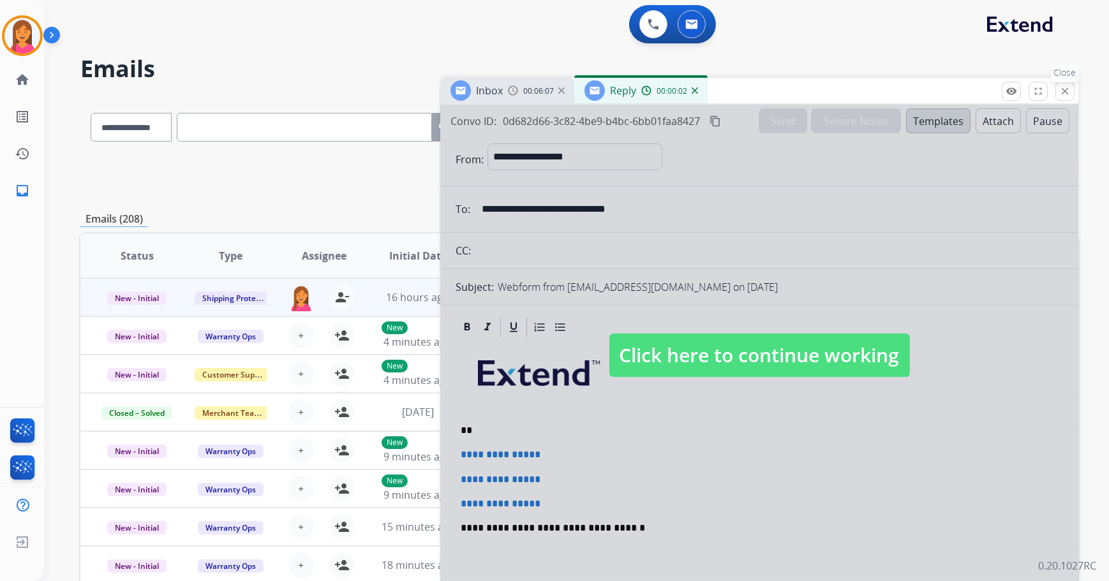
click at [1065, 86] on mat-icon "close" at bounding box center [1064, 90] width 11 height 11
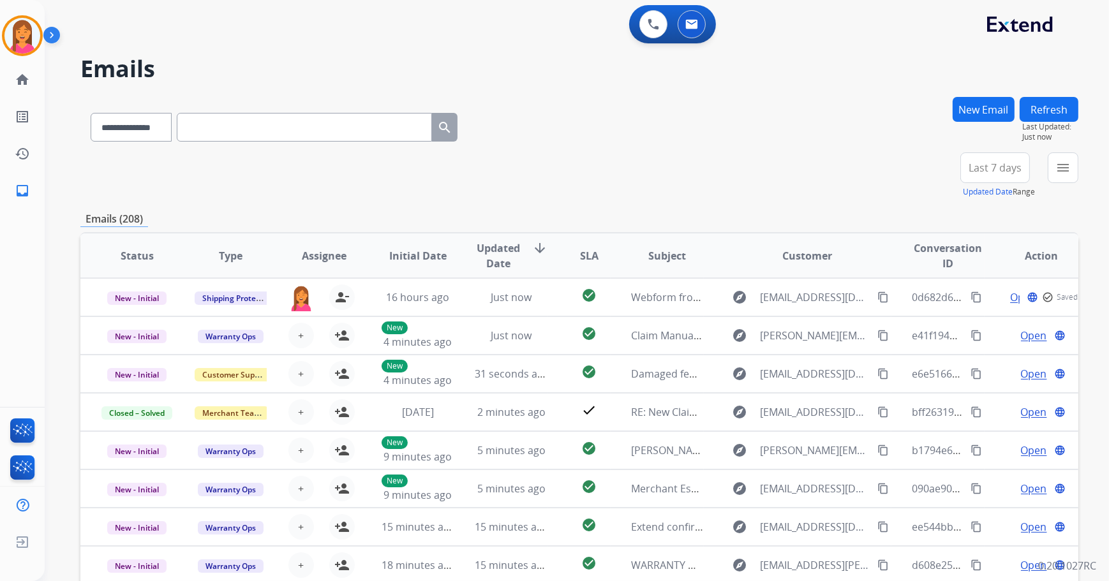
click at [999, 110] on button "New Email" at bounding box center [983, 109] width 62 height 25
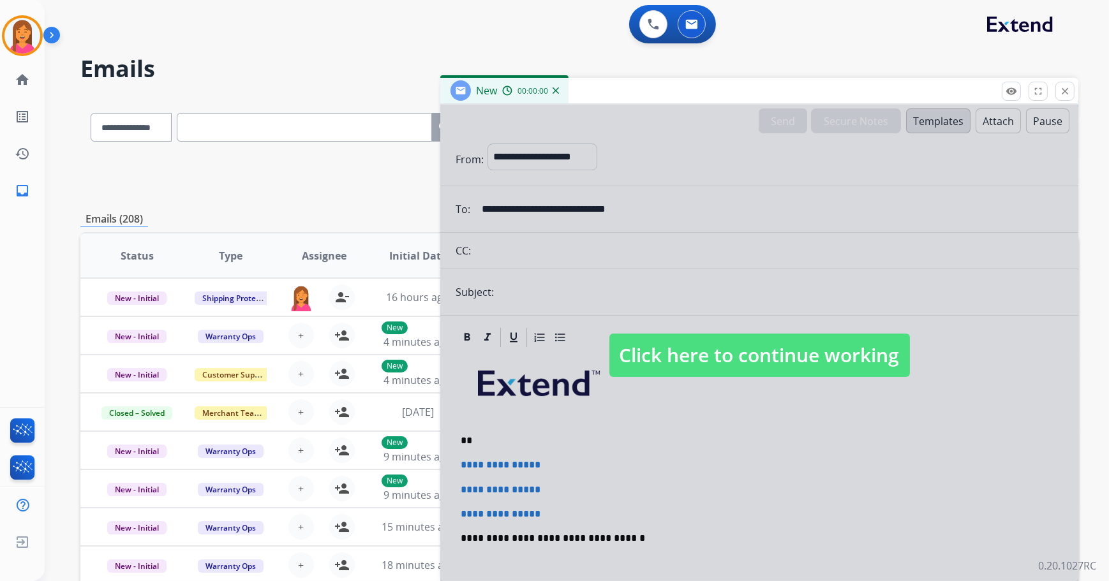
select select "**********"
click at [794, 359] on span "Click here to continue working" at bounding box center [759, 355] width 300 height 43
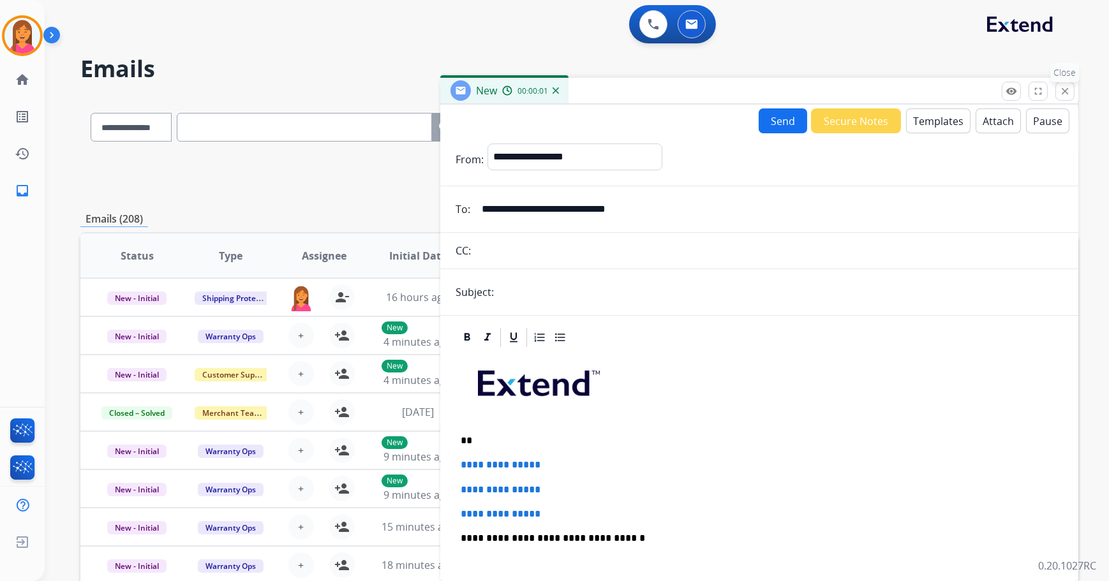
click at [1067, 89] on mat-icon "close" at bounding box center [1064, 90] width 11 height 11
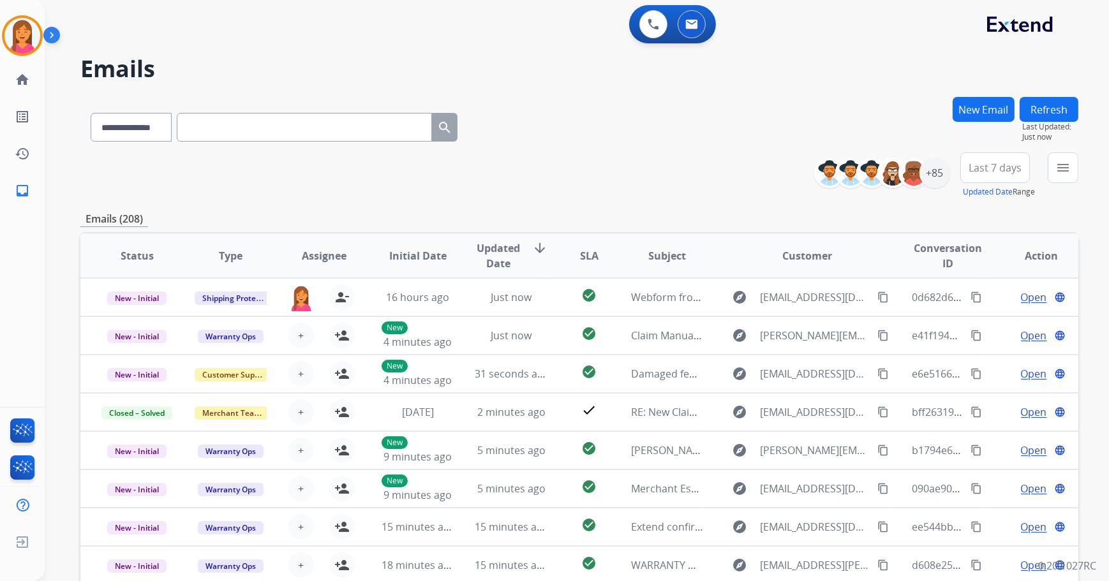
click at [984, 112] on button "New Email" at bounding box center [983, 109] width 62 height 25
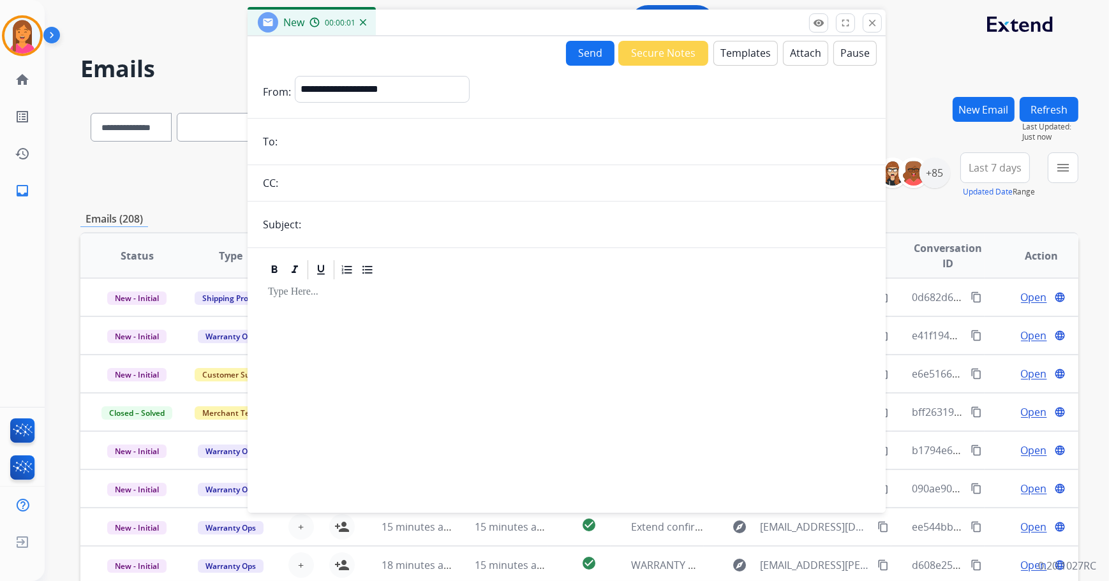
drag, startPoint x: 665, startPoint y: 96, endPoint x: 472, endPoint y: 27, distance: 204.4
click at [472, 27] on div "New 00:00:01" at bounding box center [567, 23] width 638 height 27
click at [434, 92] on select "**********" at bounding box center [382, 89] width 174 height 26
select select "**********"
click at [295, 76] on select "**********" at bounding box center [382, 89] width 174 height 26
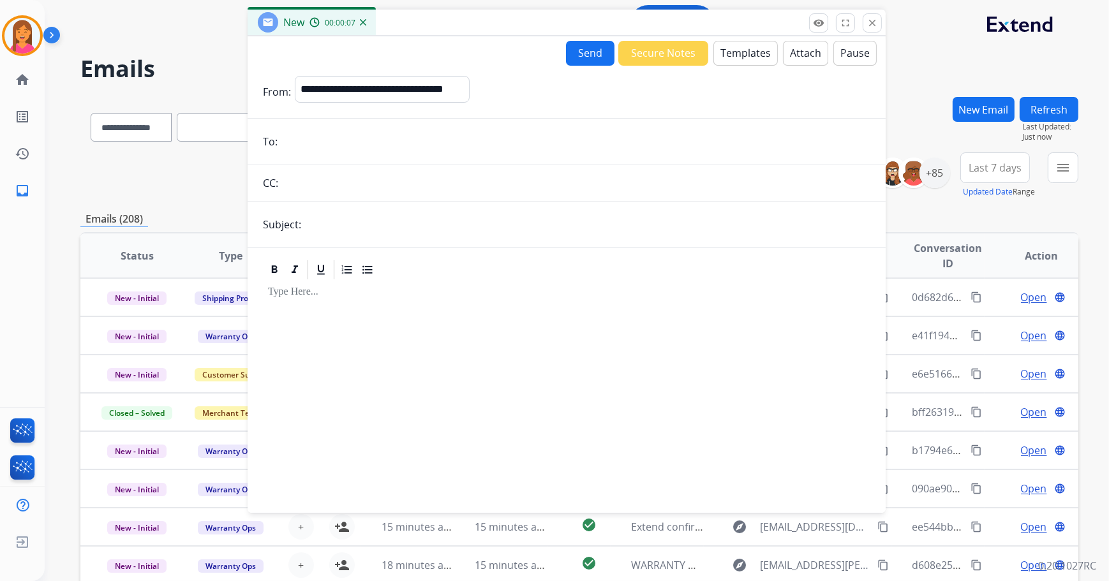
click at [321, 146] on input "email" at bounding box center [575, 142] width 589 height 26
paste input "**********"
type input "**********"
click at [338, 225] on input "text" at bounding box center [587, 225] width 565 height 26
type input "**********"
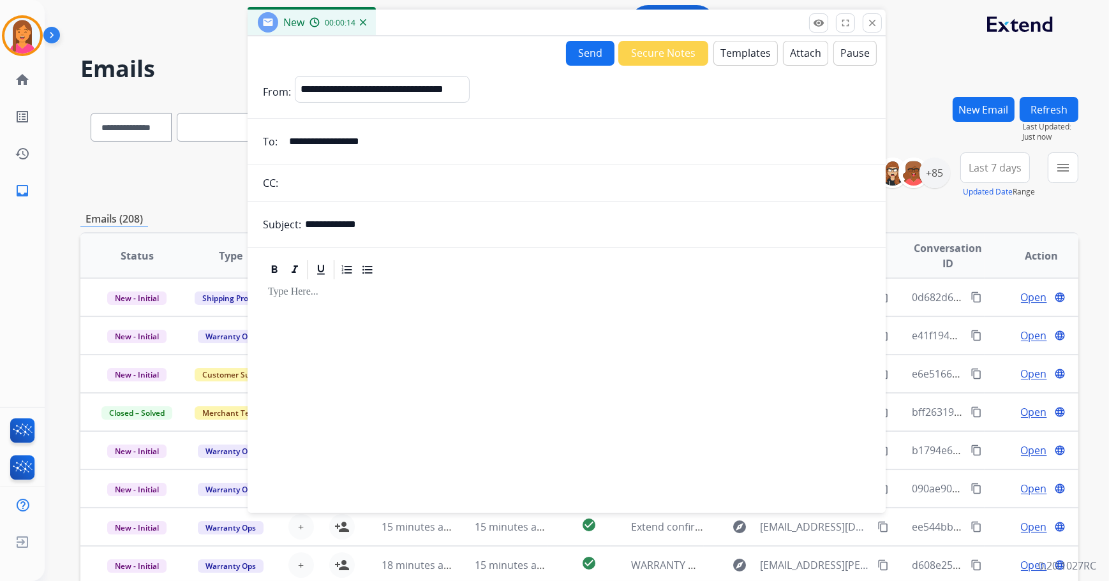
click at [734, 54] on button "Templates" at bounding box center [745, 53] width 64 height 25
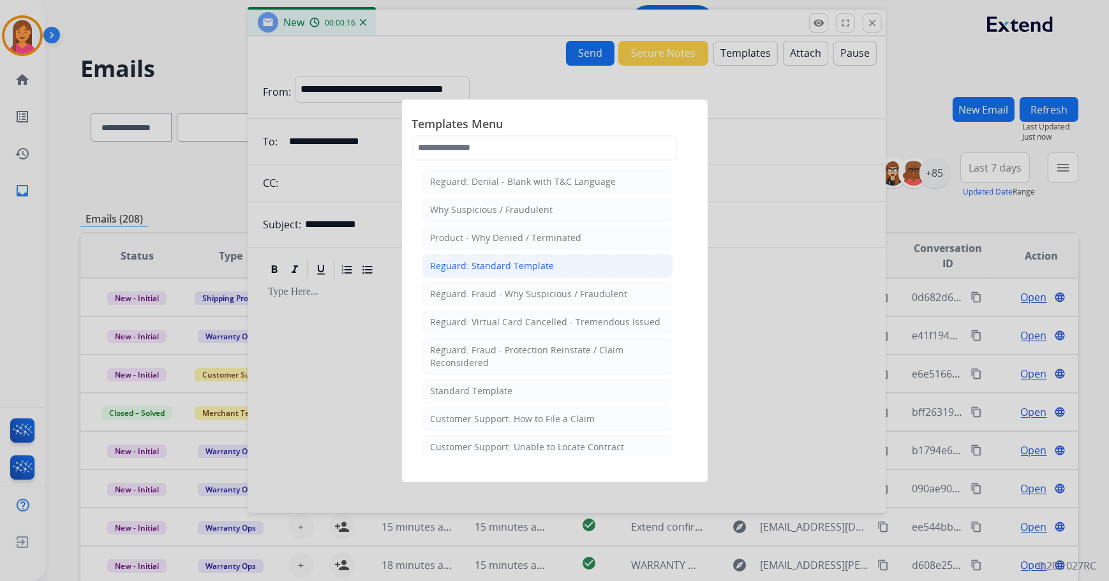
click at [520, 268] on div "Reguard: Standard Template" at bounding box center [493, 266] width 124 height 13
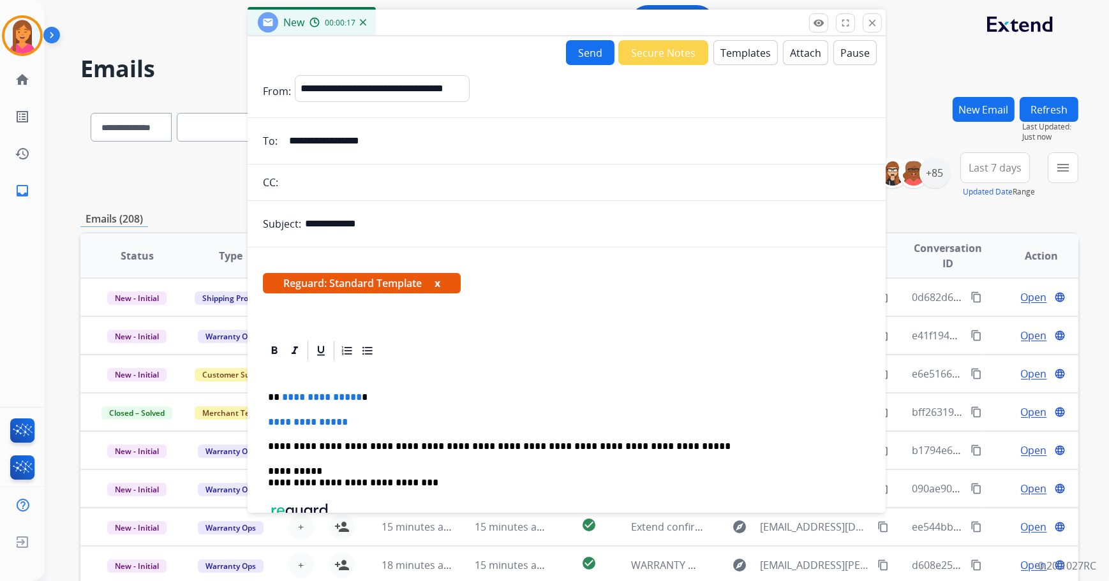
click at [440, 287] on button "x" at bounding box center [437, 283] width 6 height 15
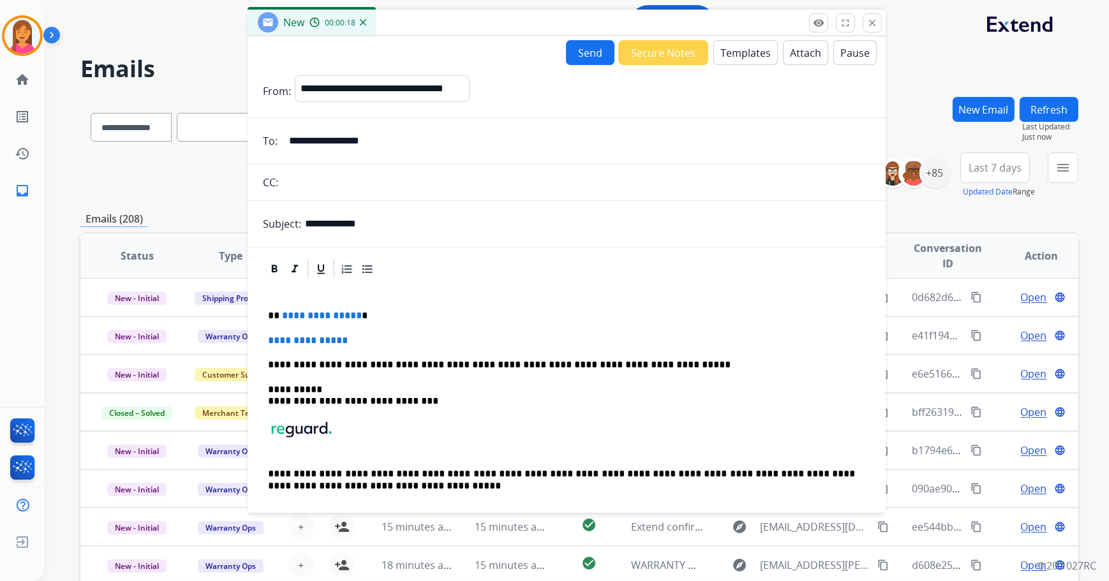
click at [374, 317] on p "**********" at bounding box center [562, 315] width 588 height 11
drag, startPoint x: 383, startPoint y: 338, endPoint x: 260, endPoint y: 339, distance: 123.1
click at [260, 339] on div "**********" at bounding box center [567, 394] width 638 height 272
click at [279, 343] on p at bounding box center [566, 340] width 597 height 11
drag, startPoint x: 279, startPoint y: 343, endPoint x: 269, endPoint y: 339, distance: 11.5
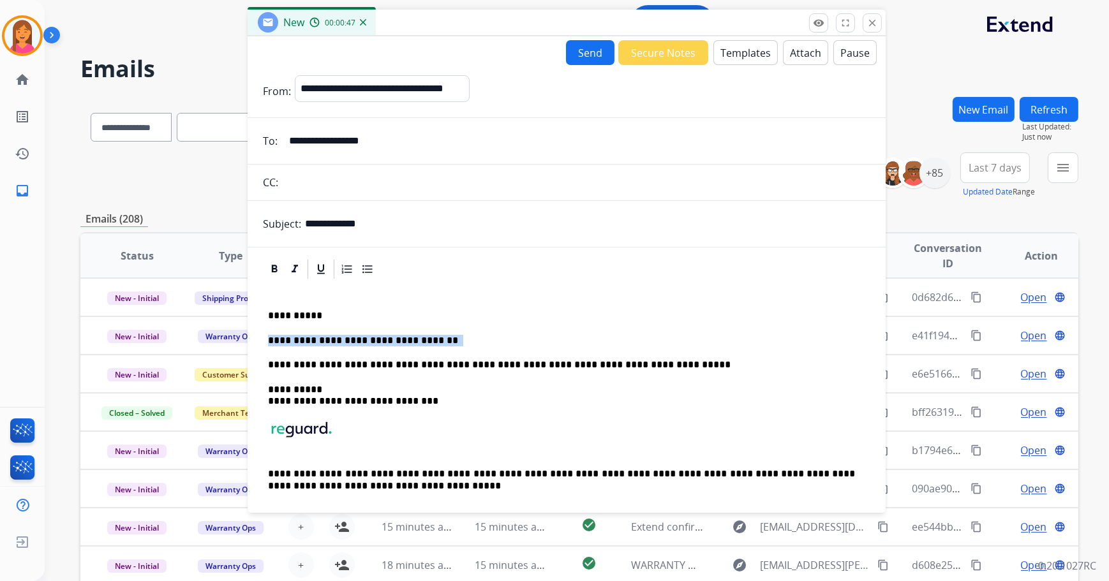
drag, startPoint x: 440, startPoint y: 336, endPoint x: 263, endPoint y: 339, distance: 176.1
click at [263, 339] on div "**********" at bounding box center [566, 407] width 607 height 252
click at [275, 336] on p at bounding box center [566, 340] width 597 height 11
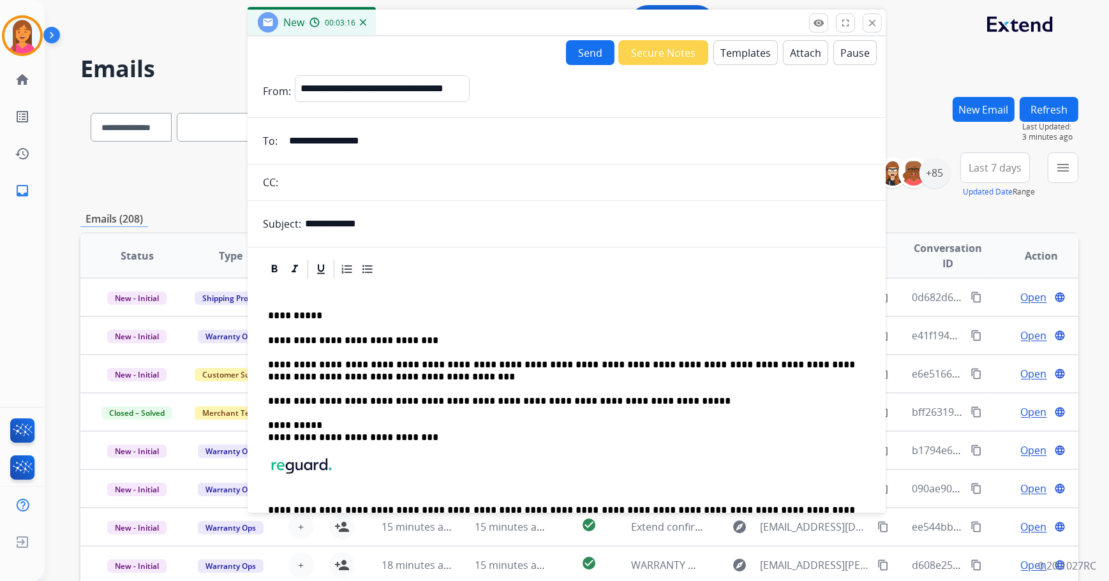
click at [579, 51] on button "Send" at bounding box center [590, 52] width 48 height 25
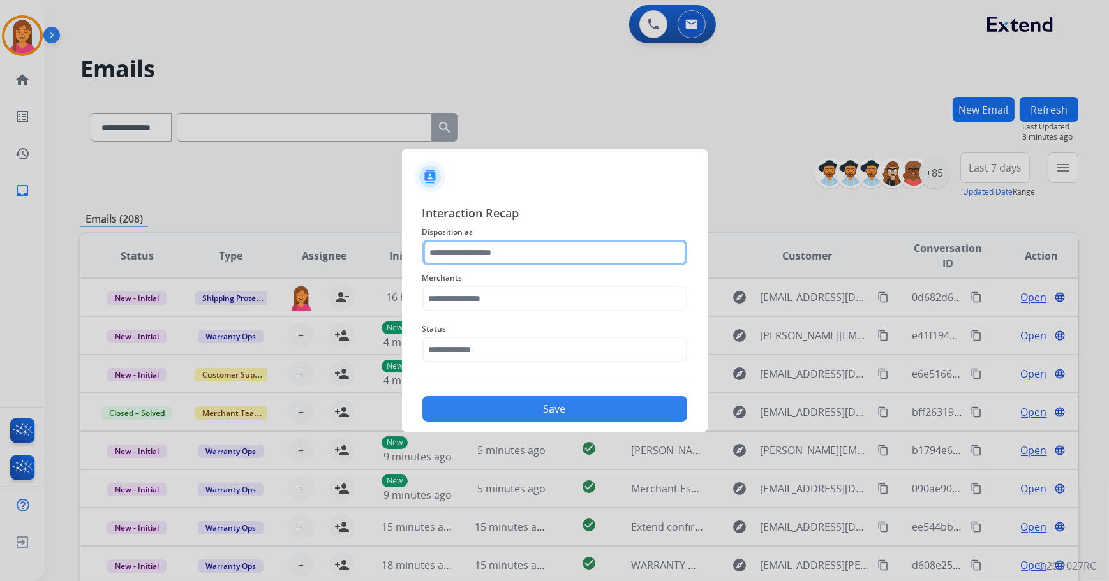
click at [466, 260] on input "text" at bounding box center [554, 253] width 265 height 26
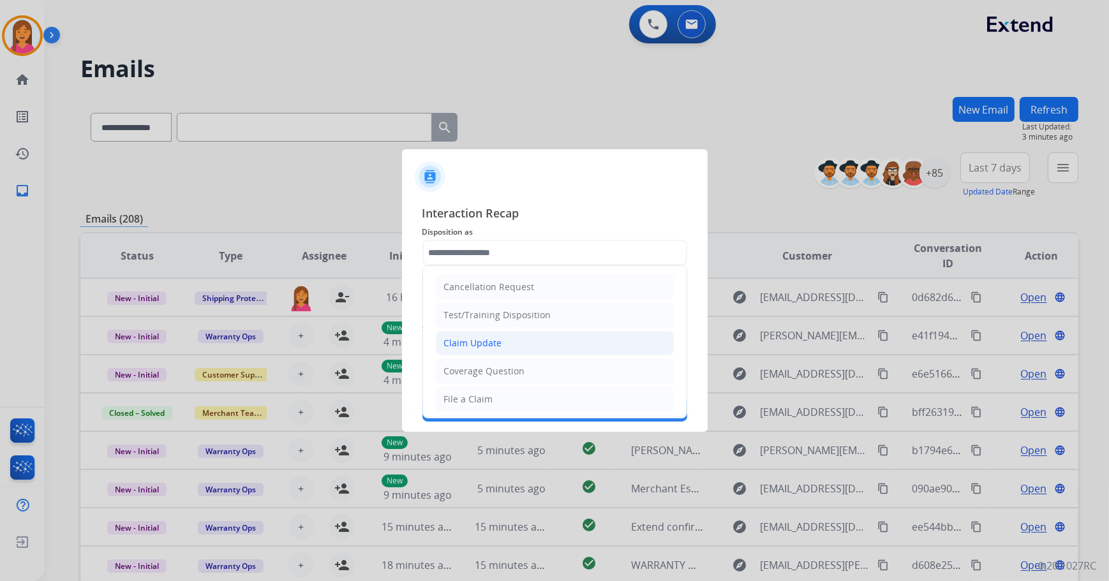
click at [471, 343] on div "Claim Update" at bounding box center [473, 343] width 58 height 13
type input "**********"
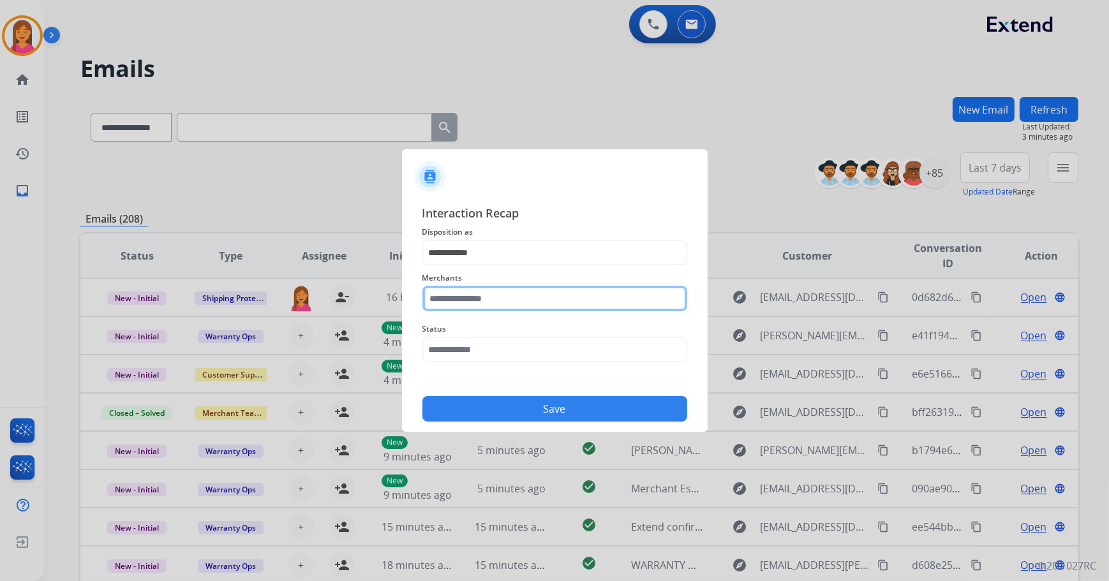
click at [450, 302] on input "text" at bounding box center [554, 299] width 265 height 26
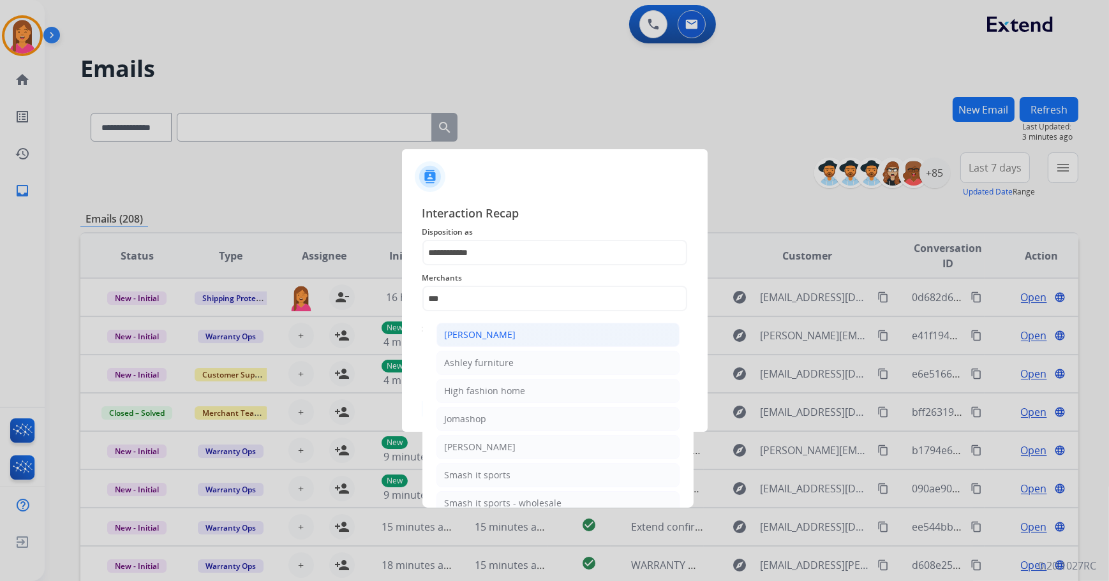
click at [463, 330] on div "[PERSON_NAME]" at bounding box center [480, 335] width 71 height 13
type input "**********"
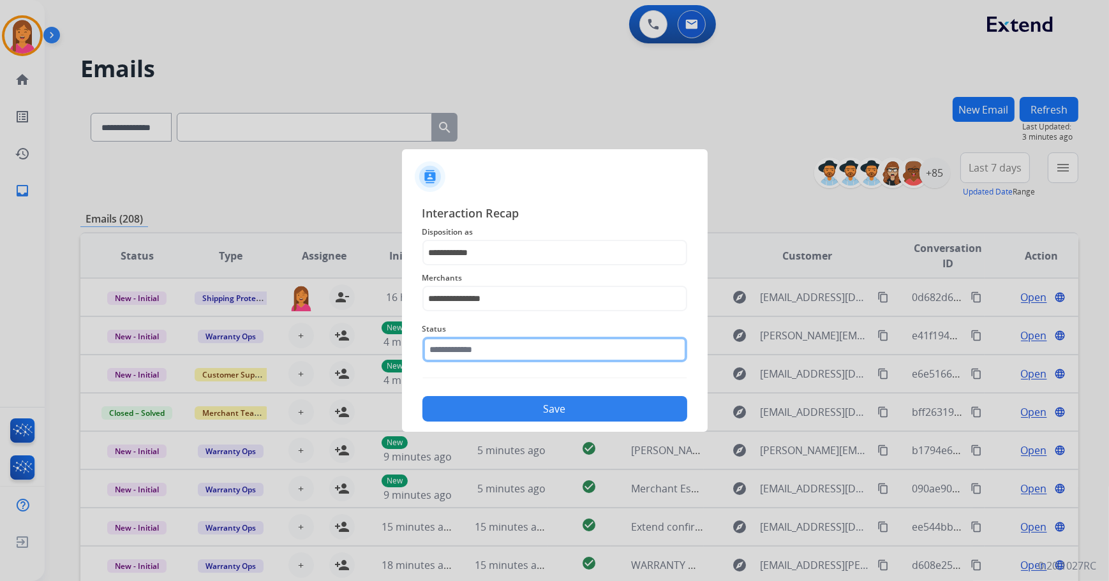
click at [463, 344] on input "text" at bounding box center [554, 350] width 265 height 26
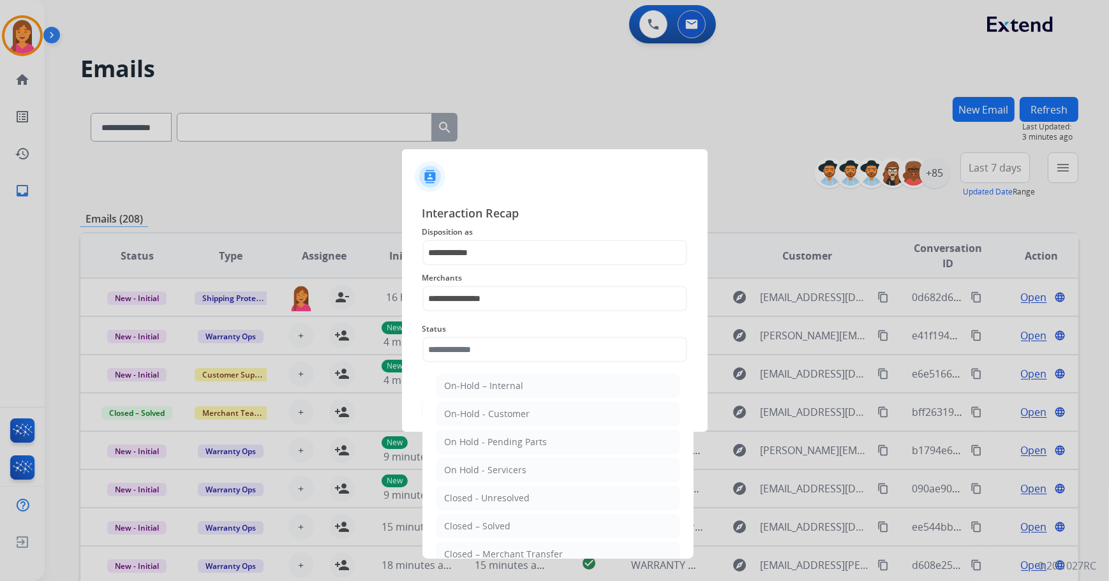
drag, startPoint x: 495, startPoint y: 518, endPoint x: 495, endPoint y: 511, distance: 7.0
click at [495, 519] on li "Closed – Solved" at bounding box center [557, 526] width 243 height 24
type input "**********"
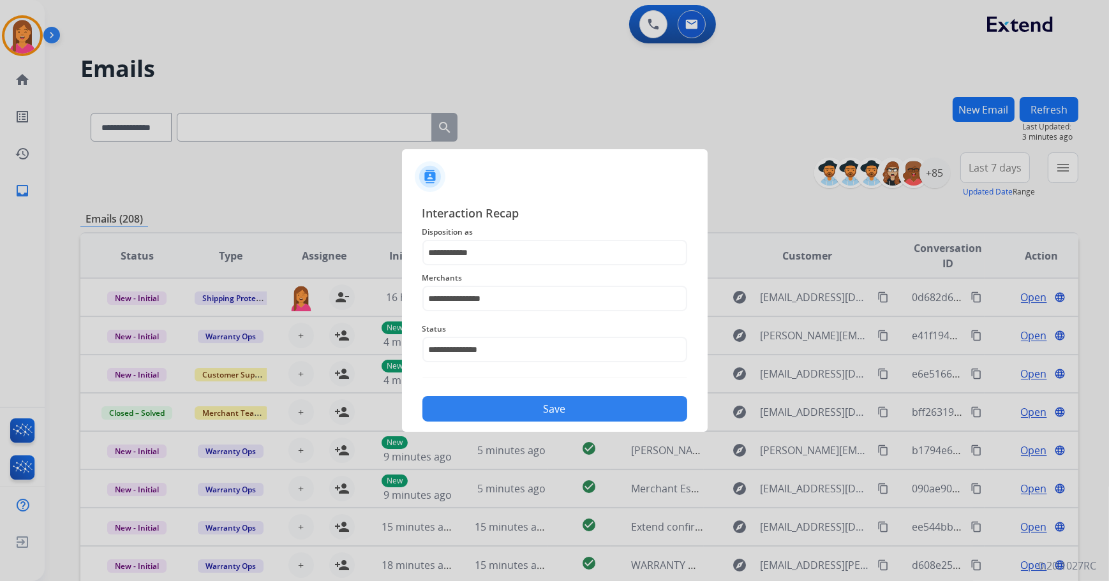
click at [493, 417] on button "Save" at bounding box center [554, 409] width 265 height 26
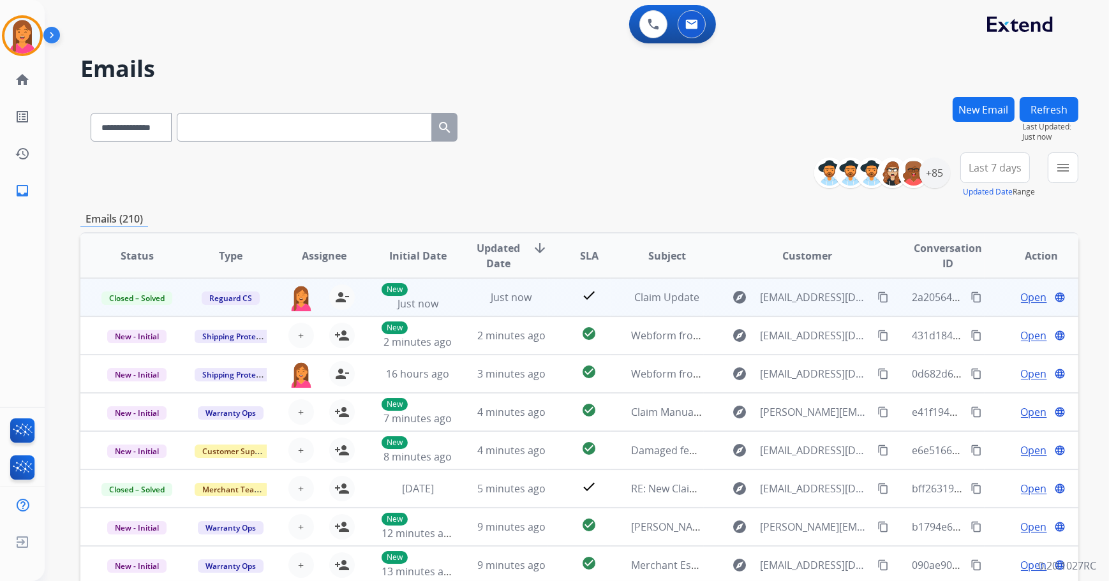
click at [970, 297] on mat-icon "content_copy" at bounding box center [975, 297] width 11 height 11
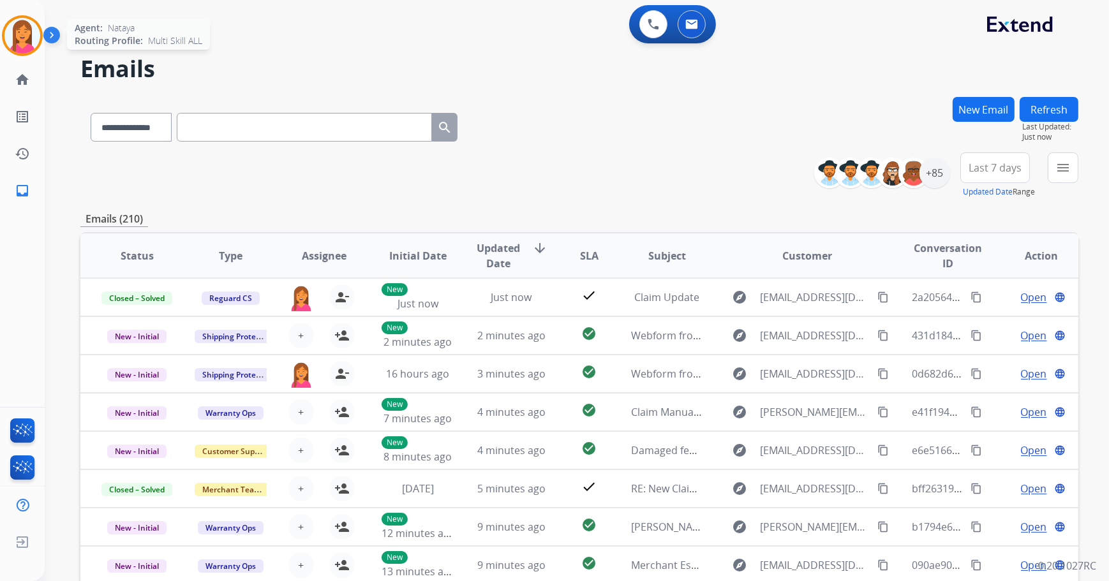
click at [24, 43] on img at bounding box center [22, 36] width 36 height 36
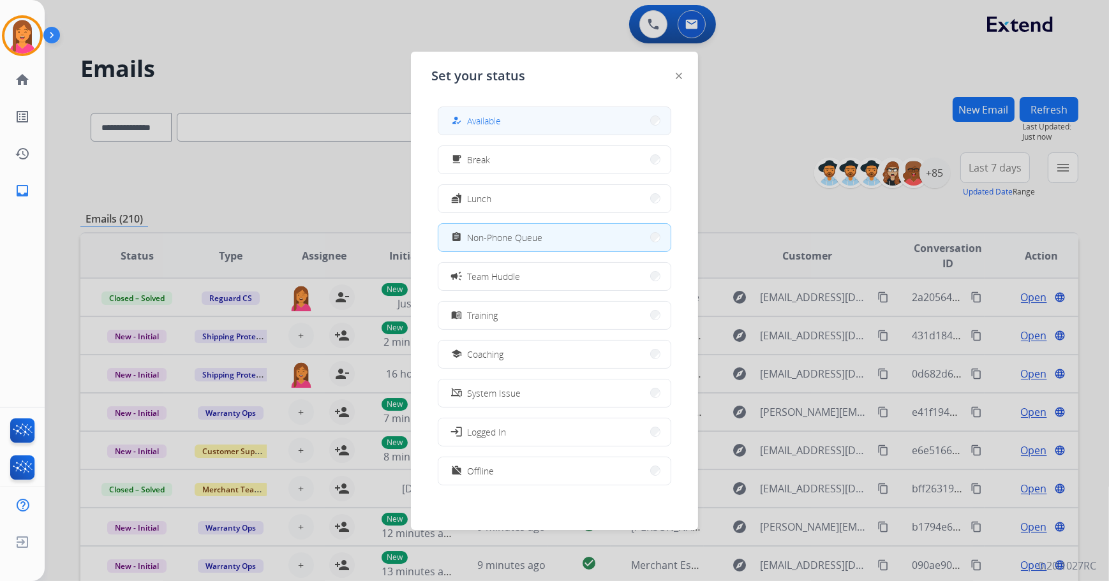
click at [501, 128] on div "how_to_reg Available" at bounding box center [474, 120] width 52 height 15
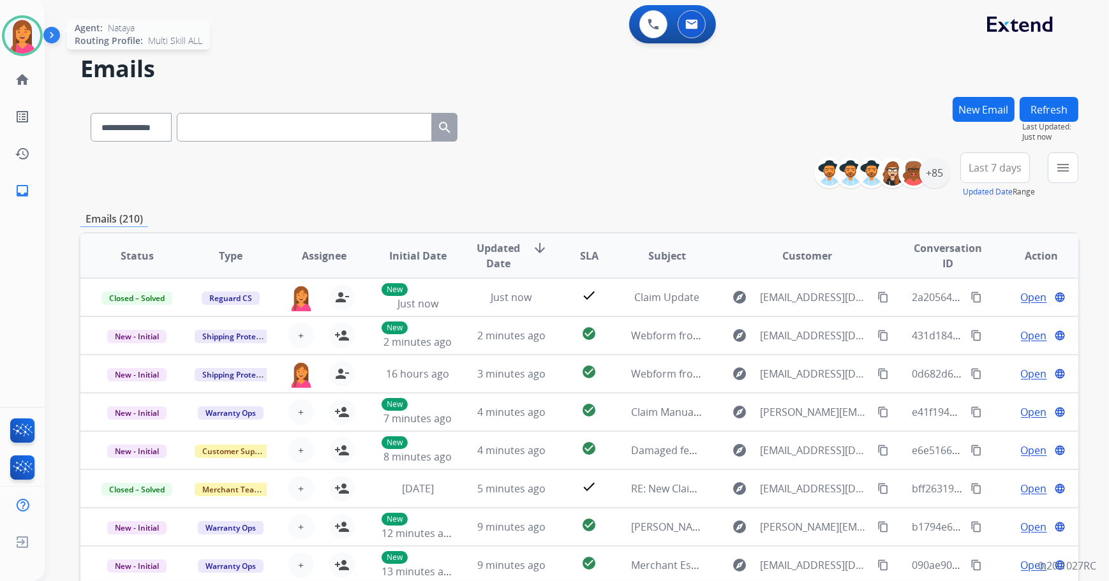
click at [35, 45] on img at bounding box center [22, 36] width 36 height 36
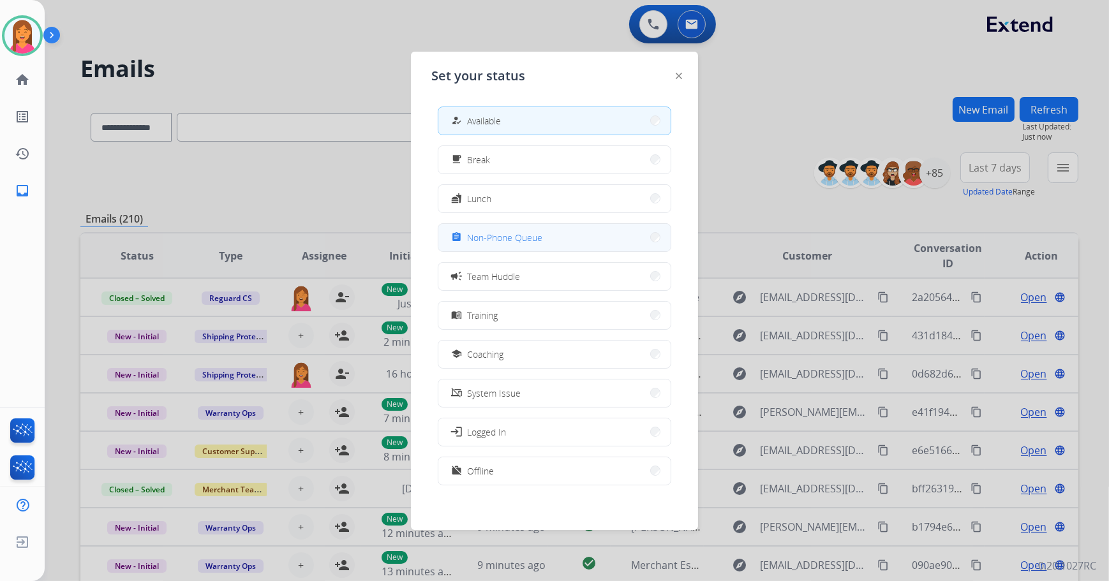
click at [512, 241] on span "Non-Phone Queue" at bounding box center [504, 237] width 75 height 13
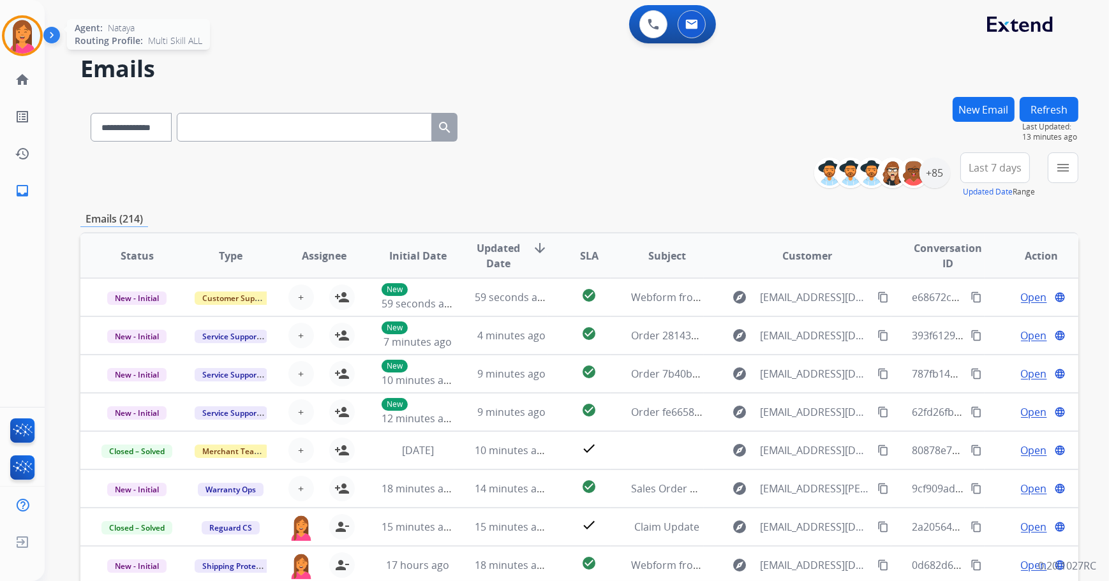
click at [23, 41] on img at bounding box center [22, 36] width 36 height 36
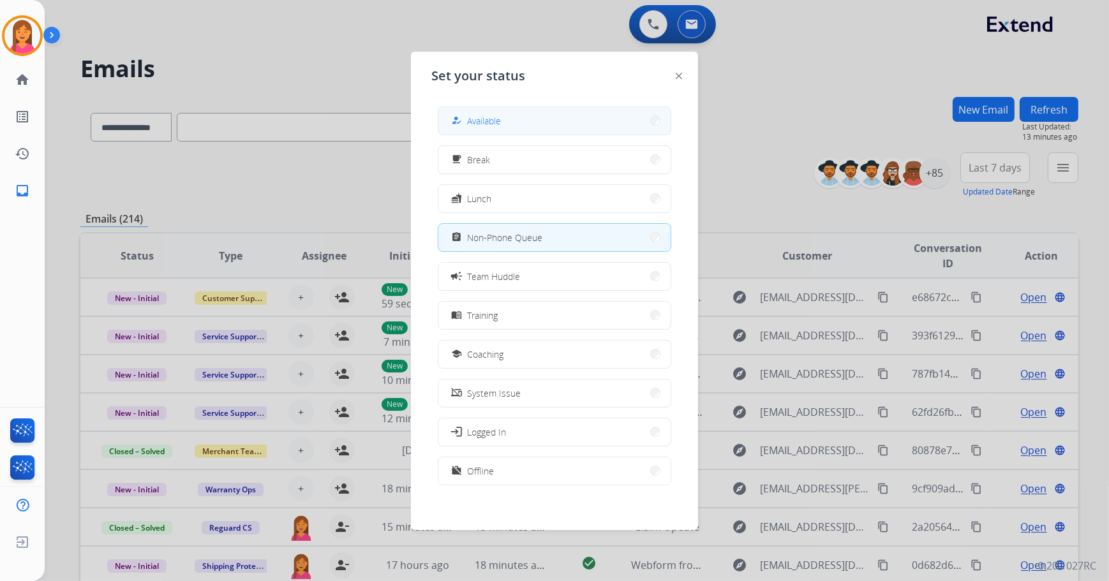
click at [474, 116] on span "Available" at bounding box center [484, 120] width 34 height 13
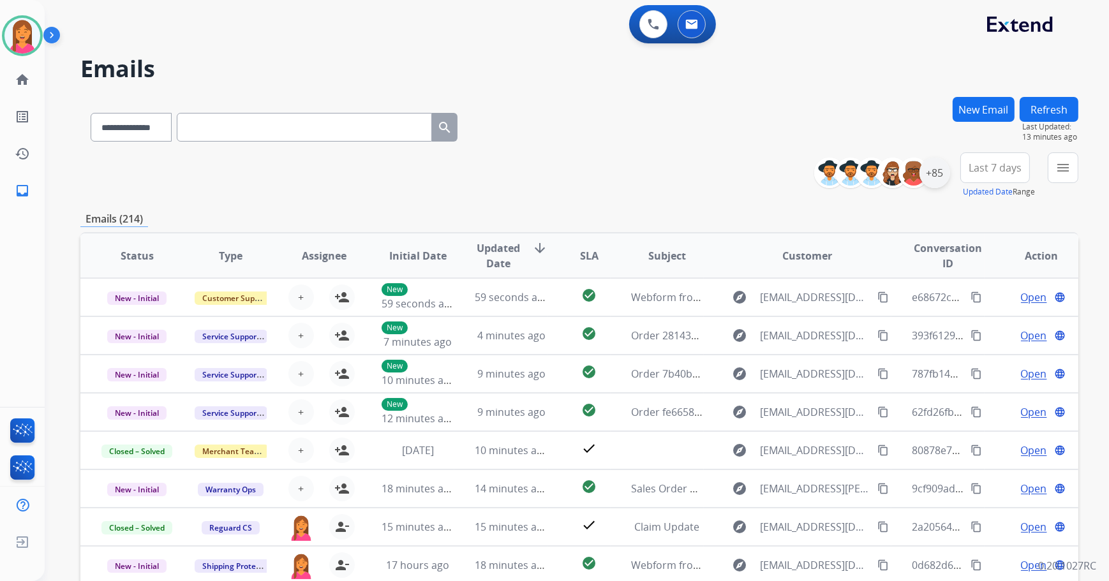
click at [938, 181] on div "+85" at bounding box center [934, 173] width 31 height 31
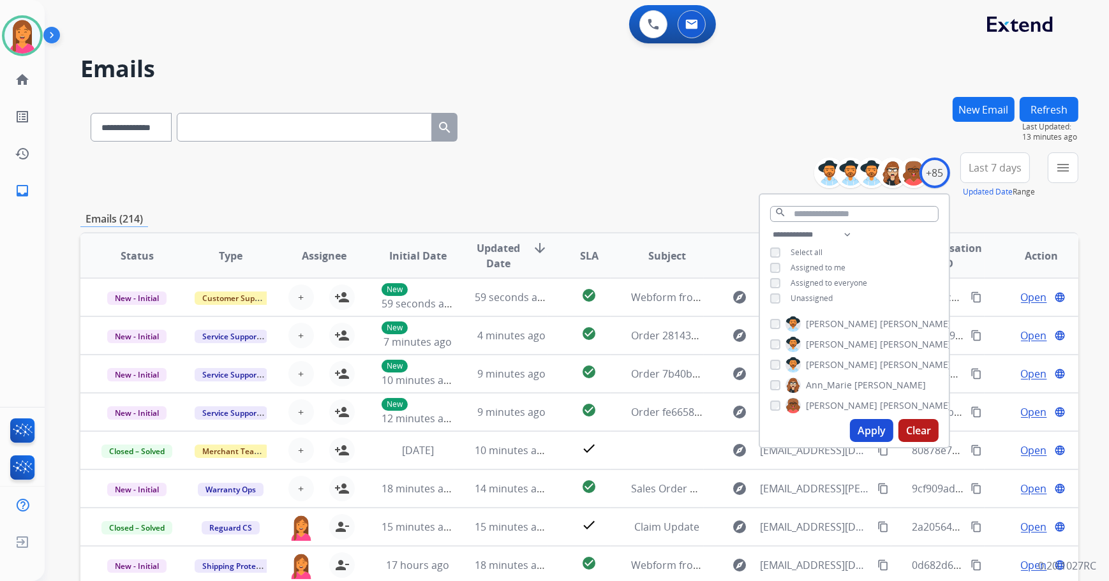
click at [797, 293] on span "Unassigned" at bounding box center [811, 298] width 42 height 11
click at [871, 425] on button "Apply" at bounding box center [871, 430] width 43 height 23
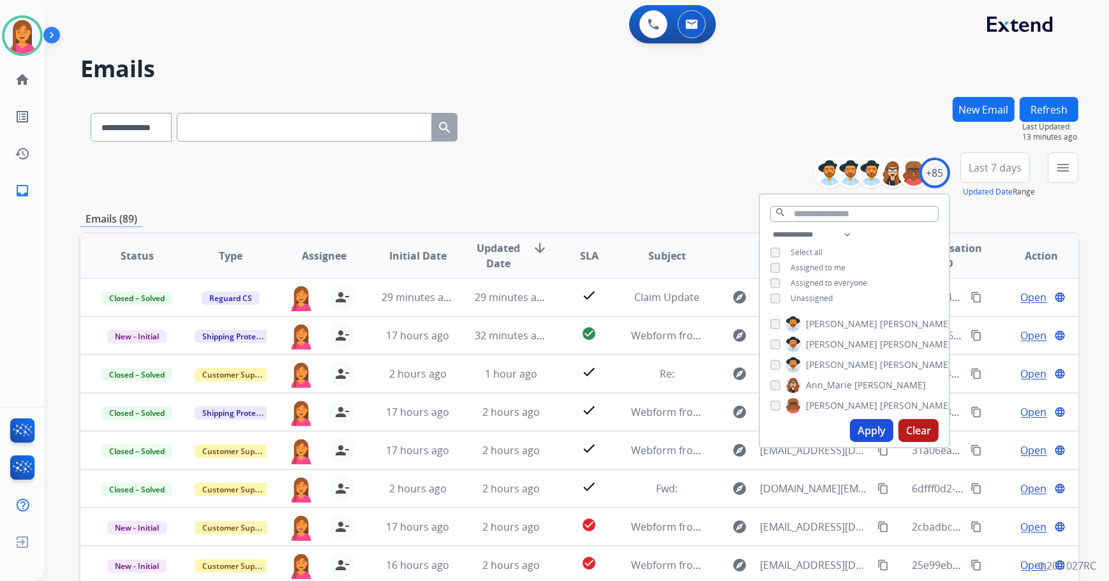
click at [698, 170] on div "**********" at bounding box center [579, 175] width 998 height 46
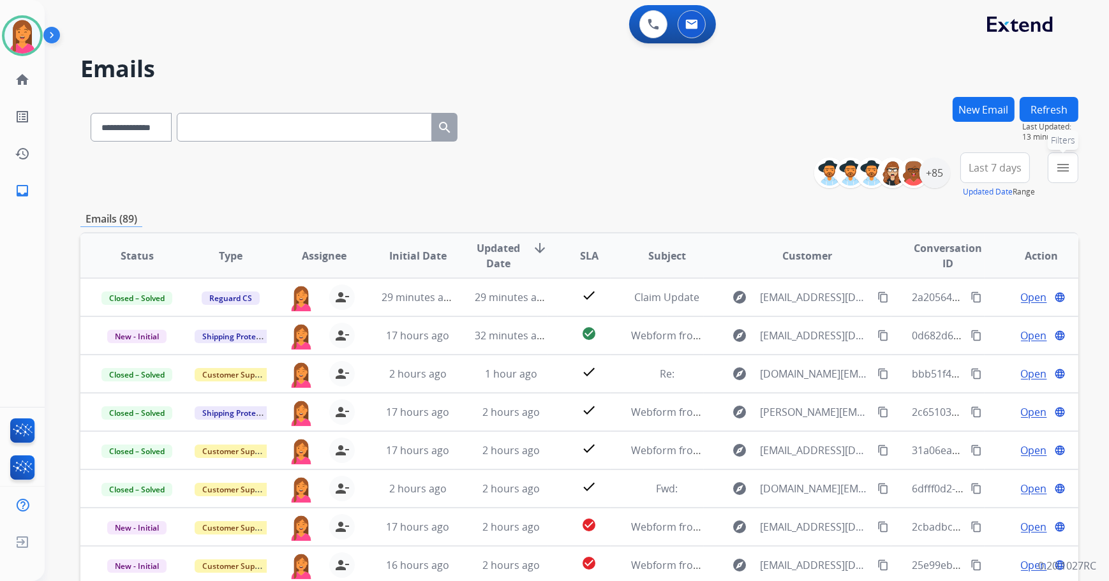
click at [1053, 166] on button "menu Filters" at bounding box center [1063, 167] width 31 height 31
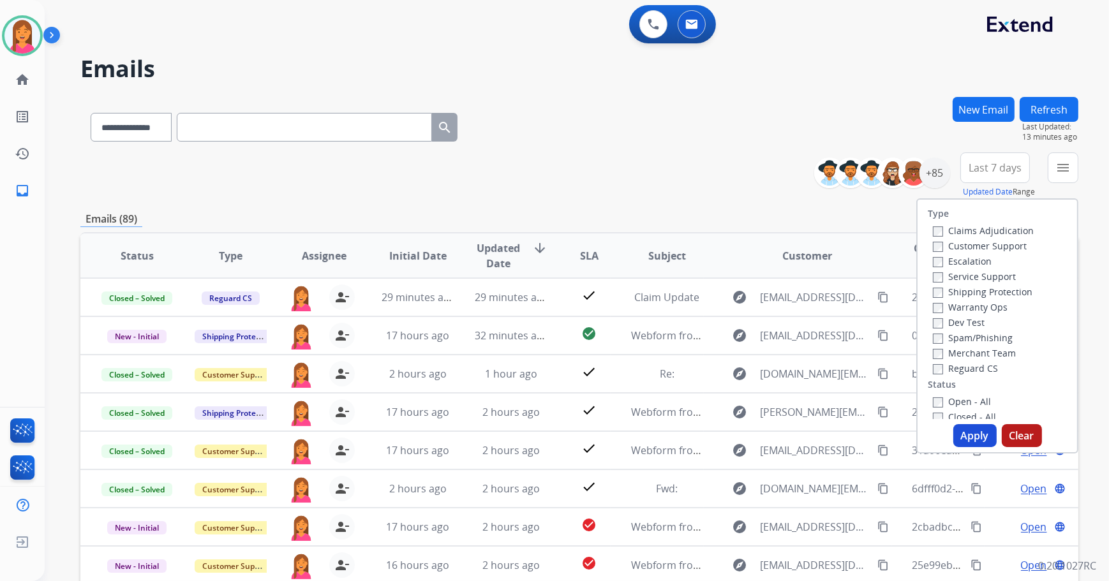
click at [1045, 107] on button "Refresh" at bounding box center [1048, 109] width 59 height 25
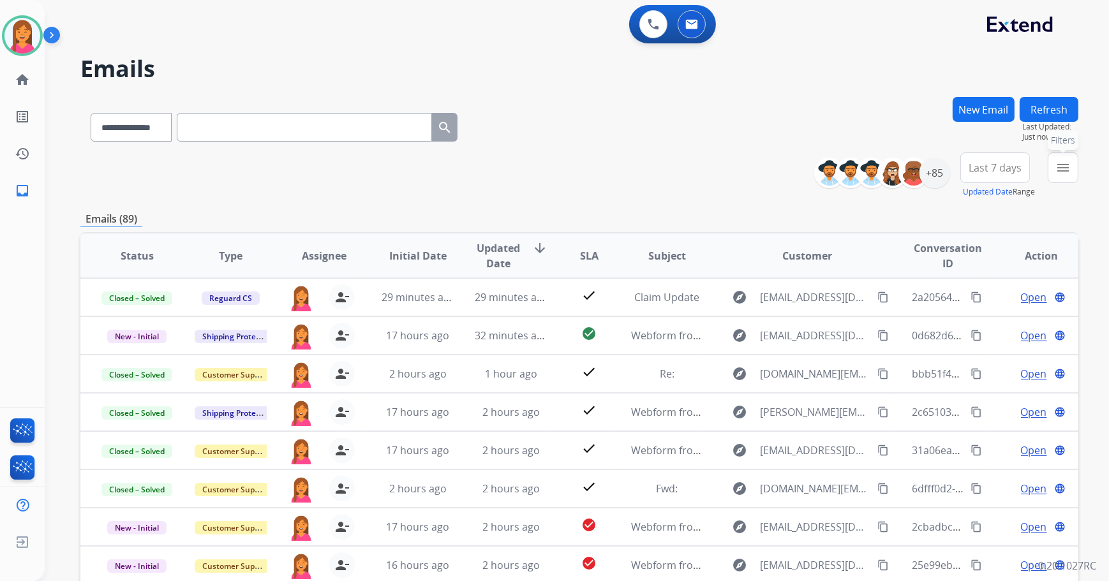
click at [1067, 172] on mat-icon "menu" at bounding box center [1062, 167] width 15 height 15
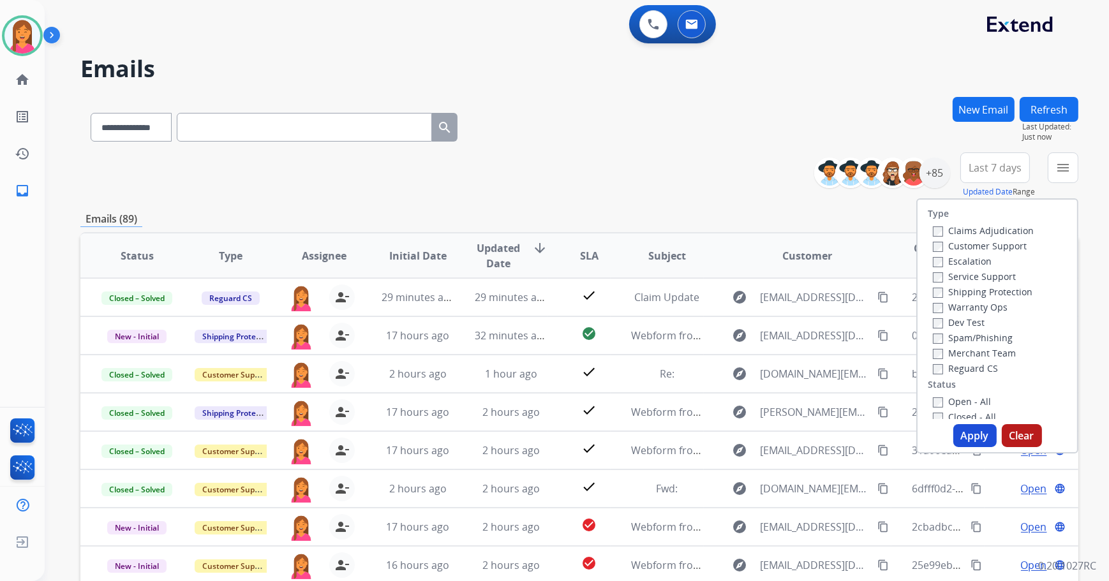
click at [946, 408] on div "Open - All" at bounding box center [1000, 401] width 134 height 15
click at [944, 401] on label "Open - All" at bounding box center [962, 402] width 58 height 12
click at [967, 437] on button "Apply" at bounding box center [974, 435] width 43 height 23
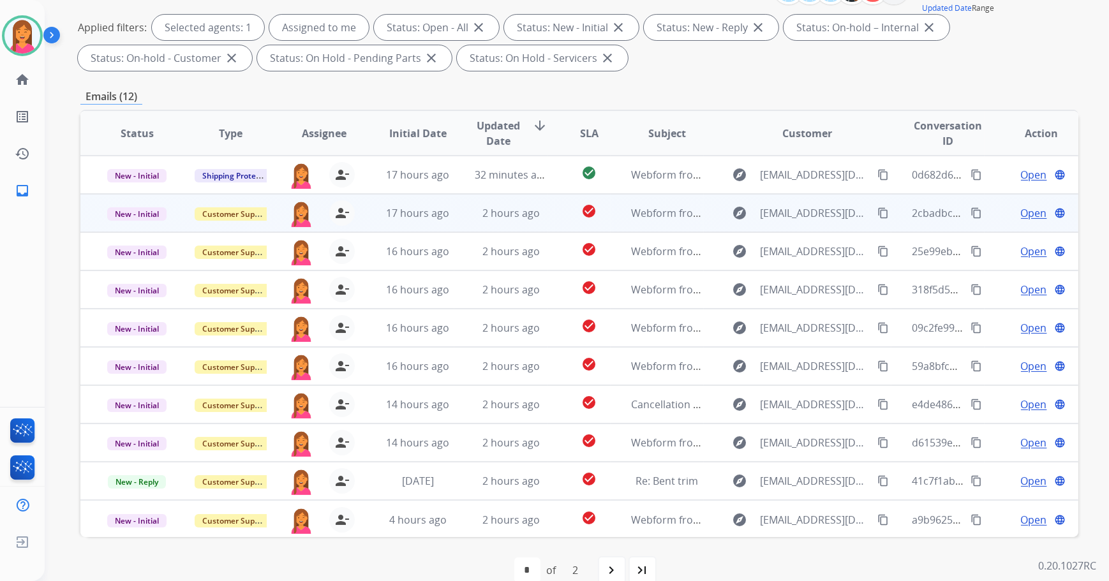
scroll to position [205, 0]
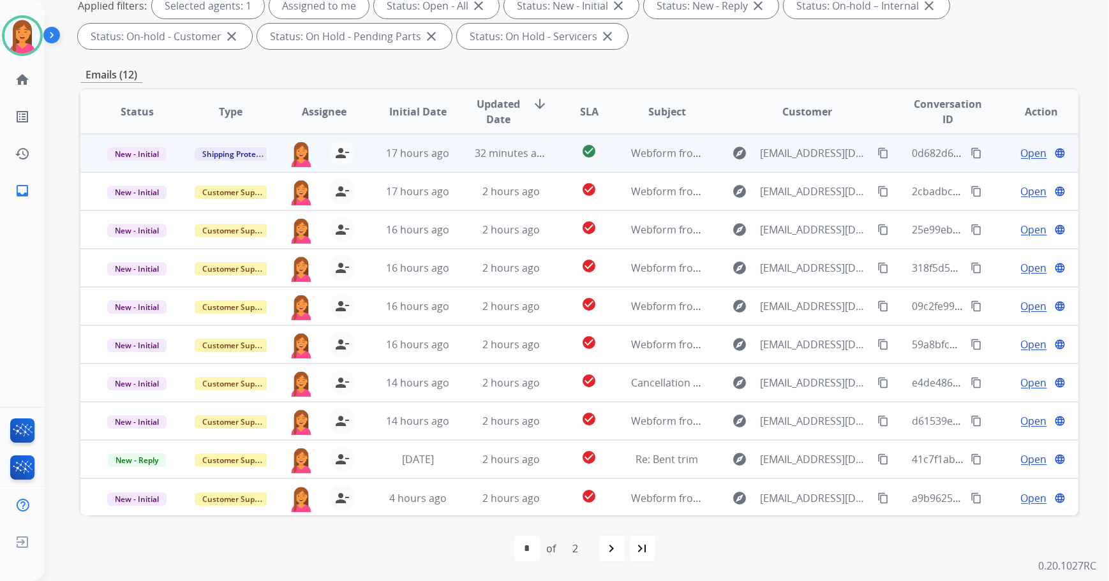
click at [548, 156] on td "check_circle" at bounding box center [579, 153] width 63 height 38
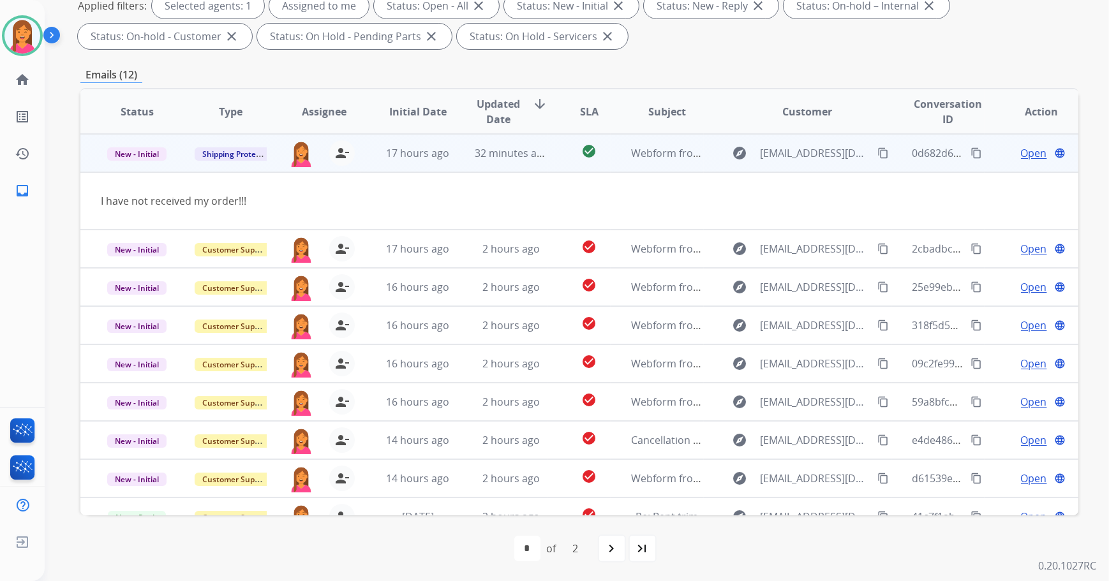
click at [1010, 151] on div "Open language" at bounding box center [1041, 152] width 73 height 15
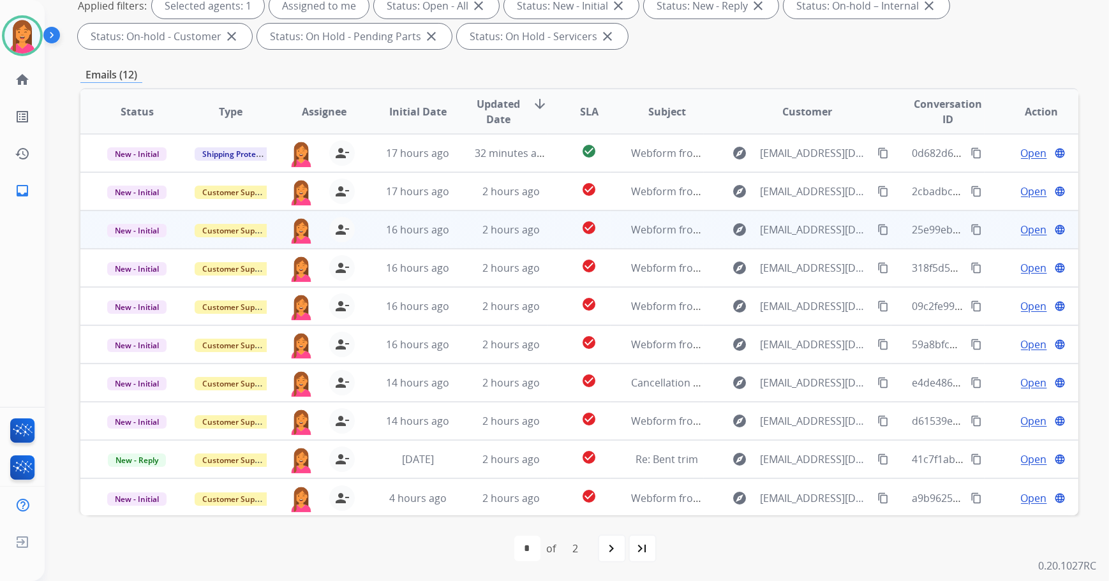
scroll to position [147, 0]
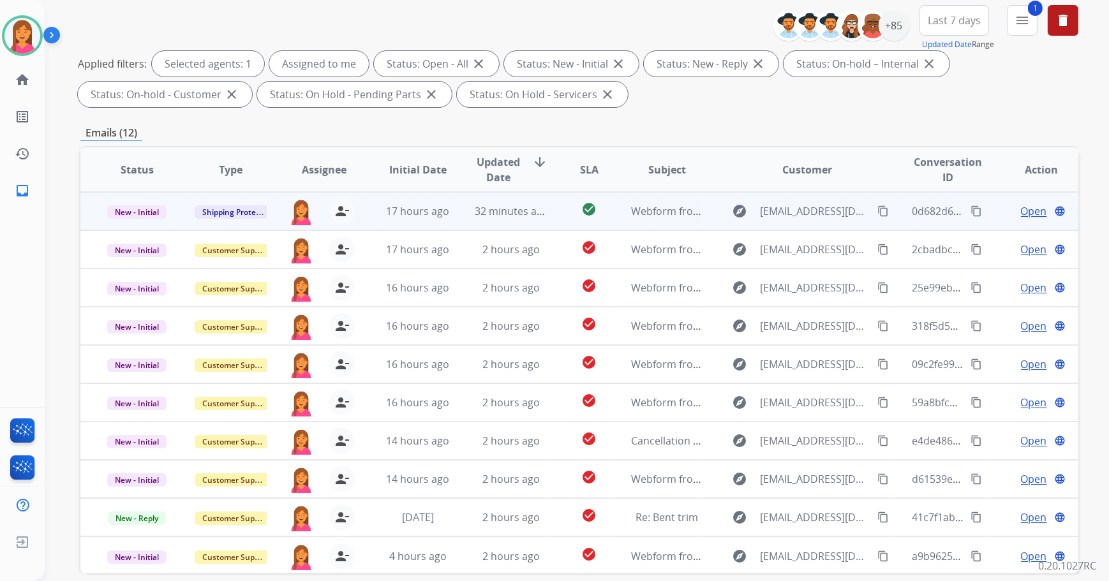
click at [1021, 211] on span "Open" at bounding box center [1034, 211] width 26 height 15
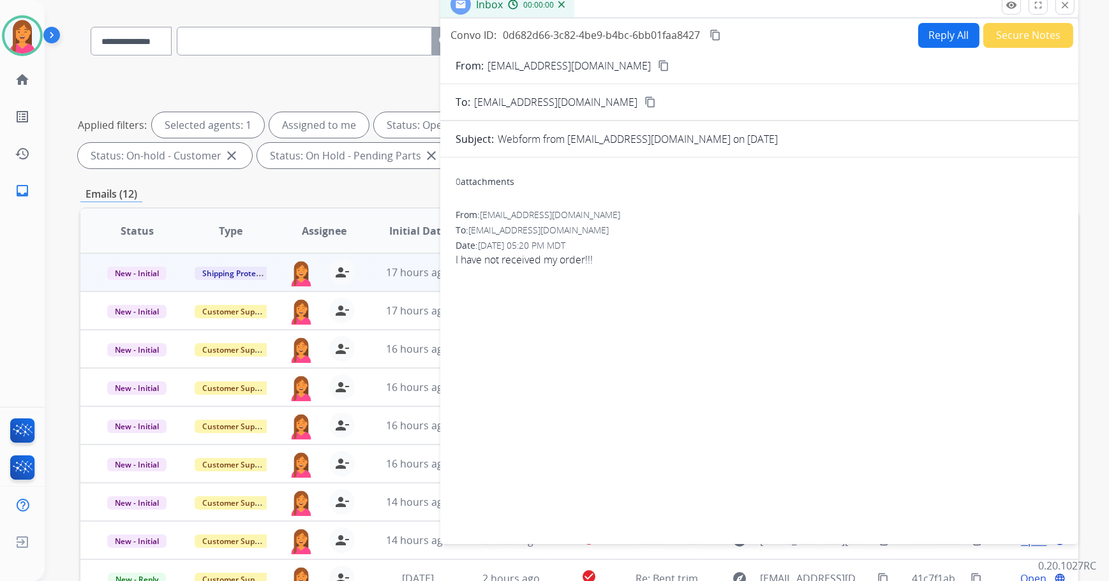
scroll to position [0, 0]
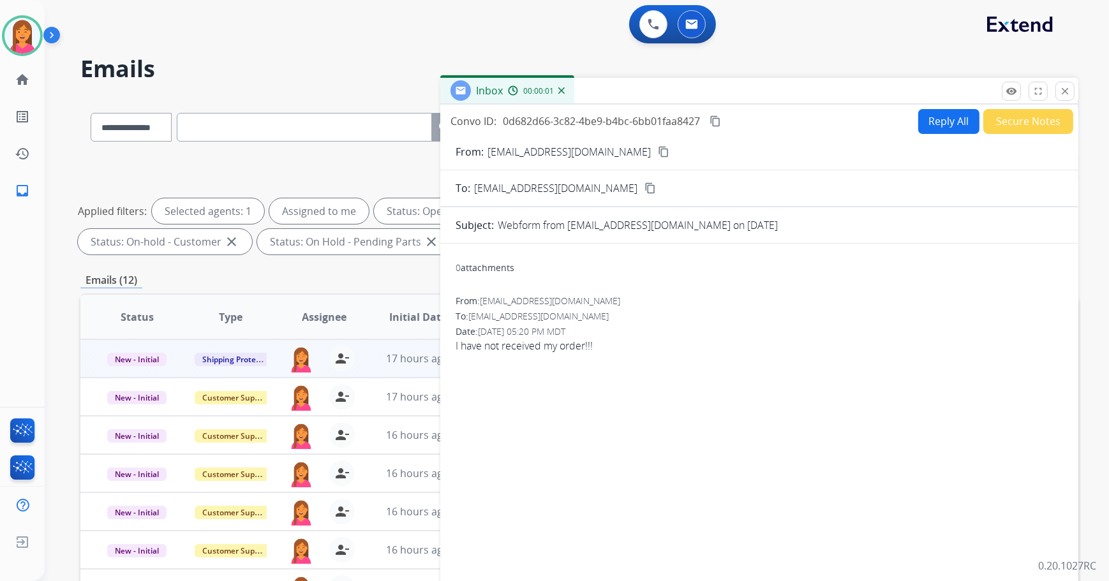
click at [928, 119] on button "Reply All" at bounding box center [948, 121] width 61 height 25
select select "**********"
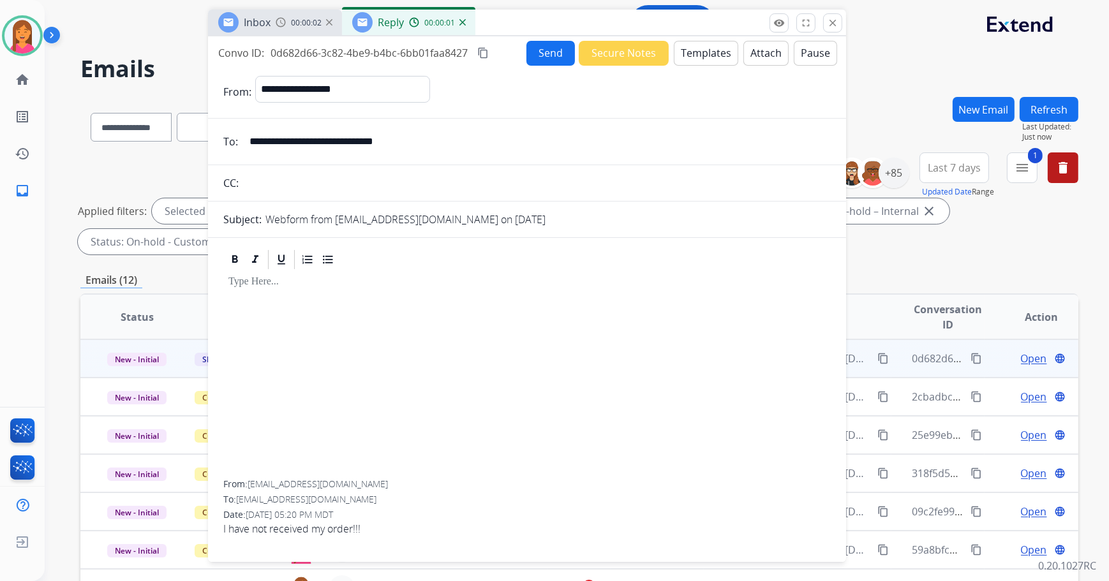
drag, startPoint x: 914, startPoint y: 93, endPoint x: 684, endPoint y: 24, distance: 240.2
click at [684, 24] on div "Inbox 00:00:02 Reply 00:00:01" at bounding box center [527, 23] width 638 height 27
click at [702, 54] on button "Templates" at bounding box center [706, 53] width 64 height 25
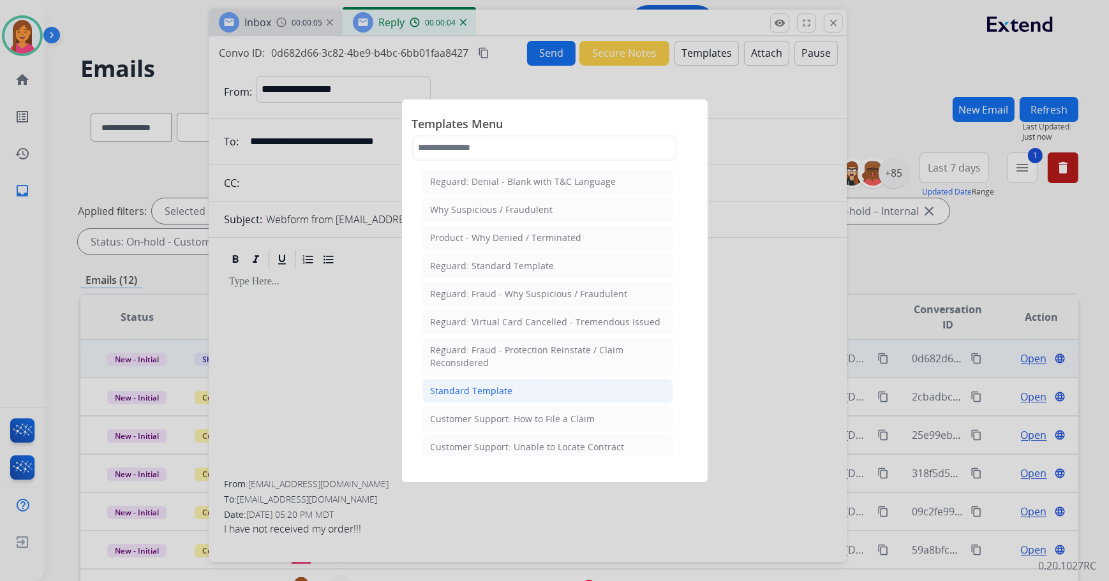
click at [465, 385] on div "Standard Template" at bounding box center [472, 391] width 82 height 13
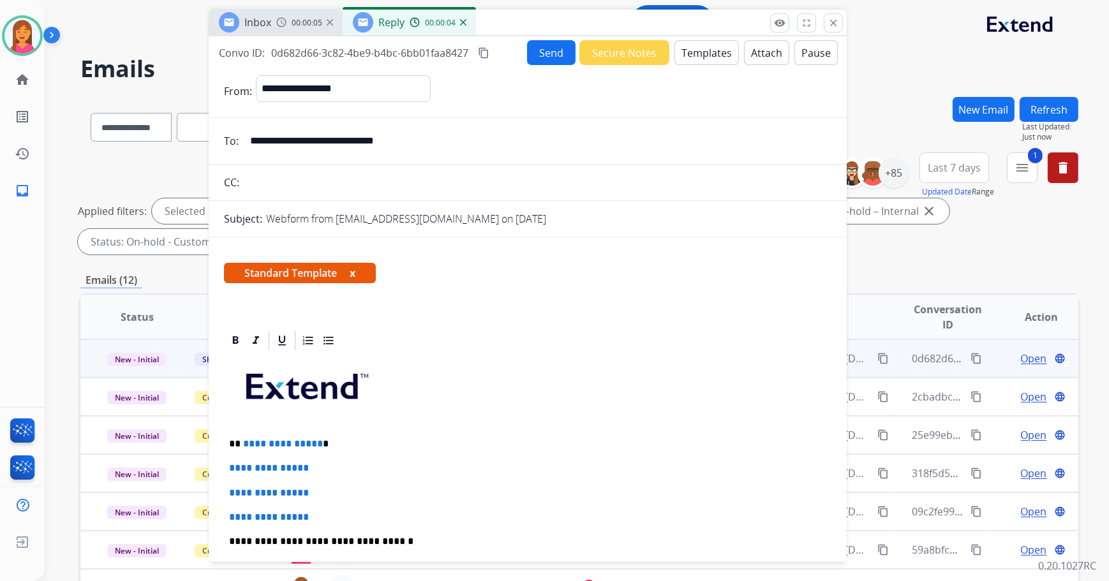
click at [465, 385] on p at bounding box center [527, 391] width 597 height 68
click at [336, 438] on p "**********" at bounding box center [523, 443] width 588 height 11
click at [355, 274] on button "x" at bounding box center [353, 272] width 6 height 15
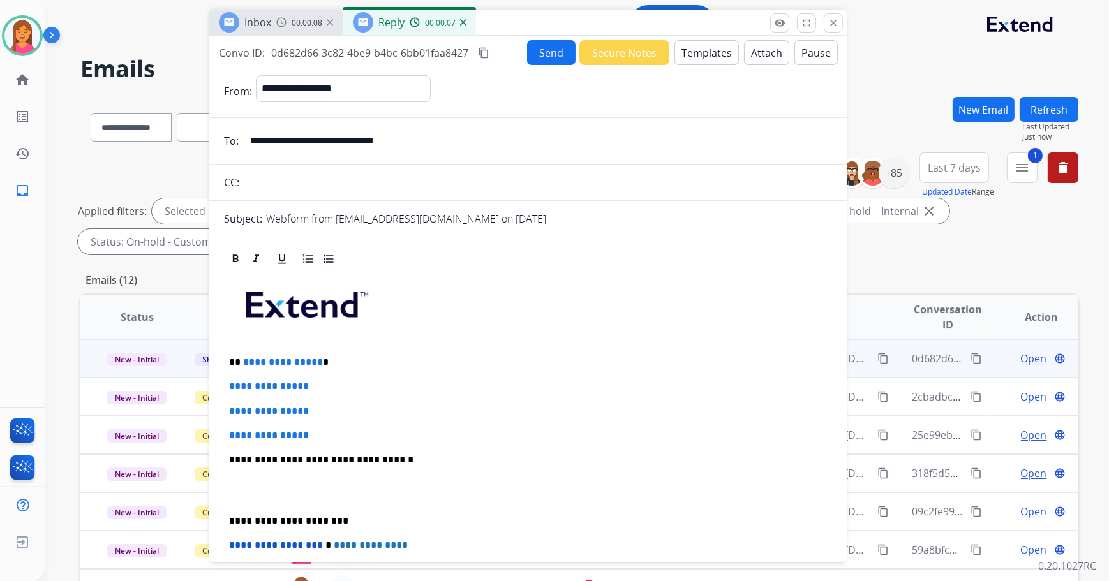
click at [341, 362] on p "**********" at bounding box center [523, 362] width 588 height 11
drag, startPoint x: 325, startPoint y: 434, endPoint x: 226, endPoint y: 385, distance: 109.6
click at [226, 385] on div "**********" at bounding box center [527, 489] width 607 height 439
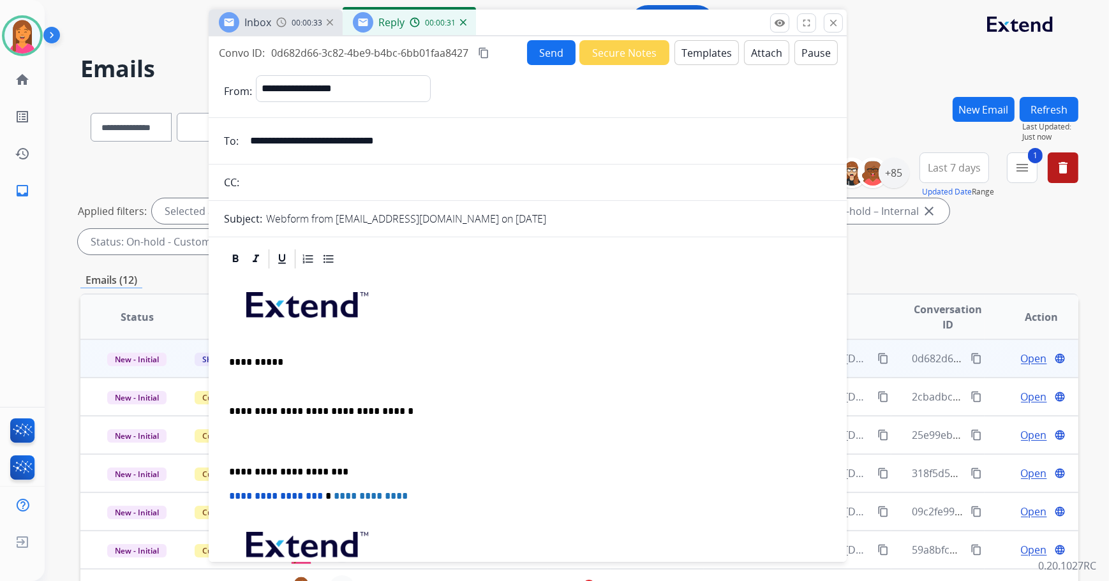
click at [231, 383] on p at bounding box center [527, 386] width 597 height 11
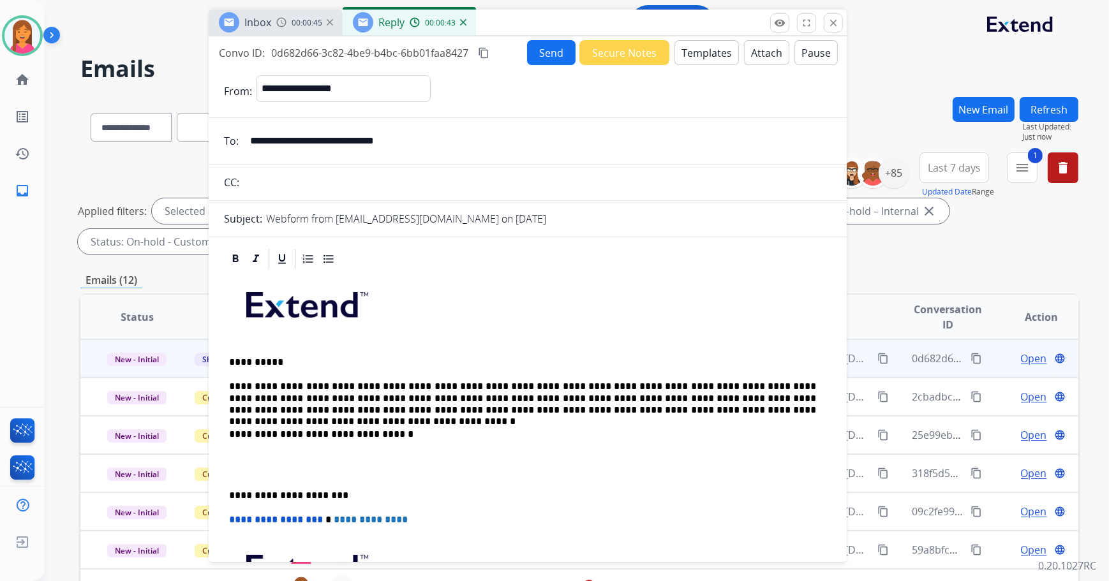
drag, startPoint x: 436, startPoint y: 143, endPoint x: 237, endPoint y: 146, distance: 199.1
click at [236, 147] on div "**********" at bounding box center [528, 141] width 638 height 26
click at [306, 407] on p "**********" at bounding box center [523, 398] width 588 height 35
click at [230, 490] on p "**********" at bounding box center [523, 495] width 588 height 11
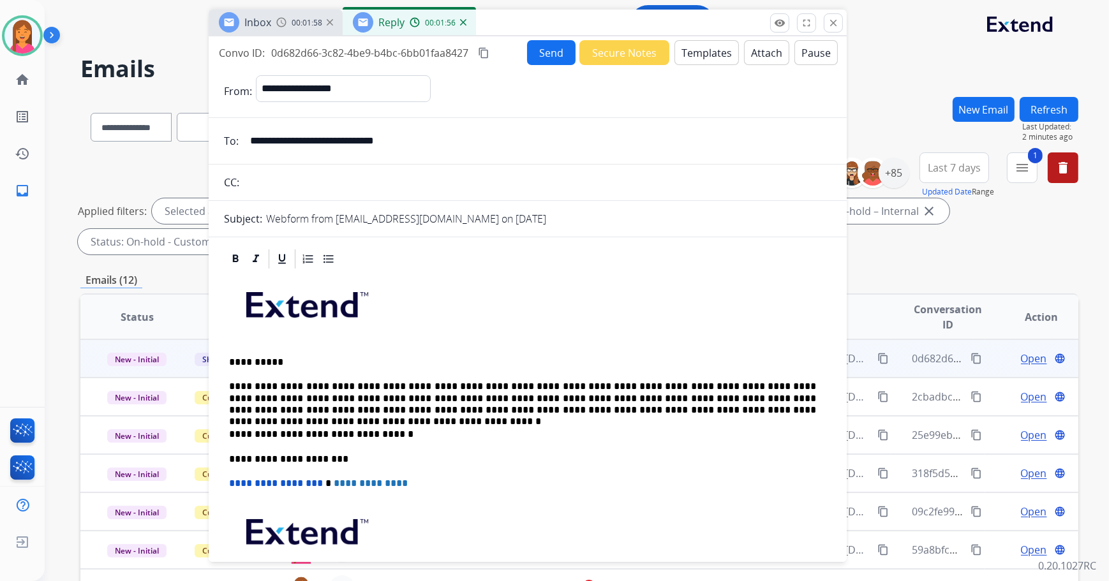
click at [554, 50] on button "Send" at bounding box center [551, 52] width 48 height 25
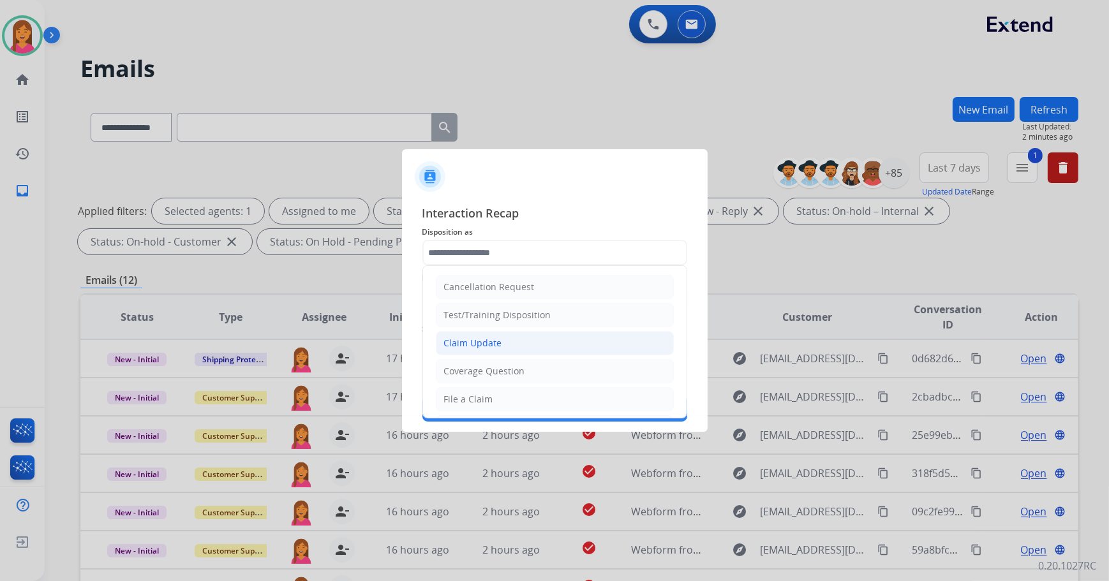
click at [489, 340] on div "Claim Update" at bounding box center [473, 343] width 58 height 13
type input "**********"
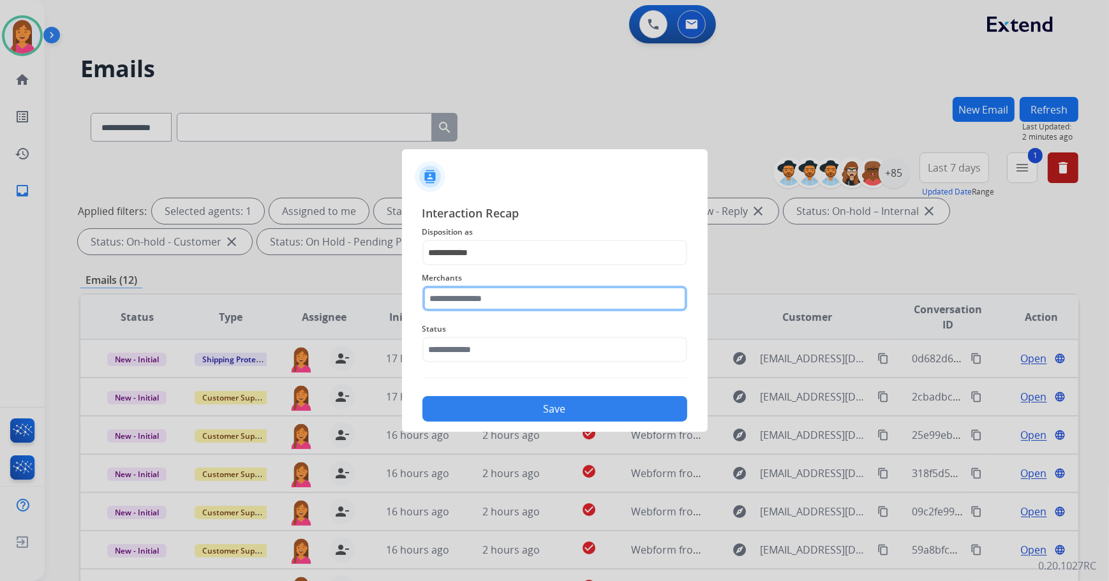
click at [477, 302] on input "text" at bounding box center [554, 299] width 265 height 26
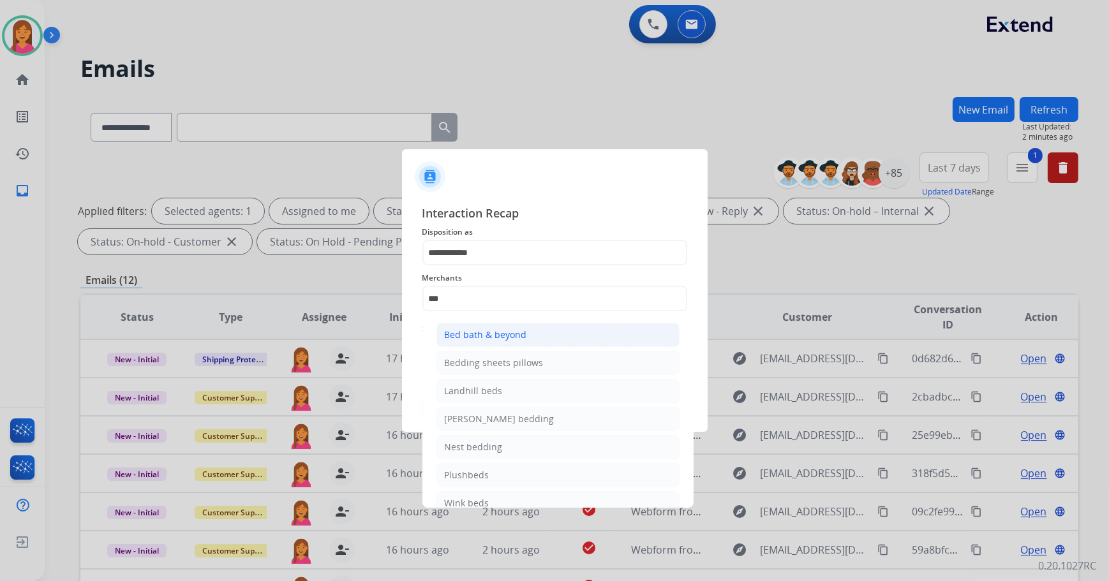
click at [552, 341] on li "Bed bath & beyond" at bounding box center [557, 335] width 243 height 24
type input "**********"
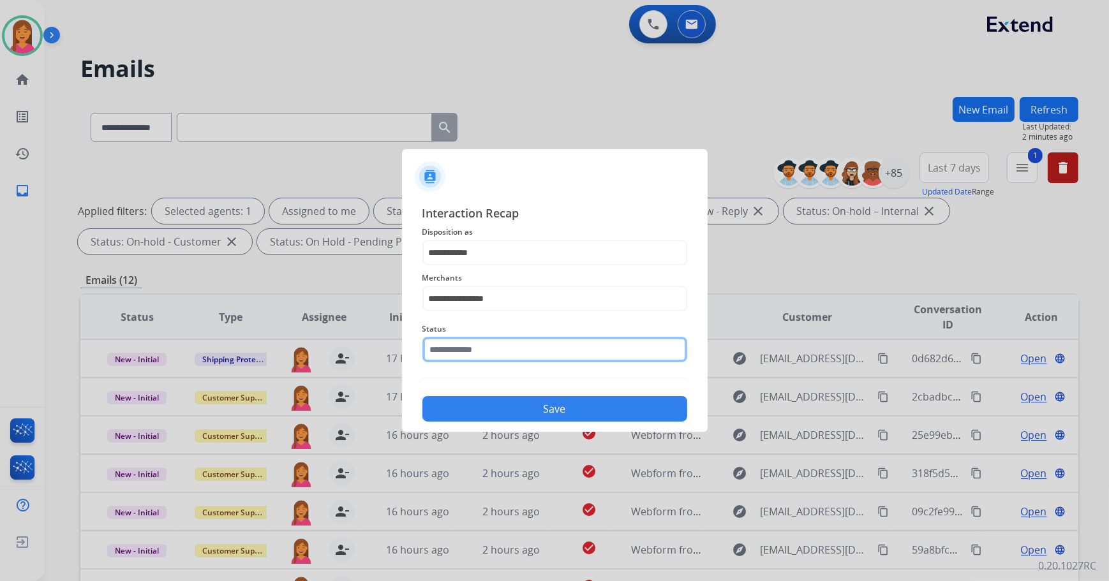
click at [530, 341] on input "text" at bounding box center [554, 350] width 265 height 26
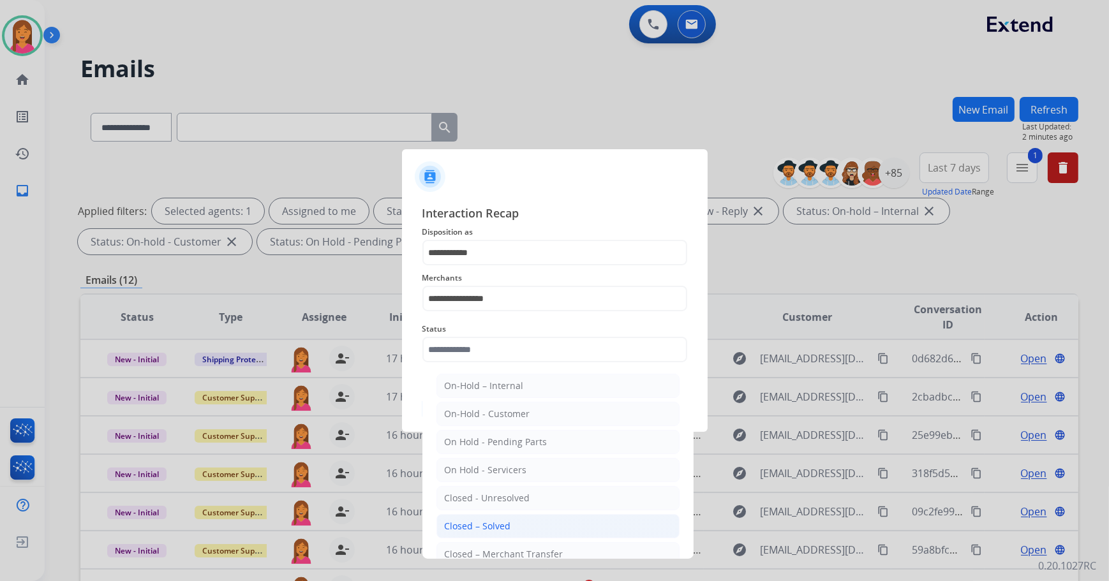
click at [529, 515] on li "Closed – Solved" at bounding box center [557, 526] width 243 height 24
type input "**********"
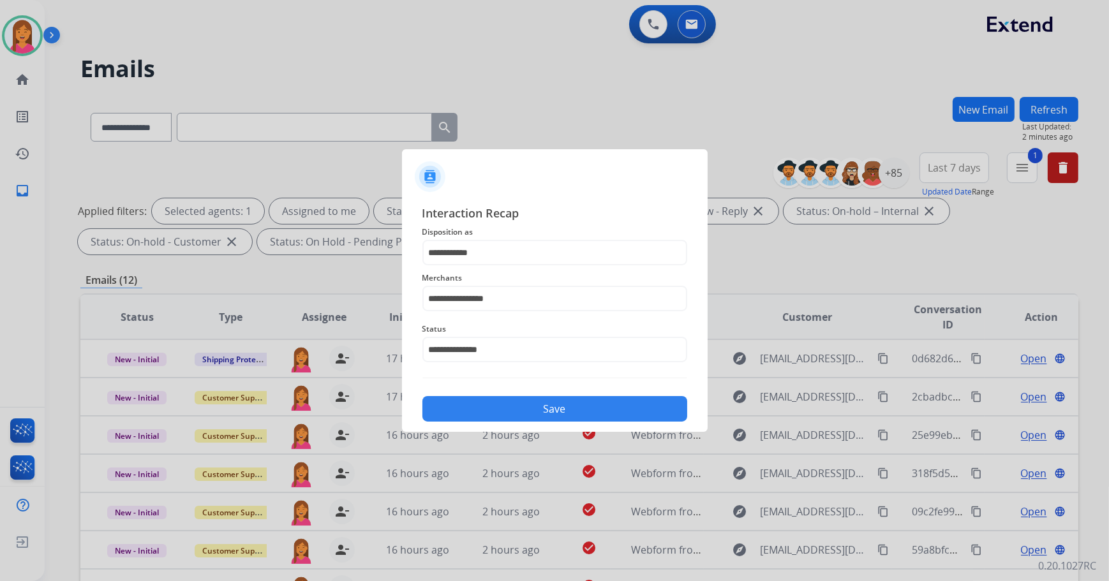
click at [504, 407] on button "Save" at bounding box center [554, 409] width 265 height 26
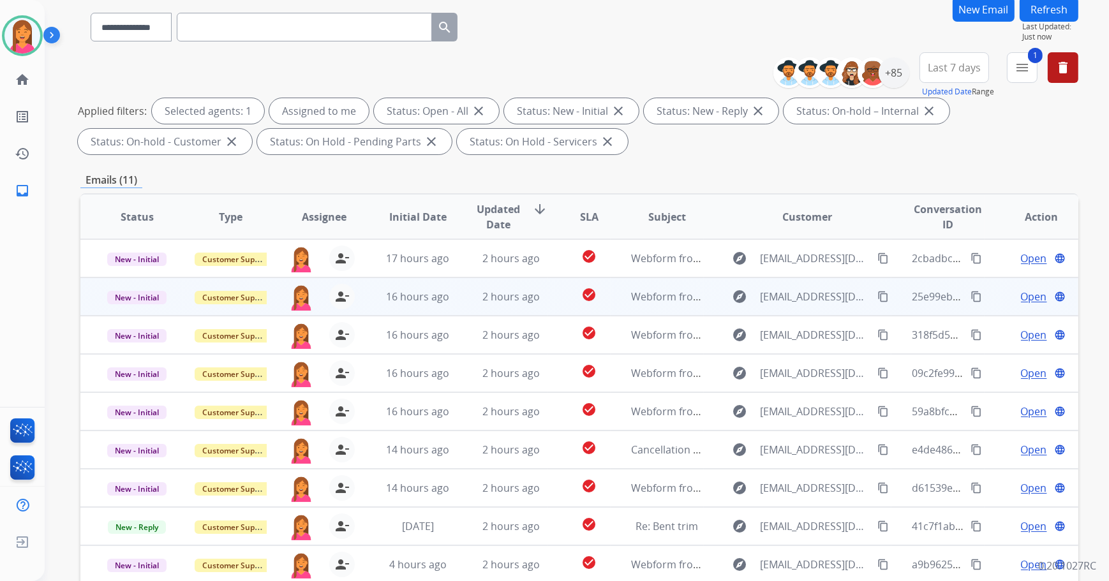
scroll to position [205, 0]
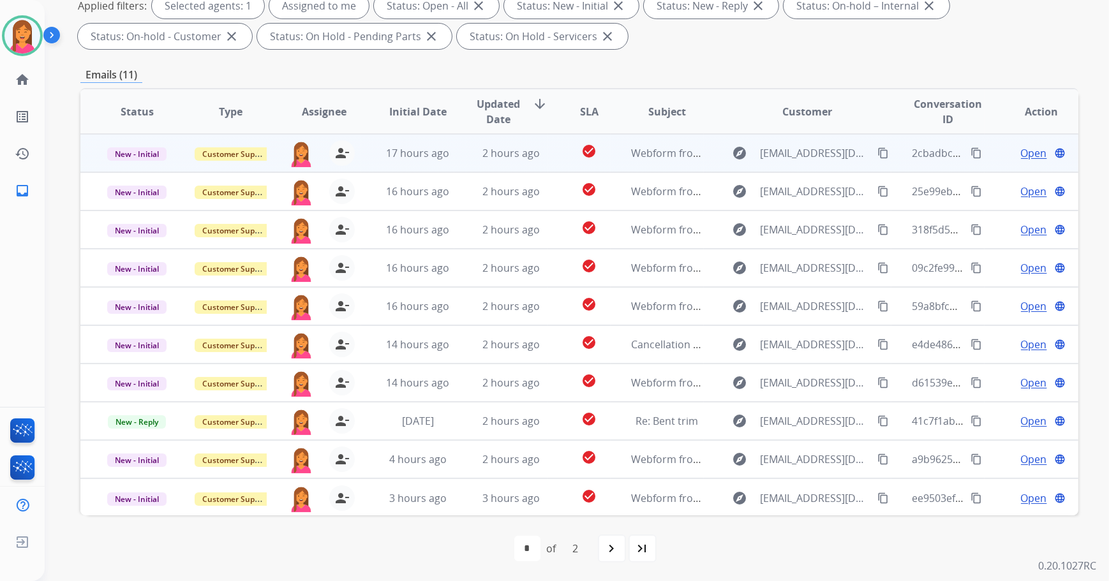
click at [552, 151] on td "check_circle" at bounding box center [579, 153] width 63 height 38
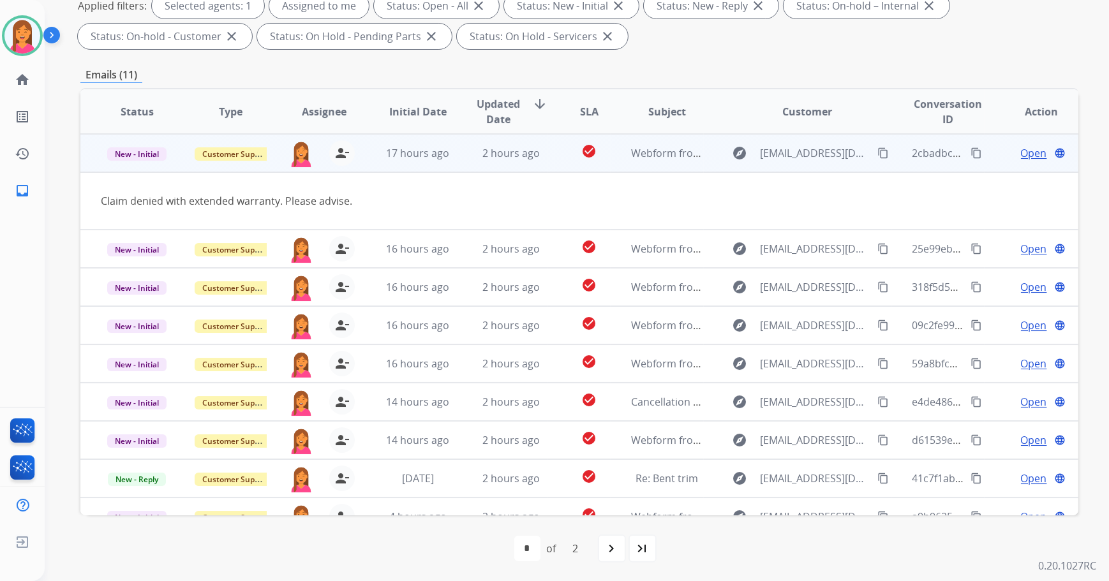
click at [1033, 154] on span "Open" at bounding box center [1034, 152] width 26 height 15
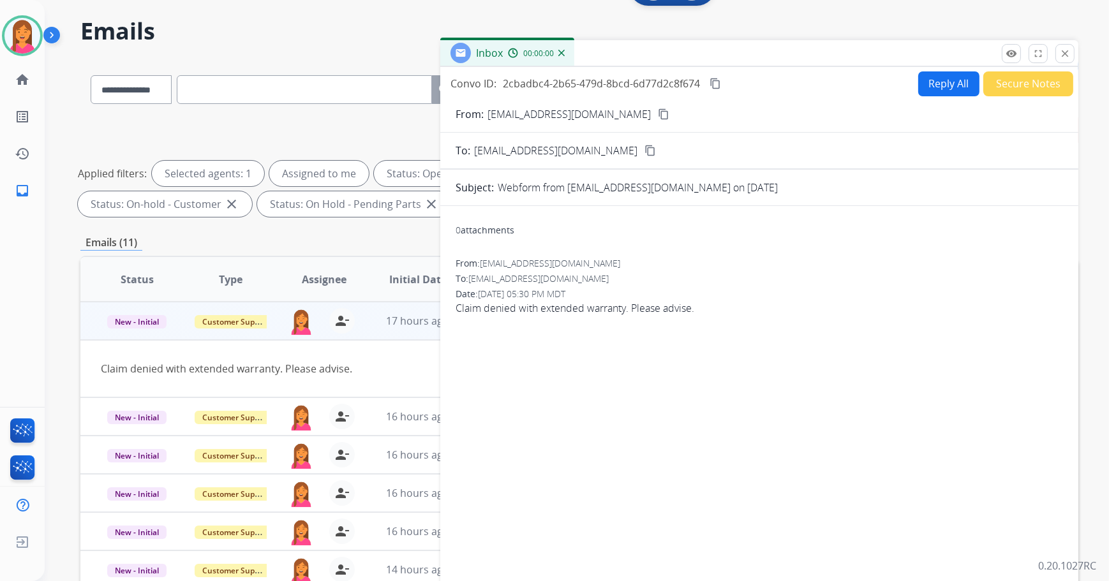
scroll to position [32, 0]
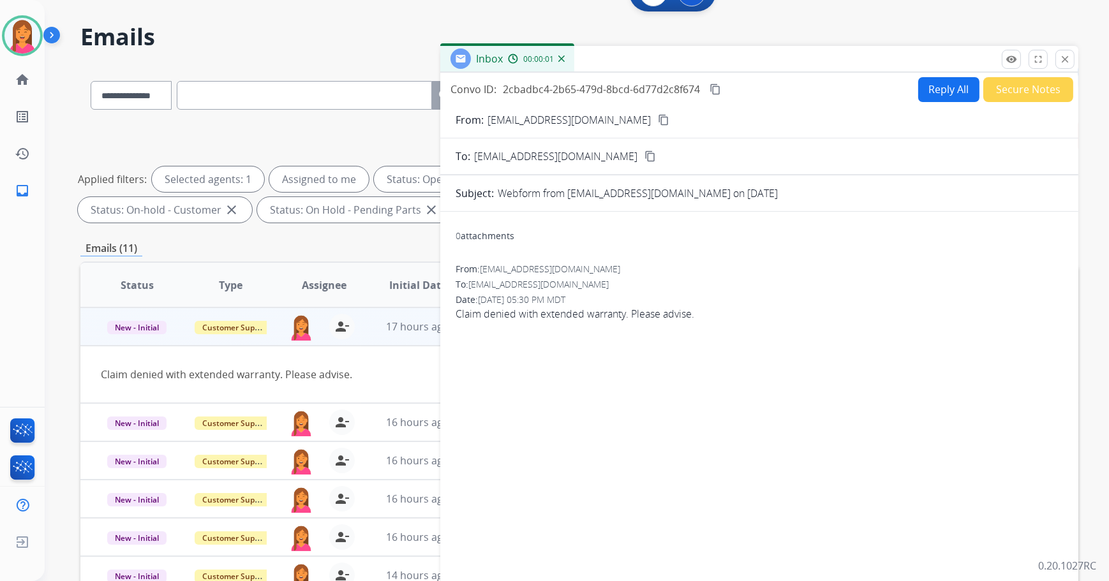
click at [658, 117] on mat-icon "content_copy" at bounding box center [663, 119] width 11 height 11
click at [931, 89] on button "Reply All" at bounding box center [948, 89] width 61 height 25
select select "**********"
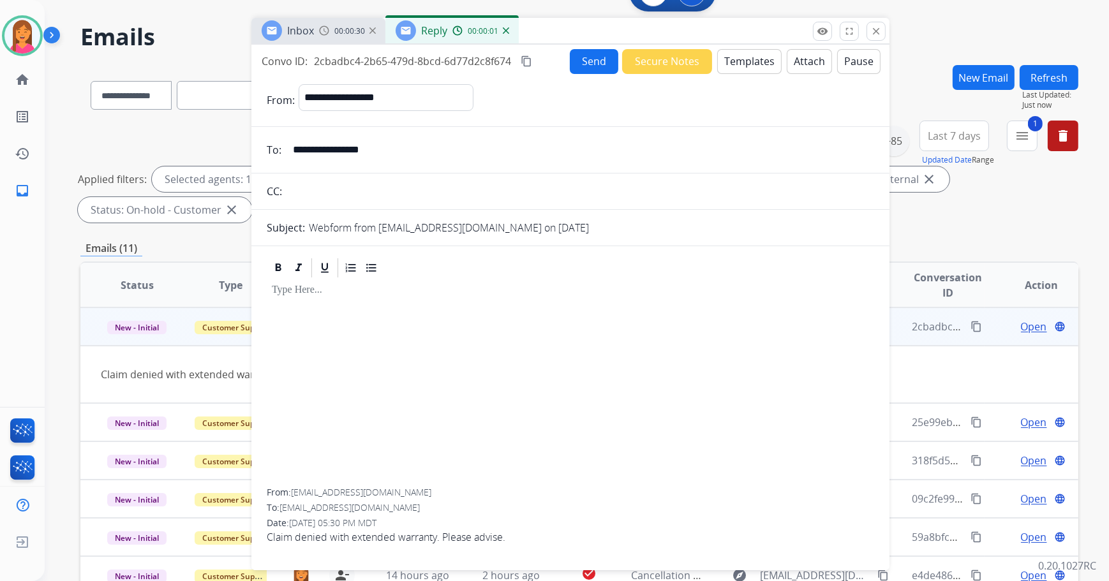
drag, startPoint x: 900, startPoint y: 64, endPoint x: 704, endPoint y: 46, distance: 196.7
click at [704, 45] on div "Inbox 00:00:30 Reply 00:00:01" at bounding box center [570, 31] width 638 height 27
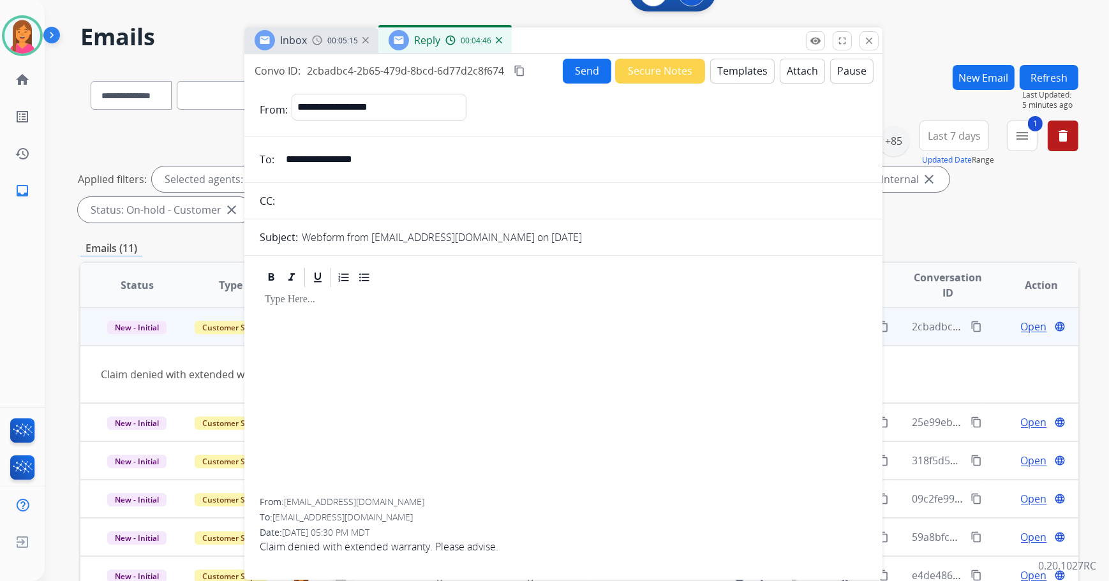
click at [373, 326] on div at bounding box center [563, 393] width 607 height 209
click at [23, 32] on img at bounding box center [22, 36] width 36 height 36
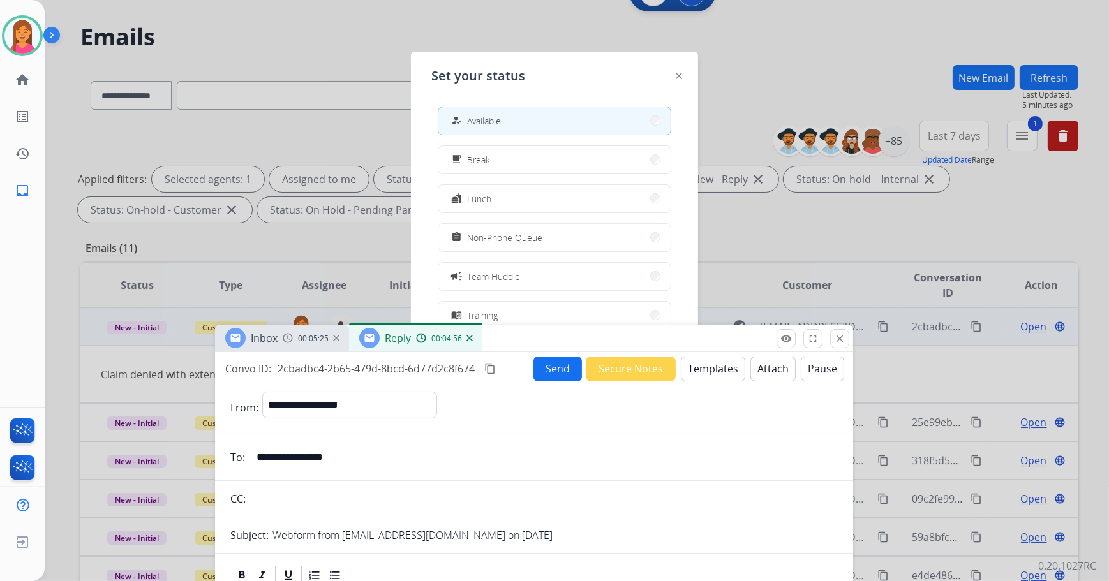
drag, startPoint x: 618, startPoint y: 40, endPoint x: 586, endPoint y: 325, distance: 286.9
click at [588, 336] on div "Inbox 00:05:25 Reply 00:04:56" at bounding box center [534, 338] width 638 height 27
click at [563, 244] on button "assignment Non-Phone Queue" at bounding box center [554, 237] width 232 height 27
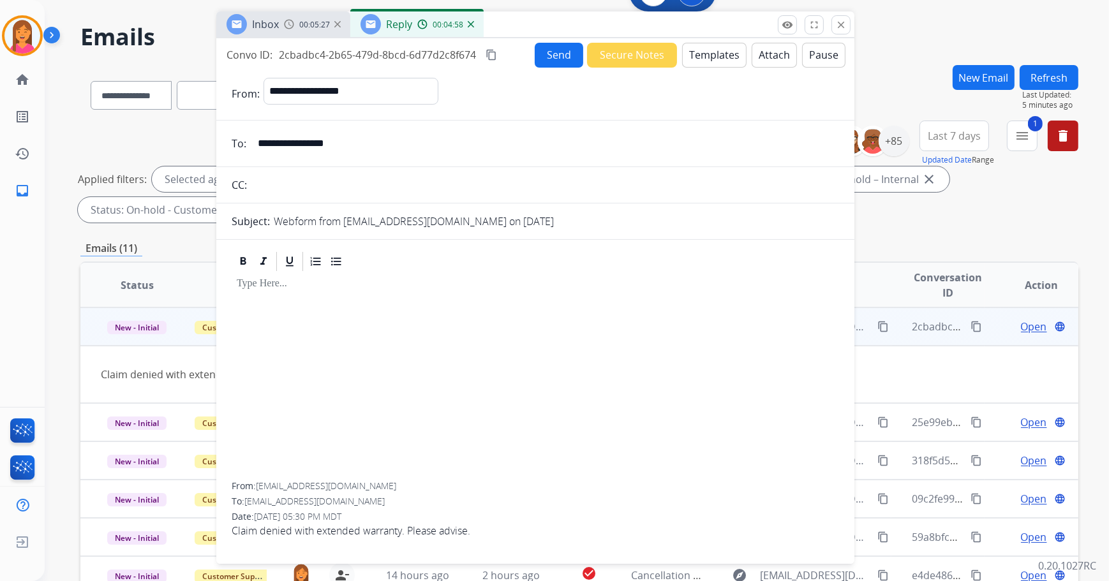
drag, startPoint x: 554, startPoint y: 335, endPoint x: 556, endPoint y: 21, distance: 313.9
click at [556, 21] on div "Inbox 00:05:27 Reply 00:04:58" at bounding box center [535, 24] width 638 height 27
click at [704, 54] on button "Templates" at bounding box center [714, 53] width 64 height 25
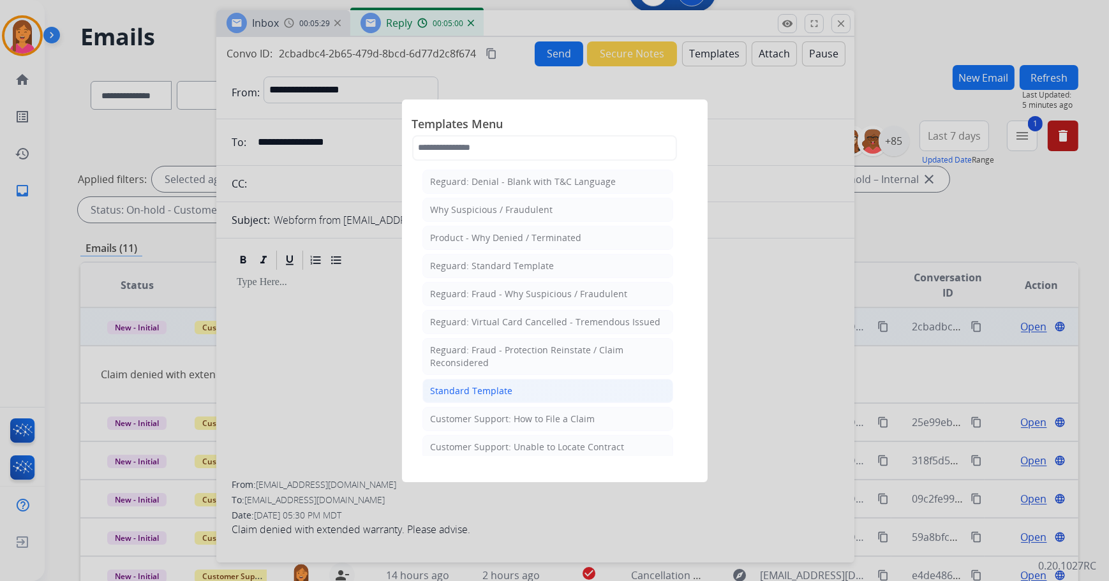
click at [500, 390] on div "Standard Template" at bounding box center [472, 391] width 82 height 13
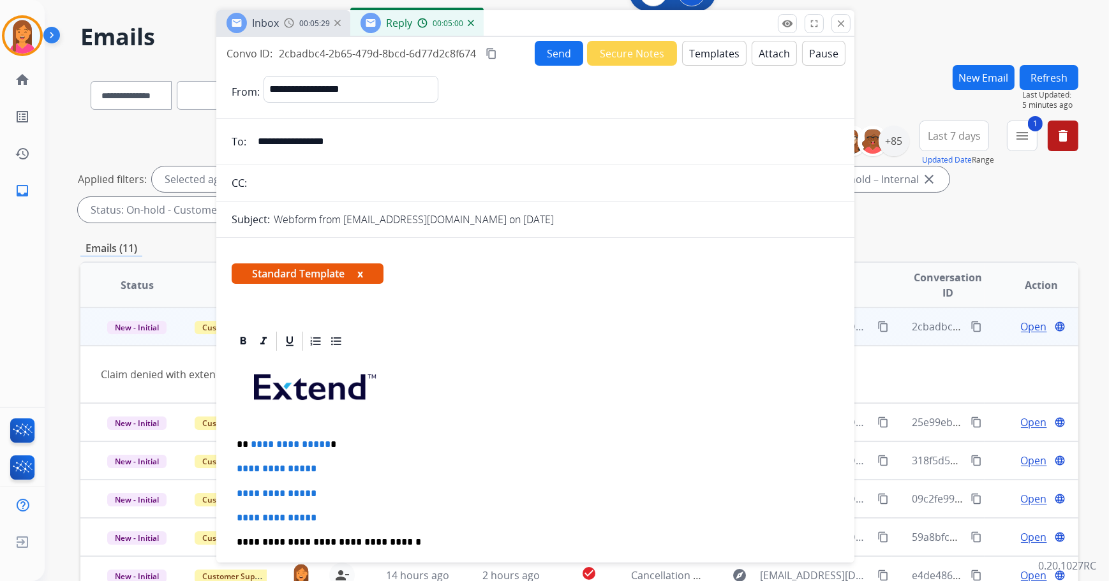
click at [363, 271] on button "x" at bounding box center [360, 273] width 6 height 15
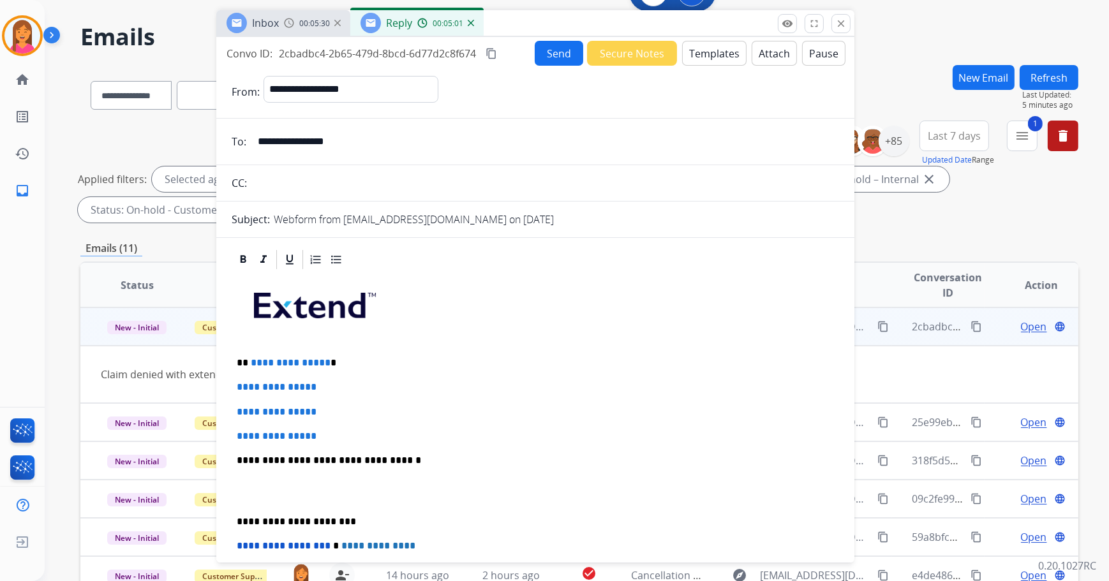
click at [346, 362] on p "**********" at bounding box center [531, 362] width 588 height 11
click at [255, 360] on p "**" at bounding box center [531, 362] width 588 height 11
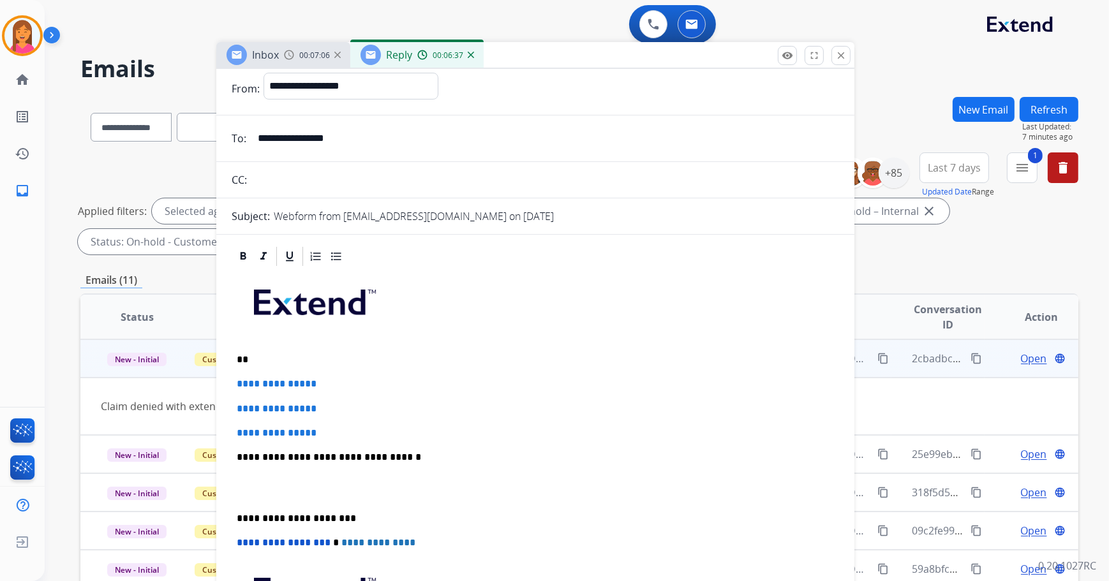
scroll to position [0, 0]
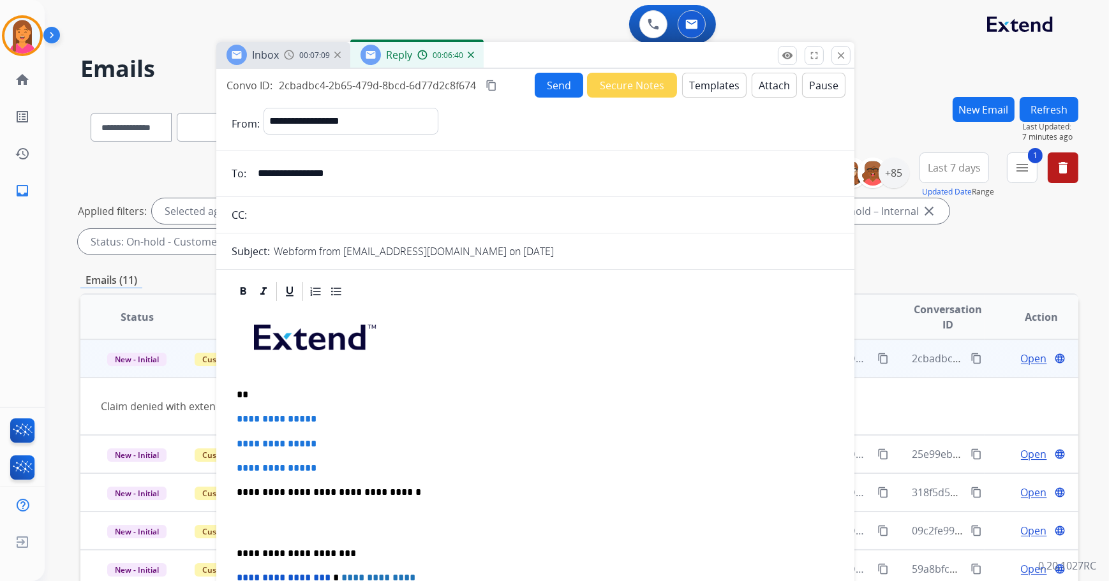
click at [295, 389] on p "**" at bounding box center [531, 394] width 588 height 11
click at [489, 242] on form "**********" at bounding box center [535, 458] width 638 height 721
click at [487, 260] on form "**********" at bounding box center [535, 458] width 638 height 721
click at [273, 389] on p "**" at bounding box center [531, 394] width 588 height 11
click at [846, 61] on button "close Close" at bounding box center [840, 55] width 19 height 19
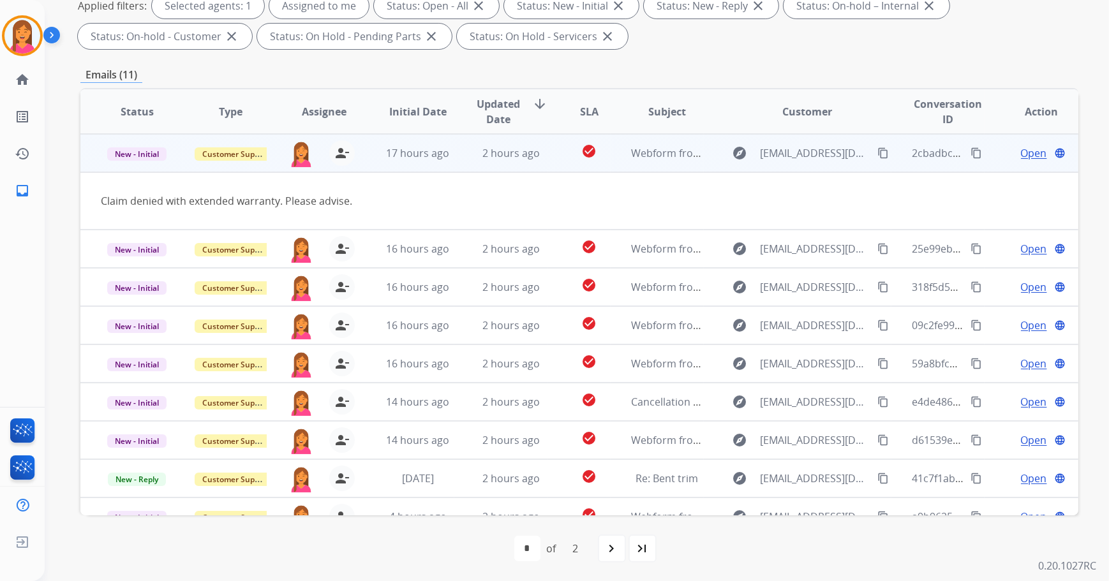
click at [461, 154] on td "2 hours ago" at bounding box center [501, 153] width 94 height 38
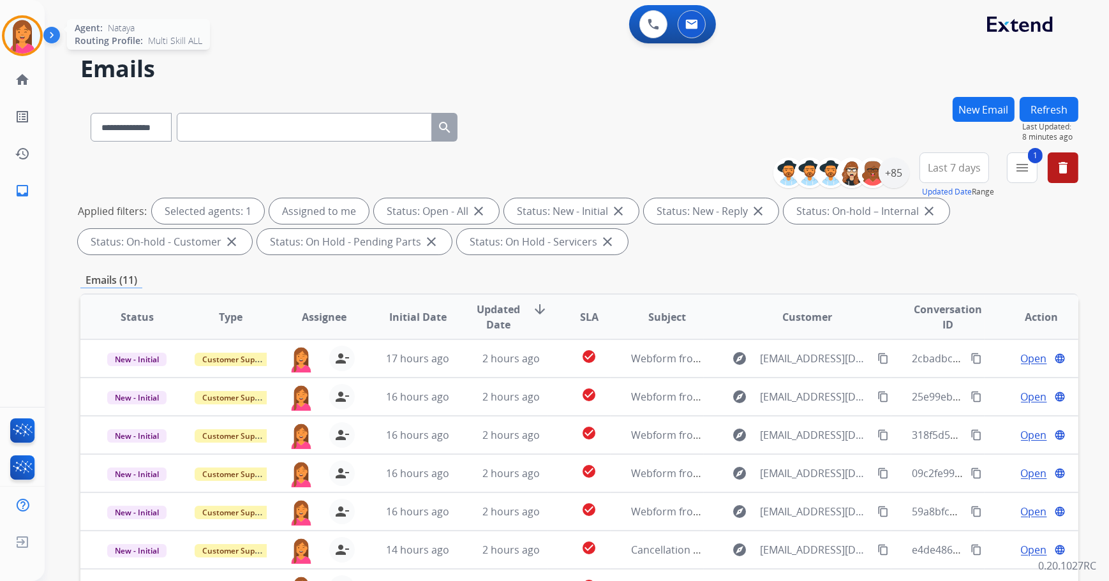
click at [25, 43] on img at bounding box center [22, 36] width 36 height 36
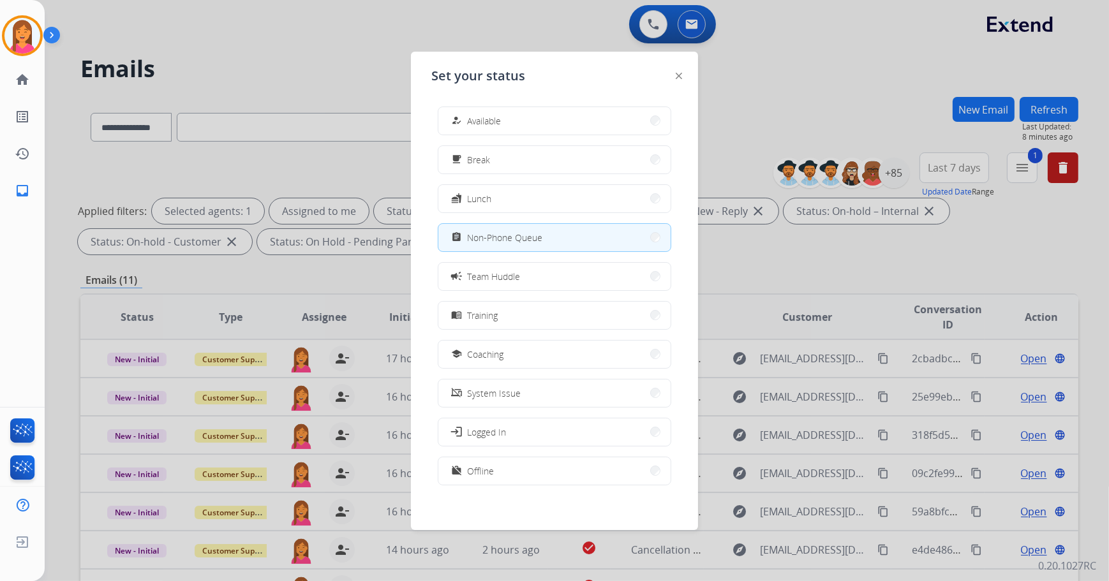
click at [383, 67] on div at bounding box center [554, 290] width 1109 height 581
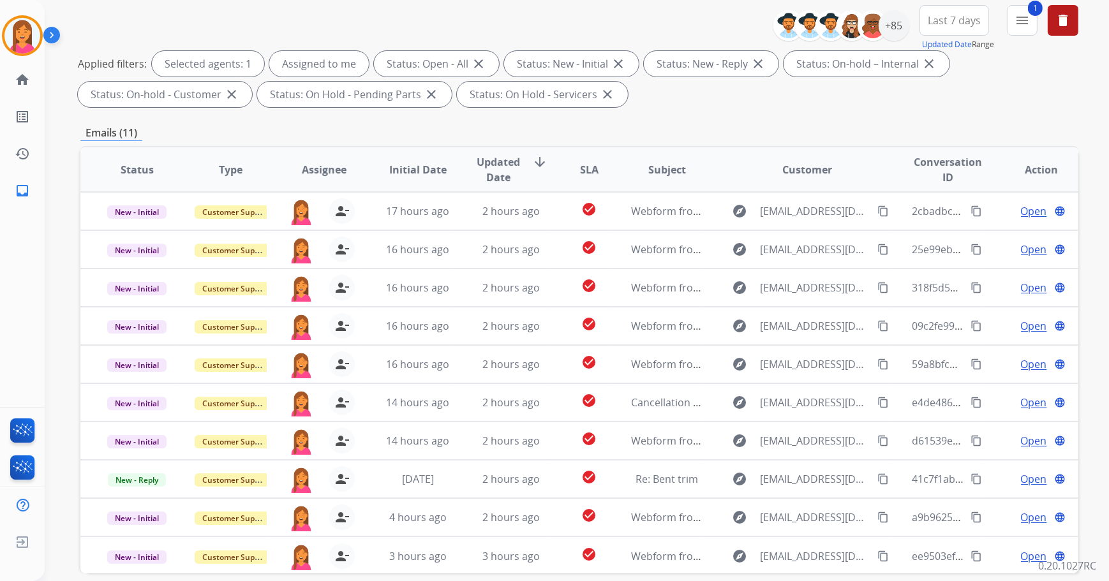
scroll to position [89, 0]
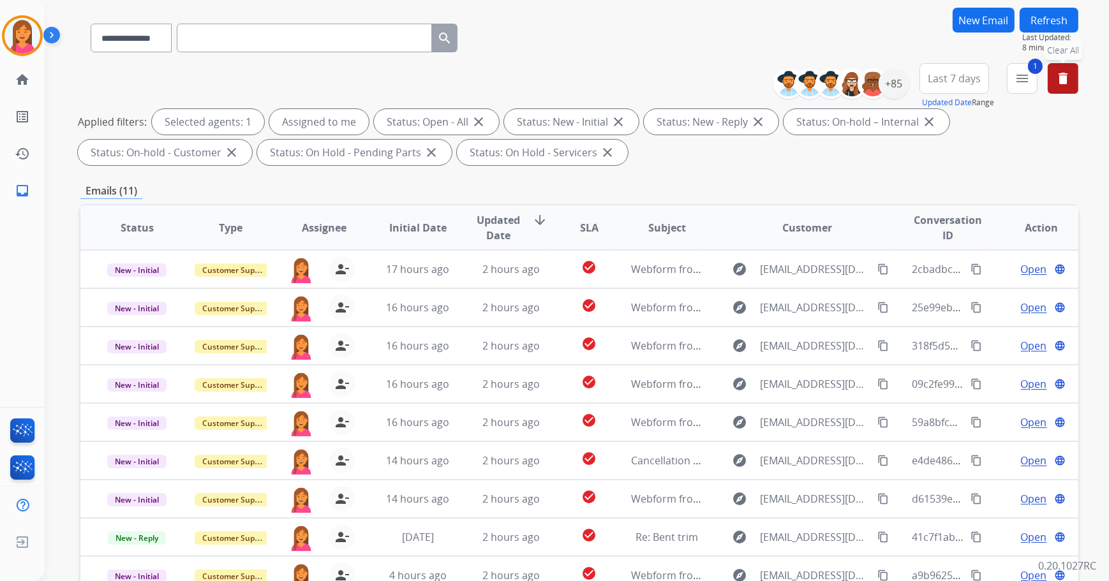
click at [1056, 78] on mat-icon "delete" at bounding box center [1062, 78] width 15 height 15
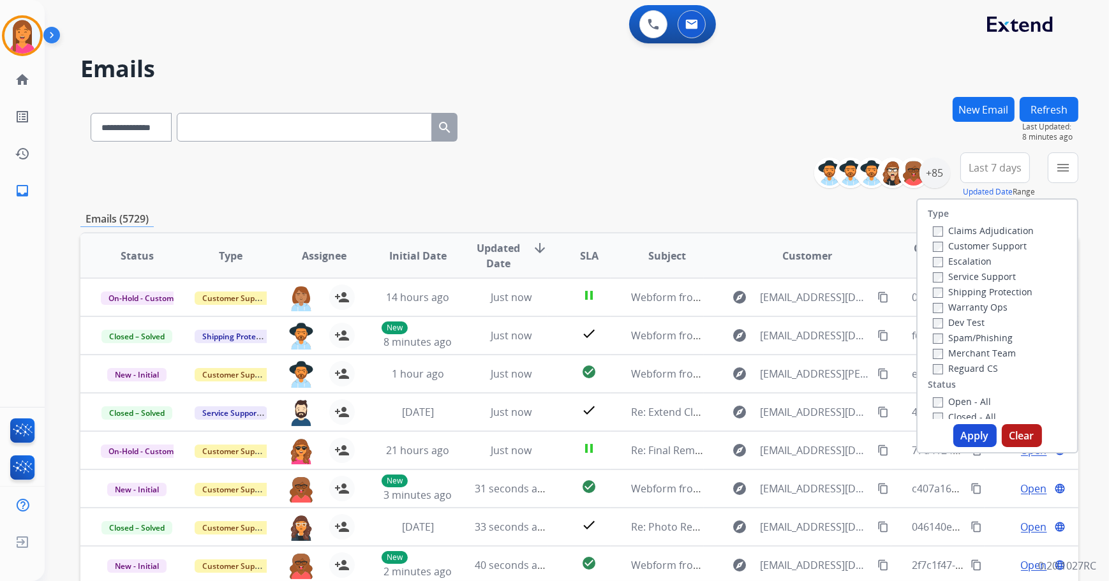
scroll to position [115, 0]
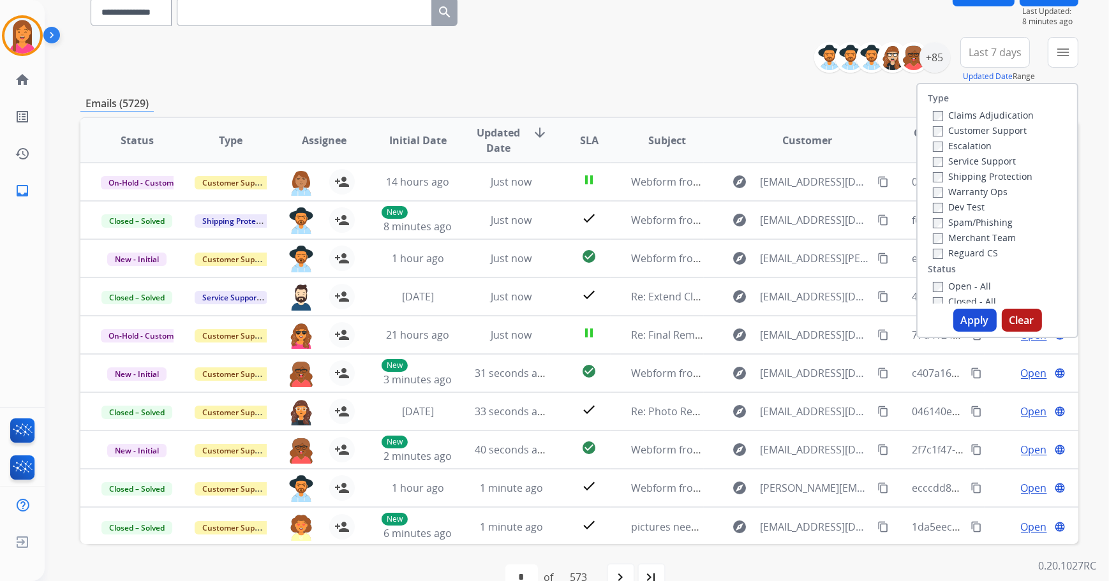
click at [676, 56] on div "**********" at bounding box center [579, 60] width 998 height 46
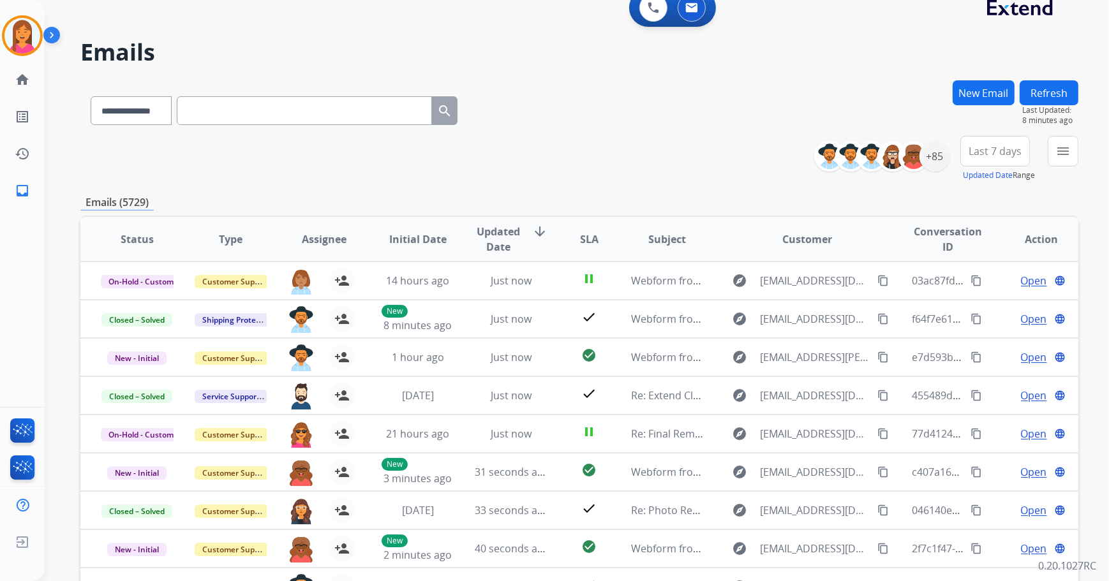
scroll to position [0, 0]
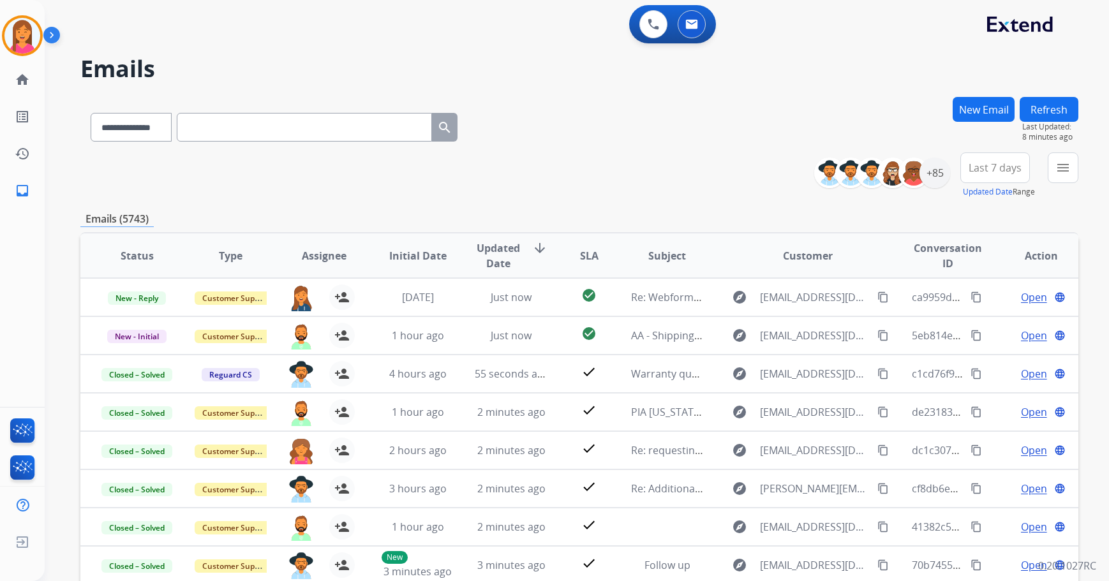
select select "**********"
